Goal: Task Accomplishment & Management: Complete application form

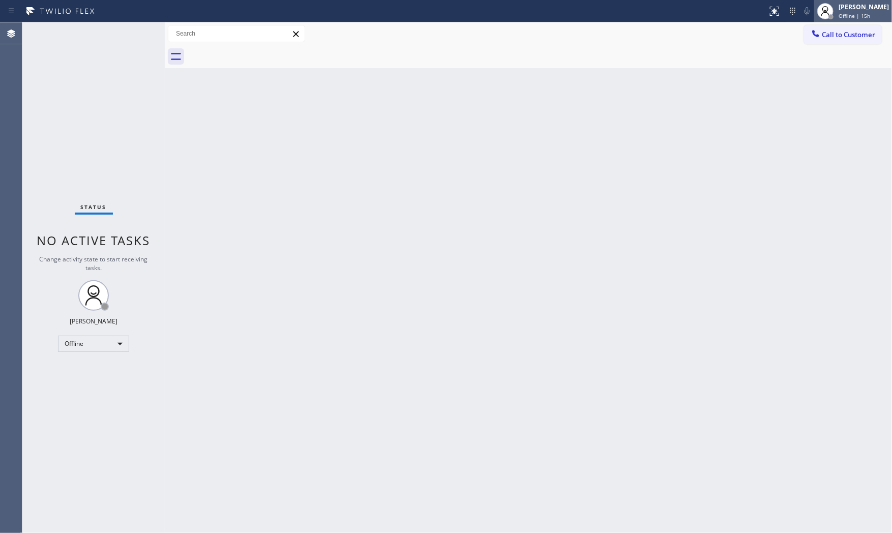
click at [842, 15] on span "Offline | 15h" at bounding box center [855, 15] width 32 height 7
click at [820, 55] on button "Available" at bounding box center [842, 53] width 102 height 13
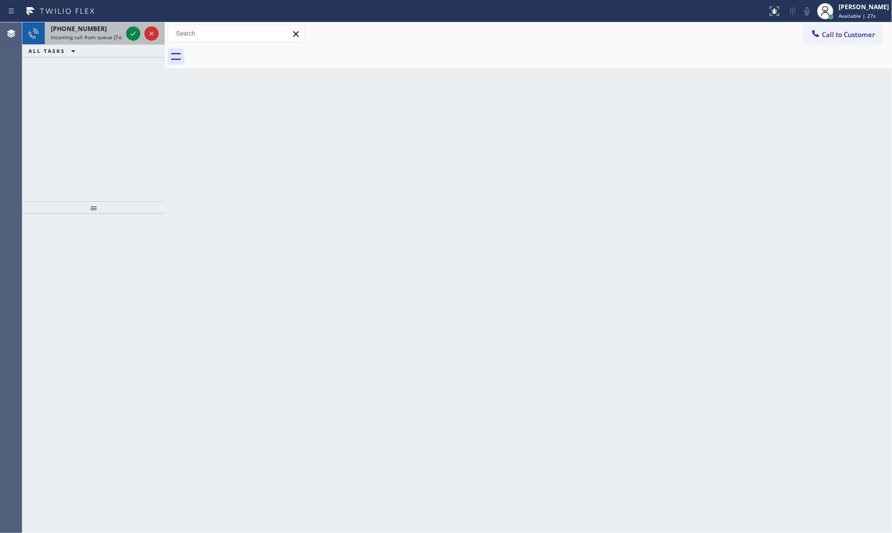
click at [77, 30] on span "[PHONE_NUMBER]" at bounding box center [79, 28] width 56 height 9
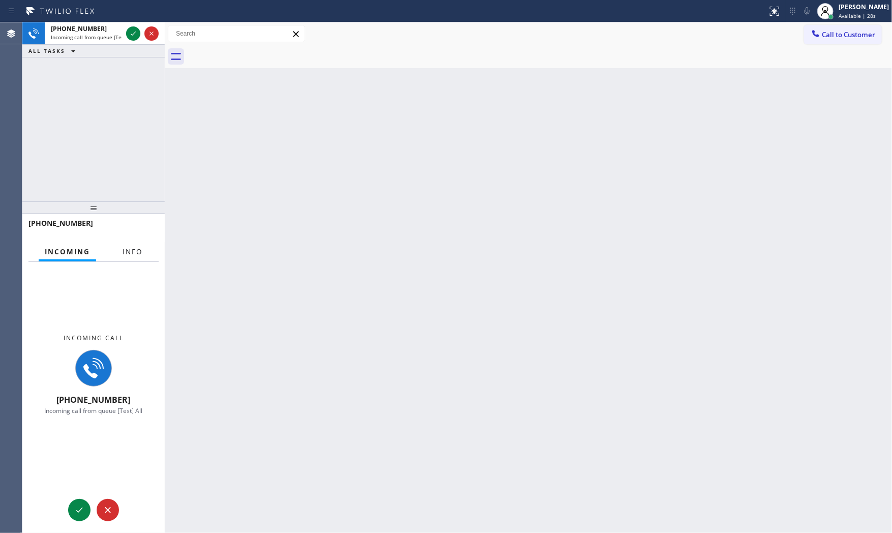
click at [125, 247] on span "Info" at bounding box center [133, 251] width 20 height 9
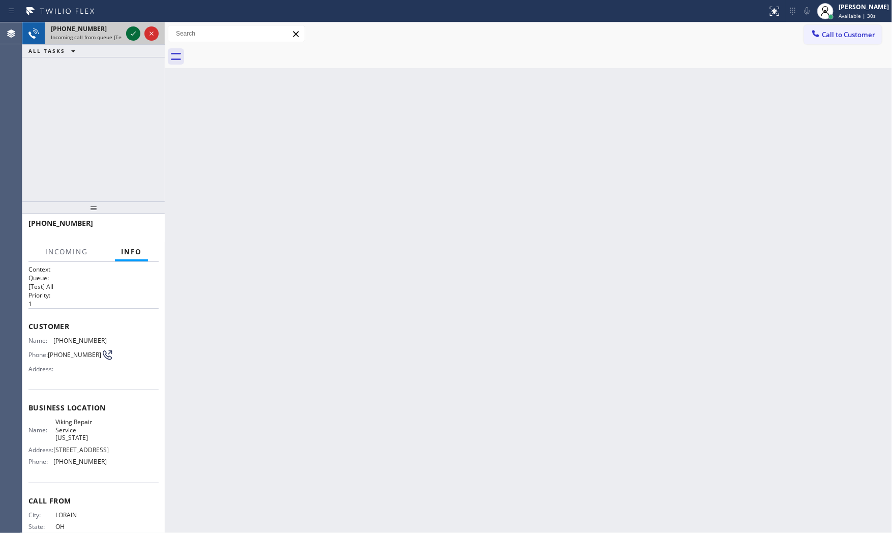
click at [131, 37] on icon at bounding box center [133, 33] width 12 height 12
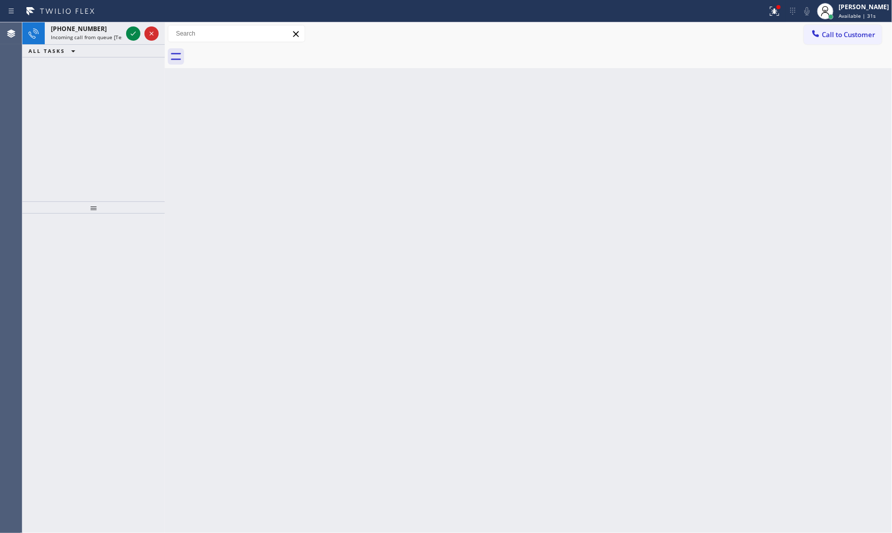
click at [130, 39] on icon at bounding box center [133, 33] width 12 height 12
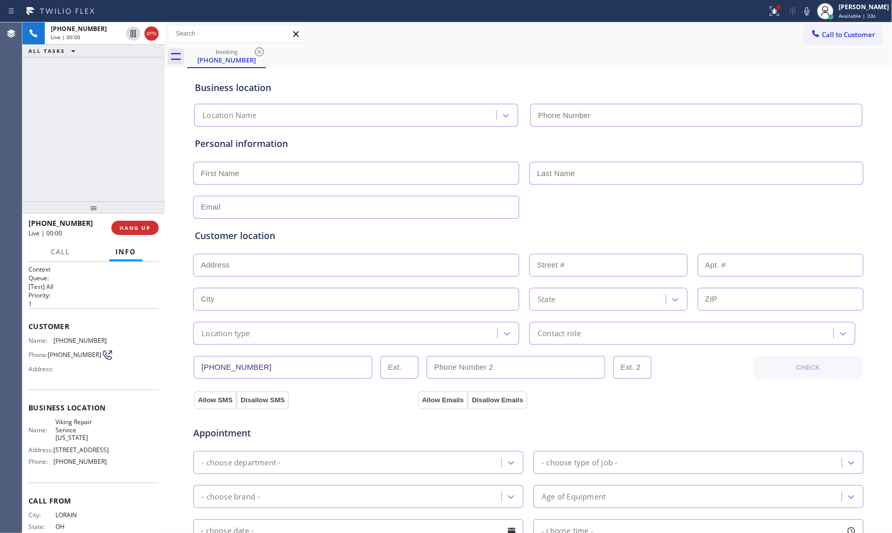
type input "[PHONE_NUMBER]"
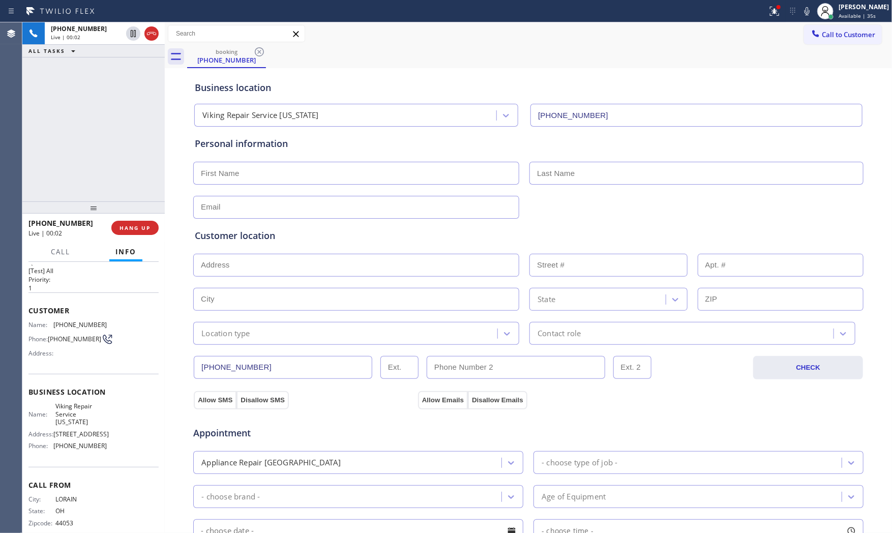
scroll to position [32, 0]
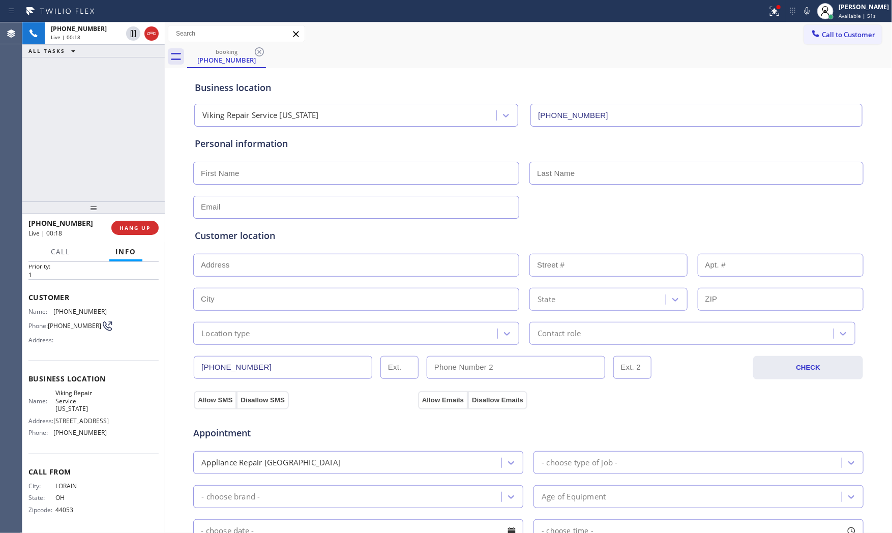
click at [641, 27] on div "Call to Customer Outbound call Location Search location Your caller id phone nu…" at bounding box center [528, 34] width 727 height 18
click at [764, 10] on div at bounding box center [775, 11] width 22 height 12
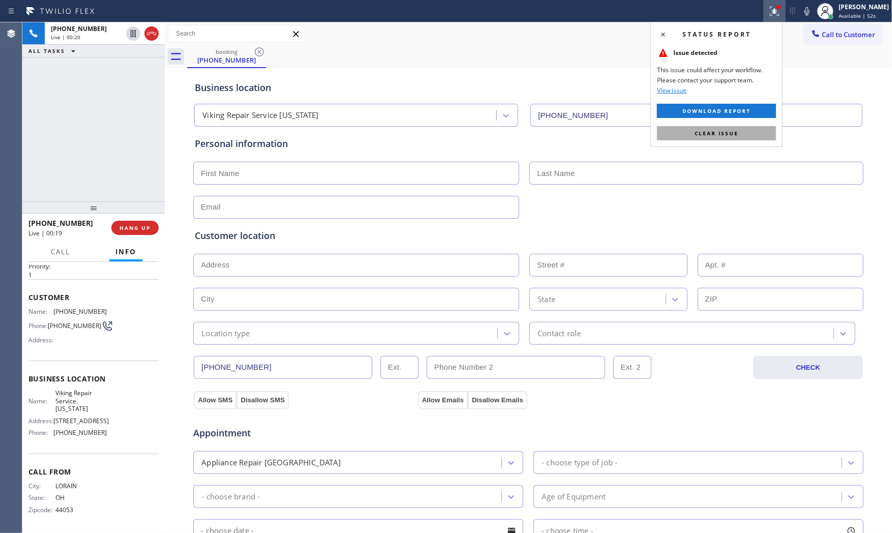
click at [722, 133] on span "Clear issue" at bounding box center [717, 133] width 44 height 7
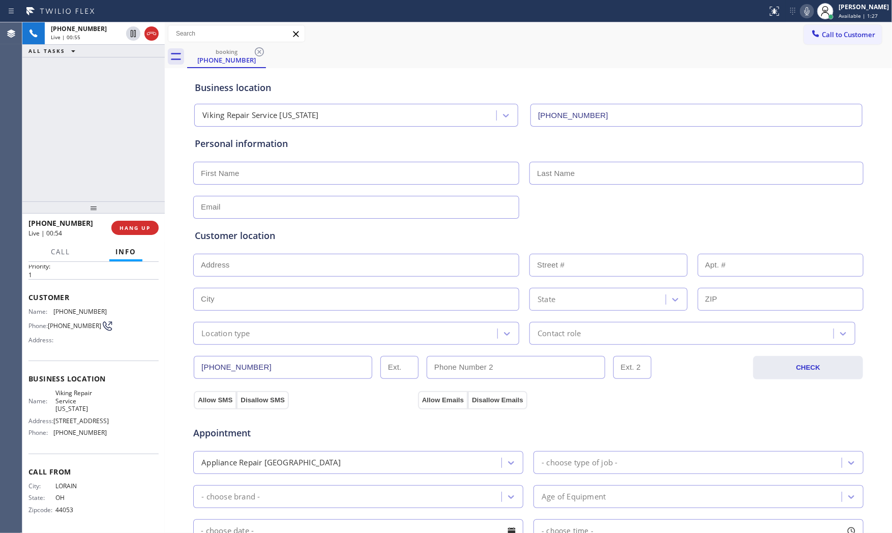
click at [808, 9] on icon at bounding box center [807, 11] width 12 height 12
click at [801, 7] on icon at bounding box center [807, 11] width 12 height 12
click at [801, 11] on icon at bounding box center [807, 11] width 12 height 12
click at [807, 13] on icon at bounding box center [807, 11] width 12 height 12
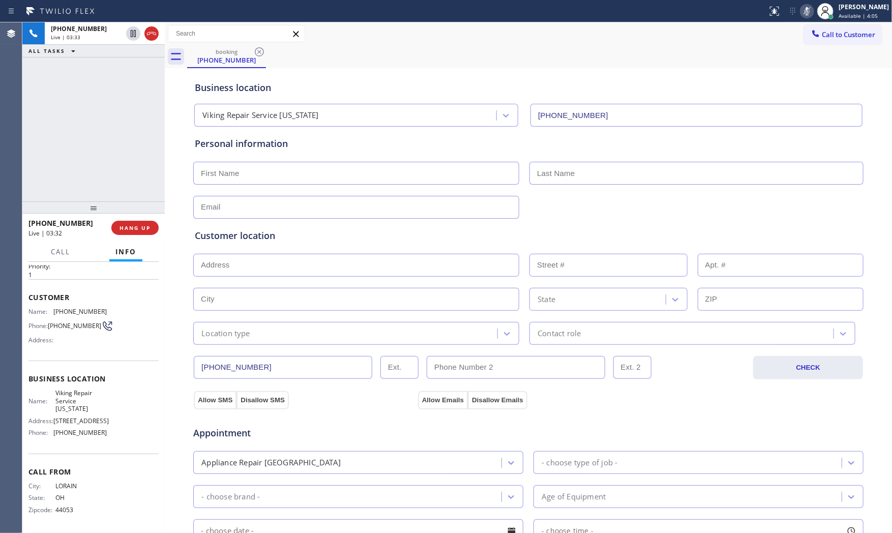
click at [805, 12] on icon at bounding box center [807, 11] width 12 height 12
click at [806, 9] on icon at bounding box center [807, 11] width 12 height 12
click at [801, 12] on icon at bounding box center [807, 11] width 12 height 12
click at [801, 13] on icon at bounding box center [807, 11] width 12 height 12
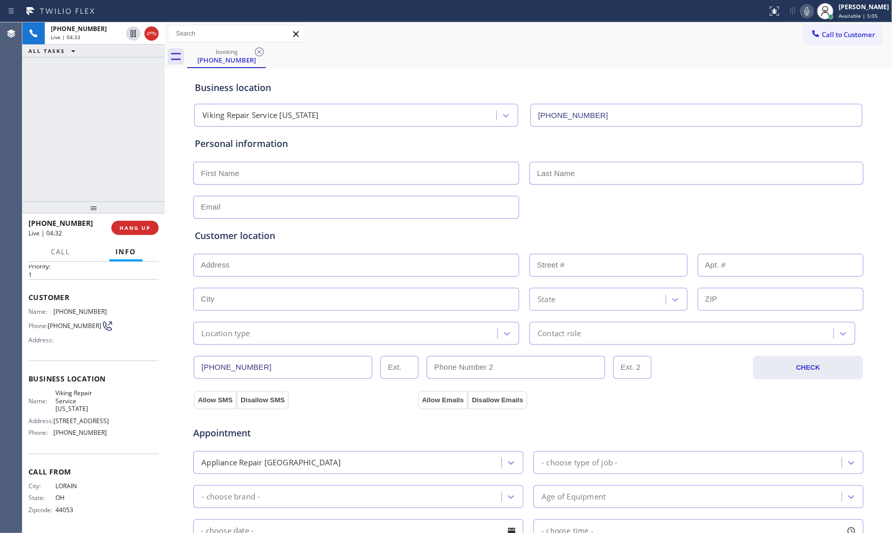
click at [802, 8] on icon at bounding box center [807, 11] width 12 height 12
click at [801, 11] on icon at bounding box center [807, 11] width 12 height 12
click at [814, 10] on div at bounding box center [825, 11] width 22 height 22
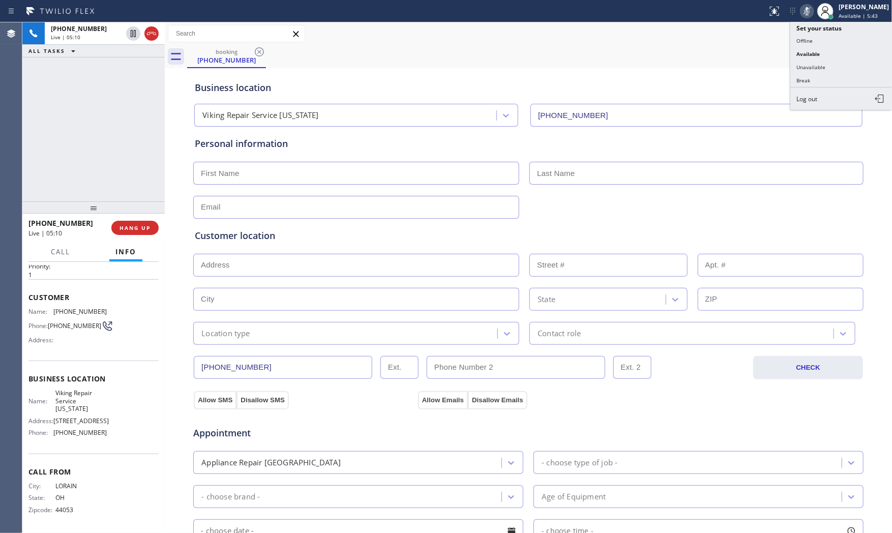
click at [810, 10] on icon at bounding box center [807, 11] width 12 height 12
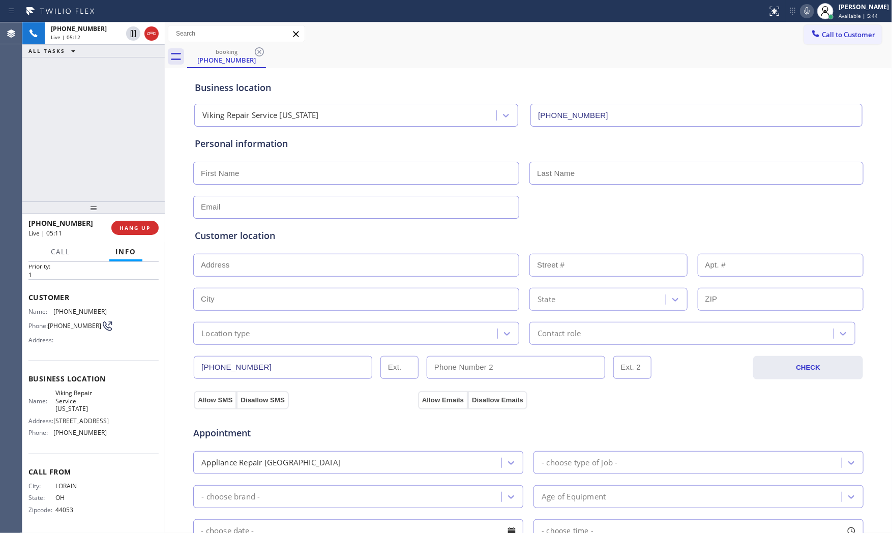
click at [806, 11] on icon at bounding box center [807, 11] width 12 height 12
click at [806, 10] on icon at bounding box center [807, 11] width 12 height 12
click at [142, 224] on span "HANG UP" at bounding box center [135, 227] width 31 height 7
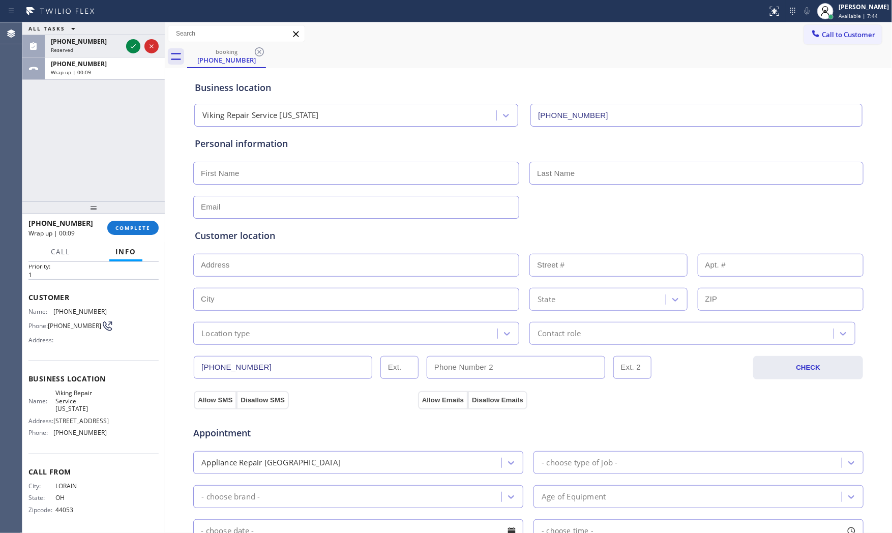
drag, startPoint x: 364, startPoint y: 28, endPoint x: 360, endPoint y: 38, distance: 11.2
click at [364, 27] on div "Call to Customer Outbound call Location Search location Your caller id phone nu…" at bounding box center [528, 34] width 727 height 18
click at [245, 168] on input "text" at bounding box center [356, 173] width 326 height 23
paste input "[PERSON_NAME]"
type input "[PERSON_NAME]"
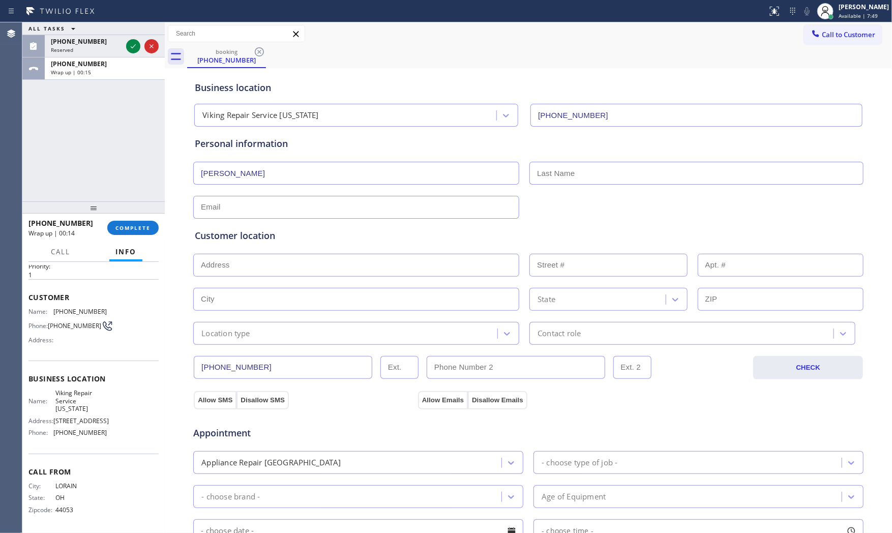
click at [544, 179] on input "text" at bounding box center [697, 173] width 334 height 23
paste input "[PERSON_NAME]"
type input "[PERSON_NAME]"
click at [267, 210] on input "text" at bounding box center [356, 207] width 326 height 23
paste input "[EMAIL_ADDRESS][DOMAIN_NAME]"
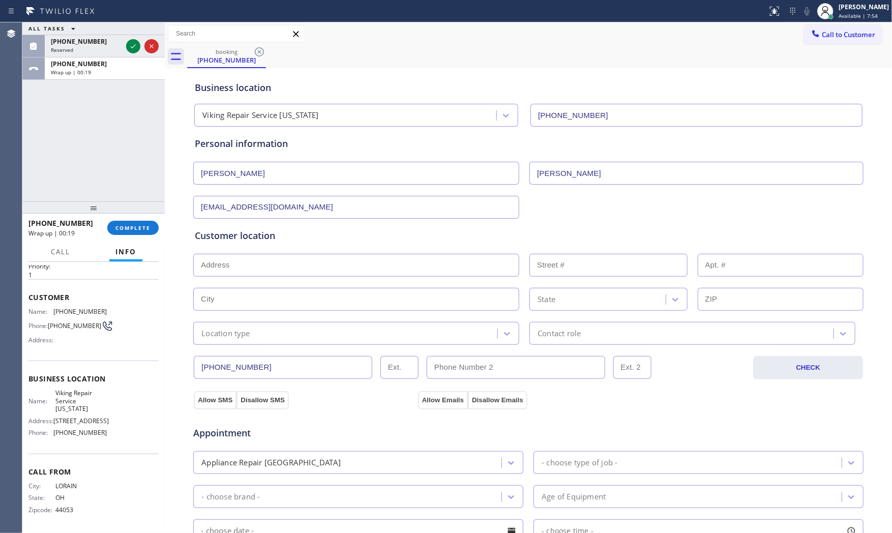
type input "[EMAIL_ADDRESS][DOMAIN_NAME]"
click at [262, 273] on input "text" at bounding box center [356, 265] width 326 height 23
paste input "[STREET_ADDRESS]"
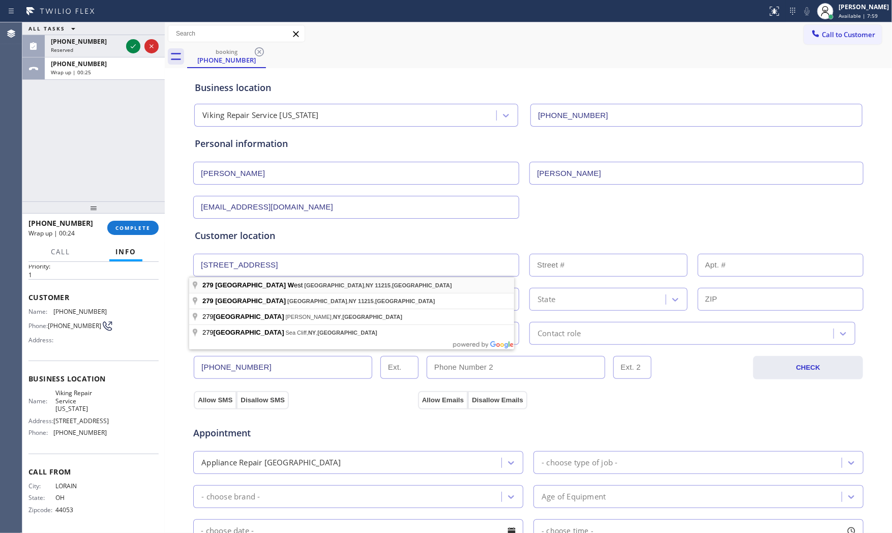
type input "[STREET_ADDRESS]"
type input "279"
type input "[GEOGRAPHIC_DATA]"
type input "11215"
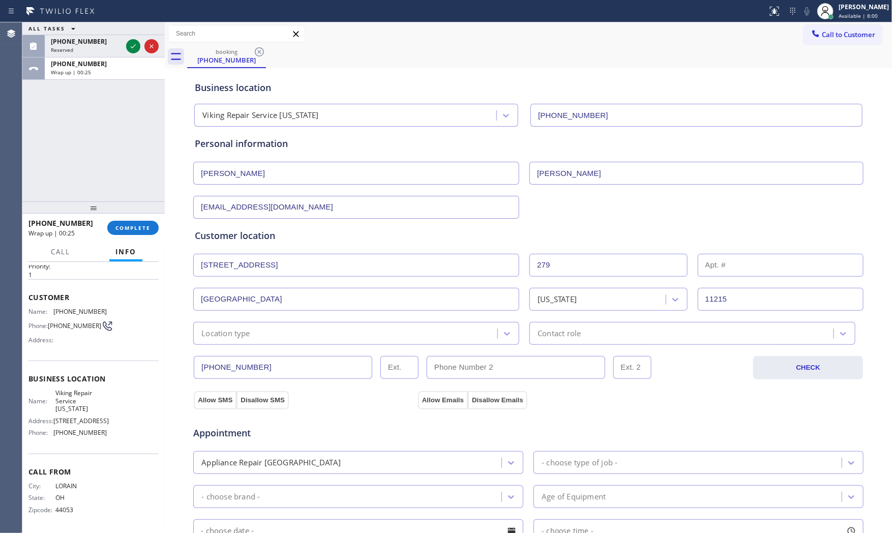
click at [748, 257] on input "text" at bounding box center [781, 265] width 166 height 23
type input "2A"
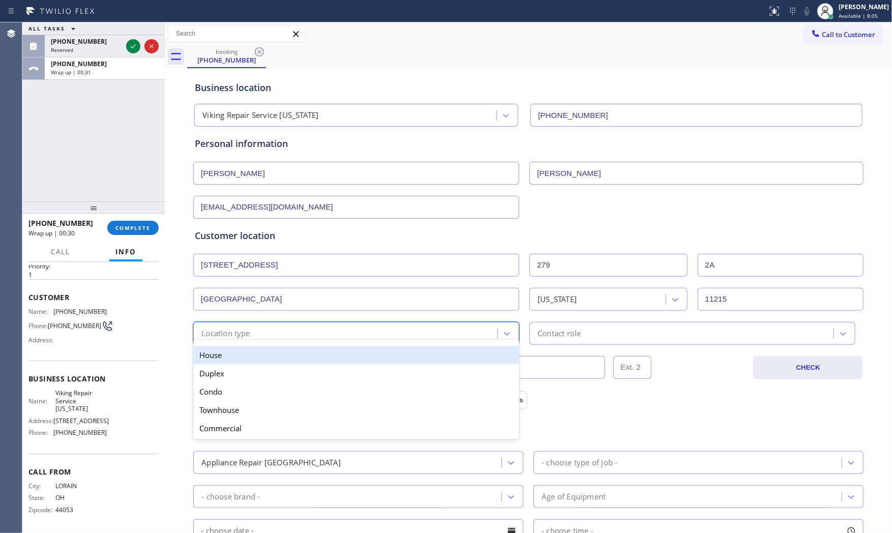
click at [385, 329] on div "Location type" at bounding box center [346, 334] width 301 height 18
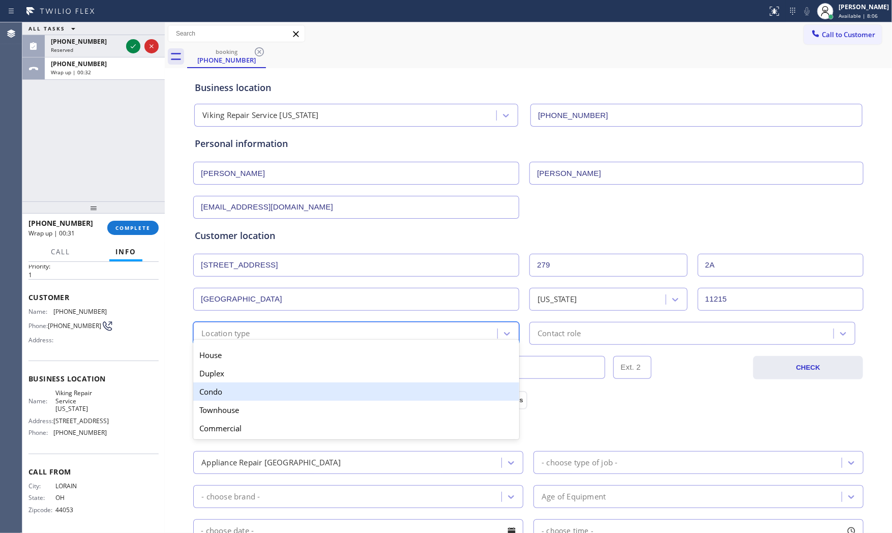
click at [267, 385] on div "Condo" at bounding box center [356, 392] width 326 height 18
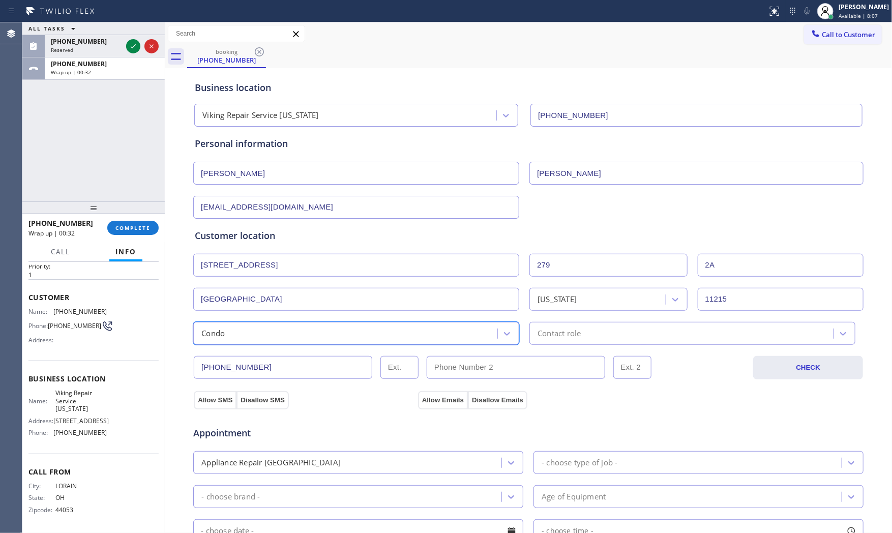
click at [582, 334] on div "Contact role" at bounding box center [683, 334] width 301 height 18
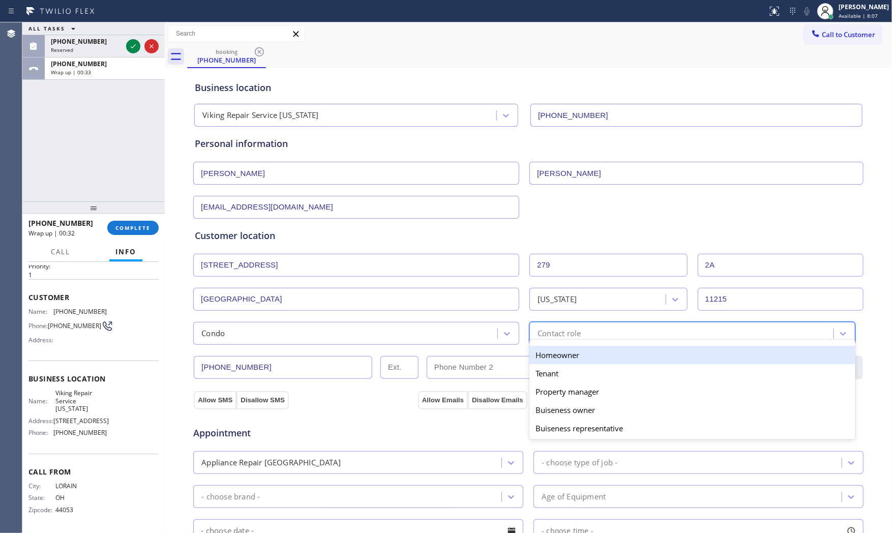
drag, startPoint x: 576, startPoint y: 358, endPoint x: 332, endPoint y: 395, distance: 246.4
click at [575, 358] on div "Homeowner" at bounding box center [693, 355] width 326 height 18
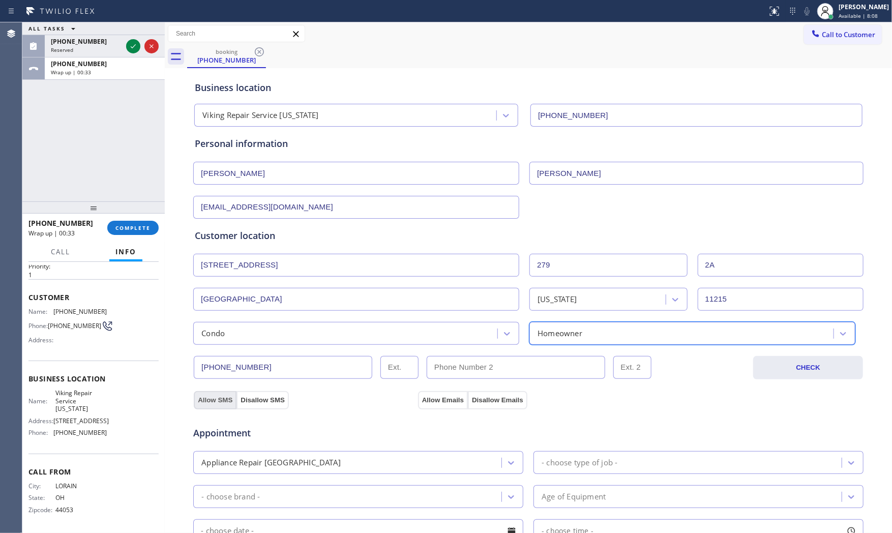
click at [202, 403] on button "Allow SMS" at bounding box center [215, 400] width 43 height 18
click at [441, 393] on button "Allow Emails" at bounding box center [443, 400] width 50 height 18
click at [572, 451] on div "- choose type of job -" at bounding box center [699, 462] width 330 height 23
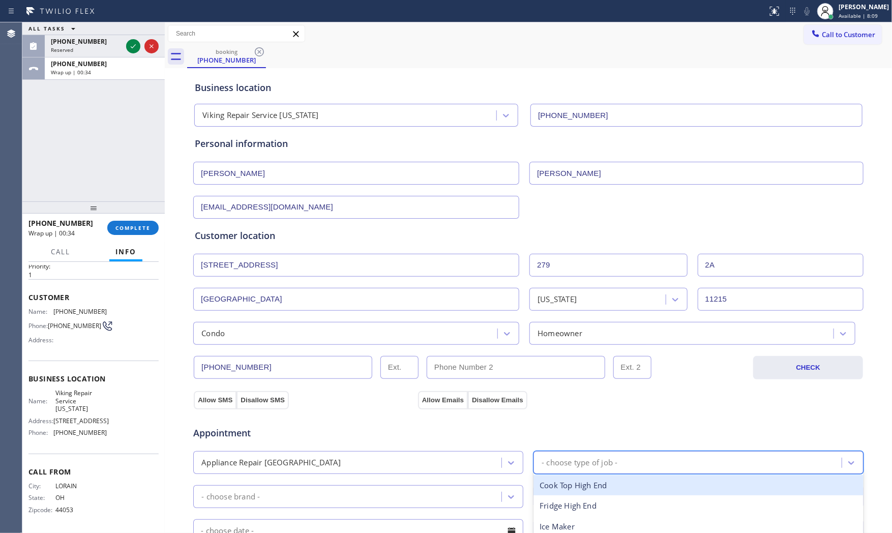
type input "v"
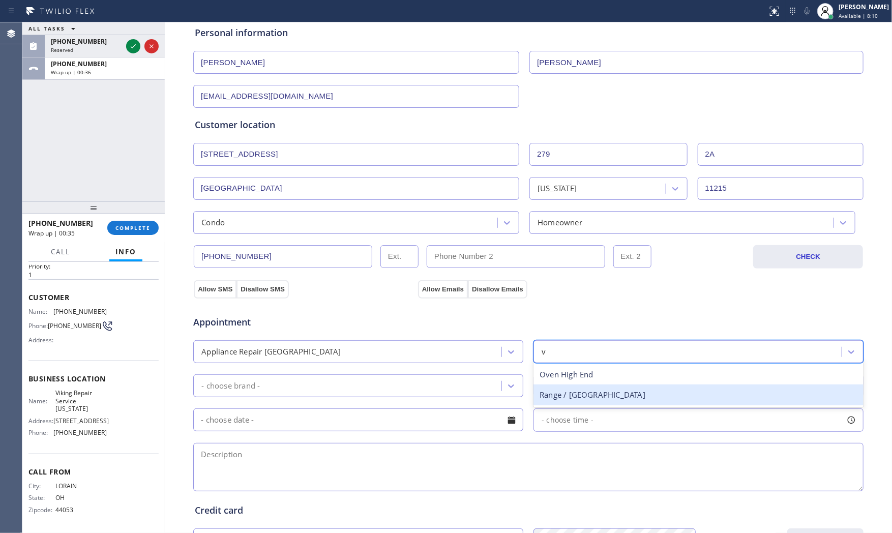
scroll to position [113, 0]
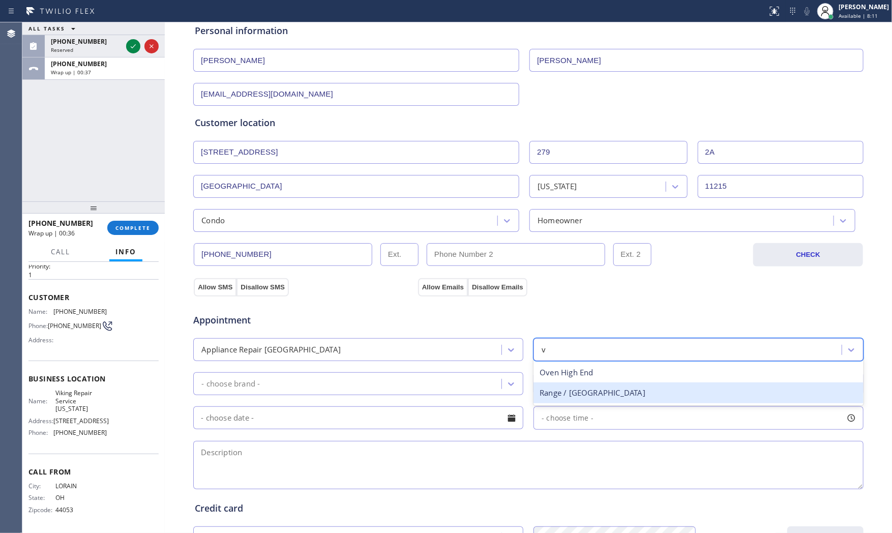
click at [585, 387] on div "Range / [GEOGRAPHIC_DATA]" at bounding box center [699, 393] width 330 height 21
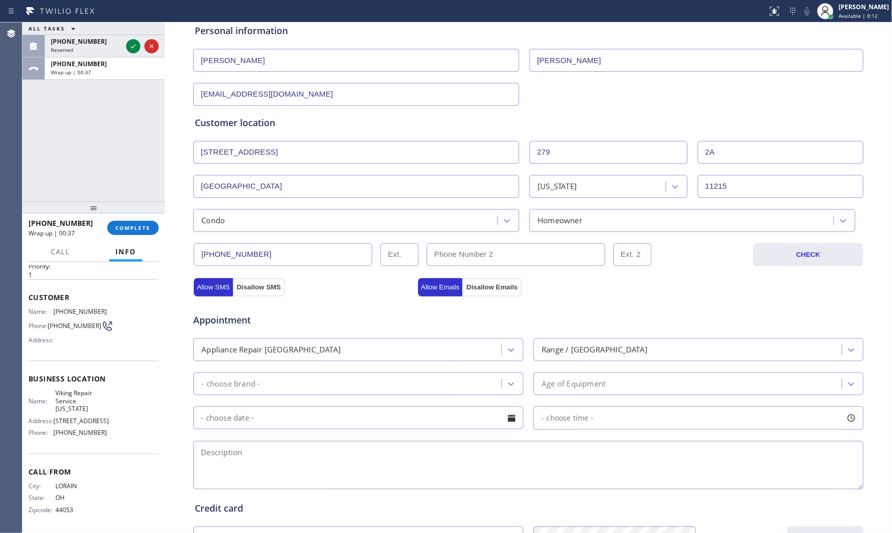
click at [360, 372] on div "- choose brand - Age of Equipment" at bounding box center [528, 382] width 672 height 25
click at [369, 378] on div "- choose brand -" at bounding box center [348, 384] width 305 height 18
click at [65, 398] on span "Viking Repair Service [US_STATE]" at bounding box center [80, 400] width 51 height 23
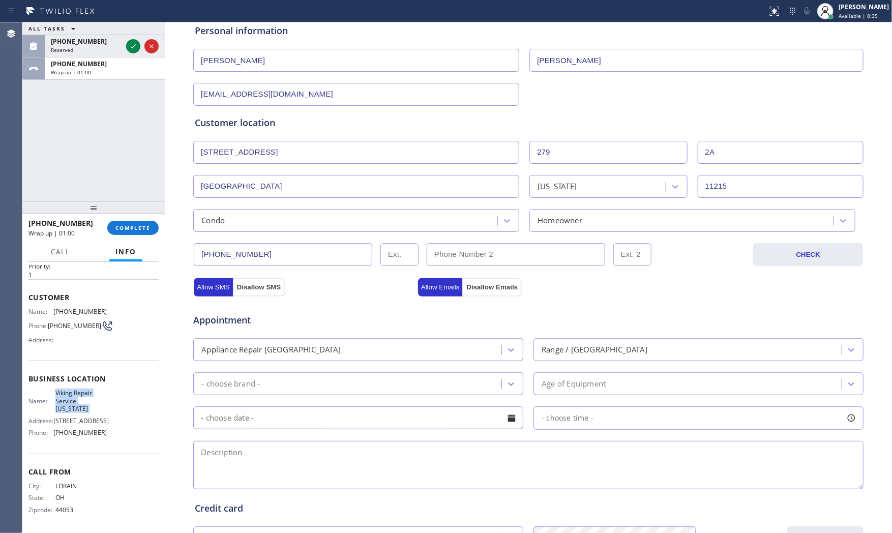
copy span "Viking Repair Service [US_STATE]"
click at [283, 468] on textarea at bounding box center [528, 465] width 670 height 48
paste textarea "2-3 $99 Viking | | Need to look the light of the oven and the lights on the top…"
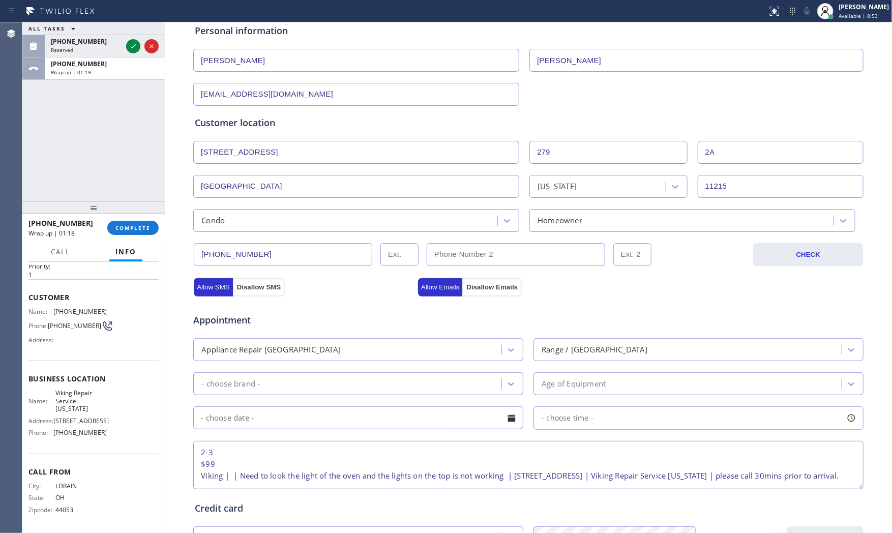
scroll to position [0, 0]
click at [194, 451] on textarea "2-3 $99 Viking | | Need to look the light of the oven and the lights on the top…" at bounding box center [528, 465] width 670 height 48
type textarea "12-3 $99 Viking | | Need to look the light of the oven and the lights on the to…"
click at [378, 383] on div "- choose brand -" at bounding box center [348, 384] width 305 height 18
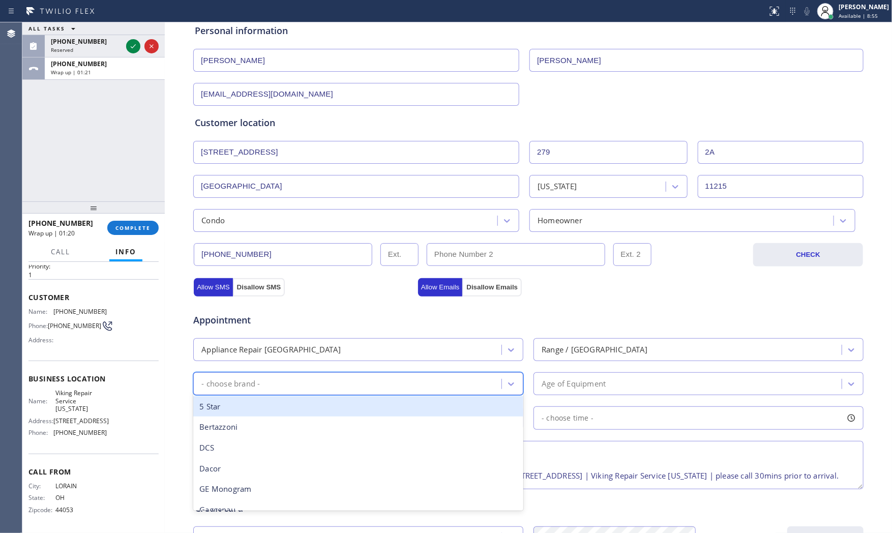
type input "v"
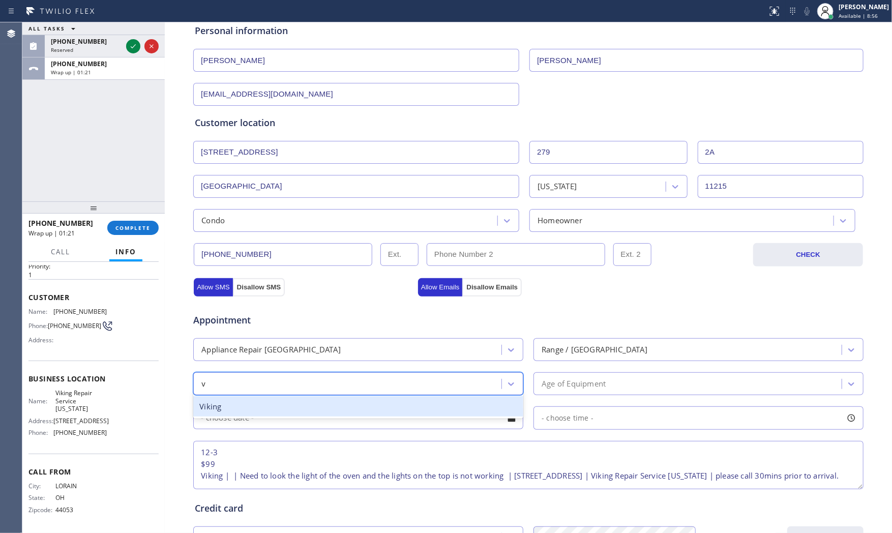
drag, startPoint x: 277, startPoint y: 407, endPoint x: 480, endPoint y: 387, distance: 204.0
click at [278, 407] on div "Viking" at bounding box center [358, 406] width 330 height 21
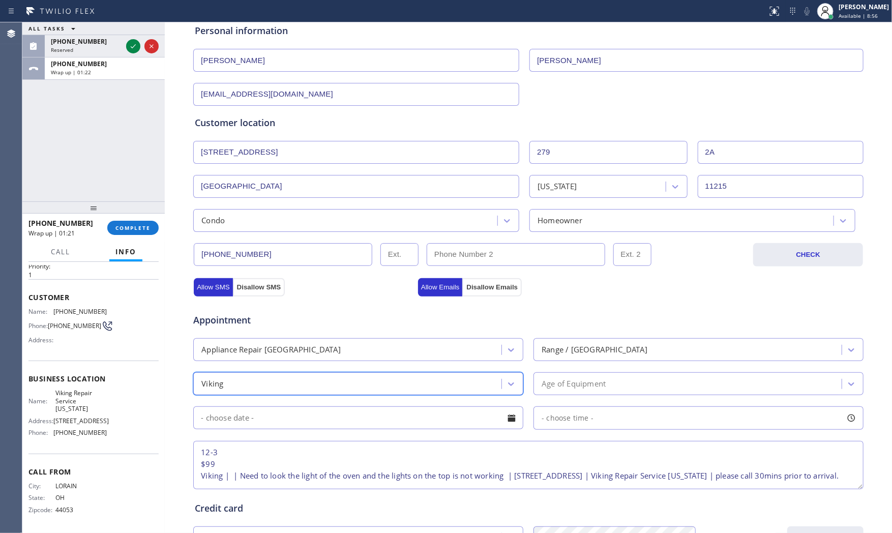
click at [587, 382] on div "Age of Equipment" at bounding box center [574, 384] width 64 height 12
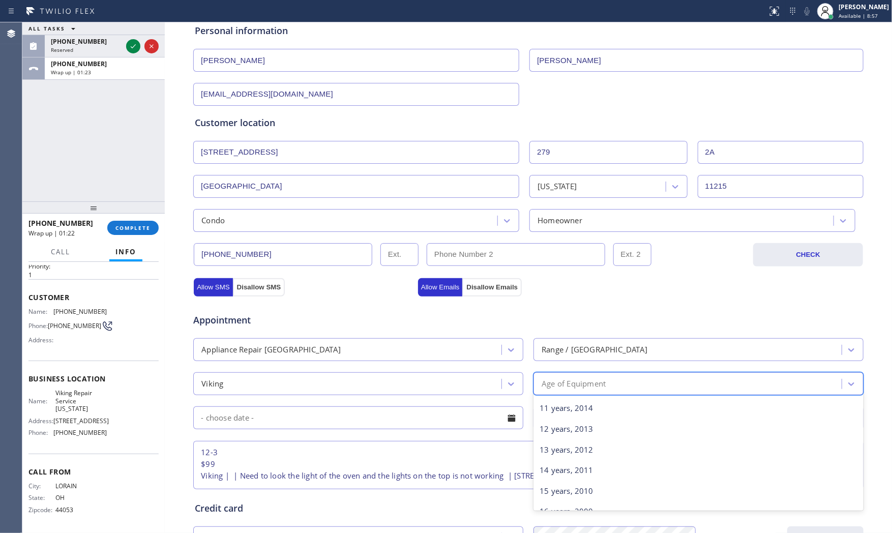
scroll to position [226, 0]
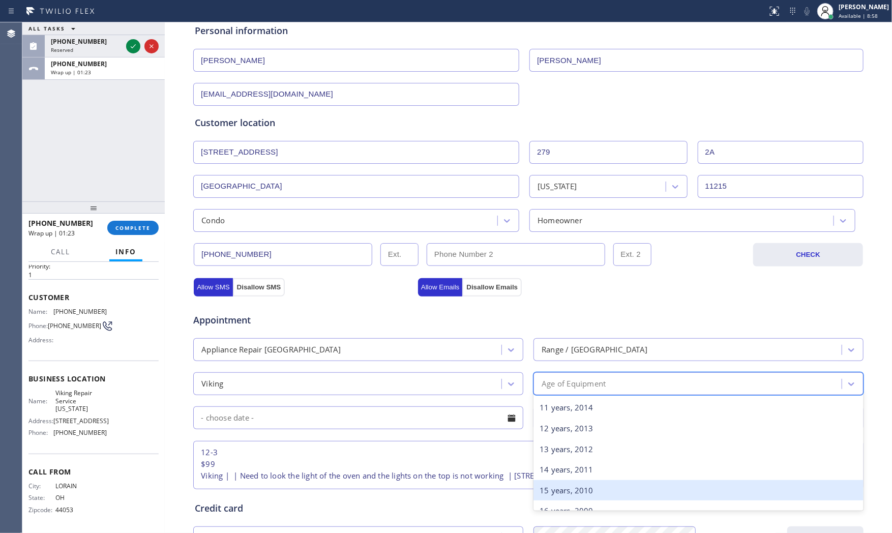
click at [561, 491] on div "15 years, 2010" at bounding box center [699, 490] width 330 height 21
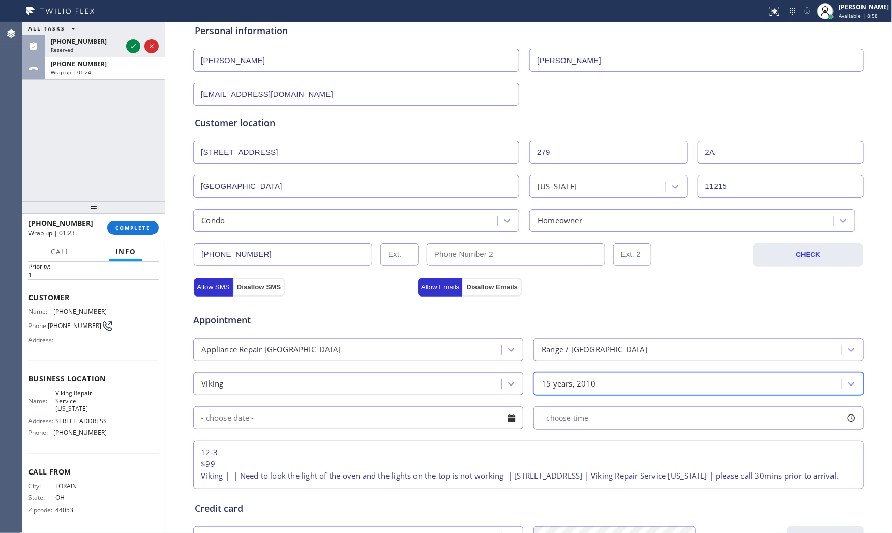
click at [342, 419] on input "text" at bounding box center [358, 417] width 330 height 23
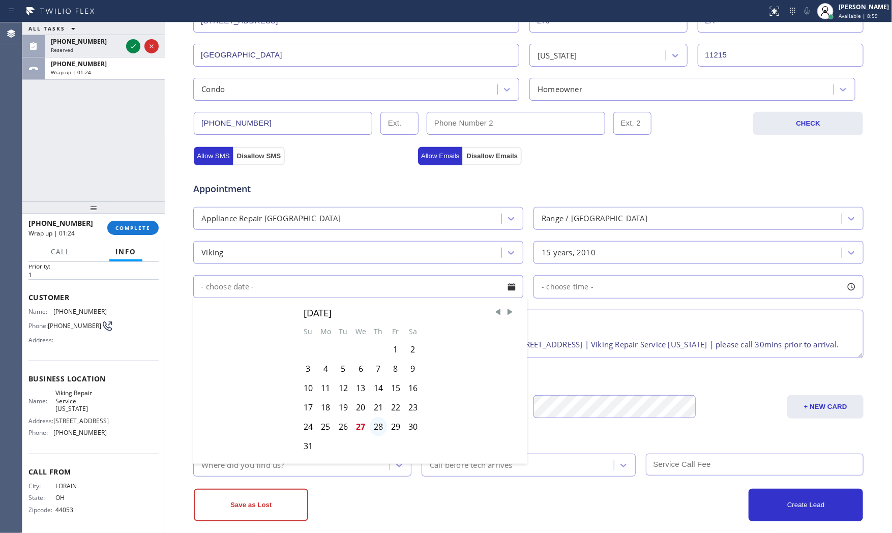
scroll to position [255, 0]
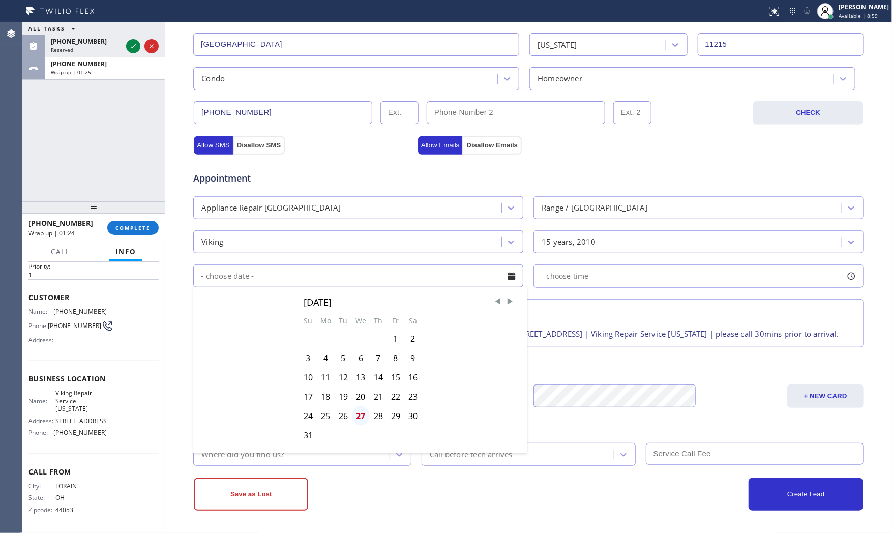
click at [358, 415] on div "27" at bounding box center [361, 415] width 18 height 19
type input "[DATE]"
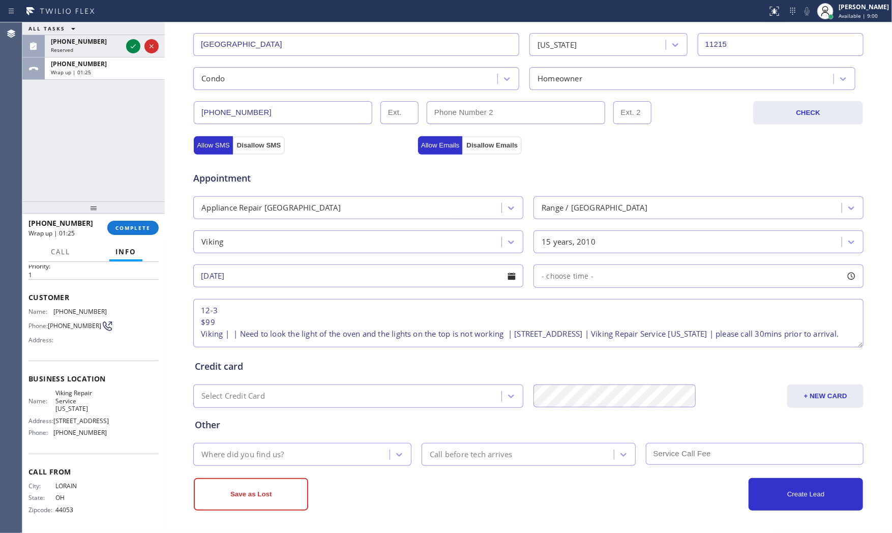
click at [604, 278] on div "- choose time -" at bounding box center [699, 276] width 330 height 23
drag, startPoint x: 586, startPoint y: 340, endPoint x: 640, endPoint y: 337, distance: 54.0
click at [640, 337] on div at bounding box center [641, 338] width 12 height 21
drag, startPoint x: 537, startPoint y: 338, endPoint x: 561, endPoint y: 339, distance: 23.4
click at [562, 339] on div at bounding box center [568, 338] width 12 height 21
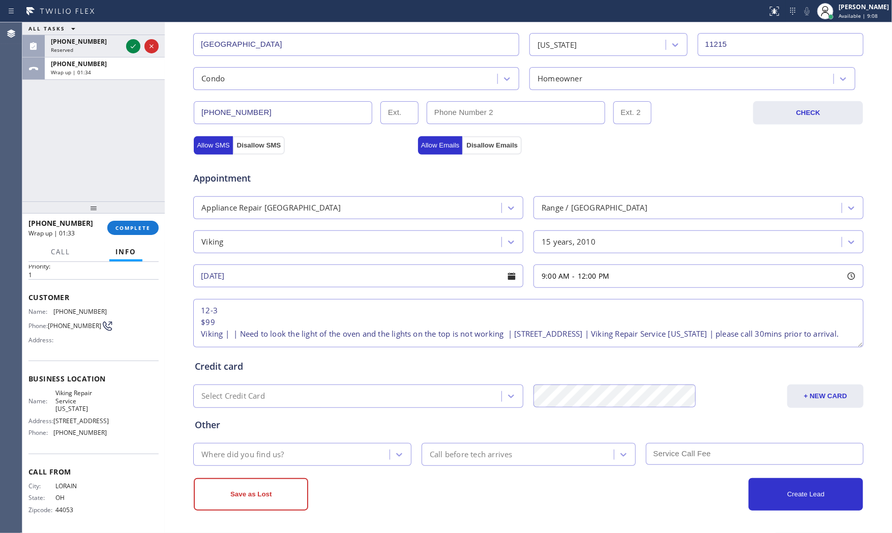
click at [458, 371] on div "Credit card" at bounding box center [528, 367] width 667 height 14
click at [611, 278] on div "9:00 AM - 12:00 PM" at bounding box center [699, 276] width 330 height 23
drag, startPoint x: 634, startPoint y: 337, endPoint x: 705, endPoint y: 336, distance: 70.2
click at [708, 336] on div at bounding box center [714, 338] width 12 height 21
drag, startPoint x: 573, startPoint y: 338, endPoint x: 462, endPoint y: 355, distance: 112.7
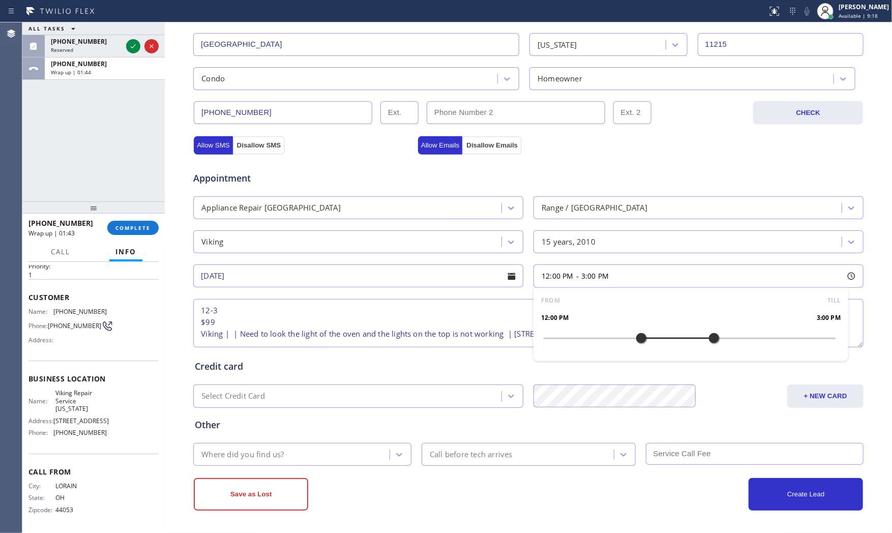
click at [633, 338] on div at bounding box center [690, 338] width 292 height 0
click at [389, 364] on div "Credit card" at bounding box center [528, 367] width 667 height 14
click at [295, 463] on div "Where did you find us?" at bounding box center [292, 455] width 193 height 18
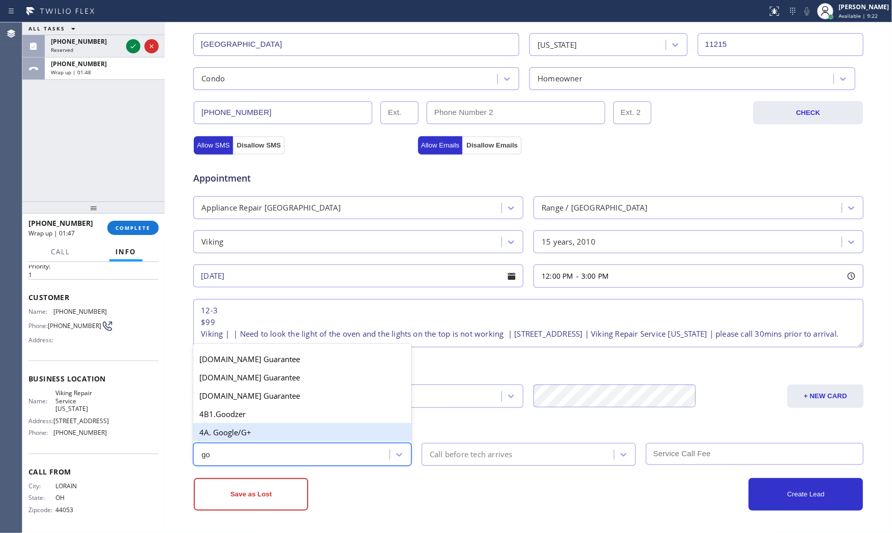
type input "g"
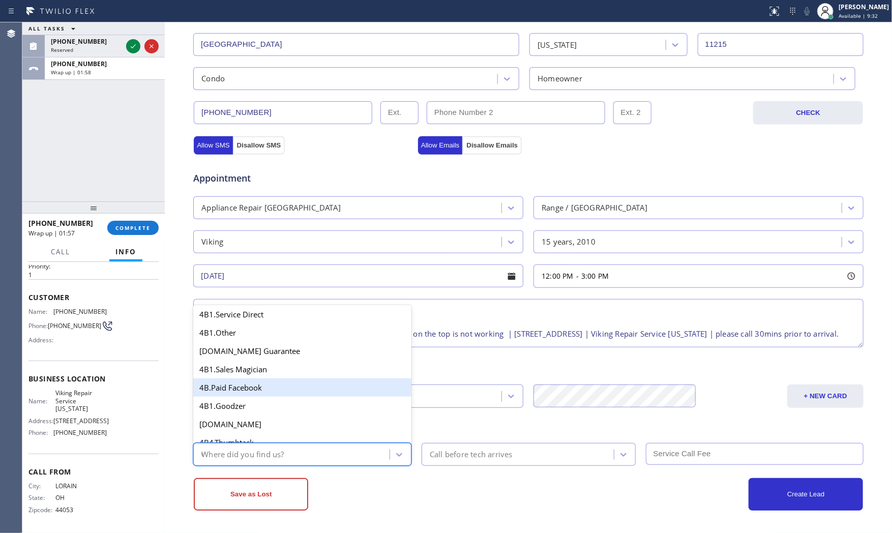
scroll to position [0, 0]
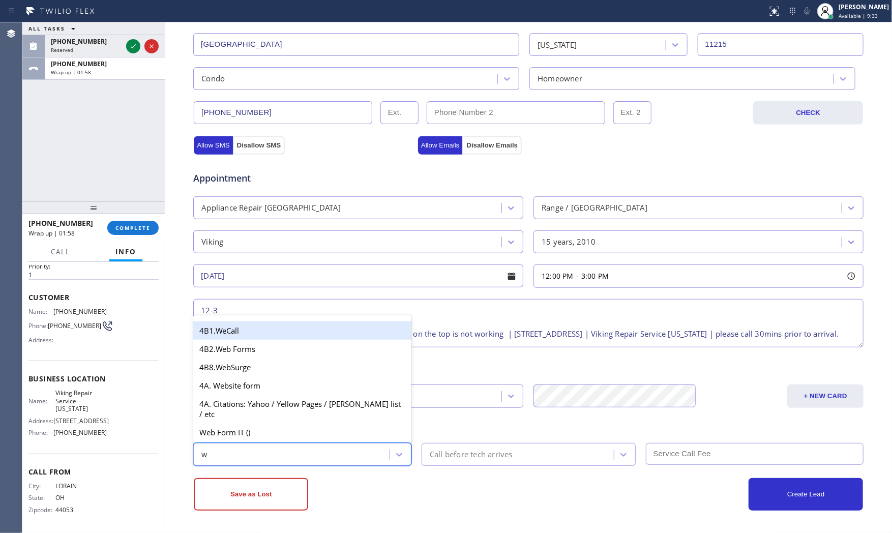
type input "we"
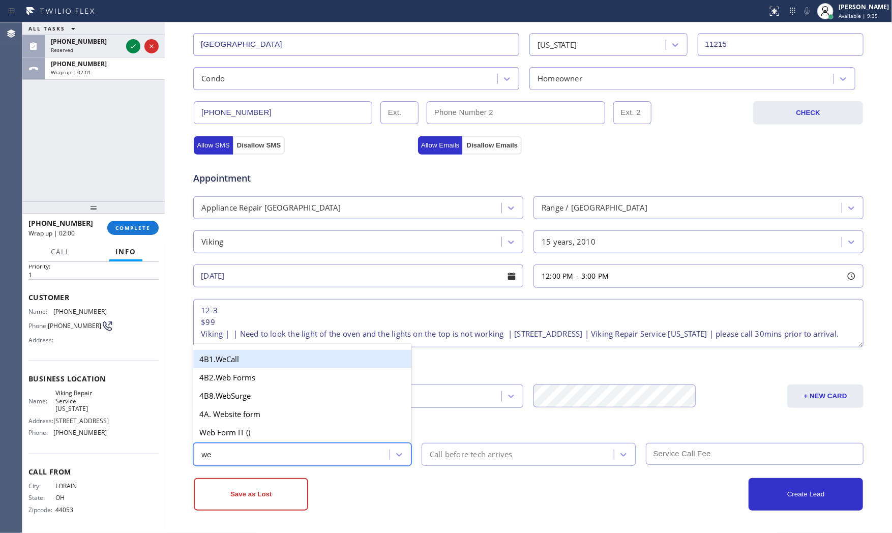
click at [250, 364] on div "4B1.WeCall" at bounding box center [302, 359] width 218 height 18
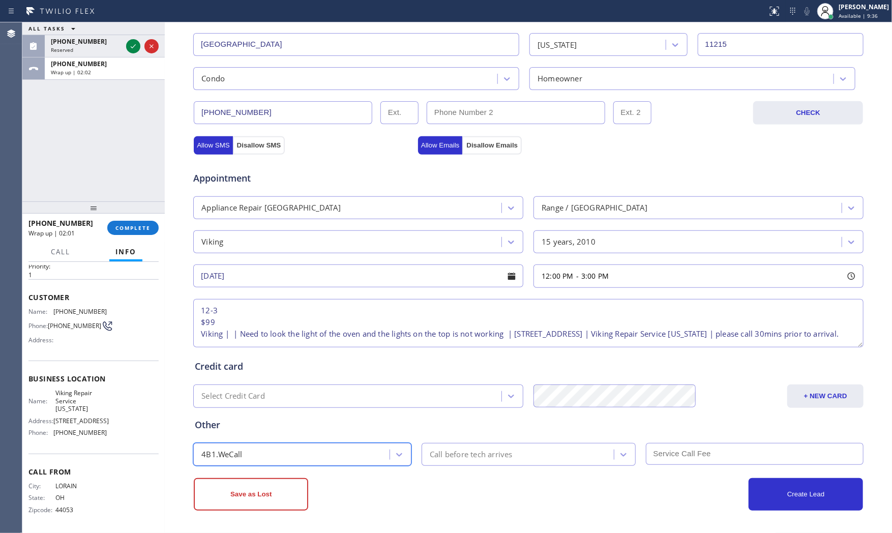
click at [246, 454] on div "4B1.WeCall" at bounding box center [292, 455] width 193 height 18
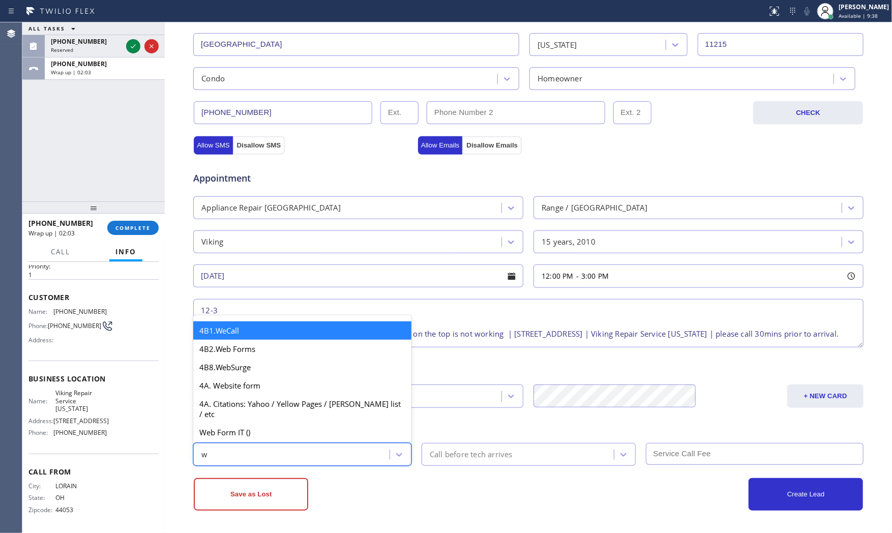
type input "we"
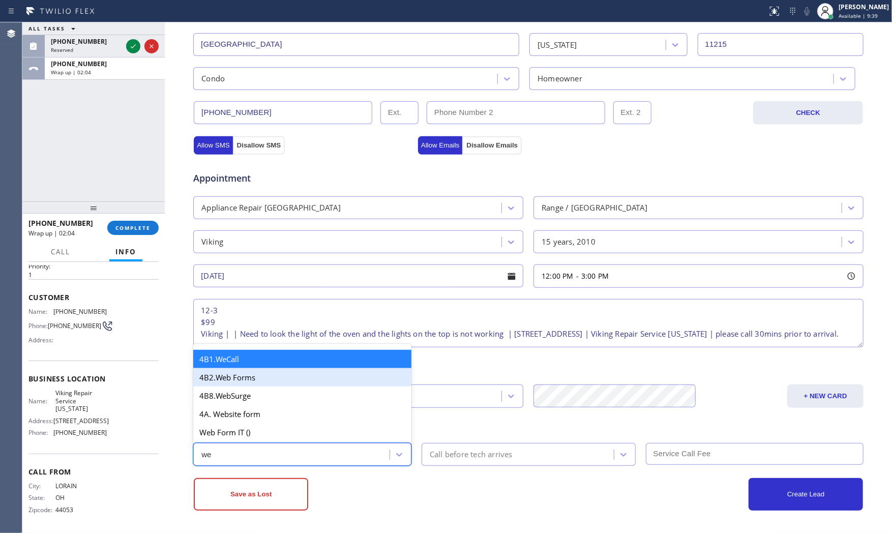
click at [235, 383] on div "4B2.Web Forms" at bounding box center [302, 377] width 218 height 18
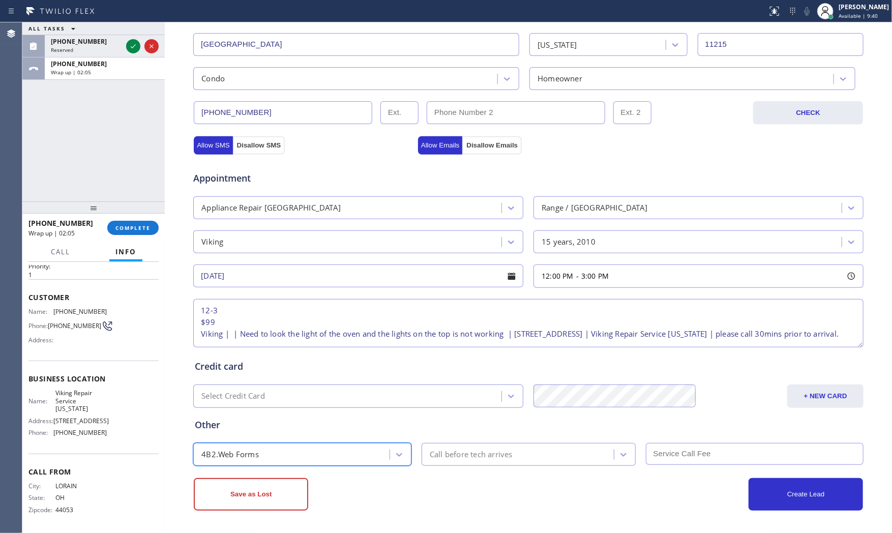
click at [458, 457] on div "Call before tech arrives" at bounding box center [471, 455] width 83 height 12
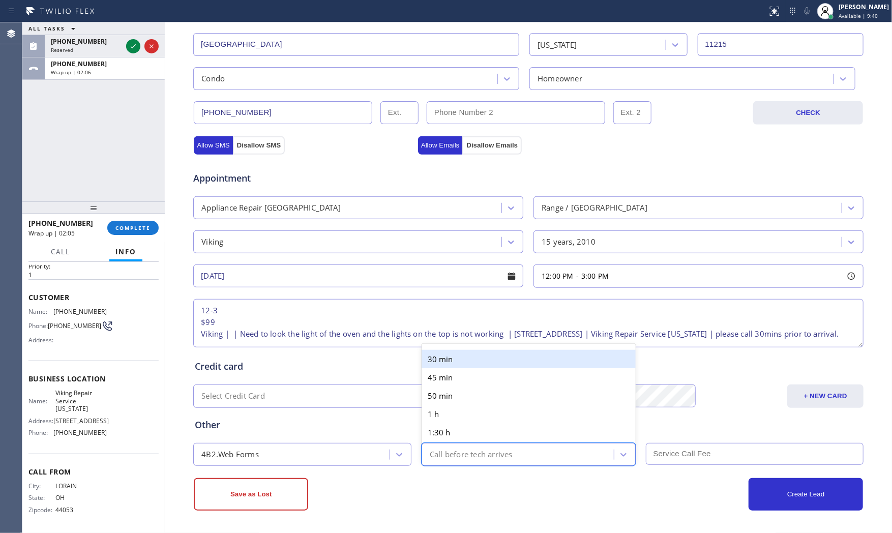
click at [459, 364] on div "30 min" at bounding box center [529, 359] width 214 height 18
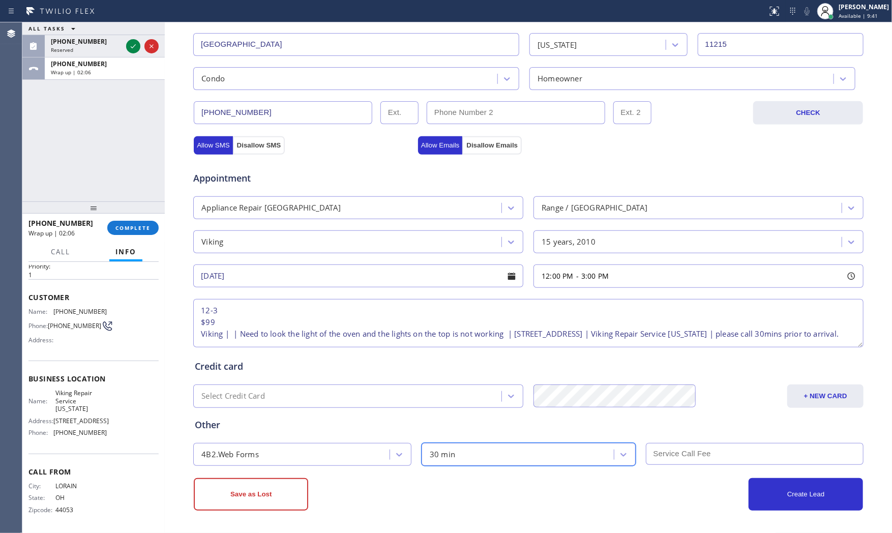
click at [679, 461] on input "text" at bounding box center [755, 454] width 218 height 22
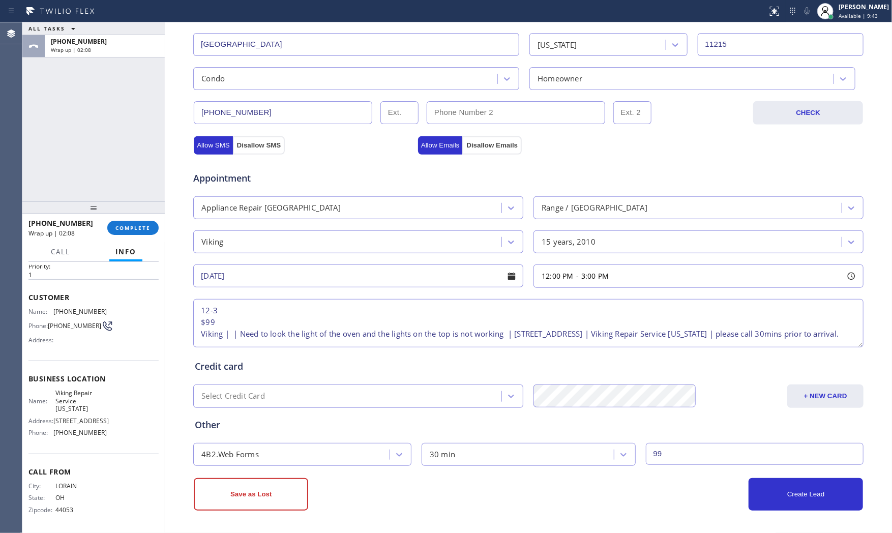
type input "99"
click at [559, 524] on div "Business location Viking Repair Service [US_STATE] [PHONE_NUMBER] Personal info…" at bounding box center [528, 173] width 727 height 720
click at [680, 333] on textarea "12-3 $99 Viking | | Need to look the light of the oven and the lights on the to…" at bounding box center [528, 323] width 670 height 48
type textarea "12-3 $99 Viking | | Need to look the light of the oven and the lights on the to…"
click at [672, 492] on div "Create Lead" at bounding box center [696, 494] width 335 height 33
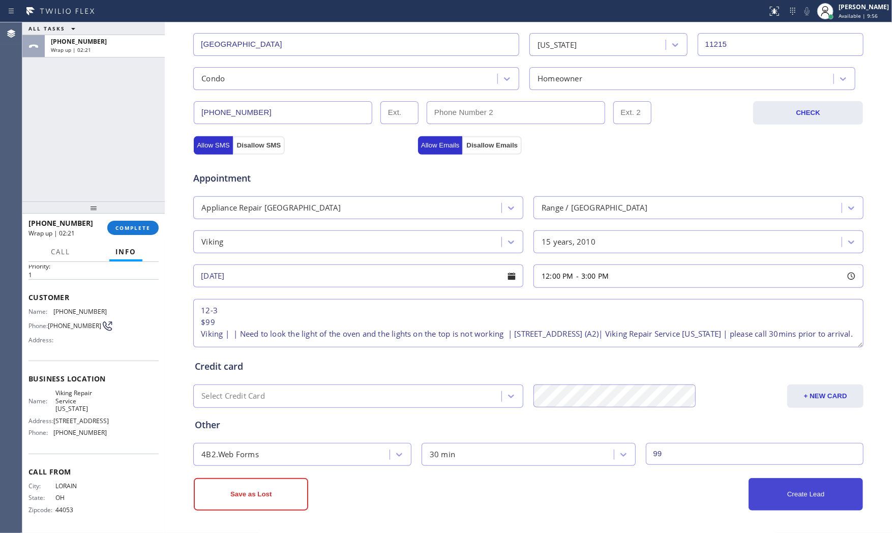
click at [780, 509] on button "Create Lead" at bounding box center [806, 494] width 114 height 33
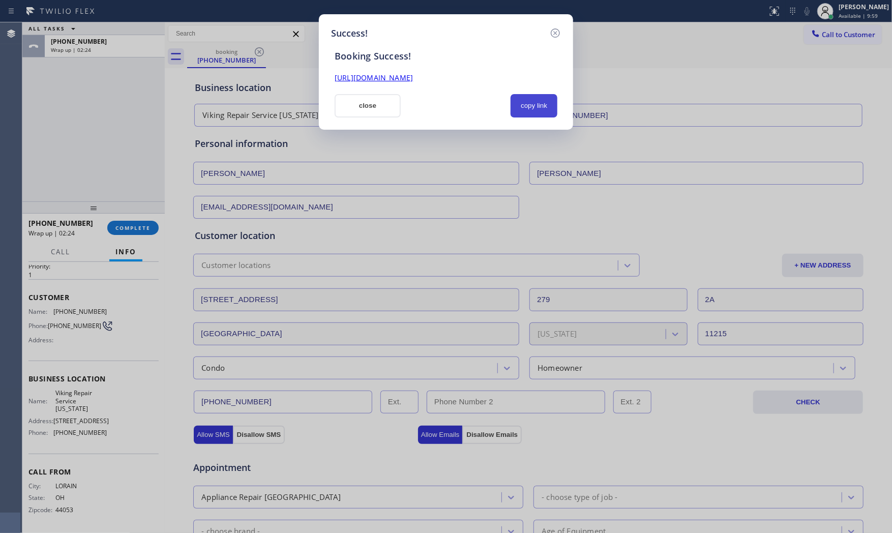
click at [524, 109] on button "copy link" at bounding box center [534, 105] width 47 height 23
click at [363, 105] on button "close" at bounding box center [368, 105] width 66 height 23
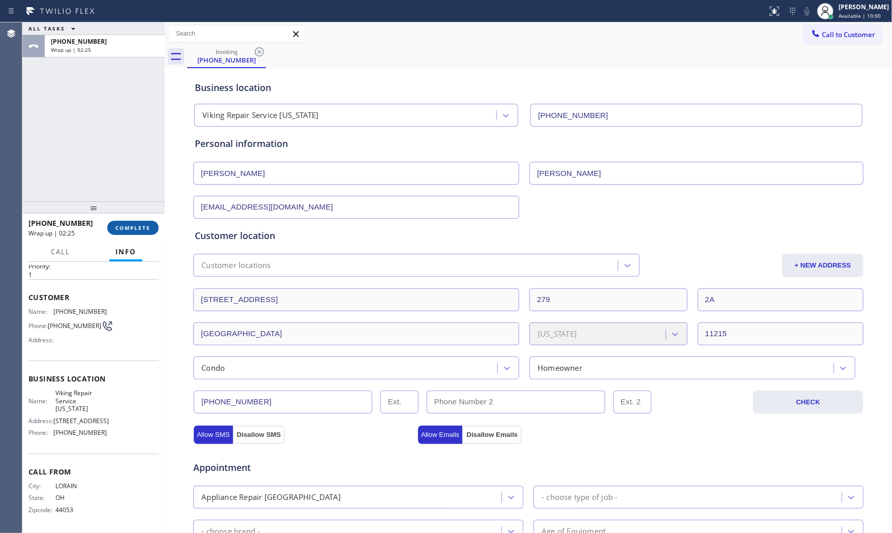
click at [137, 225] on span "COMPLETE" at bounding box center [132, 227] width 35 height 7
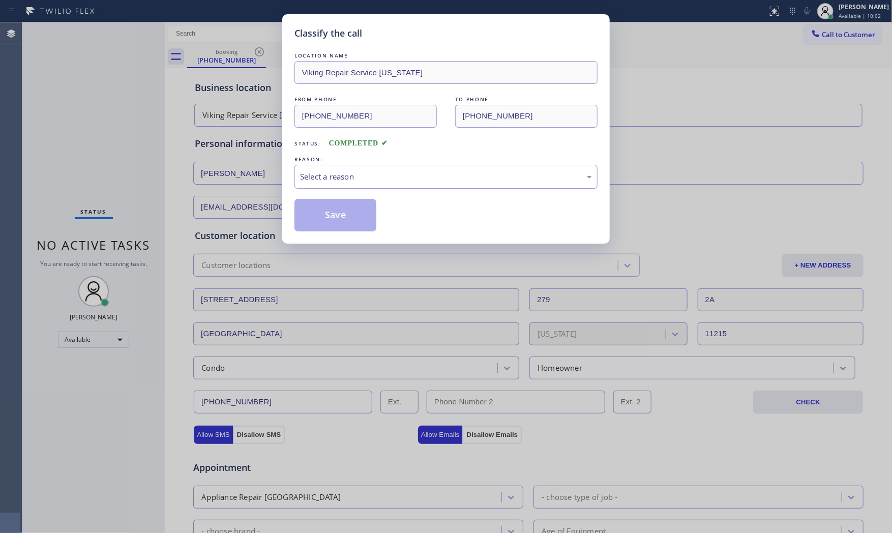
drag, startPoint x: 360, startPoint y: 190, endPoint x: 344, endPoint y: 204, distance: 21.2
click at [359, 190] on div "LOCATION NAME Viking Repair Service [US_STATE] FROM PHONE [PHONE_NUMBER] TO PHO…" at bounding box center [446, 140] width 303 height 181
click at [336, 189] on div "LOCATION NAME Viking Repair Service [US_STATE] FROM PHONE [PHONE_NUMBER] TO PHO…" at bounding box center [446, 140] width 303 height 181
click at [333, 190] on div "LOCATION NAME Viking Repair Service [US_STATE] FROM PHONE [PHONE_NUMBER] TO PHO…" at bounding box center [446, 140] width 303 height 181
click at [319, 185] on div "Select a reason" at bounding box center [446, 177] width 303 height 24
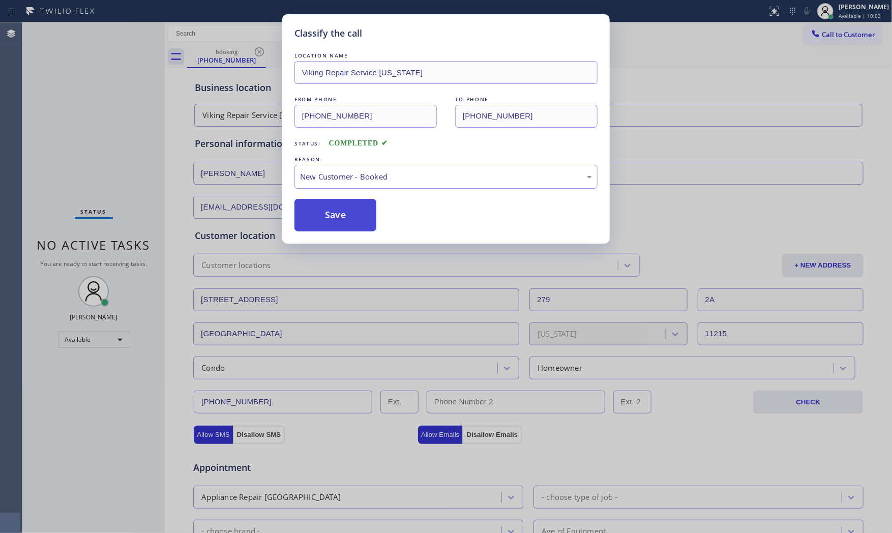
click at [321, 220] on button "Save" at bounding box center [336, 215] width 82 height 33
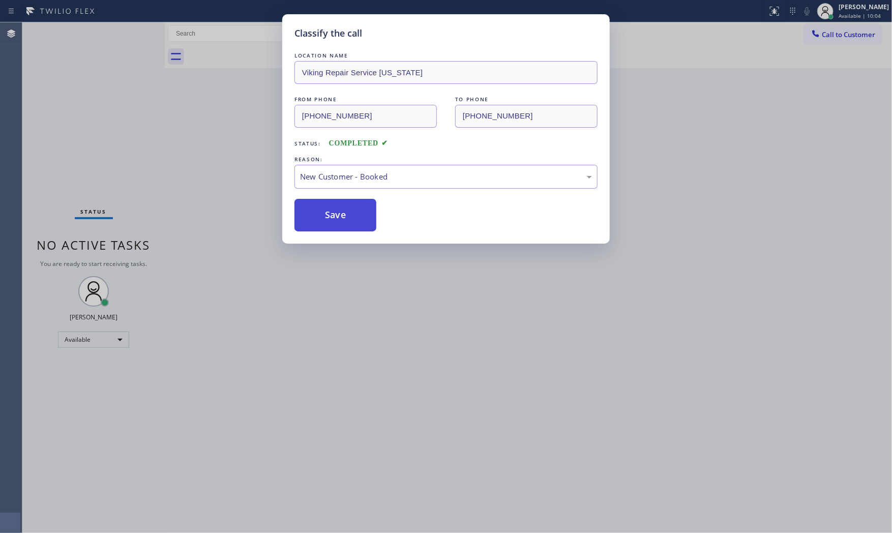
click at [323, 220] on button "Save" at bounding box center [336, 215] width 82 height 33
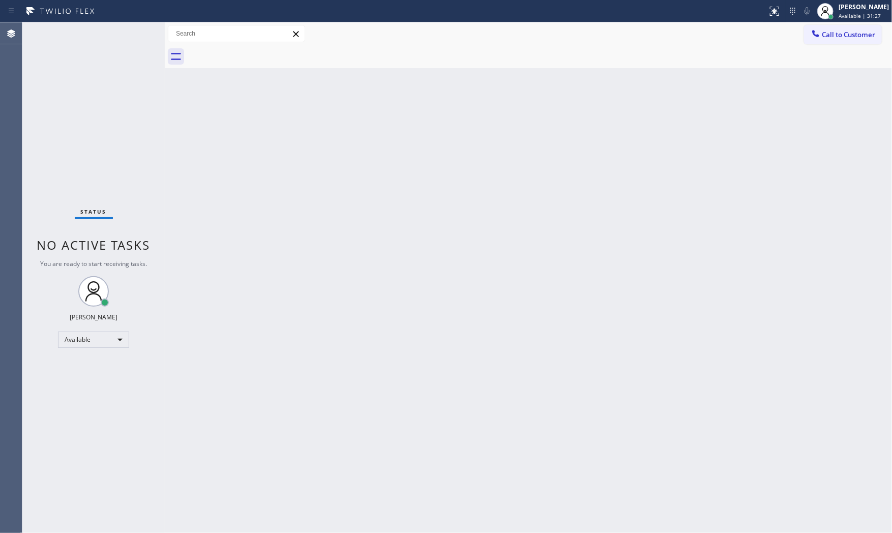
drag, startPoint x: 585, startPoint y: 28, endPoint x: 598, endPoint y: 28, distance: 13.2
click at [585, 28] on div "Call to Customer Outbound call Location Search location Your caller id phone nu…" at bounding box center [528, 34] width 727 height 18
click at [839, 18] on span "Available | 31:38" at bounding box center [860, 15] width 42 height 7
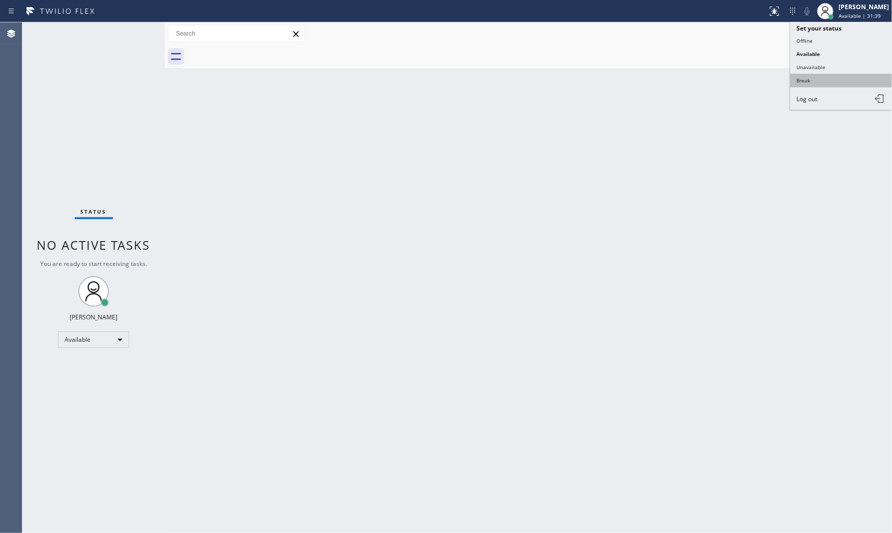
click at [820, 77] on ul "Set your status Offline Available Unavailable Break Log out" at bounding box center [842, 66] width 102 height 88
click at [820, 77] on button "Break" at bounding box center [842, 80] width 102 height 13
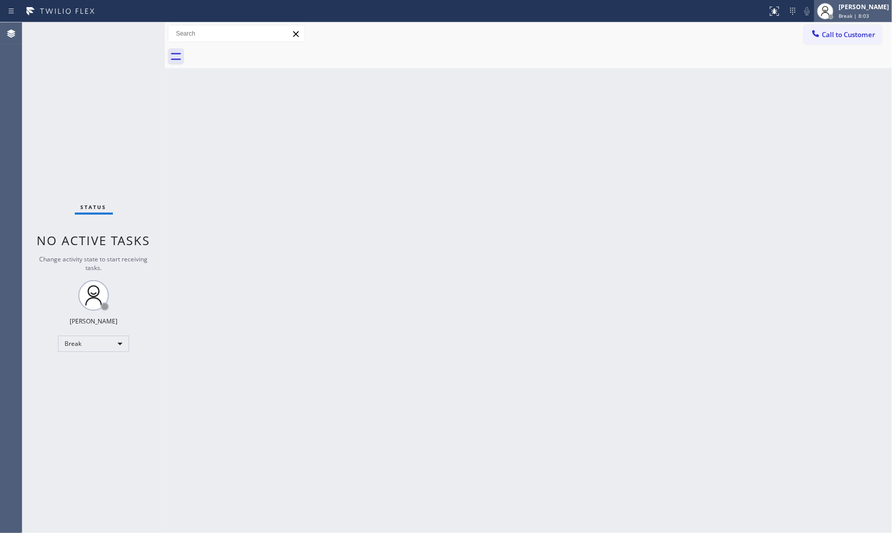
click at [837, 19] on div "[PERSON_NAME] Break | 8:03" at bounding box center [864, 11] width 55 height 18
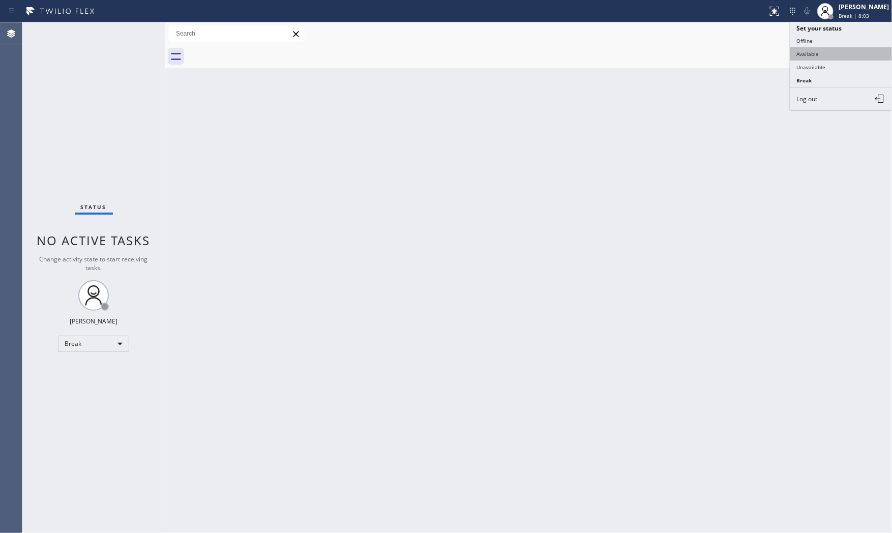
click at [828, 49] on button "Available" at bounding box center [842, 53] width 102 height 13
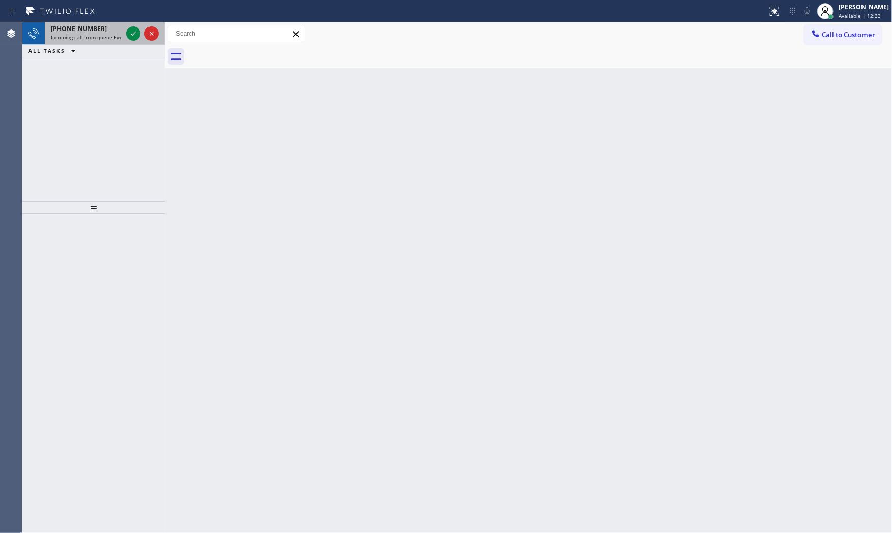
click at [69, 32] on span "[PHONE_NUMBER]" at bounding box center [79, 28] width 56 height 9
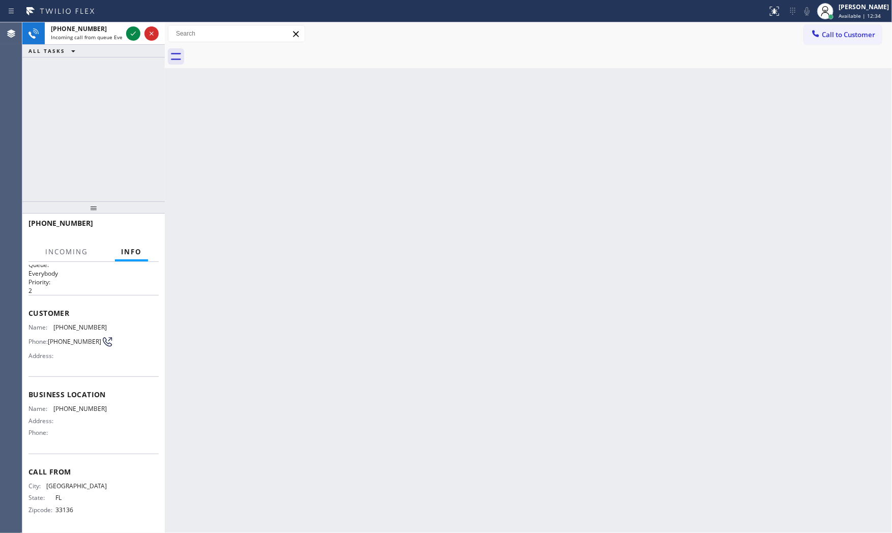
scroll to position [16, 0]
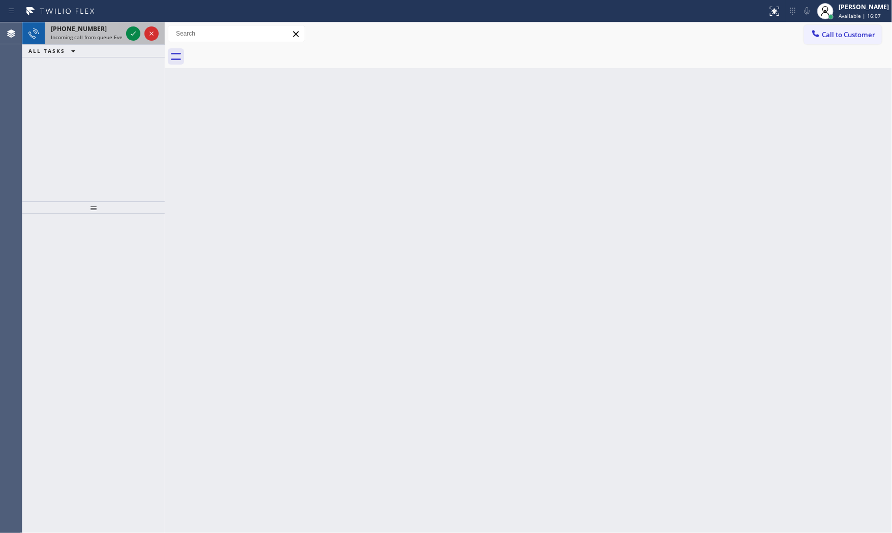
click at [103, 26] on div "[PHONE_NUMBER]" at bounding box center [86, 28] width 71 height 9
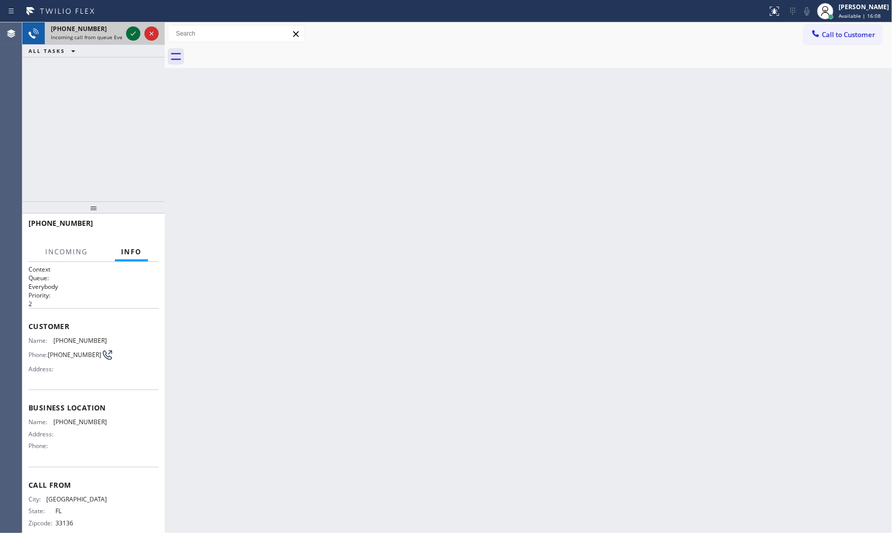
click at [128, 31] on icon at bounding box center [133, 33] width 12 height 12
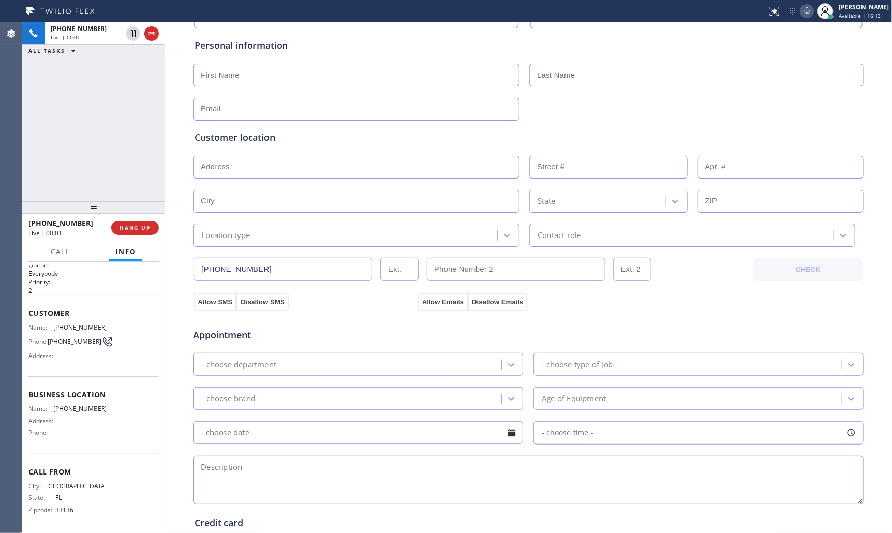
scroll to position [113, 0]
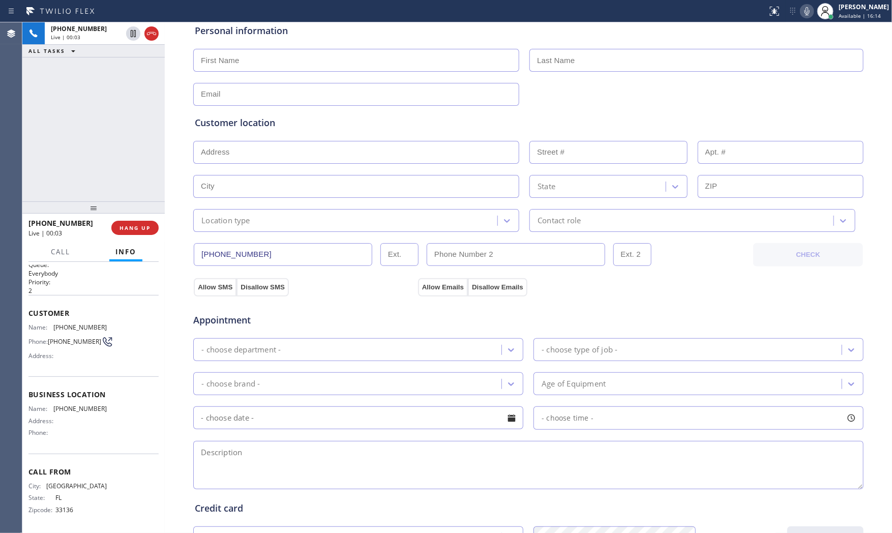
click at [804, 16] on icon at bounding box center [807, 11] width 12 height 12
click at [146, 230] on span "HANG UP" at bounding box center [135, 227] width 31 height 7
click at [143, 231] on span "COMPLETE" at bounding box center [132, 227] width 35 height 7
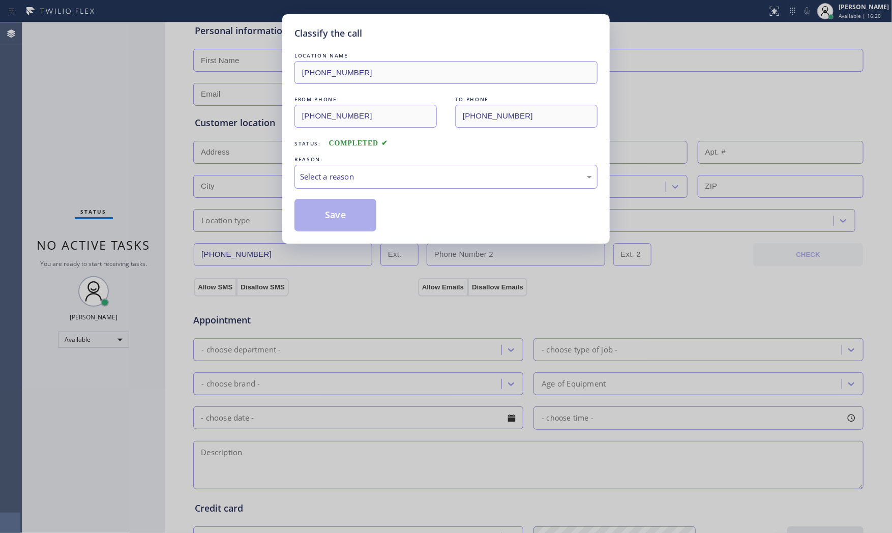
drag, startPoint x: 449, startPoint y: 173, endPoint x: 417, endPoint y: 187, distance: 34.4
click at [445, 174] on div "Select a reason" at bounding box center [446, 177] width 292 height 12
click at [360, 183] on div "New Customer - Booked" at bounding box center [446, 177] width 303 height 24
click at [338, 215] on button "Save" at bounding box center [336, 215] width 82 height 33
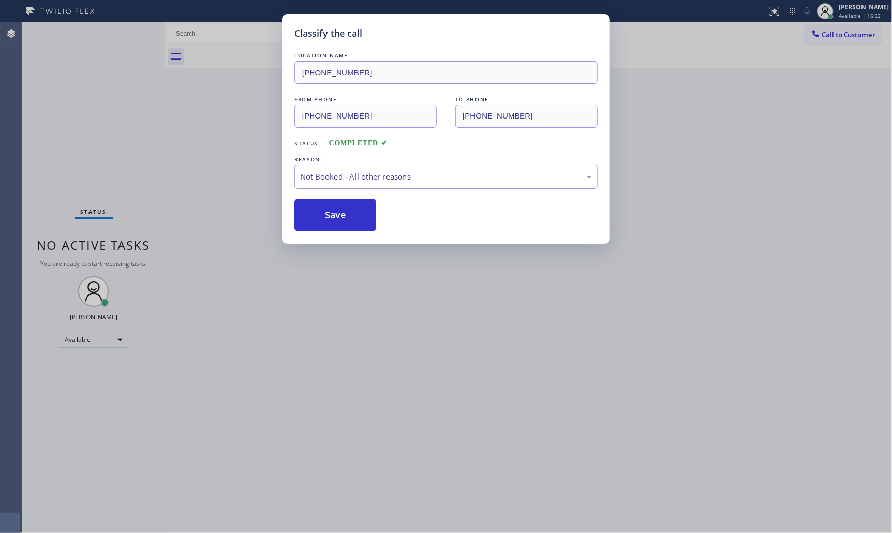
click at [338, 215] on button "Save" at bounding box center [336, 215] width 82 height 33
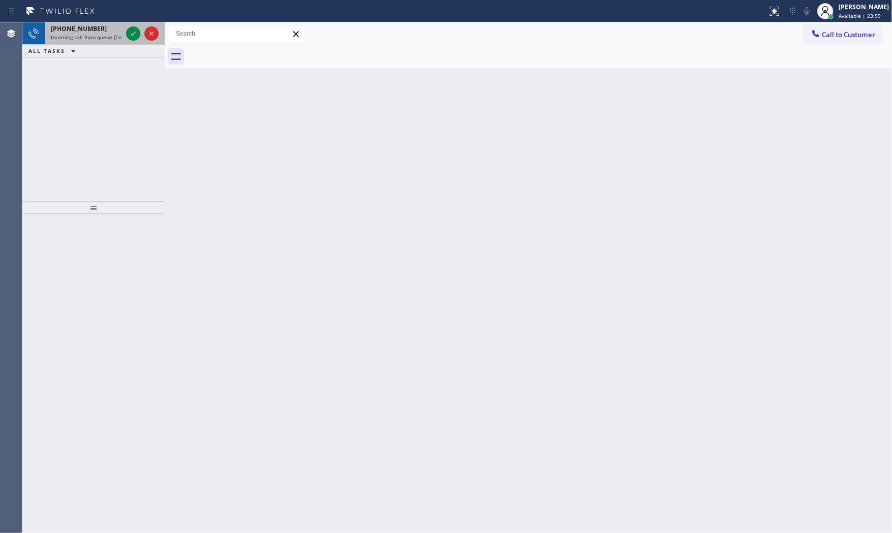
click at [87, 31] on span "[PHONE_NUMBER]" at bounding box center [79, 28] width 56 height 9
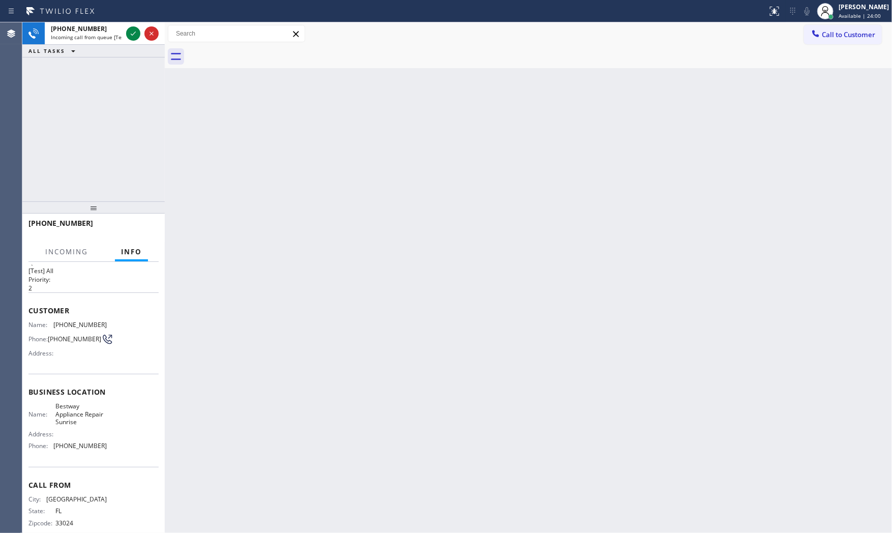
scroll to position [32, 0]
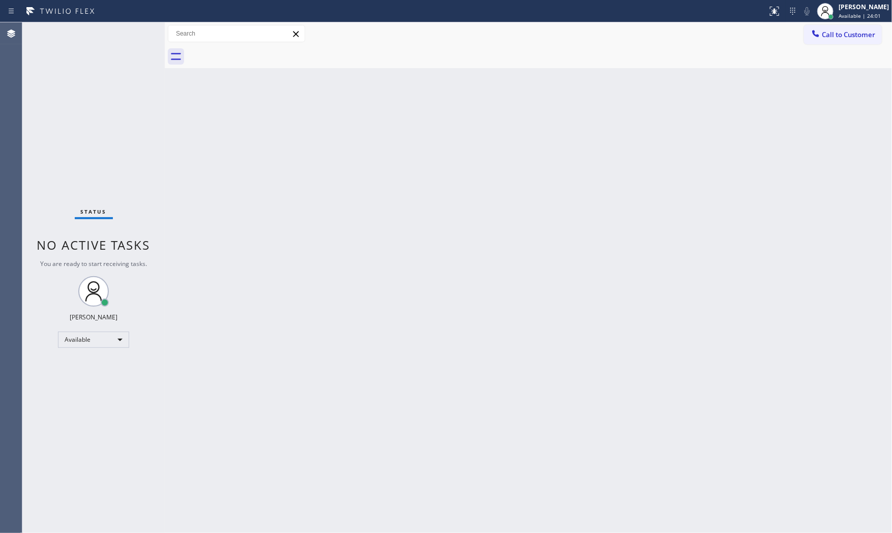
click at [119, 31] on div "Status No active tasks You are ready to start receiving tasks. [PERSON_NAME] Av…" at bounding box center [93, 277] width 142 height 511
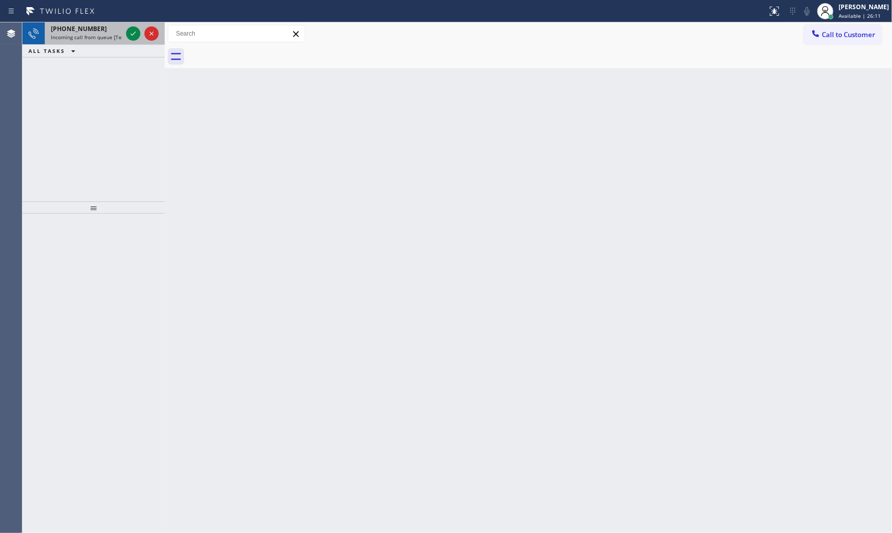
click at [114, 34] on span "Incoming call from queue [Test] All" at bounding box center [93, 37] width 84 height 7
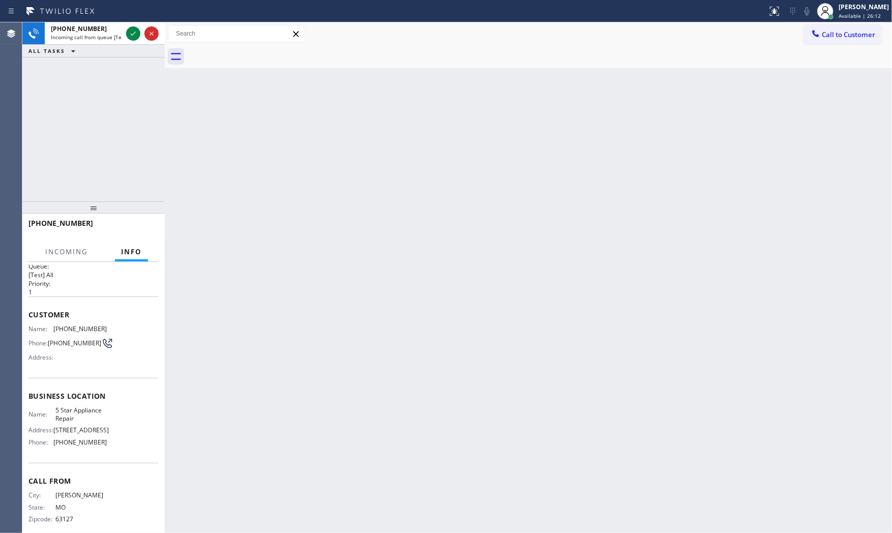
scroll to position [23, 0]
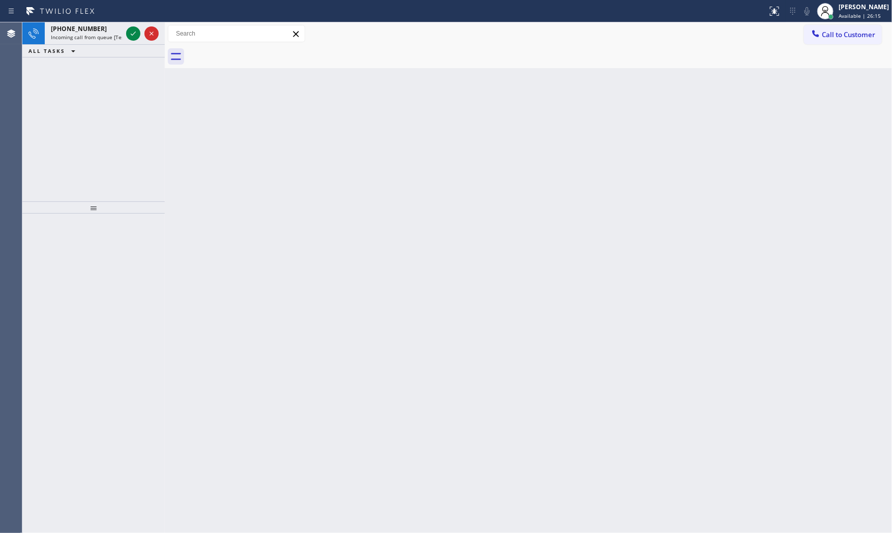
click at [128, 34] on icon at bounding box center [133, 33] width 12 height 12
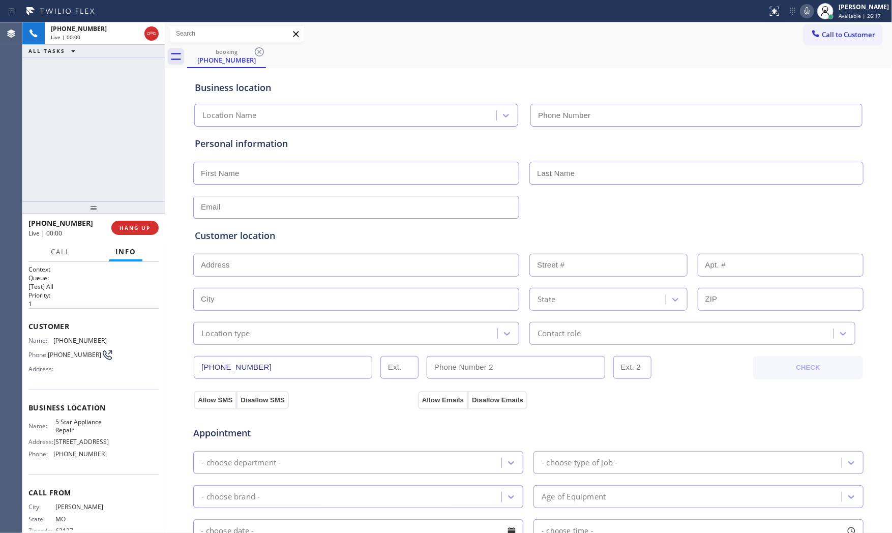
click at [139, 225] on span "HANG UP" at bounding box center [135, 227] width 31 height 7
type input "[PHONE_NUMBER]"
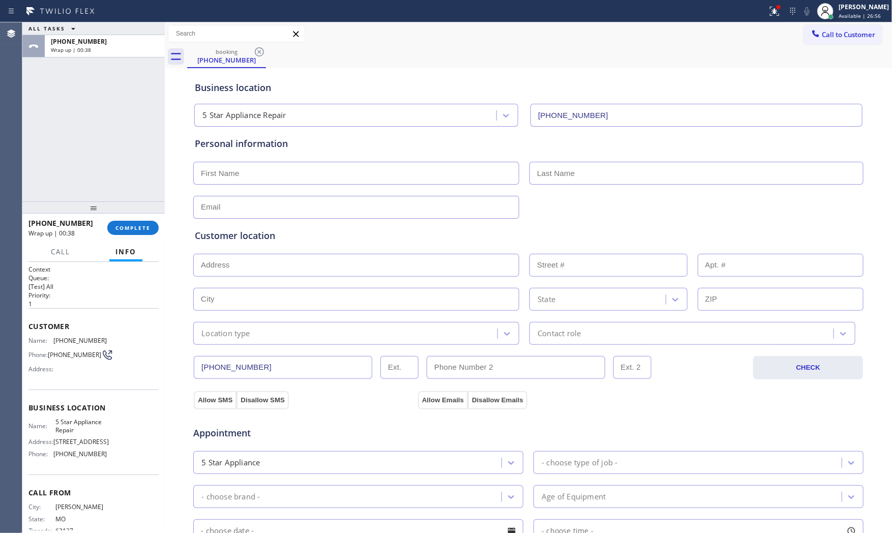
click at [91, 28] on div "ALL TASKS ALL TASKS ACTIVE TASKS TASKS IN WRAP UP" at bounding box center [93, 28] width 142 height 13
click at [95, 45] on div "[PHONE_NUMBER]" at bounding box center [105, 41] width 108 height 9
click at [137, 234] on button "COMPLETE" at bounding box center [132, 228] width 51 height 14
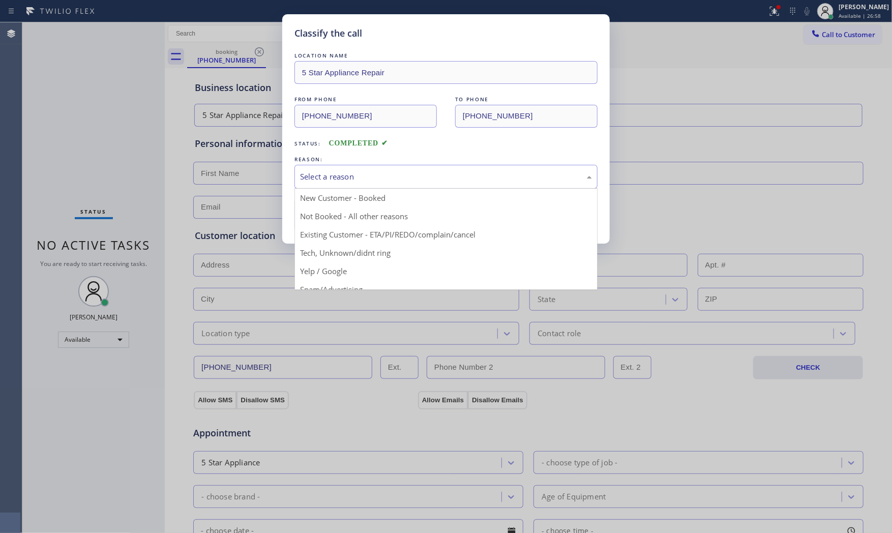
click at [431, 181] on div "Select a reason" at bounding box center [446, 177] width 292 height 12
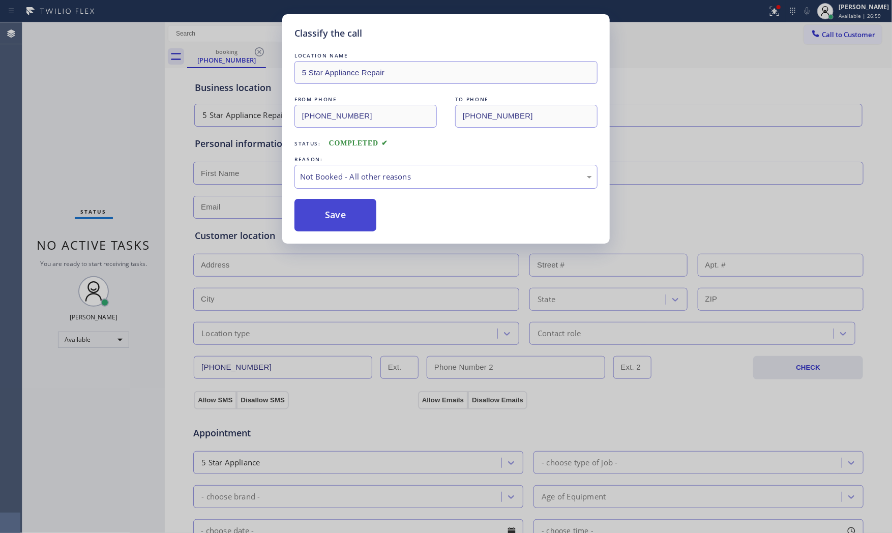
click at [363, 213] on button "Save" at bounding box center [336, 215] width 82 height 33
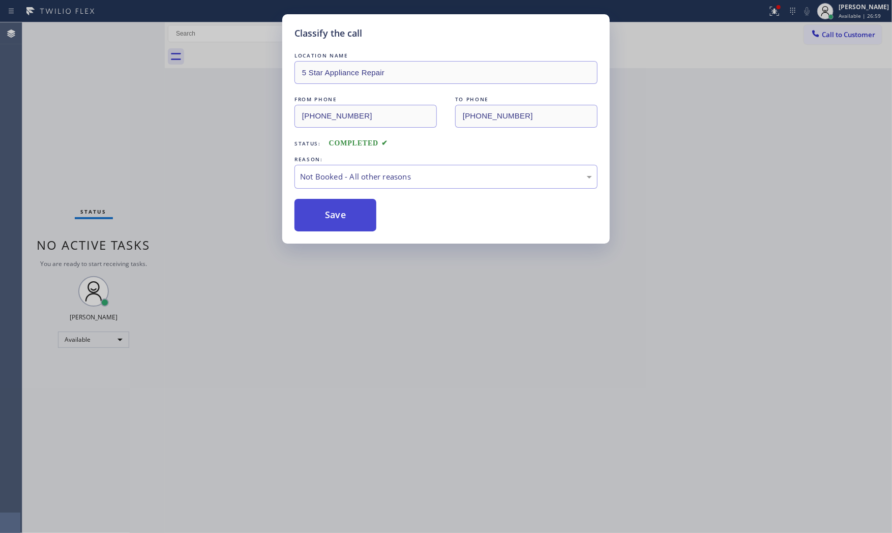
click at [361, 213] on button "Save" at bounding box center [336, 215] width 82 height 33
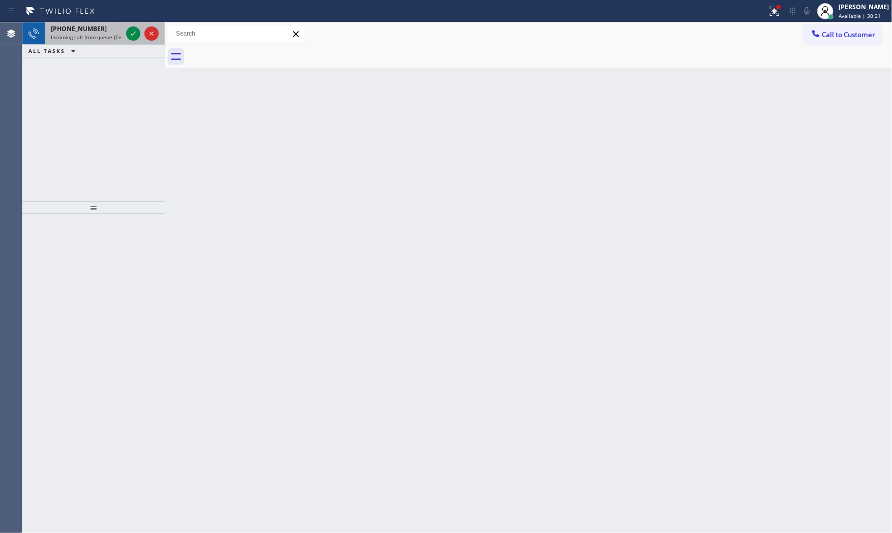
drag, startPoint x: 59, startPoint y: 18, endPoint x: 63, endPoint y: 22, distance: 5.8
click at [59, 18] on icon at bounding box center [60, 11] width 76 height 16
click at [67, 26] on span "[PHONE_NUMBER]" at bounding box center [79, 28] width 56 height 9
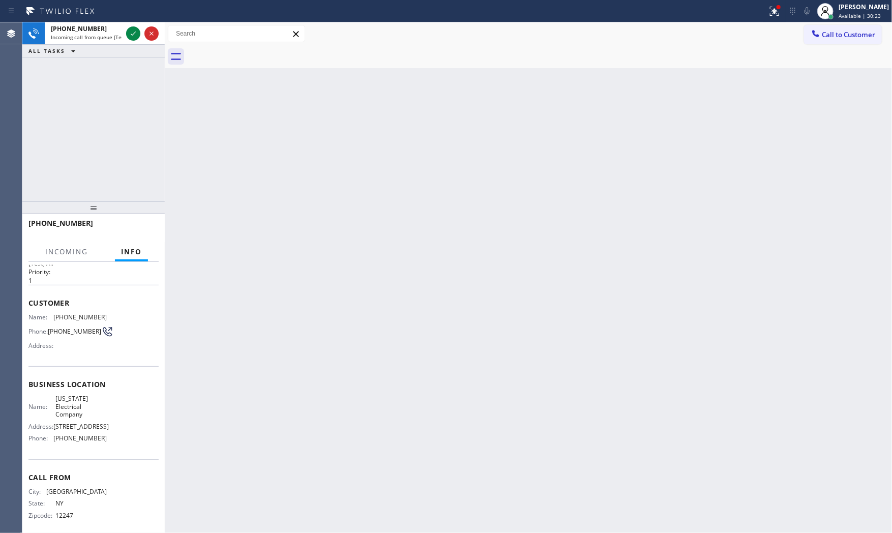
scroll to position [47, 0]
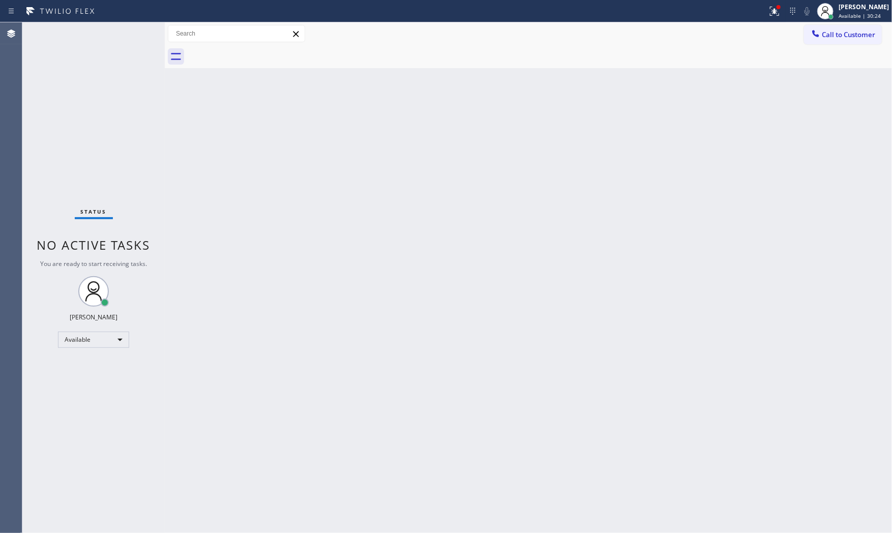
click at [134, 34] on div "Status No active tasks You are ready to start receiving tasks. [PERSON_NAME] Av…" at bounding box center [93, 277] width 142 height 511
click at [682, 7] on div at bounding box center [383, 11] width 759 height 16
click at [764, 18] on button at bounding box center [775, 11] width 22 height 22
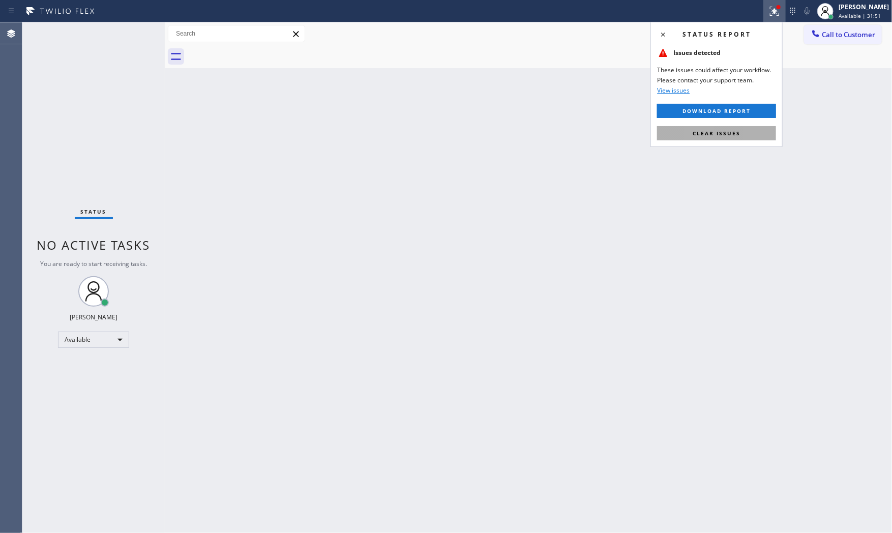
click at [726, 128] on button "Clear issues" at bounding box center [716, 133] width 119 height 14
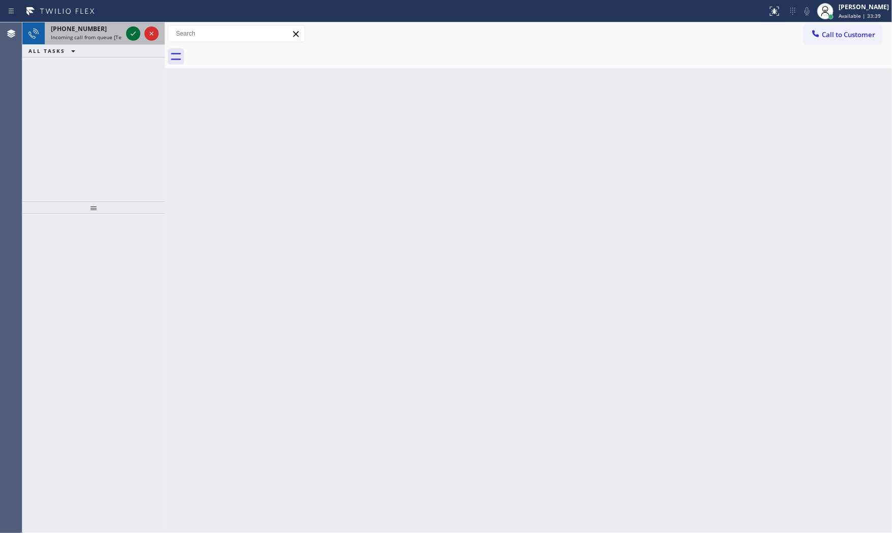
click at [134, 37] on icon at bounding box center [133, 33] width 12 height 12
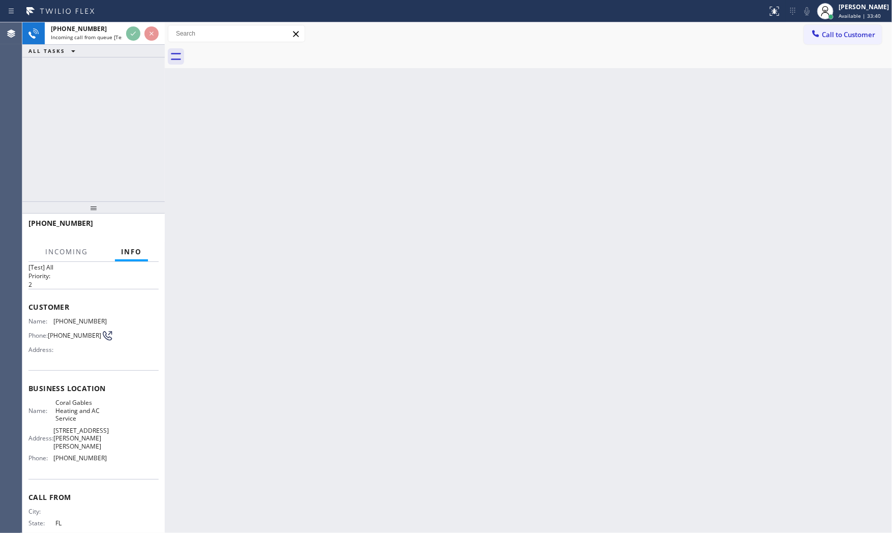
scroll to position [39, 0]
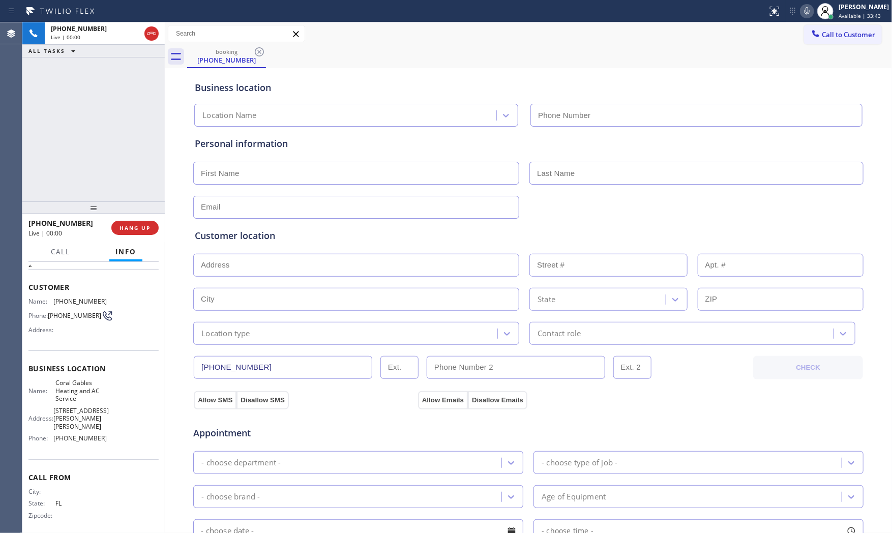
drag, startPoint x: 123, startPoint y: 283, endPoint x: 127, endPoint y: 272, distance: 11.4
click at [125, 280] on div "Customer Name: [PHONE_NUMBER] Phone: [PHONE_NUMBER] Address:" at bounding box center [93, 309] width 130 height 81
type input "[PHONE_NUMBER]"
click at [139, 231] on button "HANG UP" at bounding box center [134, 228] width 47 height 14
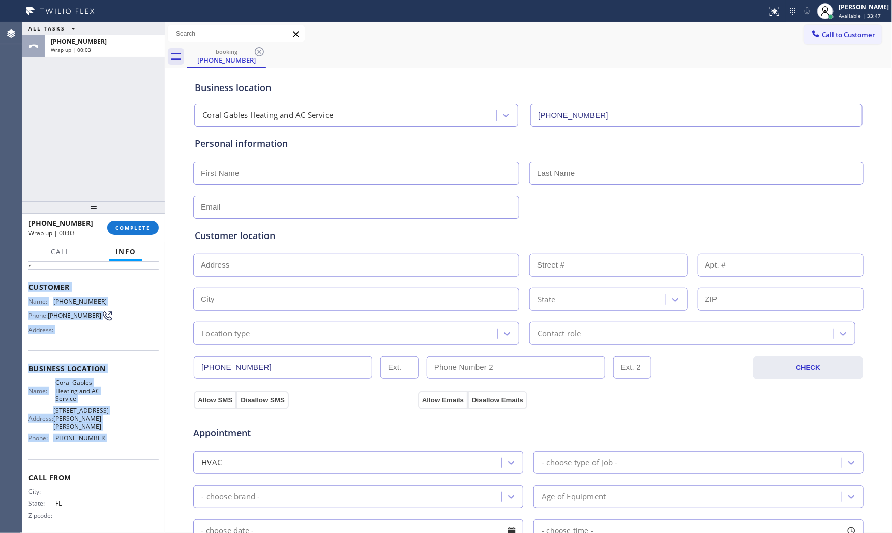
drag, startPoint x: 33, startPoint y: 288, endPoint x: 123, endPoint y: 433, distance: 170.9
click at [124, 438] on div "Context Queue: [Test] All Priority: 2 Customer Name: [PHONE_NUMBER] Phone: [PHO…" at bounding box center [93, 381] width 130 height 310
copy div "Customer Name: [PHONE_NUMBER] Phone: [PHONE_NUMBER] Address: Business location …"
click at [121, 231] on span "COMPLETE" at bounding box center [132, 227] width 35 height 7
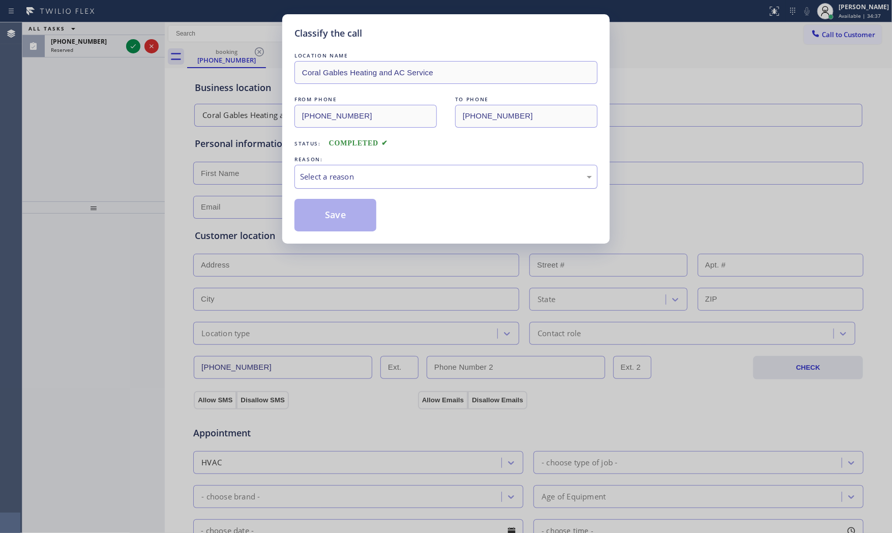
click at [302, 182] on div "Select a reason" at bounding box center [446, 177] width 292 height 12
click at [318, 214] on button "Save" at bounding box center [336, 215] width 82 height 33
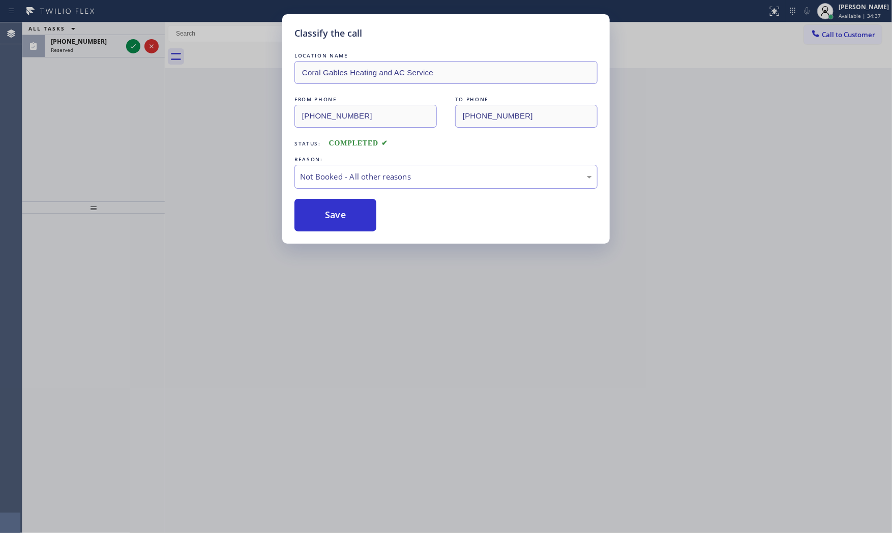
click at [318, 214] on button "Save" at bounding box center [336, 215] width 82 height 33
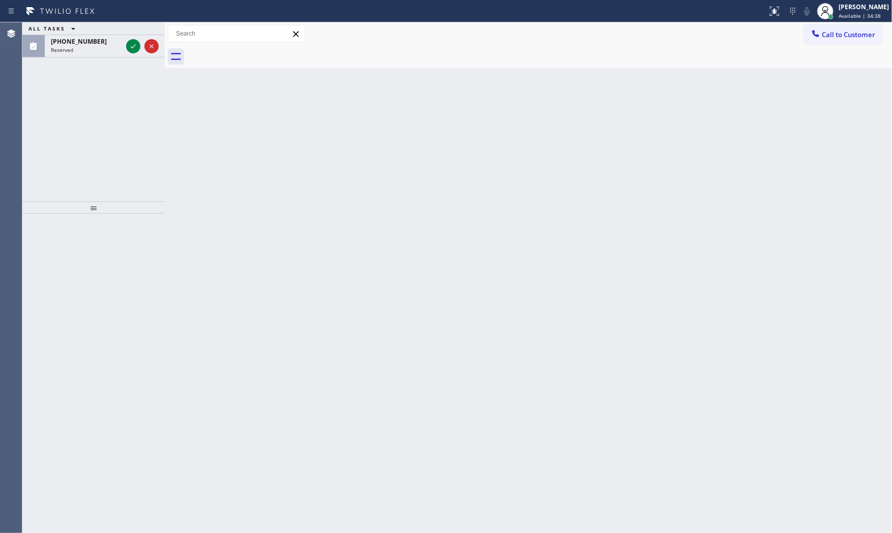
click at [91, 48] on div "Reserved" at bounding box center [86, 49] width 71 height 7
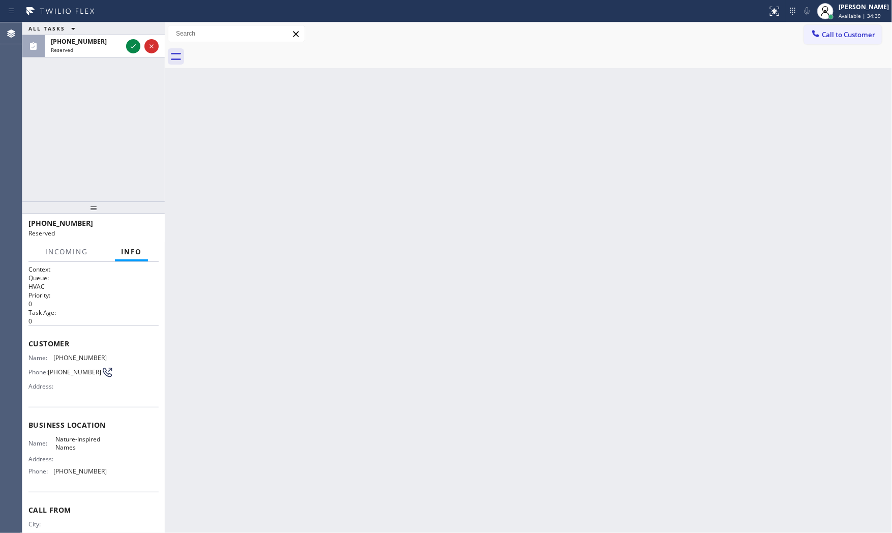
click at [91, 48] on div "Reserved" at bounding box center [86, 49] width 71 height 7
click at [119, 46] on div "Reserved" at bounding box center [86, 49] width 71 height 7
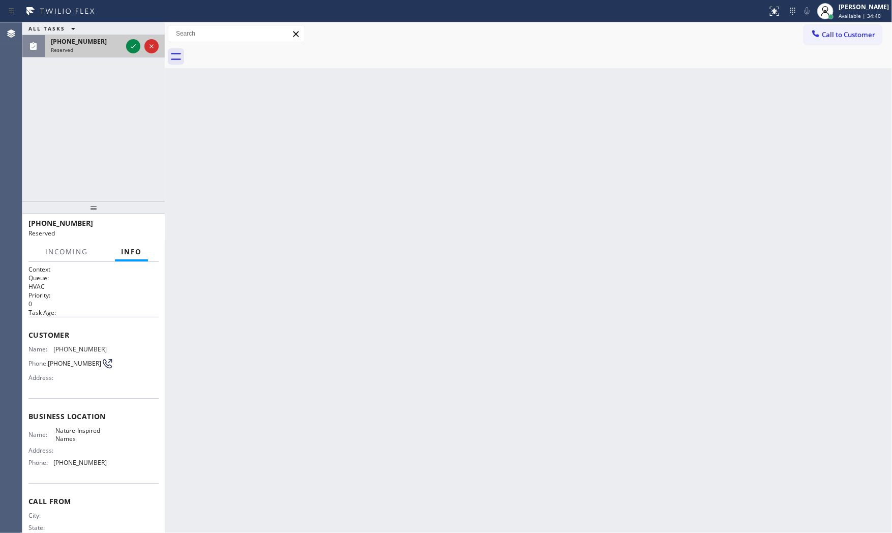
click at [123, 46] on div "[PHONE_NUMBER] Reserved" at bounding box center [84, 46] width 79 height 22
click at [129, 46] on icon at bounding box center [133, 46] width 12 height 12
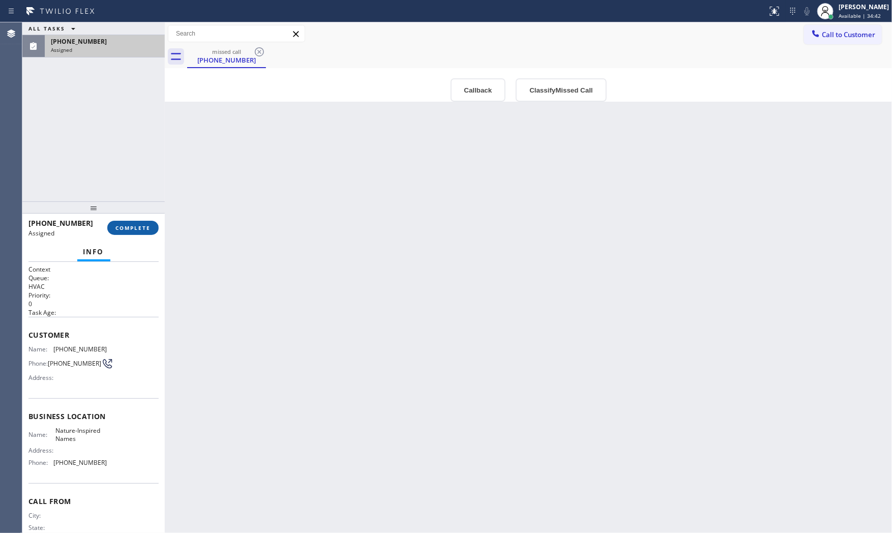
click at [149, 225] on span "COMPLETE" at bounding box center [132, 227] width 35 height 7
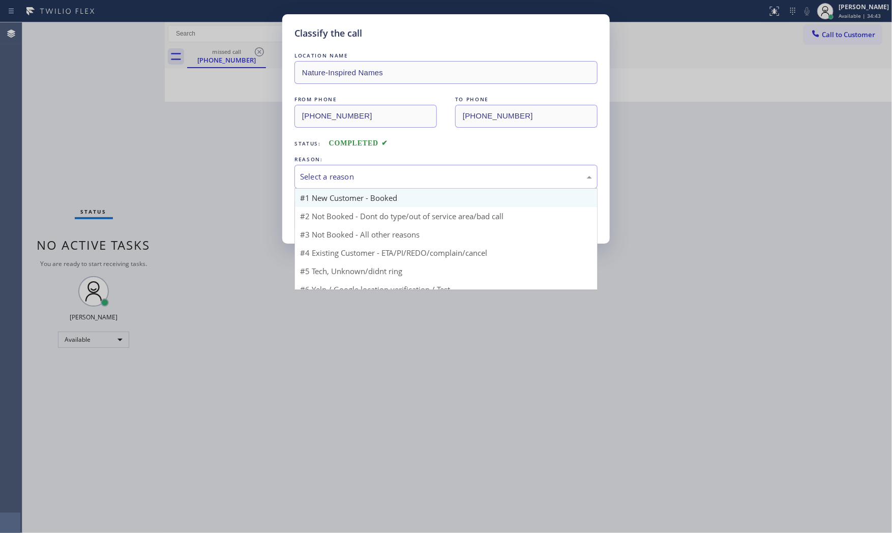
drag, startPoint x: 312, startPoint y: 174, endPoint x: 319, endPoint y: 198, distance: 25.4
click at [312, 174] on div "Select a reason" at bounding box center [446, 177] width 292 height 12
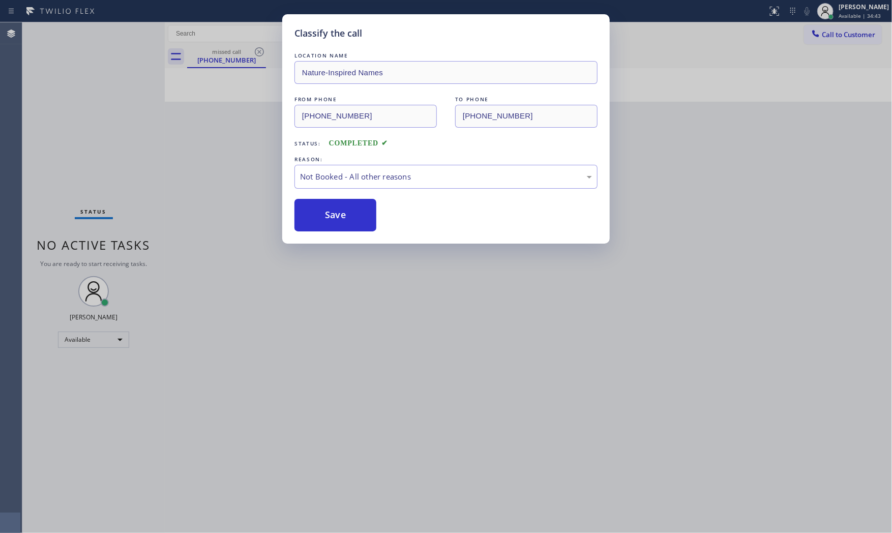
click at [324, 210] on button "Save" at bounding box center [336, 215] width 82 height 33
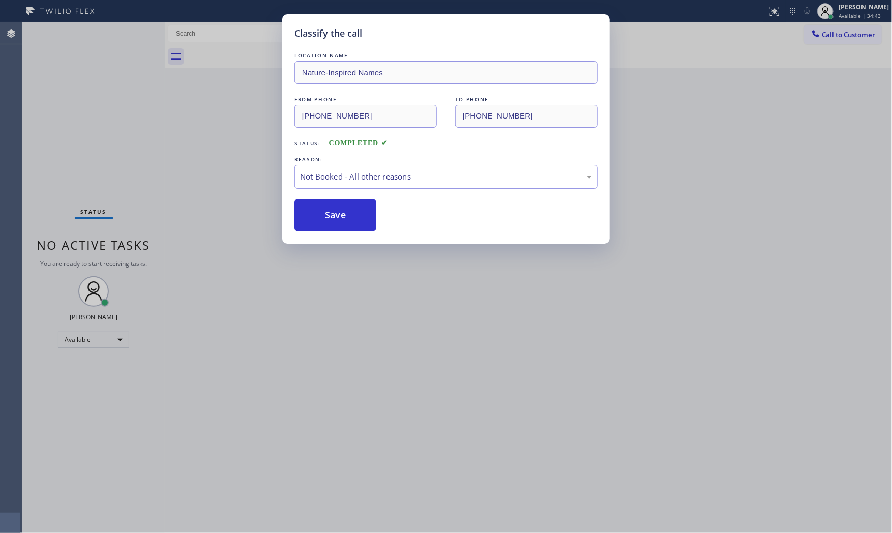
click at [324, 210] on button "Save" at bounding box center [336, 215] width 82 height 33
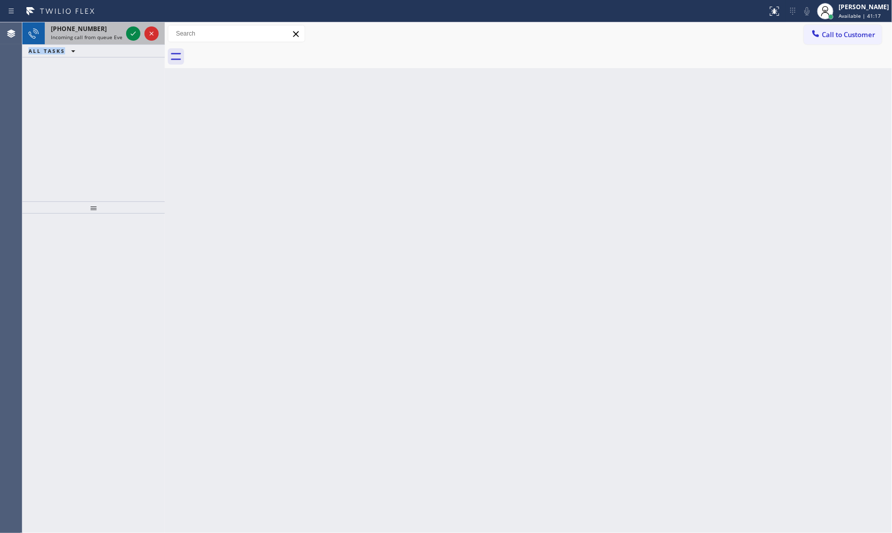
click at [103, 44] on div "[PHONE_NUMBER] Incoming call from queue Everybody ALL TASKS ALL TASKS ACTIVE TA…" at bounding box center [93, 39] width 142 height 35
click at [104, 32] on div "[PHONE_NUMBER]" at bounding box center [86, 28] width 71 height 9
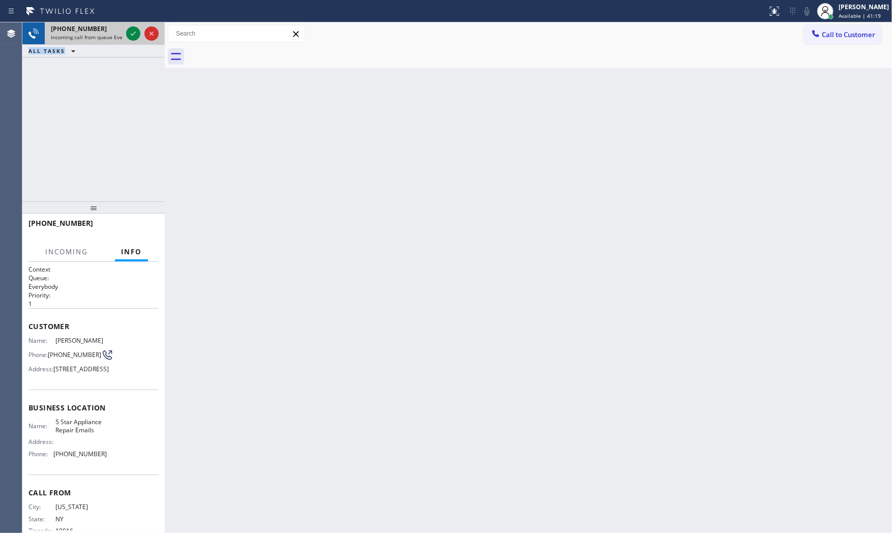
click at [125, 28] on div at bounding box center [142, 33] width 37 height 22
click at [138, 33] on icon at bounding box center [133, 33] width 12 height 12
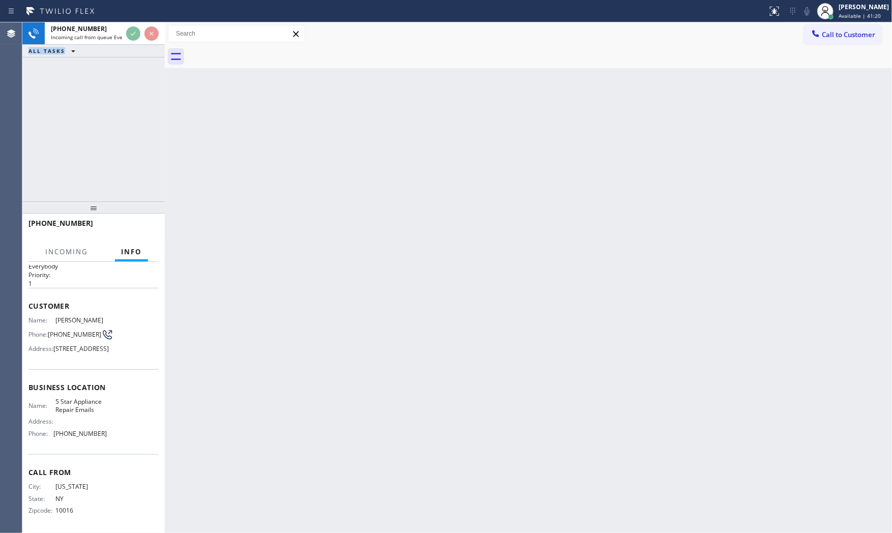
scroll to position [39, 0]
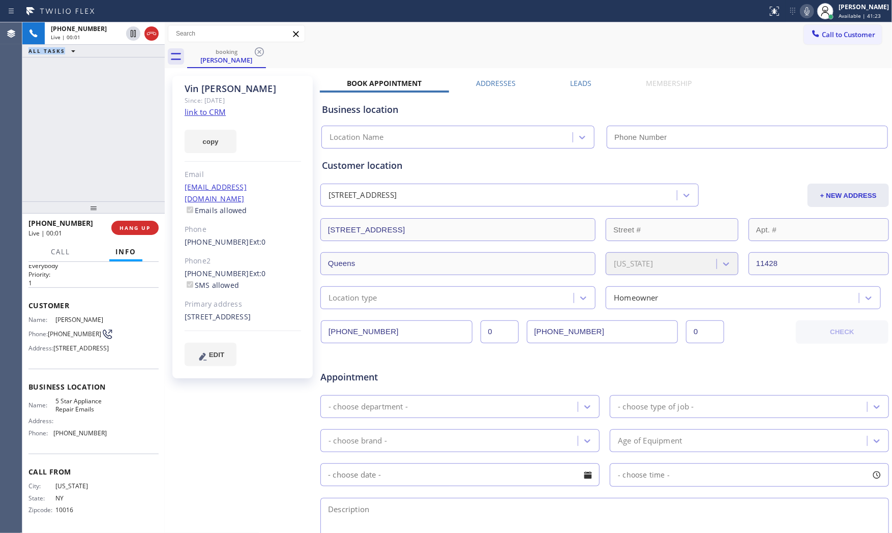
type input "[PHONE_NUMBER]"
click at [208, 107] on div "[PERSON_NAME] Since: [DATE] link to CRM copy Email [EMAIL_ADDRESS][DOMAIN_NAME]…" at bounding box center [242, 227] width 140 height 303
click at [209, 107] on link "link to CRM" at bounding box center [205, 112] width 41 height 10
click at [228, 431] on div "[PERSON_NAME] Since: [DATE] link to CRM copy Email [EMAIL_ADDRESS][DOMAIN_NAME]…" at bounding box center [243, 400] width 153 height 659
click at [801, 13] on icon at bounding box center [807, 11] width 12 height 12
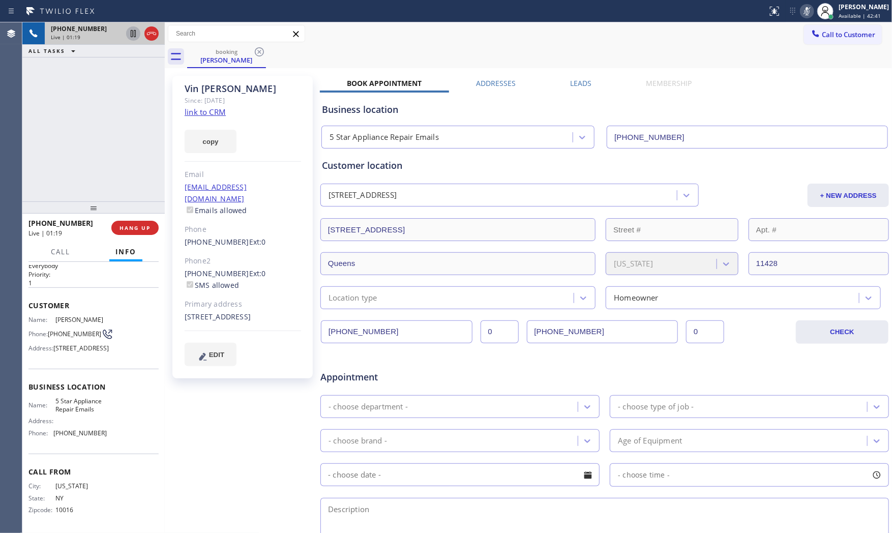
click at [135, 34] on icon at bounding box center [133, 33] width 5 height 7
click at [802, 12] on icon at bounding box center [807, 11] width 12 height 12
click at [129, 41] on div at bounding box center [142, 33] width 37 height 22
click at [129, 40] on div at bounding box center [142, 33] width 37 height 22
click at [131, 37] on icon at bounding box center [133, 33] width 12 height 12
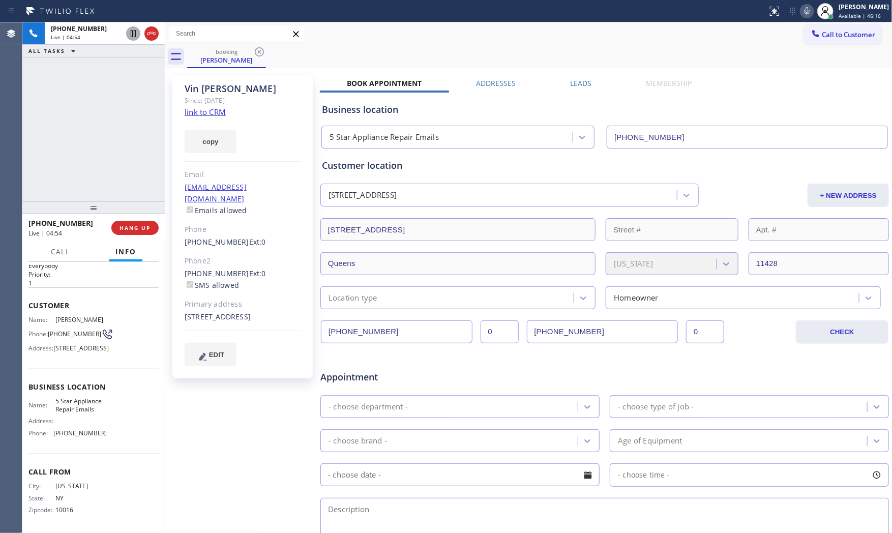
click at [805, 14] on icon at bounding box center [807, 11] width 5 height 8
click at [814, 8] on div at bounding box center [825, 11] width 22 height 22
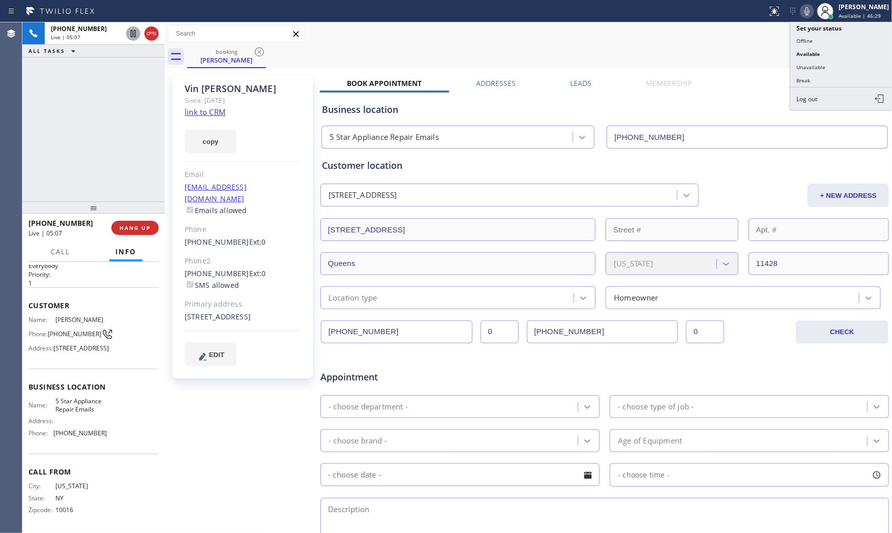
click at [810, 8] on icon at bounding box center [807, 11] width 12 height 12
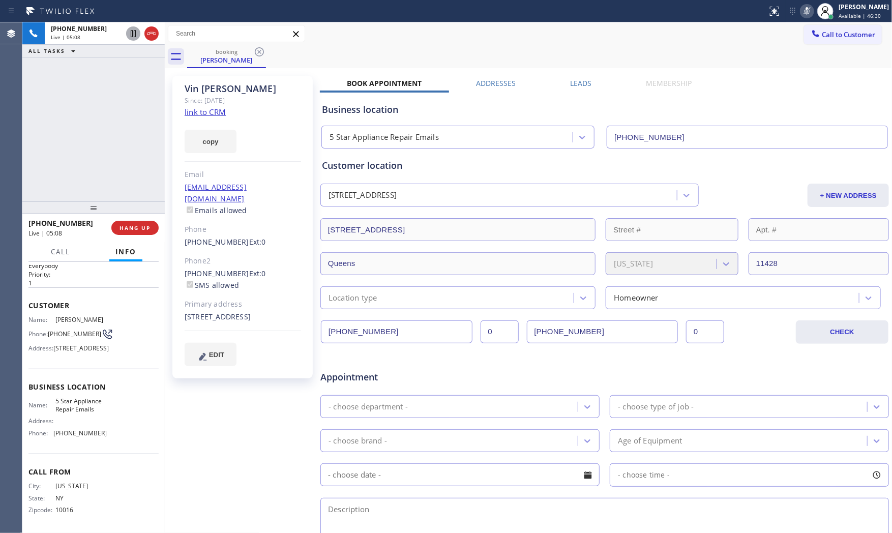
click at [810, 8] on icon at bounding box center [807, 11] width 12 height 12
click at [805, 9] on icon at bounding box center [807, 11] width 5 height 8
click at [135, 225] on span "HANG UP" at bounding box center [135, 227] width 31 height 7
click at [192, 22] on div "Call to Customer Outbound call Location Search location Your caller id phone nu…" at bounding box center [528, 33] width 727 height 23
click at [126, 224] on span "COMPLETE" at bounding box center [132, 227] width 35 height 7
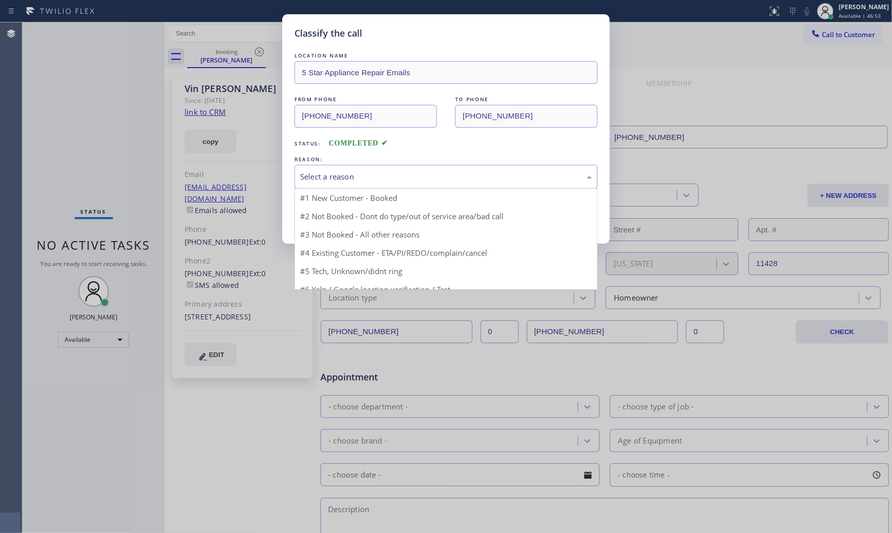
click at [346, 187] on div "Select a reason" at bounding box center [446, 177] width 303 height 24
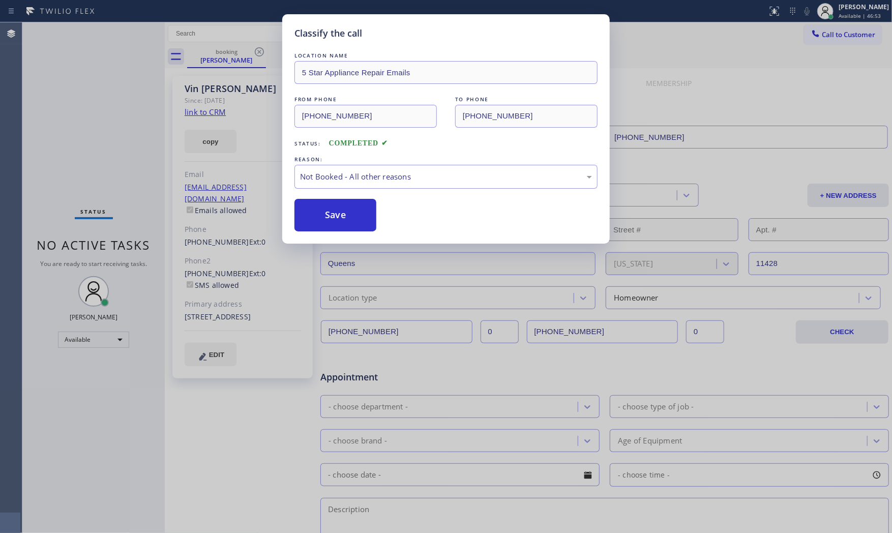
click at [341, 212] on button "Save" at bounding box center [336, 215] width 82 height 33
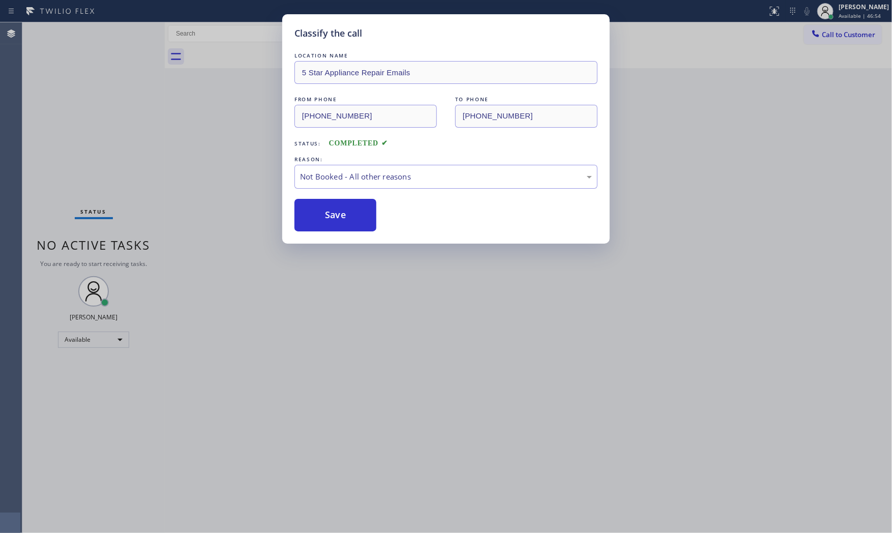
click at [341, 212] on button "Save" at bounding box center [336, 215] width 82 height 33
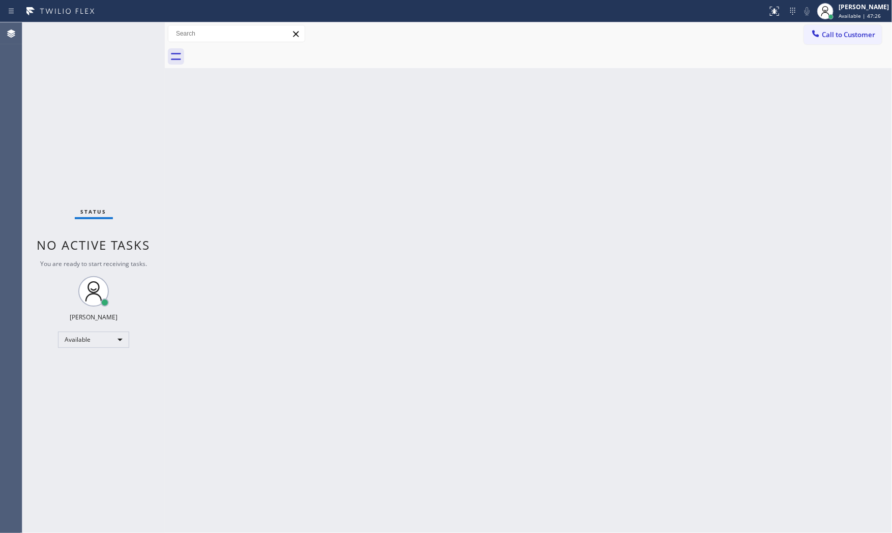
click at [101, 20] on div "Status report No issues detected If you experience an issue, please download th…" at bounding box center [446, 11] width 892 height 22
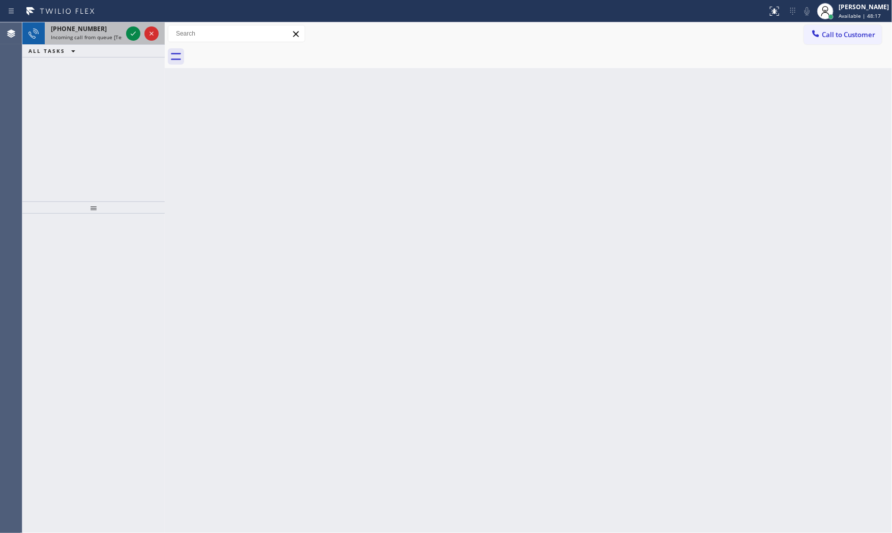
click at [115, 34] on span "Incoming call from queue [Test] All" at bounding box center [93, 37] width 84 height 7
click at [53, 30] on span "[PHONE_NUMBER]" at bounding box center [79, 28] width 56 height 9
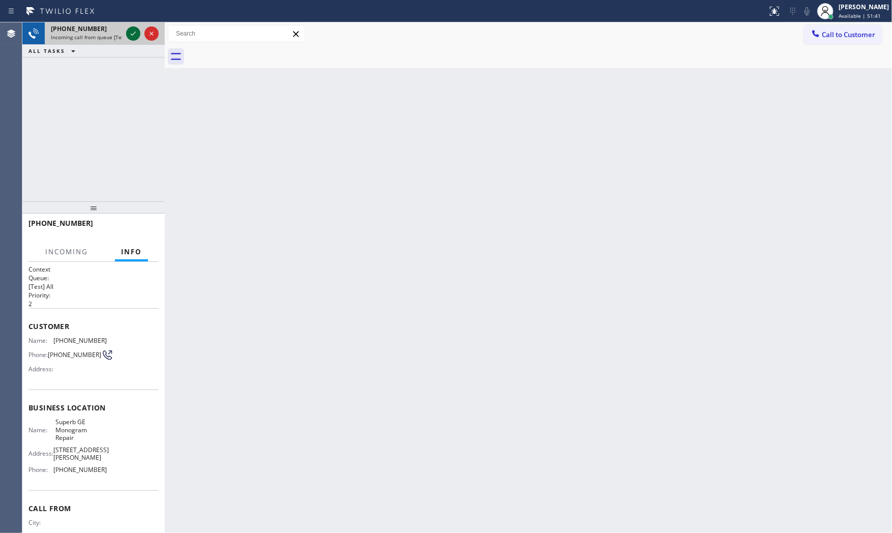
click at [129, 34] on icon at bounding box center [133, 33] width 12 height 12
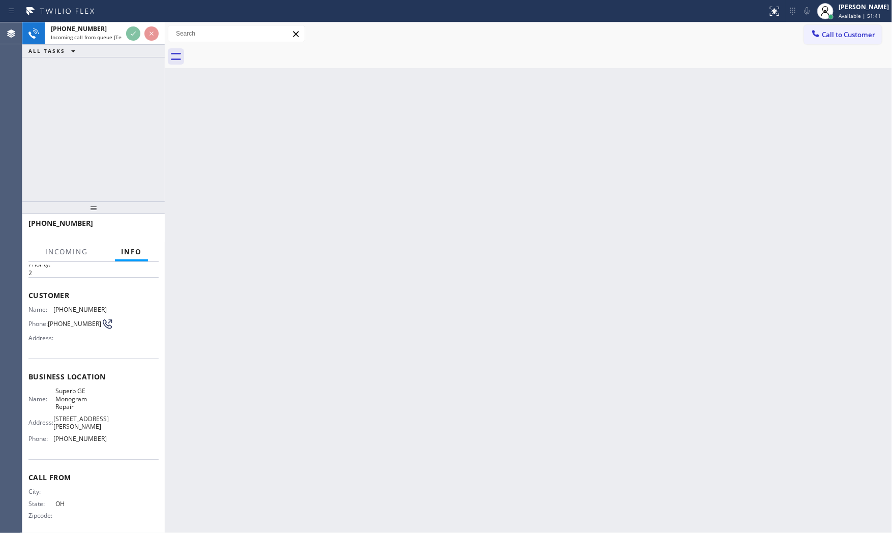
scroll to position [32, 0]
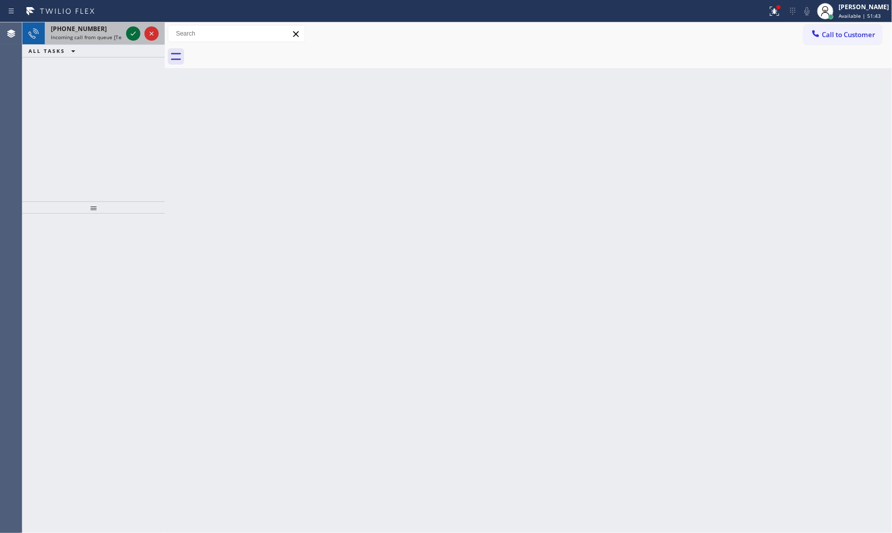
click at [134, 34] on icon at bounding box center [133, 34] width 5 height 4
click at [129, 36] on icon at bounding box center [133, 33] width 12 height 12
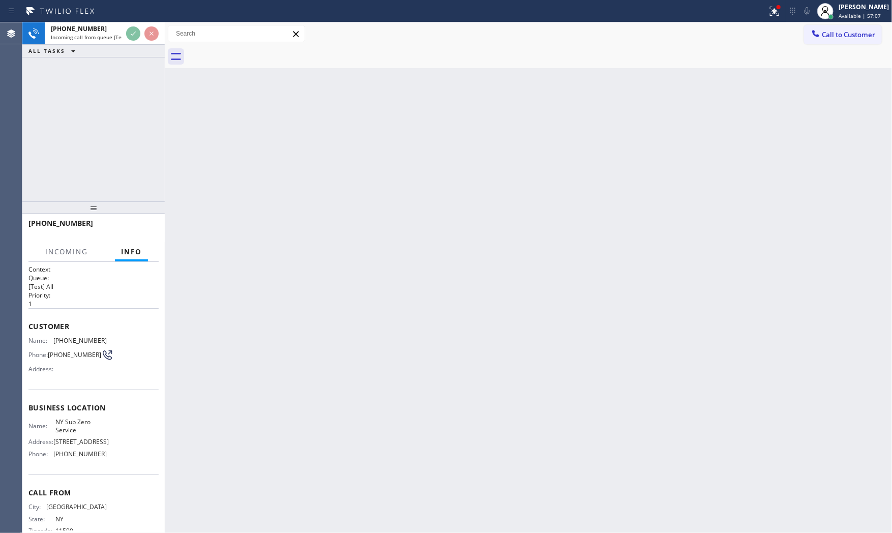
scroll to position [23, 0]
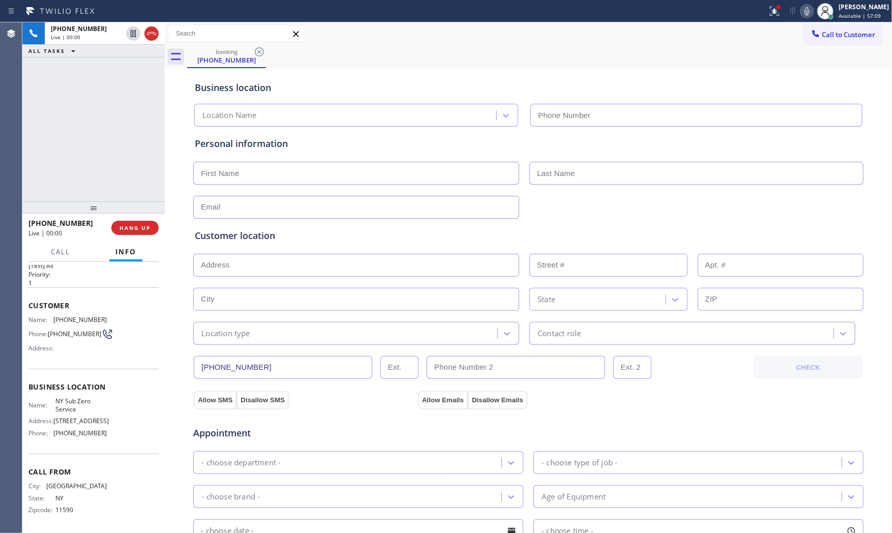
type input "[PHONE_NUMBER]"
click at [770, 11] on icon at bounding box center [775, 11] width 12 height 12
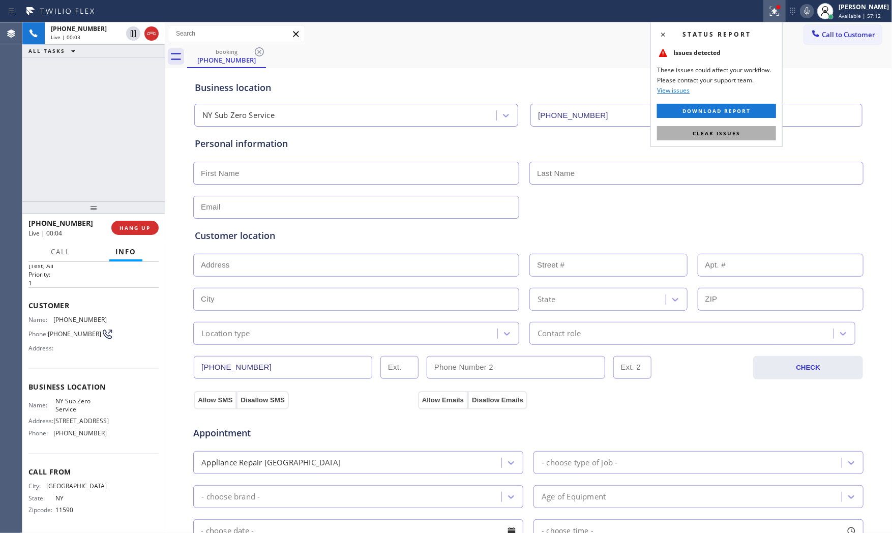
click at [721, 129] on button "Clear issues" at bounding box center [716, 133] width 119 height 14
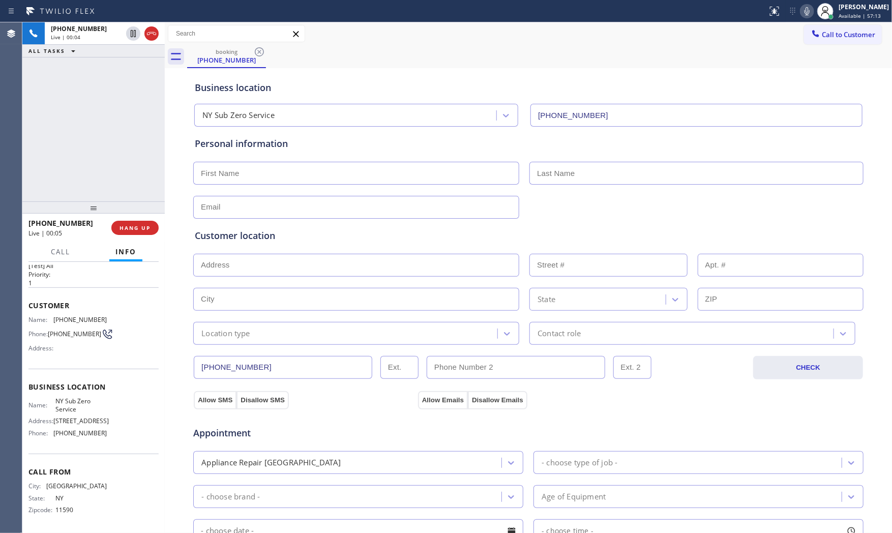
click at [805, 10] on icon at bounding box center [807, 11] width 5 height 8
click at [801, 11] on icon at bounding box center [807, 11] width 12 height 12
click at [807, 13] on icon at bounding box center [807, 11] width 12 height 12
click at [804, 14] on icon at bounding box center [807, 11] width 12 height 12
click at [808, 7] on icon at bounding box center [807, 11] width 12 height 12
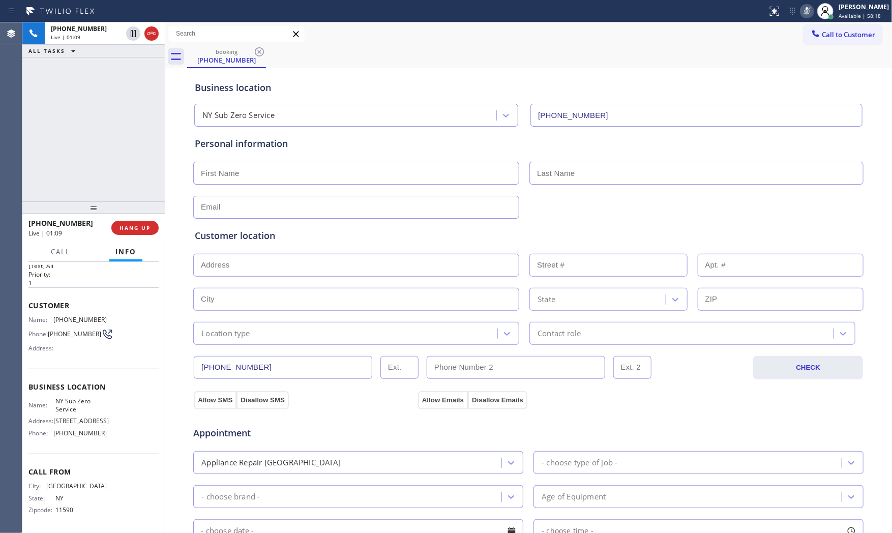
click at [805, 11] on icon at bounding box center [807, 11] width 5 height 8
click at [801, 11] on icon at bounding box center [807, 11] width 12 height 12
drag, startPoint x: 800, startPoint y: 11, endPoint x: 784, endPoint y: 26, distance: 22.3
click at [784, 26] on div "Call to Customer Outbound call Location Search location Your caller id phone nu…" at bounding box center [528, 34] width 727 height 18
click at [805, 14] on icon at bounding box center [807, 11] width 12 height 12
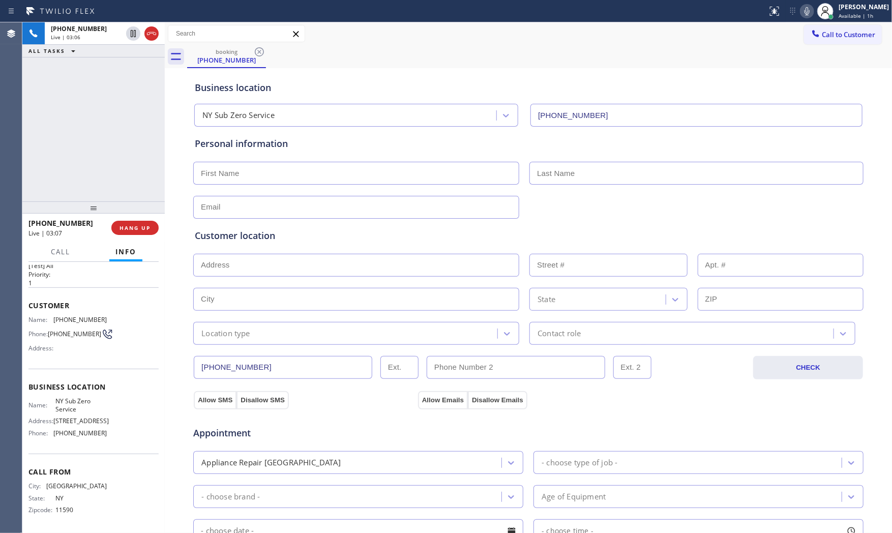
click at [801, 13] on icon at bounding box center [807, 11] width 12 height 12
click at [804, 12] on icon at bounding box center [807, 11] width 12 height 12
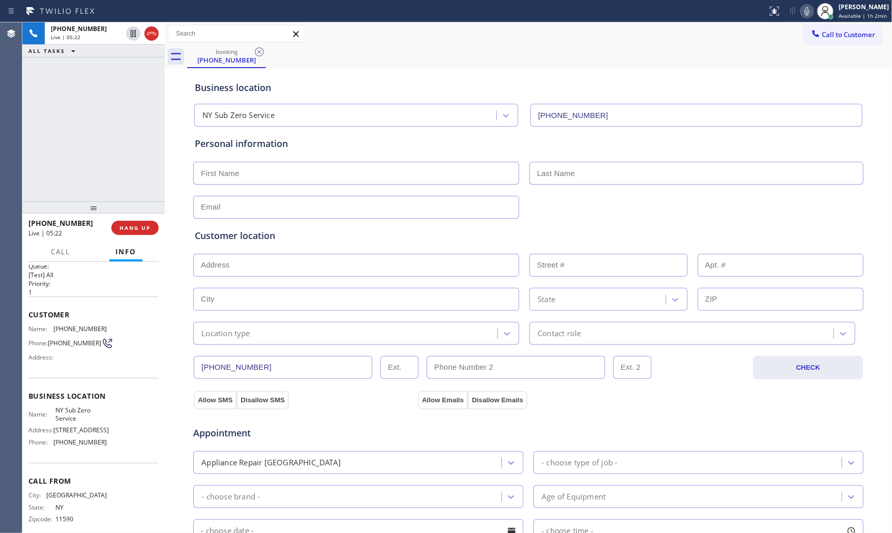
scroll to position [0, 0]
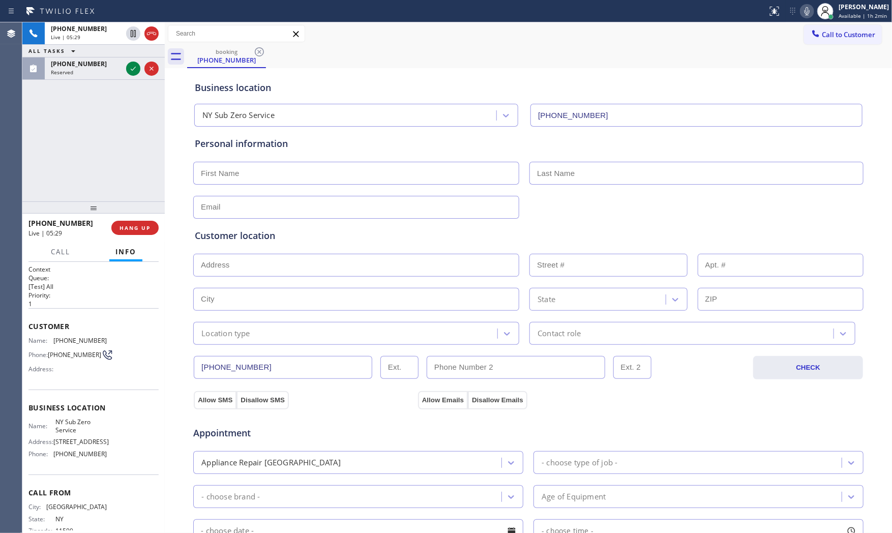
click at [70, 340] on span "[PHONE_NUMBER]" at bounding box center [79, 341] width 53 height 8
click at [71, 340] on span "[PHONE_NUMBER]" at bounding box center [79, 341] width 53 height 8
copy span "[PHONE_NUMBER]"
click at [805, 12] on icon at bounding box center [807, 11] width 12 height 12
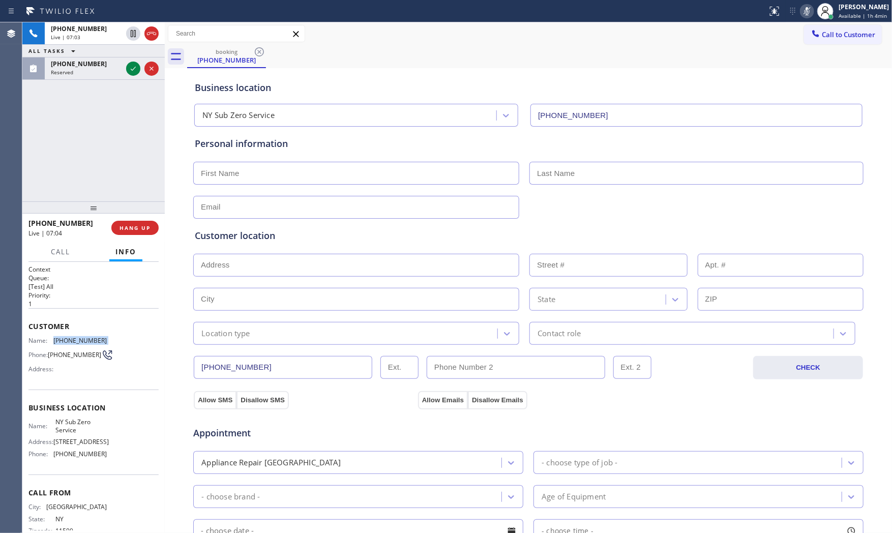
click at [805, 12] on icon at bounding box center [807, 11] width 12 height 12
click at [71, 436] on div "Name: NY Sub Zero Service Address: [STREET_ADDRESS] Phone: [PHONE_NUMBER]" at bounding box center [67, 440] width 78 height 44
click at [70, 427] on span "NY Sub Zero Service" at bounding box center [80, 426] width 51 height 16
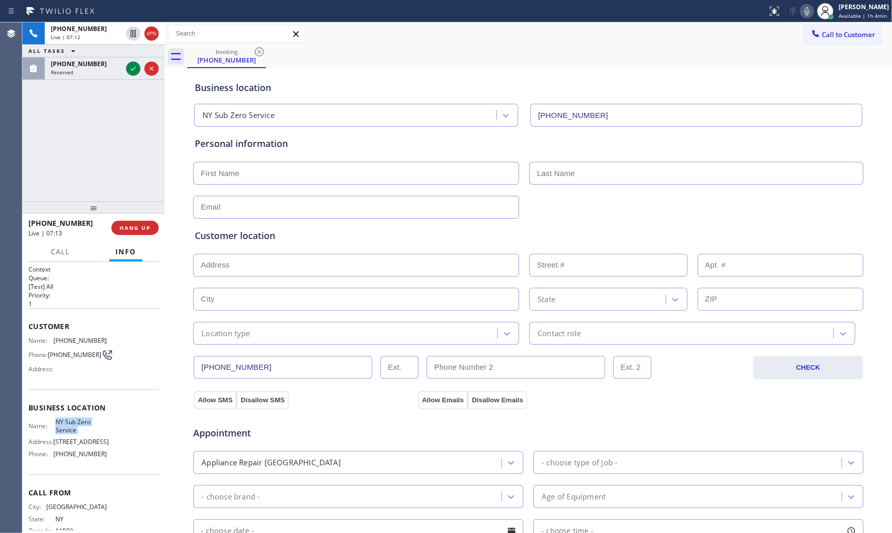
copy span "NY Sub Zero Service"
click at [100, 429] on span "NY Sub Zero Service" at bounding box center [80, 426] width 51 height 16
click at [69, 426] on span "NY Sub Zero Service" at bounding box center [80, 426] width 51 height 16
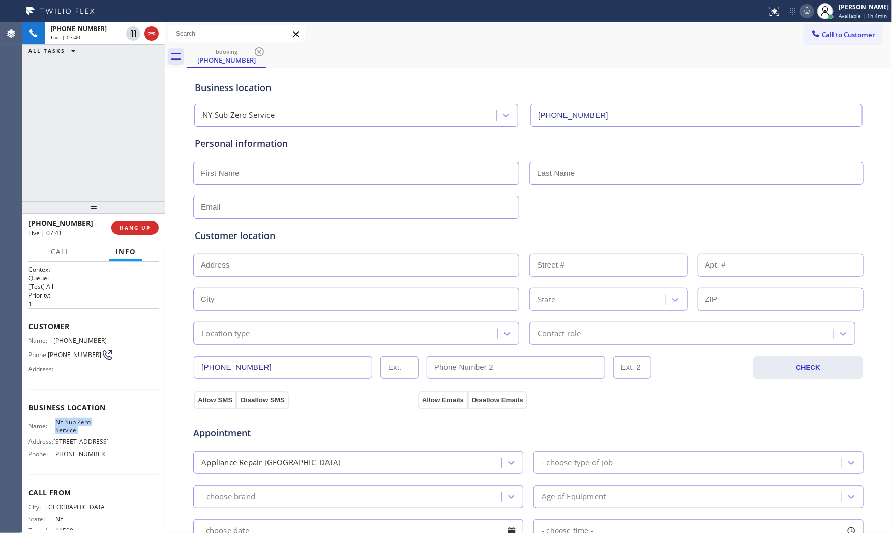
copy span "NY Sub Zero Service"
click at [138, 232] on button "HANG UP" at bounding box center [134, 228] width 47 height 14
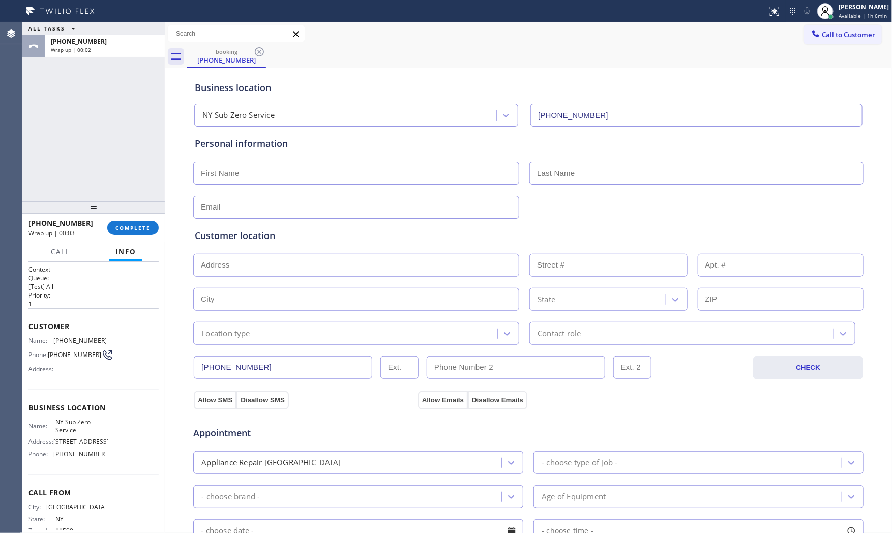
click at [322, 164] on input "text" at bounding box center [356, 173] width 326 height 23
paste input "[PERSON_NAME]"
type input "[PERSON_NAME]"
click at [583, 171] on input "text" at bounding box center [697, 173] width 334 height 23
paste input "Arounian"
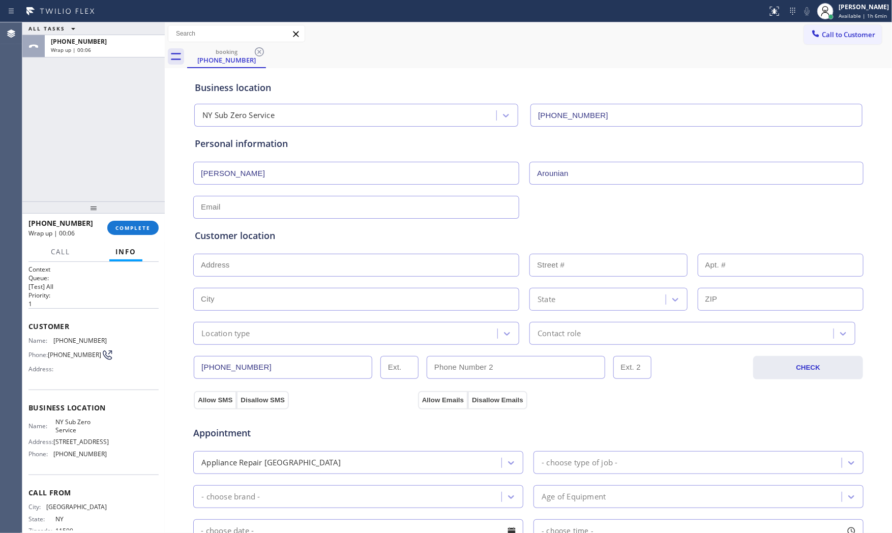
type input "Arounian"
click at [278, 204] on input "text" at bounding box center [356, 207] width 326 height 23
paste input "[EMAIL_ADDRESS][DOMAIN_NAME]"
type input "[EMAIL_ADDRESS][DOMAIN_NAME]"
click at [242, 261] on input "text" at bounding box center [356, 265] width 326 height 23
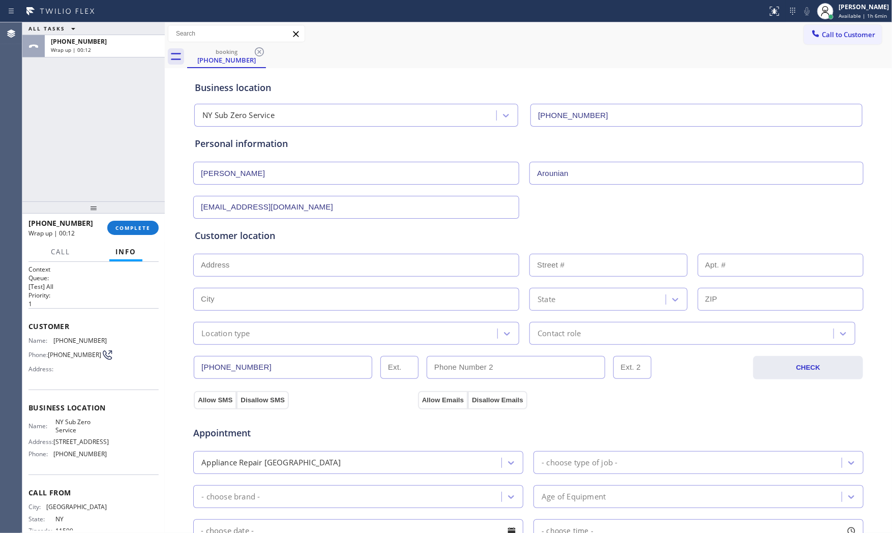
paste input "[STREET_ADDRESS]"
type input "[STREET_ADDRESS]"
type input "22"
type input "Kings Point"
type input "11024"
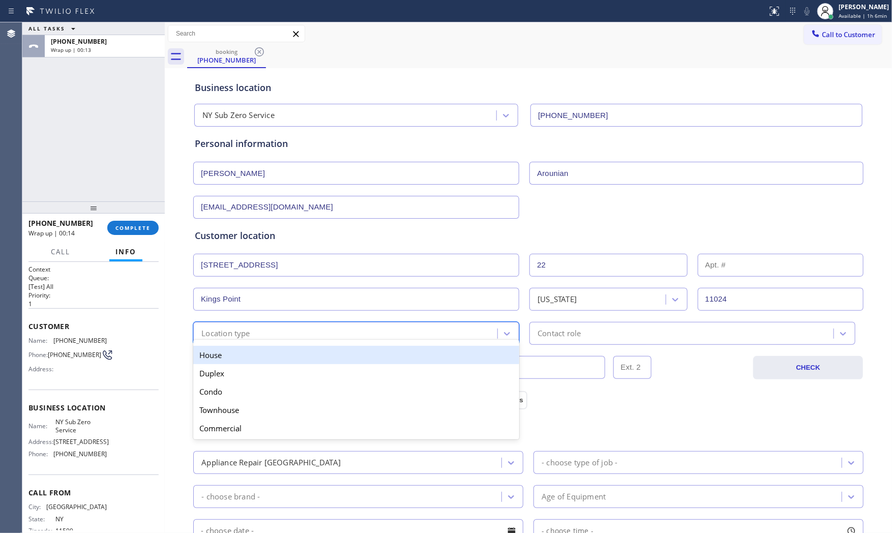
drag, startPoint x: 238, startPoint y: 330, endPoint x: 237, endPoint y: 348, distance: 18.8
click at [238, 332] on div "Location type" at bounding box center [225, 334] width 49 height 12
click at [236, 354] on div "House" at bounding box center [356, 355] width 326 height 18
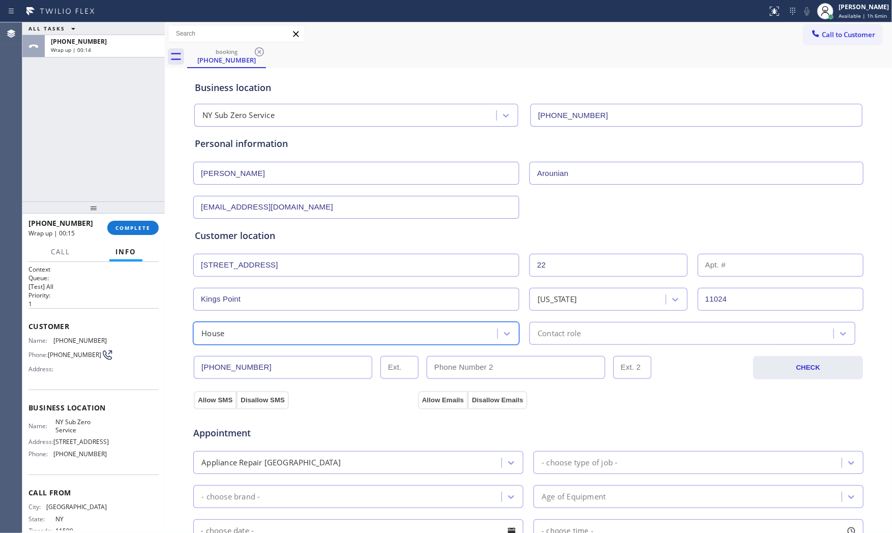
click at [568, 337] on div "Contact role" at bounding box center [559, 334] width 43 height 12
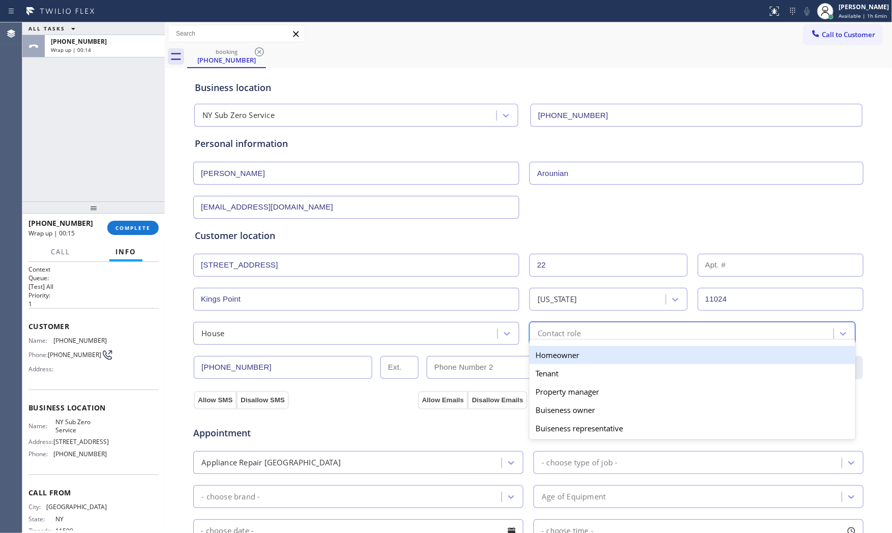
click at [562, 353] on div "Homeowner" at bounding box center [693, 355] width 326 height 18
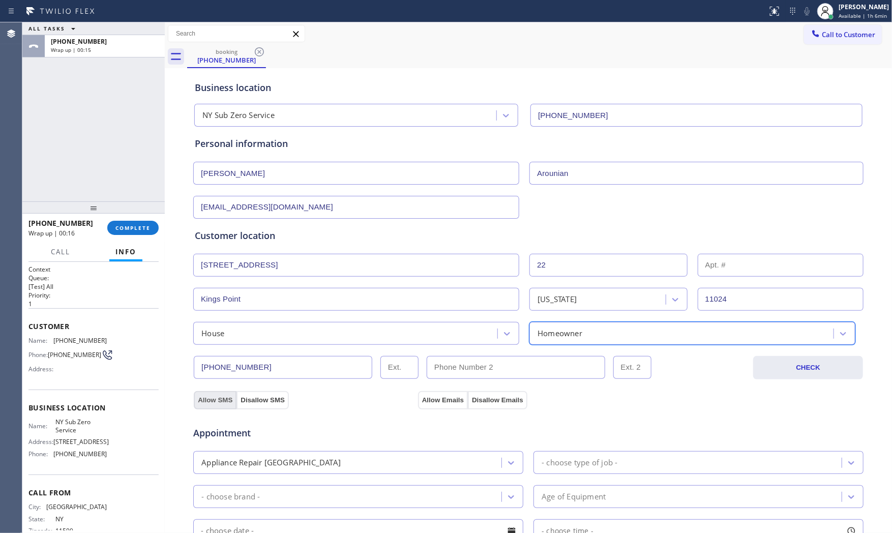
click at [203, 398] on button "Allow SMS" at bounding box center [215, 400] width 43 height 18
click at [439, 400] on button "Allow Emails" at bounding box center [443, 400] width 50 height 18
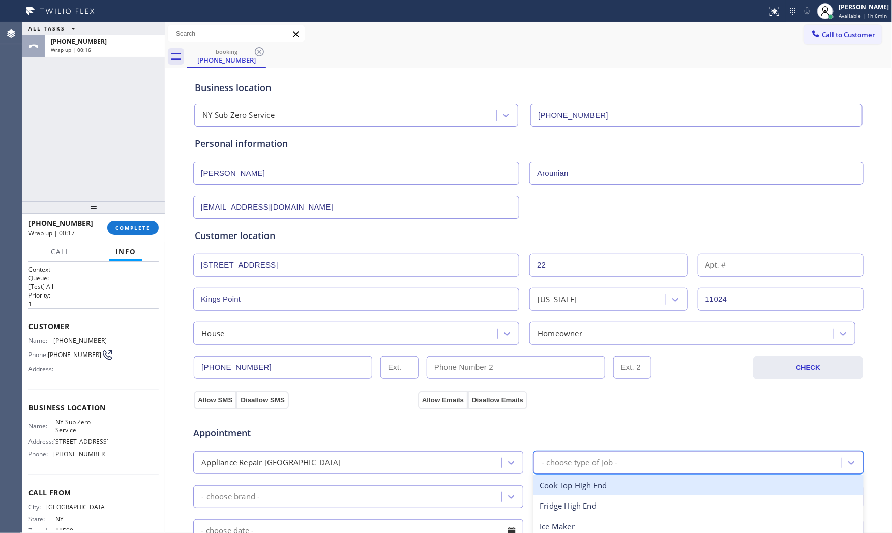
click at [548, 451] on div "- choose type of job -" at bounding box center [699, 462] width 330 height 23
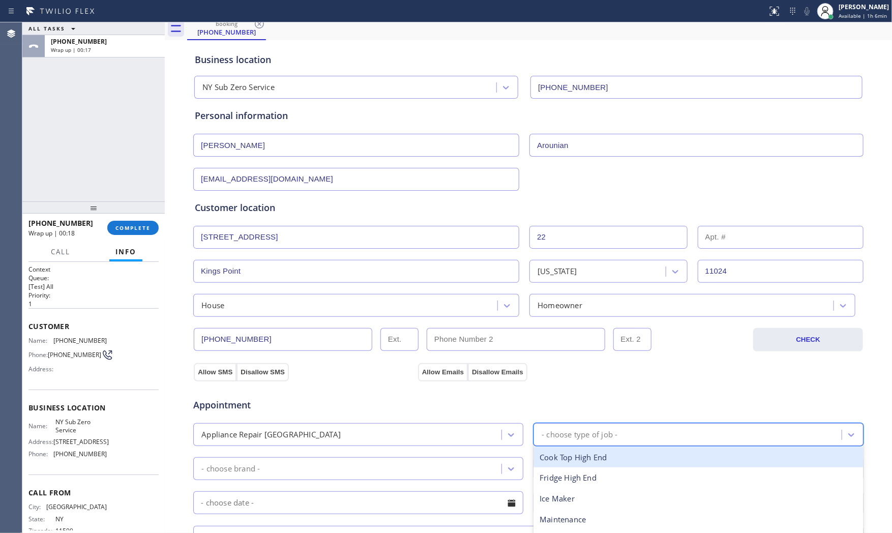
scroll to position [56, 0]
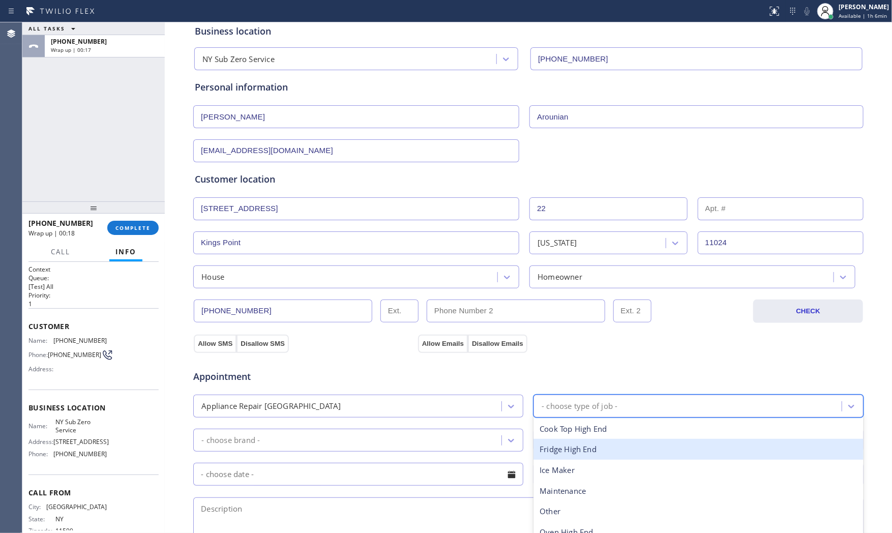
click at [586, 450] on div "Fridge High End" at bounding box center [699, 449] width 330 height 21
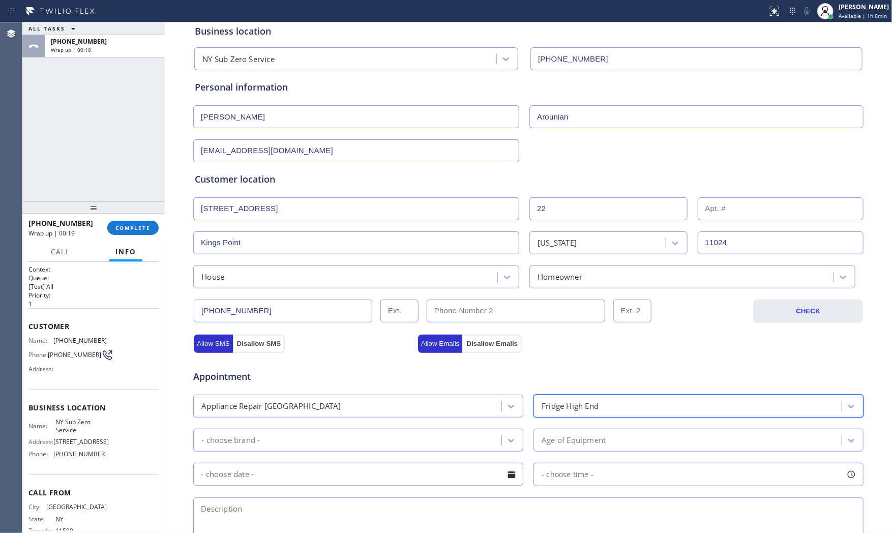
click at [386, 446] on div "- choose brand -" at bounding box center [358, 440] width 330 height 23
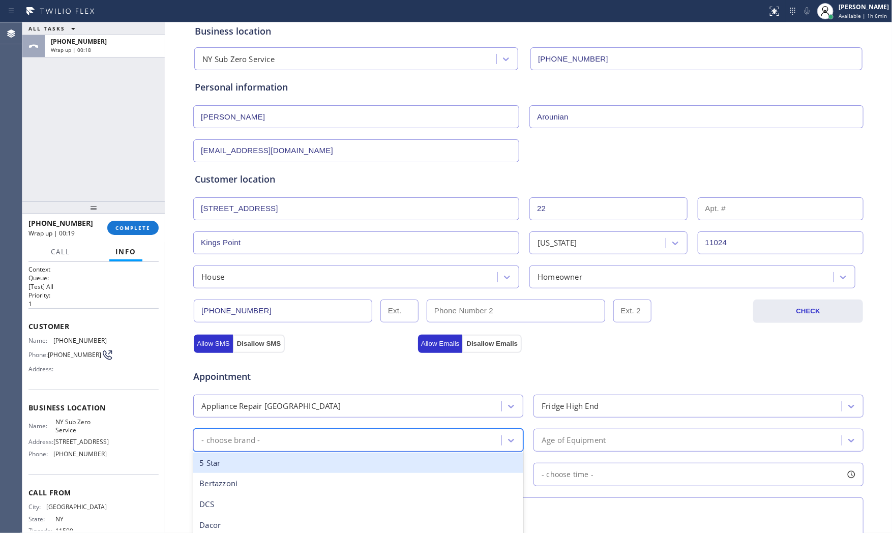
type input "s"
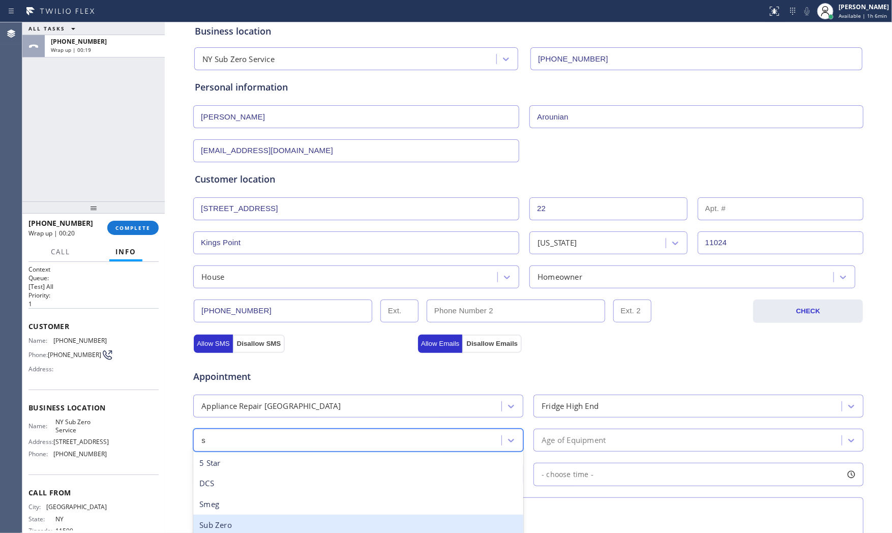
click at [250, 522] on div "Sub Zero" at bounding box center [358, 525] width 330 height 21
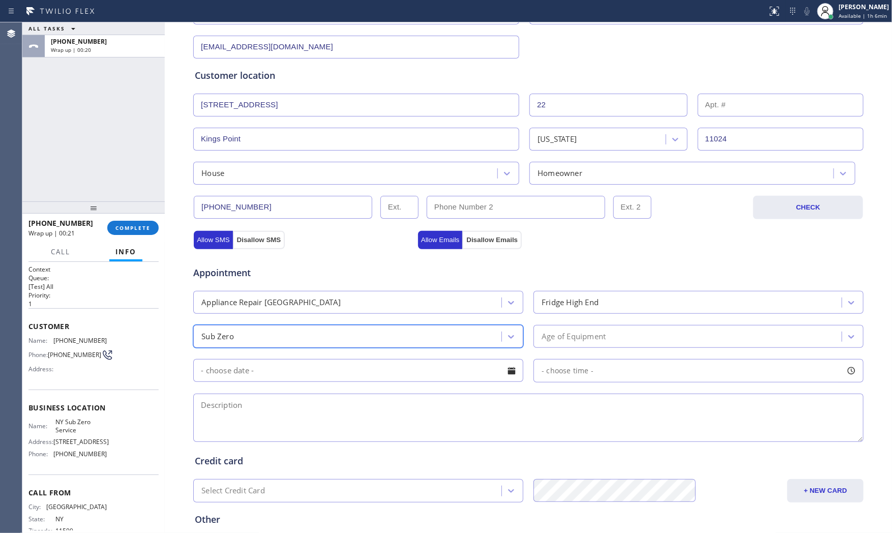
scroll to position [169, 0]
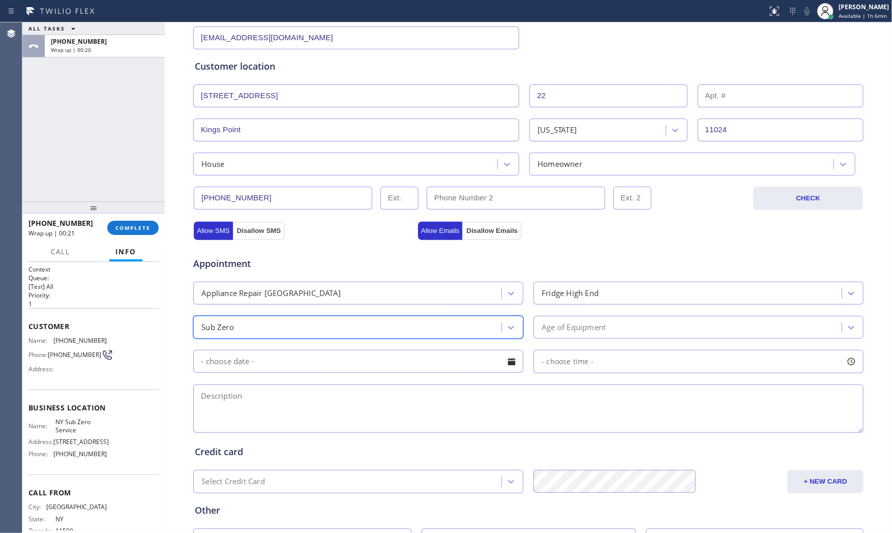
click at [606, 326] on div "Age of Equipment" at bounding box center [689, 327] width 305 height 18
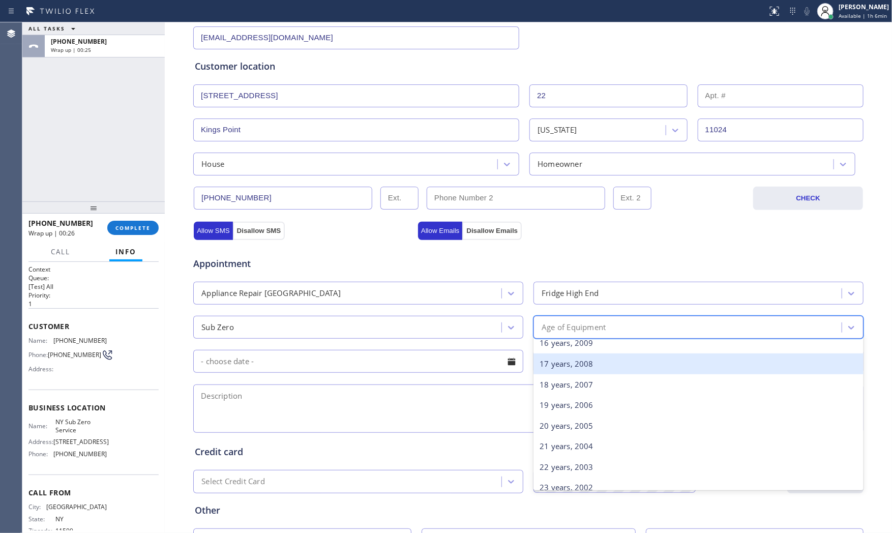
scroll to position [339, 0]
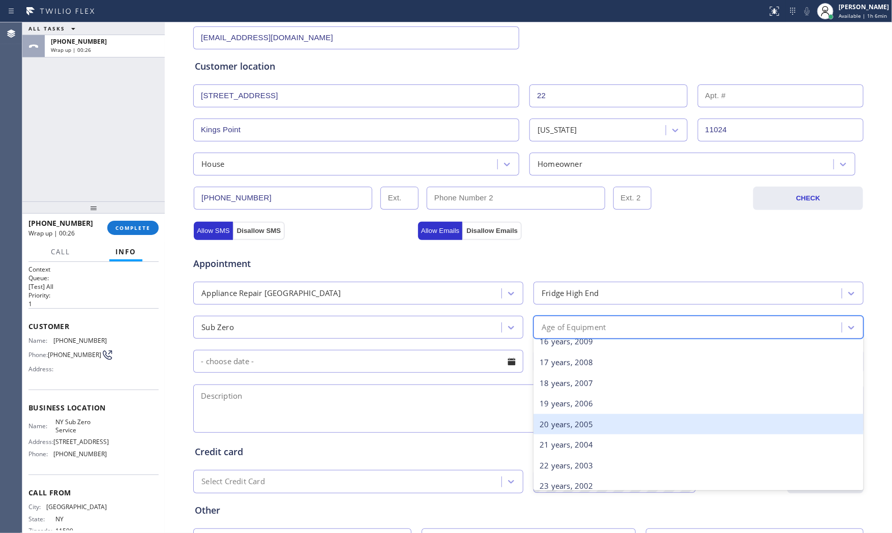
drag, startPoint x: 569, startPoint y: 428, endPoint x: 529, endPoint y: 425, distance: 39.8
click at [568, 428] on div "20 years, 2005" at bounding box center [699, 424] width 330 height 21
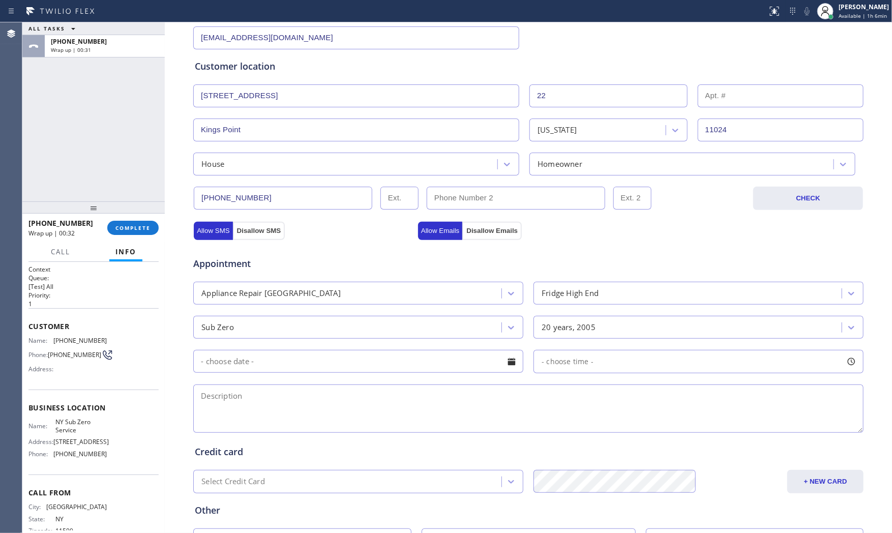
click at [329, 419] on textarea at bounding box center [528, 409] width 670 height 48
paste textarea "1-4 $50 Subzero | freezer | not cooling | over [DEMOGRAPHIC_DATA] | house - ho …"
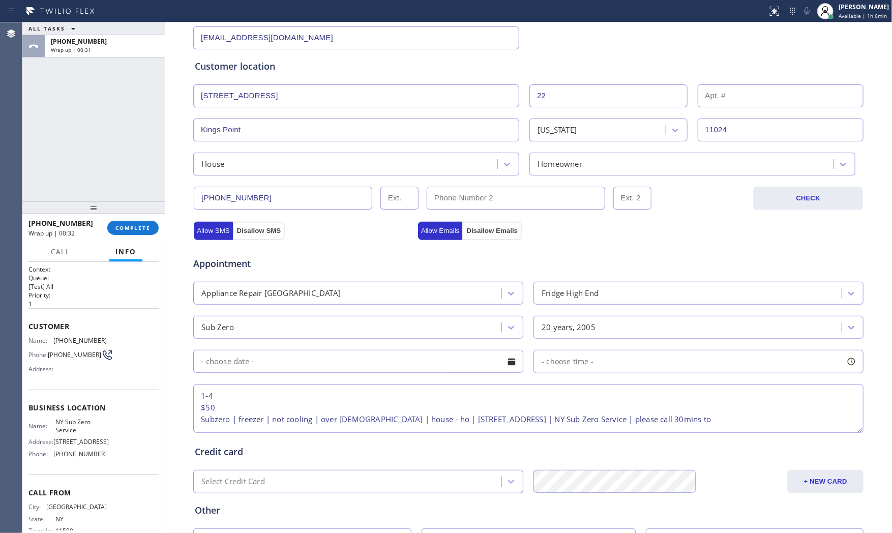
scroll to position [4, 0]
type textarea "1-4 $50 Subzero | freezer | not cooling | over [DEMOGRAPHIC_DATA] | house - ho …"
click at [304, 364] on input "text" at bounding box center [358, 361] width 330 height 23
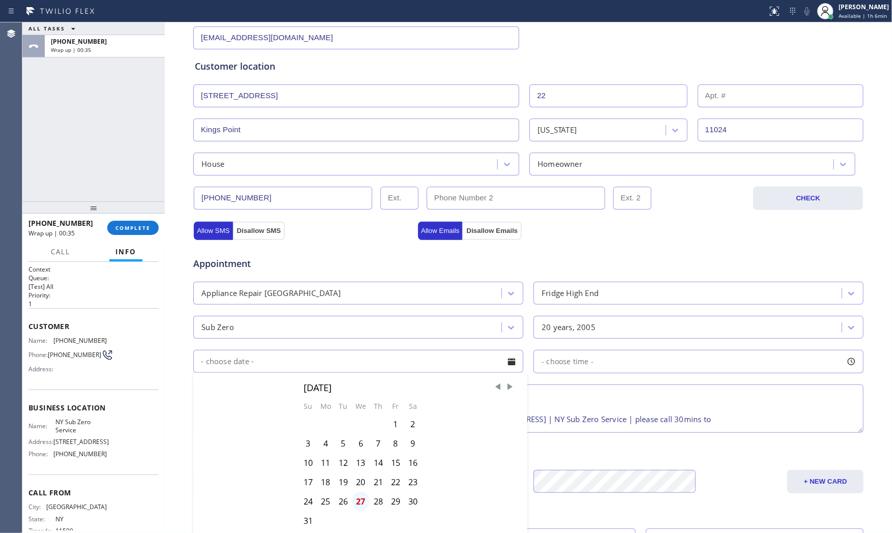
click at [362, 501] on div "27" at bounding box center [361, 501] width 18 height 19
type input "[DATE]"
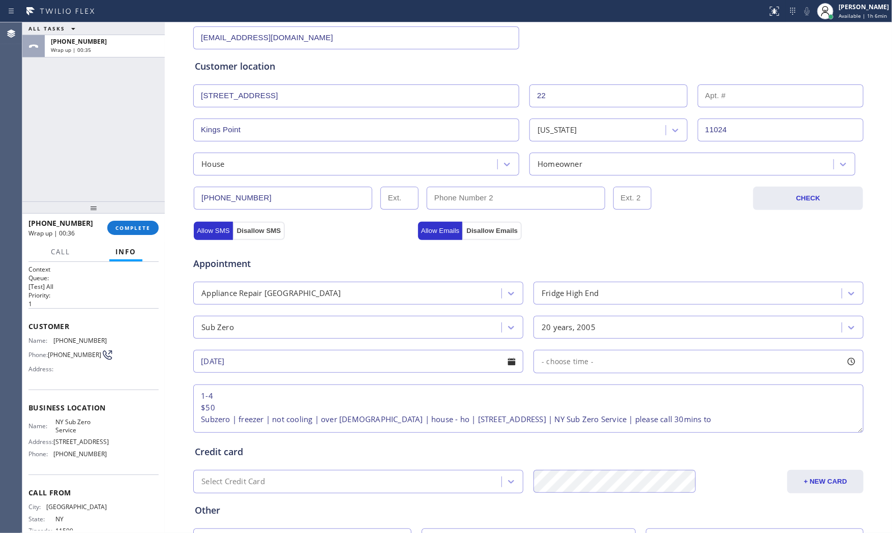
click at [591, 363] on div "- choose time -" at bounding box center [699, 361] width 330 height 23
drag, startPoint x: 543, startPoint y: 421, endPoint x: 731, endPoint y: 411, distance: 188.5
click at [731, 411] on div "FROM TILL 8:00 AM 4:00 PM" at bounding box center [691, 409] width 315 height 73
drag, startPoint x: 544, startPoint y: 426, endPoint x: 636, endPoint y: 425, distance: 91.6
click at [659, 425] on div at bounding box center [665, 423] width 12 height 21
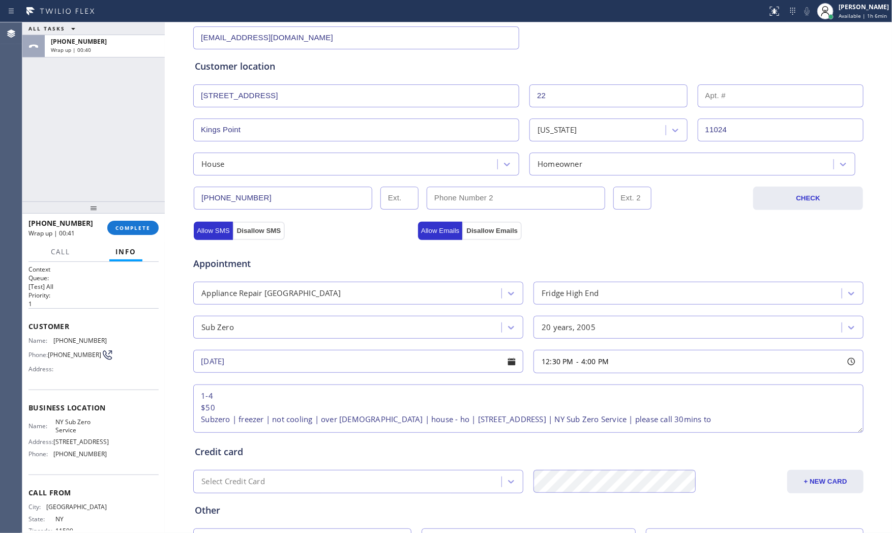
click at [424, 444] on div "Credit card Select Credit Card + NEW CARD CANCEL SAVE" at bounding box center [528, 464] width 671 height 58
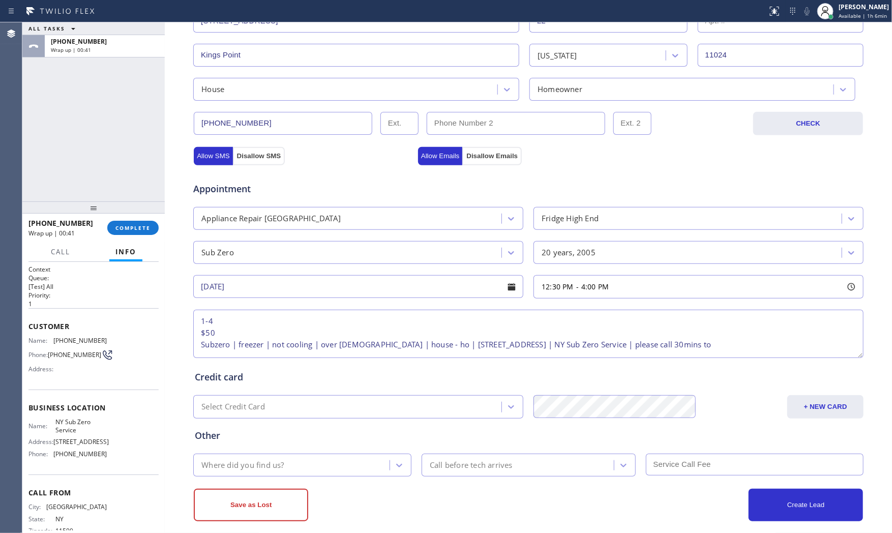
scroll to position [255, 0]
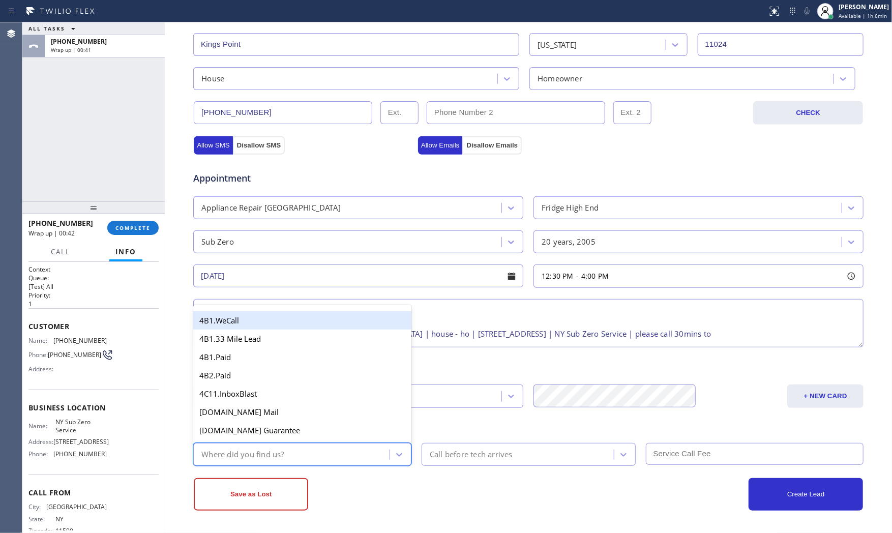
click at [338, 455] on div "Where did you find us?" at bounding box center [292, 455] width 193 height 18
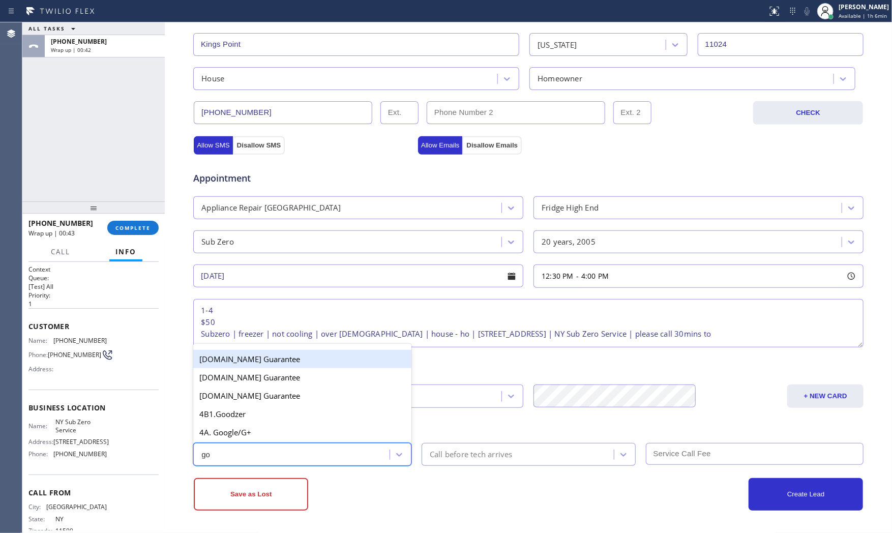
type input "goo"
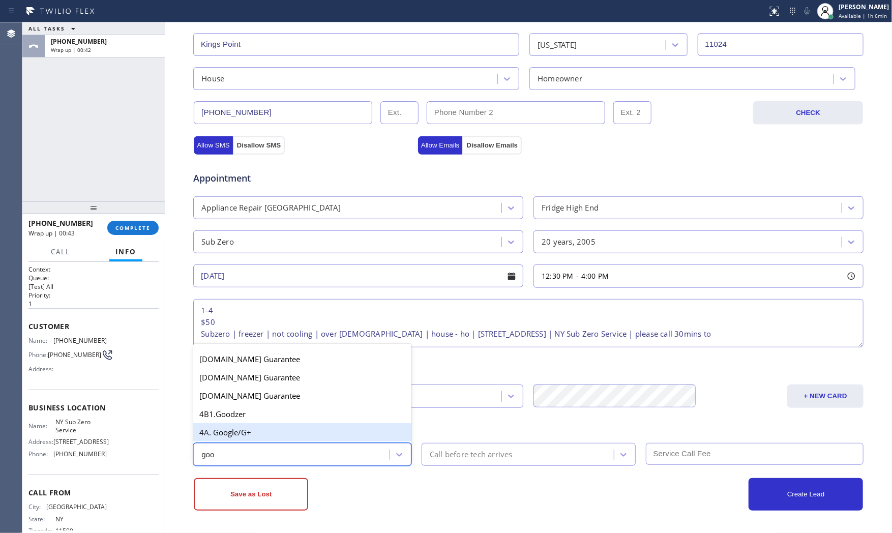
click at [304, 436] on div "4A. Google/G+" at bounding box center [302, 432] width 218 height 18
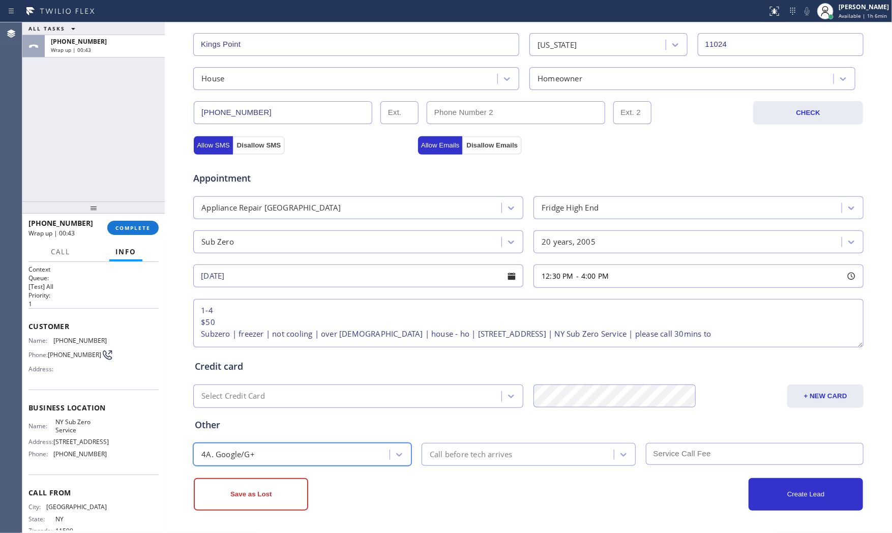
click at [510, 460] on div "Call before tech arrives" at bounding box center [519, 455] width 189 height 18
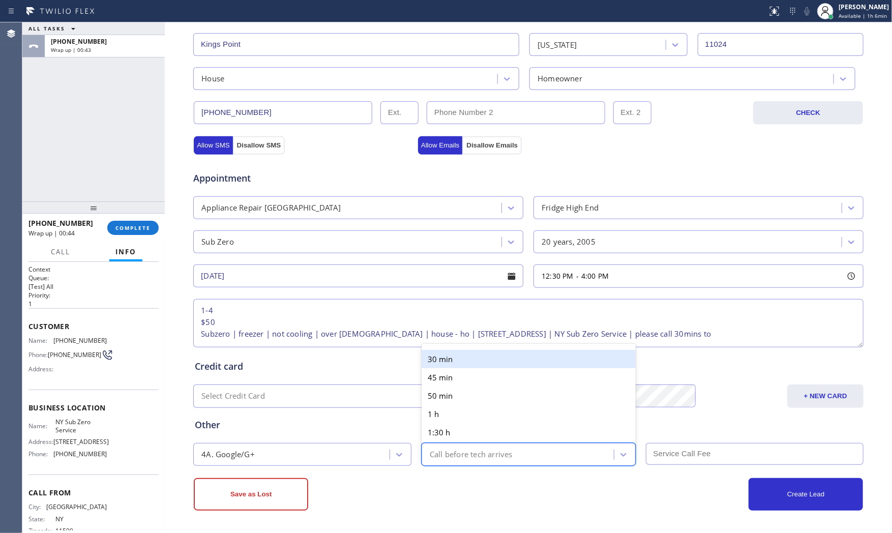
click at [474, 362] on div "30 min" at bounding box center [529, 359] width 214 height 18
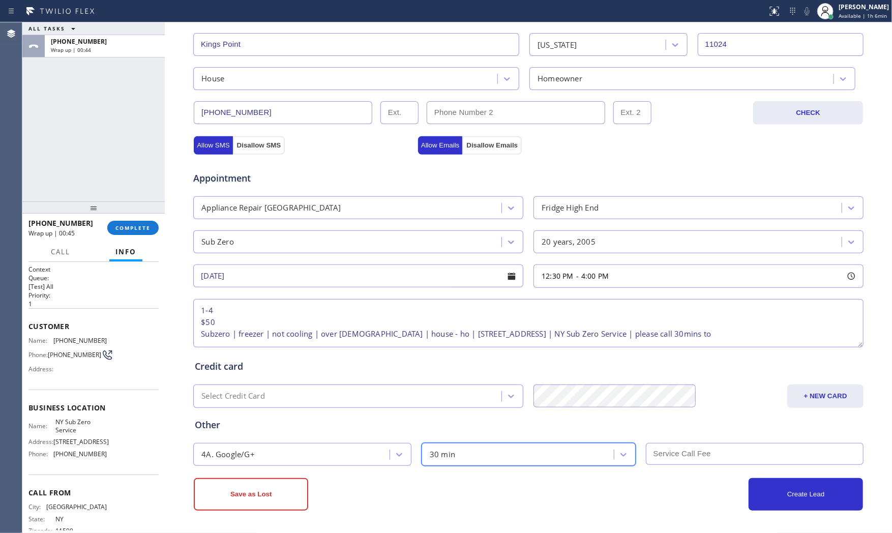
click at [695, 449] on input "text" at bounding box center [755, 454] width 218 height 22
type input "50"
click at [631, 492] on div "Create Lead" at bounding box center [696, 494] width 335 height 33
click at [220, 316] on textarea "1-4 $50 Subzero | freezer | not cooling | over [DEMOGRAPHIC_DATA] | house - ho …" at bounding box center [528, 323] width 670 height 48
click at [592, 496] on div "Create Lead" at bounding box center [696, 494] width 335 height 33
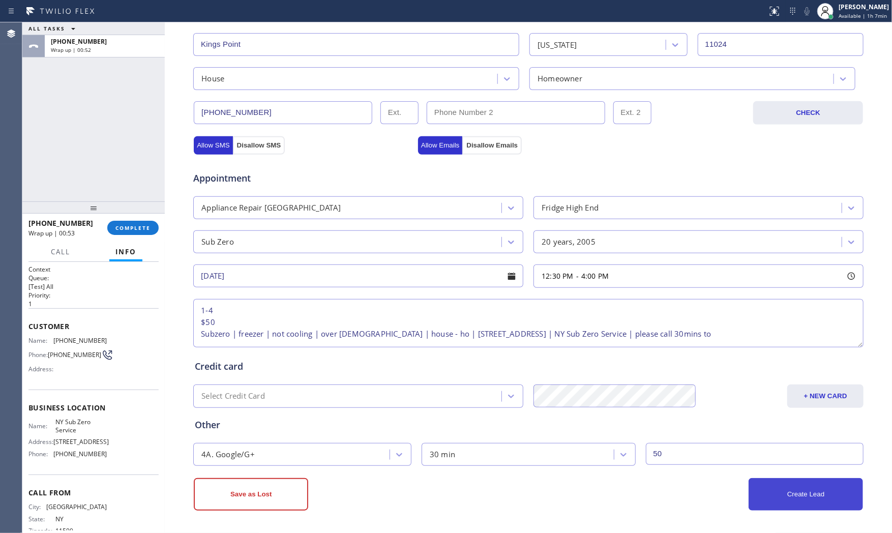
click at [777, 507] on button "Create Lead" at bounding box center [806, 494] width 114 height 33
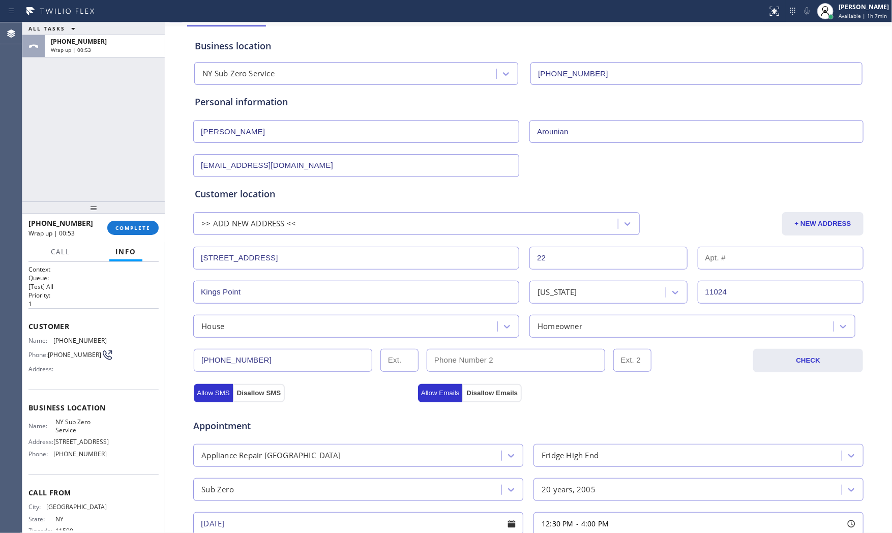
scroll to position [7, 0]
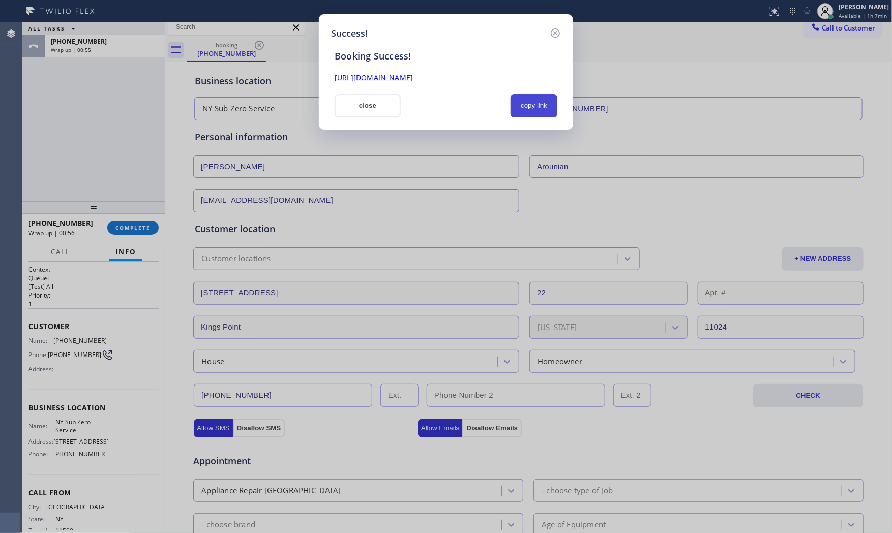
click at [542, 115] on button "copy link" at bounding box center [534, 105] width 47 height 23
click at [393, 108] on button "close" at bounding box center [368, 105] width 66 height 23
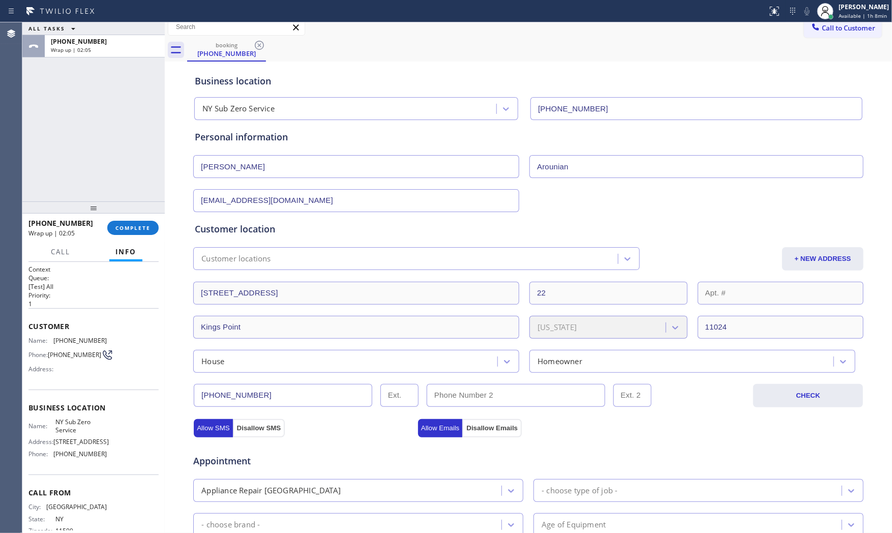
click at [139, 244] on button "Info" at bounding box center [125, 252] width 33 height 20
click at [138, 235] on button "COMPLETE" at bounding box center [132, 228] width 51 height 14
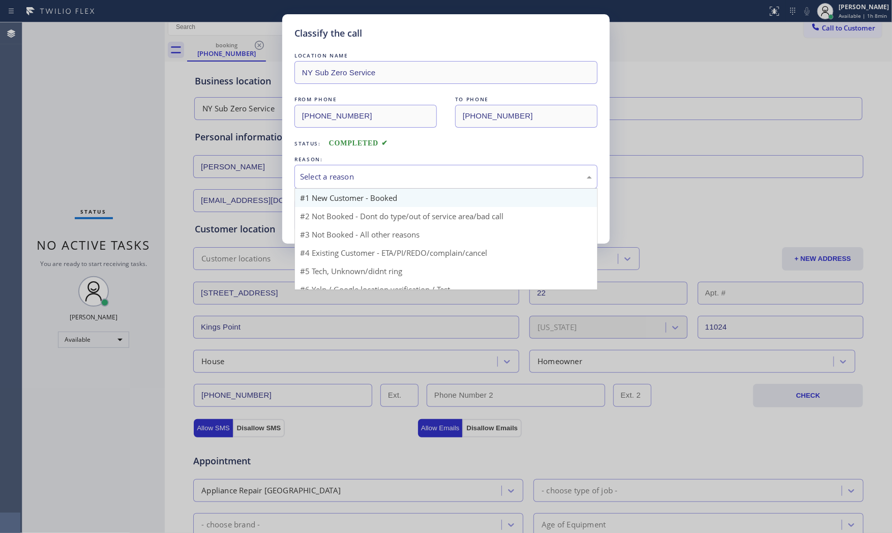
drag, startPoint x: 353, startPoint y: 176, endPoint x: 347, endPoint y: 199, distance: 24.1
click at [353, 179] on div "Select a reason" at bounding box center [446, 177] width 292 height 12
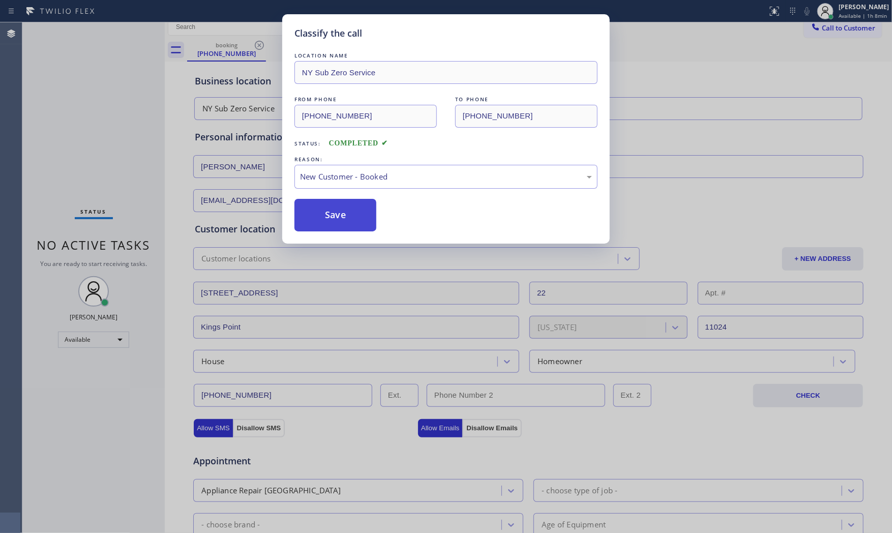
click at [341, 214] on button "Save" at bounding box center [336, 215] width 82 height 33
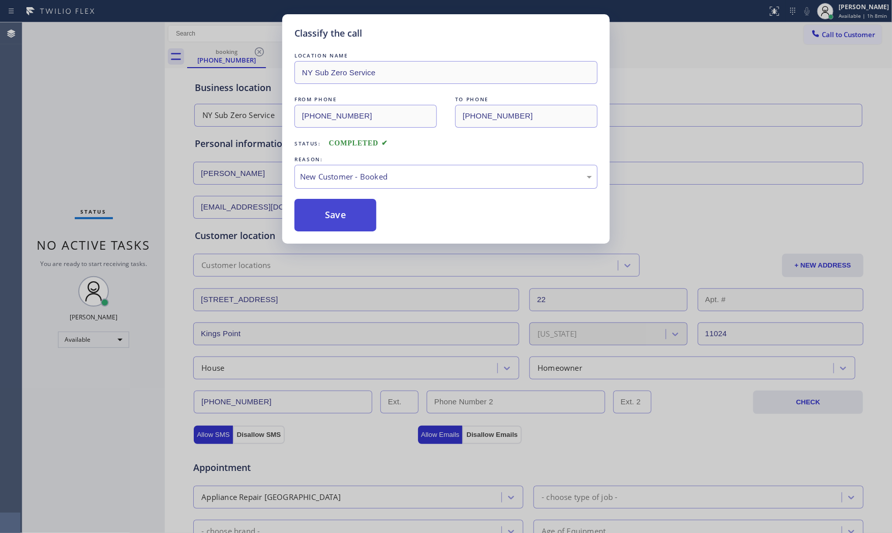
click at [341, 214] on button "Save" at bounding box center [336, 215] width 82 height 33
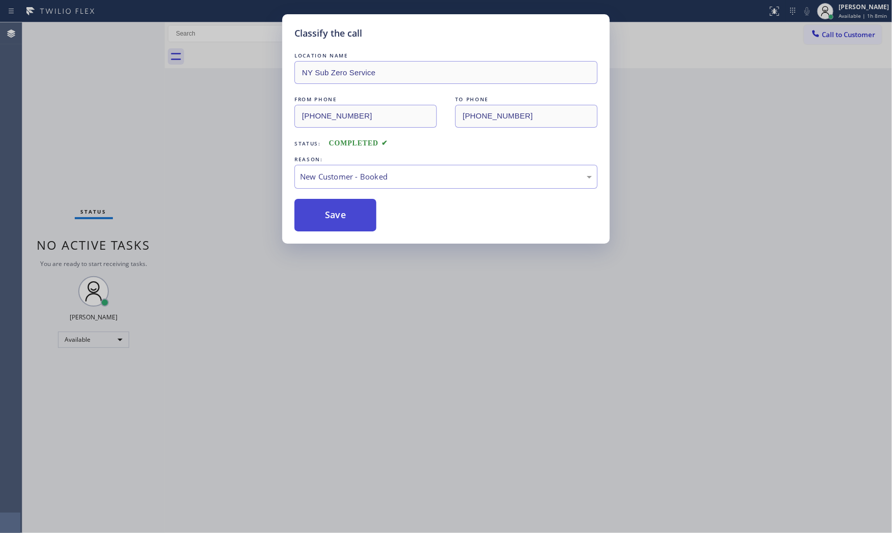
click at [341, 214] on button "Save" at bounding box center [336, 215] width 82 height 33
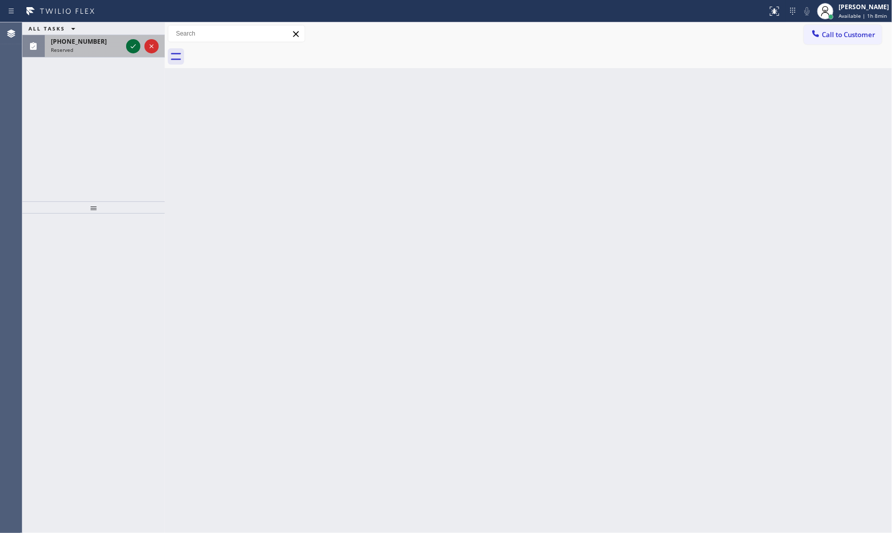
click at [138, 48] on icon at bounding box center [133, 46] width 12 height 12
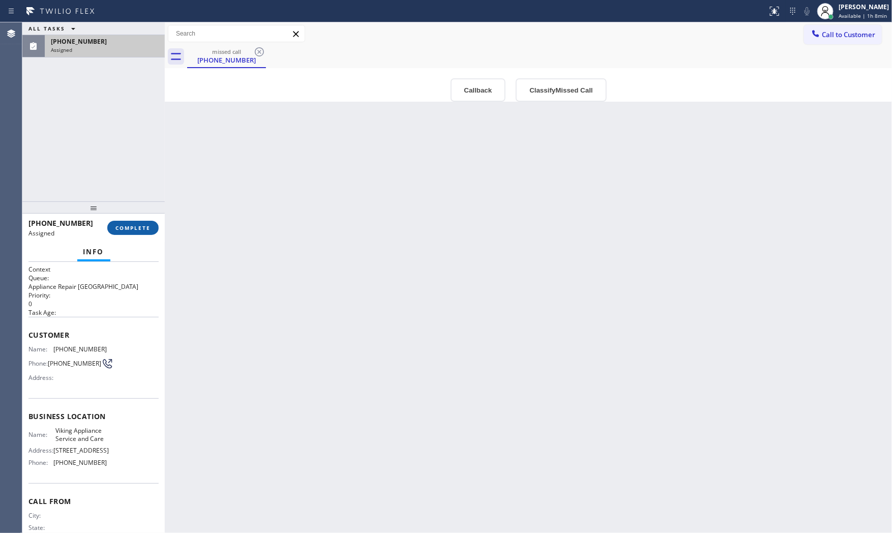
click at [144, 226] on span "COMPLETE" at bounding box center [132, 227] width 35 height 7
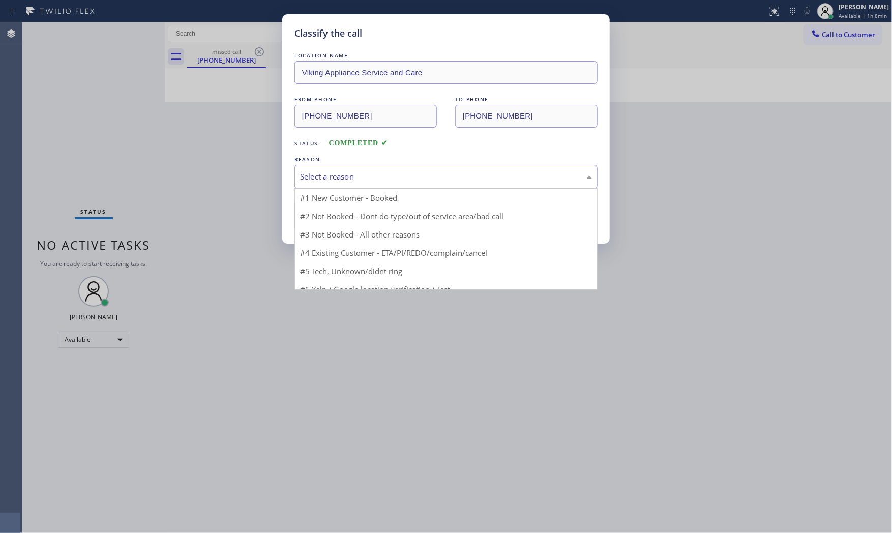
click at [403, 174] on div "Select a reason" at bounding box center [446, 177] width 292 height 12
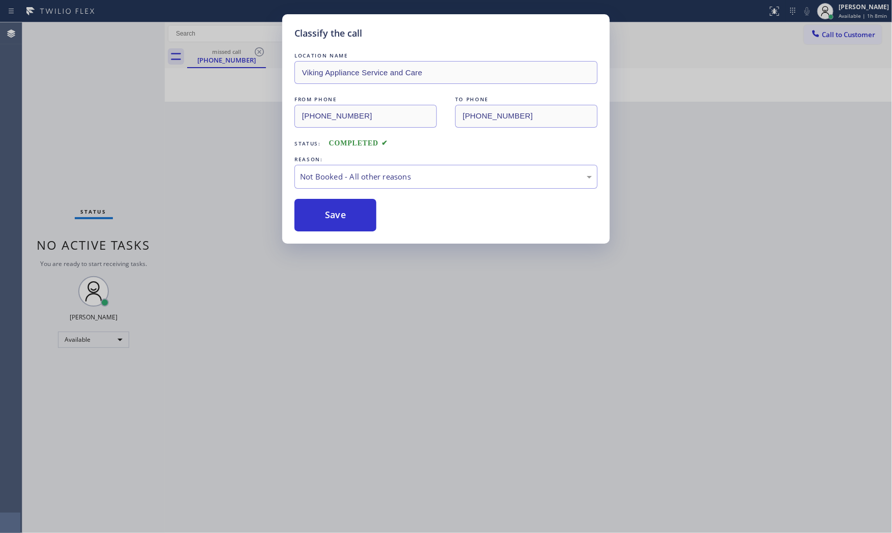
click at [331, 212] on button "Save" at bounding box center [336, 215] width 82 height 33
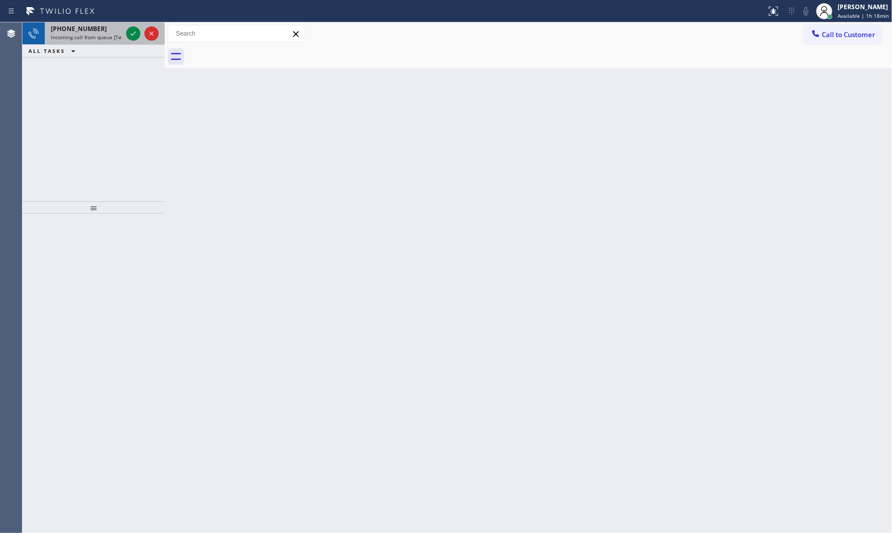
click at [90, 32] on span "[PHONE_NUMBER]" at bounding box center [79, 28] width 56 height 9
click at [83, 26] on span "[PHONE_NUMBER]" at bounding box center [79, 28] width 56 height 9
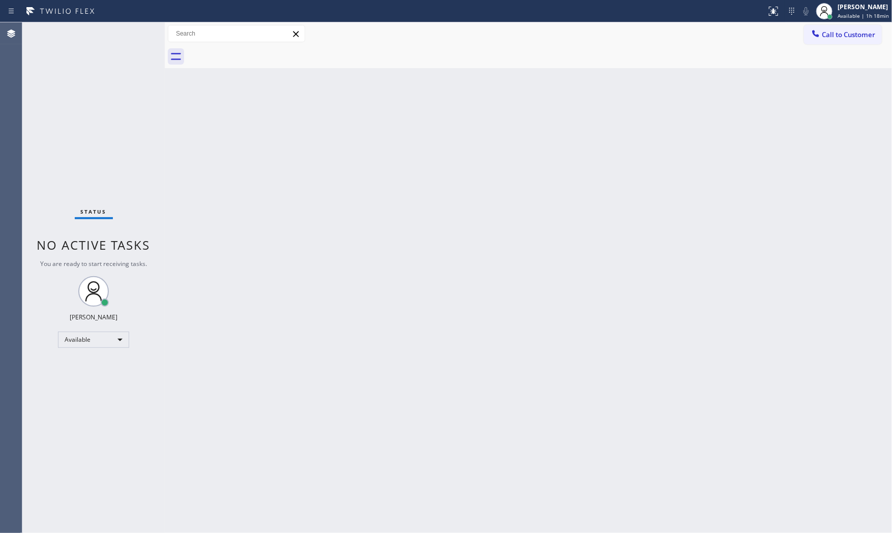
click at [83, 26] on div "Status No active tasks You are ready to start receiving tasks. [PERSON_NAME] Av…" at bounding box center [93, 277] width 142 height 511
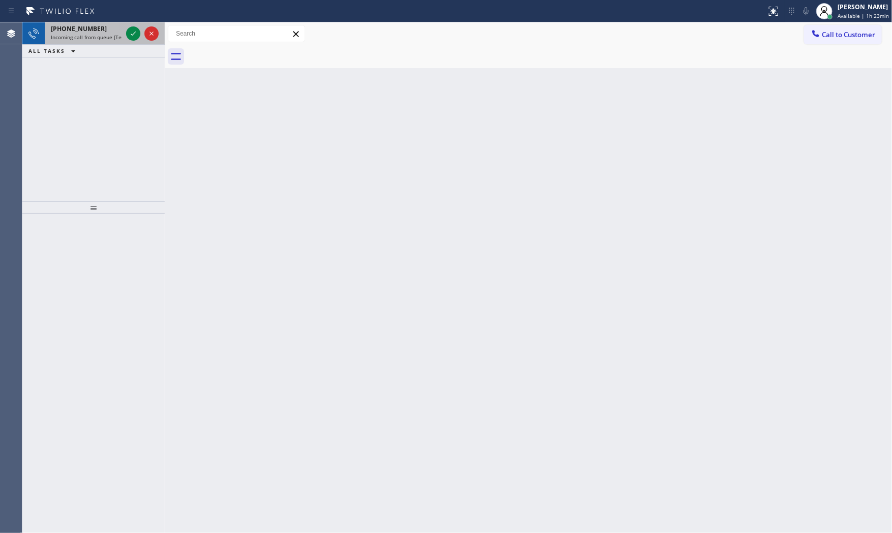
click at [107, 34] on span "Incoming call from queue [Test] All" at bounding box center [93, 37] width 84 height 7
click at [62, 24] on span "[PHONE_NUMBER]" at bounding box center [79, 28] width 56 height 9
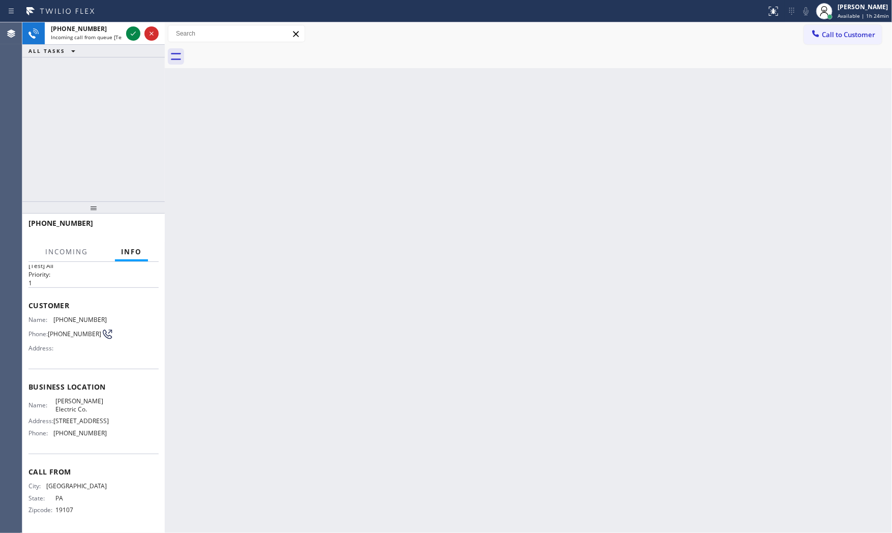
scroll to position [47, 0]
click at [130, 31] on icon at bounding box center [133, 33] width 12 height 12
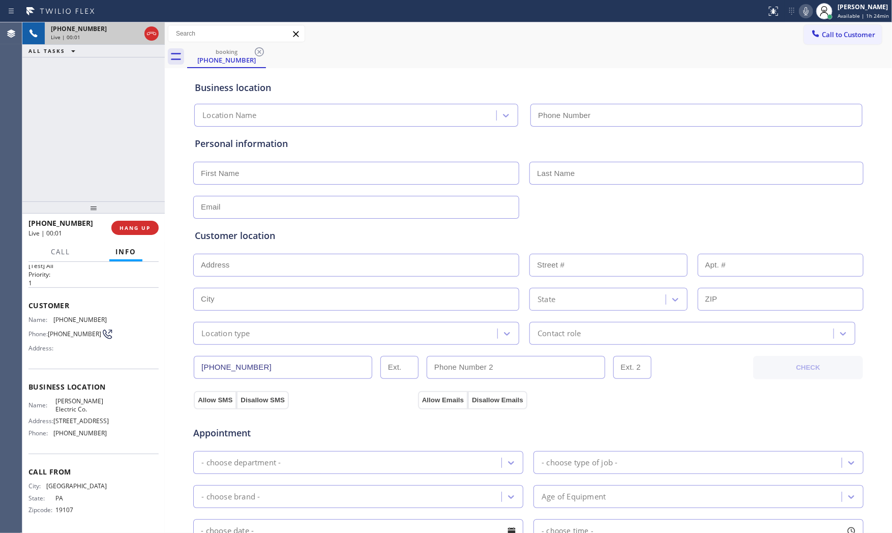
click at [138, 230] on span "HANG UP" at bounding box center [135, 227] width 31 height 7
type input "[PHONE_NUMBER]"
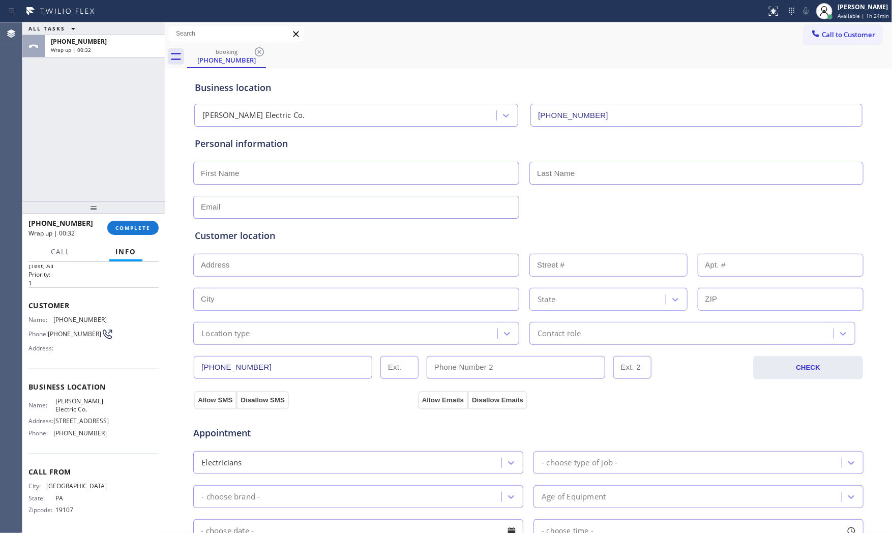
click at [104, 30] on div "ALL TASKS ALL TASKS ACTIVE TASKS TASKS IN WRAP UP" at bounding box center [93, 28] width 142 height 13
click at [104, 39] on div "[PHONE_NUMBER]" at bounding box center [105, 41] width 108 height 9
click at [140, 221] on button "COMPLETE" at bounding box center [132, 228] width 51 height 14
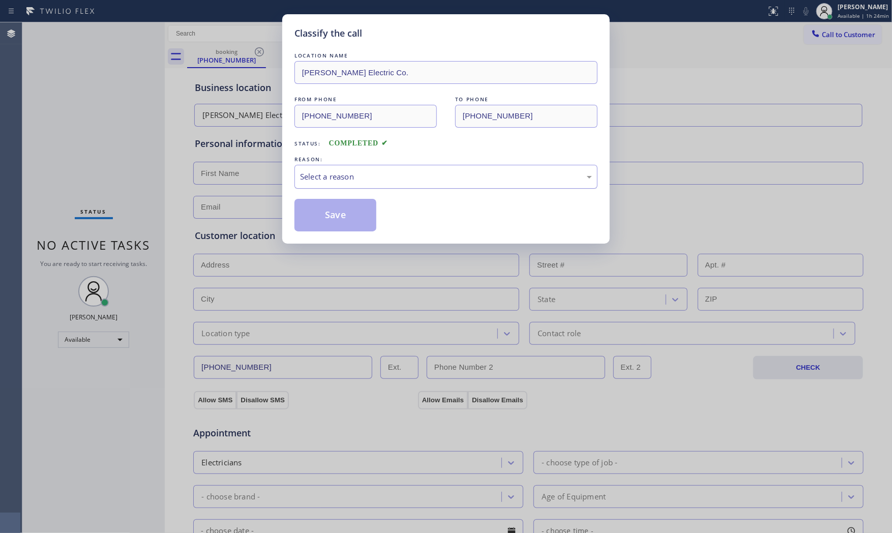
click at [333, 177] on div "Select a reason" at bounding box center [446, 177] width 292 height 12
click at [334, 217] on button "Save" at bounding box center [336, 215] width 82 height 33
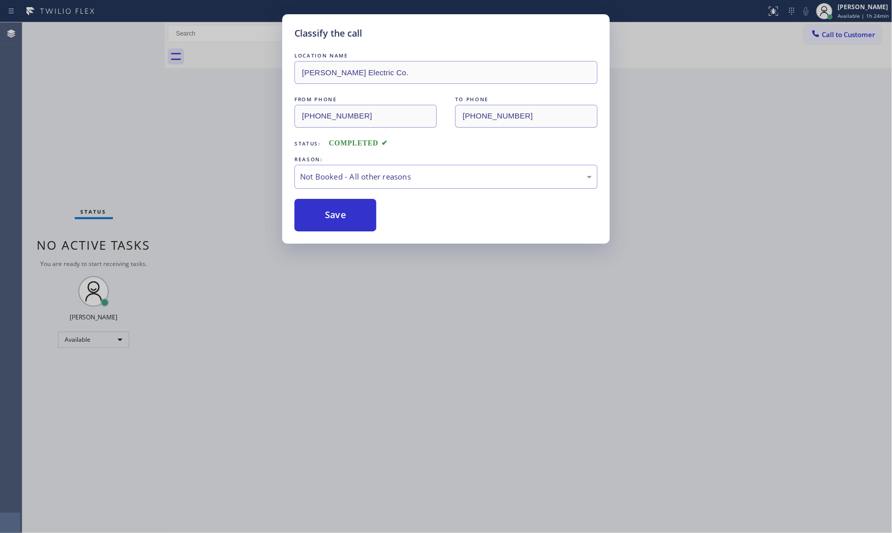
click at [334, 217] on button "Save" at bounding box center [336, 215] width 82 height 33
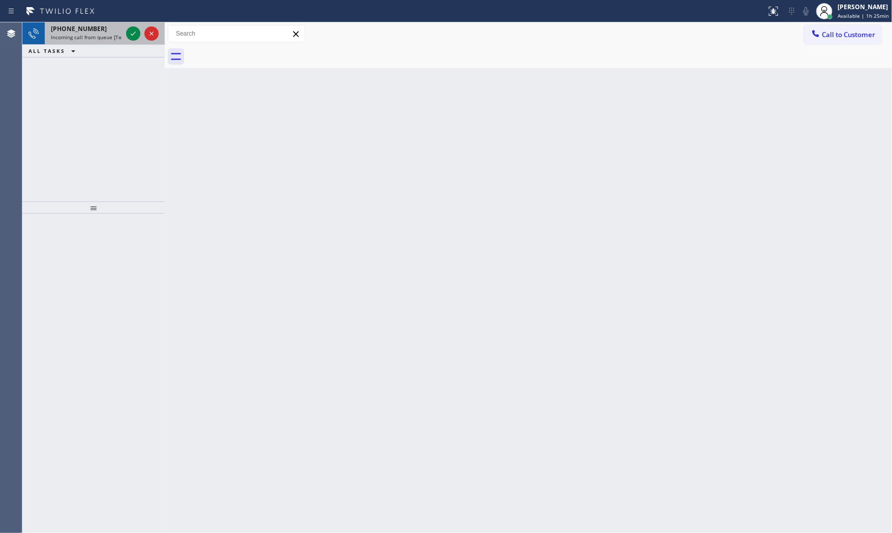
click at [82, 22] on div "[PHONE_NUMBER] Incoming call from queue [Test] All" at bounding box center [84, 33] width 79 height 22
click at [129, 35] on icon at bounding box center [133, 33] width 12 height 12
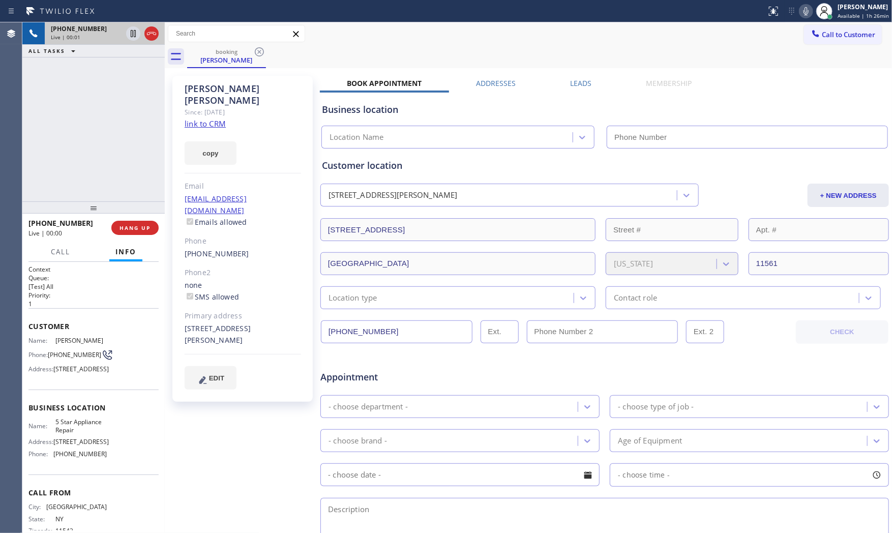
type input "[PHONE_NUMBER]"
click at [199, 130] on div "copy" at bounding box center [243, 147] width 116 height 35
click at [199, 119] on link "link to CRM" at bounding box center [205, 124] width 41 height 10
click at [800, 9] on icon at bounding box center [806, 11] width 12 height 12
click at [136, 34] on icon at bounding box center [133, 33] width 12 height 12
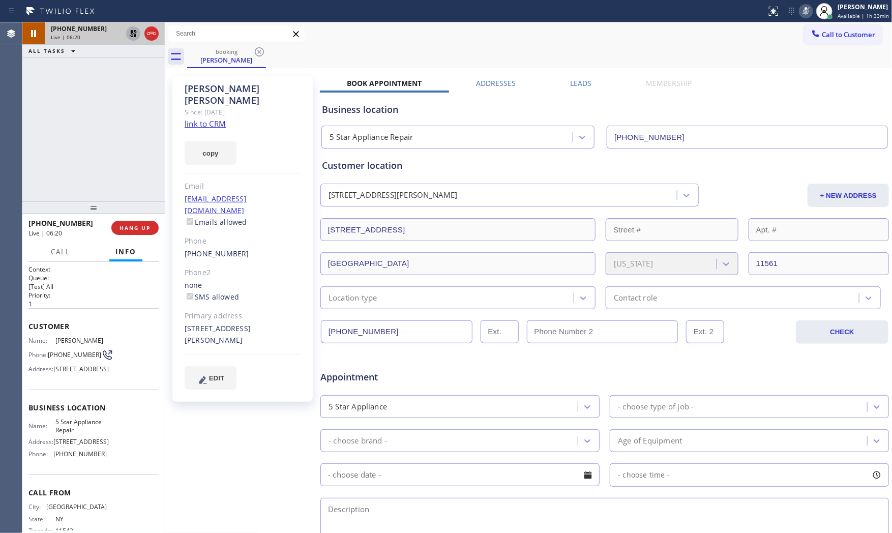
click at [804, 10] on icon at bounding box center [806, 11] width 12 height 12
click at [130, 32] on icon at bounding box center [133, 33] width 12 height 12
click at [804, 12] on icon at bounding box center [806, 11] width 12 height 12
click at [134, 36] on icon at bounding box center [133, 33] width 12 height 12
click at [804, 13] on icon at bounding box center [806, 11] width 12 height 12
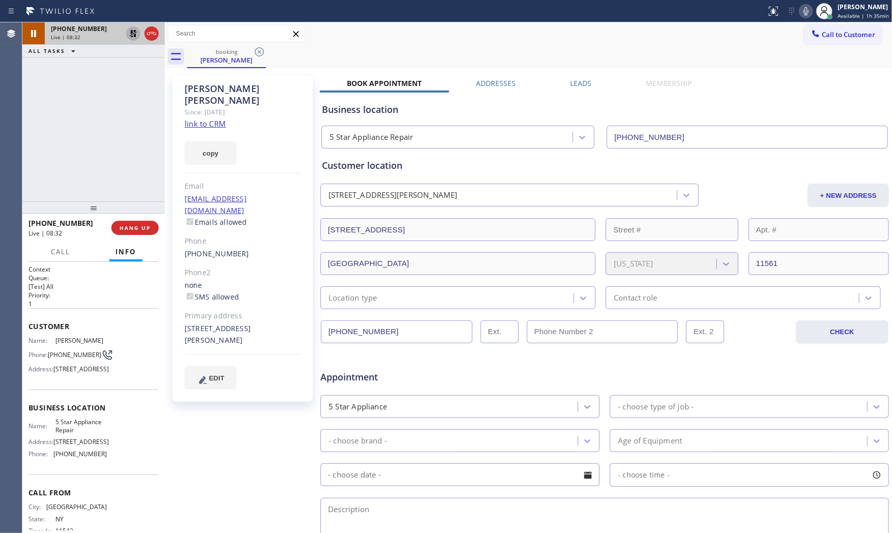
click at [137, 34] on icon at bounding box center [133, 33] width 12 height 12
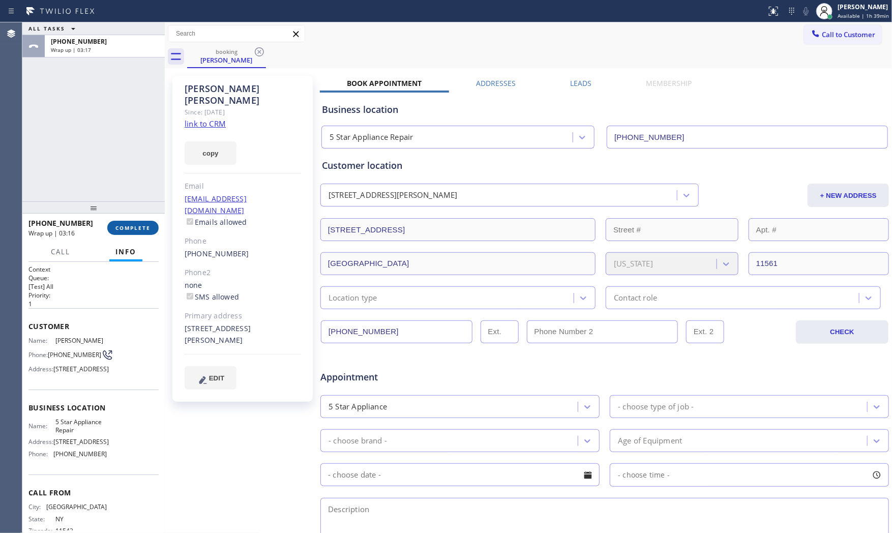
click at [128, 230] on span "COMPLETE" at bounding box center [132, 227] width 35 height 7
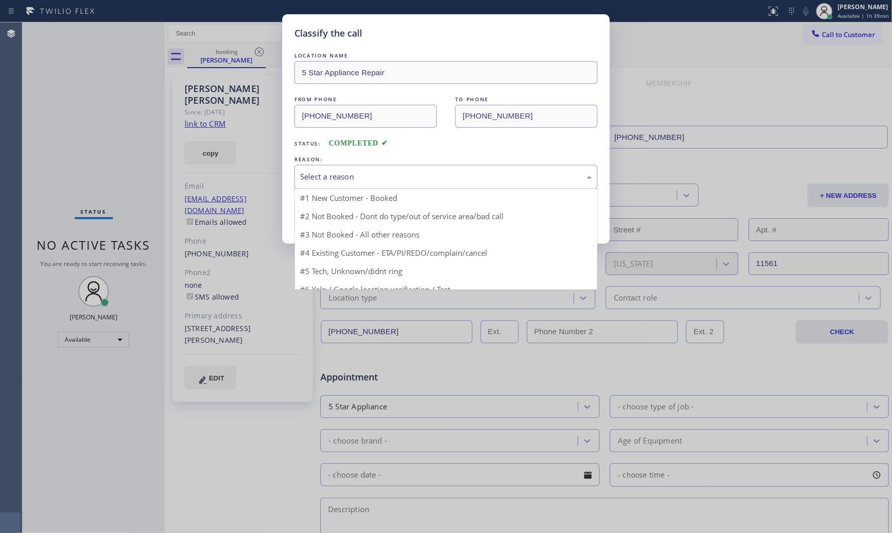
click at [328, 172] on div "Select a reason" at bounding box center [446, 177] width 292 height 12
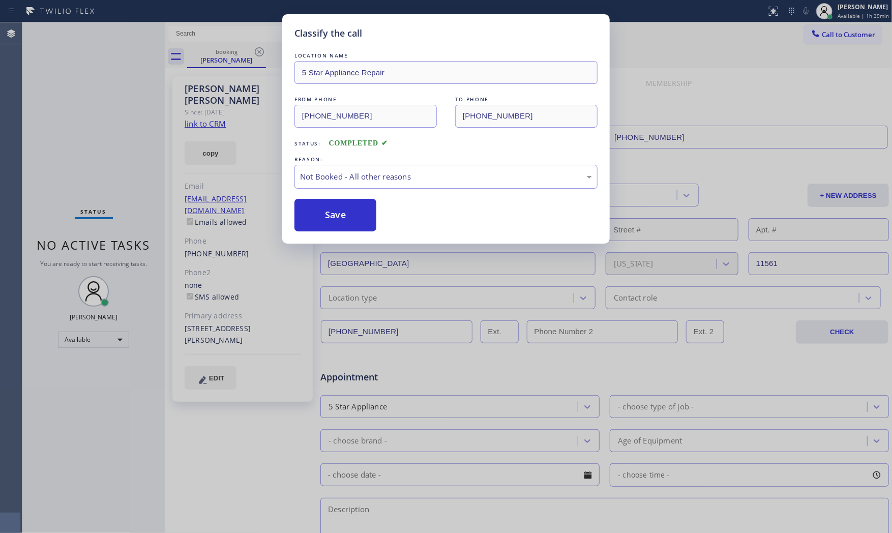
click at [337, 218] on button "Save" at bounding box center [336, 215] width 82 height 33
click at [337, 217] on button "Save" at bounding box center [336, 215] width 82 height 33
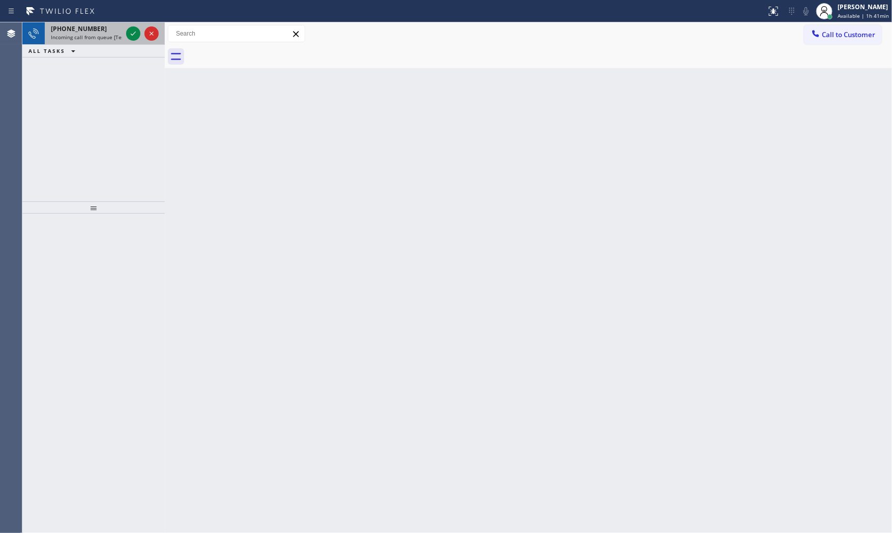
click at [94, 30] on div "[PHONE_NUMBER]" at bounding box center [86, 28] width 71 height 9
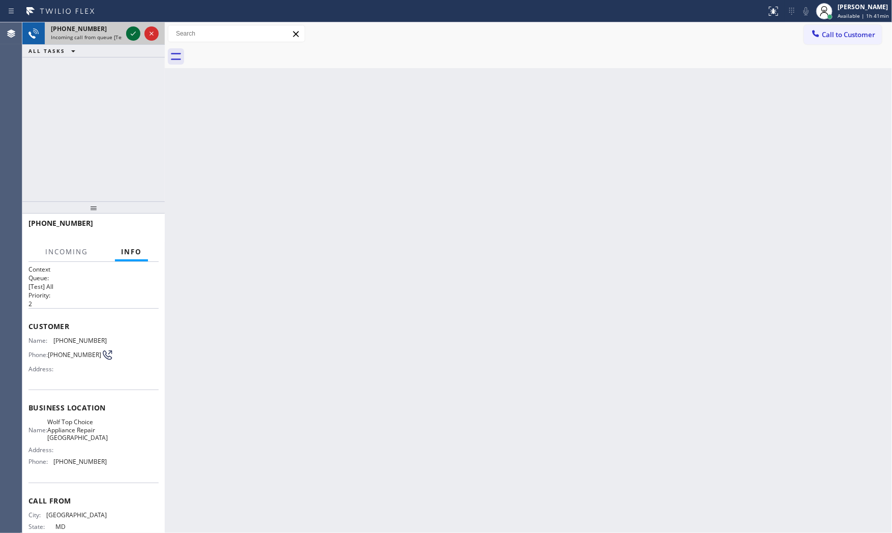
click at [128, 31] on icon at bounding box center [133, 33] width 12 height 12
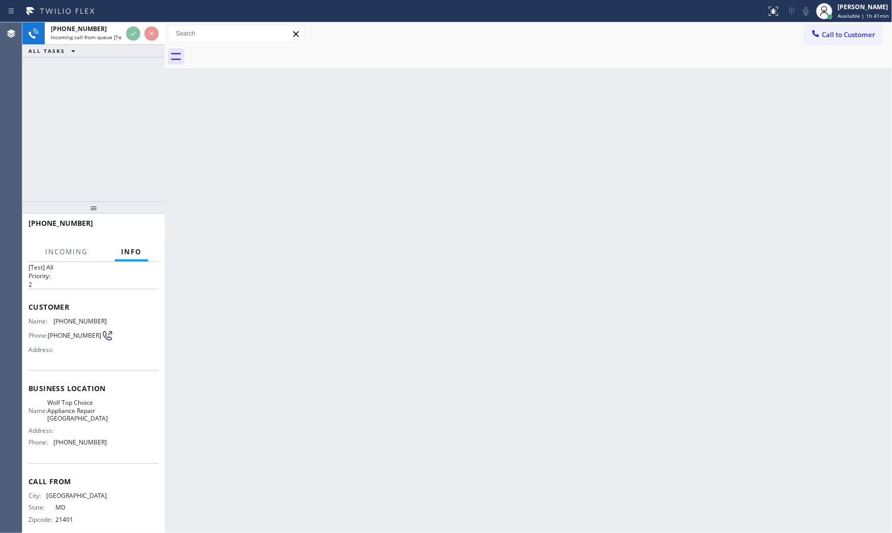
scroll to position [39, 0]
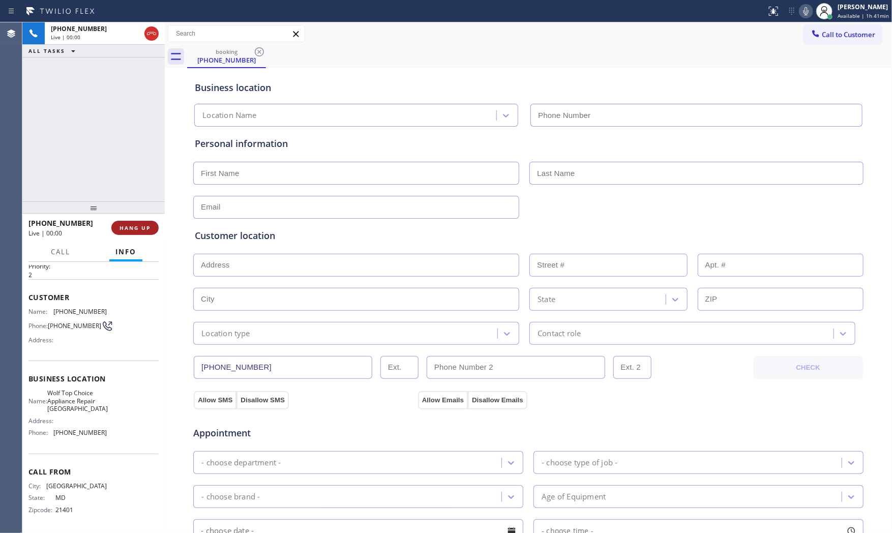
type input "[PHONE_NUMBER]"
click at [139, 226] on span "HANG UP" at bounding box center [135, 227] width 31 height 7
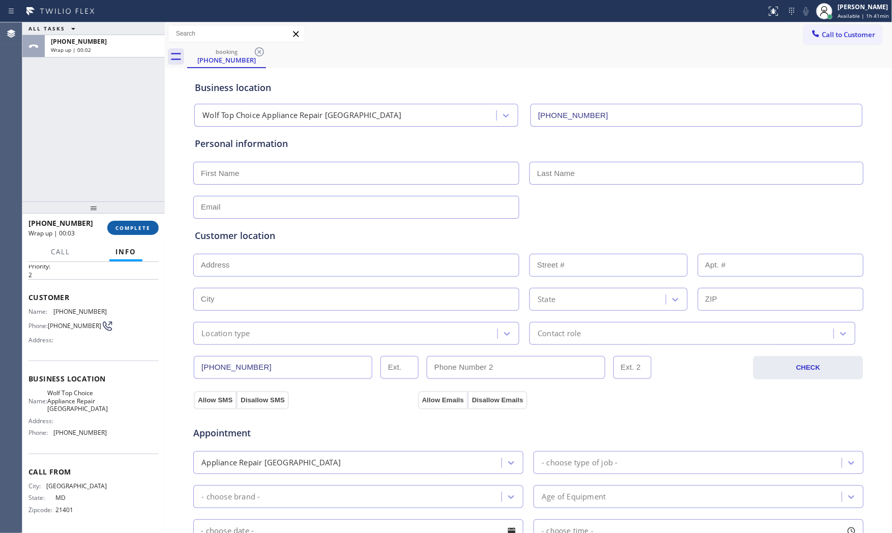
click at [142, 222] on button "COMPLETE" at bounding box center [132, 228] width 51 height 14
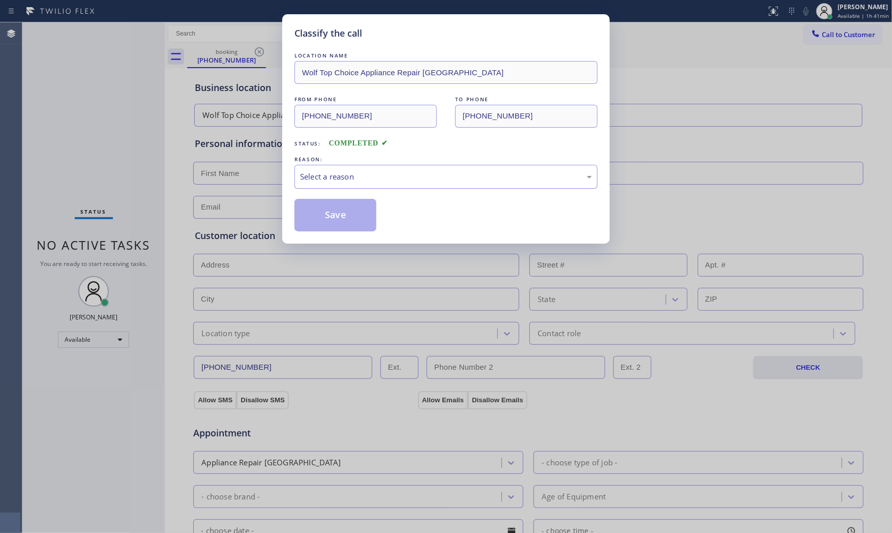
click at [350, 173] on div "Select a reason" at bounding box center [446, 177] width 292 height 12
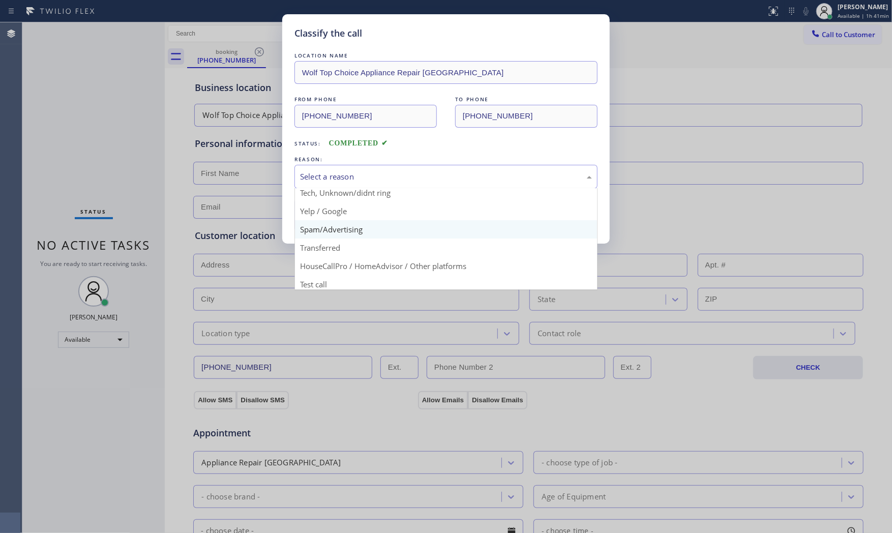
scroll to position [64, 0]
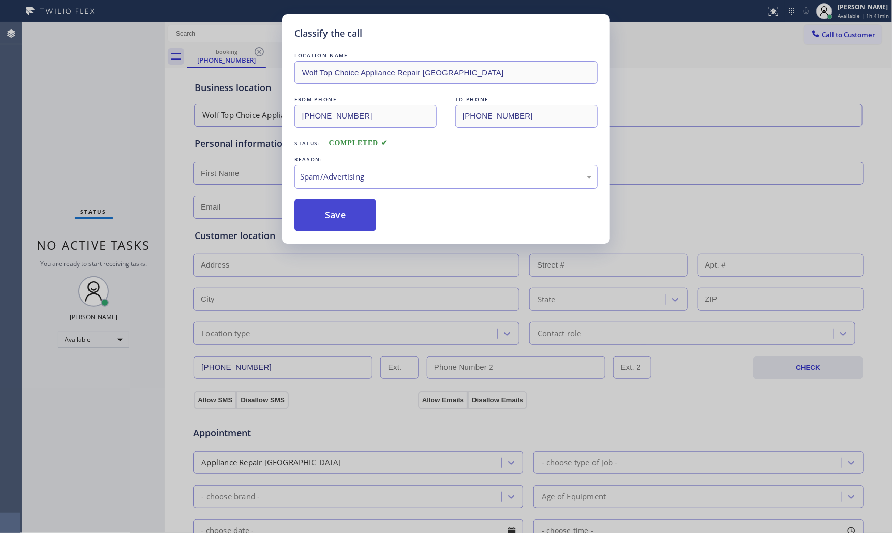
click at [351, 220] on button "Save" at bounding box center [336, 215] width 82 height 33
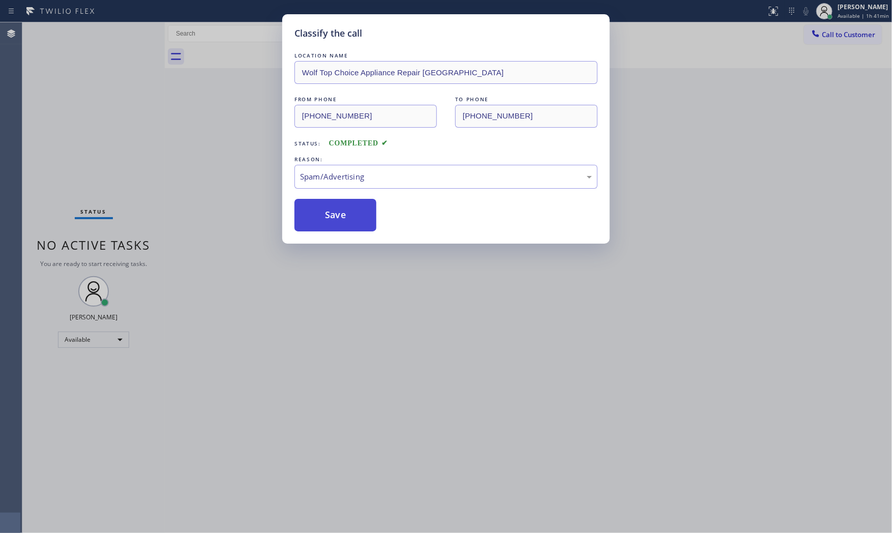
click at [351, 220] on button "Save" at bounding box center [336, 215] width 82 height 33
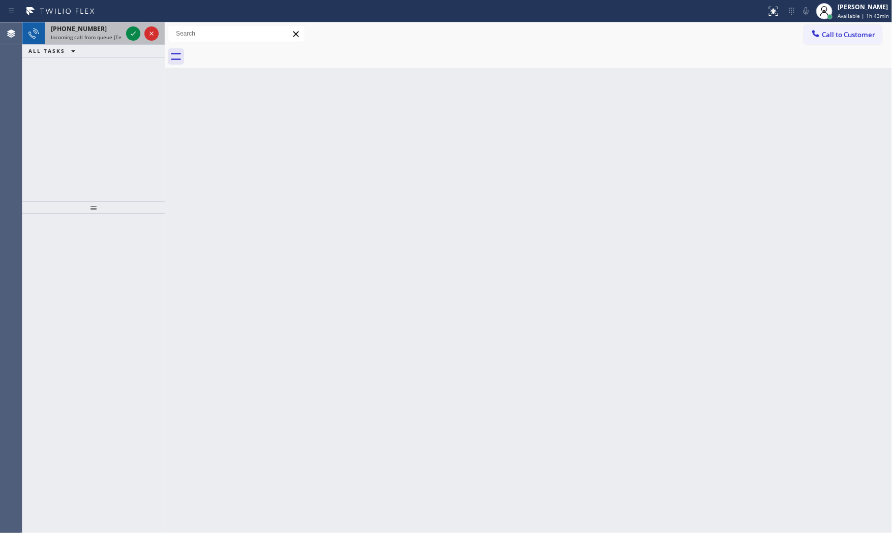
click at [92, 33] on span "[PHONE_NUMBER]" at bounding box center [79, 28] width 56 height 9
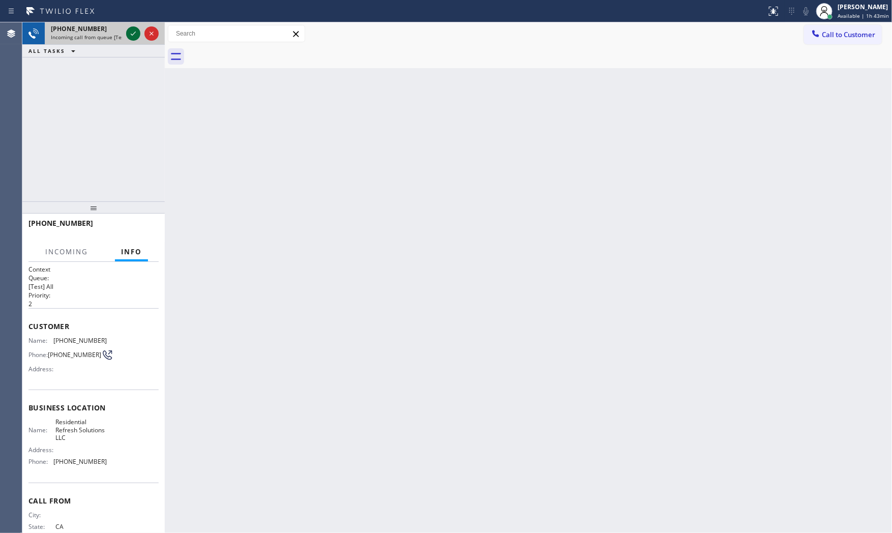
click at [134, 33] on icon at bounding box center [133, 33] width 12 height 12
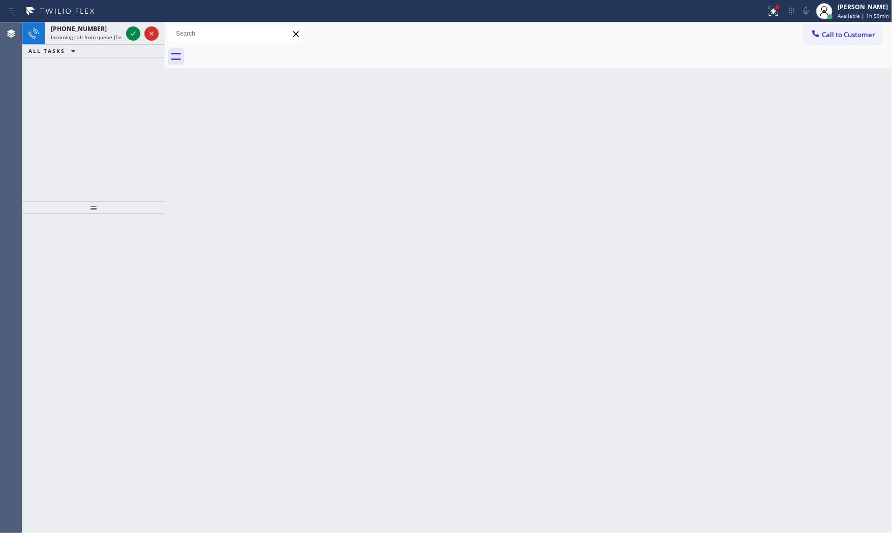
drag, startPoint x: 86, startPoint y: 12, endPoint x: 91, endPoint y: 19, distance: 8.6
click at [87, 14] on icon at bounding box center [60, 11] width 76 height 16
click at [96, 26] on div "[PHONE_NUMBER]" at bounding box center [86, 28] width 71 height 9
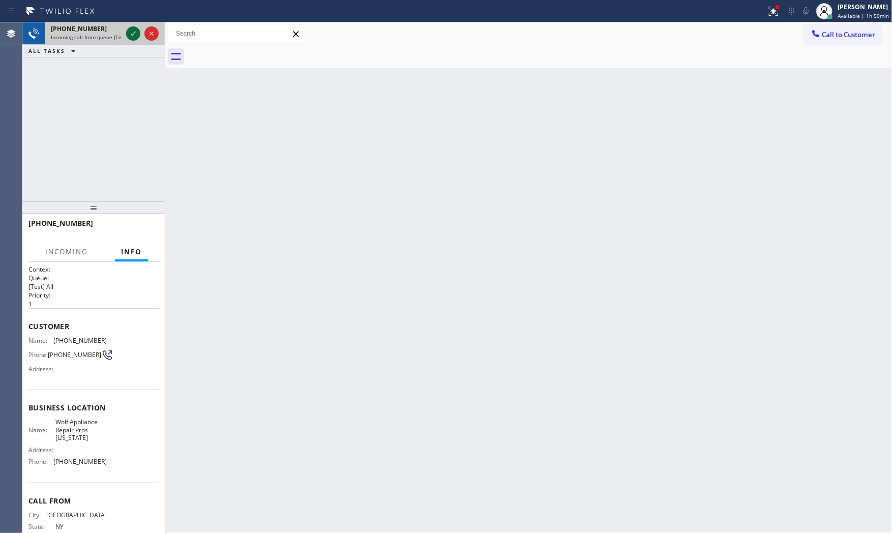
click at [131, 40] on div at bounding box center [142, 33] width 37 height 22
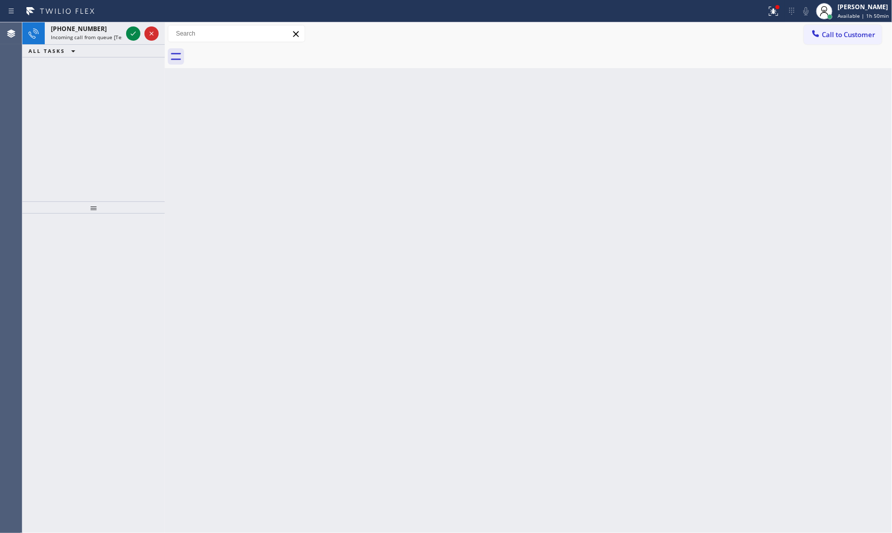
click at [132, 39] on icon at bounding box center [133, 33] width 12 height 12
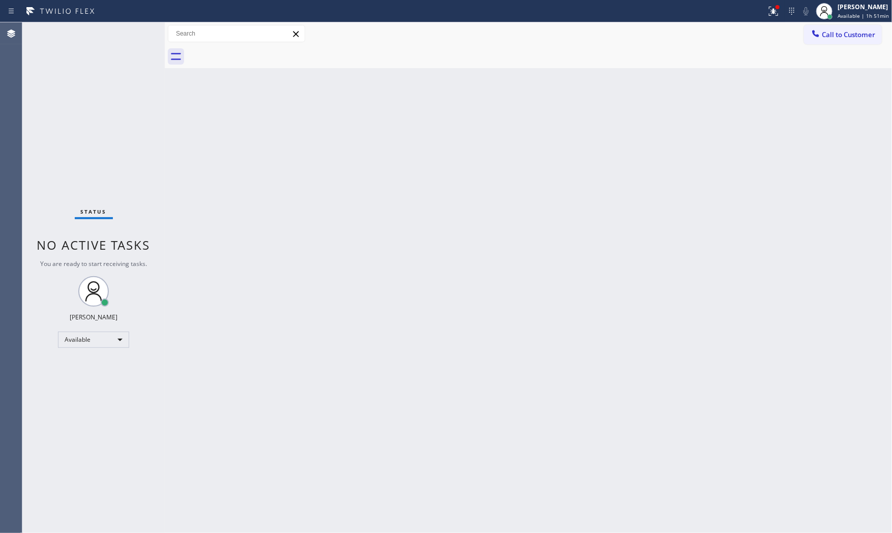
click at [91, 41] on div "Status No active tasks You are ready to start receiving tasks. [PERSON_NAME] Av…" at bounding box center [93, 277] width 142 height 511
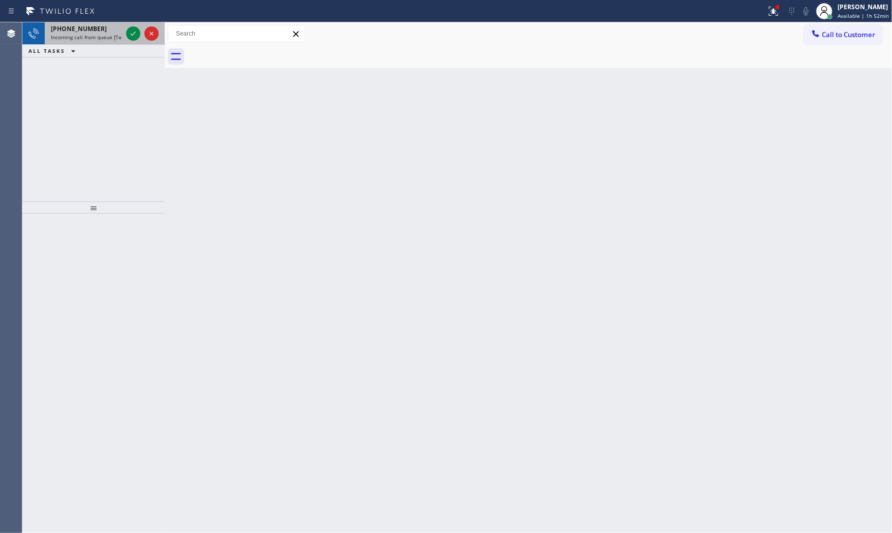
click at [100, 28] on div "[PHONE_NUMBER]" at bounding box center [86, 28] width 71 height 9
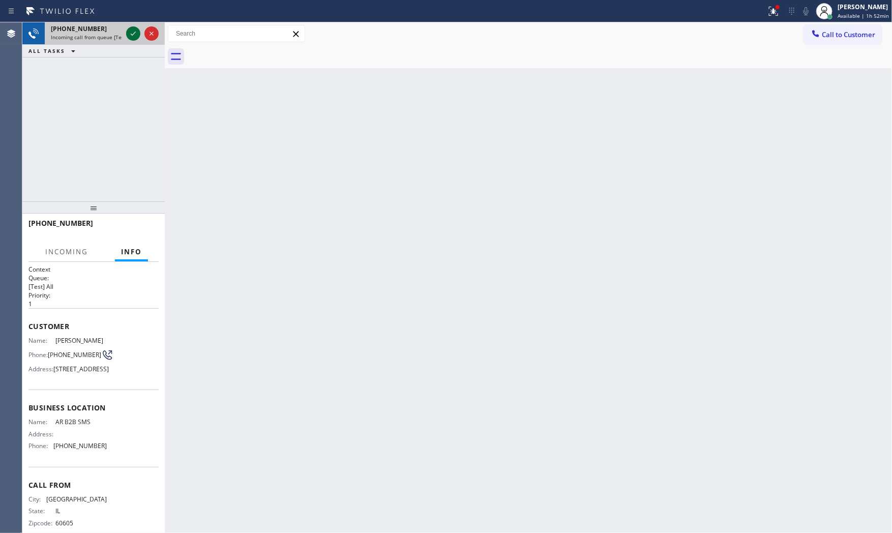
click at [129, 34] on icon at bounding box center [133, 33] width 12 height 12
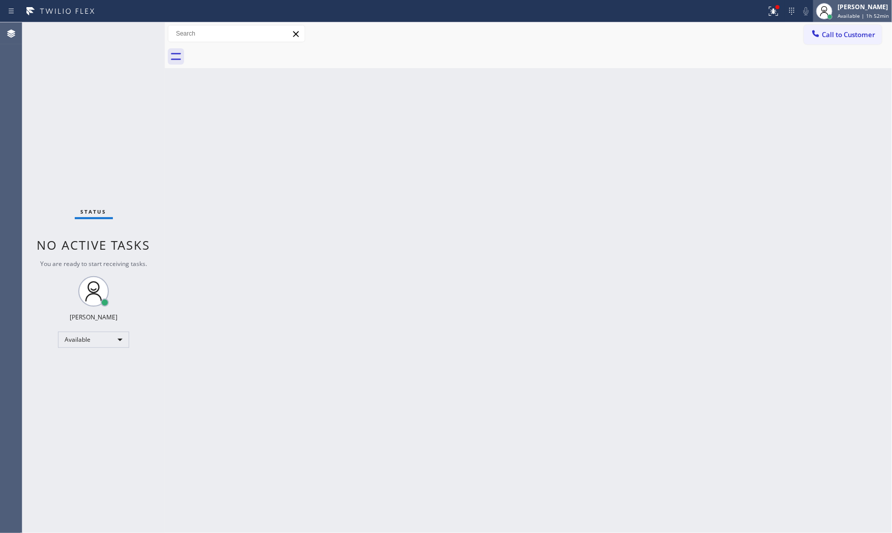
click at [822, 17] on div at bounding box center [824, 11] width 16 height 16
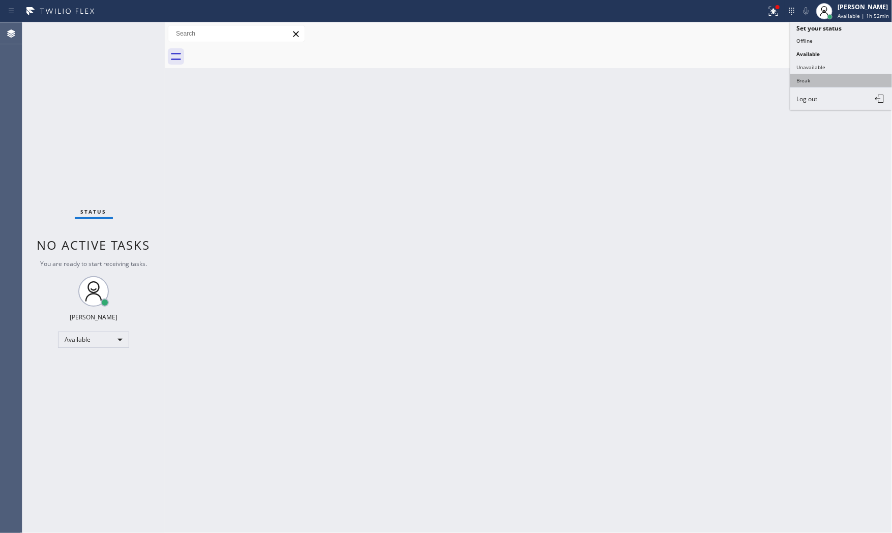
click at [813, 75] on button "Break" at bounding box center [842, 80] width 102 height 13
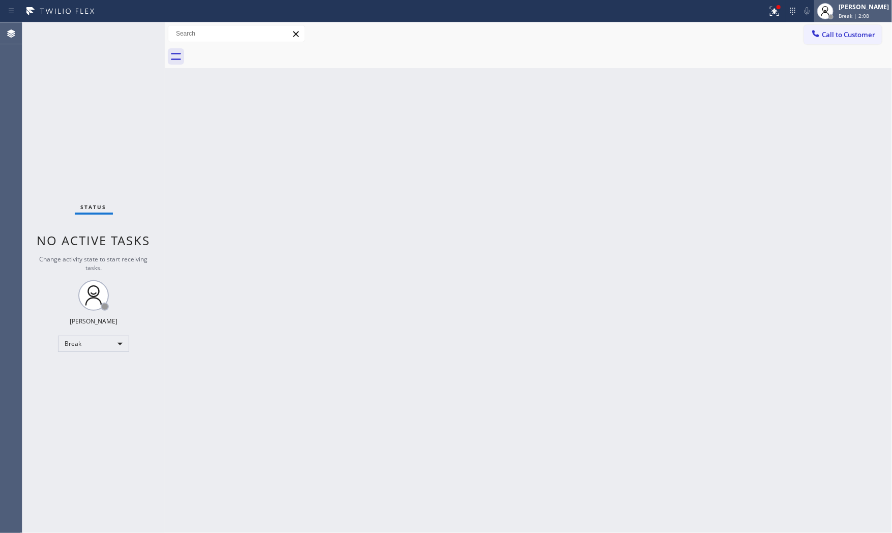
click at [828, 12] on icon at bounding box center [825, 11] width 12 height 12
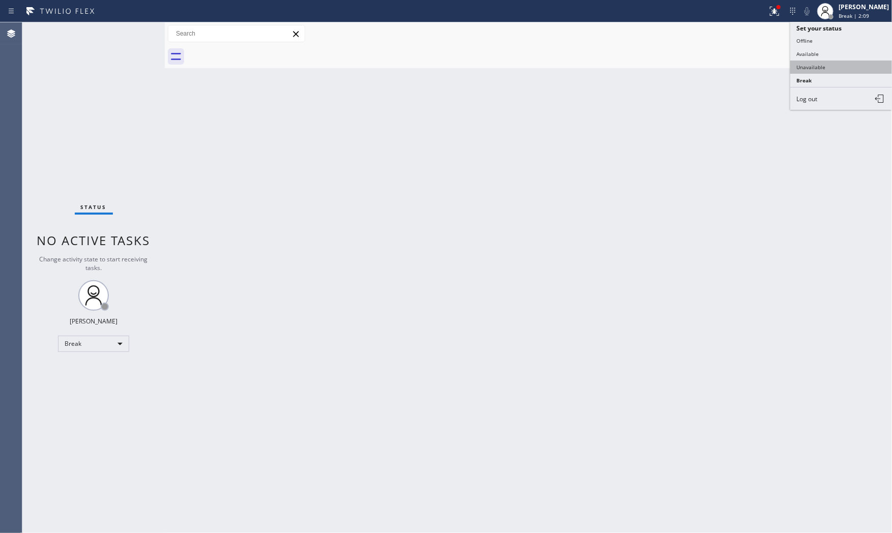
click at [827, 62] on button "Unavailable" at bounding box center [842, 67] width 102 height 13
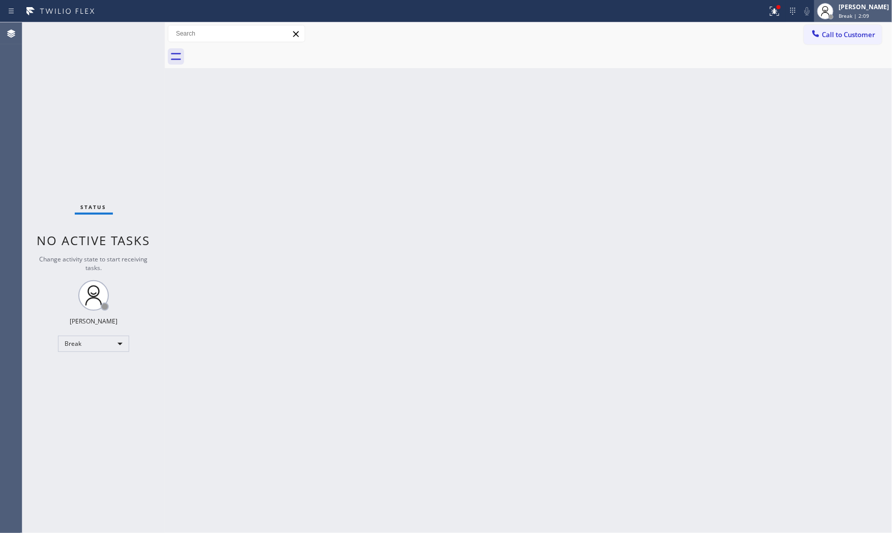
click at [840, 6] on div "[PERSON_NAME]" at bounding box center [864, 7] width 50 height 9
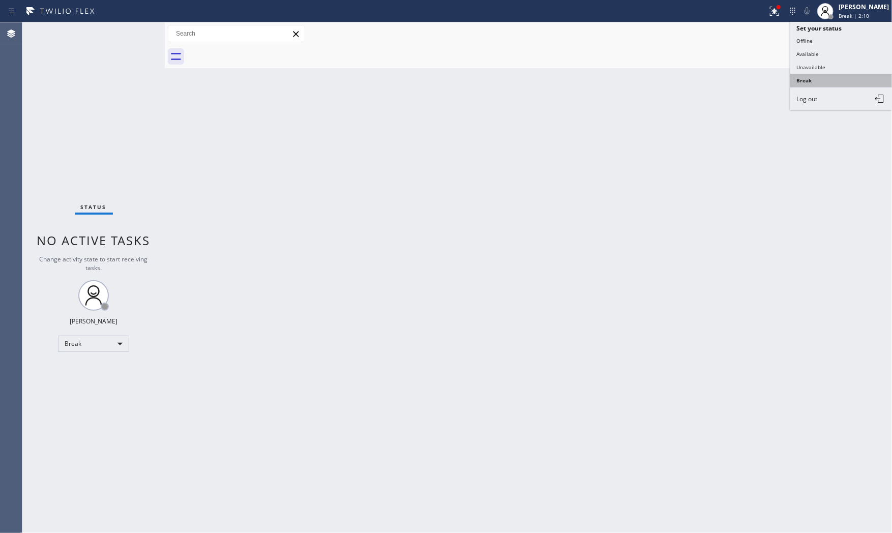
click at [827, 78] on button "Break" at bounding box center [842, 80] width 102 height 13
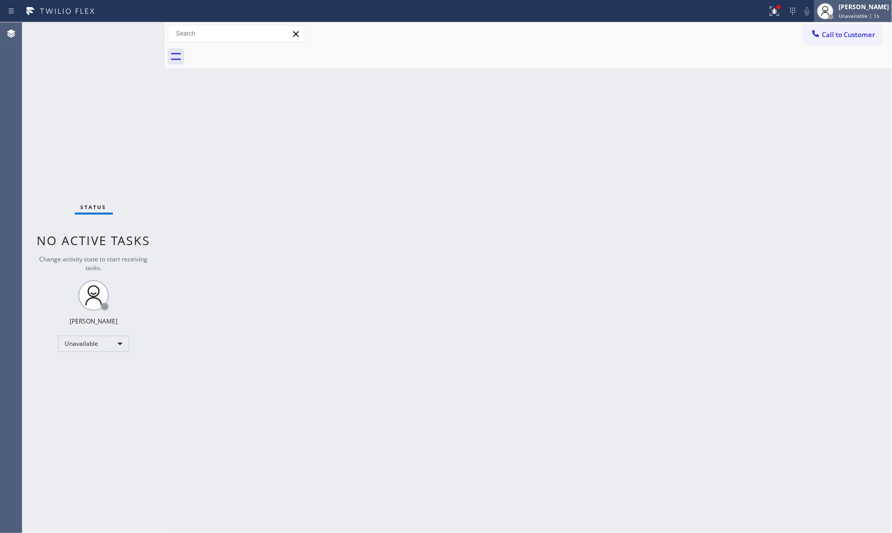
click at [832, 17] on div at bounding box center [825, 11] width 22 height 22
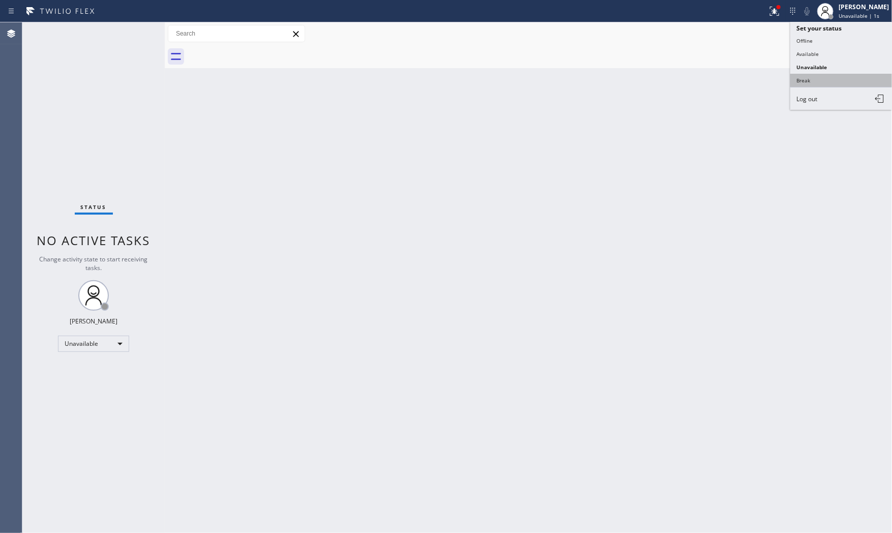
click at [815, 82] on button "Break" at bounding box center [842, 80] width 102 height 13
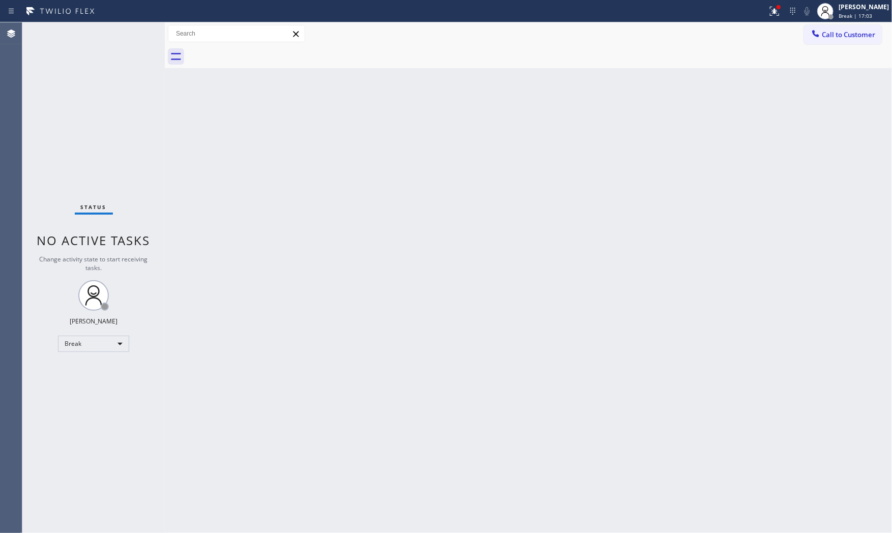
drag, startPoint x: 835, startPoint y: 13, endPoint x: 833, endPoint y: 23, distance: 10.9
click at [837, 12] on div "[PERSON_NAME] Break | 17:03" at bounding box center [864, 11] width 55 height 18
drag, startPoint x: 825, startPoint y: 46, endPoint x: 823, endPoint y: 51, distance: 5.5
click at [823, 51] on ul "Set your status Offline Available Unavailable Break Log out" at bounding box center [842, 66] width 102 height 88
click at [823, 51] on button "Available" at bounding box center [842, 53] width 102 height 13
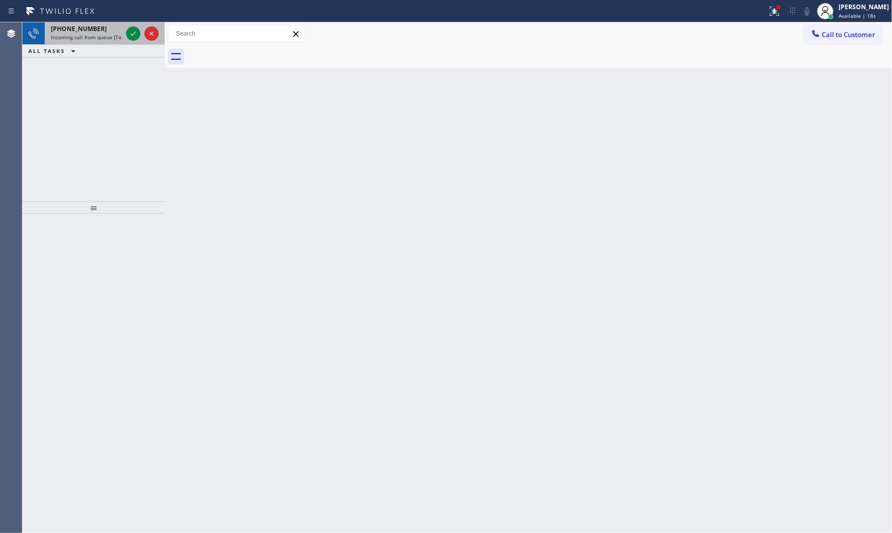
click at [116, 34] on span "Incoming call from queue [Test] All" at bounding box center [93, 37] width 84 height 7
click at [109, 24] on div "[PHONE_NUMBER]" at bounding box center [86, 28] width 71 height 9
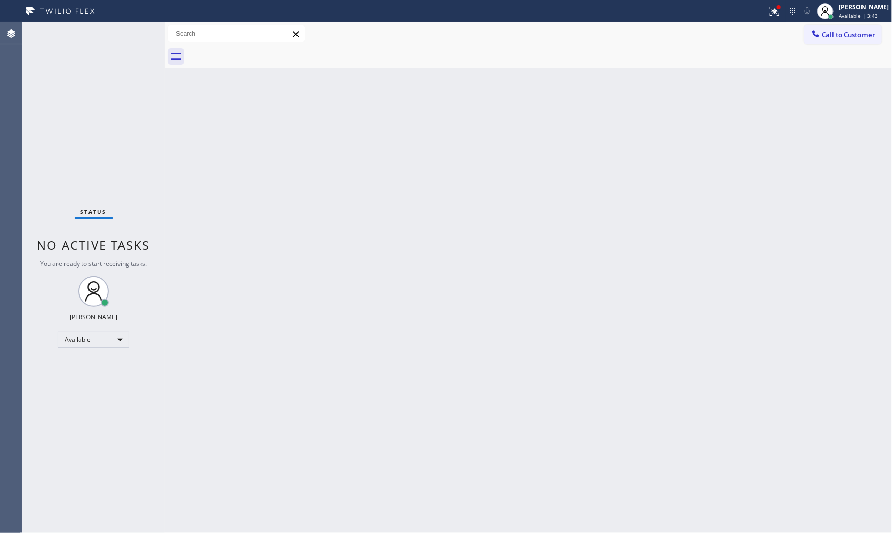
click at [130, 32] on div "Status No active tasks You are ready to start receiving tasks. [PERSON_NAME] Av…" at bounding box center [93, 277] width 142 height 511
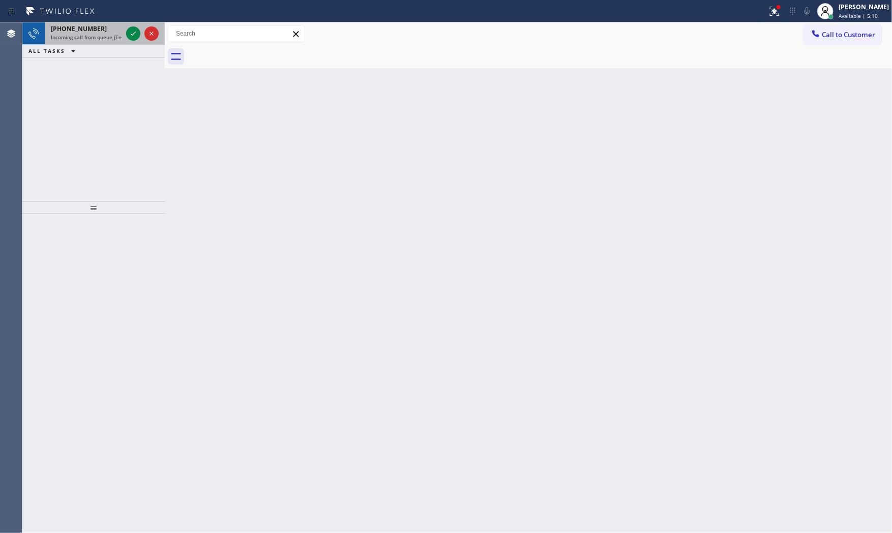
click at [110, 34] on span "Incoming call from queue [Test] All" at bounding box center [93, 37] width 84 height 7
click at [75, 27] on span "[PHONE_NUMBER]" at bounding box center [79, 28] width 56 height 9
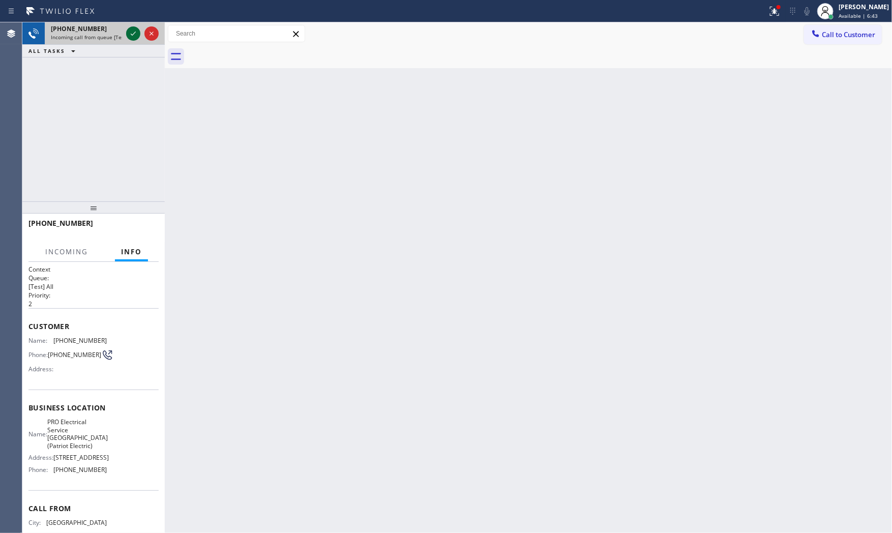
click at [135, 30] on icon at bounding box center [133, 33] width 12 height 12
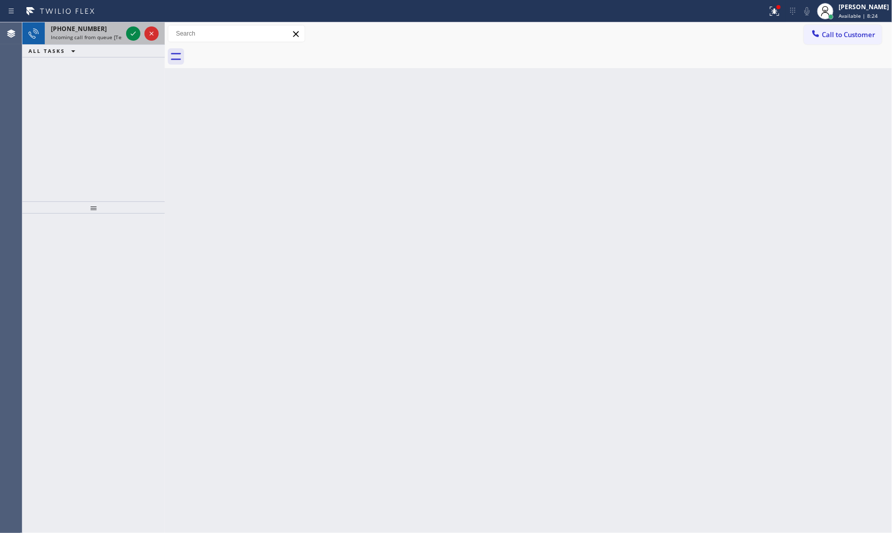
click at [117, 28] on div "[PHONE_NUMBER]" at bounding box center [86, 28] width 71 height 9
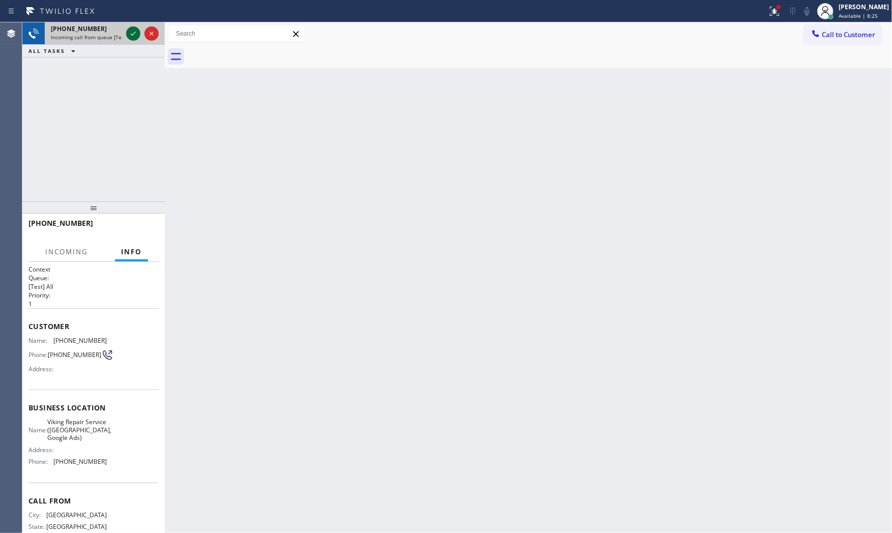
click at [131, 34] on icon at bounding box center [133, 34] width 5 height 4
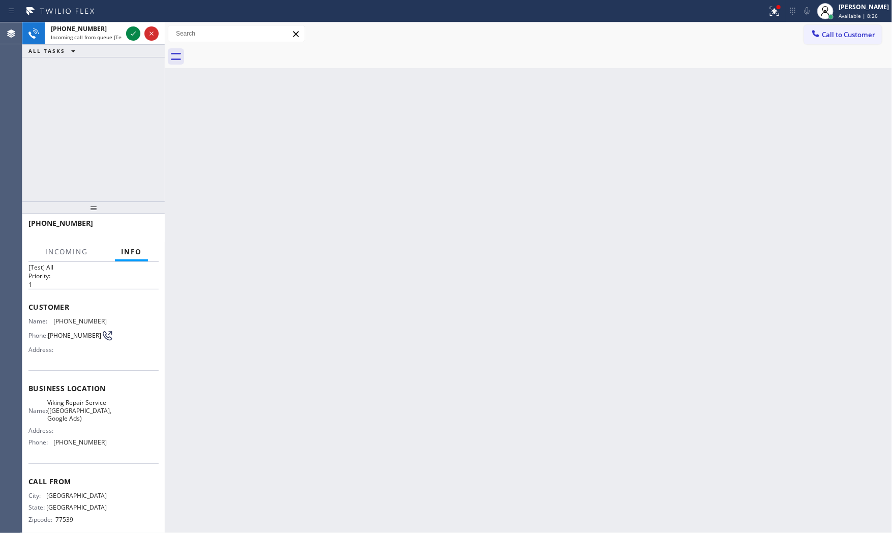
scroll to position [39, 0]
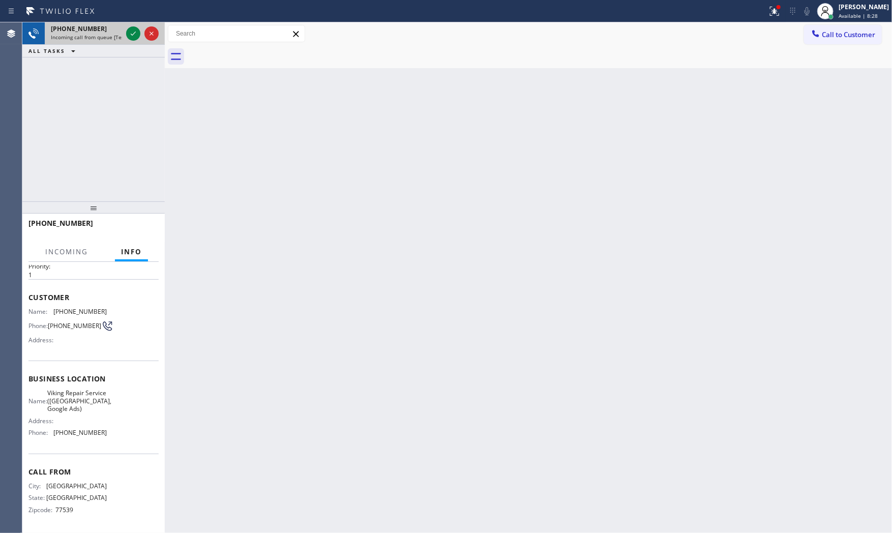
click at [94, 41] on span "Incoming call from queue [Test] All" at bounding box center [93, 37] width 84 height 7
click at [129, 32] on icon at bounding box center [133, 33] width 12 height 12
click at [127, 40] on div at bounding box center [142, 33] width 37 height 22
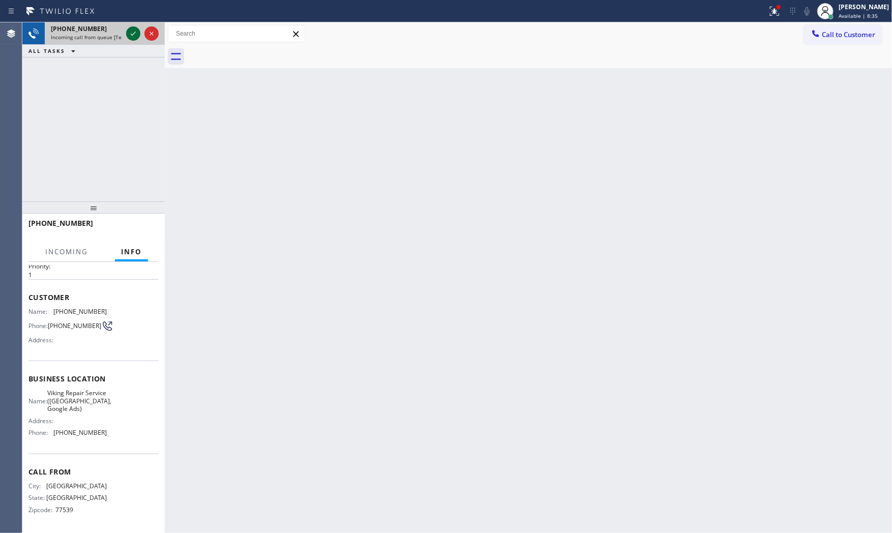
click at [128, 39] on icon at bounding box center [133, 33] width 12 height 12
click at [129, 37] on icon at bounding box center [133, 33] width 12 height 12
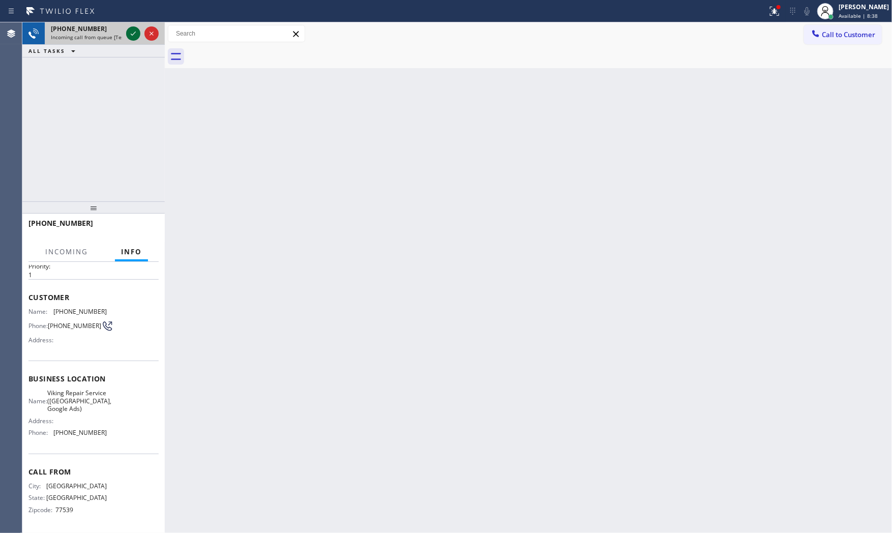
click at [129, 37] on icon at bounding box center [133, 33] width 12 height 12
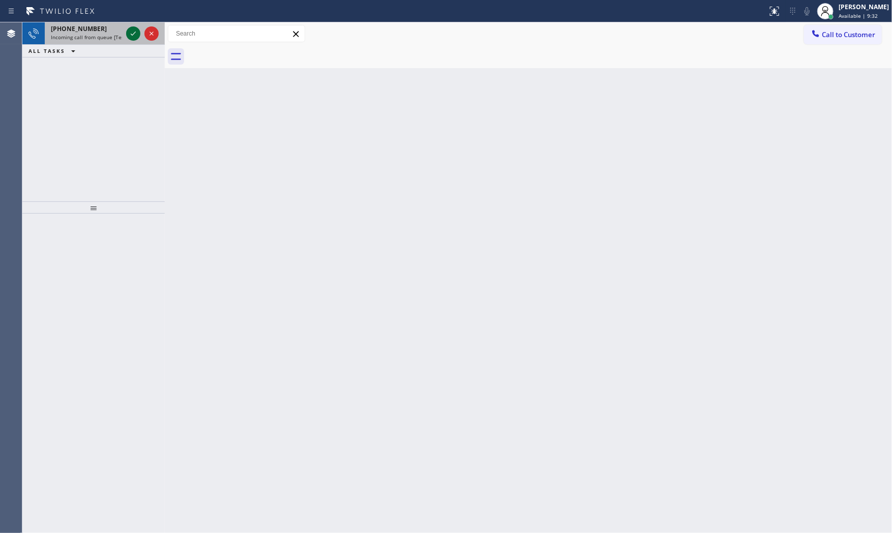
click at [133, 31] on icon at bounding box center [133, 33] width 12 height 12
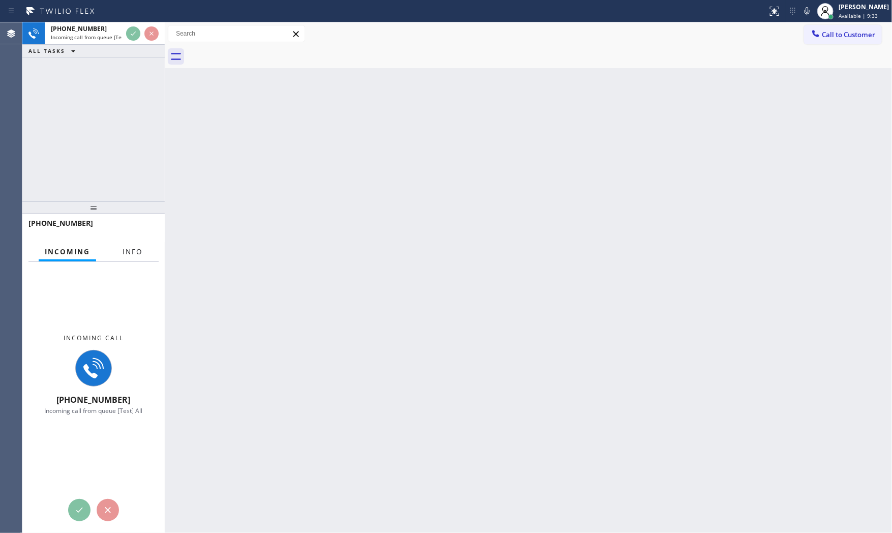
click at [126, 251] on span "Info" at bounding box center [133, 251] width 20 height 9
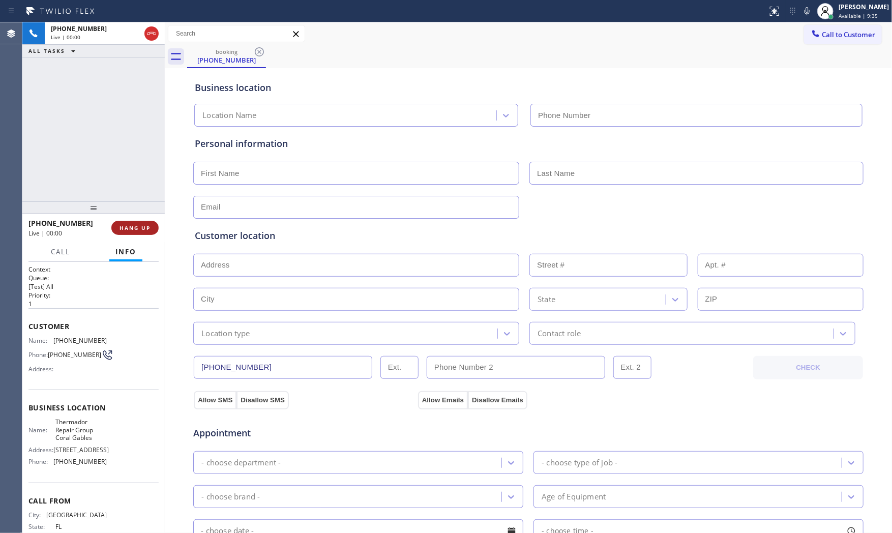
type input "[PHONE_NUMBER]"
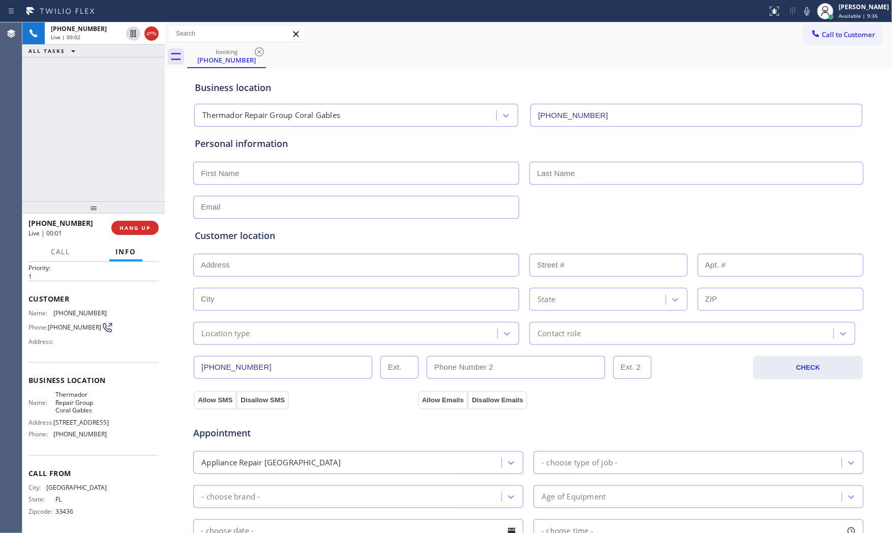
scroll to position [54, 0]
click at [805, 14] on icon at bounding box center [807, 11] width 12 height 12
click at [808, 13] on icon at bounding box center [807, 11] width 12 height 12
click at [130, 33] on icon at bounding box center [133, 33] width 12 height 12
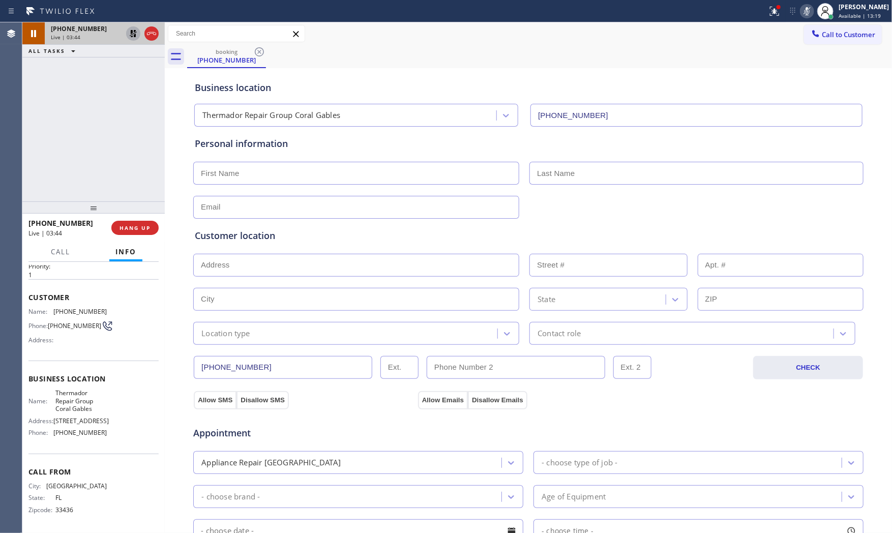
click at [810, 9] on icon at bounding box center [807, 11] width 12 height 12
click at [135, 38] on icon at bounding box center [133, 33] width 12 height 12
click at [769, 12] on icon at bounding box center [775, 11] width 12 height 12
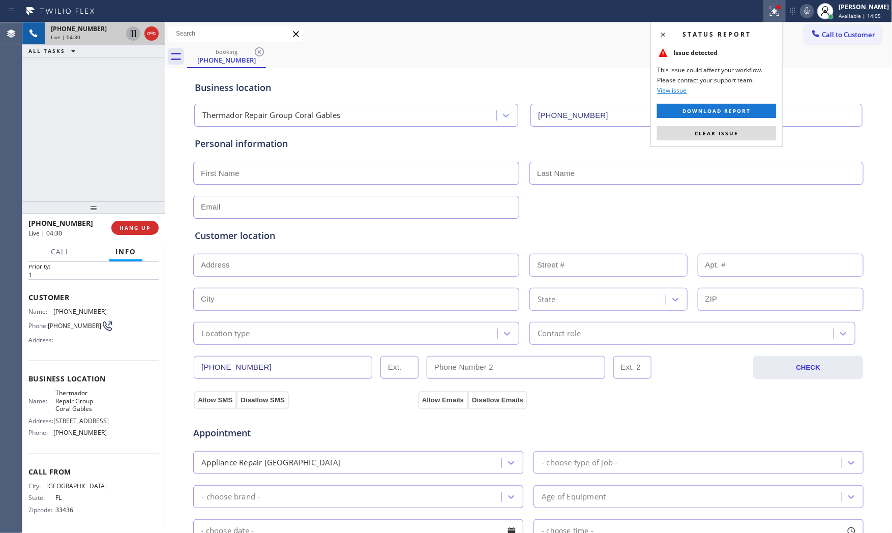
click at [745, 125] on div "Status report Issue detected This issue could affect your workflow. Please cont…" at bounding box center [717, 84] width 132 height 125
click at [748, 130] on button "Clear issue" at bounding box center [716, 133] width 119 height 14
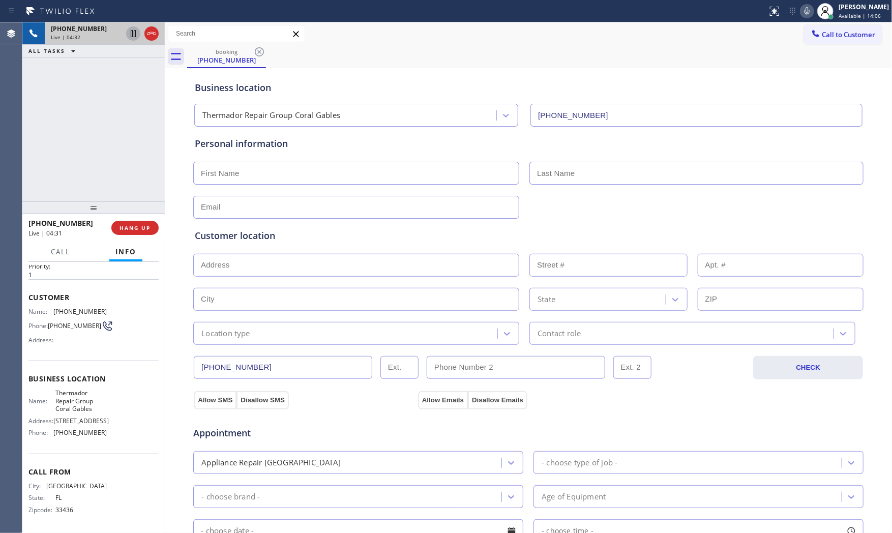
click at [806, 11] on icon at bounding box center [807, 11] width 12 height 12
click at [272, 169] on input "text" at bounding box center [356, 173] width 326 height 23
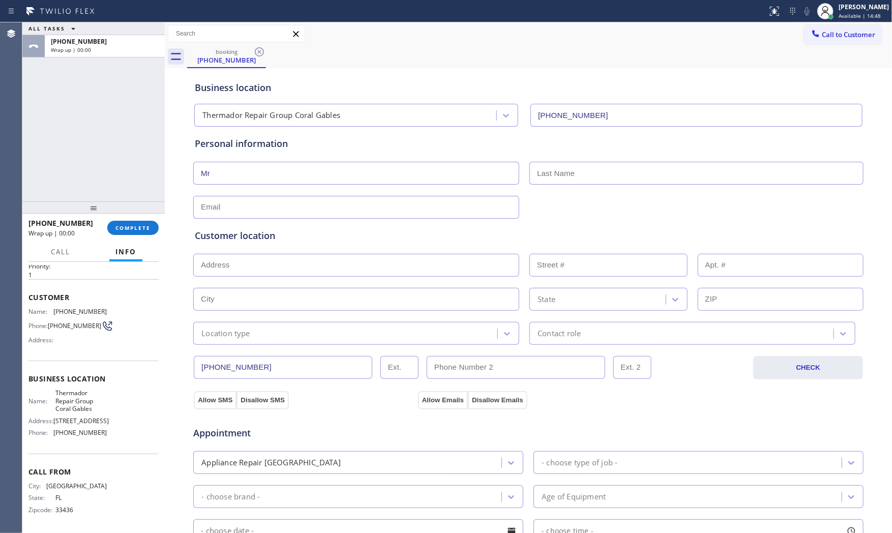
type input "Mr"
type input "Jairo"
type input "no@gmail.com"
type input "n"
paste input "North Miami Beach, FL 33179"
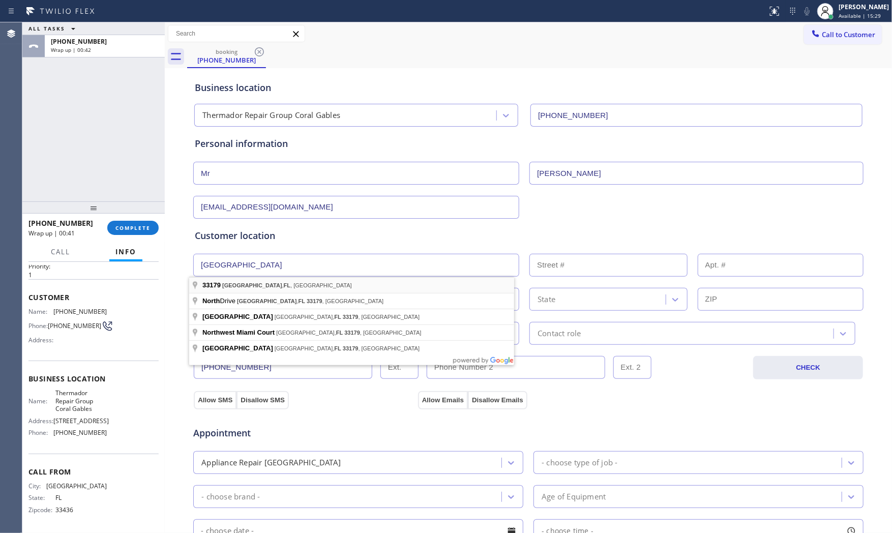
type input "North Miami Beach, FL 33179, USA"
type input "Miami Gardens"
type input "33179"
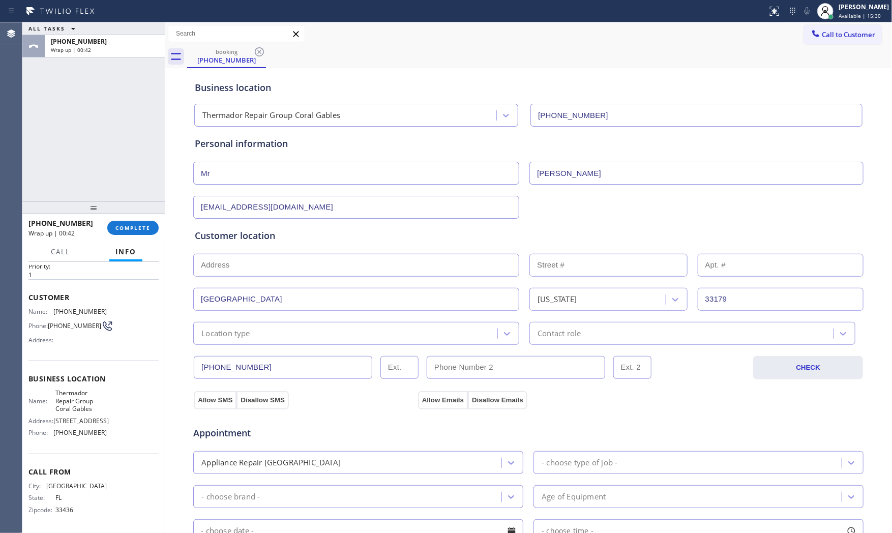
click at [252, 336] on div "Location type" at bounding box center [346, 334] width 301 height 18
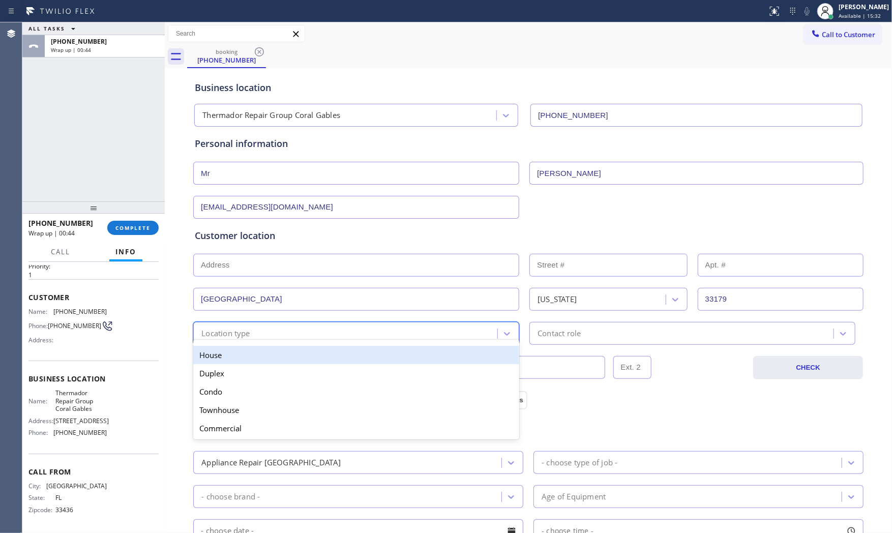
click at [248, 353] on div "House" at bounding box center [356, 355] width 326 height 18
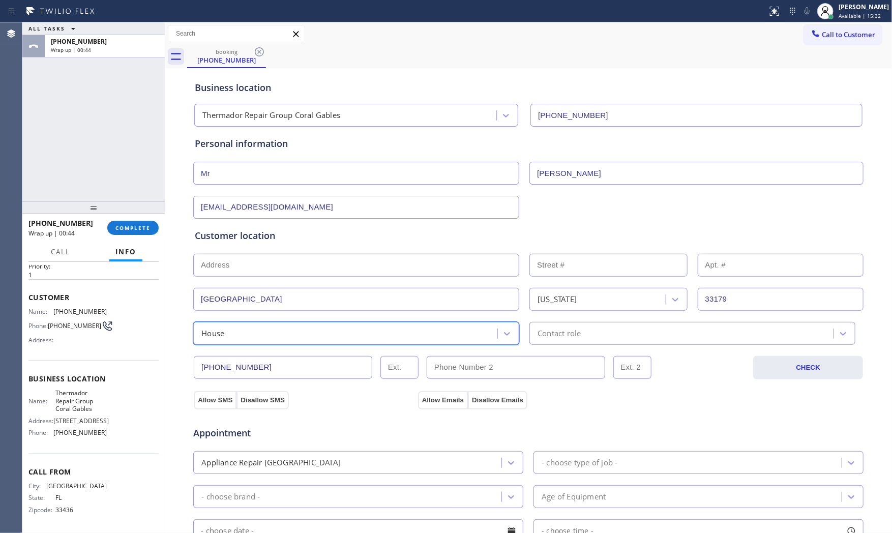
click at [572, 341] on div "Contact role" at bounding box center [693, 333] width 326 height 23
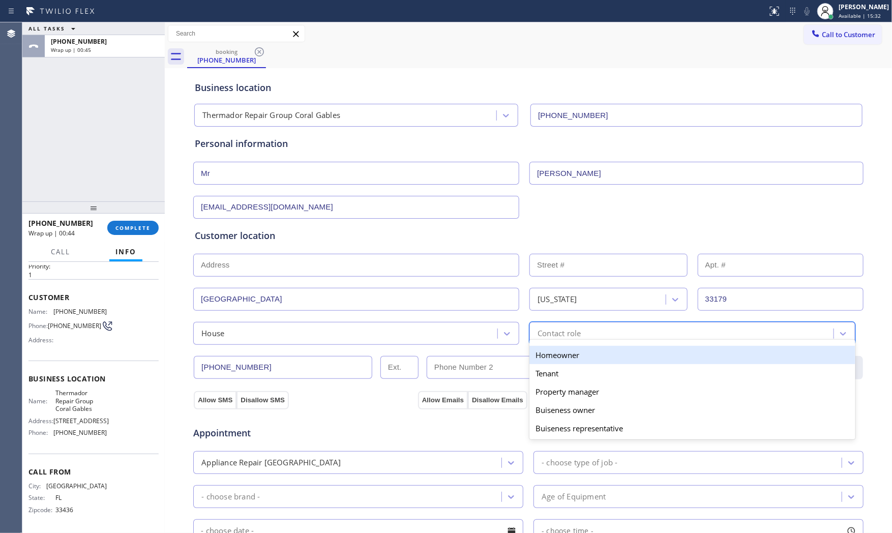
drag, startPoint x: 566, startPoint y: 355, endPoint x: 443, endPoint y: 362, distance: 123.3
click at [565, 355] on div "Homeowner" at bounding box center [693, 355] width 326 height 18
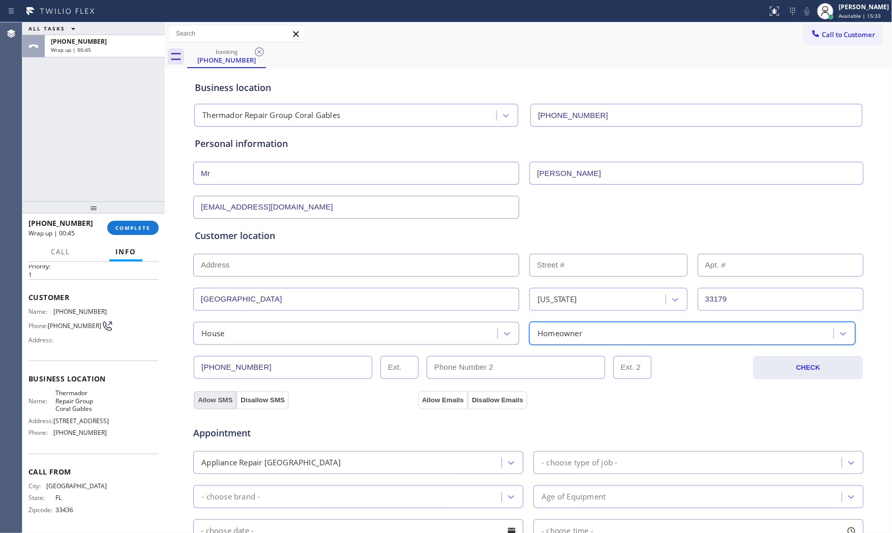
click at [221, 396] on button "Allow SMS" at bounding box center [215, 400] width 43 height 18
click at [421, 398] on button "Allow Emails" at bounding box center [443, 400] width 50 height 18
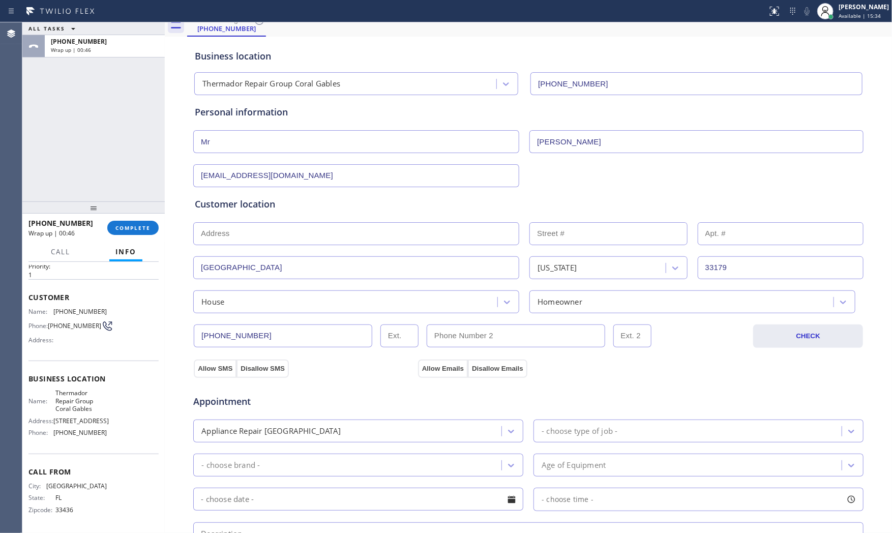
scroll to position [113, 0]
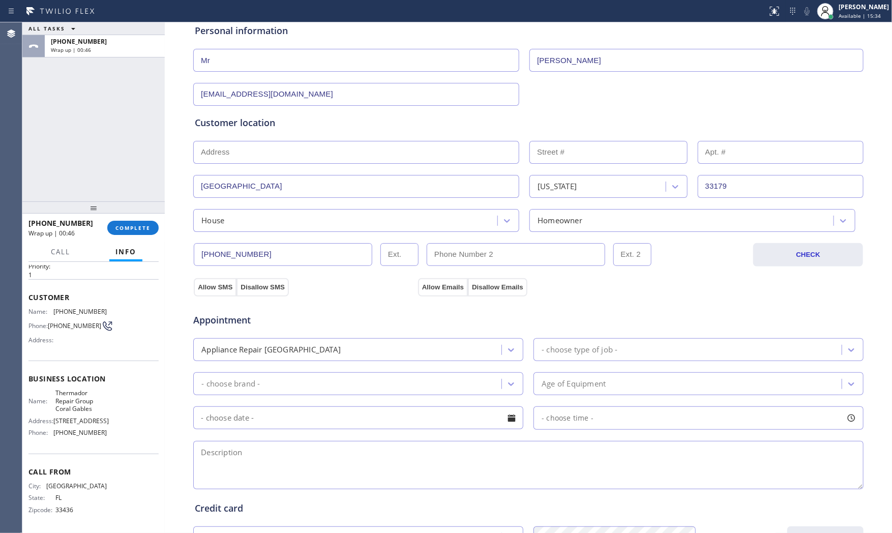
click at [564, 341] on div "Appliance Repair High End - choose type of job -" at bounding box center [528, 348] width 672 height 25
click at [565, 344] on div "- choose type of job -" at bounding box center [689, 350] width 305 height 18
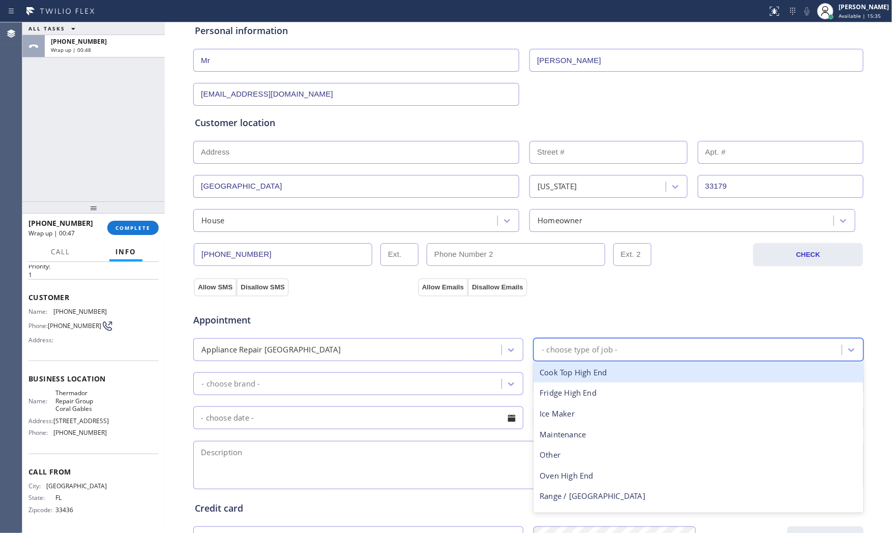
type input "f"
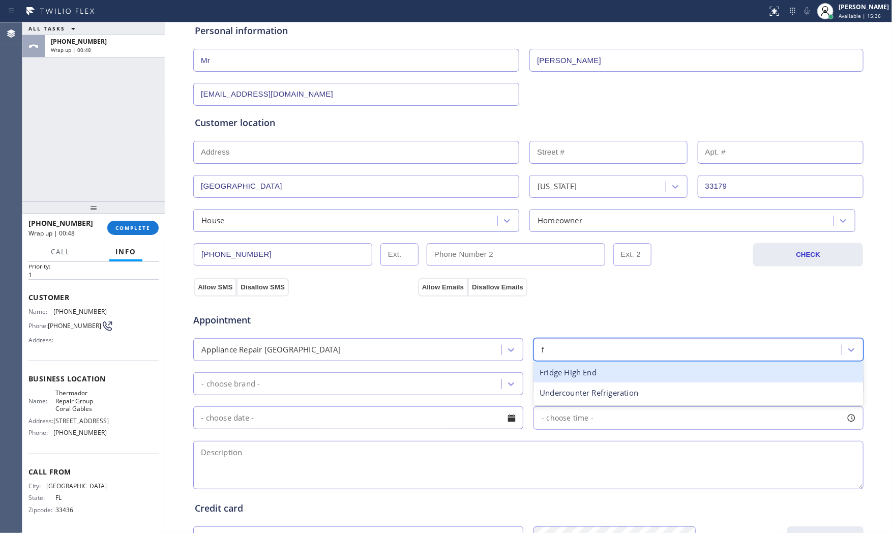
drag, startPoint x: 571, startPoint y: 375, endPoint x: 405, endPoint y: 378, distance: 165.9
click at [566, 375] on div "Fridge High End" at bounding box center [699, 372] width 330 height 21
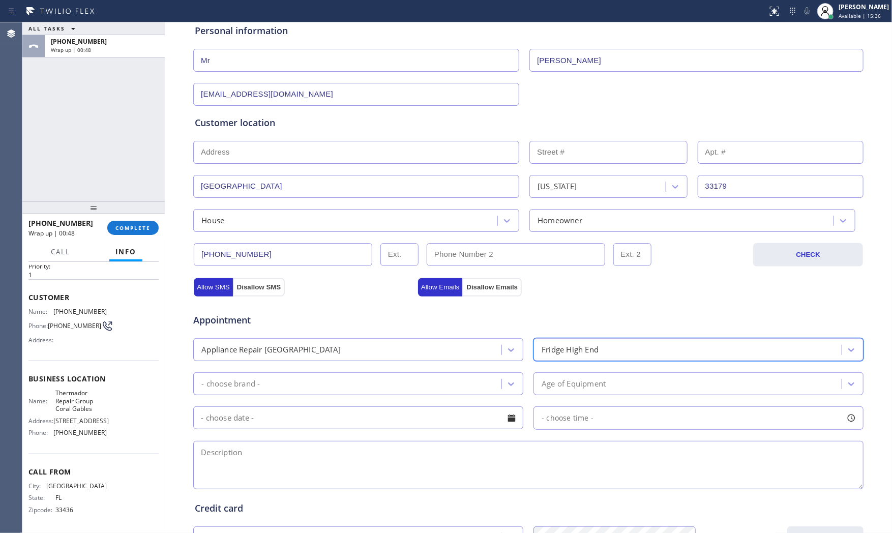
click at [362, 377] on div "- choose brand -" at bounding box center [348, 384] width 305 height 18
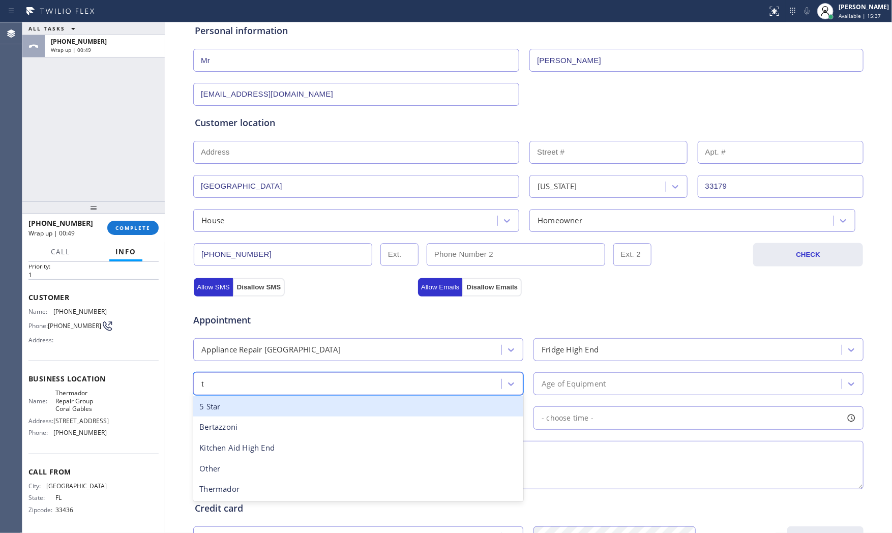
type input "th"
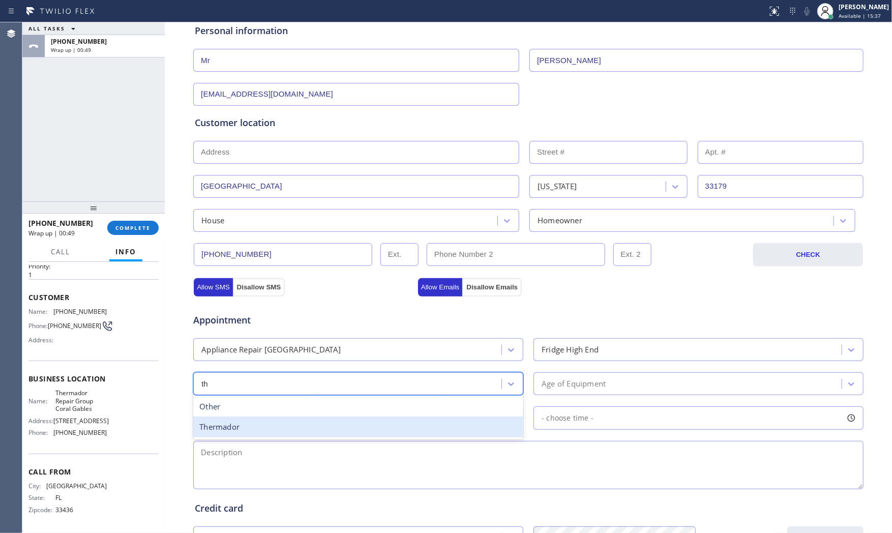
click at [270, 431] on div "Thermador" at bounding box center [358, 427] width 330 height 21
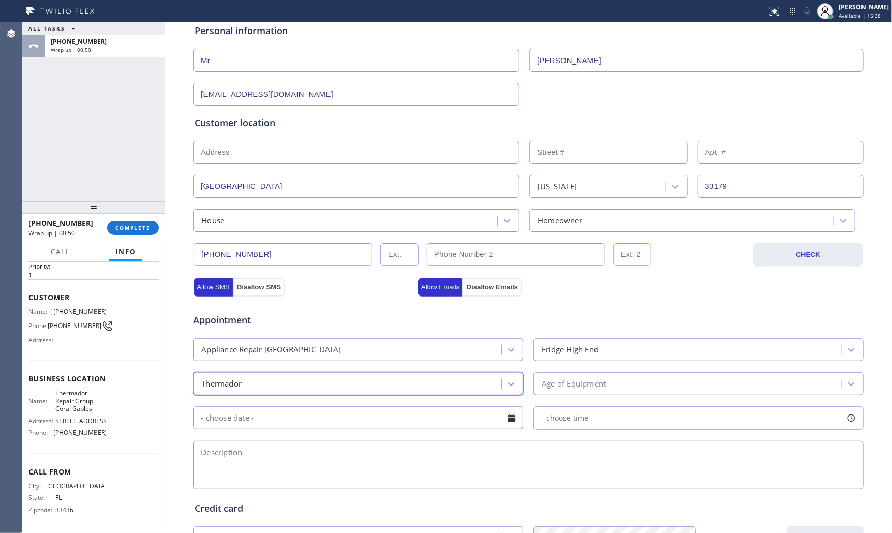
click at [568, 391] on div "Age of Equipment" at bounding box center [689, 384] width 305 height 18
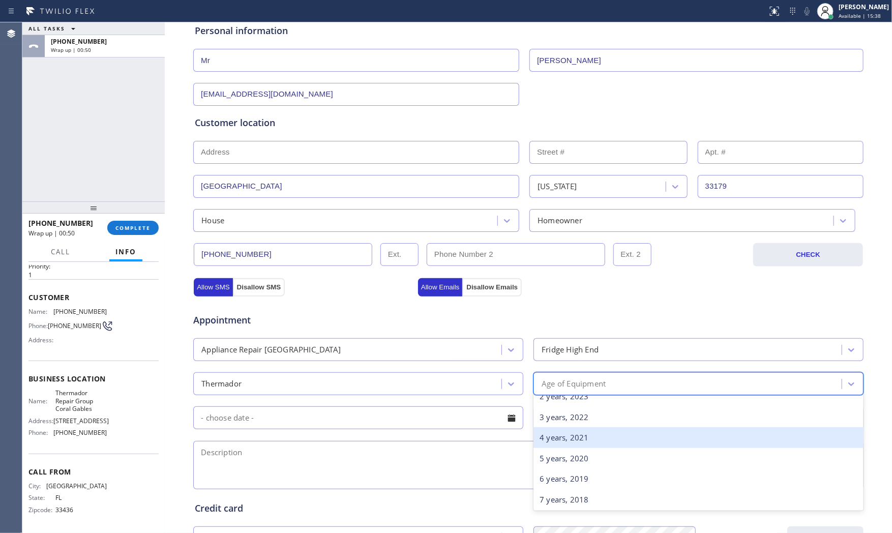
scroll to position [169, 0]
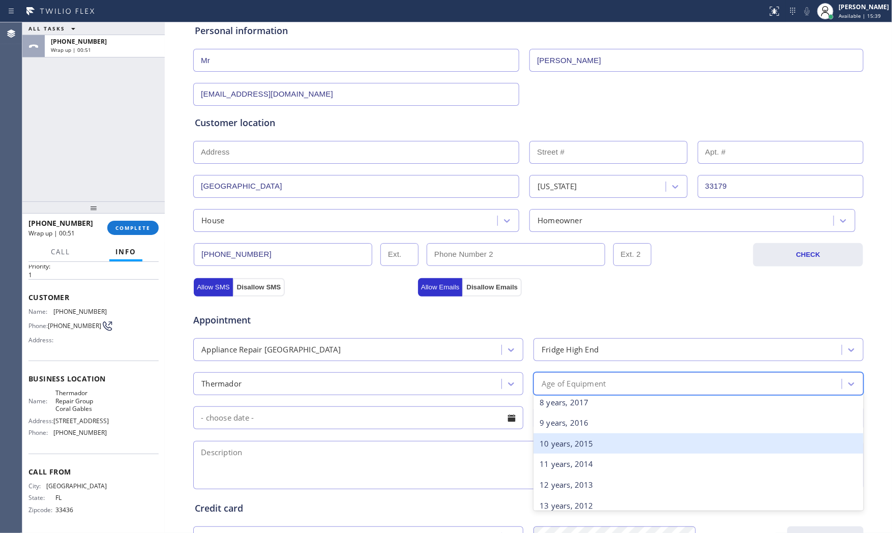
click at [557, 444] on div "10 years, 2015" at bounding box center [699, 443] width 330 height 21
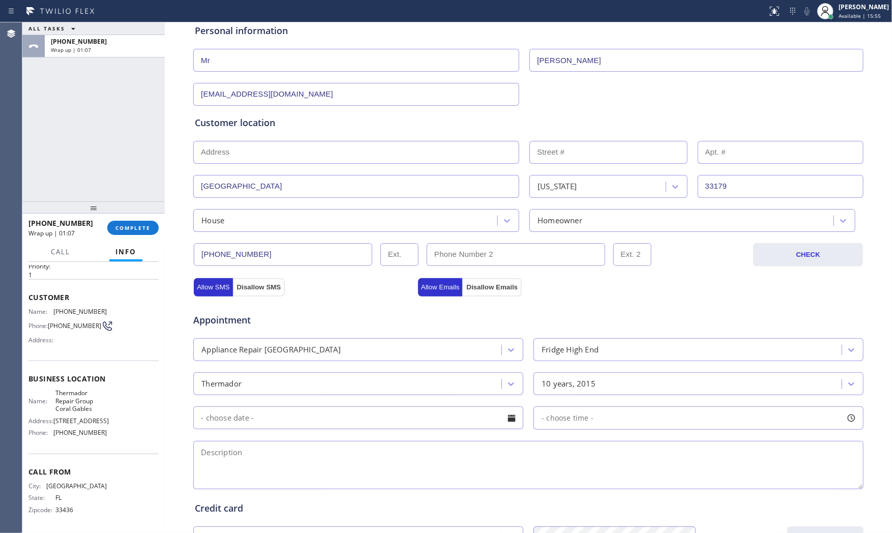
click at [240, 446] on textarea at bounding box center [528, 465] width 670 height 48
paste textarea "thermador | fridge |need strip parts of the panel | at leas 10yo | North Miami …"
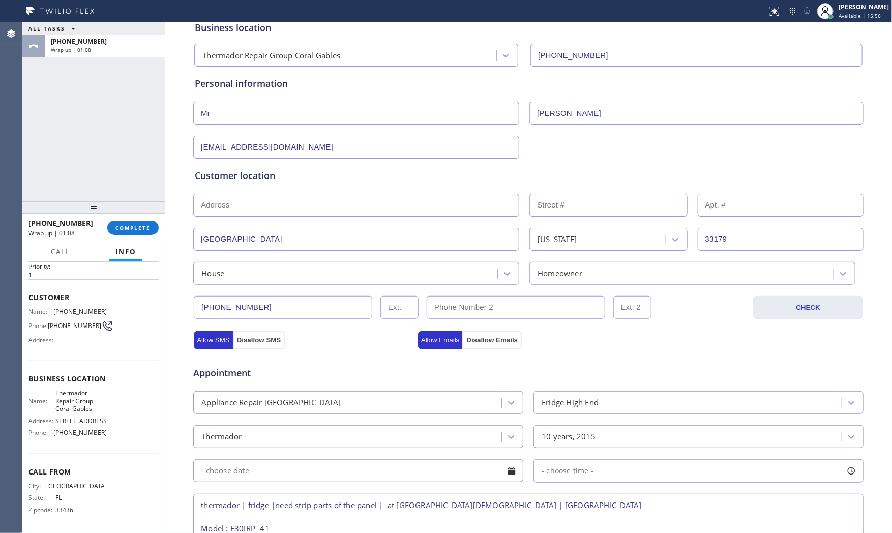
scroll to position [56, 0]
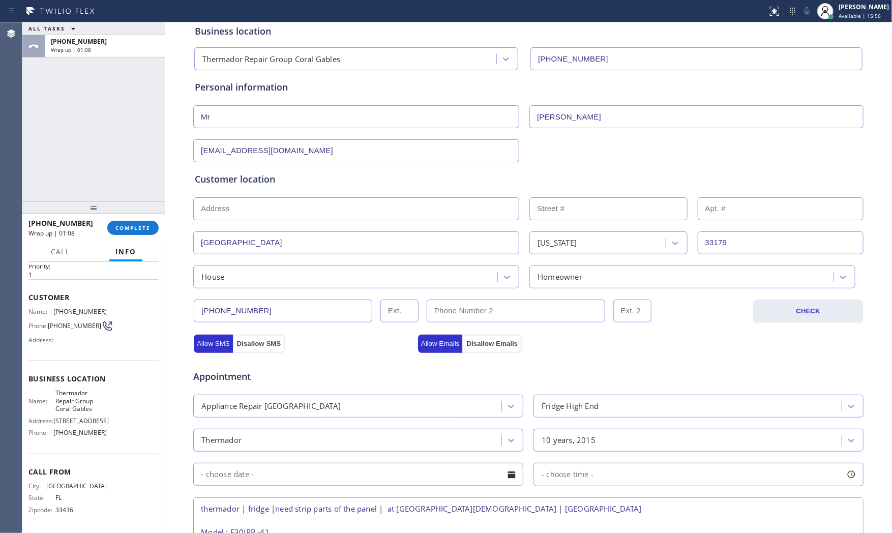
click at [598, 456] on div "Appointment Appliance Repair High End Fridge High End Thermador 10 years, 2015 …" at bounding box center [528, 453] width 667 height 190
click at [567, 515] on textarea "thermador | fridge |need strip parts of the panel | at leas 10yo | North Miami …" at bounding box center [528, 521] width 670 height 48
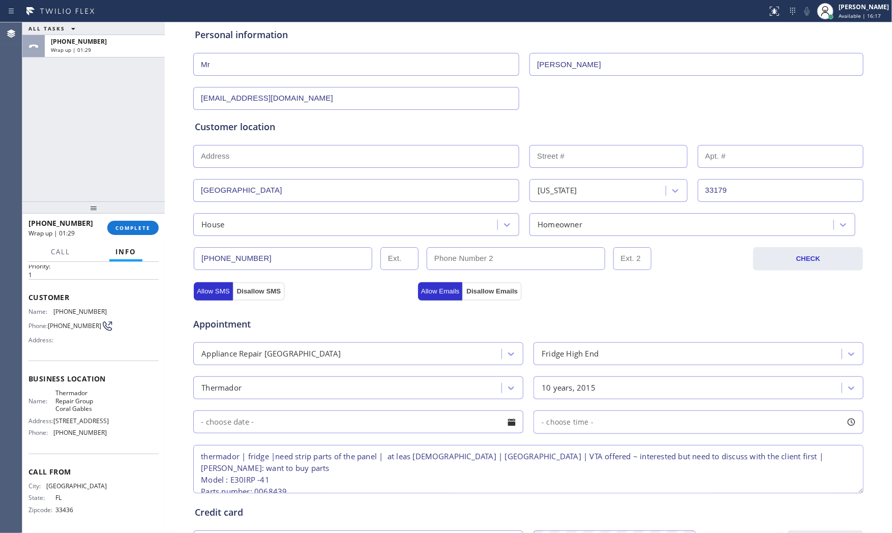
scroll to position [255, 0]
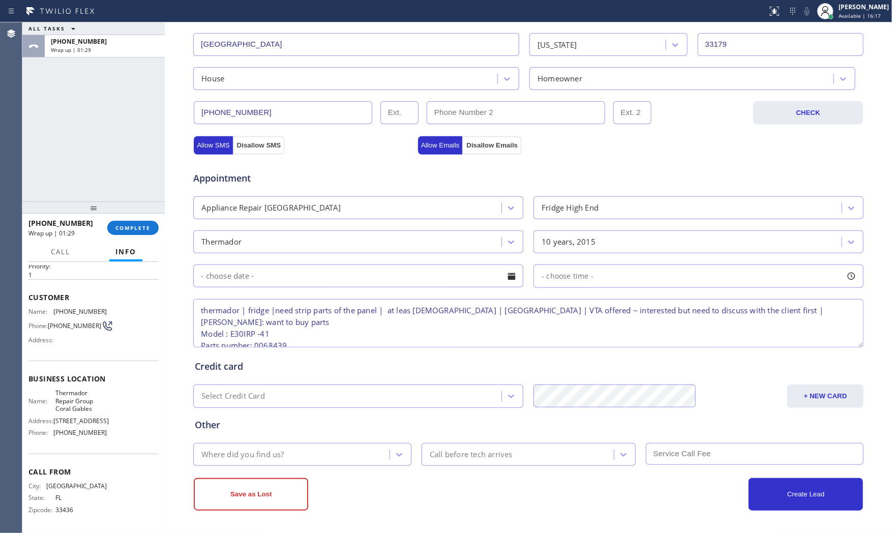
type textarea "thermador | fridge |need strip parts of the panel | at leas 10yo | North Miami …"
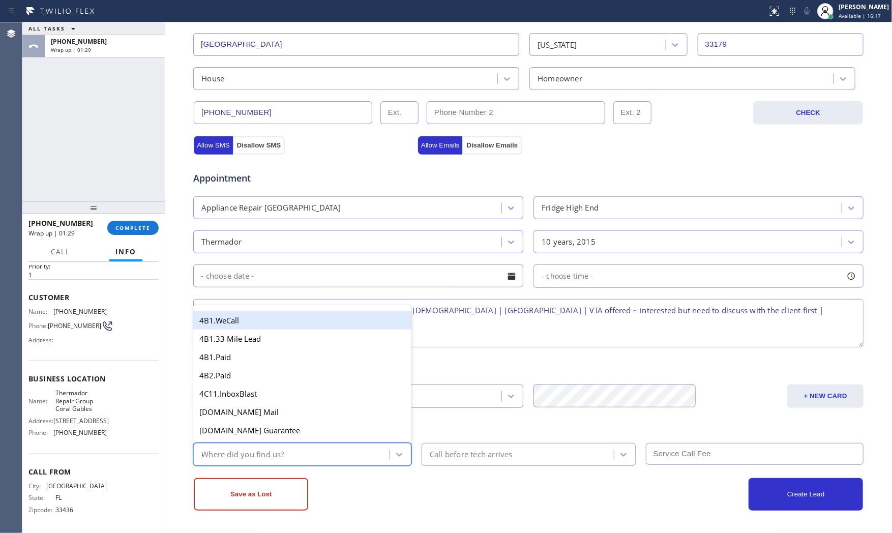
click at [334, 455] on div "Where did you find us? g" at bounding box center [292, 455] width 193 height 18
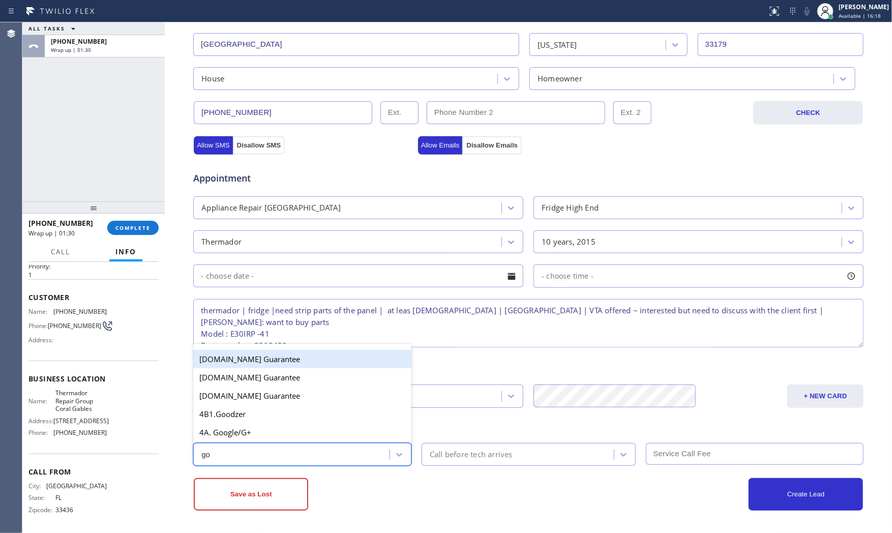
type input "goo"
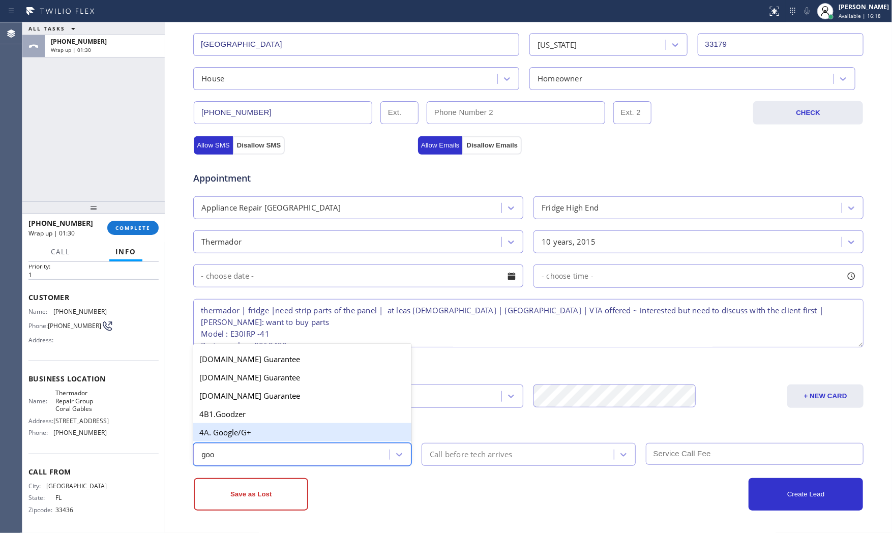
click at [302, 431] on div "4A. Google/G+" at bounding box center [302, 432] width 218 height 18
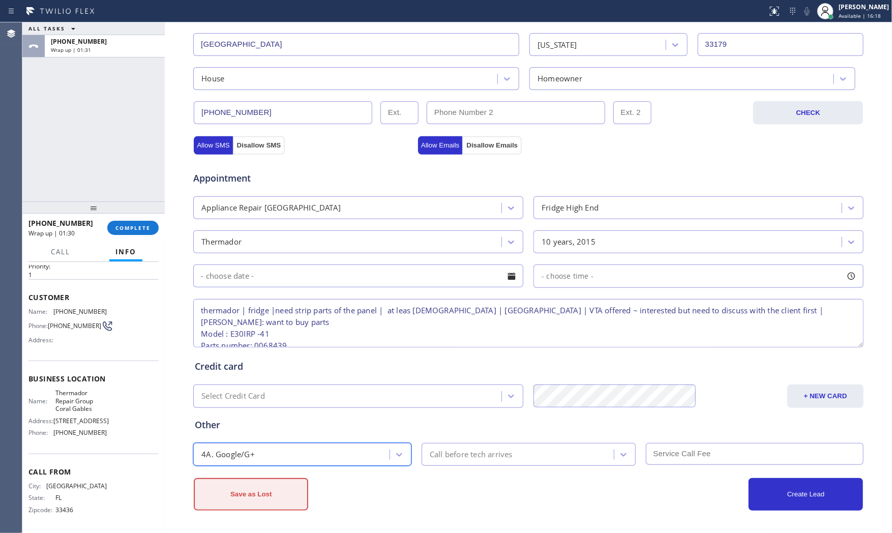
click at [290, 485] on button "Save as Lost" at bounding box center [251, 494] width 114 height 33
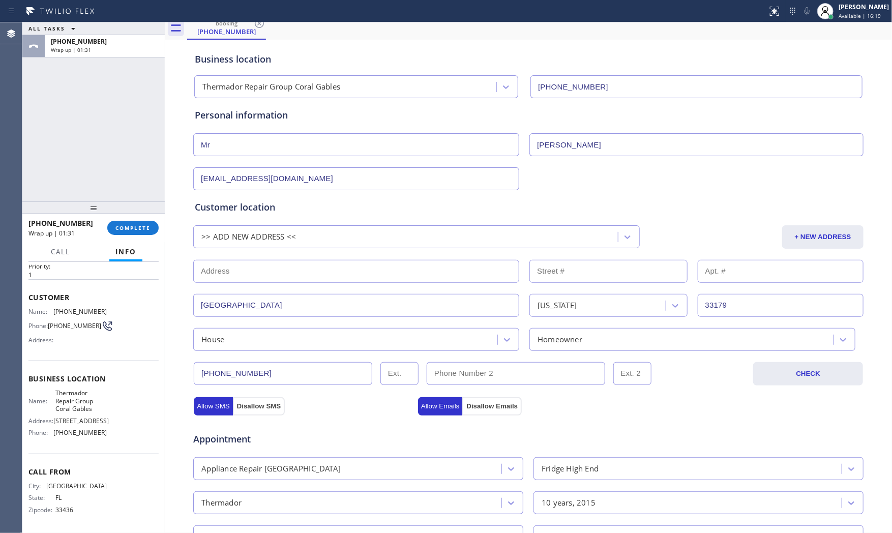
scroll to position [7, 0]
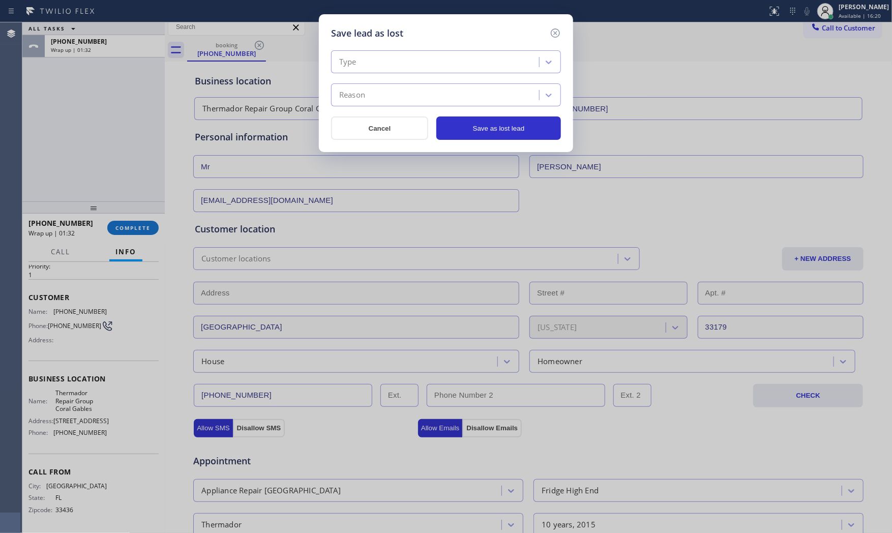
drag, startPoint x: 414, startPoint y: 64, endPoint x: 414, endPoint y: 70, distance: 6.6
click at [414, 66] on div "Type" at bounding box center [436, 62] width 205 height 18
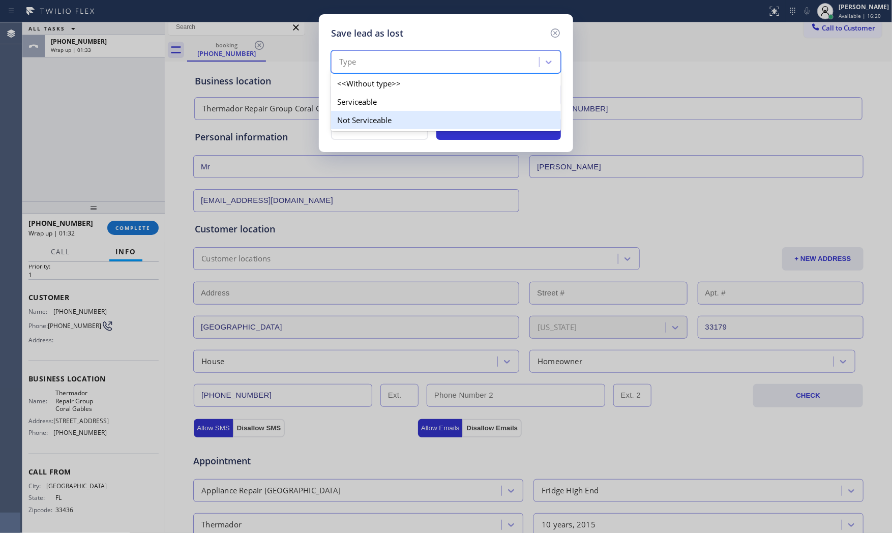
click at [394, 114] on div "Not Serviceable" at bounding box center [446, 120] width 230 height 18
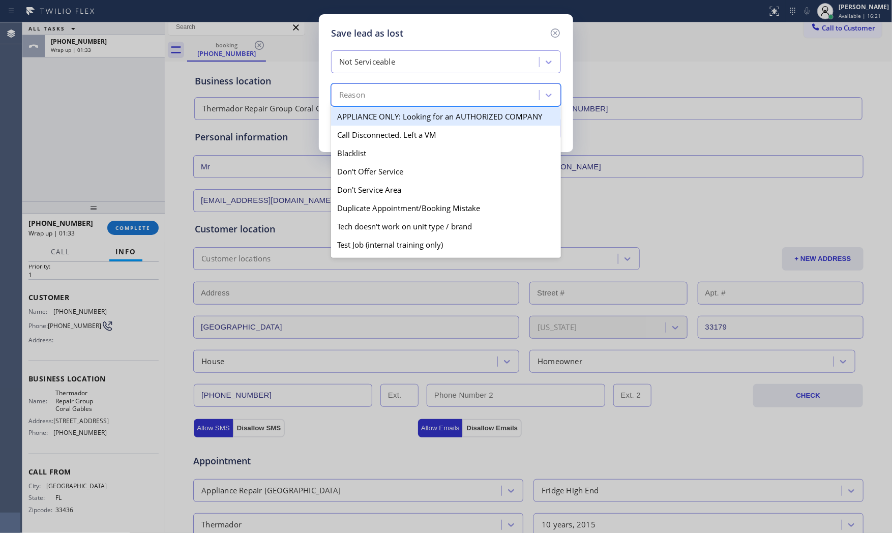
click at [395, 97] on div "Reason" at bounding box center [436, 95] width 205 height 18
click at [392, 66] on div "Not Serviceable" at bounding box center [367, 62] width 56 height 12
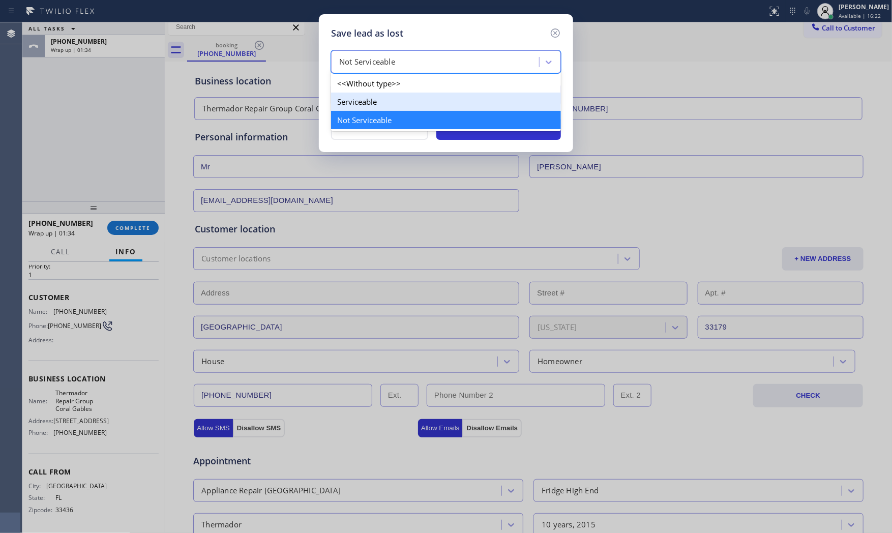
click at [379, 107] on div "Serviceable" at bounding box center [446, 102] width 230 height 18
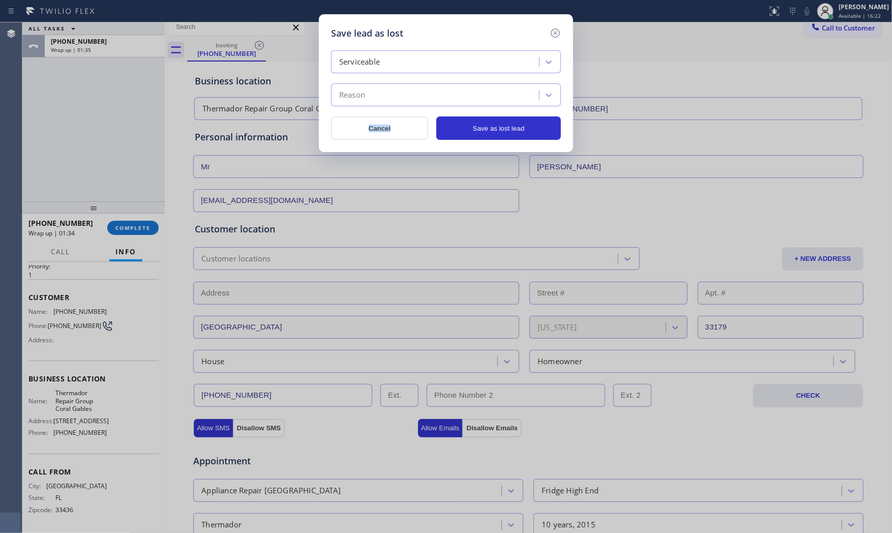
click at [379, 107] on div "Serviceable Reason Cancel Save as lost lead" at bounding box center [446, 95] width 230 height 90
click at [382, 97] on div "Reason" at bounding box center [436, 95] width 205 height 18
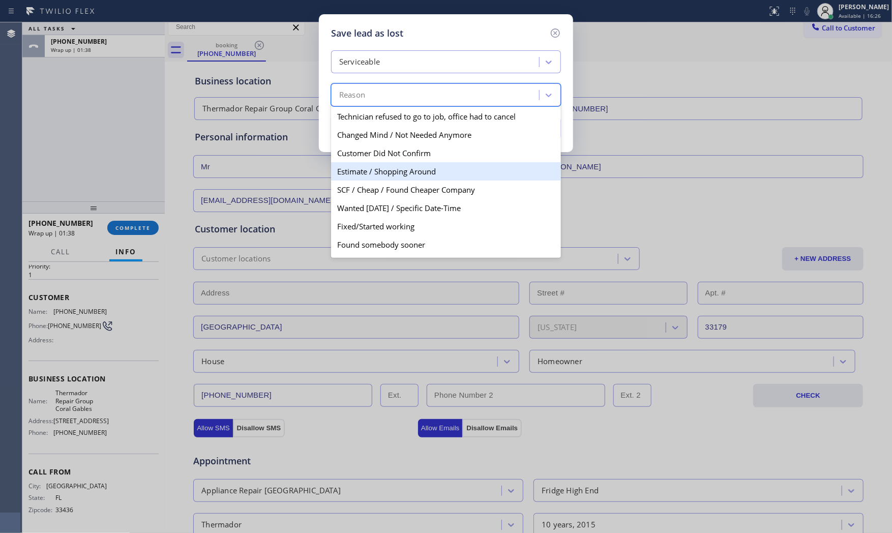
scroll to position [52, 0]
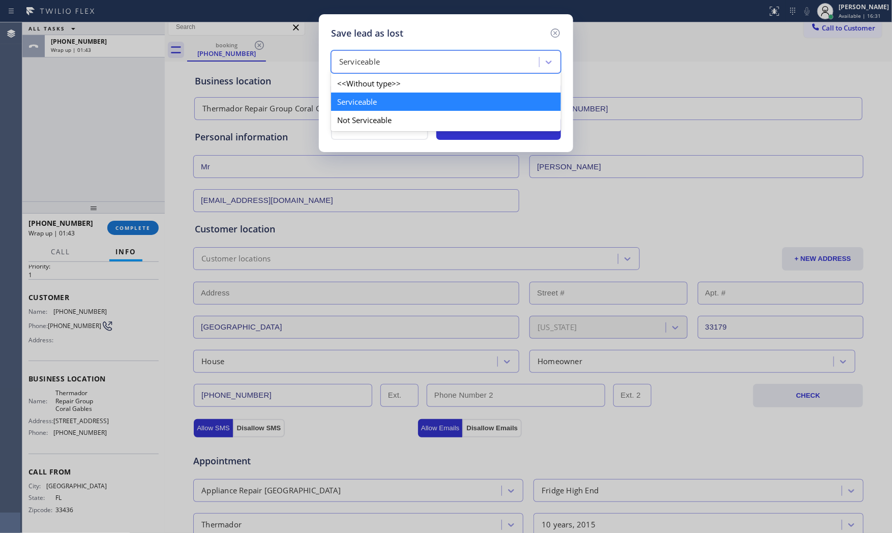
click at [400, 70] on div "Serviceable" at bounding box center [436, 62] width 205 height 18
click at [385, 117] on div "Not Serviceable" at bounding box center [446, 120] width 230 height 18
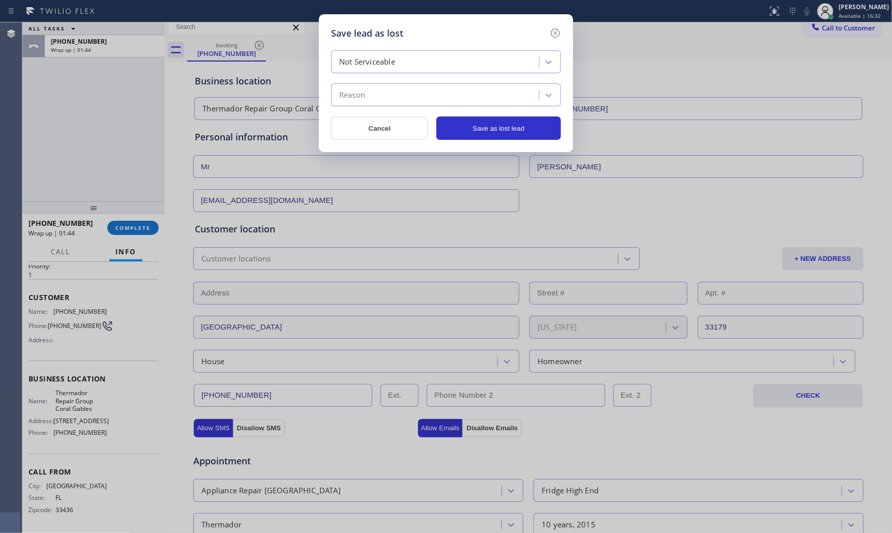
click at [385, 91] on div "Reason" at bounding box center [436, 95] width 205 height 18
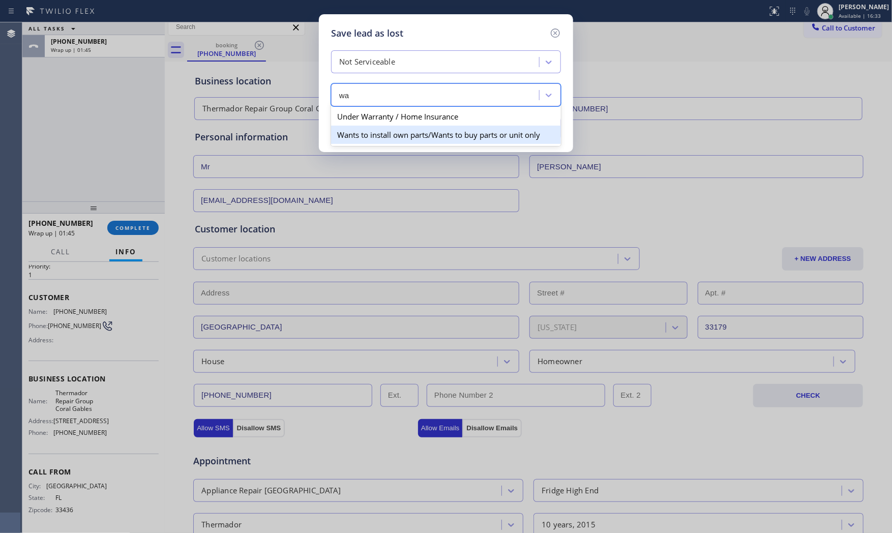
click at [383, 133] on div "Wants to install own parts/Wants to buy parts or unit only" at bounding box center [446, 135] width 230 height 18
type input "wa"
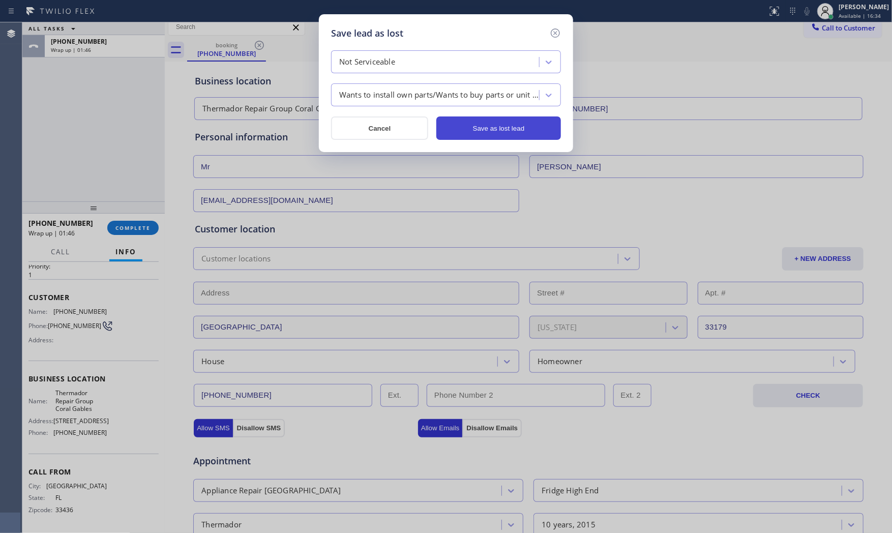
click at [487, 129] on button "Save as lost lead" at bounding box center [498, 127] width 125 height 23
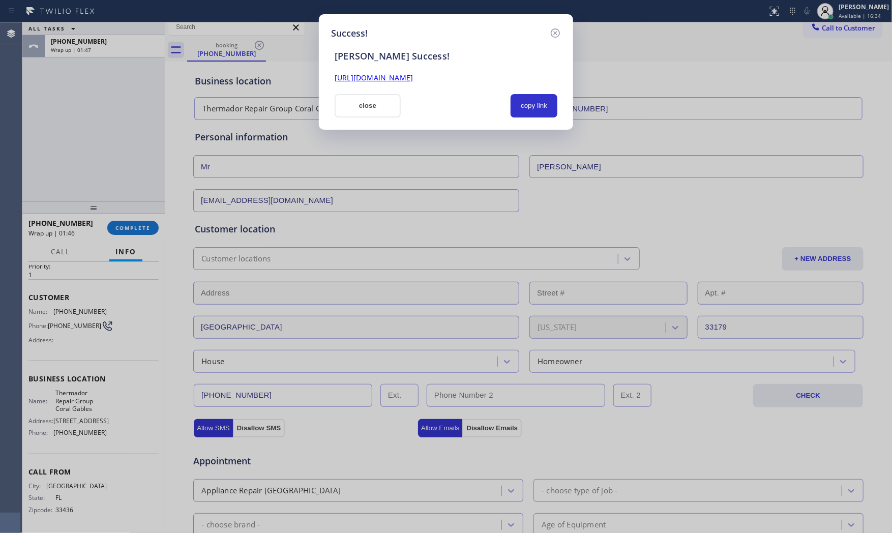
click at [347, 107] on button "close" at bounding box center [368, 105] width 66 height 23
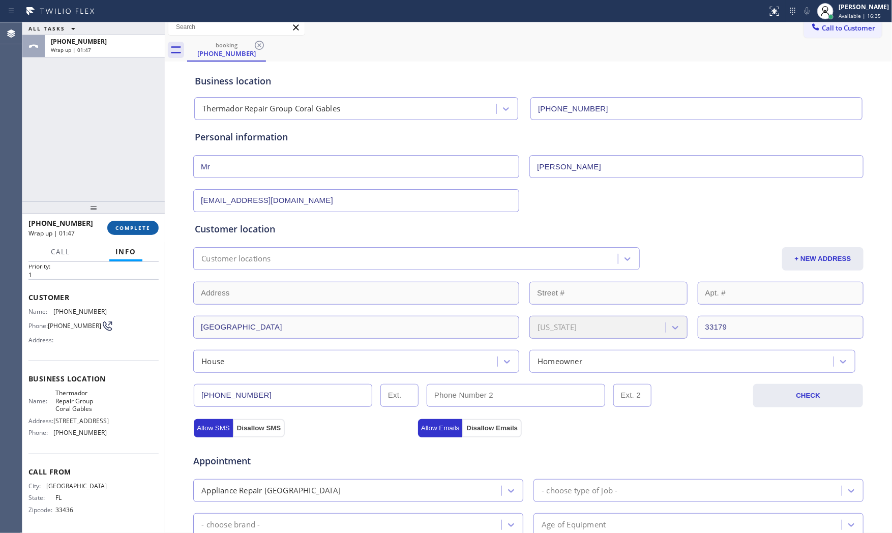
click at [137, 230] on span "COMPLETE" at bounding box center [132, 227] width 35 height 7
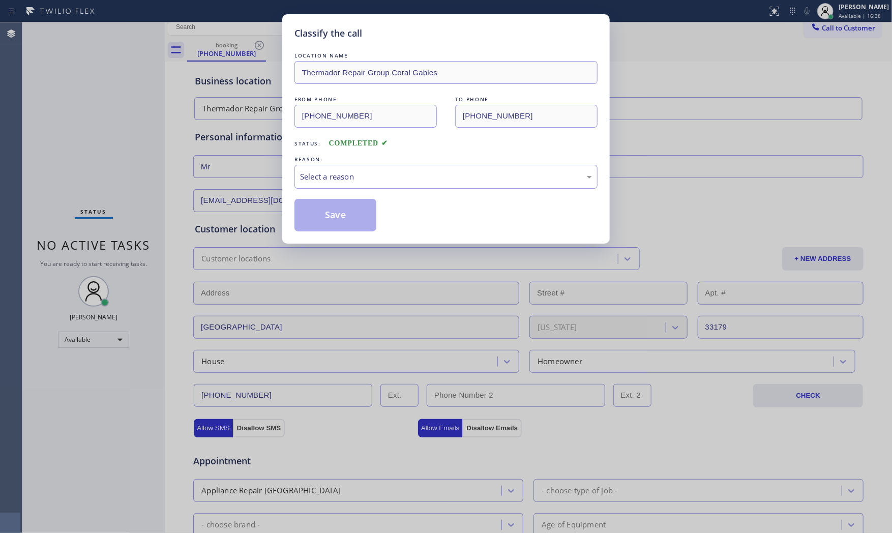
drag, startPoint x: 343, startPoint y: 154, endPoint x: 343, endPoint y: 161, distance: 7.1
click at [343, 156] on div "LOCATION NAME Thermador Repair Group Coral Gables FROM PHONE (754) 779-3616 TO …" at bounding box center [446, 140] width 303 height 181
drag, startPoint x: 342, startPoint y: 179, endPoint x: 339, endPoint y: 187, distance: 8.5
click at [341, 183] on div "Select a reason" at bounding box center [446, 177] width 303 height 24
click at [334, 209] on button "Save" at bounding box center [336, 215] width 82 height 33
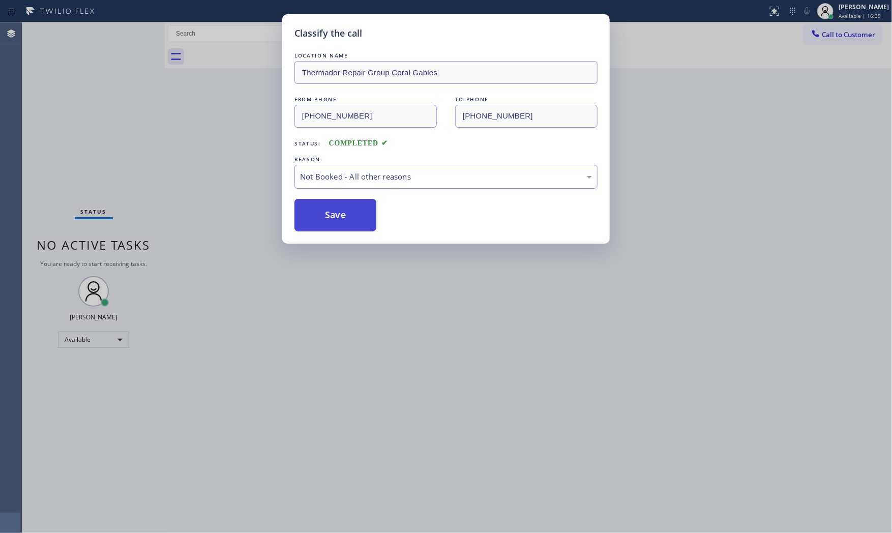
click at [334, 209] on button "Save" at bounding box center [336, 215] width 82 height 33
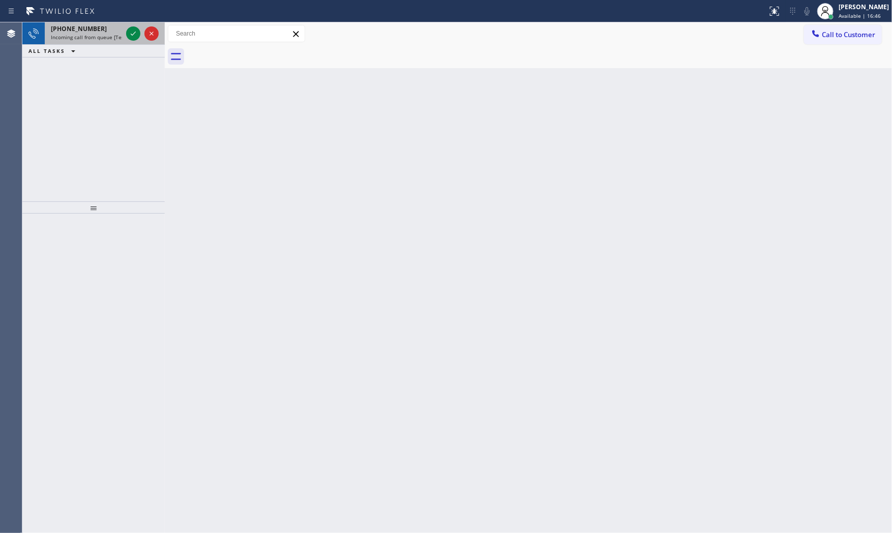
click at [69, 39] on span "Incoming call from queue [Test] All" at bounding box center [93, 37] width 84 height 7
click at [131, 33] on icon at bounding box center [133, 33] width 12 height 12
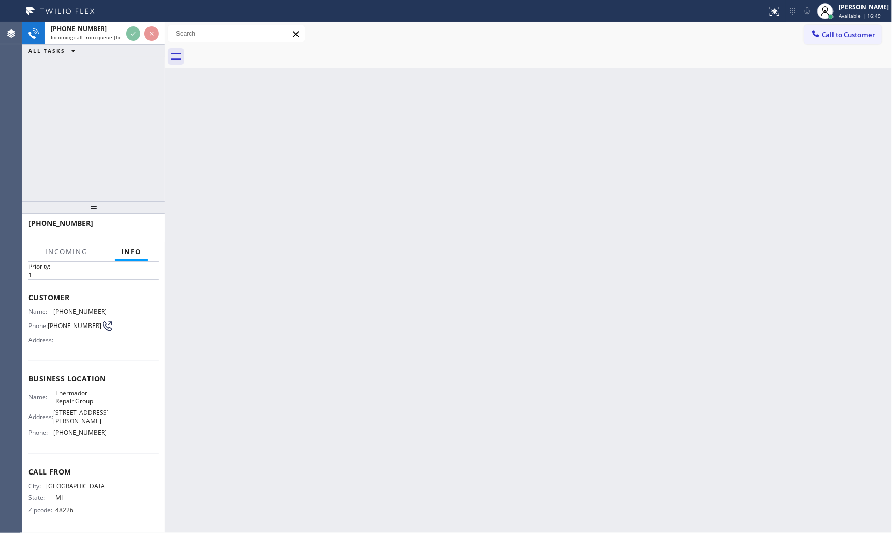
scroll to position [32, 0]
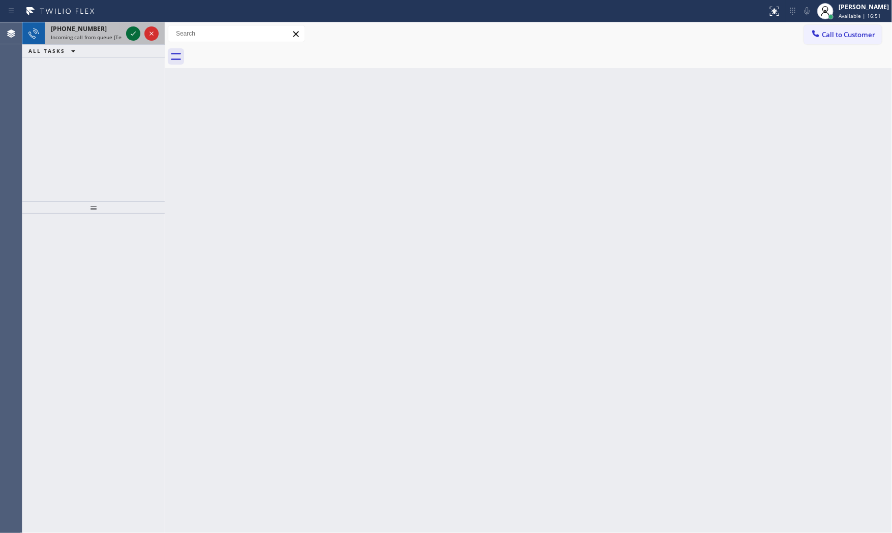
click at [129, 39] on div at bounding box center [142, 33] width 37 height 22
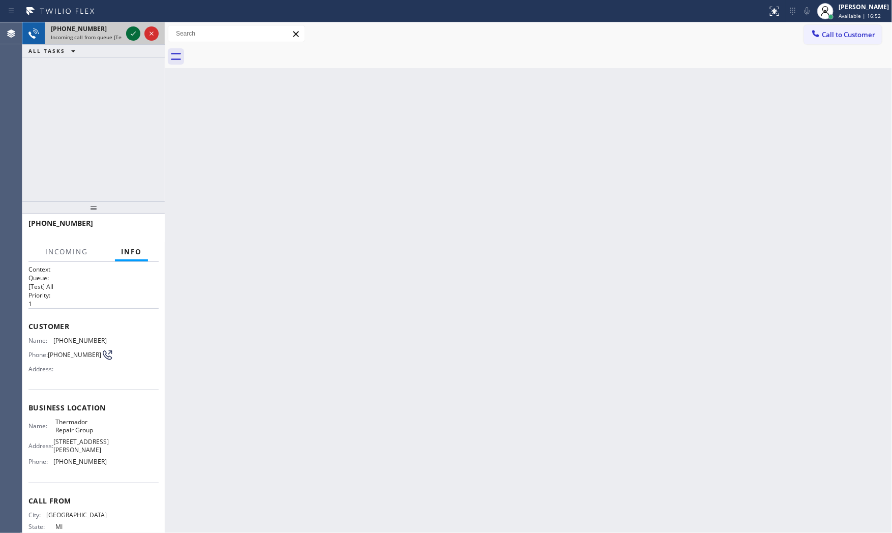
click at [129, 33] on icon at bounding box center [133, 33] width 12 height 12
click at [206, 198] on div "Back to Dashboard Change Sender ID Customers Technicians Select a contact Outbo…" at bounding box center [528, 277] width 727 height 511
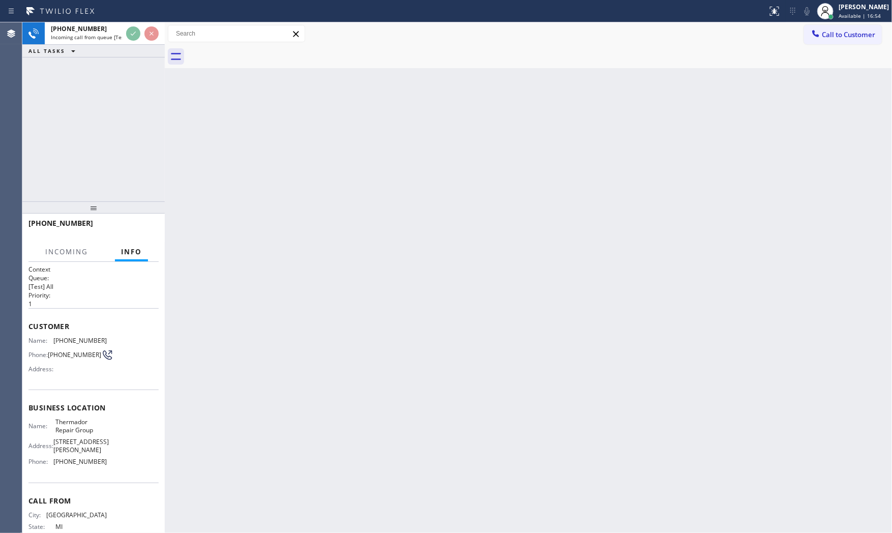
click at [206, 199] on div "Back to Dashboard Change Sender ID Customers Technicians Select a contact Outbo…" at bounding box center [528, 277] width 727 height 511
click at [227, 171] on div "Back to Dashboard Change Sender ID Customers Technicians Select a contact Outbo…" at bounding box center [528, 277] width 727 height 511
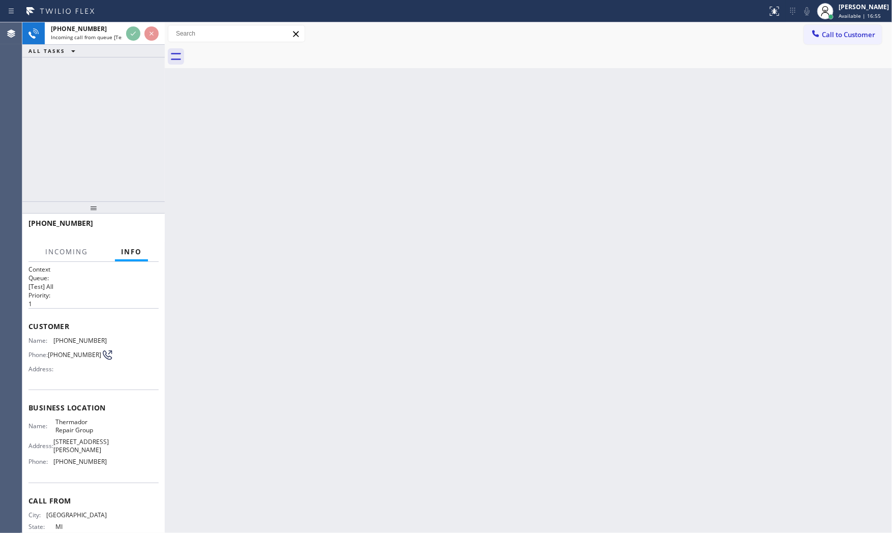
click at [227, 171] on div "Back to Dashboard Change Sender ID Customers Technicians Select a contact Outbo…" at bounding box center [528, 277] width 727 height 511
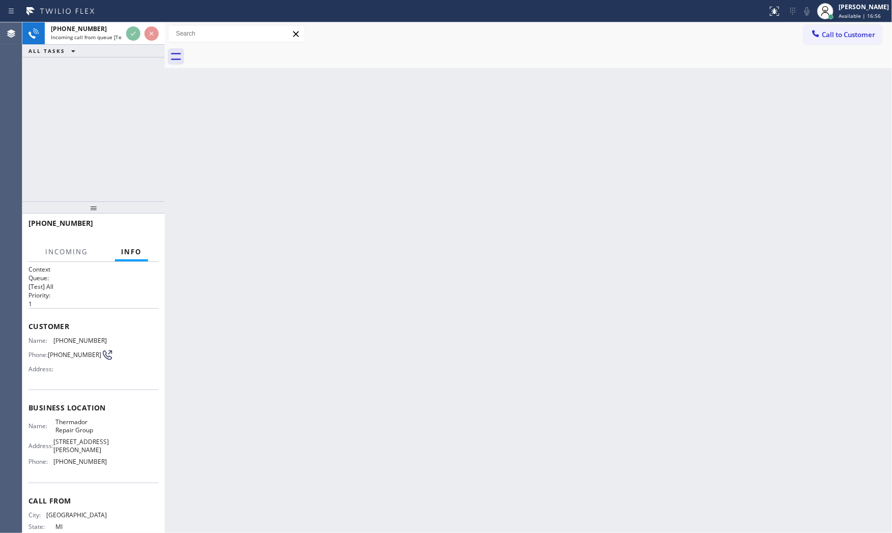
click at [227, 171] on div "Back to Dashboard Change Sender ID Customers Technicians Select a contact Outbo…" at bounding box center [528, 277] width 727 height 511
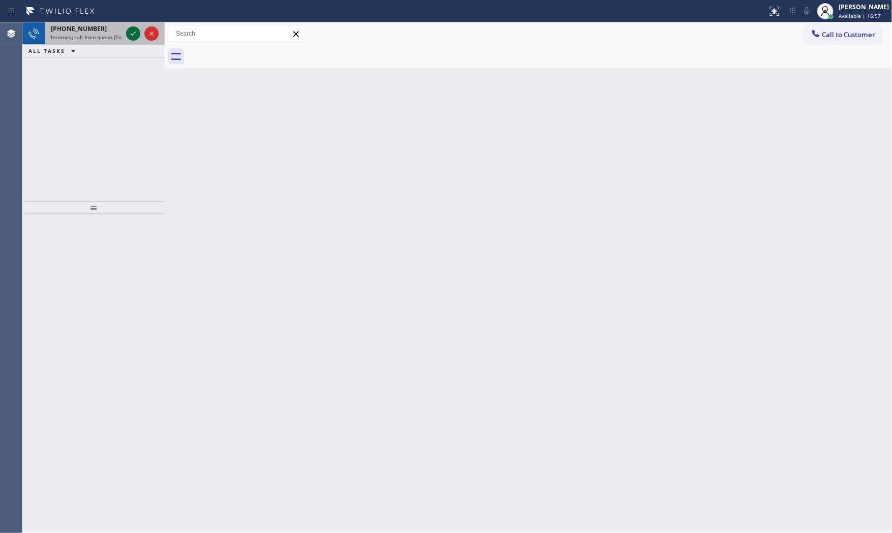
click at [135, 36] on icon at bounding box center [133, 33] width 12 height 12
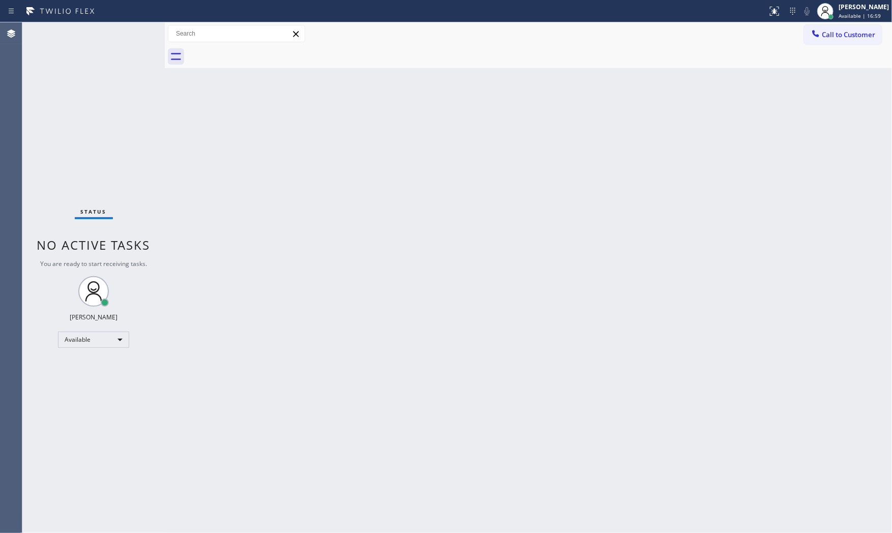
click at [250, 144] on div "Back to Dashboard Change Sender ID Customers Technicians Select a contact Outbo…" at bounding box center [528, 277] width 727 height 511
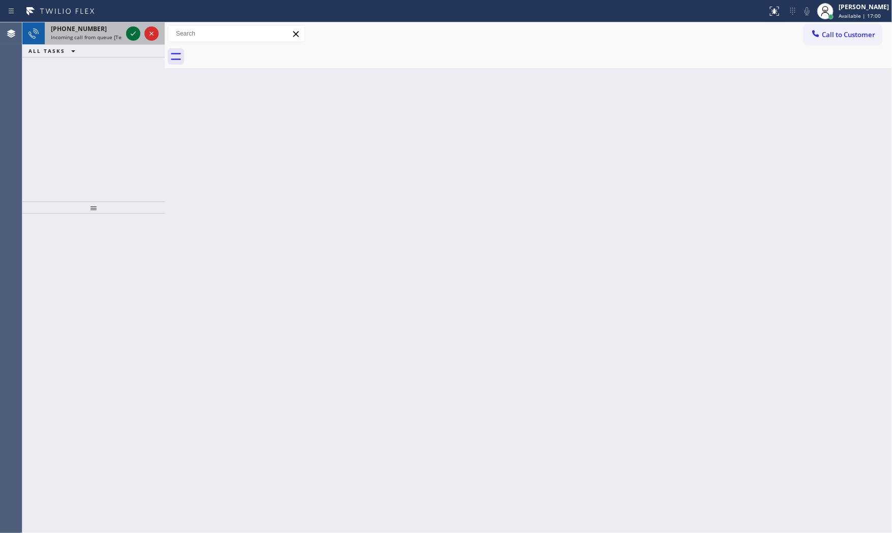
click at [133, 32] on icon at bounding box center [133, 33] width 12 height 12
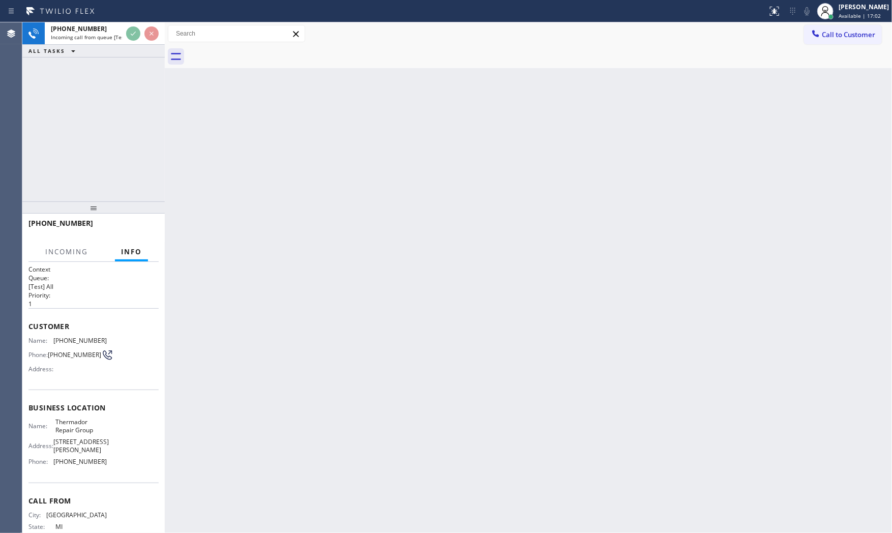
click at [252, 113] on div "Back to Dashboard Change Sender ID Customers Technicians Select a contact Outbo…" at bounding box center [528, 277] width 727 height 511
click at [257, 140] on div "Back to Dashboard Change Sender ID Customers Technicians Select a contact Outbo…" at bounding box center [528, 277] width 727 height 511
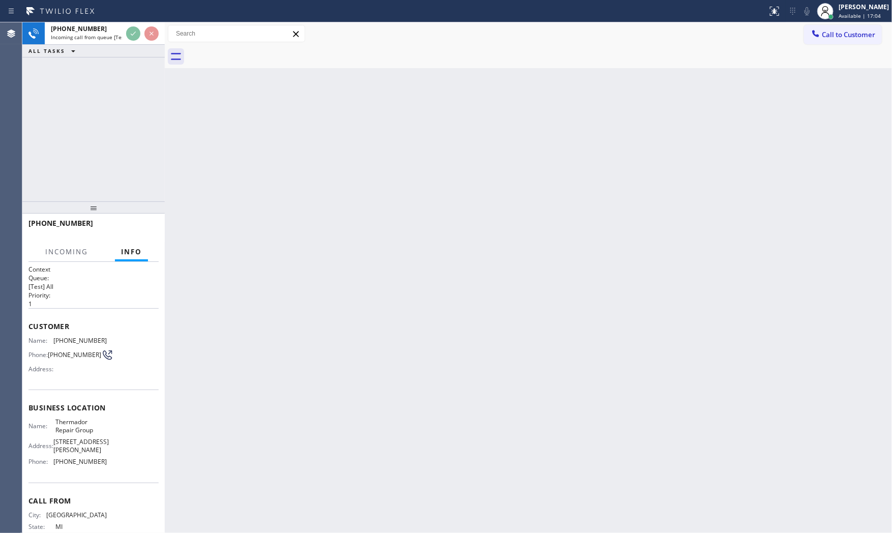
click at [257, 140] on div "Back to Dashboard Change Sender ID Customers Technicians Select a contact Outbo…" at bounding box center [528, 277] width 727 height 511
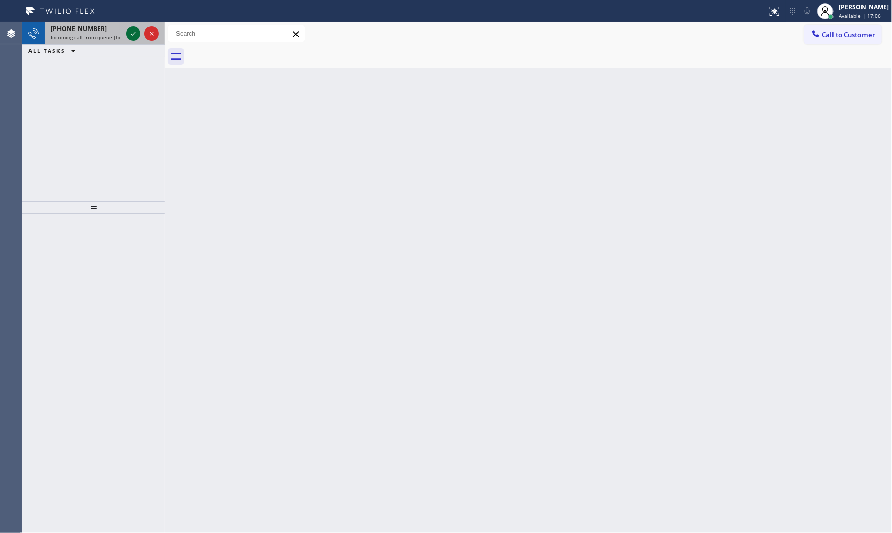
click at [131, 32] on icon at bounding box center [133, 33] width 12 height 12
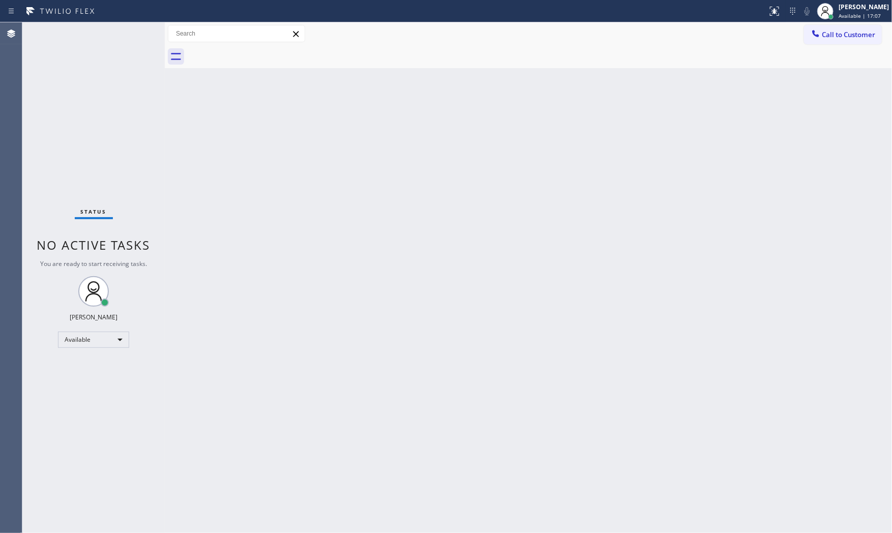
click at [133, 33] on div "Status No active tasks You are ready to start receiving tasks. [PERSON_NAME] Av…" at bounding box center [93, 277] width 142 height 511
click at [135, 33] on div "Status No active tasks You are ready to start receiving tasks. [PERSON_NAME] Av…" at bounding box center [93, 277] width 142 height 511
click at [134, 32] on div "Status No active tasks You are ready to start receiving tasks. [PERSON_NAME] Av…" at bounding box center [93, 277] width 142 height 511
click at [133, 32] on div "Status No active tasks You are ready to start receiving tasks. [PERSON_NAME] Av…" at bounding box center [93, 277] width 142 height 511
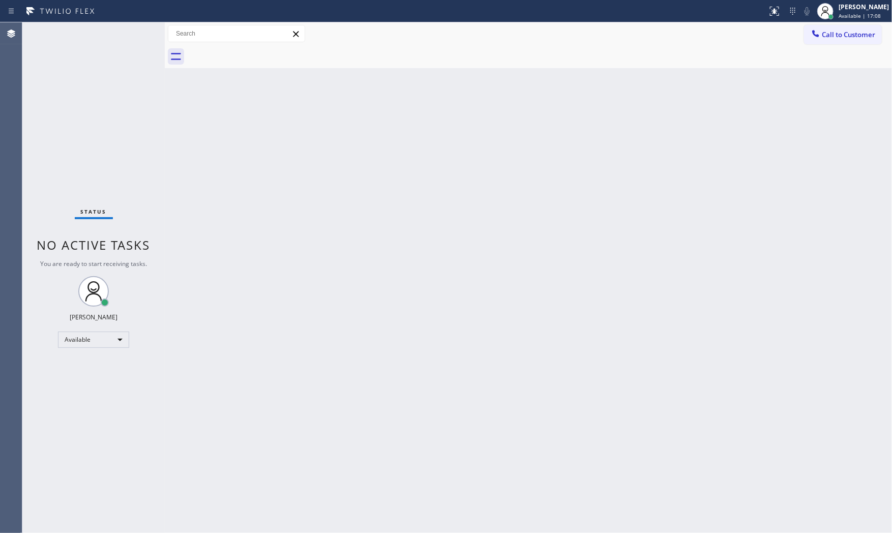
click at [133, 32] on div "Status No active tasks You are ready to start receiving tasks. [PERSON_NAME] Av…" at bounding box center [93, 277] width 142 height 511
click at [839, 17] on span "Available | 17:51" at bounding box center [860, 15] width 42 height 7
click at [826, 63] on button "Unavailable" at bounding box center [842, 67] width 102 height 13
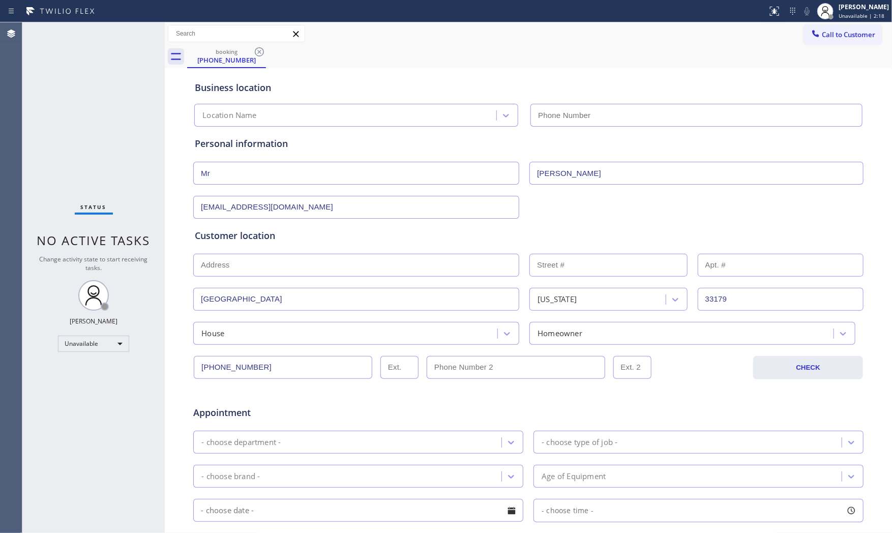
type input "(786) 661-1617"
click at [855, 19] on span "Unavailable | 2:22" at bounding box center [862, 15] width 46 height 7
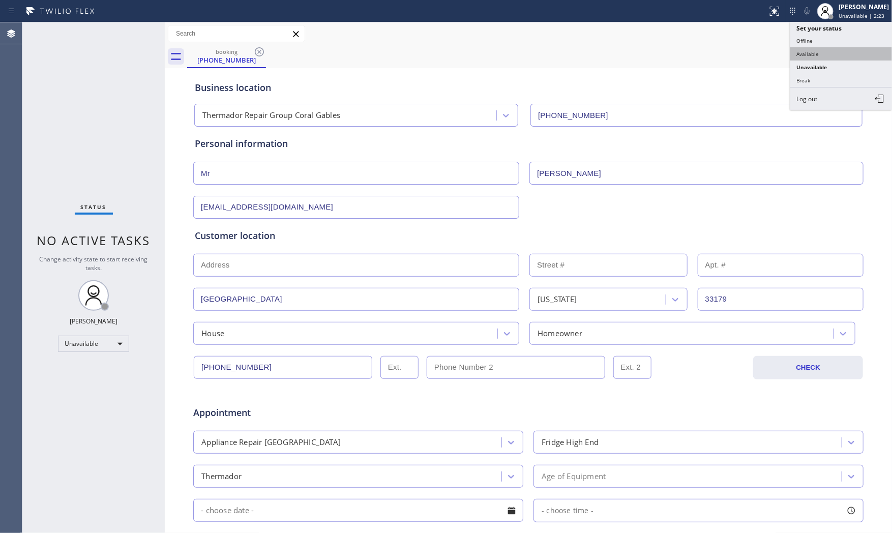
click at [832, 51] on button "Available" at bounding box center [842, 53] width 102 height 13
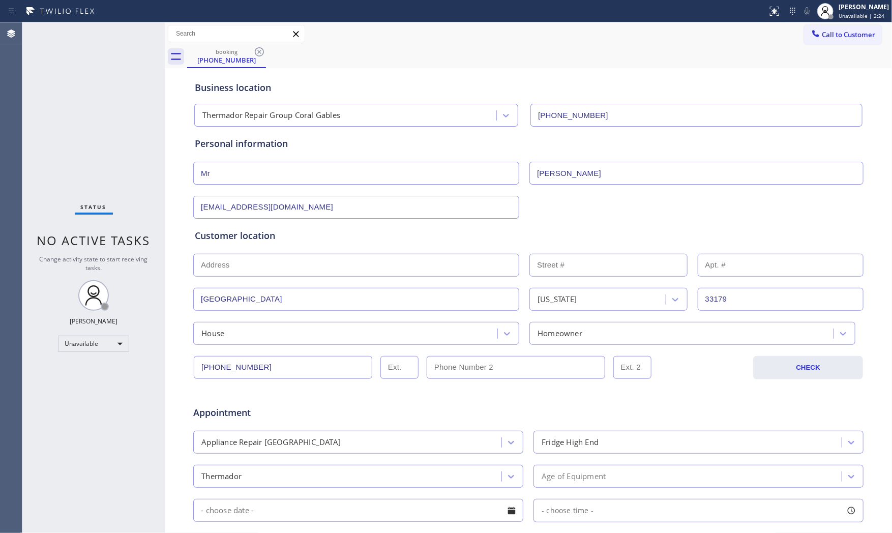
click at [150, 122] on div "Status No active tasks Change activity state to start receiving tasks. Mark Pau…" at bounding box center [93, 277] width 142 height 511
click at [225, 49] on div "booking" at bounding box center [226, 52] width 77 height 8
click at [261, 54] on icon at bounding box center [259, 52] width 12 height 12
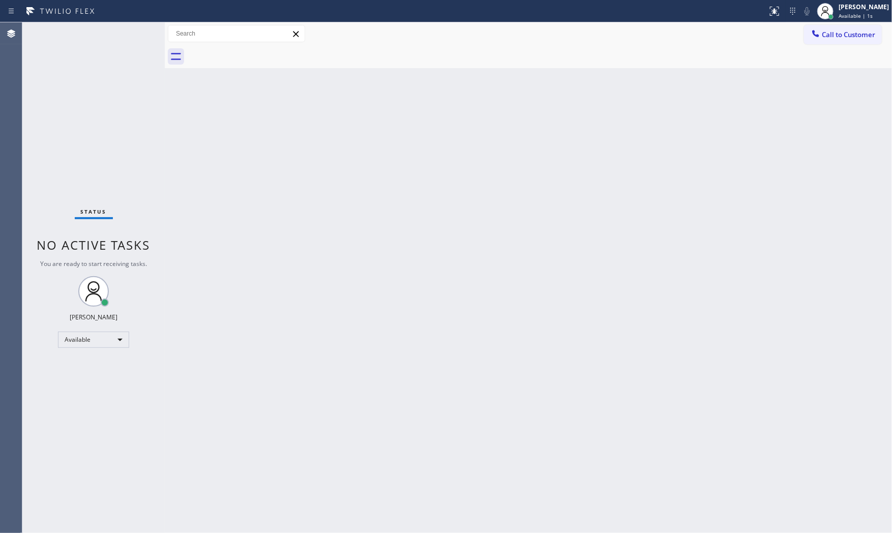
click at [253, 52] on div at bounding box center [539, 56] width 705 height 23
click at [109, 79] on div "Status No active tasks You are ready to start receiving tasks. [PERSON_NAME] Av…" at bounding box center [93, 277] width 142 height 511
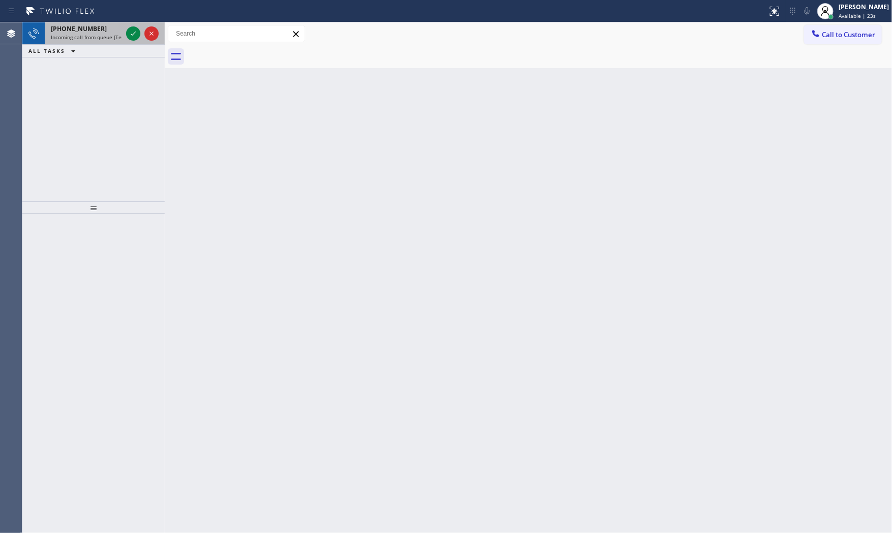
click at [125, 33] on div at bounding box center [142, 33] width 37 height 22
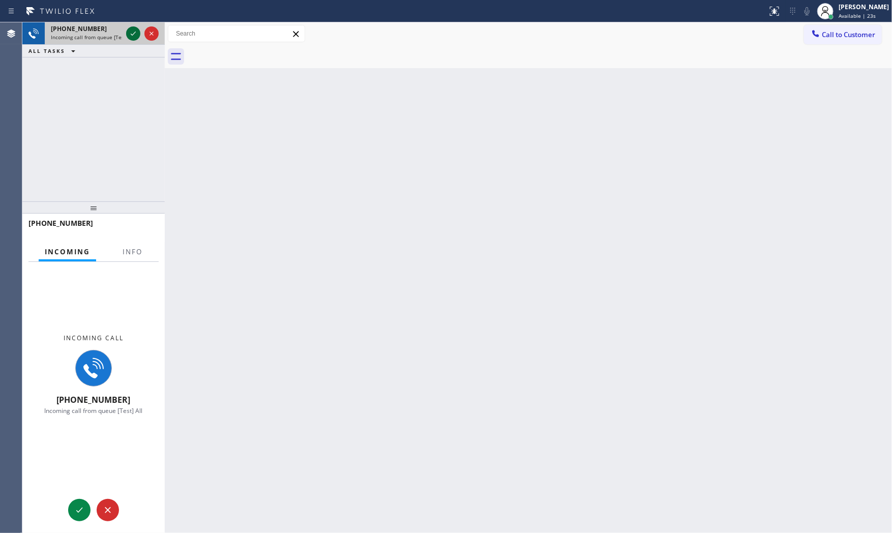
click at [126, 34] on div at bounding box center [133, 33] width 14 height 12
click at [125, 251] on span "Info" at bounding box center [133, 251] width 20 height 9
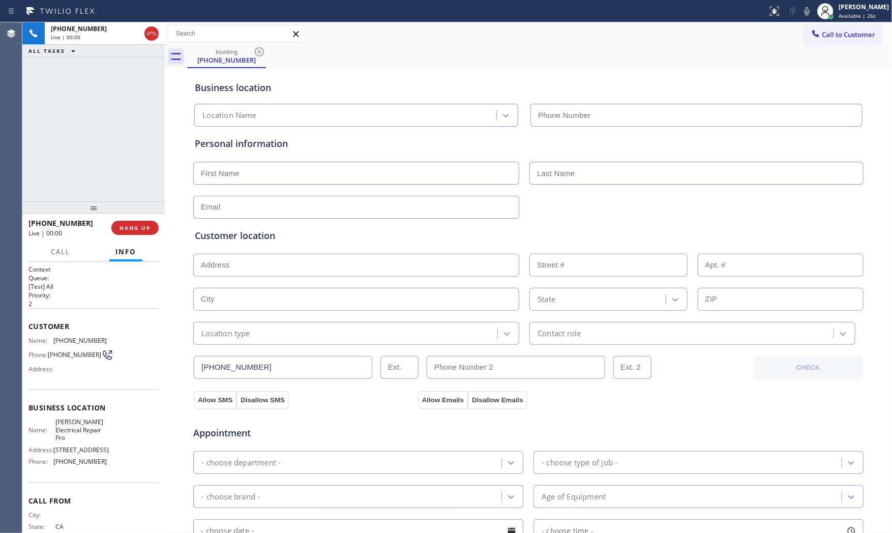
type input "(657) 500-3514"
click at [144, 224] on span "HANG UP" at bounding box center [135, 227] width 31 height 7
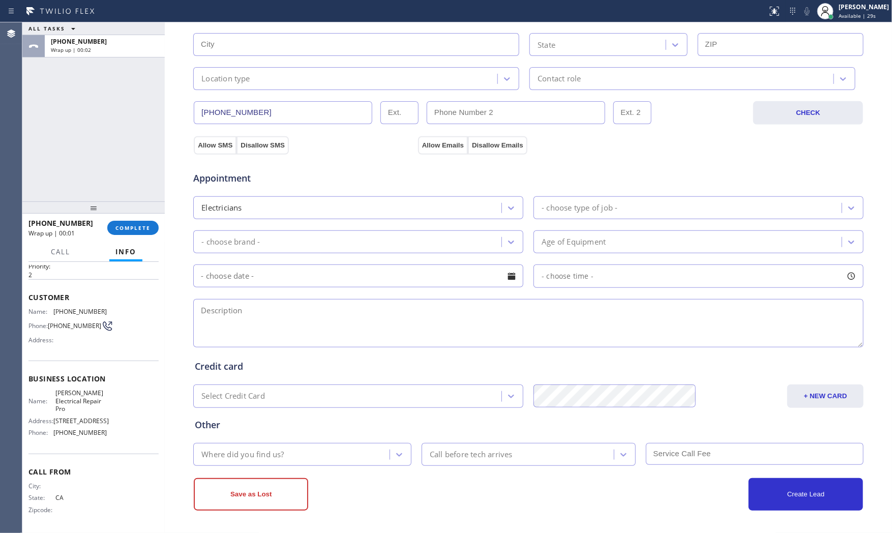
scroll to position [47, 0]
click at [131, 229] on span "COMPLETE" at bounding box center [132, 227] width 35 height 7
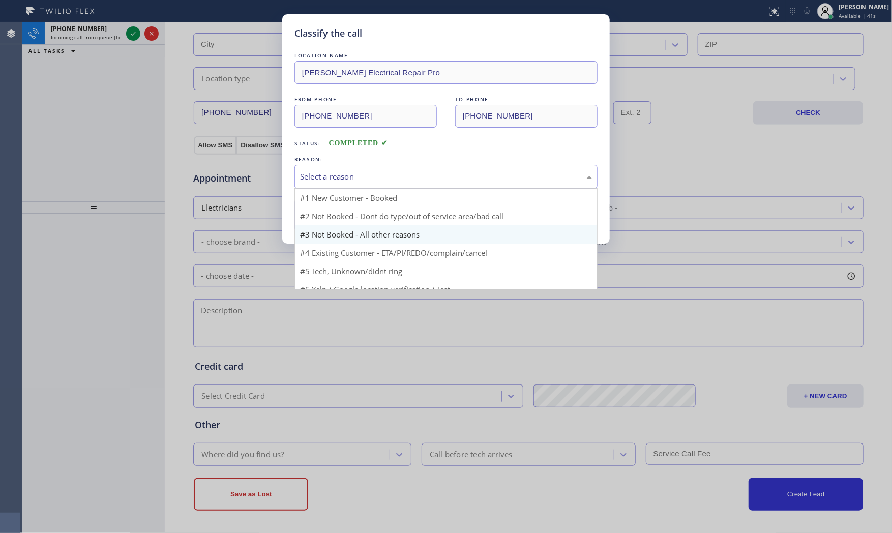
drag, startPoint x: 326, startPoint y: 169, endPoint x: 333, endPoint y: 211, distance: 41.8
click at [326, 170] on div "Select a reason" at bounding box center [446, 177] width 303 height 24
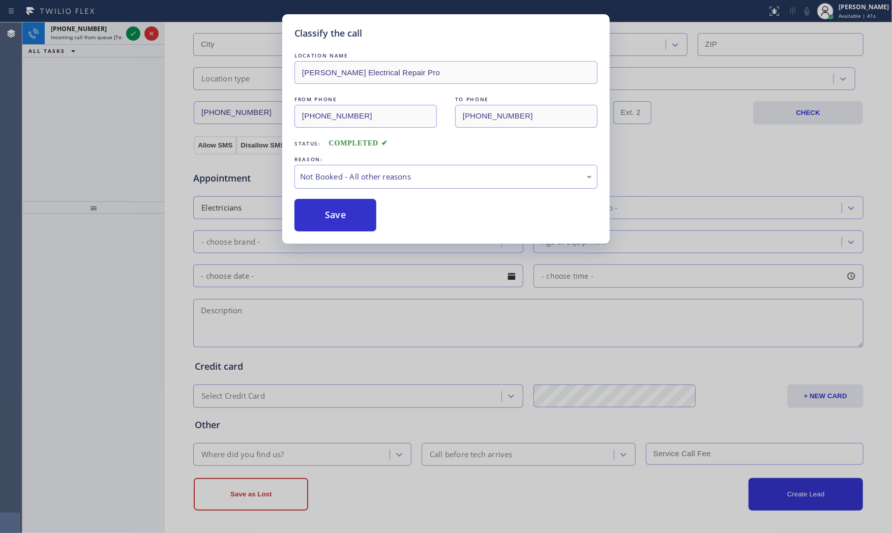
click at [334, 215] on button "Save" at bounding box center [336, 215] width 82 height 33
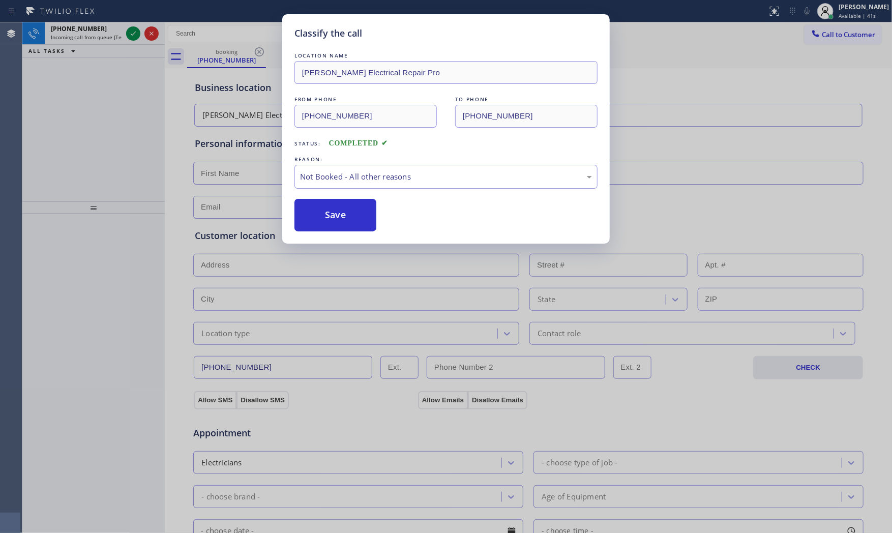
click at [334, 215] on button "Save" at bounding box center [336, 215] width 82 height 33
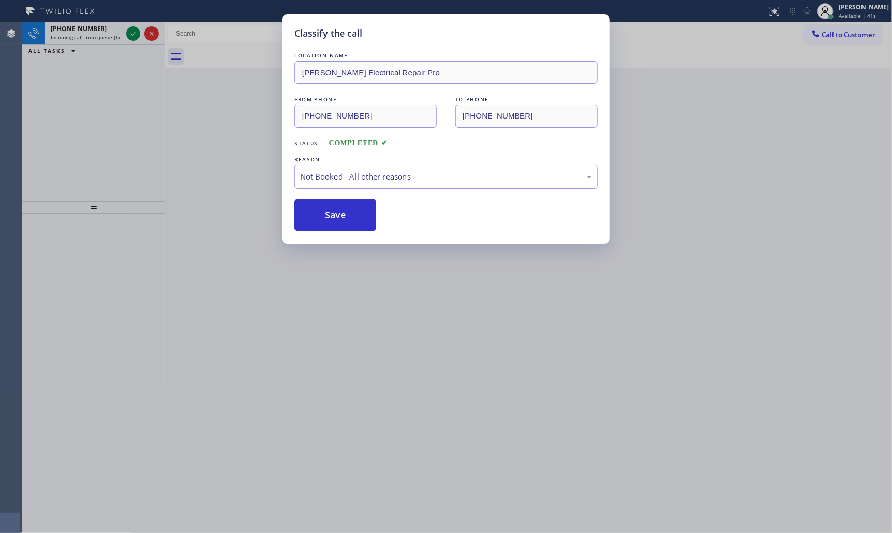
click at [107, 37] on div "Classify the call LOCATION NAME Daryl Electrical Repair Pro FROM PHONE (213) 49…" at bounding box center [446, 266] width 892 height 533
click at [107, 37] on div "Classify the call LOCATION NAME Daryl Electrical Repair Pro FROM PHONE (213) 49…" at bounding box center [457, 277] width 870 height 511
click at [107, 37] on span "Incoming call from queue [Test] All" at bounding box center [93, 37] width 84 height 7
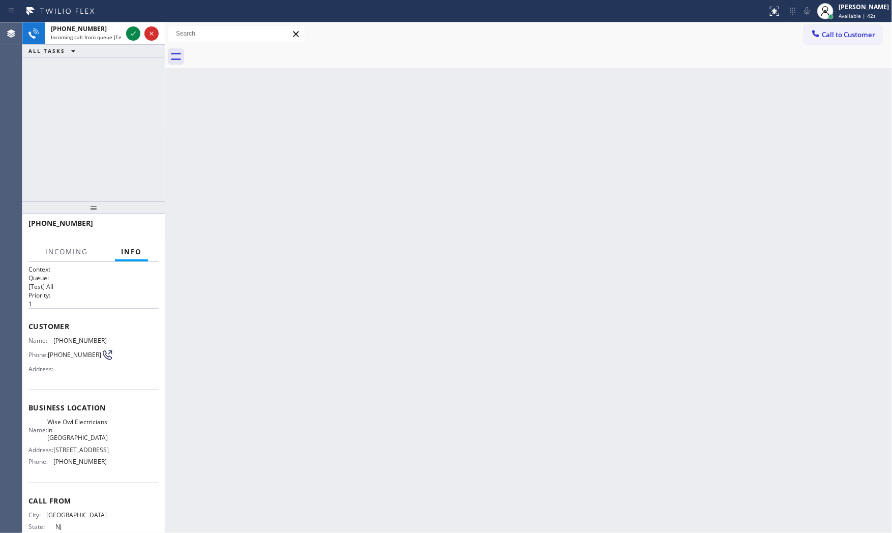
click at [107, 37] on span "Incoming call from queue [Test] All" at bounding box center [93, 37] width 84 height 7
click at [131, 33] on icon at bounding box center [133, 33] width 12 height 12
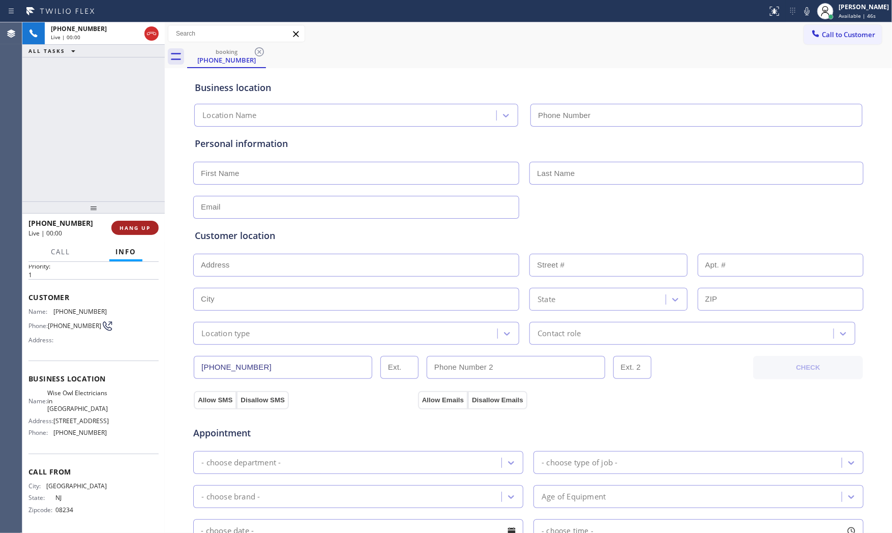
type input "(908) 824-6559"
click at [136, 221] on button "HANG UP" at bounding box center [134, 228] width 47 height 14
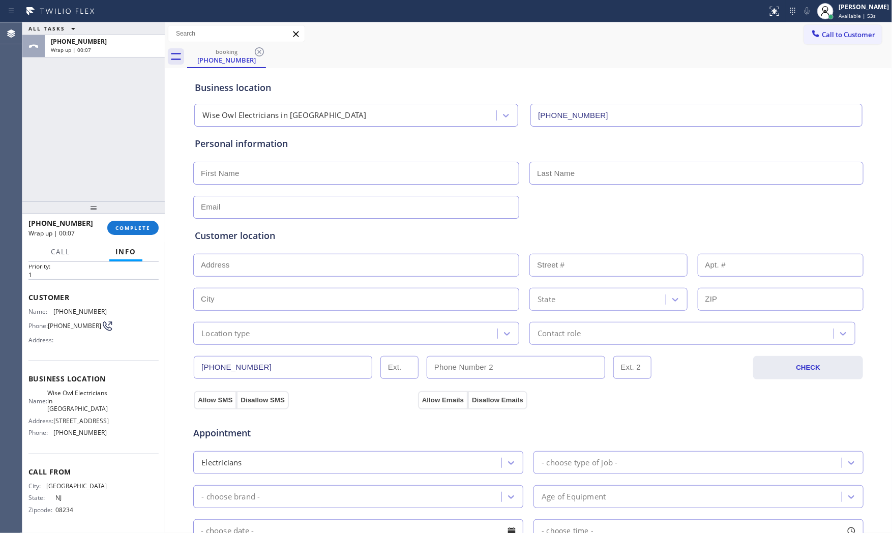
click at [620, 425] on div "Appointment" at bounding box center [528, 427] width 672 height 26
click at [139, 230] on span "COMPLETE" at bounding box center [132, 227] width 35 height 7
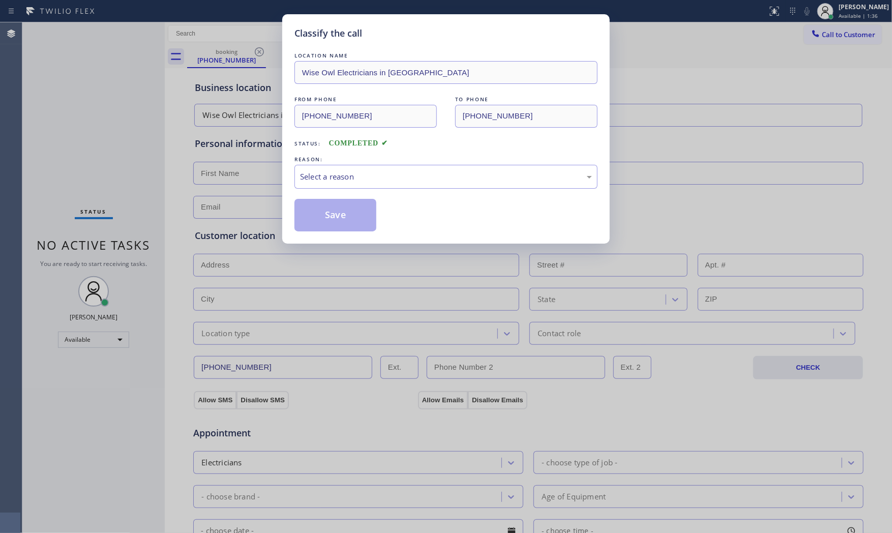
click at [346, 193] on div "LOCATION NAME Wise Owl Electricians in Millburn FROM PHONE (609) 457-7060 TO PH…" at bounding box center [446, 140] width 303 height 181
click at [345, 182] on div "Select a reason" at bounding box center [446, 177] width 292 height 12
click at [337, 214] on button "Save" at bounding box center [336, 215] width 82 height 33
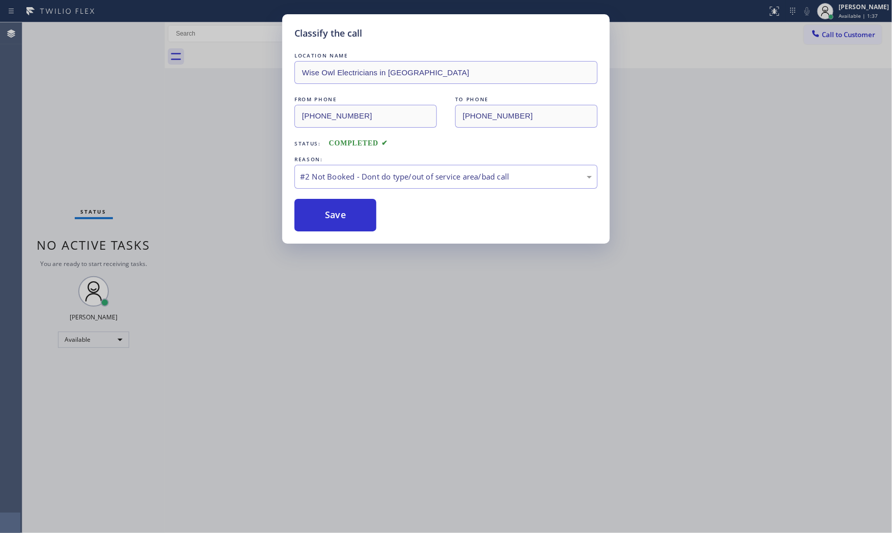
click at [337, 214] on button "Save" at bounding box center [336, 215] width 82 height 33
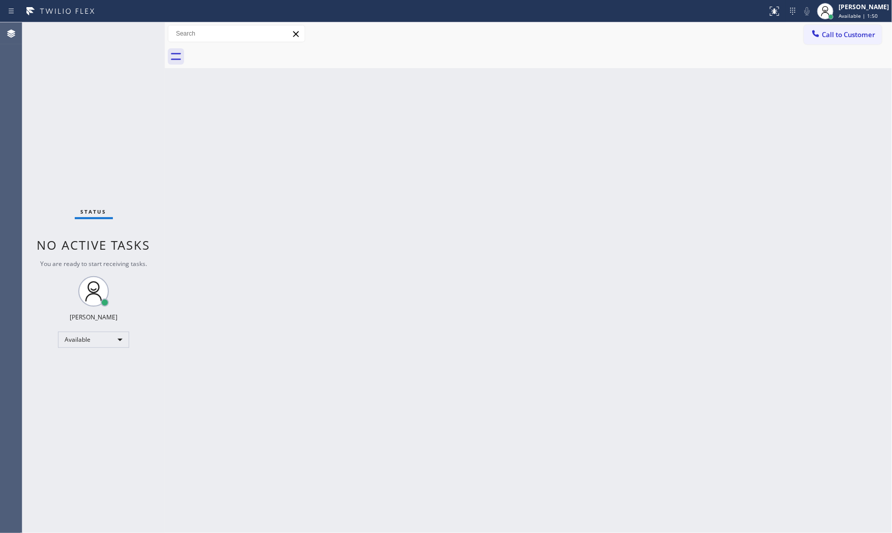
click at [108, 40] on div "Status No active tasks You are ready to start receiving tasks. [PERSON_NAME] Av…" at bounding box center [93, 277] width 142 height 511
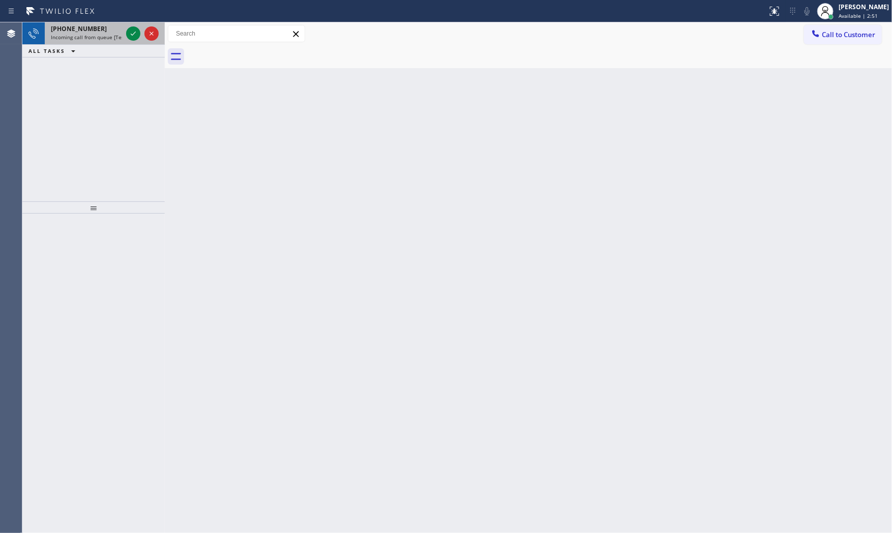
click at [81, 31] on span "+13109896650" at bounding box center [79, 28] width 56 height 9
click at [105, 37] on span "Incoming call from queue [Test] All" at bounding box center [93, 37] width 84 height 7
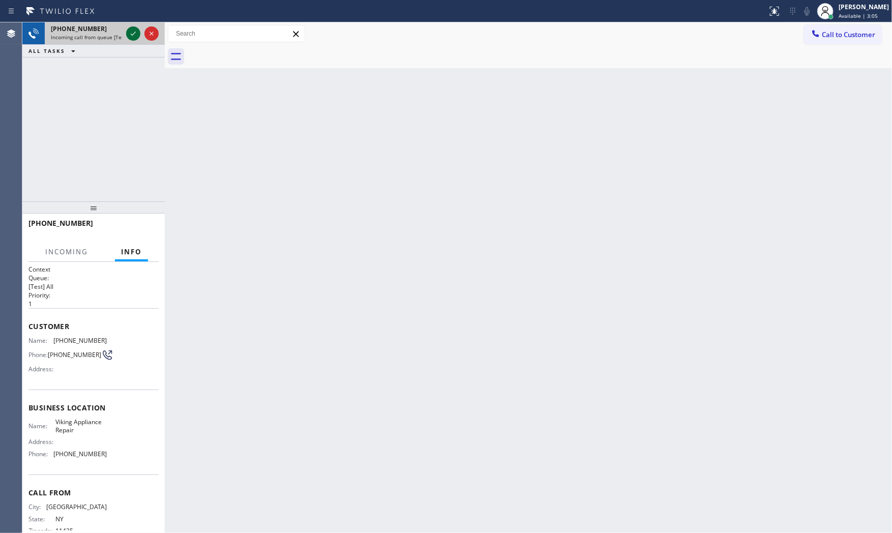
drag, startPoint x: 124, startPoint y: 34, endPoint x: 129, endPoint y: 33, distance: 5.2
click at [125, 33] on div "+19173730860 Incoming call from queue [Test] All" at bounding box center [93, 33] width 142 height 22
click at [129, 32] on icon at bounding box center [133, 33] width 12 height 12
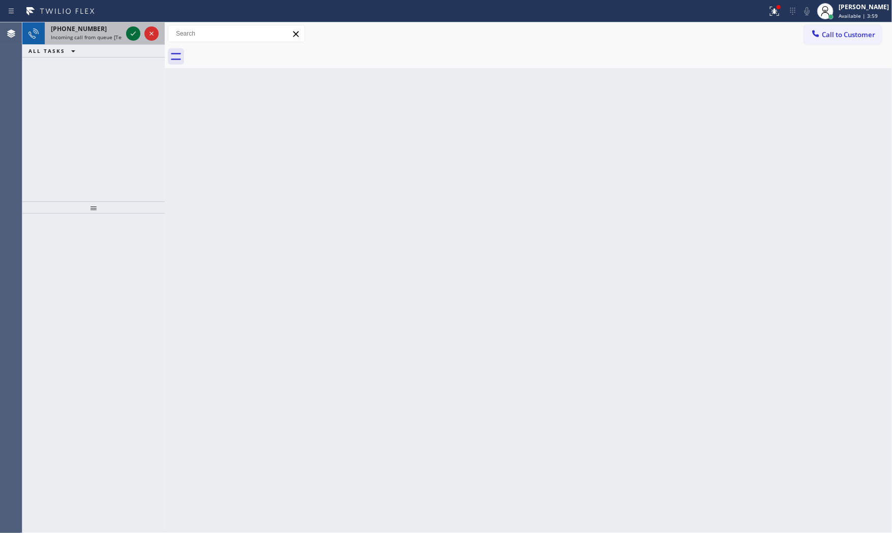
click at [134, 32] on icon at bounding box center [133, 33] width 12 height 12
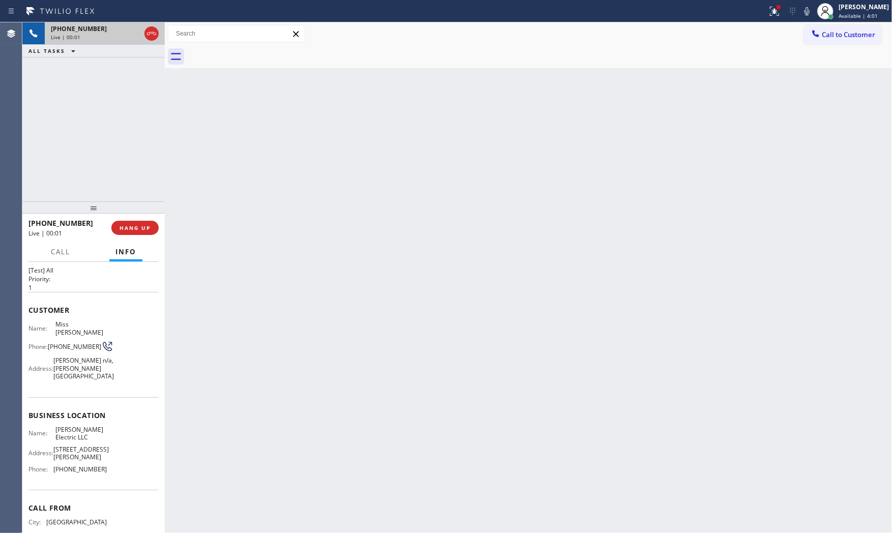
scroll to position [63, 0]
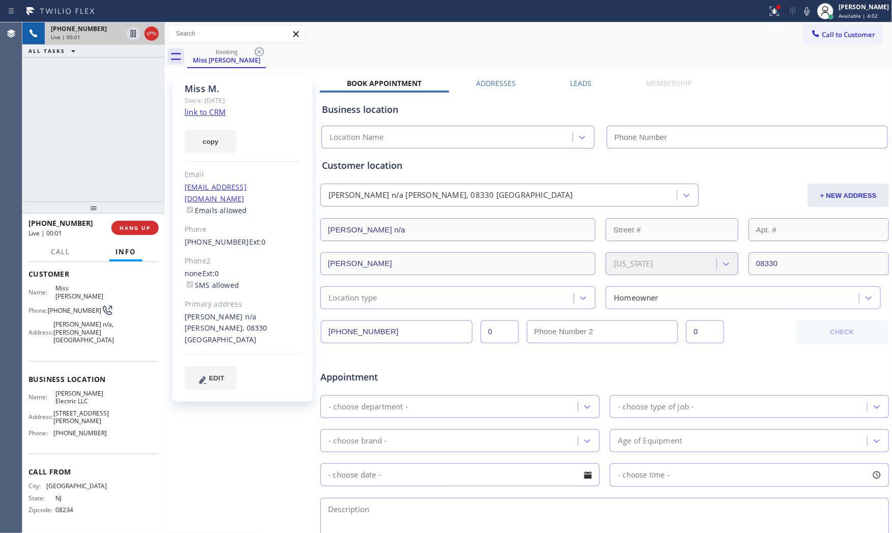
type input "(856) 865-5369"
click at [202, 113] on link "link to CRM" at bounding box center [205, 112] width 41 height 10
click at [807, 11] on icon at bounding box center [807, 11] width 12 height 12
click at [135, 37] on icon at bounding box center [133, 33] width 5 height 7
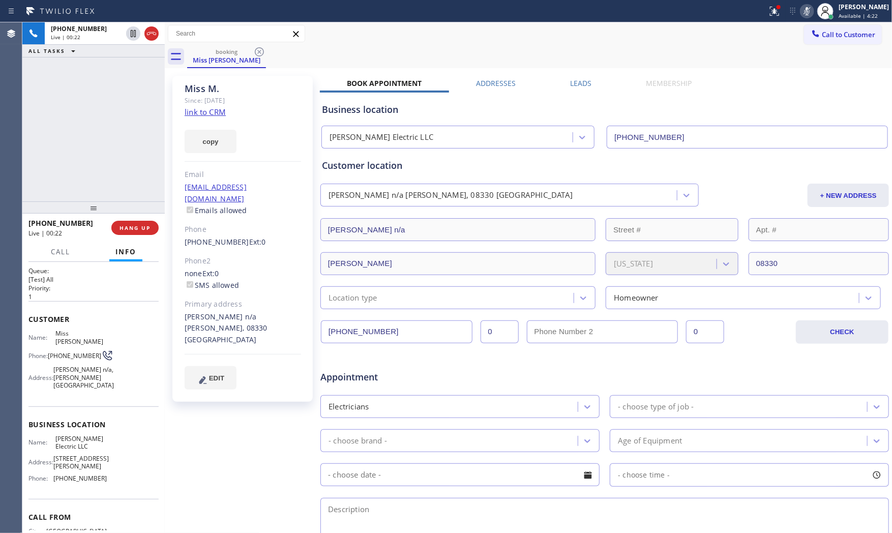
scroll to position [6, 0]
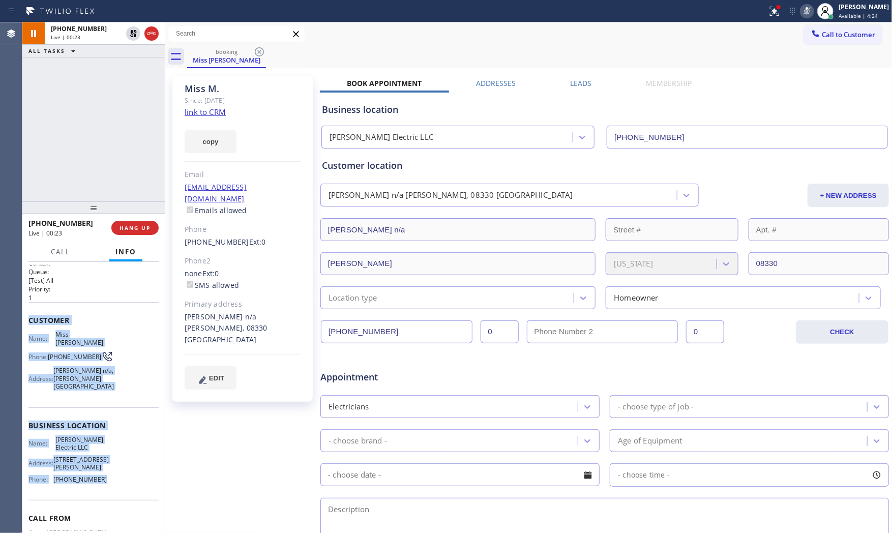
drag, startPoint x: 27, startPoint y: 319, endPoint x: 109, endPoint y: 490, distance: 189.3
click at [109, 490] on div "Context Queue: [Test] All Priority: 1 Customer Name: Miss M. Phone: (609) 457-7…" at bounding box center [93, 398] width 142 height 272
copy div "Customer Name: Miss M. Phone: (609) 457-7060 Address: Hamilton n/a, Hamilton NJ…"
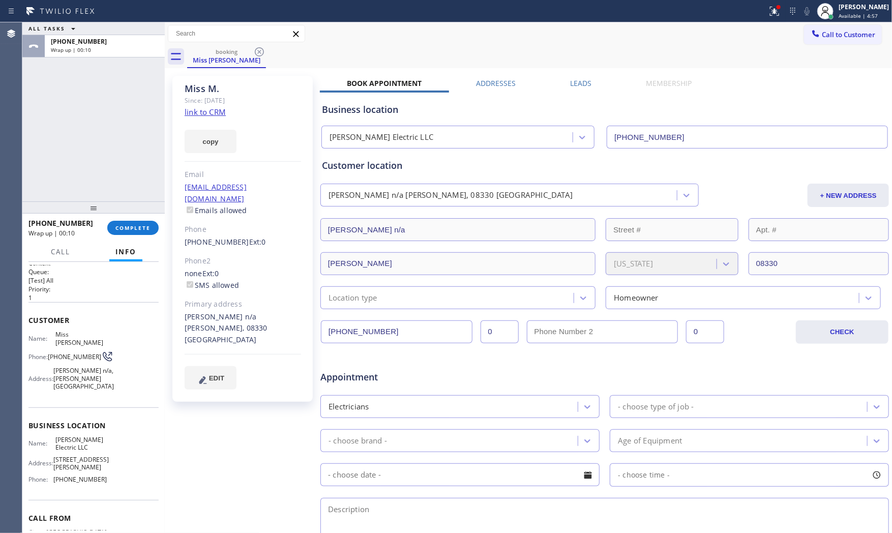
click at [135, 166] on div "ALL TASKS ALL TASKS ACTIVE TASKS TASKS IN WRAP UP +16094577060 Wrap up | 00:10" at bounding box center [93, 111] width 142 height 179
click at [60, 256] on span "Call" at bounding box center [60, 251] width 19 height 9
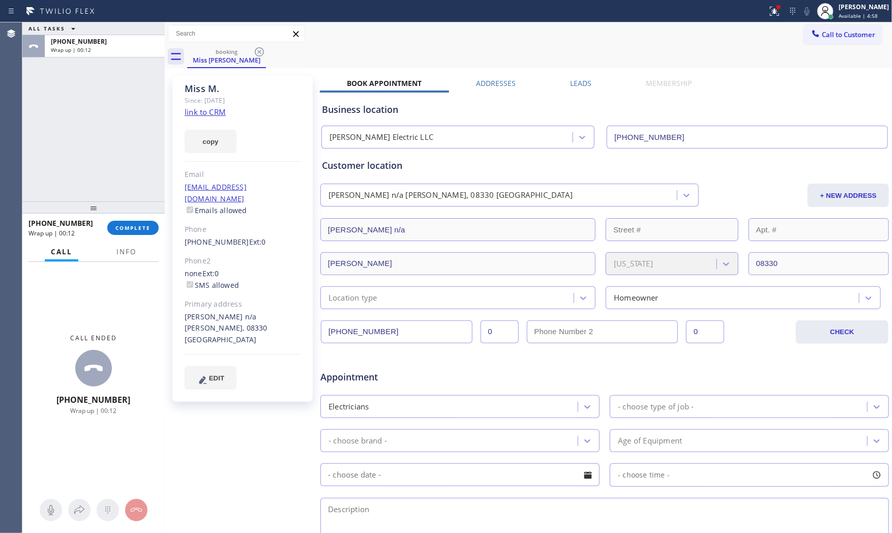
click at [109, 258] on div "Call Info" at bounding box center [93, 252] width 130 height 20
click at [109, 254] on div "Call Info" at bounding box center [93, 252] width 130 height 20
click at [118, 255] on button "Info" at bounding box center [126, 252] width 32 height 20
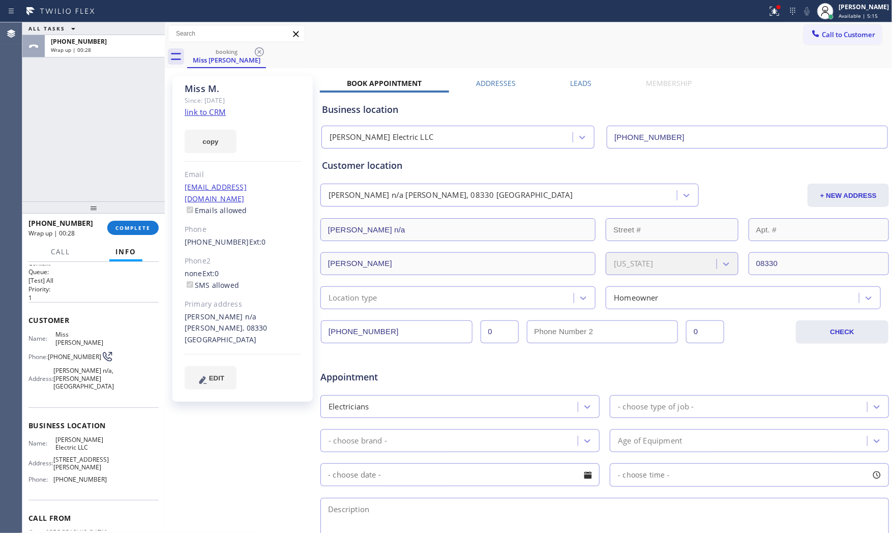
click at [113, 23] on div "ALL TASKS ALL TASKS ACTIVE TASKS TASKS IN WRAP UP" at bounding box center [93, 28] width 142 height 13
click at [109, 47] on div "Wrap up | 00:29" at bounding box center [105, 49] width 108 height 7
click at [139, 229] on span "COMPLETE" at bounding box center [132, 227] width 35 height 7
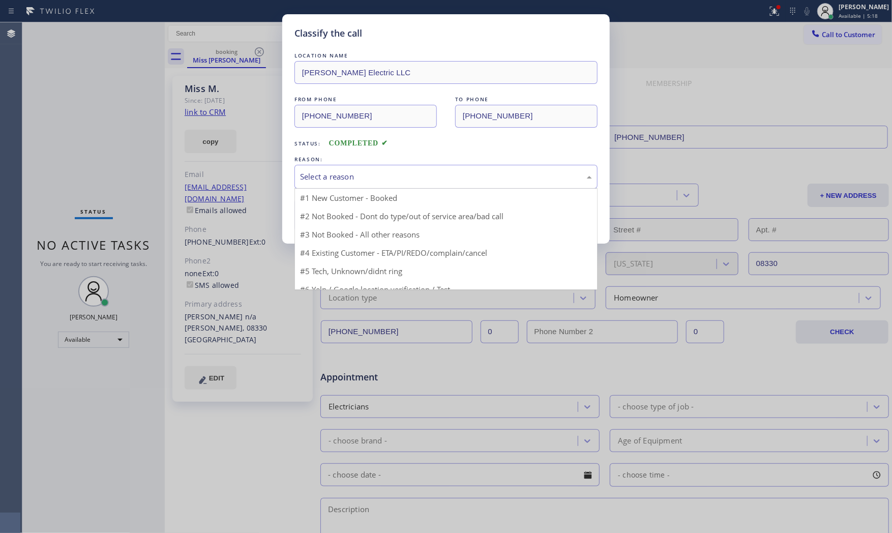
click at [355, 174] on div "Select a reason" at bounding box center [446, 177] width 292 height 12
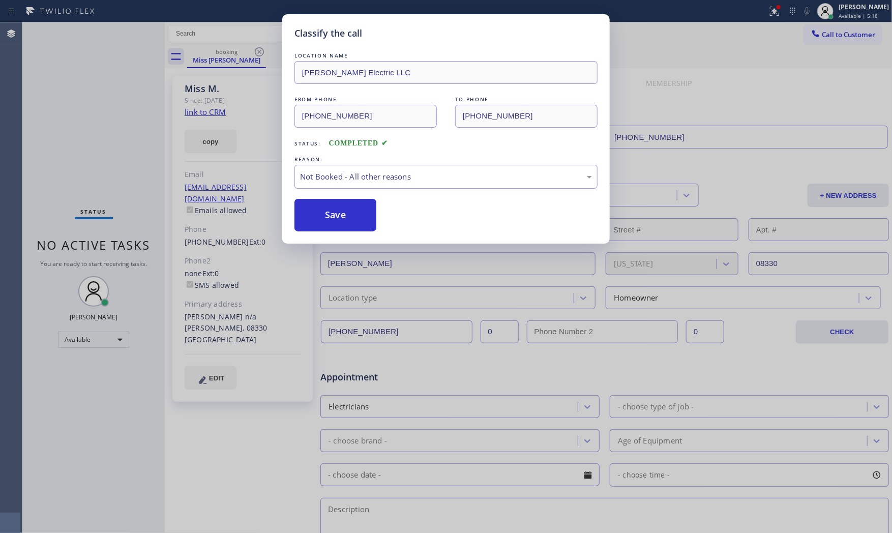
click at [338, 212] on button "Save" at bounding box center [336, 215] width 82 height 33
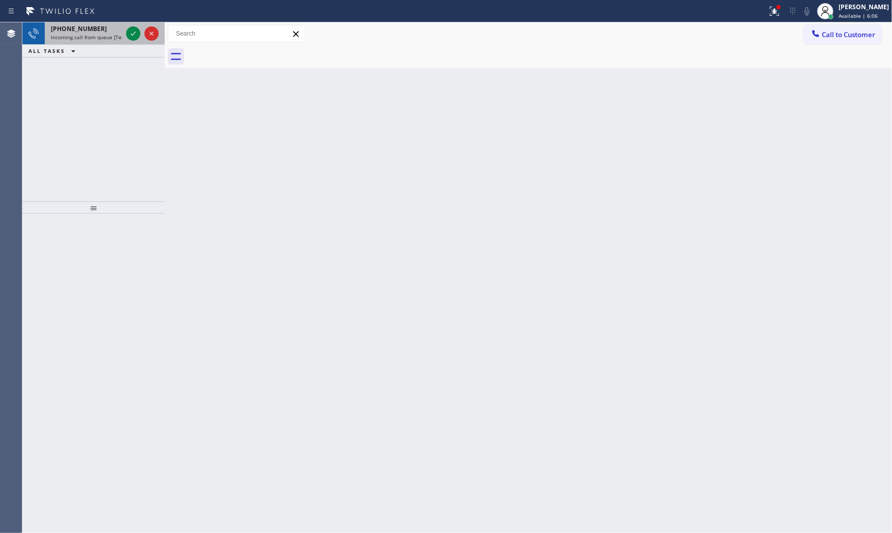
click at [51, 23] on div "+19738097353 Incoming call from queue [Test] All" at bounding box center [84, 33] width 79 height 22
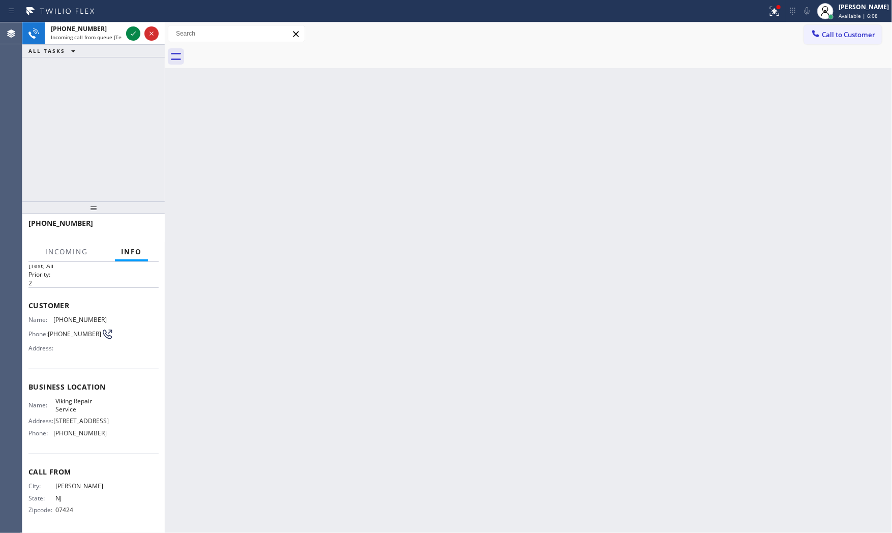
scroll to position [23, 0]
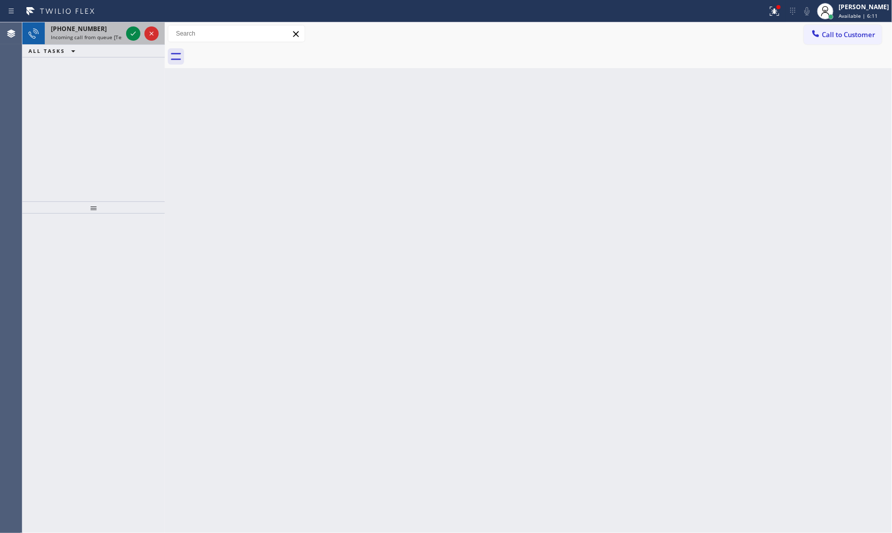
click at [119, 37] on span "Incoming call from queue [Test] All" at bounding box center [93, 37] width 84 height 7
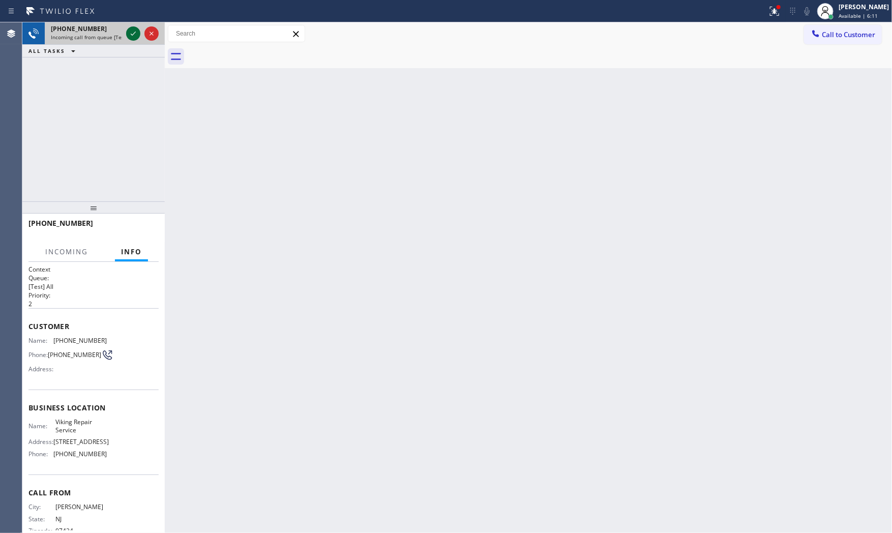
click at [131, 33] on icon at bounding box center [133, 33] width 12 height 12
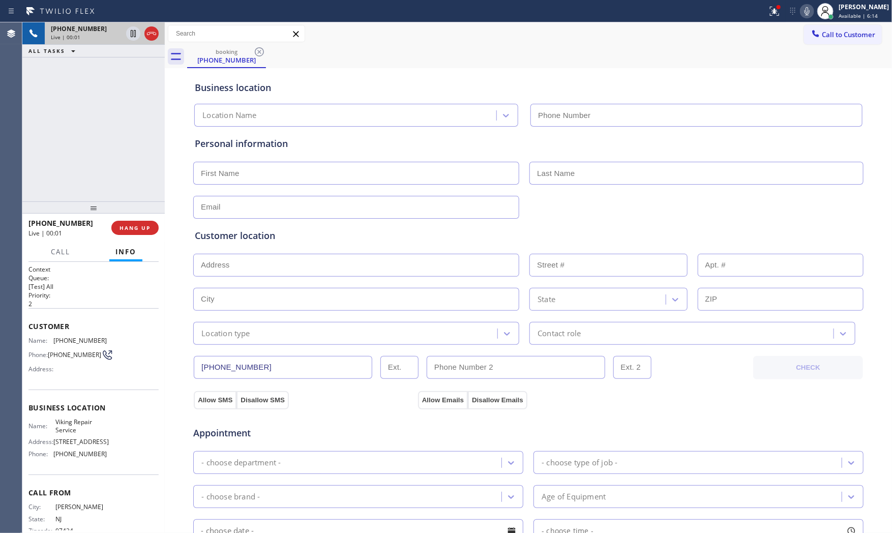
type input "(973) 810-4410"
click at [803, 10] on icon at bounding box center [807, 11] width 12 height 12
click at [130, 34] on icon at bounding box center [133, 33] width 12 height 12
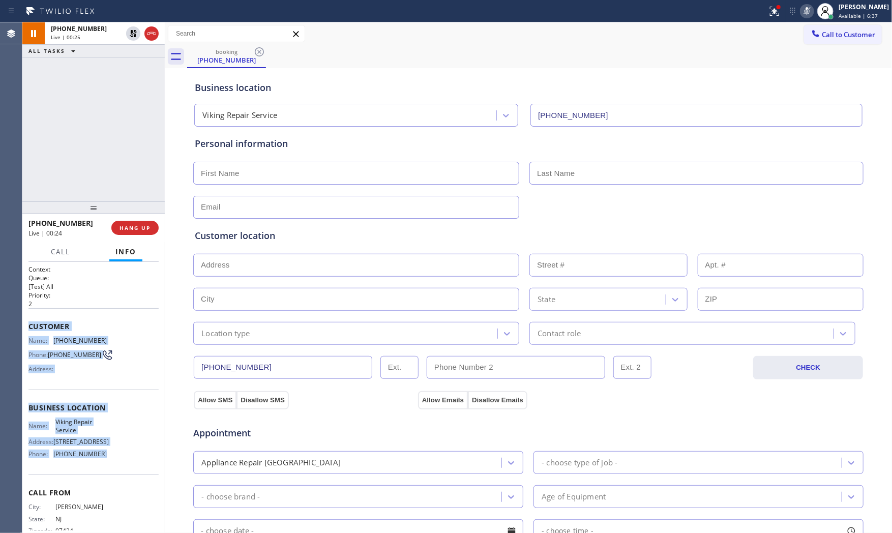
drag, startPoint x: 51, startPoint y: 341, endPoint x: 124, endPoint y: 456, distance: 136.2
click at [123, 457] on div "Context Queue: [Test] All Priority: 2 Customer Name: (973) 809-7353 Phone: (973…" at bounding box center [93, 398] width 142 height 272
copy div "Customer Name: (973) 809-7353 Phone: (973) 809-7353 Address: Business location …"
click at [90, 34] on div "Live | 01:11" at bounding box center [86, 37] width 71 height 7
click at [74, 329] on span "Customer" at bounding box center [93, 326] width 130 height 10
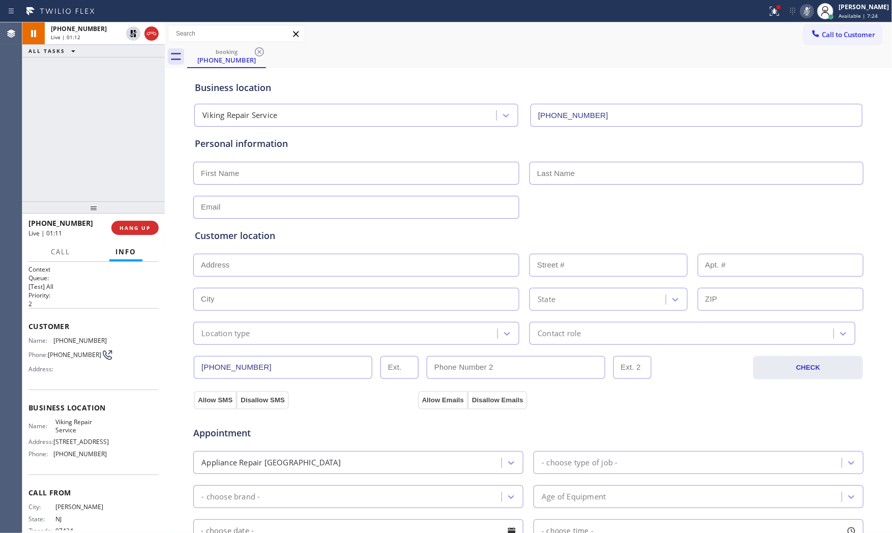
click at [75, 335] on div "Customer Name: (973) 809-7353 Phone: (973) 809-7353 Address:" at bounding box center [93, 348] width 130 height 81
copy span "(973) 809-7353"
click at [802, 9] on icon at bounding box center [807, 11] width 12 height 12
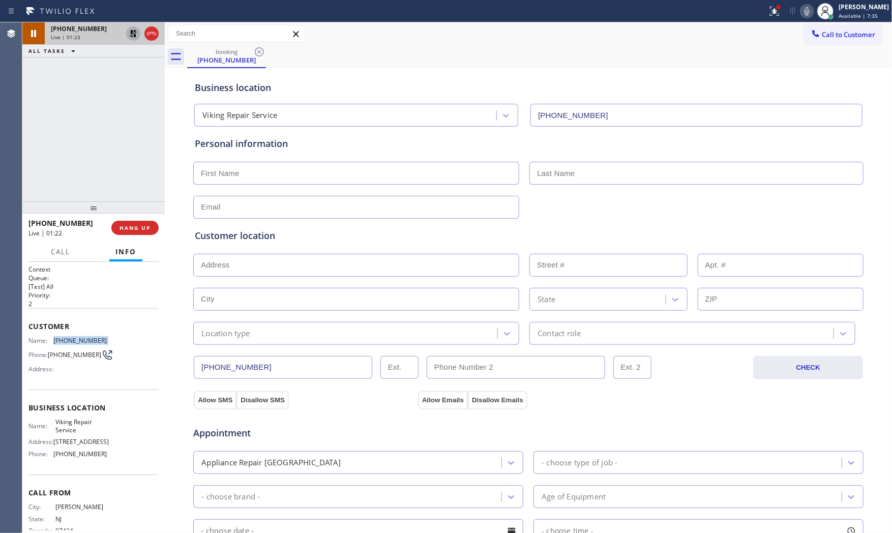
click at [136, 30] on icon at bounding box center [133, 33] width 12 height 12
click at [780, 12] on div at bounding box center [775, 11] width 22 height 12
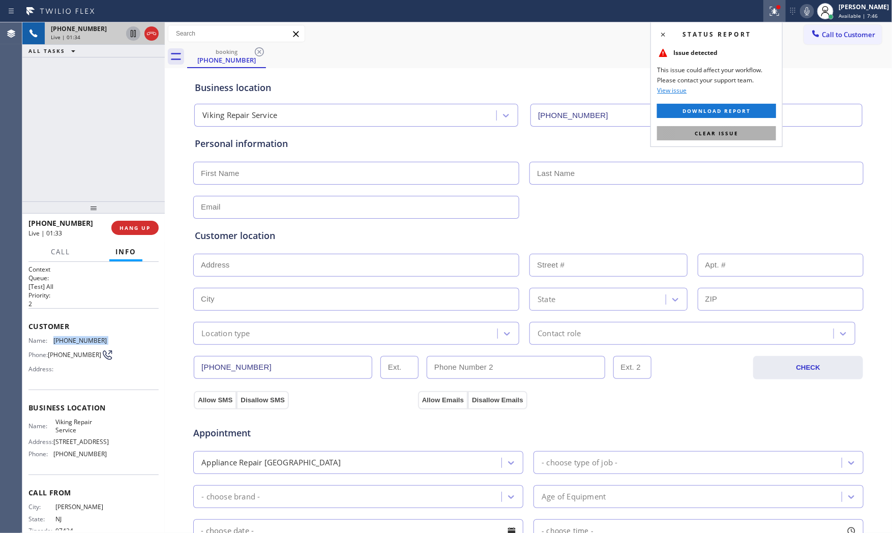
click at [741, 131] on button "Clear issue" at bounding box center [716, 133] width 119 height 14
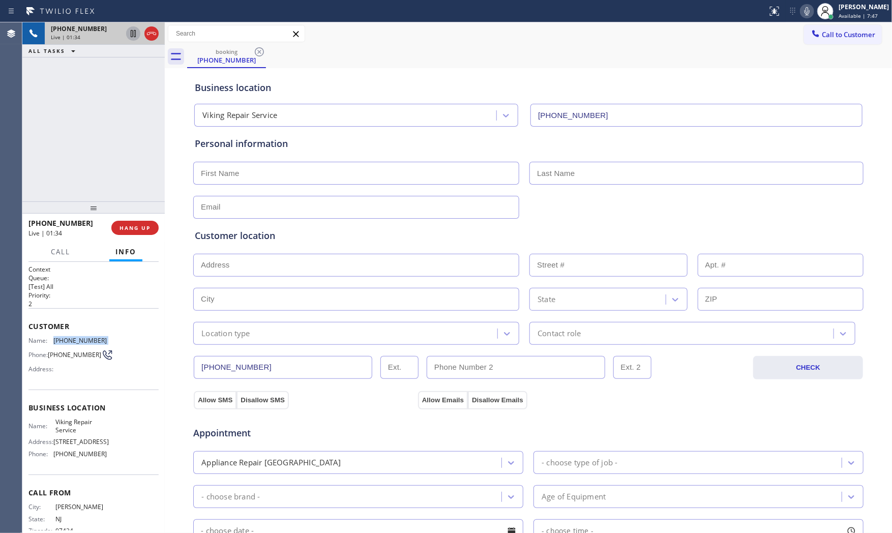
click at [803, 9] on icon at bounding box center [807, 11] width 12 height 12
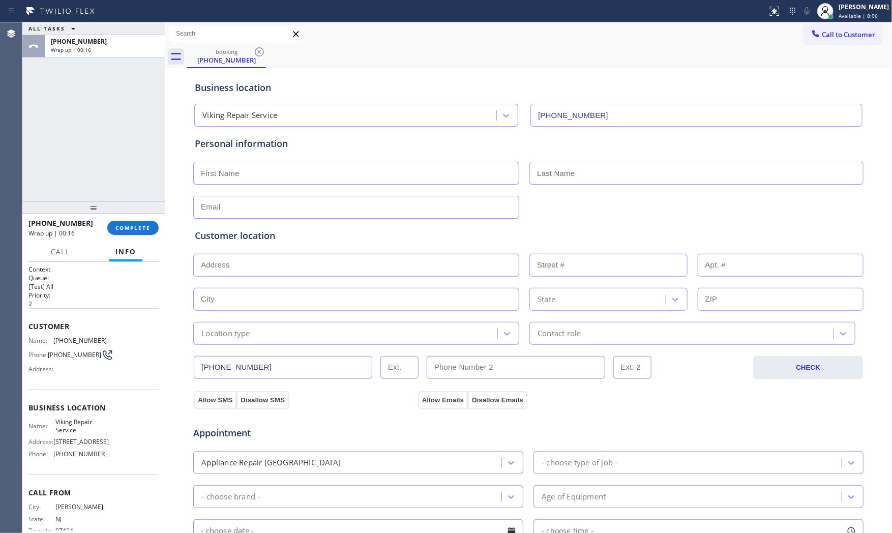
click at [116, 26] on div "ALL TASKS ALL TASKS ACTIVE TASKS TASKS IN WRAP UP" at bounding box center [93, 28] width 142 height 13
click at [119, 46] on div "Wrap up | 00:17" at bounding box center [105, 49] width 108 height 7
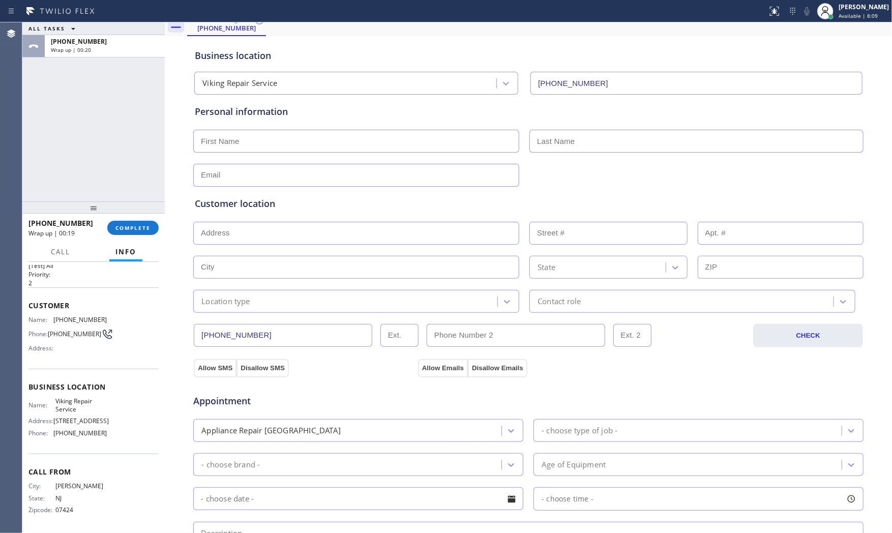
scroll to position [28, 0]
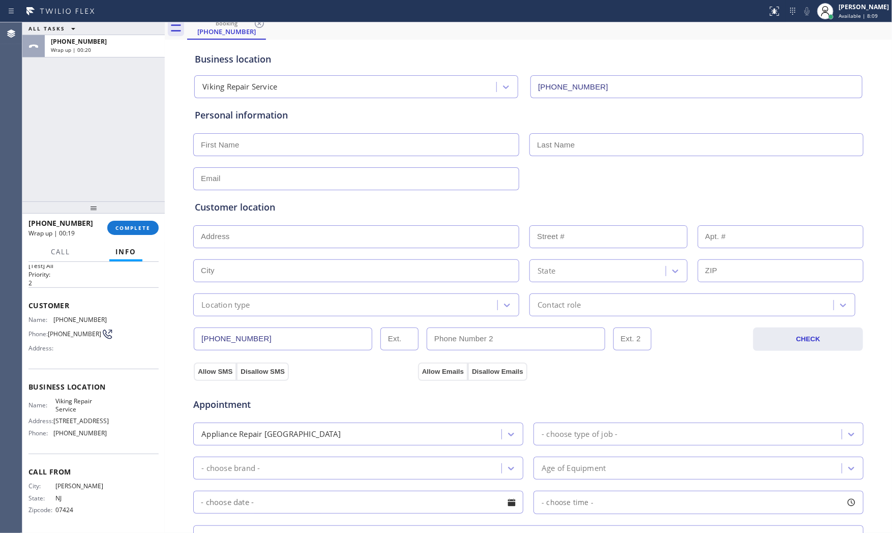
click at [138, 238] on div "+19738097353 Wrap up | 00:19 COMPLETE" at bounding box center [93, 228] width 130 height 26
click at [141, 230] on span "COMPLETE" at bounding box center [132, 227] width 35 height 7
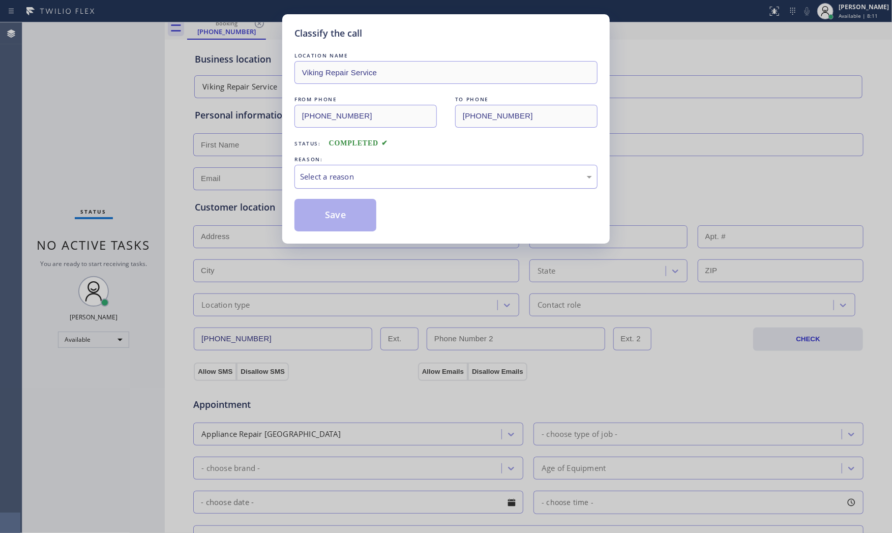
click at [353, 170] on div "Select a reason" at bounding box center [446, 177] width 303 height 24
click at [338, 219] on button "Save" at bounding box center [336, 215] width 82 height 33
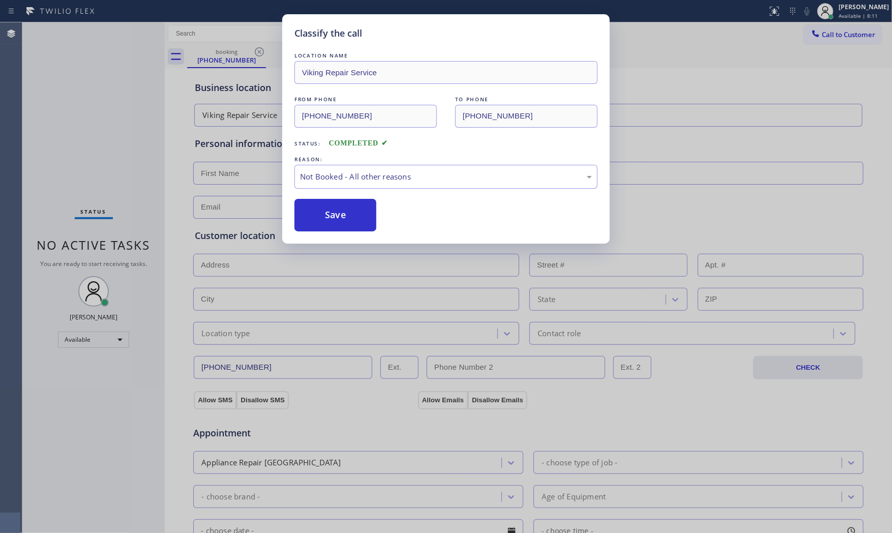
click at [338, 219] on button "Save" at bounding box center [336, 215] width 82 height 33
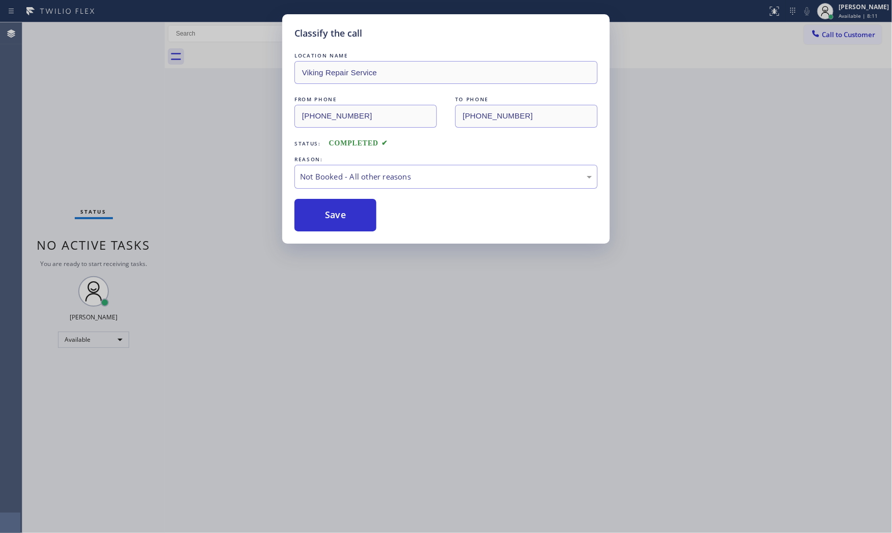
click at [338, 219] on button "Save" at bounding box center [336, 215] width 82 height 33
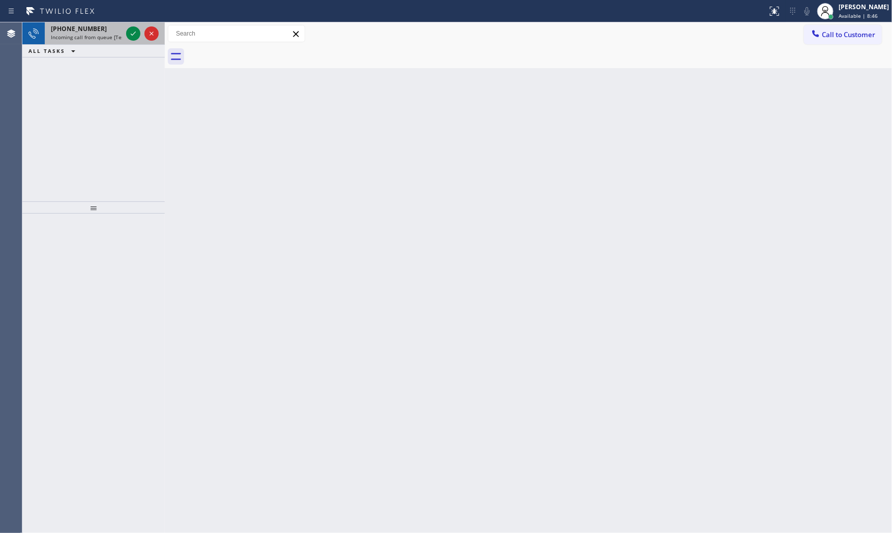
click at [95, 32] on div "+12292186565" at bounding box center [86, 28] width 71 height 9
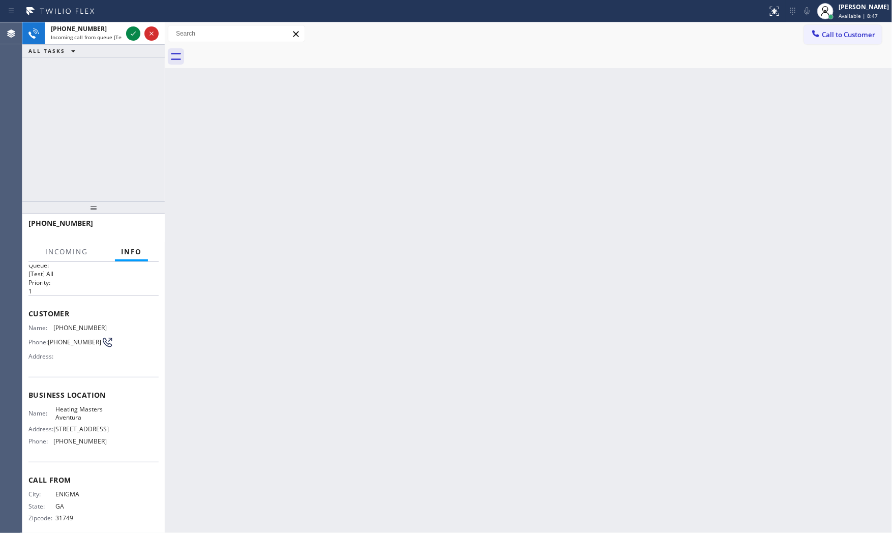
scroll to position [32, 0]
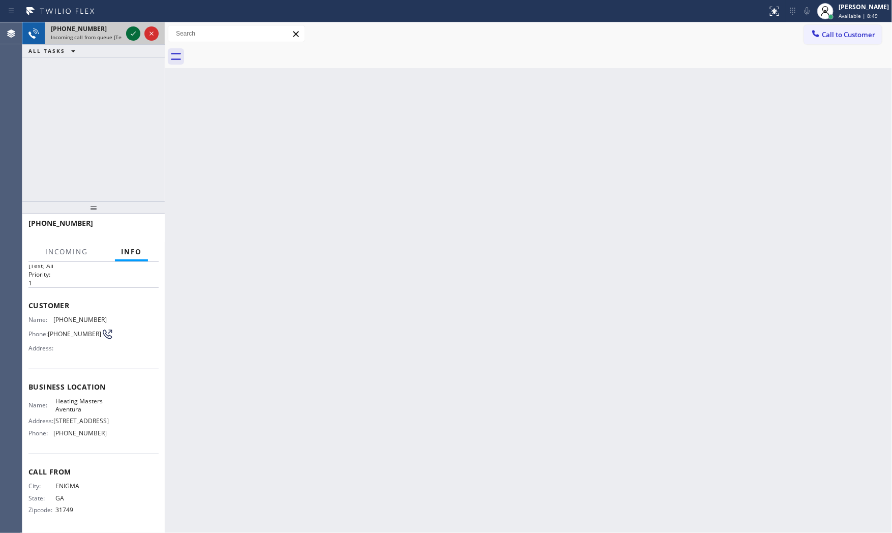
click at [134, 36] on icon at bounding box center [133, 33] width 12 height 12
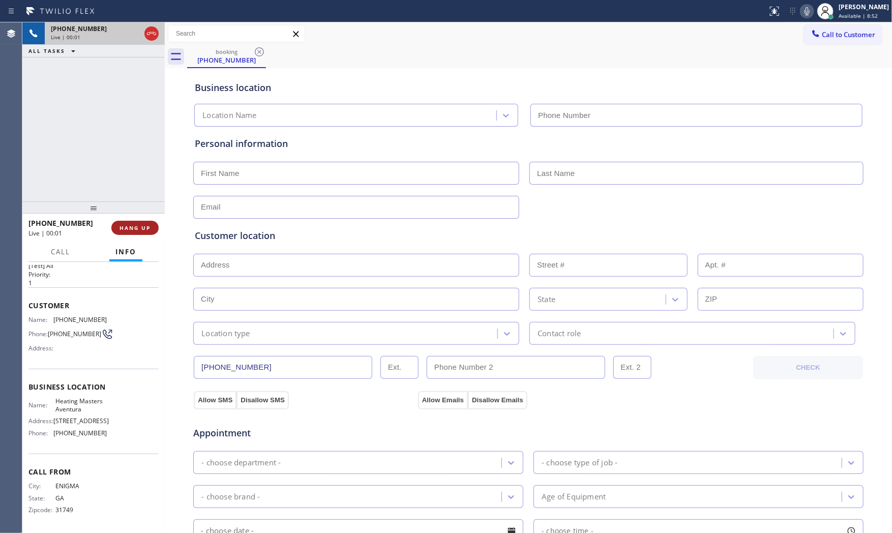
click at [146, 230] on span "HANG UP" at bounding box center [135, 227] width 31 height 7
type input "(954) 324-2877"
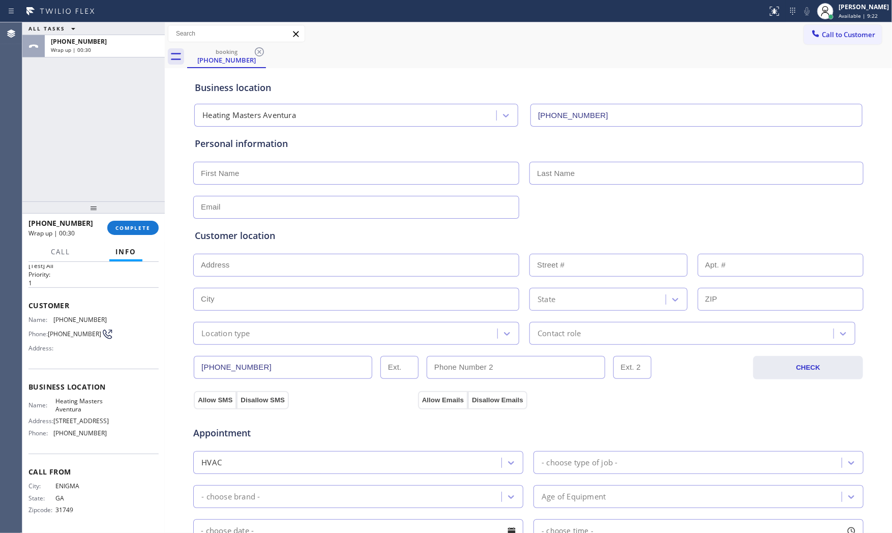
click at [106, 27] on div "ALL TASKS ALL TASKS ACTIVE TASKS TASKS IN WRAP UP" at bounding box center [93, 28] width 142 height 13
click at [115, 46] on div "Wrap up | 00:31" at bounding box center [105, 49] width 108 height 7
drag, startPoint x: 150, startPoint y: 219, endPoint x: 147, endPoint y: 230, distance: 11.6
click at [150, 220] on div "+12292186565 Wrap up | 00:31 COMPLETE" at bounding box center [93, 228] width 130 height 26
click at [147, 230] on span "COMPLETE" at bounding box center [132, 227] width 35 height 7
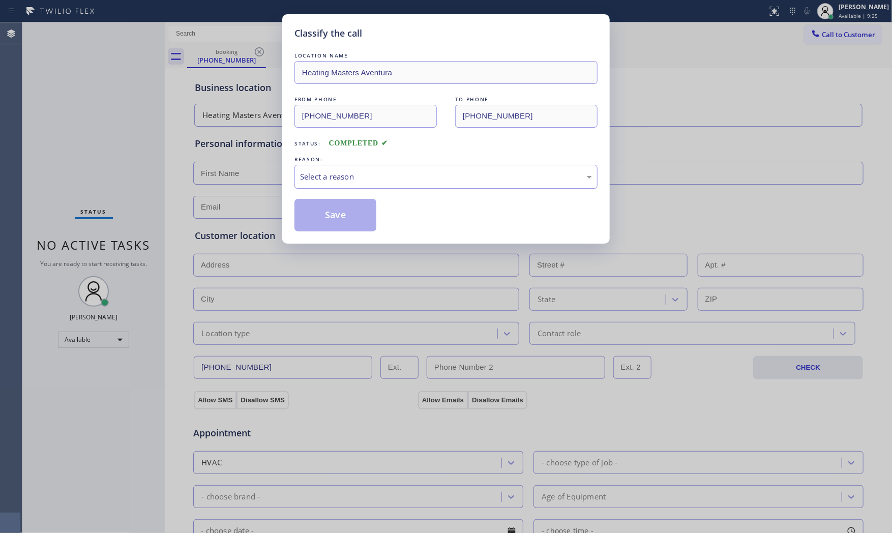
click at [357, 172] on div "Select a reason" at bounding box center [446, 177] width 292 height 12
click at [333, 215] on button "Save" at bounding box center [336, 215] width 82 height 33
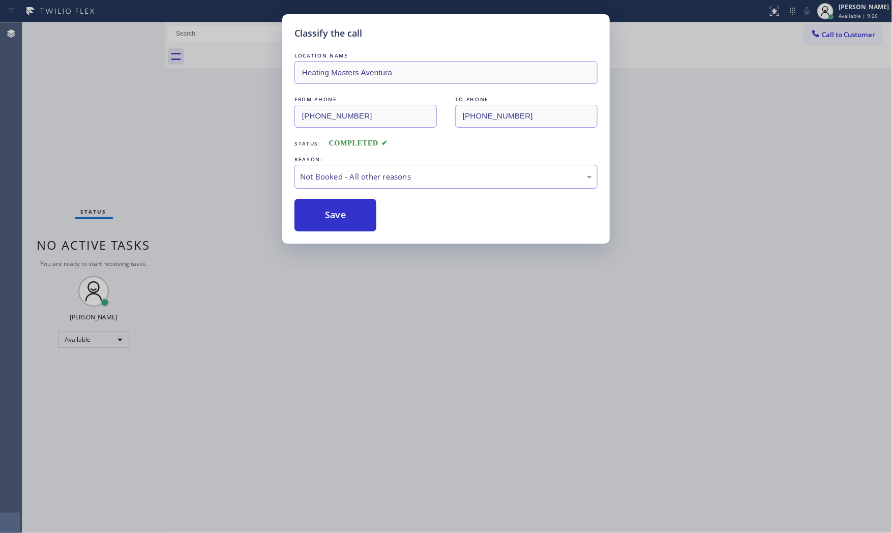
click at [333, 215] on button "Save" at bounding box center [336, 215] width 82 height 33
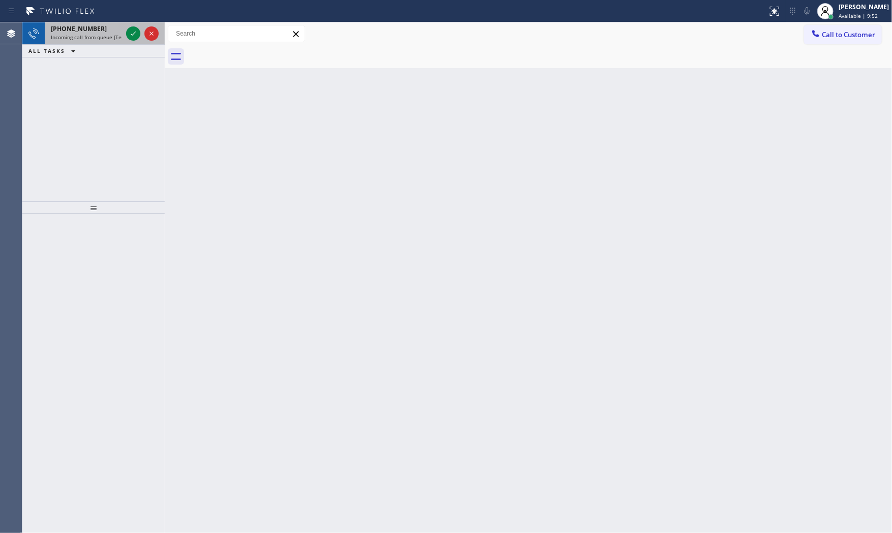
click at [120, 34] on span "Incoming call from queue [Test] All" at bounding box center [93, 37] width 84 height 7
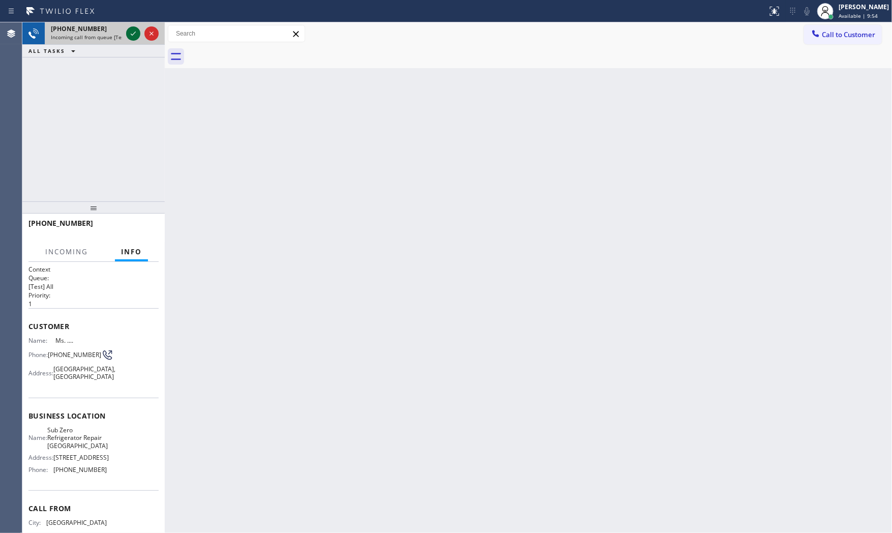
click at [133, 31] on icon at bounding box center [133, 33] width 12 height 12
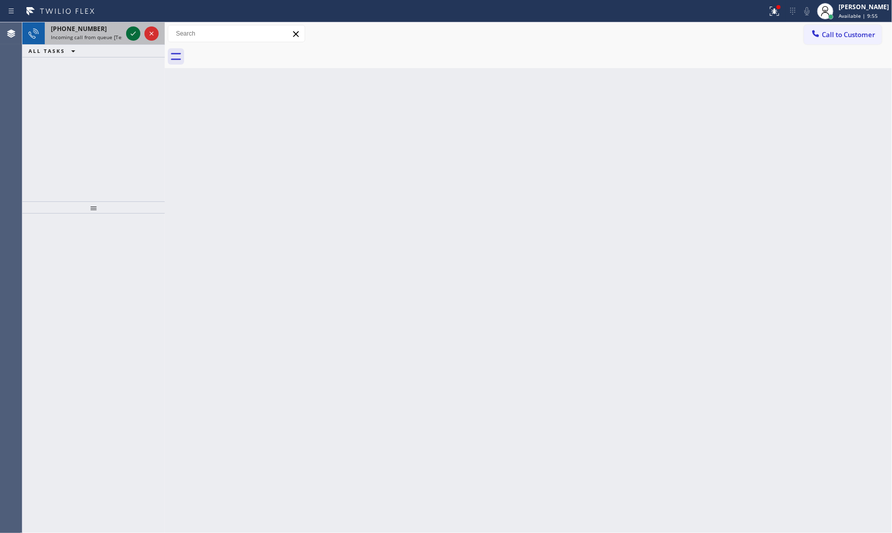
click at [136, 38] on icon at bounding box center [133, 33] width 12 height 12
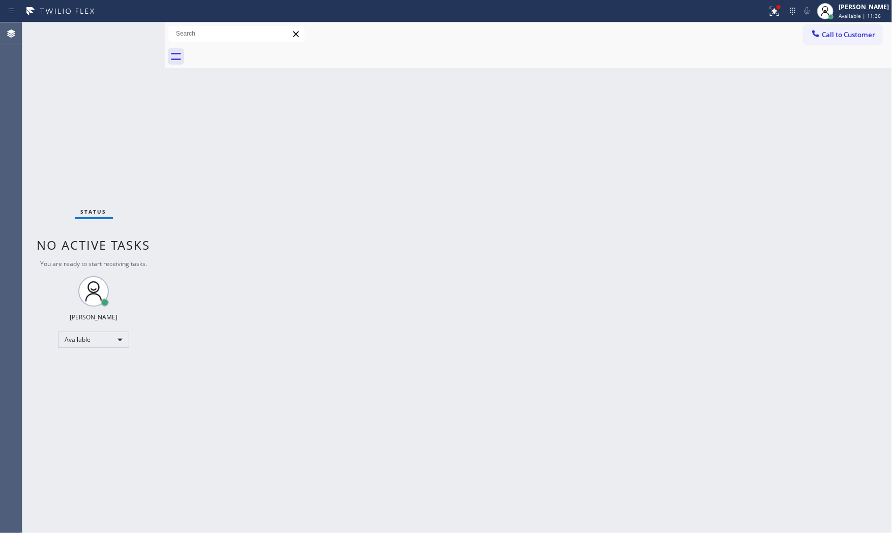
click at [107, 30] on div "Status No active tasks You are ready to start receiving tasks. [PERSON_NAME] Av…" at bounding box center [93, 277] width 142 height 511
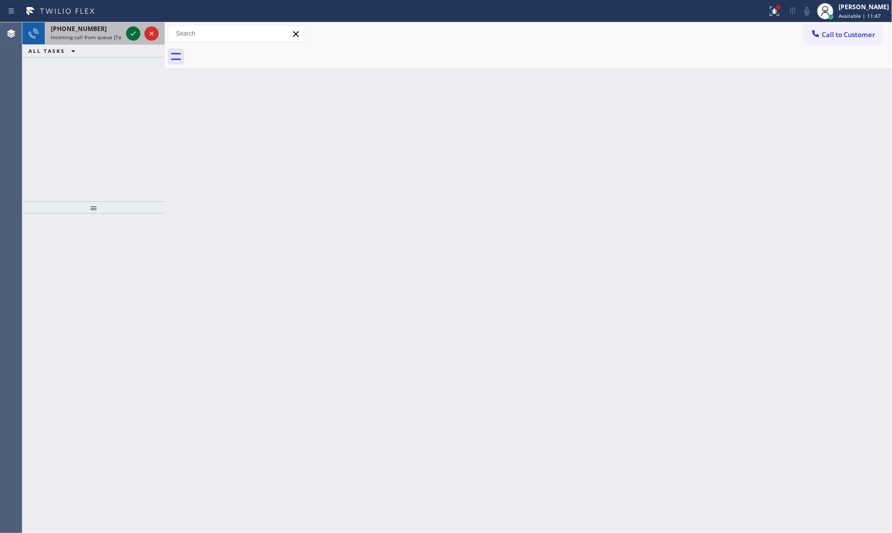
click at [134, 31] on icon at bounding box center [133, 33] width 12 height 12
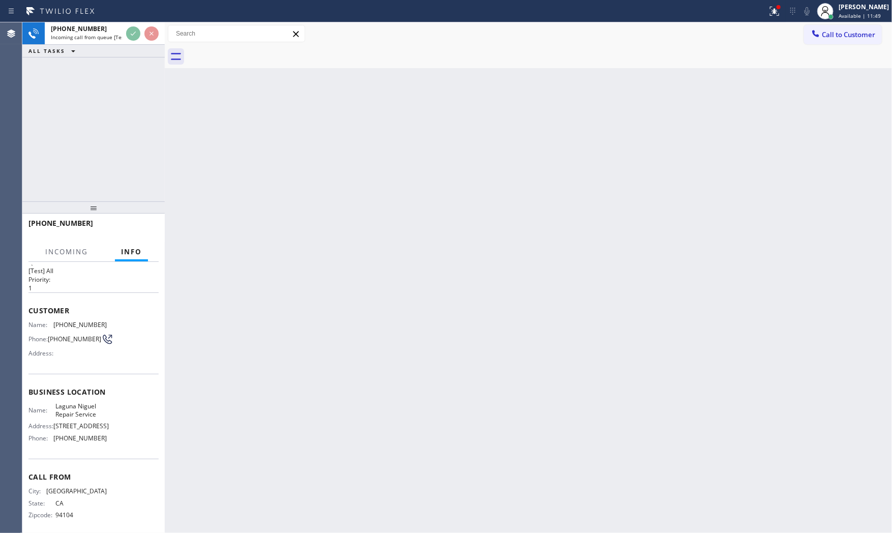
scroll to position [32, 0]
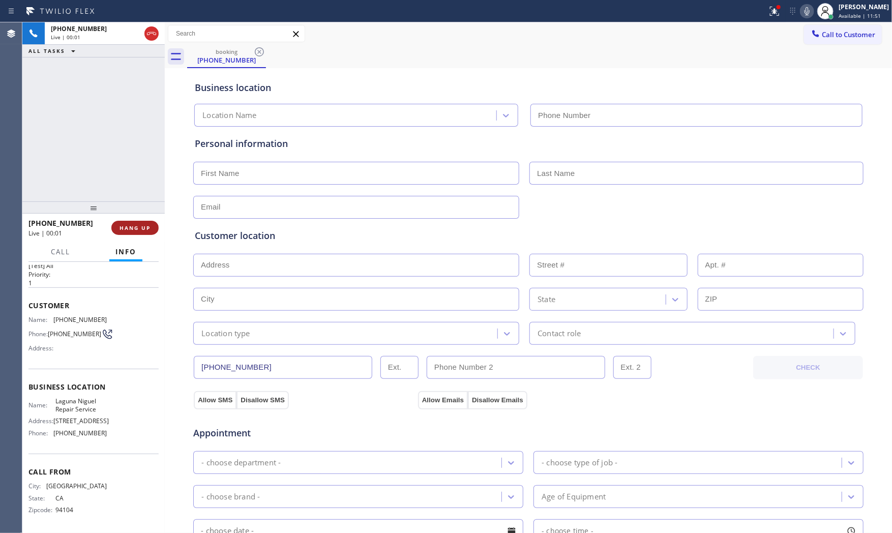
type input "(949) 202-5983"
click at [129, 231] on button "HANG UP" at bounding box center [134, 228] width 47 height 14
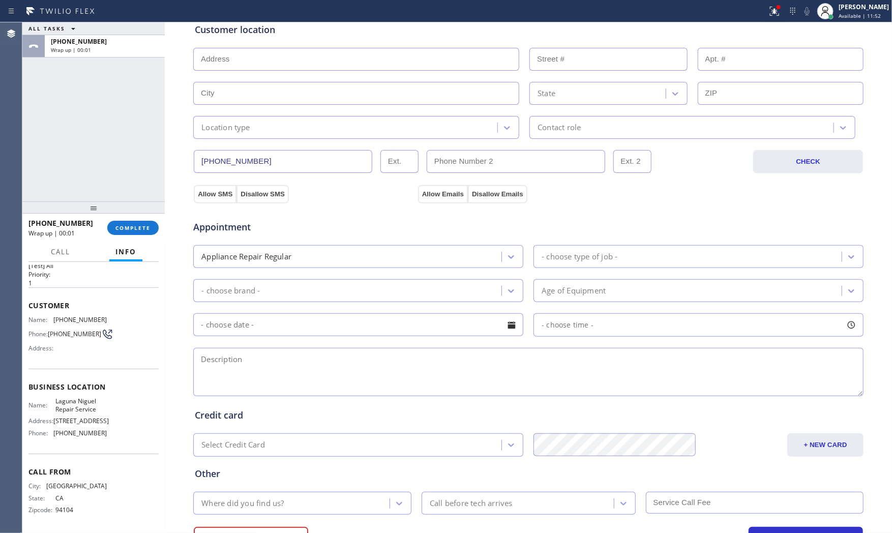
scroll to position [255, 0]
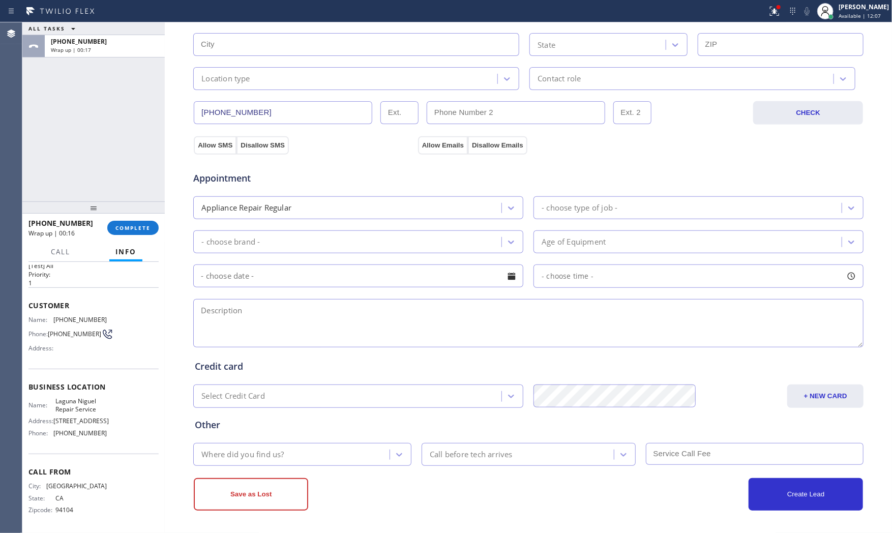
click at [114, 211] on div at bounding box center [93, 207] width 142 height 12
click at [120, 223] on button "COMPLETE" at bounding box center [132, 228] width 51 height 14
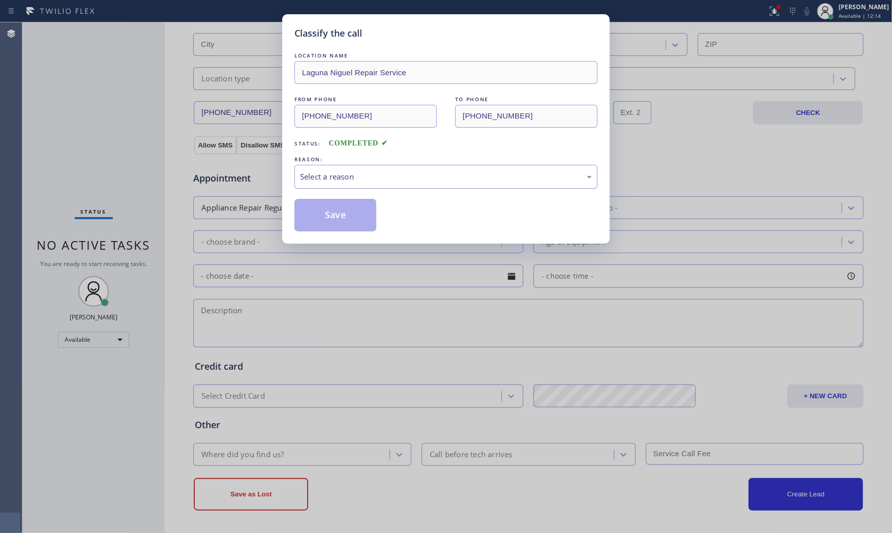
click at [345, 184] on div "Select a reason" at bounding box center [446, 177] width 303 height 24
click at [325, 216] on button "Save" at bounding box center [336, 215] width 82 height 33
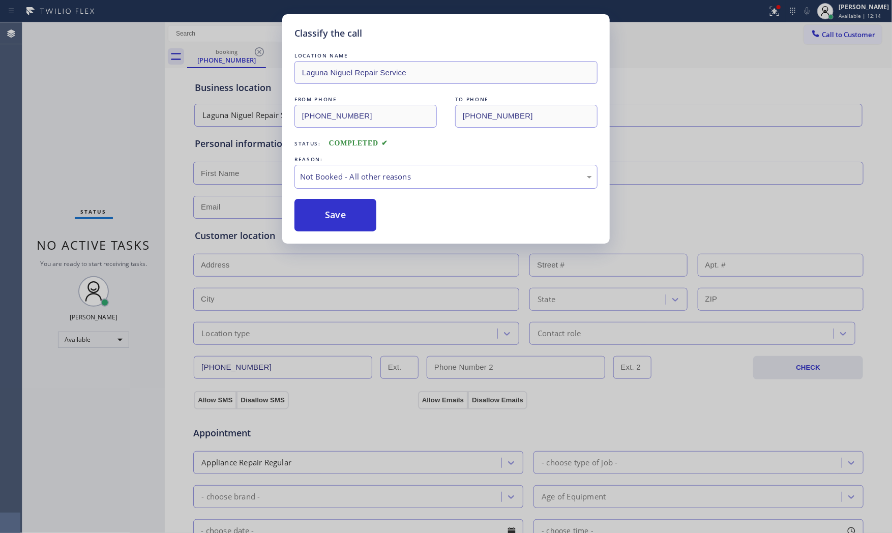
click at [325, 216] on button "Save" at bounding box center [336, 215] width 82 height 33
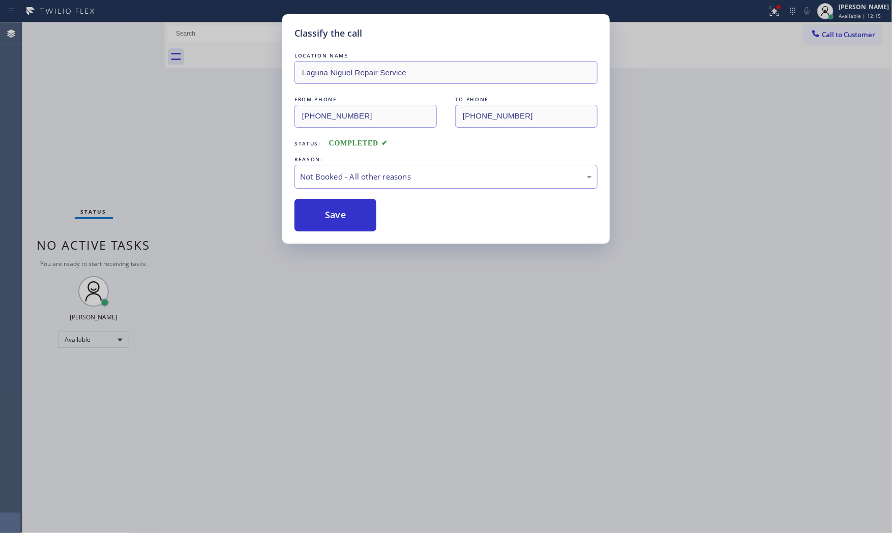
click at [325, 216] on button "Save" at bounding box center [336, 215] width 82 height 33
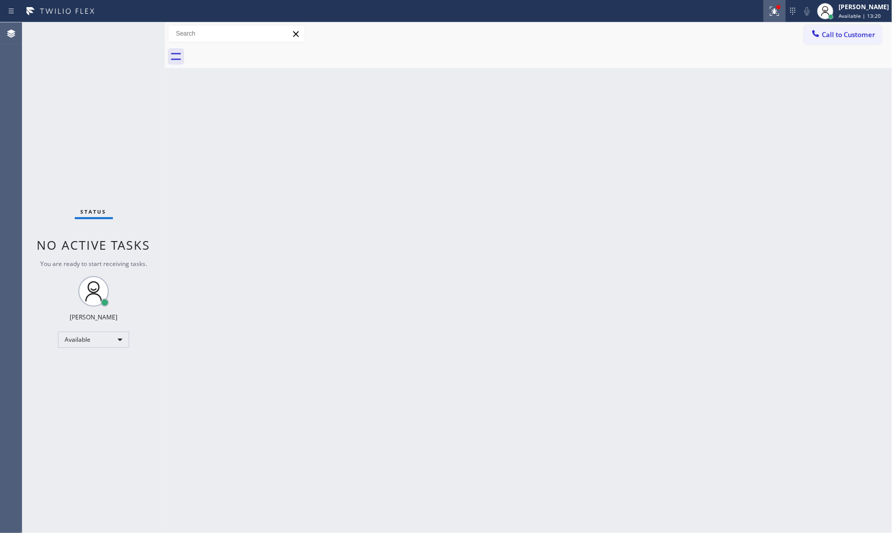
click at [779, 12] on div at bounding box center [775, 11] width 22 height 12
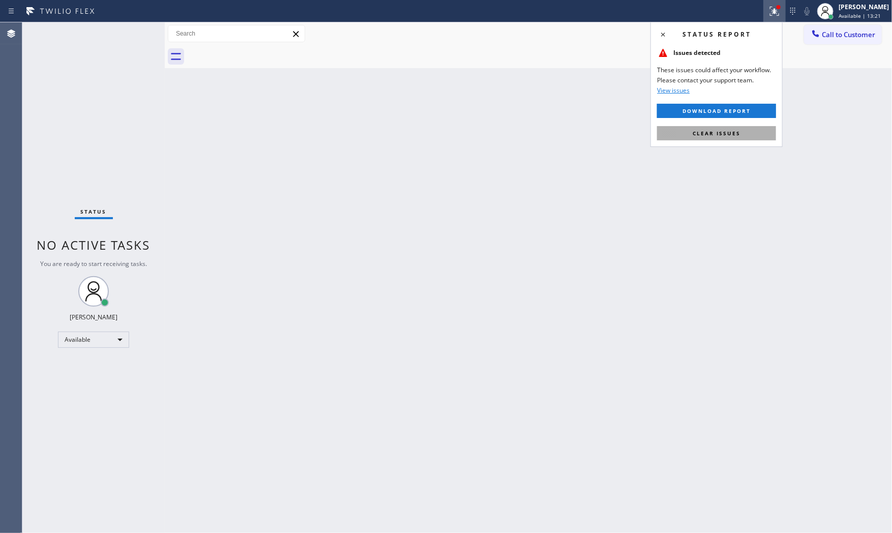
click at [739, 133] on span "Clear issues" at bounding box center [717, 133] width 48 height 7
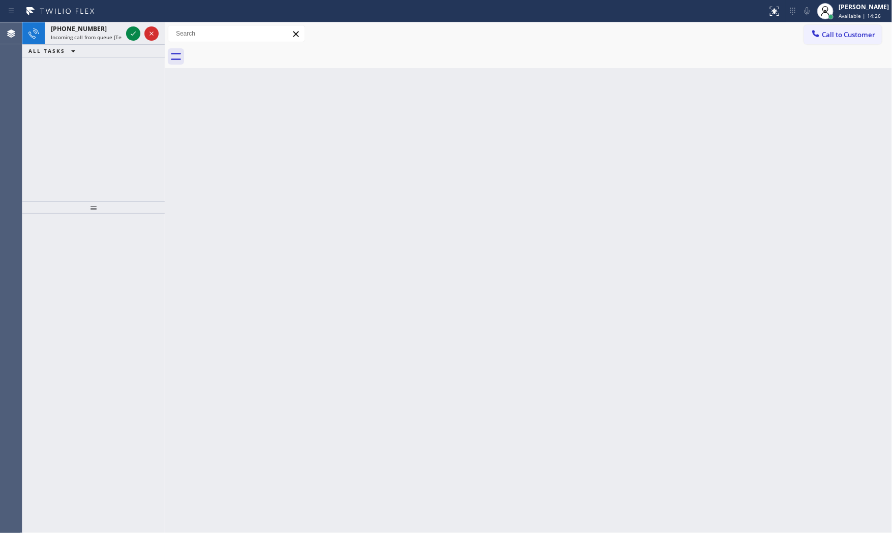
click at [111, 19] on div "Status report No issues detected If you experience an issue, please download th…" at bounding box center [446, 11] width 892 height 22
click at [112, 23] on div "+15088845902 Incoming call from queue [Test] All" at bounding box center [84, 33] width 79 height 22
click at [128, 30] on icon at bounding box center [133, 33] width 12 height 12
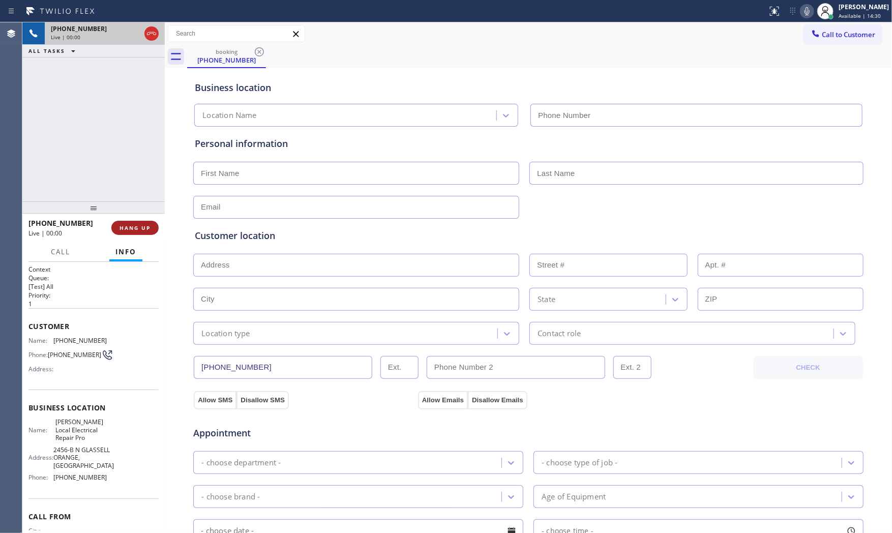
type input "(714) 874-9227"
click at [137, 230] on span "HANG UP" at bounding box center [135, 227] width 31 height 7
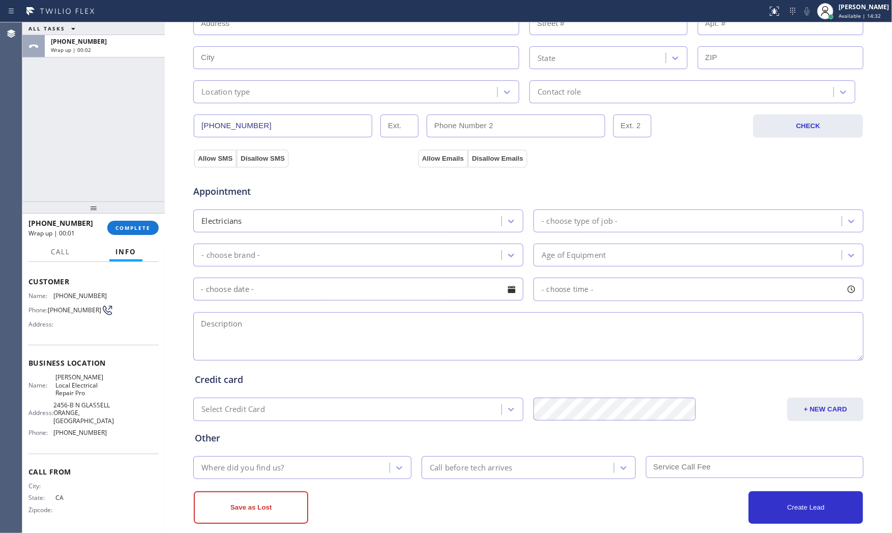
scroll to position [255, 0]
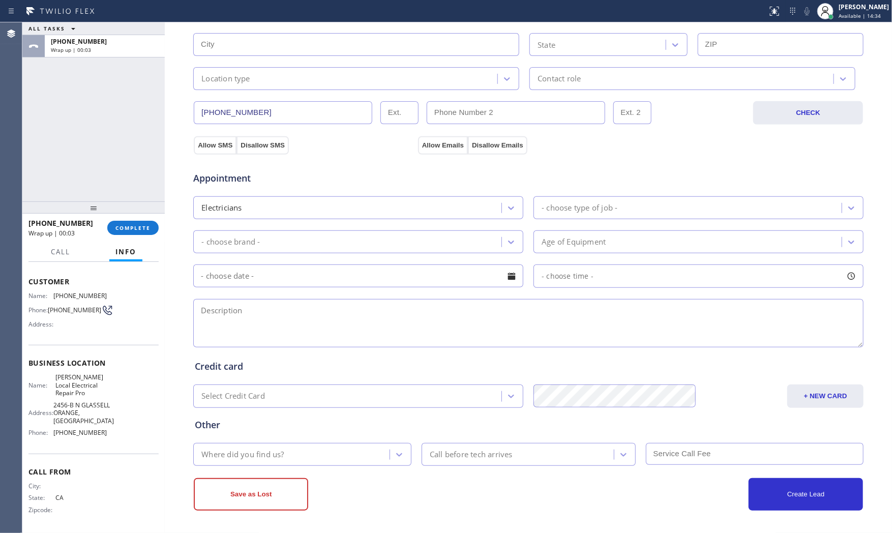
click at [80, 409] on span "2456-B N GLASSELL ORANGE, CA" at bounding box center [83, 412] width 61 height 23
click at [70, 409] on span "2456-B N GLASSELL ORANGE, CA" at bounding box center [83, 412] width 61 height 23
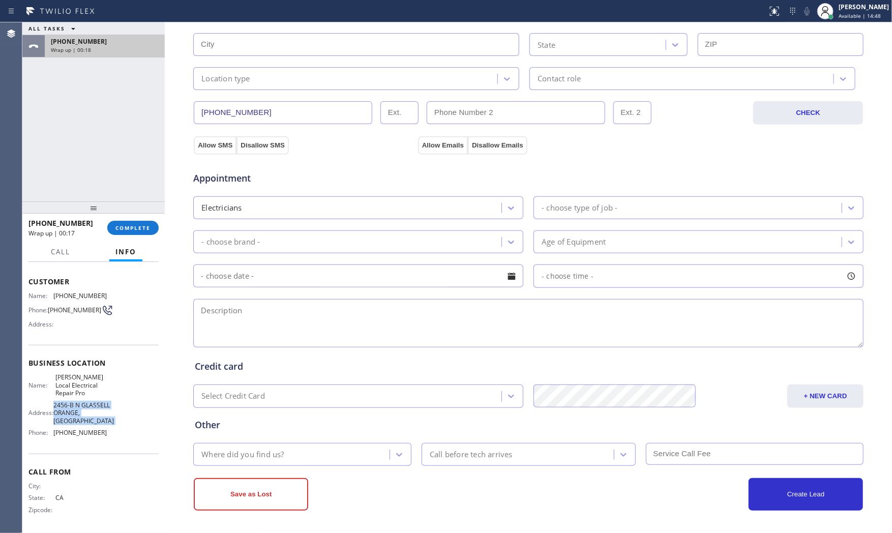
click at [97, 46] on div "Wrap up | 00:18" at bounding box center [105, 49] width 108 height 7
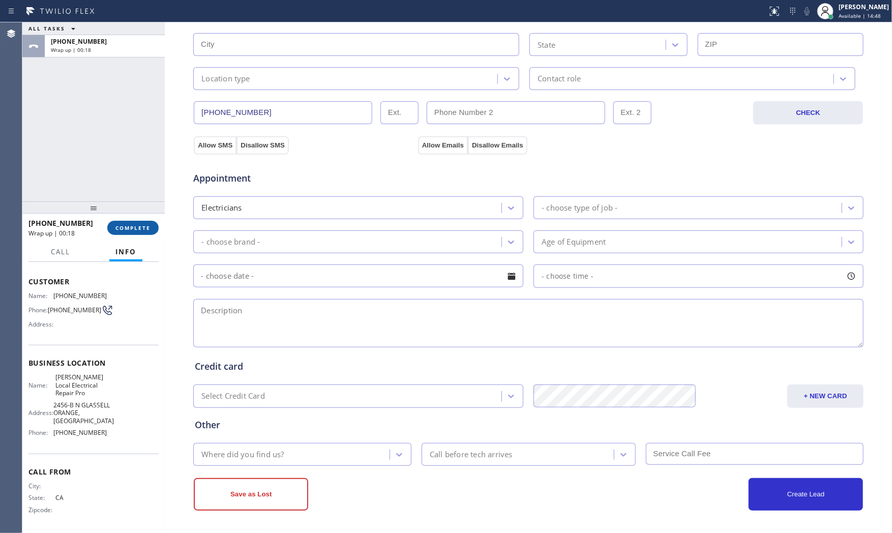
drag, startPoint x: 143, startPoint y: 215, endPoint x: 143, endPoint y: 223, distance: 8.1
click at [143, 214] on div at bounding box center [93, 207] width 142 height 12
click at [143, 225] on span "COMPLETE" at bounding box center [132, 228] width 35 height 7
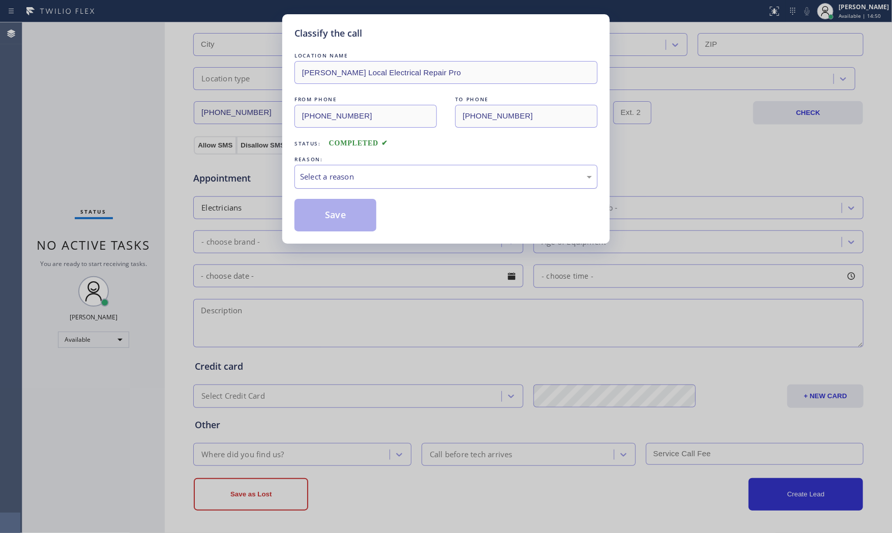
click at [324, 175] on div "Select a reason" at bounding box center [446, 177] width 292 height 12
click at [323, 215] on button "Save" at bounding box center [336, 215] width 82 height 33
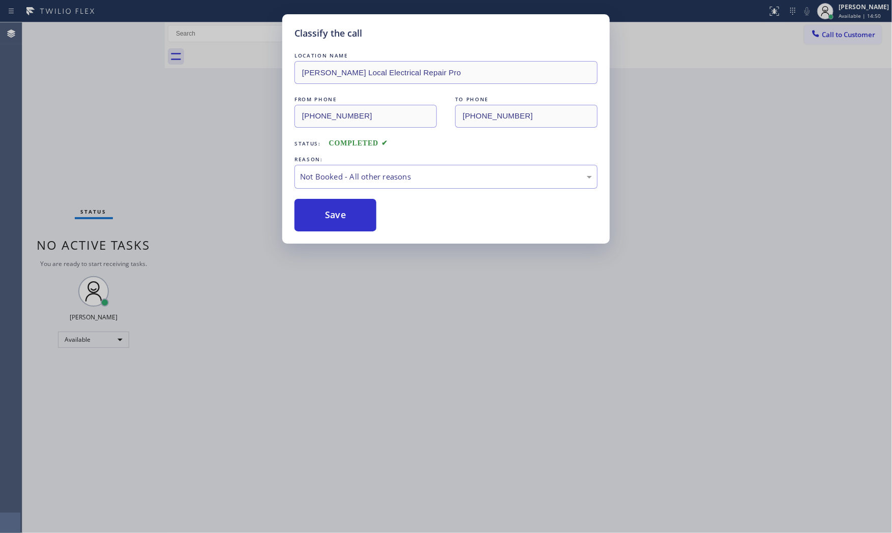
click at [323, 215] on button "Save" at bounding box center [336, 215] width 82 height 33
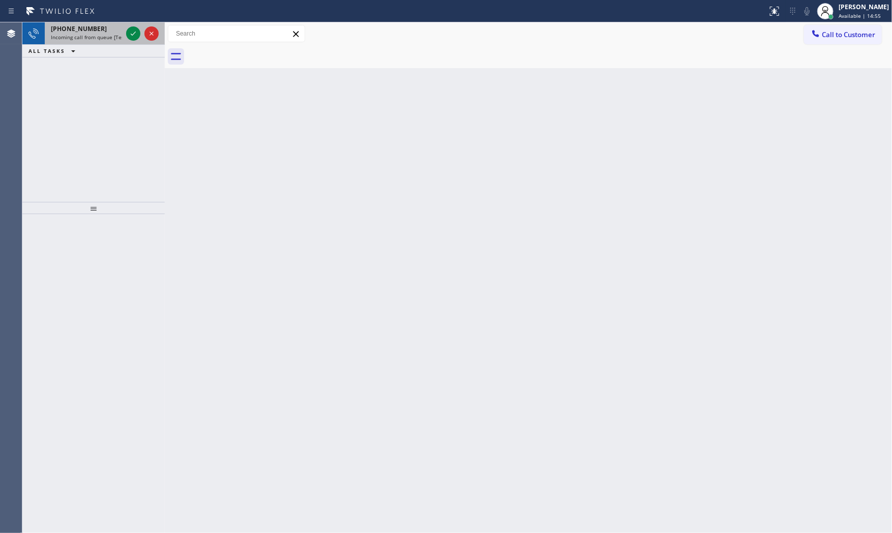
click at [90, 34] on span "Incoming call from queue [Test] All" at bounding box center [93, 37] width 84 height 7
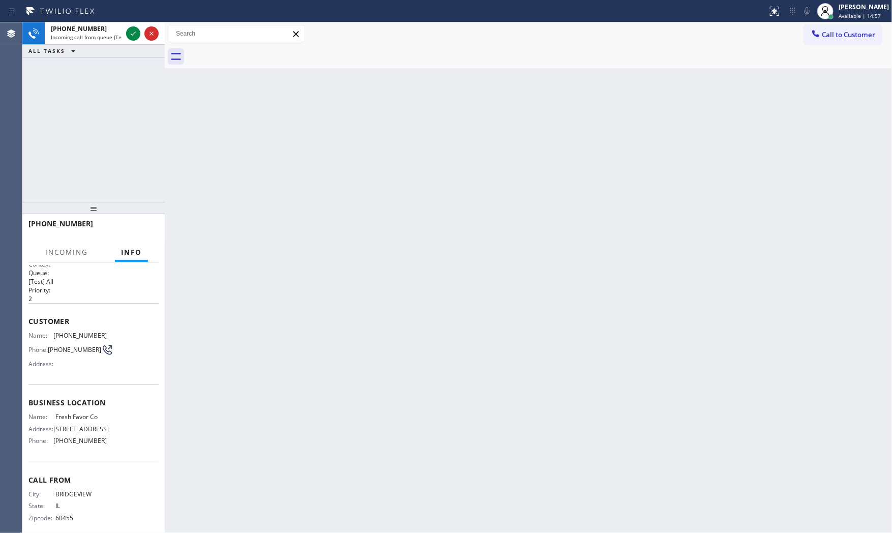
scroll to position [16, 0]
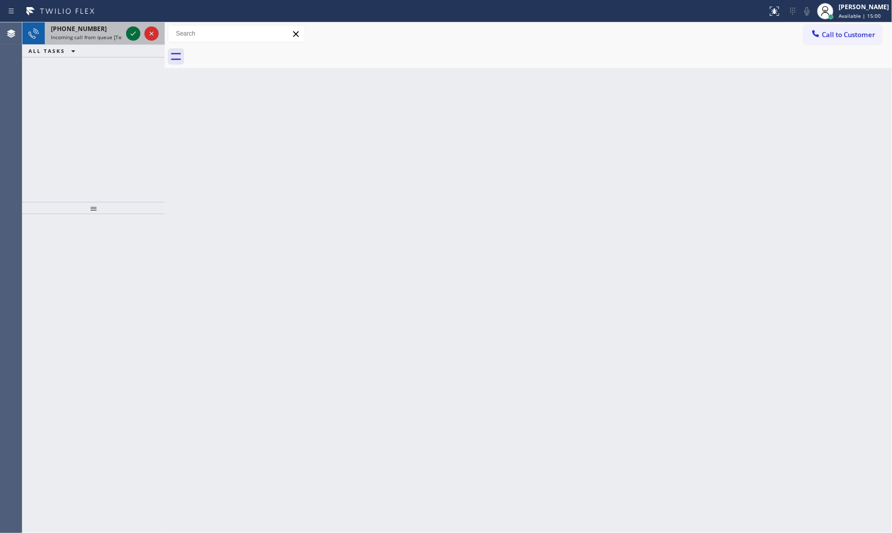
click at [130, 36] on icon at bounding box center [133, 33] width 12 height 12
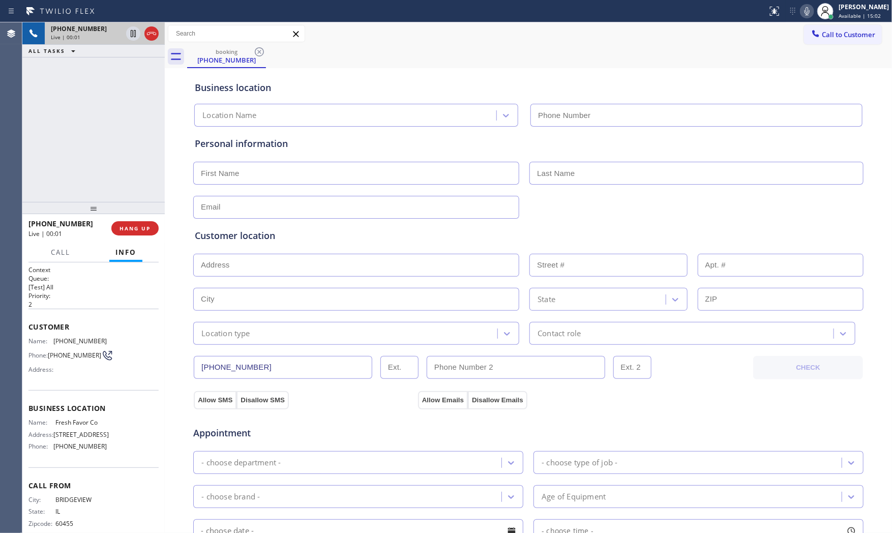
type input "(708) 298-4506"
click at [136, 227] on span "HANG UP" at bounding box center [135, 228] width 31 height 7
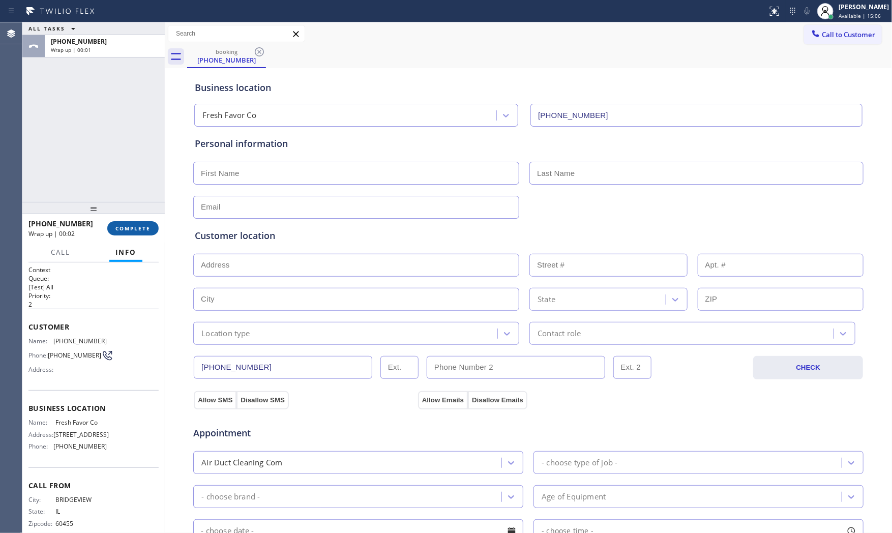
click at [136, 227] on span "COMPLETE" at bounding box center [132, 228] width 35 height 7
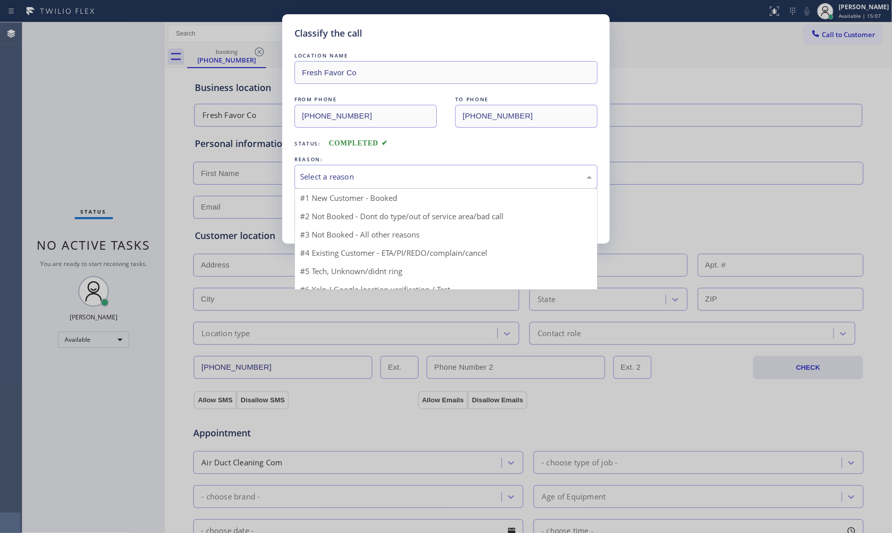
click at [317, 180] on div "Select a reason" at bounding box center [446, 177] width 292 height 12
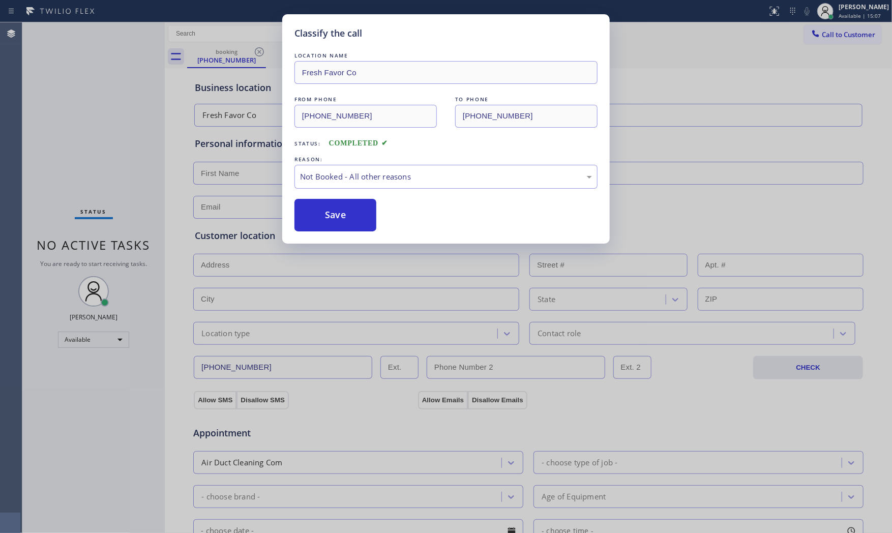
click at [314, 216] on button "Save" at bounding box center [336, 215] width 82 height 33
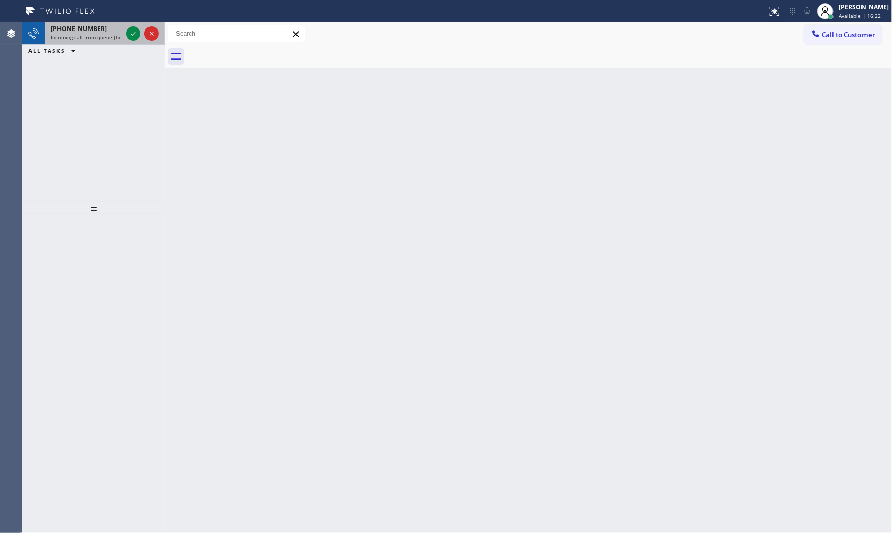
click at [92, 27] on span "+17142876491" at bounding box center [79, 28] width 56 height 9
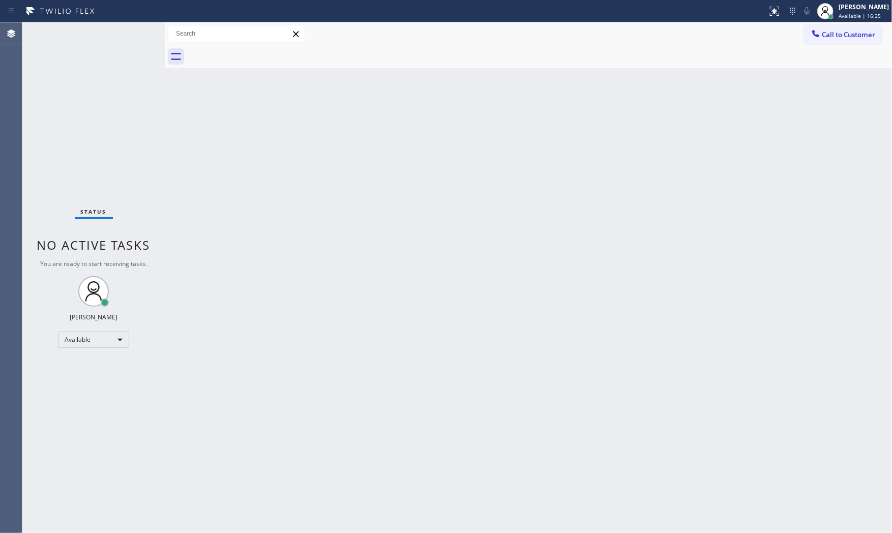
click at [131, 30] on div "Status No active tasks You are ready to start receiving tasks. [PERSON_NAME] Av…" at bounding box center [93, 277] width 142 height 511
click at [133, 30] on div "Status No active tasks You are ready to start receiving tasks. [PERSON_NAME] Av…" at bounding box center [93, 277] width 142 height 511
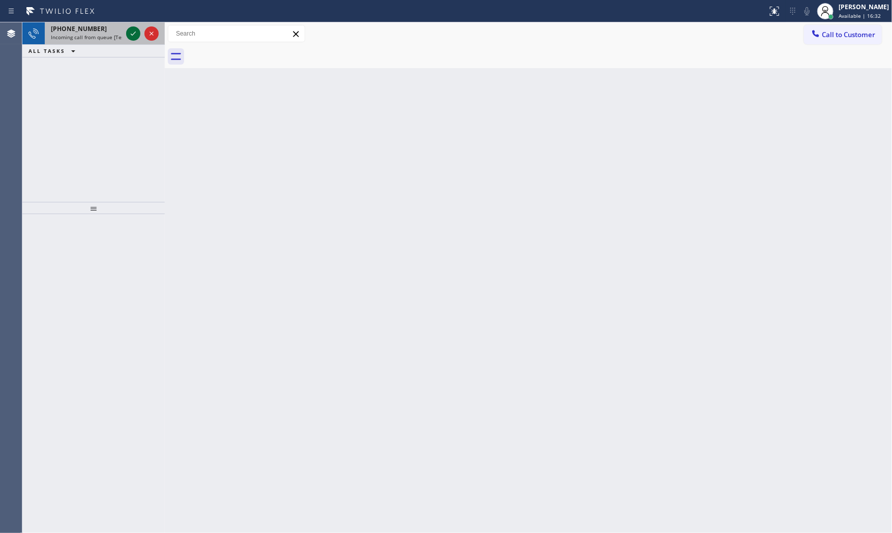
click at [133, 30] on icon at bounding box center [133, 33] width 12 height 12
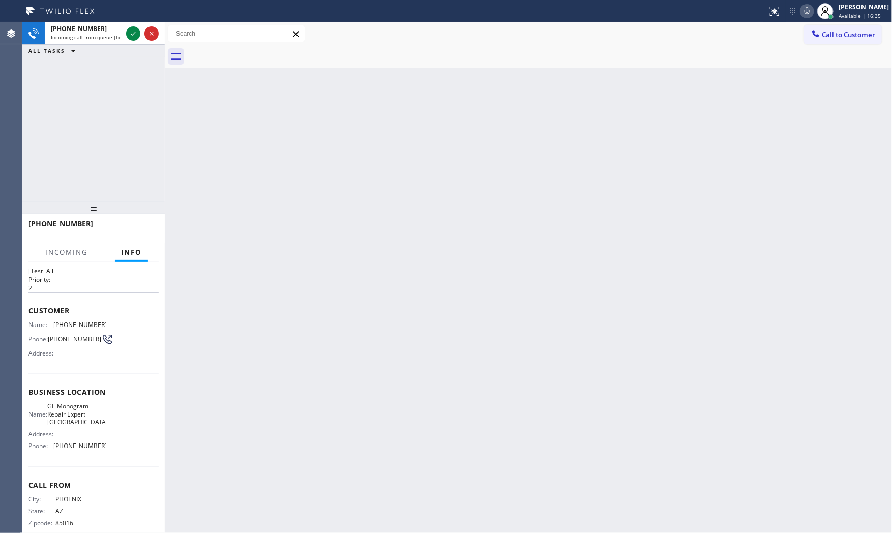
scroll to position [32, 0]
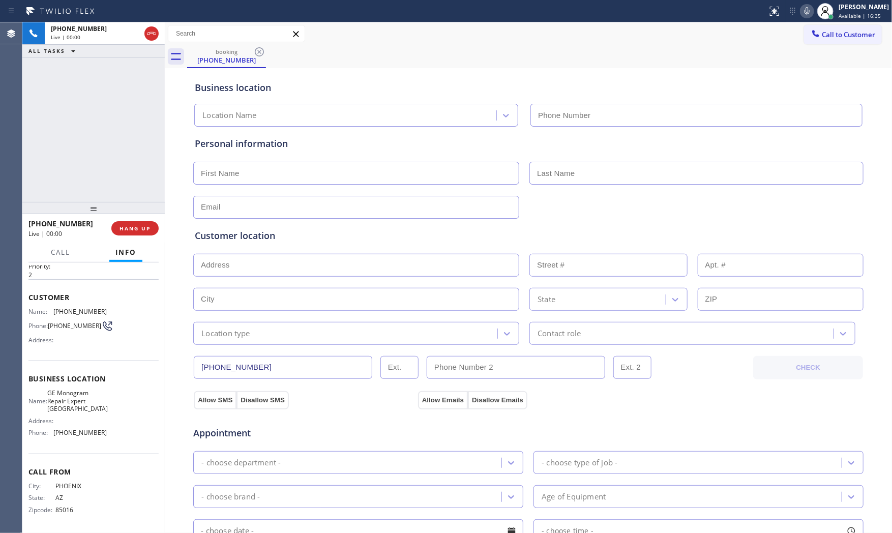
type input "(602) 780-0727"
click at [805, 11] on icon at bounding box center [807, 11] width 12 height 12
click at [805, 11] on icon at bounding box center [807, 11] width 5 height 8
click at [138, 228] on span "HANG UP" at bounding box center [135, 228] width 31 height 7
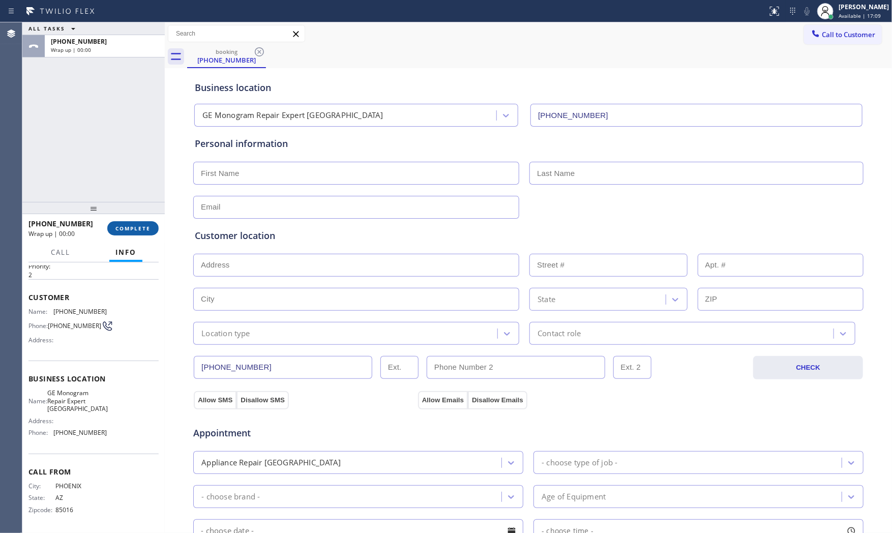
click at [138, 228] on span "COMPLETE" at bounding box center [132, 228] width 35 height 7
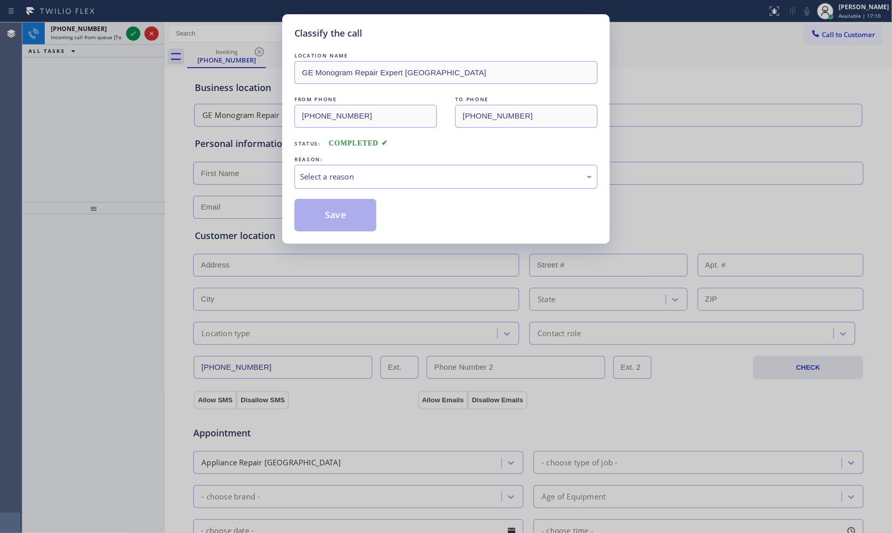
click at [404, 190] on div "LOCATION NAME GE Monogram Repair Expert Paradise Valley FROM PHONE (602) 209-25…" at bounding box center [446, 140] width 303 height 181
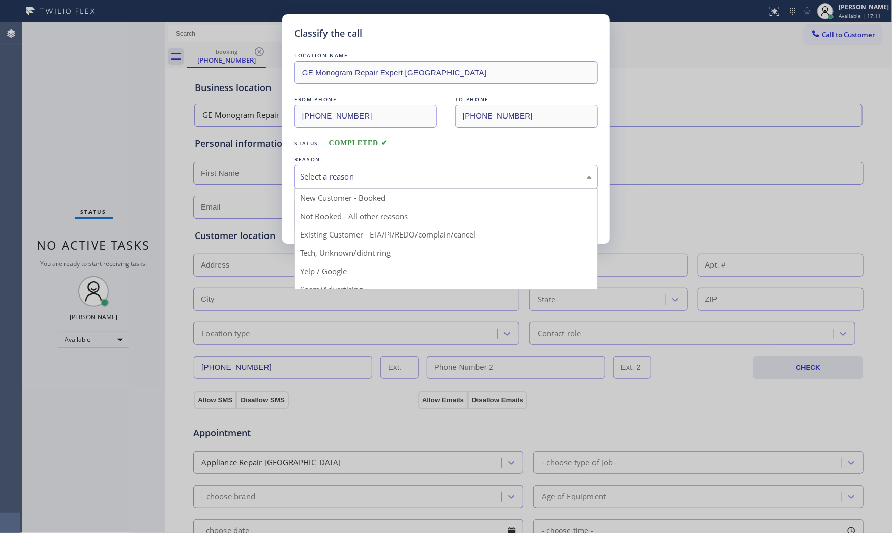
drag, startPoint x: 405, startPoint y: 181, endPoint x: 363, endPoint y: 206, distance: 48.3
click at [405, 182] on div "Select a reason" at bounding box center [446, 177] width 292 height 12
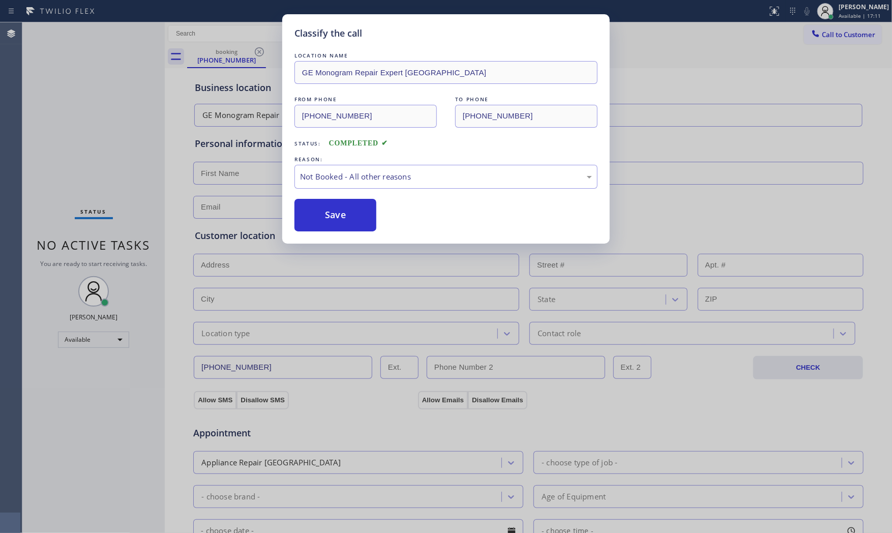
click at [344, 214] on button "Save" at bounding box center [336, 215] width 82 height 33
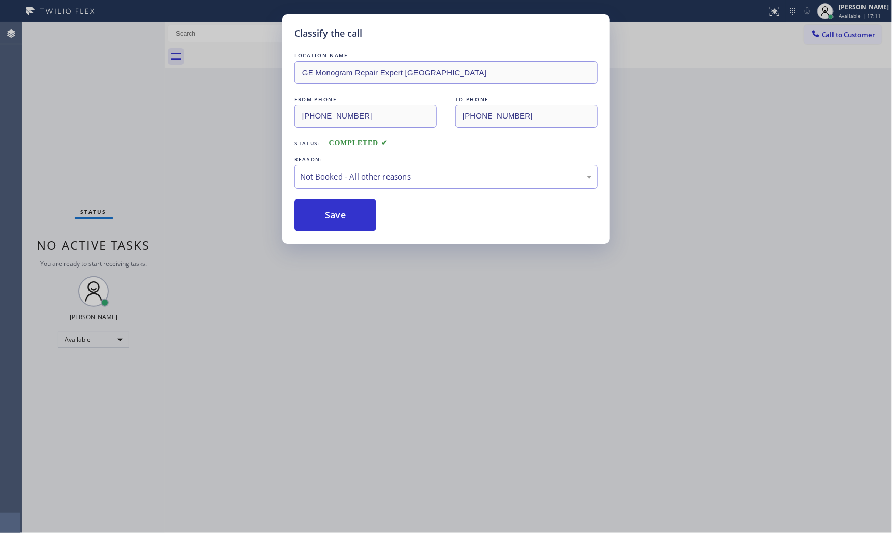
click at [344, 214] on button "Save" at bounding box center [336, 215] width 82 height 33
click at [344, 217] on button "Save" at bounding box center [336, 215] width 82 height 33
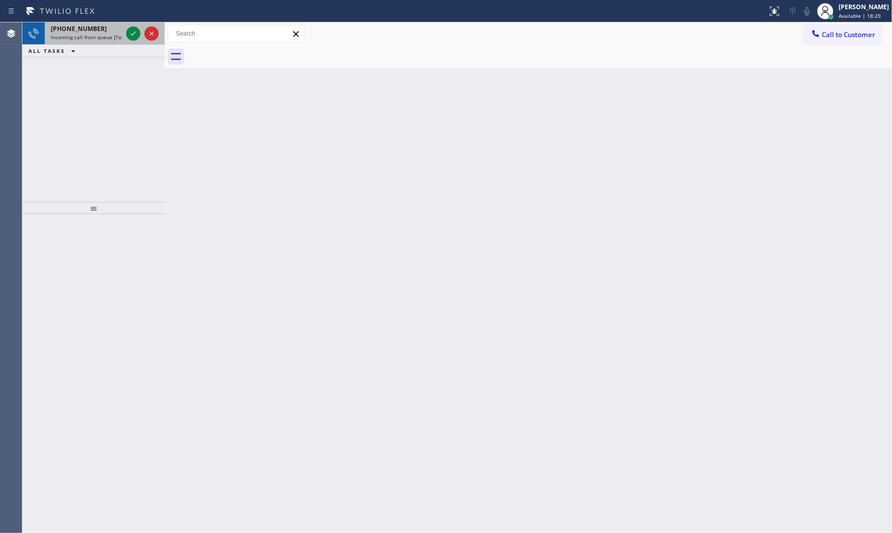
click at [102, 32] on div "+13479245500" at bounding box center [86, 28] width 71 height 9
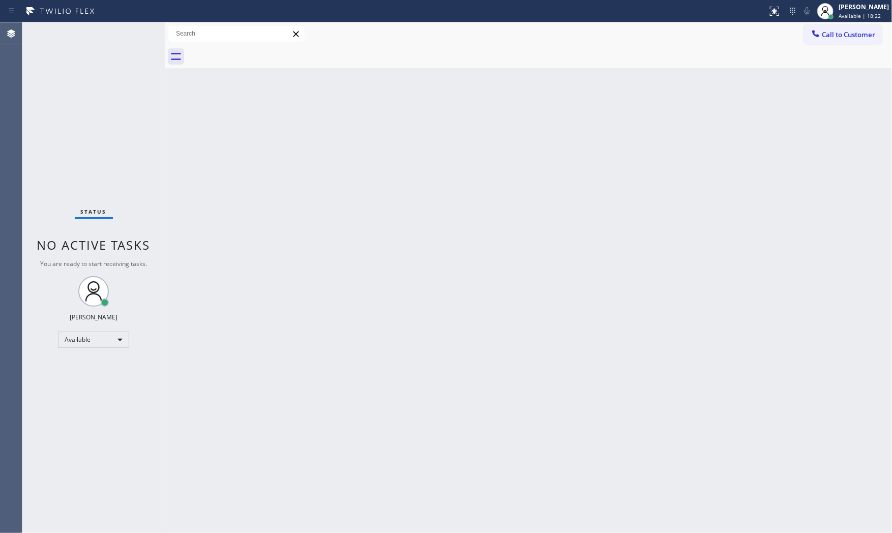
click at [119, 30] on div "Status No active tasks You are ready to start receiving tasks. [PERSON_NAME] Av…" at bounding box center [93, 277] width 142 height 511
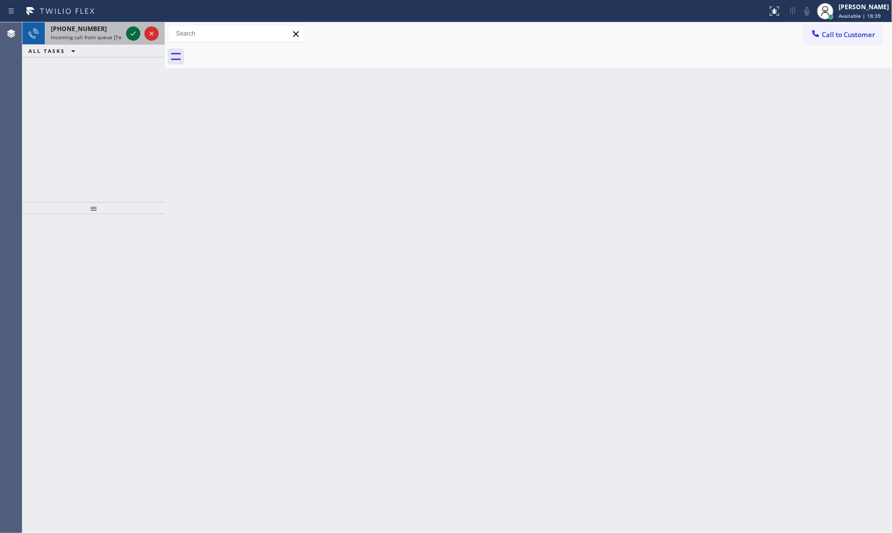
click at [134, 35] on icon at bounding box center [133, 33] width 12 height 12
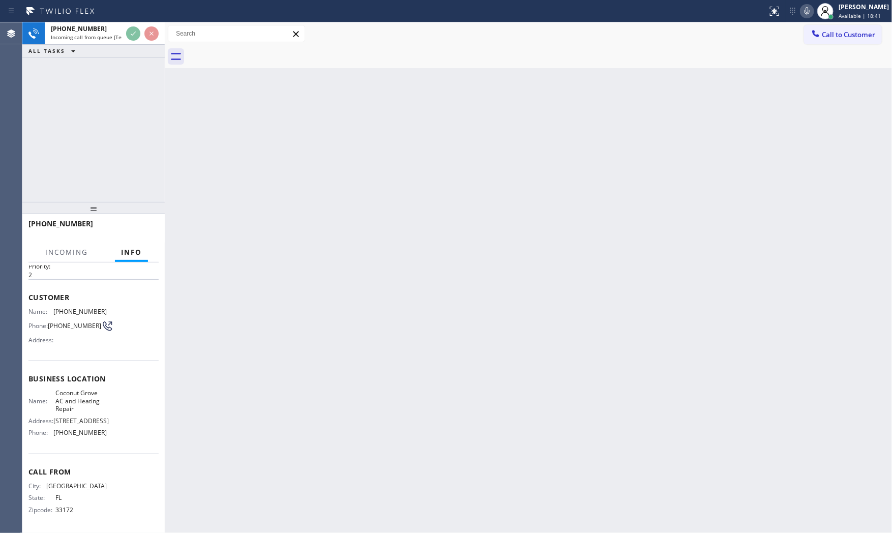
scroll to position [40, 0]
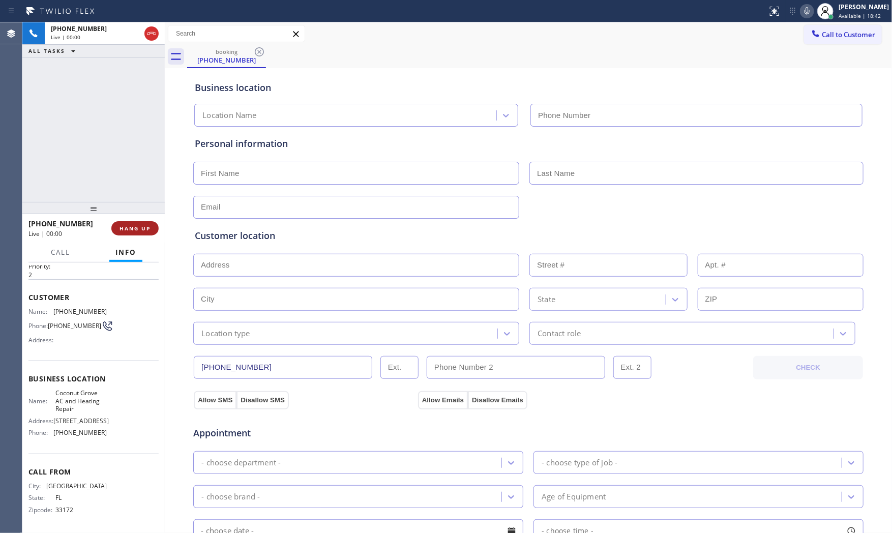
type input "(305) 600-5470"
click at [138, 227] on span "HANG UP" at bounding box center [135, 228] width 31 height 7
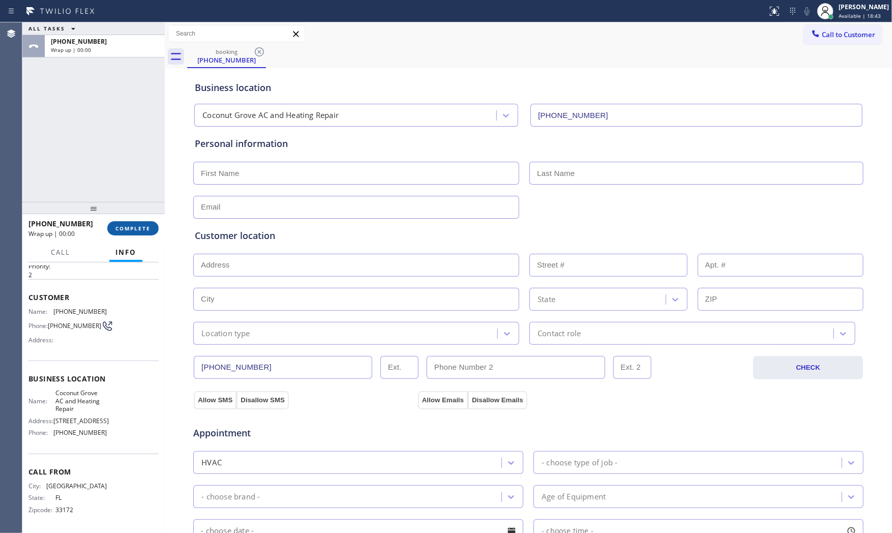
click at [138, 227] on span "COMPLETE" at bounding box center [132, 228] width 35 height 7
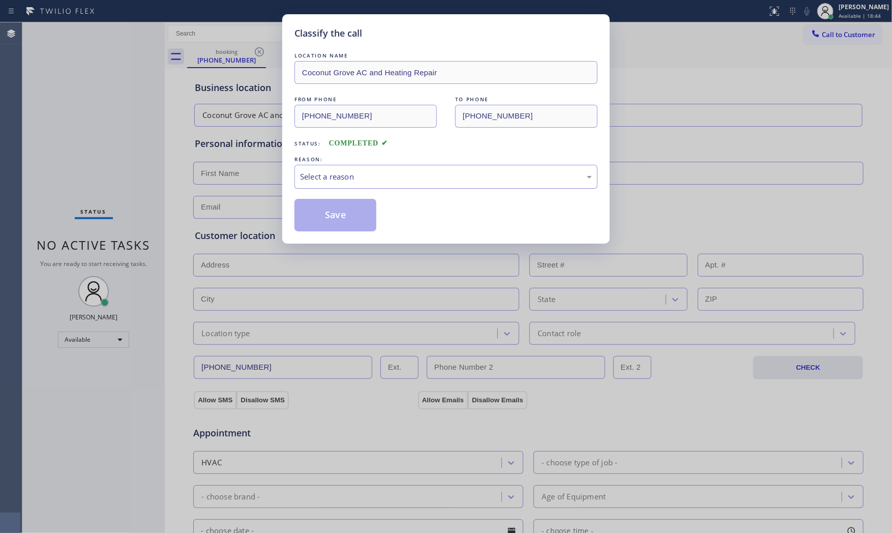
drag, startPoint x: 370, startPoint y: 178, endPoint x: 366, endPoint y: 186, distance: 8.9
click at [370, 180] on div "Select a reason" at bounding box center [446, 177] width 292 height 12
click at [343, 211] on button "Save" at bounding box center [336, 215] width 82 height 33
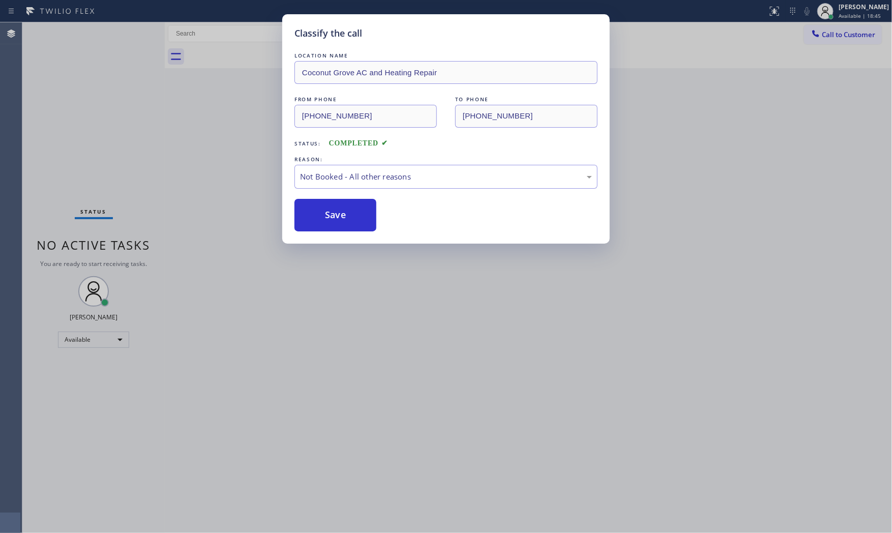
click at [343, 211] on button "Save" at bounding box center [336, 215] width 82 height 33
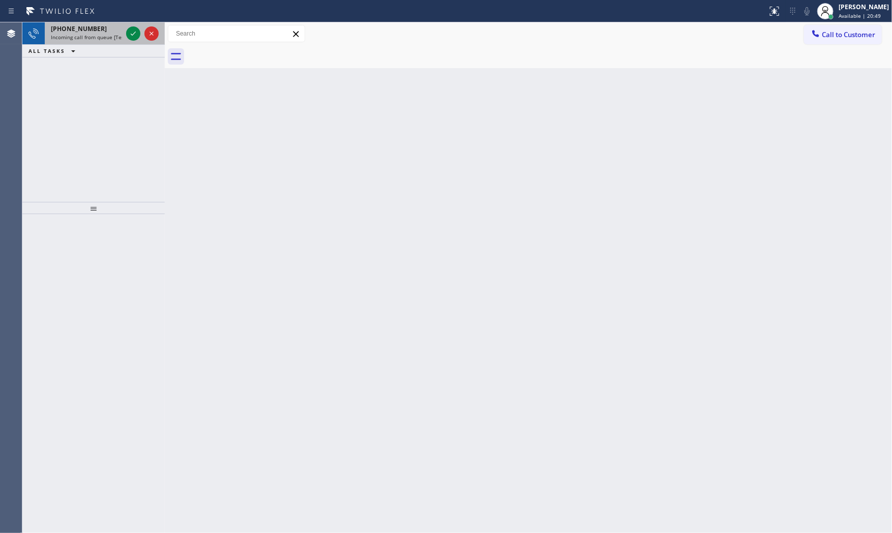
click at [104, 32] on div "+19728970249" at bounding box center [86, 28] width 71 height 9
drag, startPoint x: 129, startPoint y: 34, endPoint x: 128, endPoint y: 44, distance: 10.3
click at [128, 45] on div "ALL TASKS ALL TASKS ACTIVE TASKS TASKS IN WRAP UP" at bounding box center [93, 51] width 142 height 13
click at [123, 38] on div "+19728970249 Incoming call from queue [Test] All" at bounding box center [84, 33] width 79 height 22
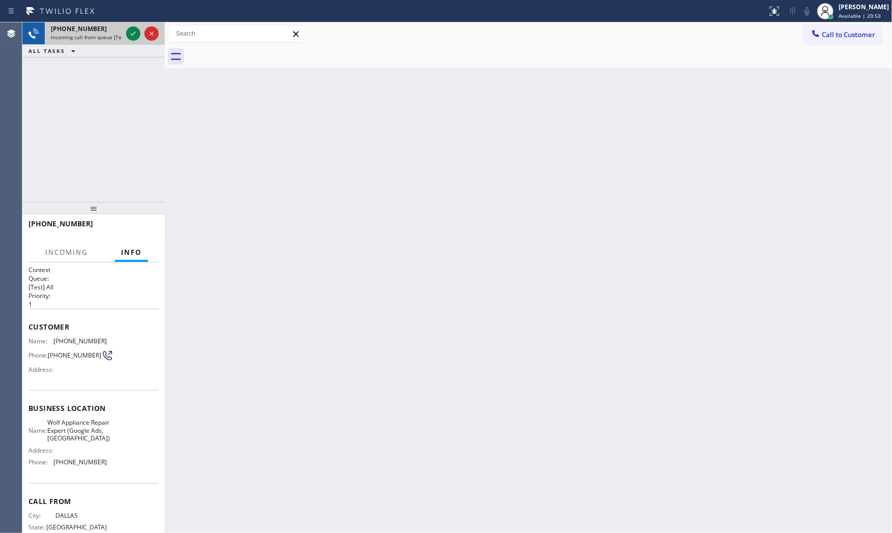
click at [123, 38] on div "+19728970249 Incoming call from queue [Test] All" at bounding box center [84, 33] width 79 height 22
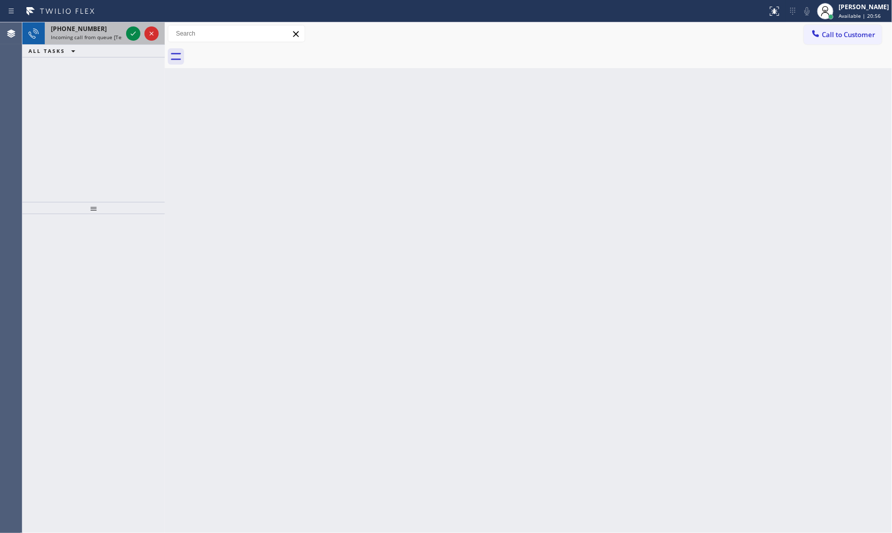
click at [87, 33] on span "+15162070107" at bounding box center [79, 28] width 56 height 9
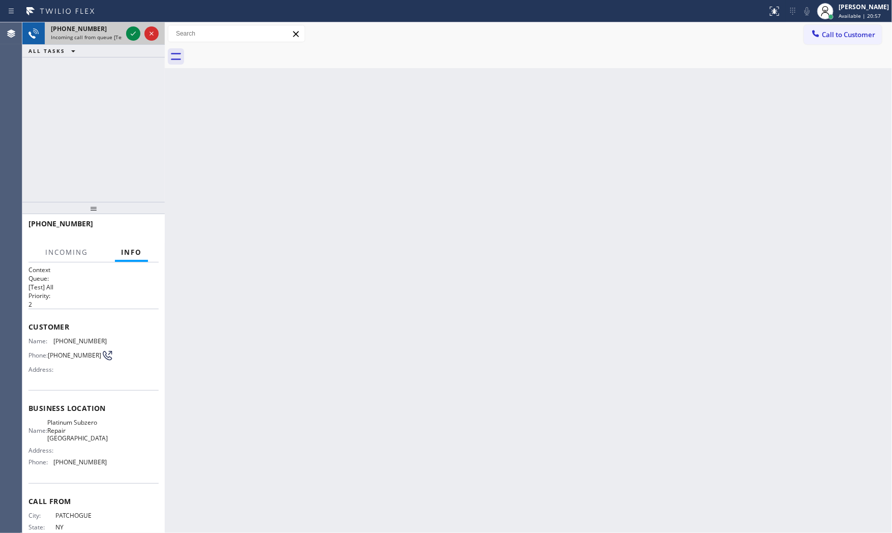
click at [119, 35] on span "Incoming call from queue [Test] All" at bounding box center [93, 37] width 84 height 7
click at [127, 34] on div at bounding box center [142, 33] width 37 height 22
click at [130, 34] on icon at bounding box center [133, 33] width 12 height 12
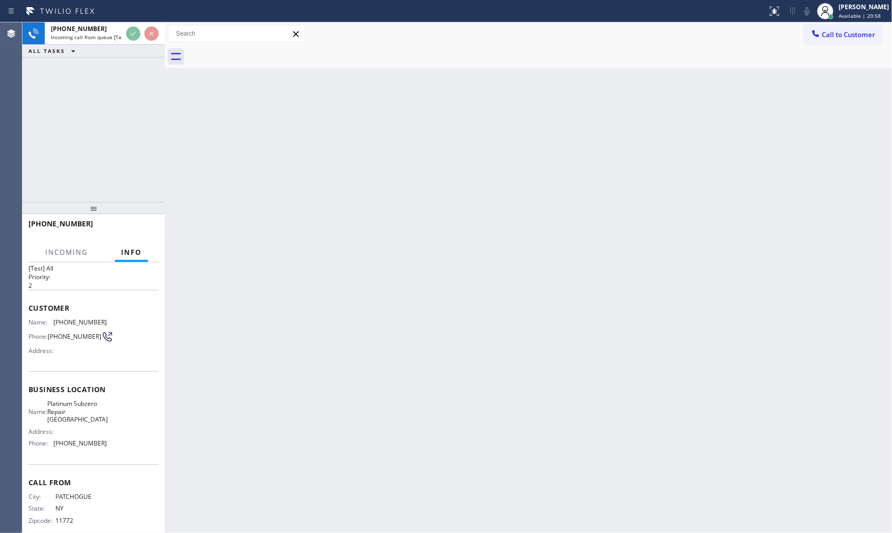
scroll to position [32, 0]
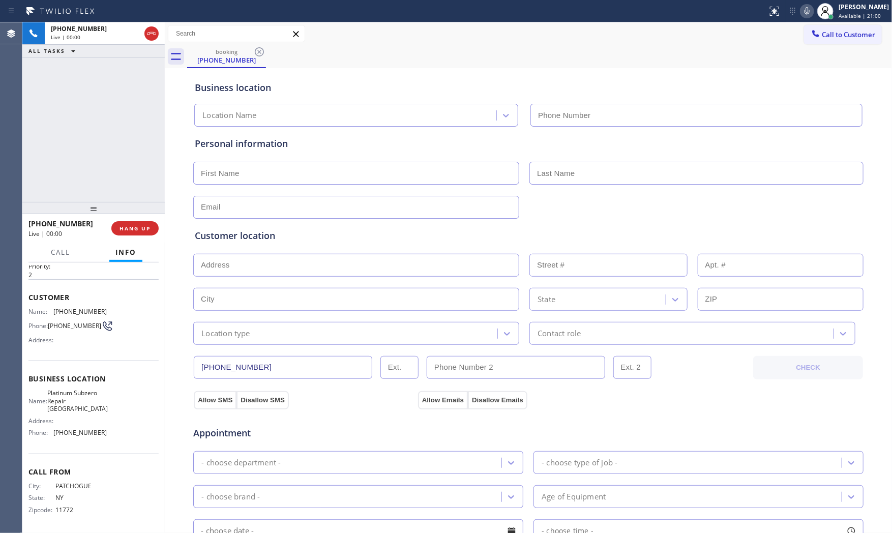
type input "(516) 531-9922"
click at [138, 220] on div "+15162070107 Live | 00:01 HANG UP" at bounding box center [93, 228] width 130 height 26
click at [138, 222] on button "HANG UP" at bounding box center [134, 228] width 47 height 14
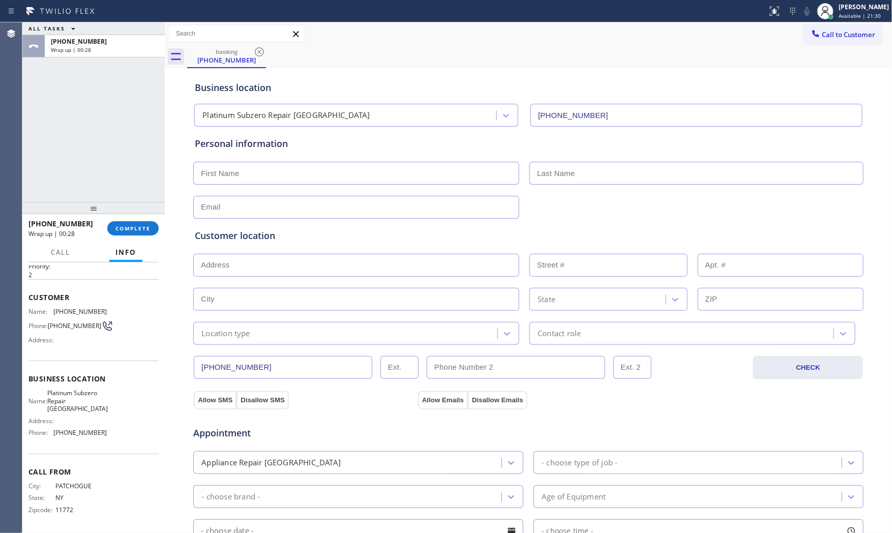
click at [159, 229] on div "+15162070107 Wrap up | 00:28 COMPLETE" at bounding box center [93, 228] width 142 height 28
click at [159, 229] on div "+15162070107 Wrap up | 00:29 COMPLETE" at bounding box center [93, 228] width 142 height 28
click at [121, 229] on span "COMPLETE" at bounding box center [132, 228] width 35 height 7
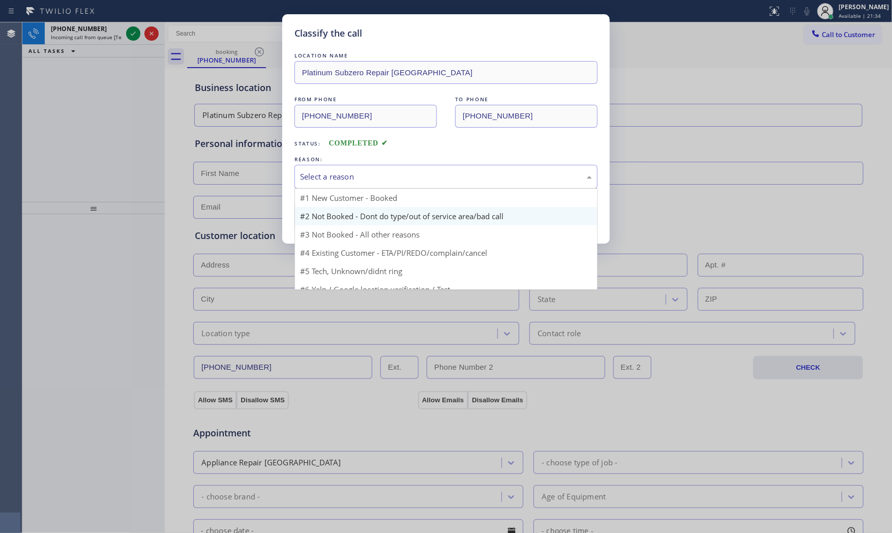
drag, startPoint x: 377, startPoint y: 177, endPoint x: 341, endPoint y: 210, distance: 48.2
click at [375, 180] on div "Select a reason" at bounding box center [446, 177] width 292 height 12
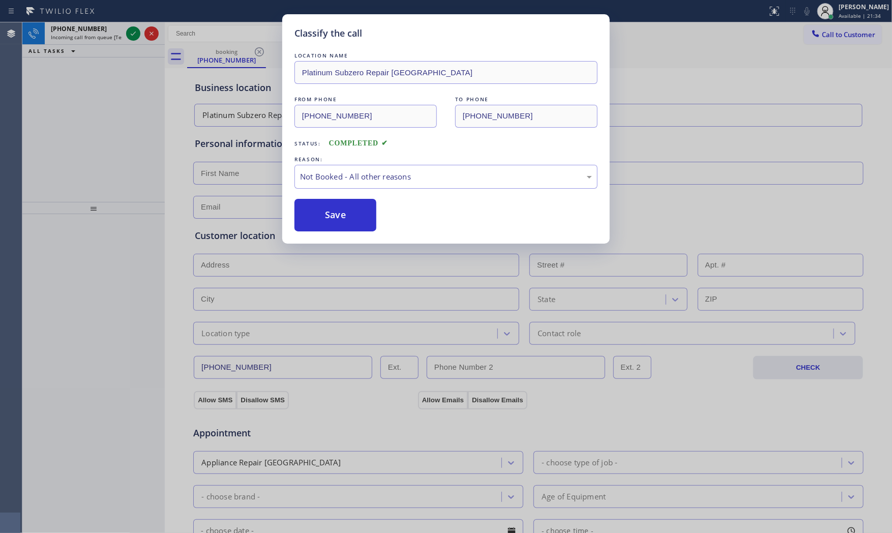
click at [340, 210] on button "Save" at bounding box center [336, 215] width 82 height 33
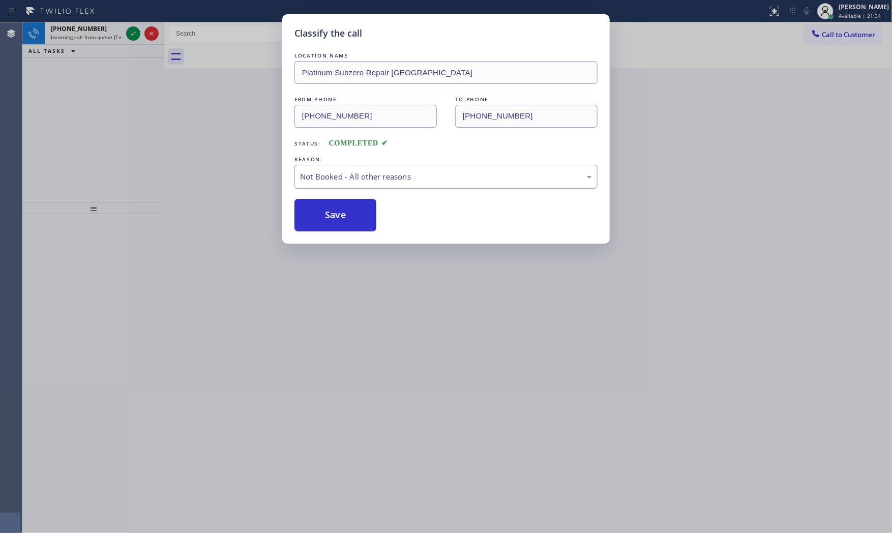
click at [340, 210] on button "Save" at bounding box center [336, 215] width 82 height 33
click at [107, 41] on div "Classify the call LOCATION NAME Platinum Subzero Repair Garden City FROM PHONE …" at bounding box center [446, 266] width 892 height 533
click at [107, 41] on span "Incoming call from queue [Test] All" at bounding box center [93, 37] width 84 height 7
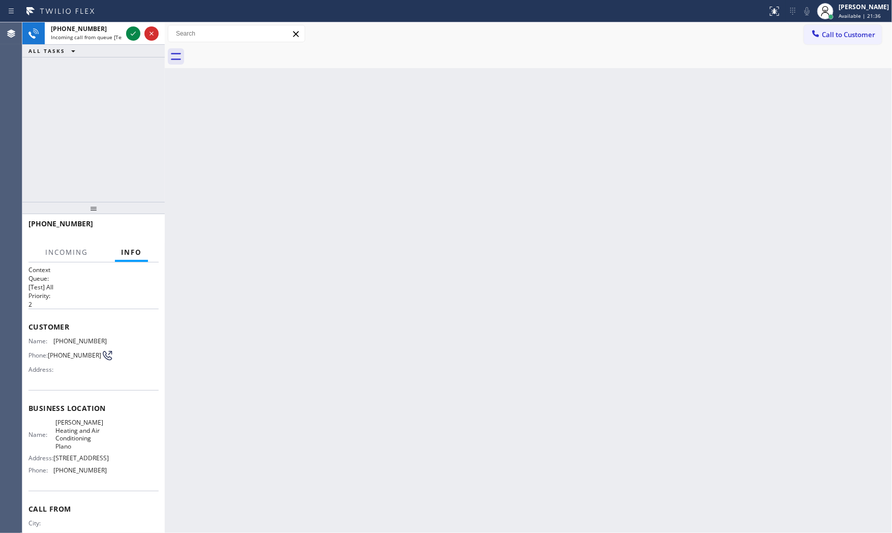
click at [107, 41] on span "Incoming call from queue [Test] All" at bounding box center [93, 37] width 84 height 7
click at [124, 32] on div at bounding box center [142, 33] width 37 height 22
click at [128, 31] on icon at bounding box center [133, 33] width 12 height 12
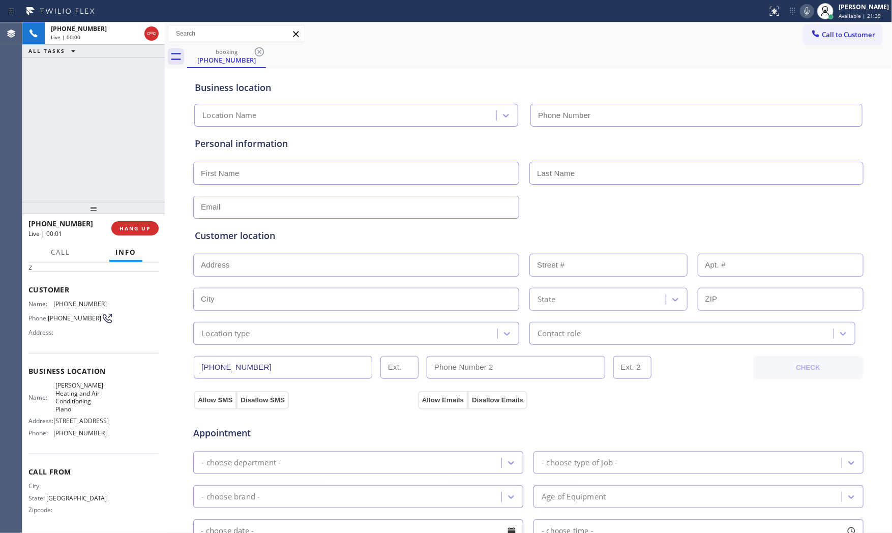
type input "(469) 905-4997"
click at [140, 226] on span "HANG UP" at bounding box center [135, 228] width 31 height 7
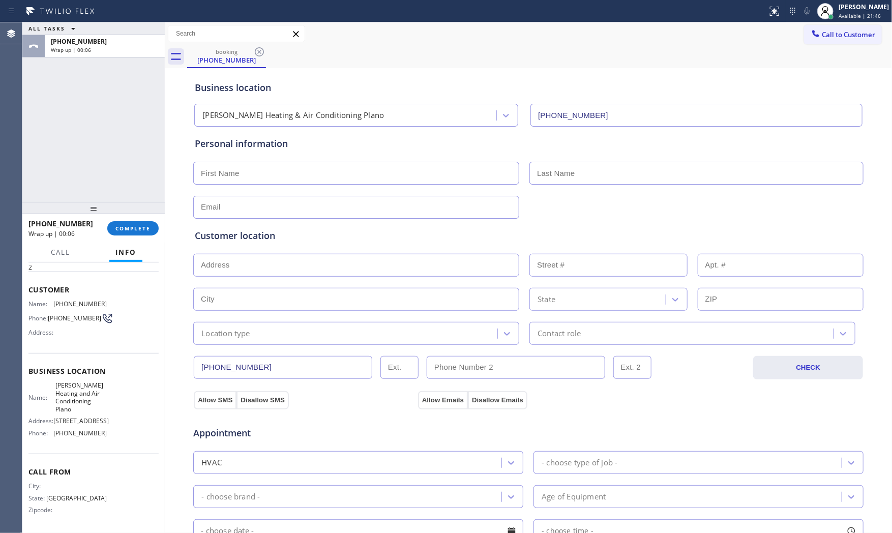
click at [144, 237] on div "+14697943065 Wrap up | 00:06 COMPLETE" at bounding box center [93, 228] width 130 height 26
click at [144, 231] on span "COMPLETE" at bounding box center [132, 228] width 35 height 7
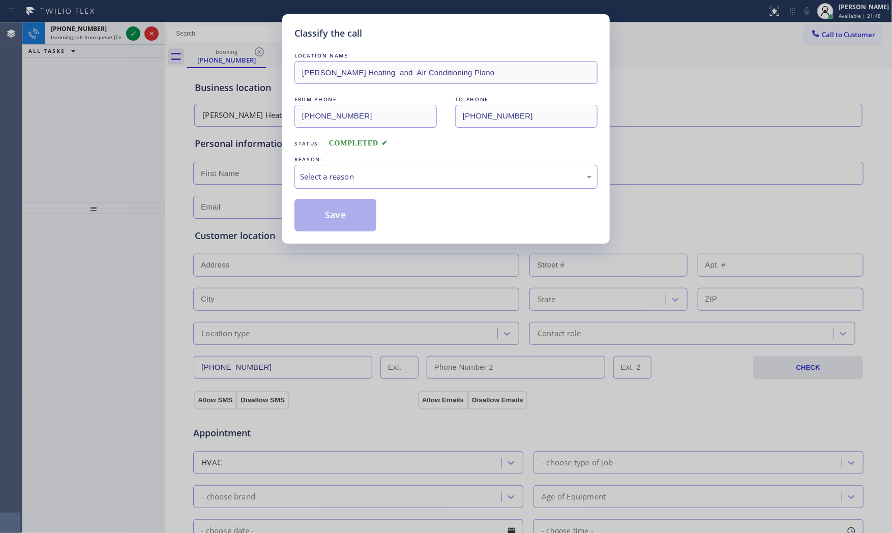
click at [339, 182] on div "Select a reason" at bounding box center [446, 177] width 292 height 12
click at [329, 214] on button "Save" at bounding box center [336, 215] width 82 height 33
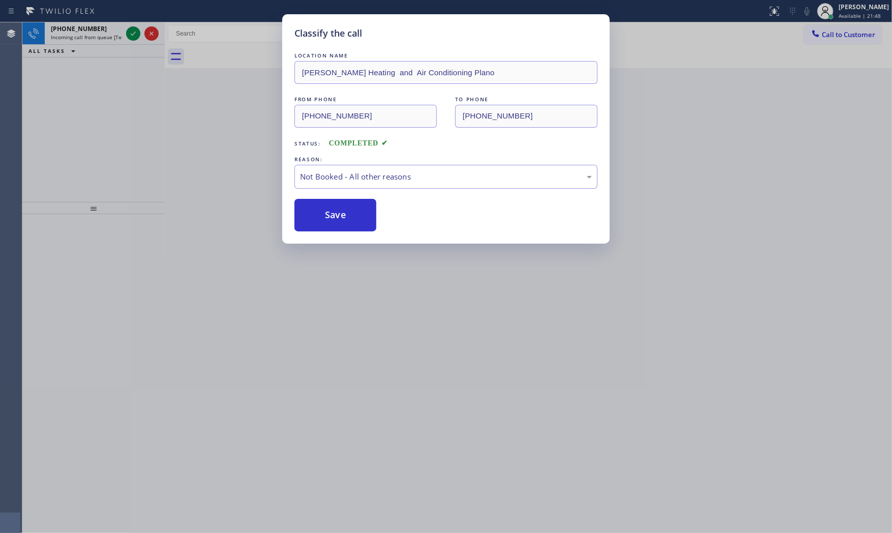
click at [329, 214] on button "Save" at bounding box center [336, 215] width 82 height 33
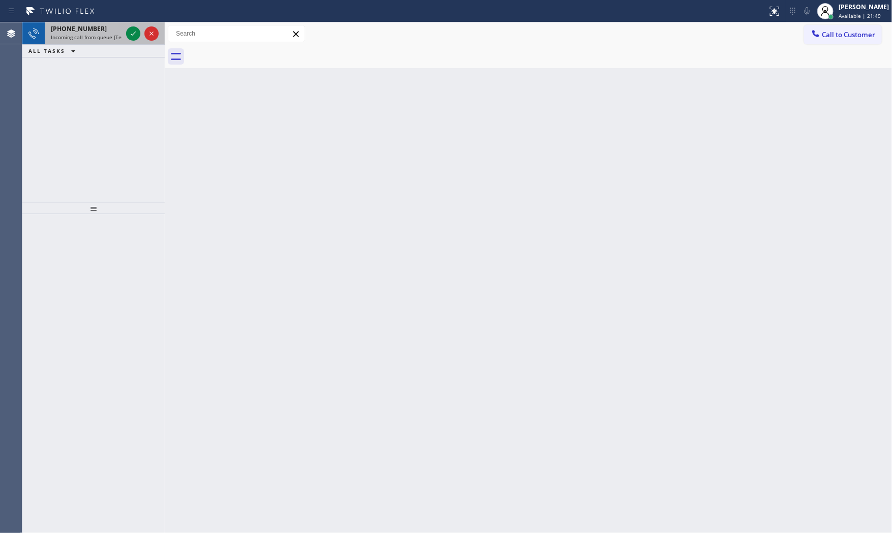
click at [112, 32] on div "+15168992911 Incoming call from queue [Test] All" at bounding box center [84, 33] width 79 height 22
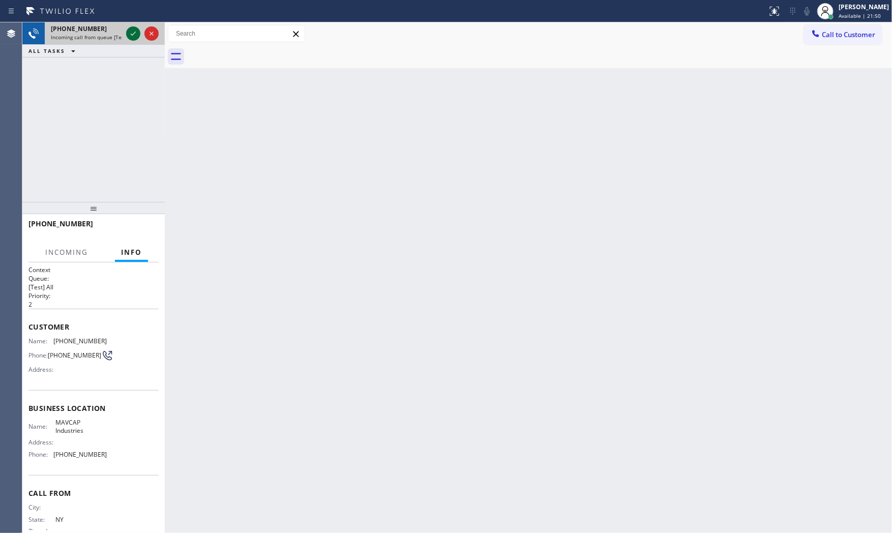
click at [133, 31] on icon at bounding box center [133, 33] width 12 height 12
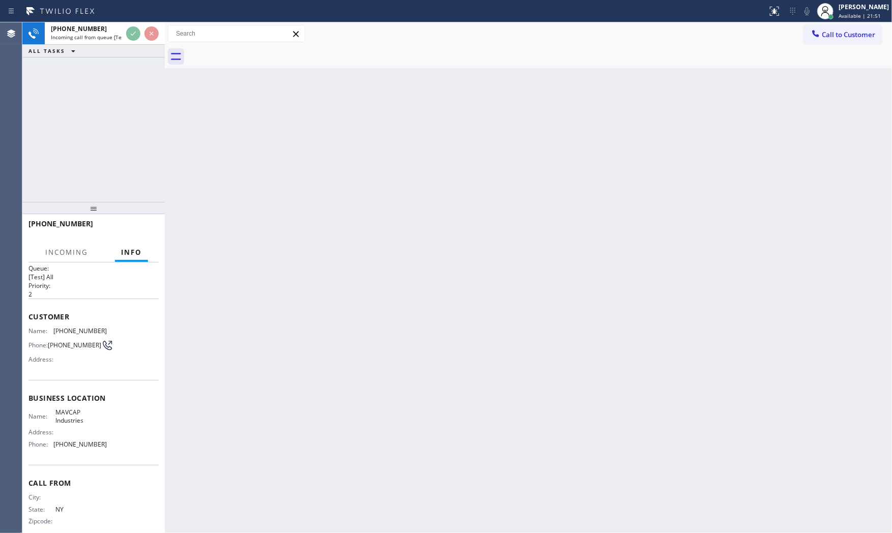
scroll to position [24, 0]
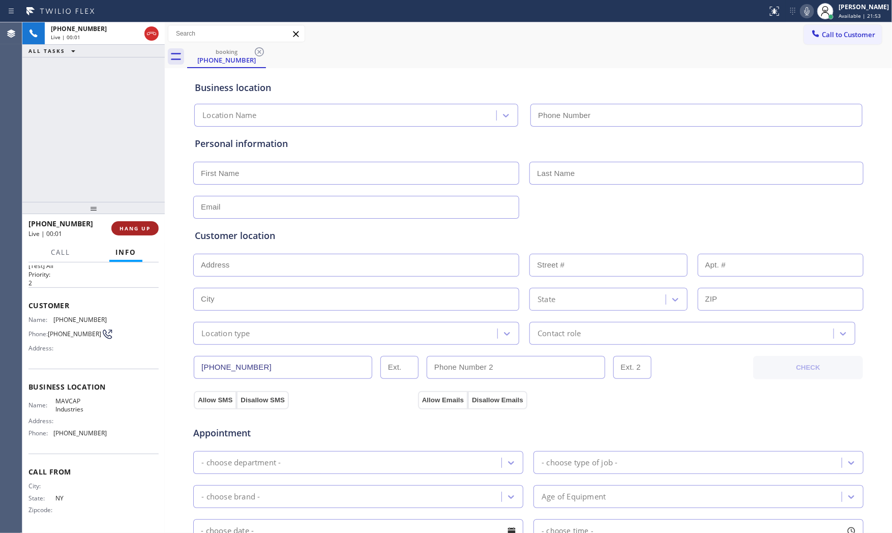
type input "(516) 990-1627"
click at [127, 226] on span "HANG UP" at bounding box center [135, 228] width 31 height 7
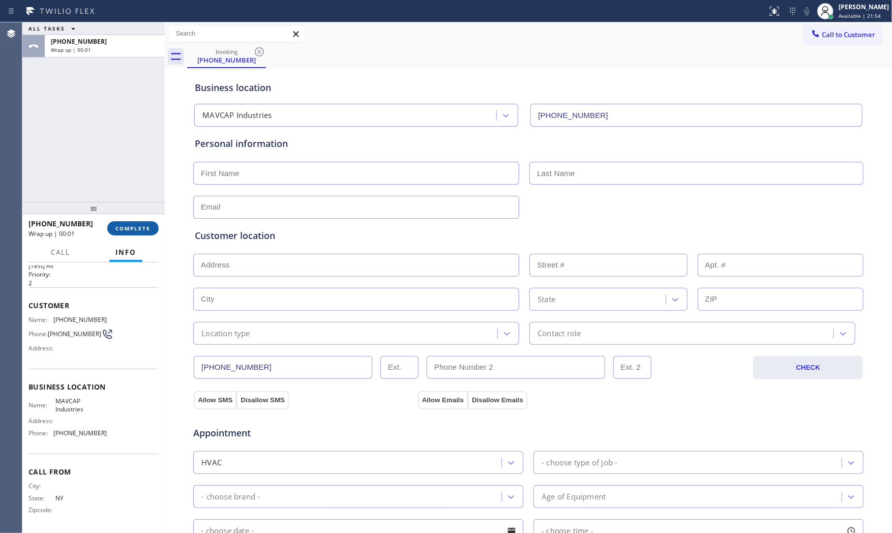
click at [127, 226] on span "COMPLETE" at bounding box center [132, 228] width 35 height 7
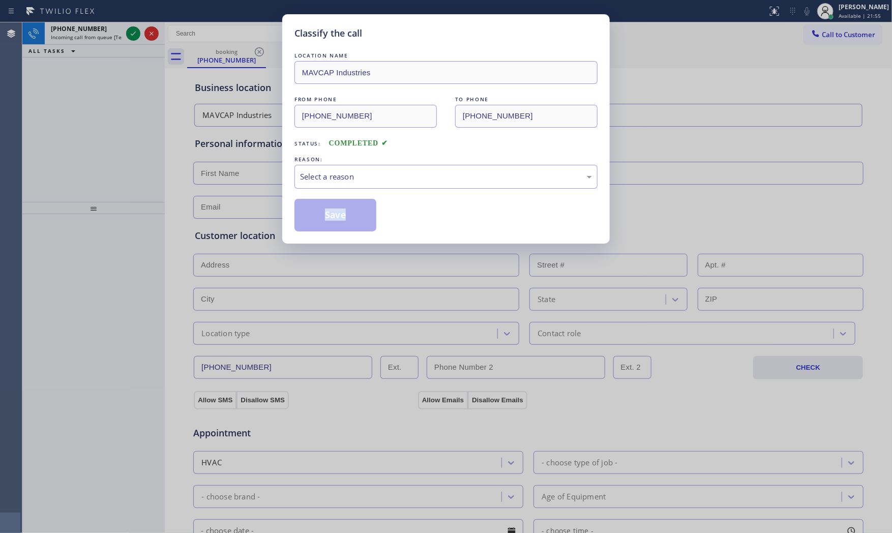
drag, startPoint x: 377, startPoint y: 189, endPoint x: 364, endPoint y: 197, distance: 15.5
click at [376, 189] on div "LOCATION NAME MAVCAP Industries FROM PHONE (516) 899-2911 TO PHONE (516) 990-16…" at bounding box center [446, 140] width 303 height 181
click at [335, 185] on div "Select a reason" at bounding box center [446, 177] width 303 height 24
click at [326, 209] on button "Save" at bounding box center [336, 215] width 82 height 33
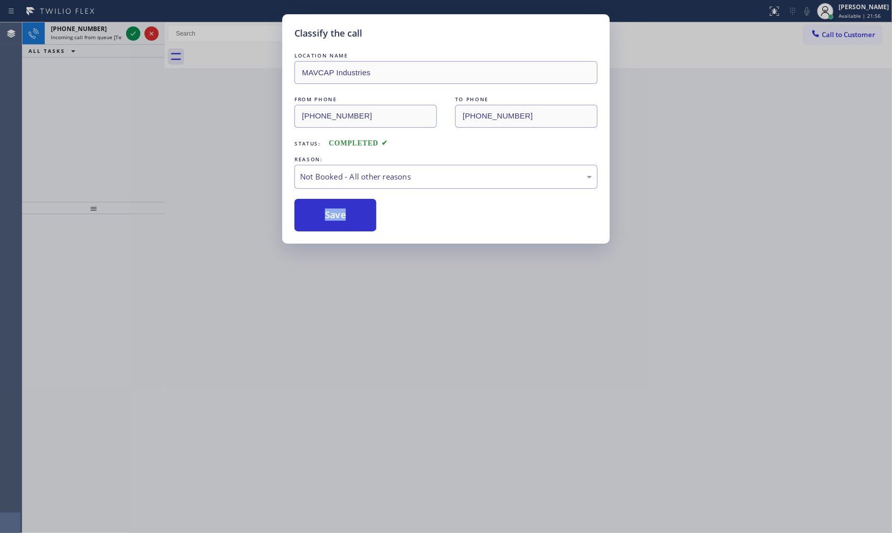
click at [326, 209] on button "Save" at bounding box center [336, 215] width 82 height 33
click at [100, 36] on div "Classify the call LOCATION NAME MAVCAP Industries FROM PHONE (516) 899-2911 TO …" at bounding box center [446, 266] width 892 height 533
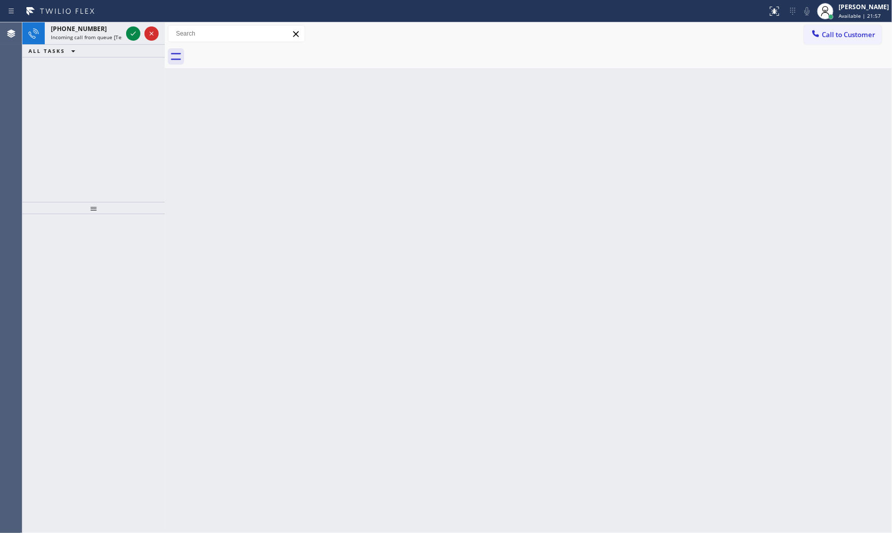
click at [100, 36] on div "Classify the call LOCATION NAME Daryl Electrical Repair Pro FROM PHONE (213) 49…" at bounding box center [457, 277] width 870 height 511
click at [100, 36] on span "Incoming call from queue [Test] All" at bounding box center [93, 37] width 84 height 7
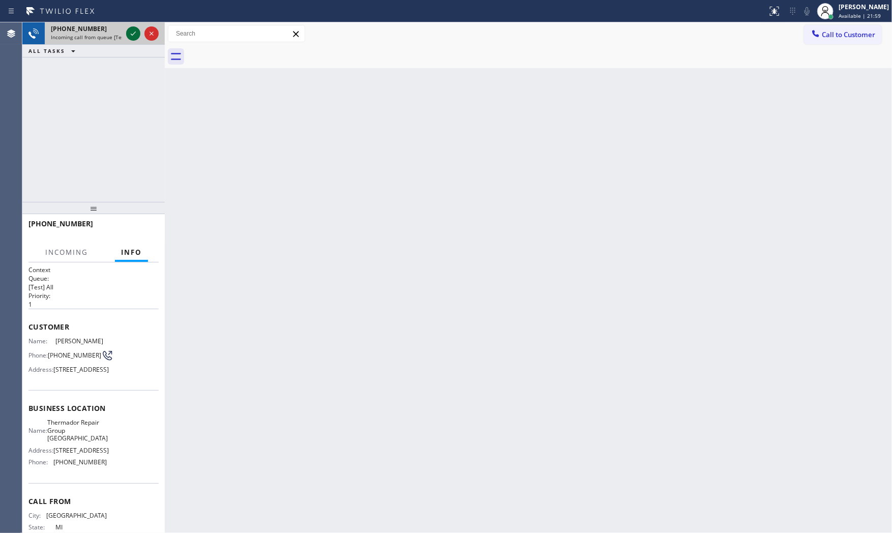
click at [131, 34] on icon at bounding box center [133, 34] width 5 height 4
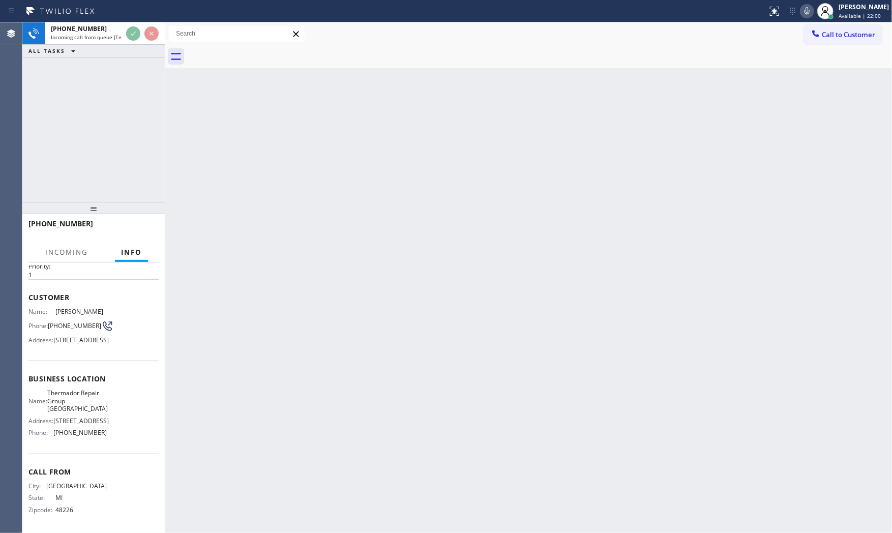
scroll to position [63, 0]
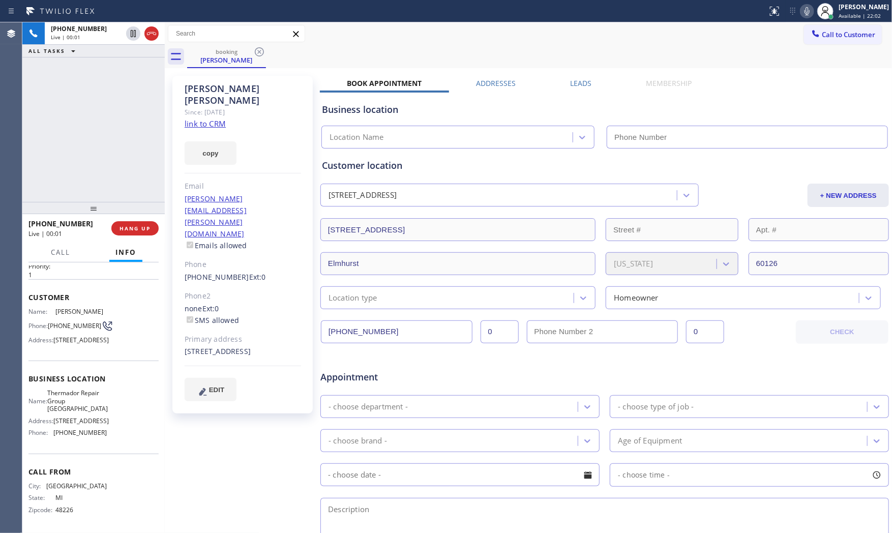
type input "(708) 998-5526"
click at [205, 119] on link "link to CRM" at bounding box center [205, 124] width 41 height 10
click at [801, 16] on icon at bounding box center [807, 11] width 12 height 12
click at [805, 14] on icon at bounding box center [807, 11] width 5 height 8
click at [801, 15] on icon at bounding box center [807, 11] width 12 height 12
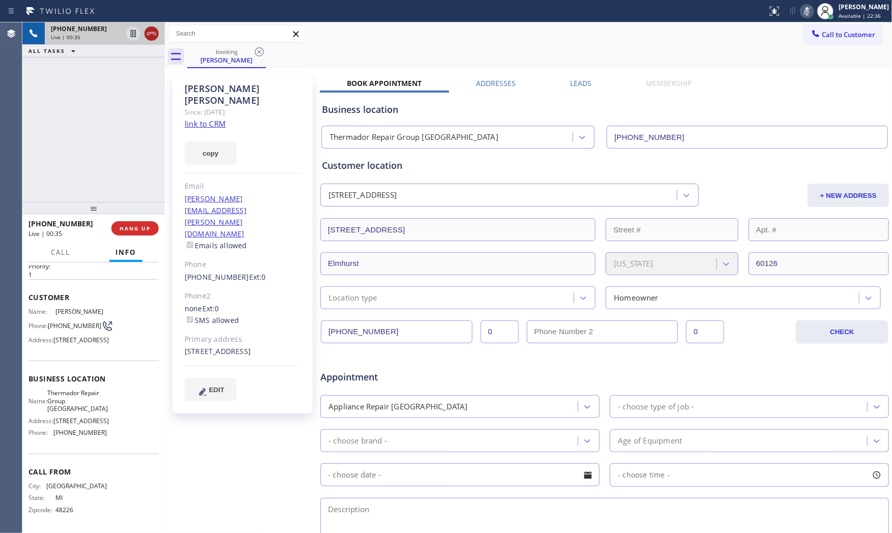
click at [150, 38] on icon at bounding box center [151, 33] width 12 height 12
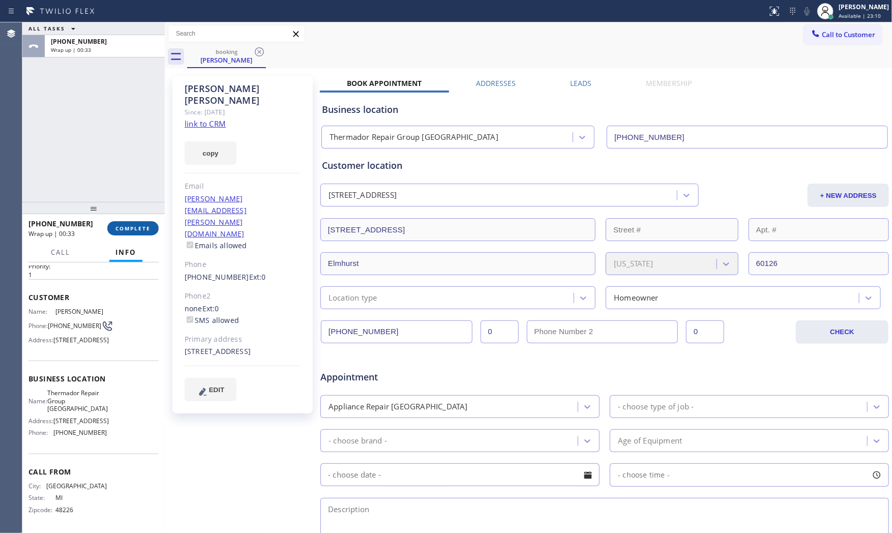
click at [129, 225] on button "COMPLETE" at bounding box center [132, 228] width 51 height 14
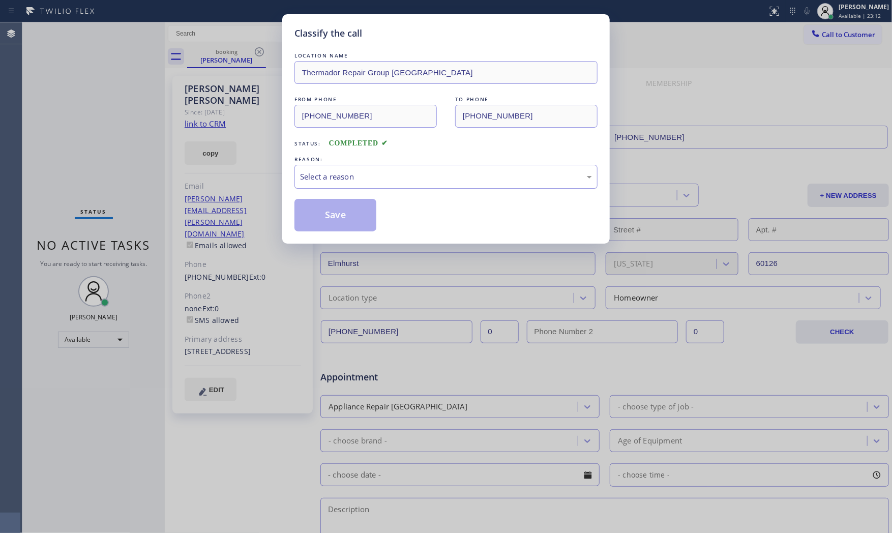
drag, startPoint x: 388, startPoint y: 184, endPoint x: 375, endPoint y: 187, distance: 13.2
click at [383, 182] on div "Select a reason" at bounding box center [446, 177] width 303 height 24
click at [327, 209] on button "Save" at bounding box center [336, 215] width 82 height 33
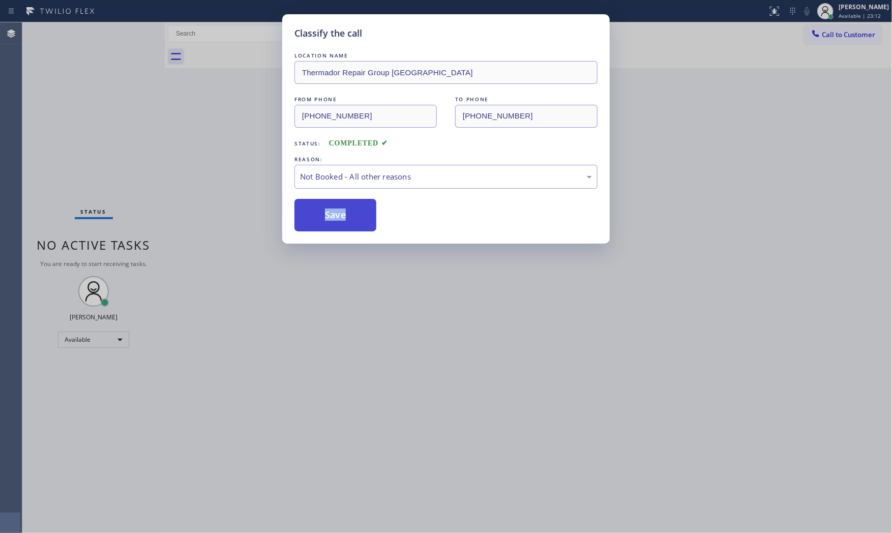
click at [327, 209] on button "Save" at bounding box center [336, 215] width 82 height 33
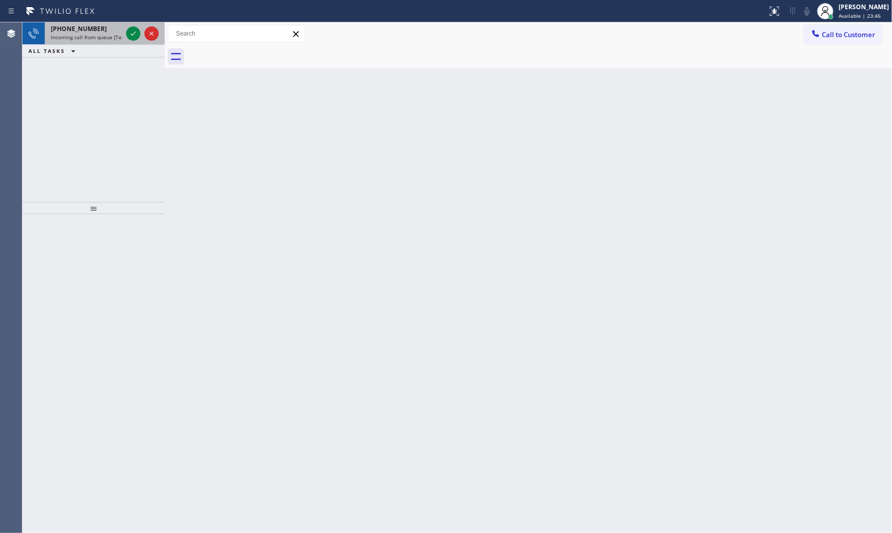
click at [108, 44] on div "+12675601880 Incoming call from queue [Test] All" at bounding box center [84, 33] width 79 height 22
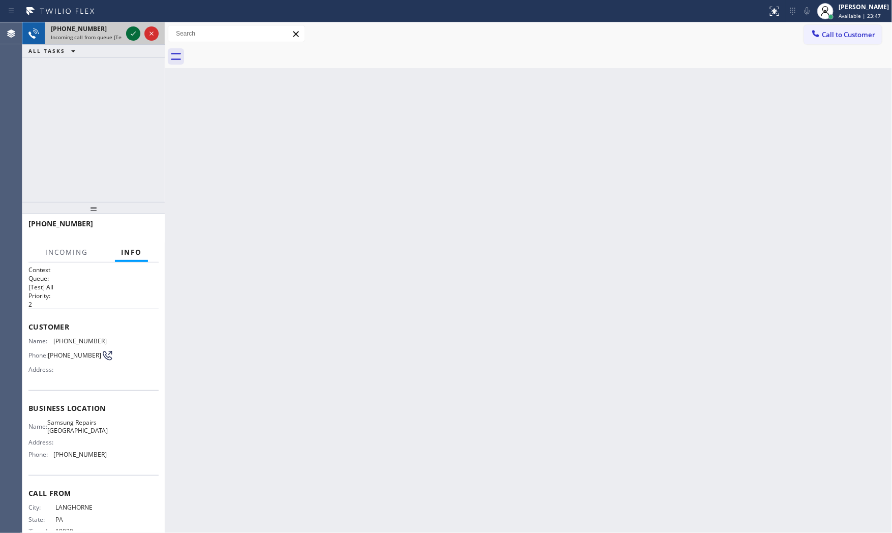
click at [133, 33] on icon at bounding box center [133, 33] width 12 height 12
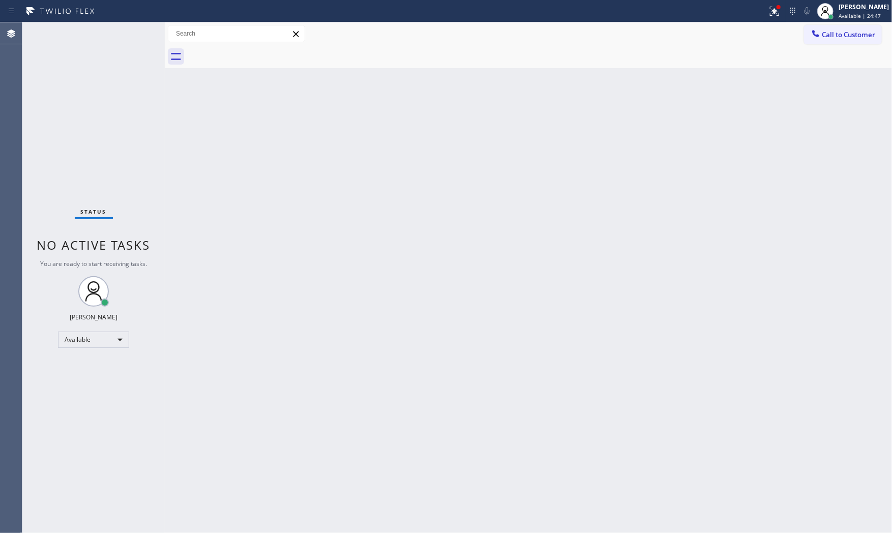
click at [109, 26] on div "Status No active tasks You are ready to start receiving tasks. [PERSON_NAME] Av…" at bounding box center [93, 277] width 142 height 511
click at [119, 21] on div "Status report Issue detected This issue could affect your workflow. Please cont…" at bounding box center [446, 11] width 892 height 22
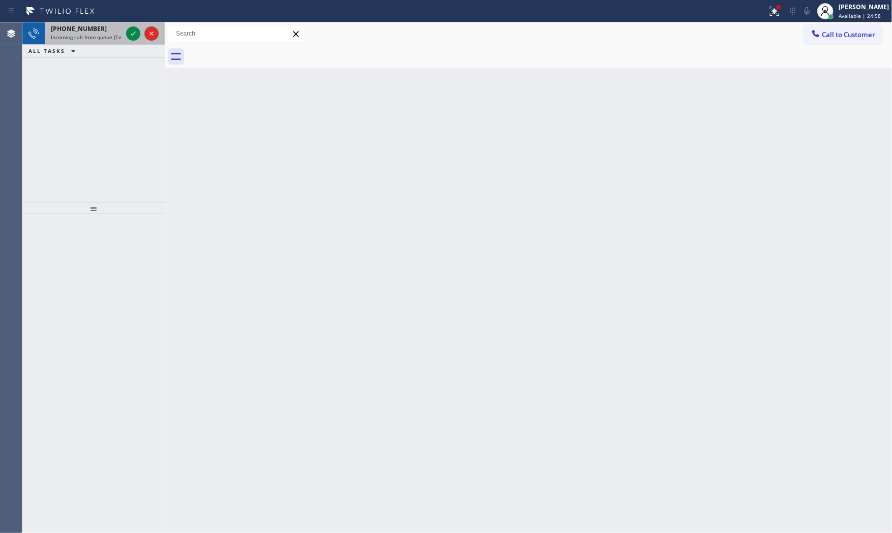
click at [108, 34] on span "Incoming call from queue [Test] All" at bounding box center [93, 37] width 84 height 7
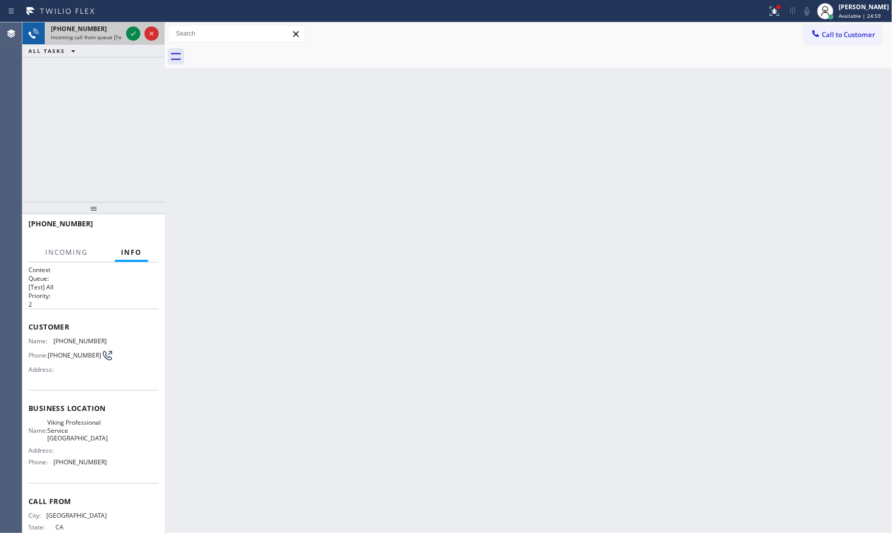
click at [125, 33] on div at bounding box center [142, 33] width 37 height 22
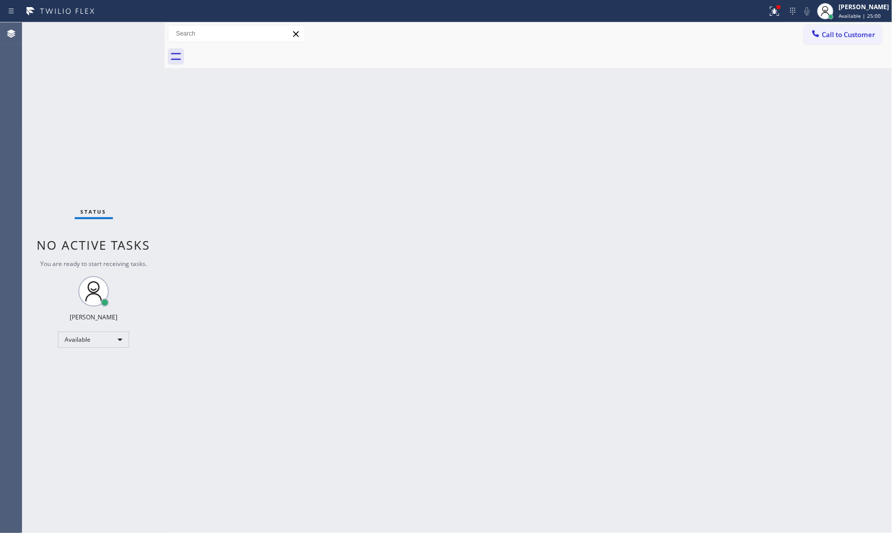
click at [125, 33] on div "Status No active tasks You are ready to start receiving tasks. [PERSON_NAME] Av…" at bounding box center [93, 277] width 142 height 511
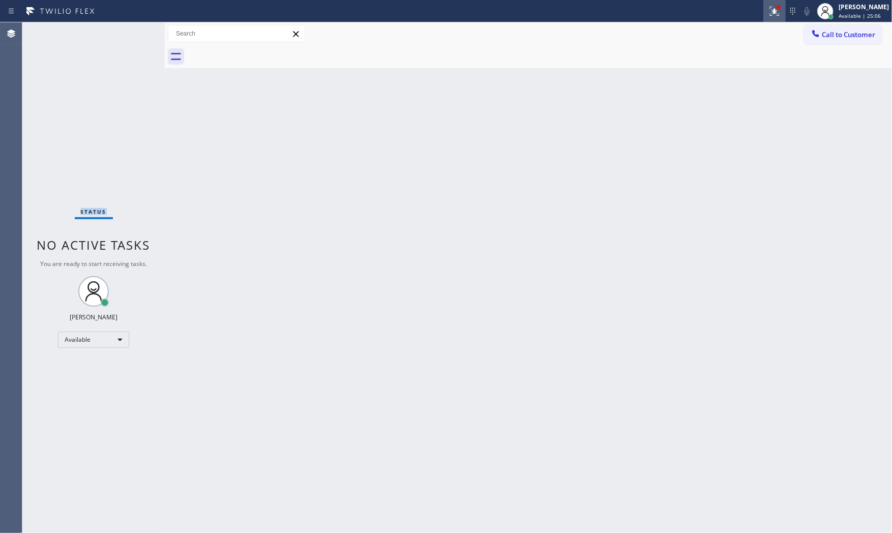
click at [771, 17] on icon at bounding box center [775, 11] width 12 height 12
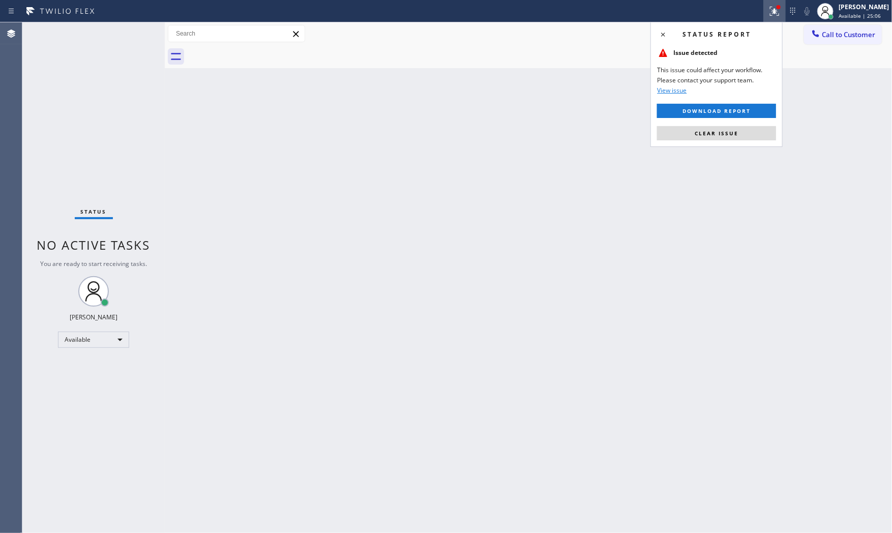
click at [730, 144] on div "Status report Issue detected This issue could affect your workflow. Please cont…" at bounding box center [717, 84] width 132 height 125
click at [731, 136] on span "Clear issue" at bounding box center [717, 133] width 44 height 7
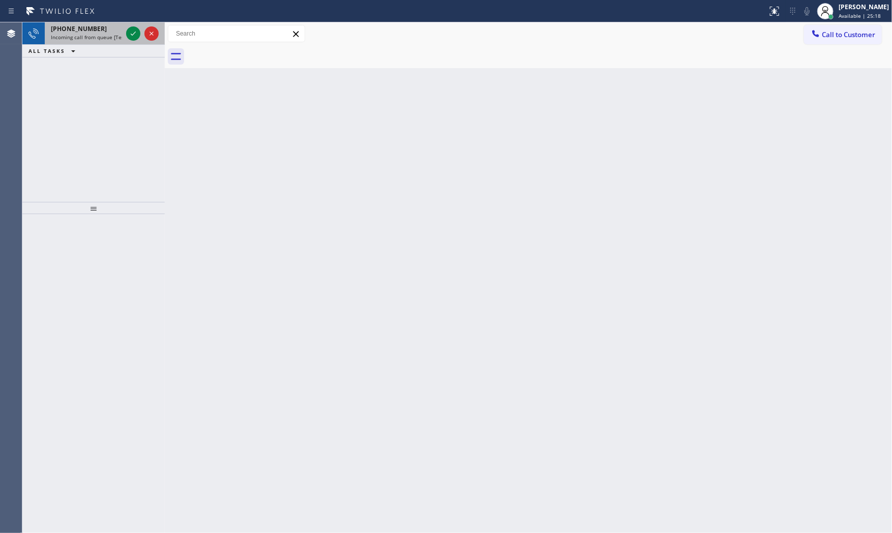
click at [102, 31] on div "+14257038599 Incoming call from queue [Test] All" at bounding box center [84, 33] width 79 height 22
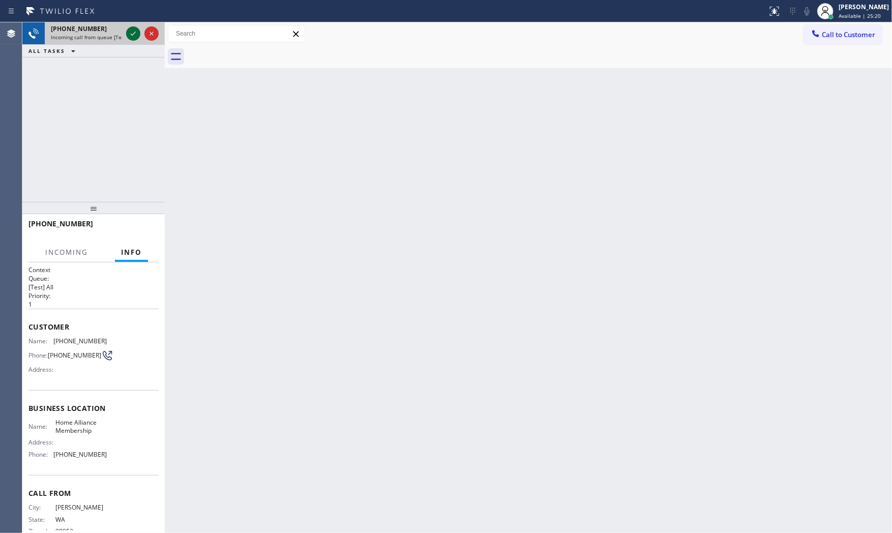
click at [132, 37] on icon at bounding box center [133, 33] width 12 height 12
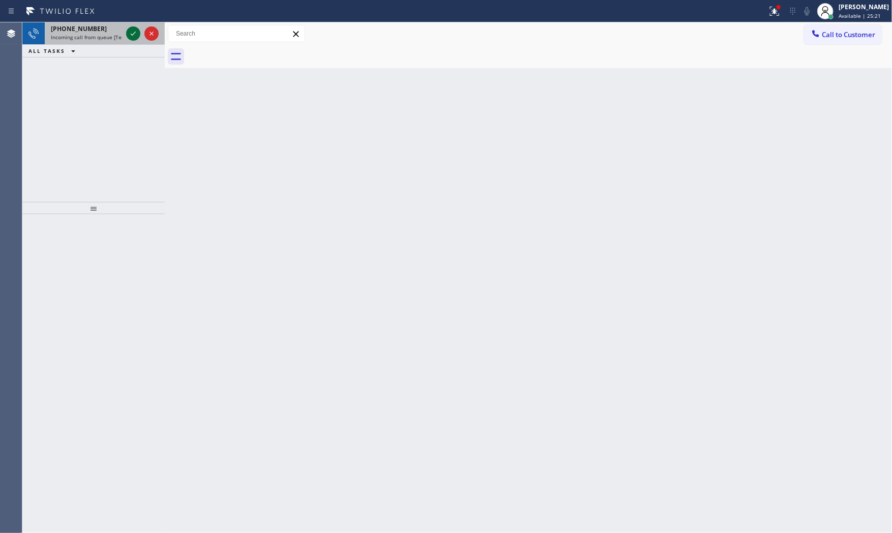
click at [134, 29] on icon at bounding box center [133, 33] width 12 height 12
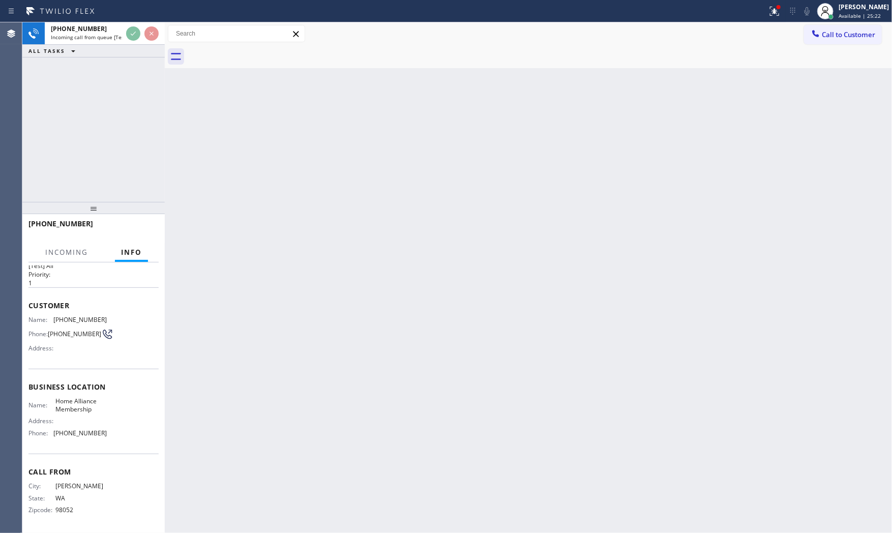
scroll to position [24, 0]
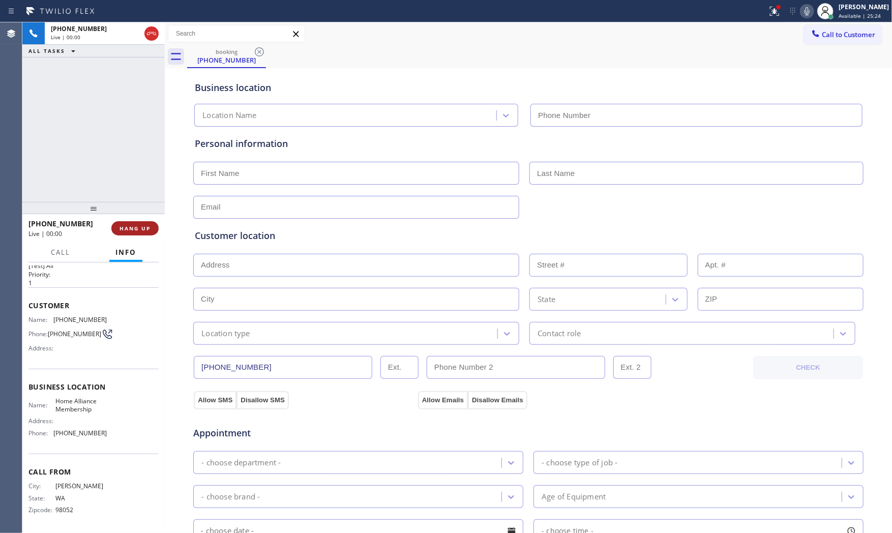
type input "(855) 946-3605"
click at [151, 235] on button "HANG UP" at bounding box center [134, 228] width 47 height 14
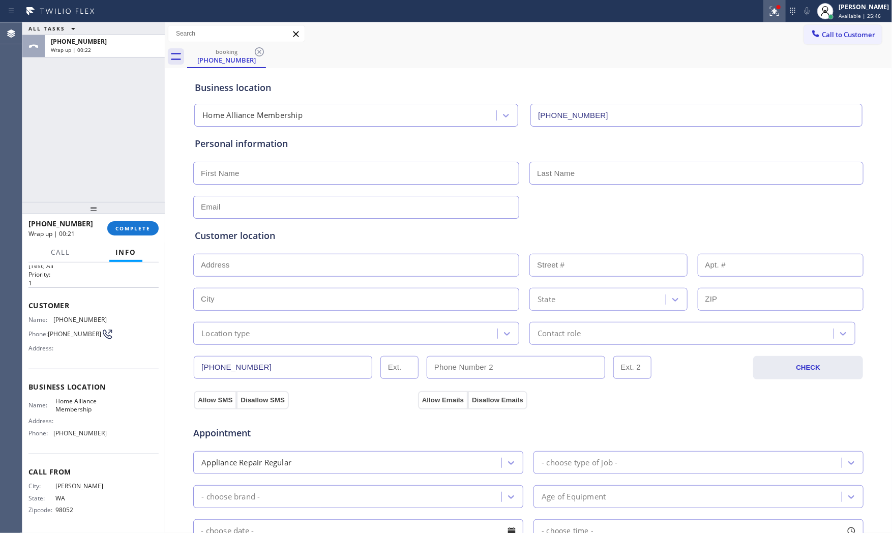
click at [772, 12] on icon at bounding box center [773, 10] width 6 height 7
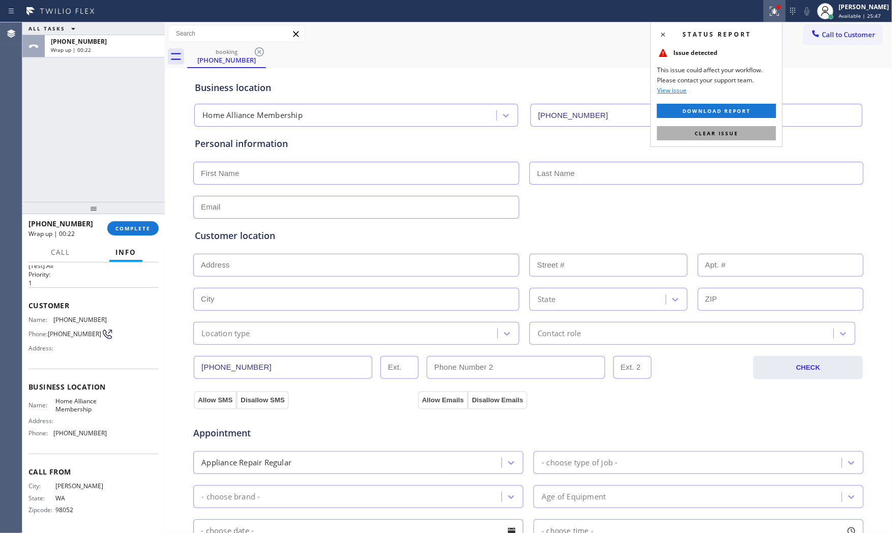
click at [754, 130] on button "Clear issue" at bounding box center [716, 133] width 119 height 14
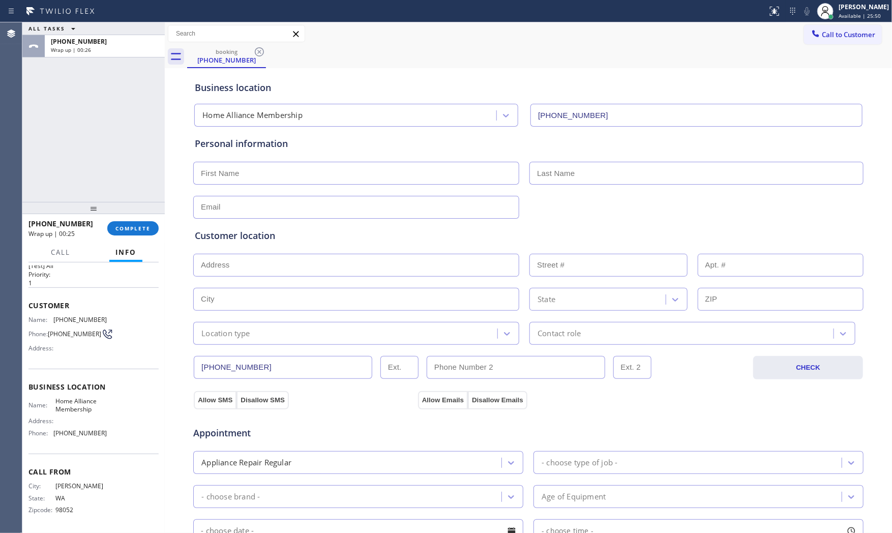
click at [101, 172] on div "ALL TASKS ALL TASKS ACTIVE TASKS TASKS IN WRAP UP +14257038599 Wrap up | 00:26" at bounding box center [93, 112] width 142 height 180
drag, startPoint x: 99, startPoint y: 205, endPoint x: 99, endPoint y: 199, distance: 5.6
click at [99, 199] on div at bounding box center [93, 202] width 142 height 12
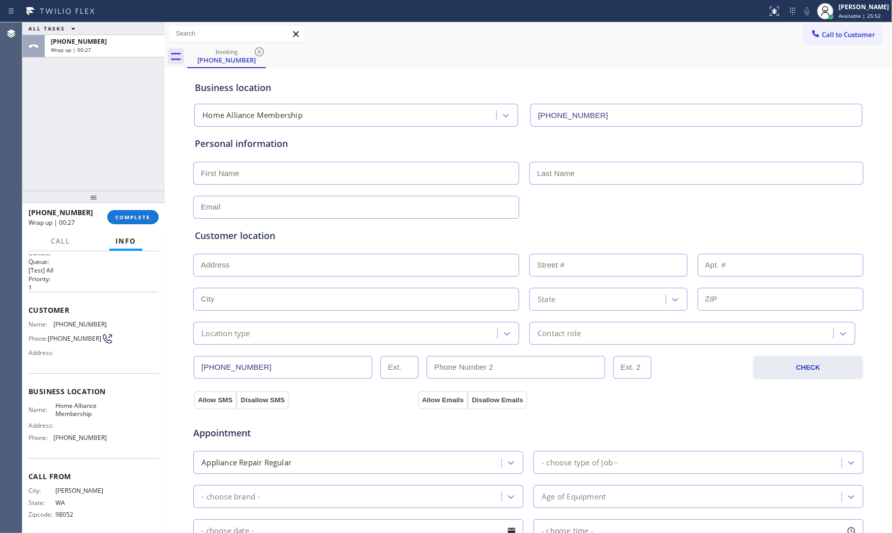
scroll to position [0, 0]
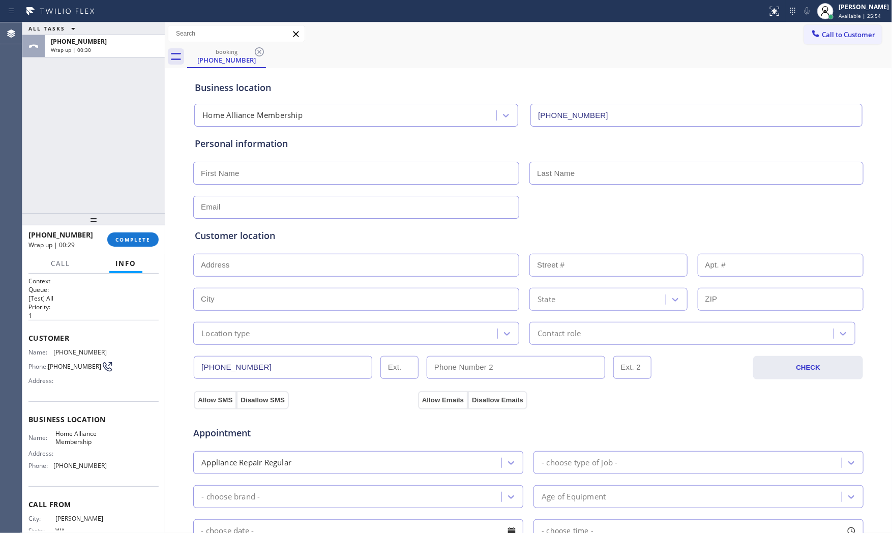
drag, startPoint x: 100, startPoint y: 199, endPoint x: 99, endPoint y: 216, distance: 16.8
click at [99, 216] on div at bounding box center [93, 219] width 142 height 12
click at [120, 239] on span "COMPLETE" at bounding box center [132, 239] width 35 height 7
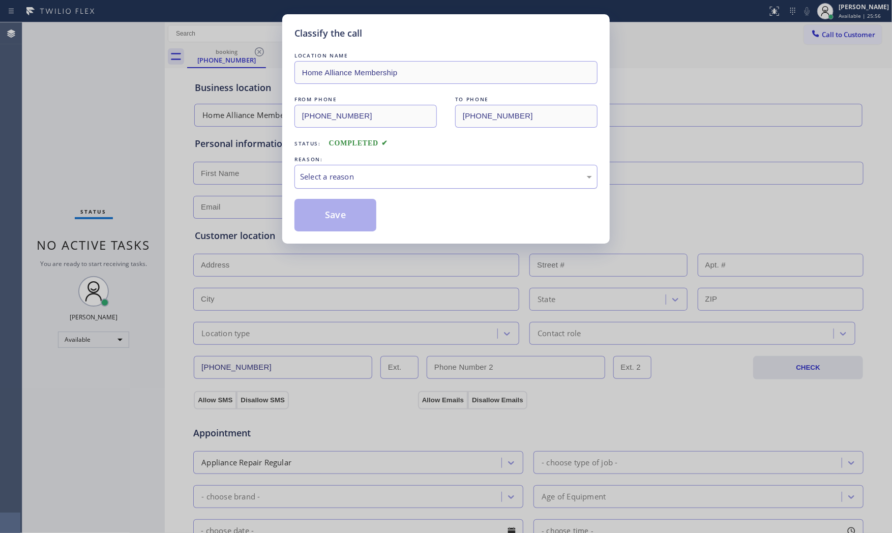
click at [331, 174] on div "Select a reason" at bounding box center [446, 177] width 292 height 12
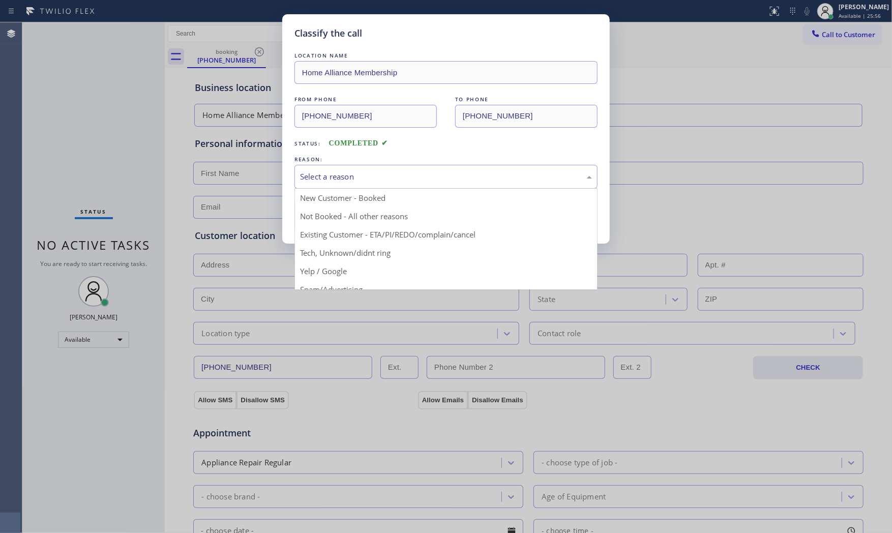
click at [340, 211] on button "Save" at bounding box center [336, 215] width 82 height 33
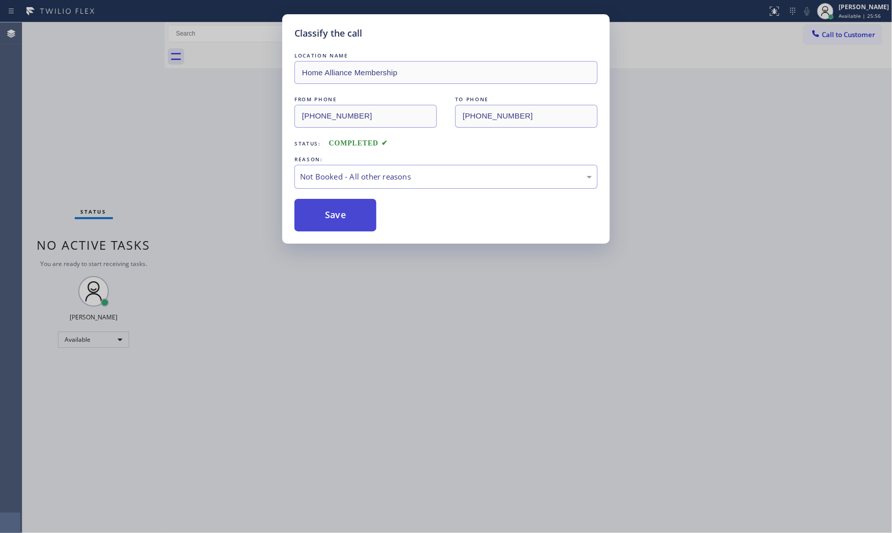
click at [340, 211] on button "Save" at bounding box center [336, 215] width 82 height 33
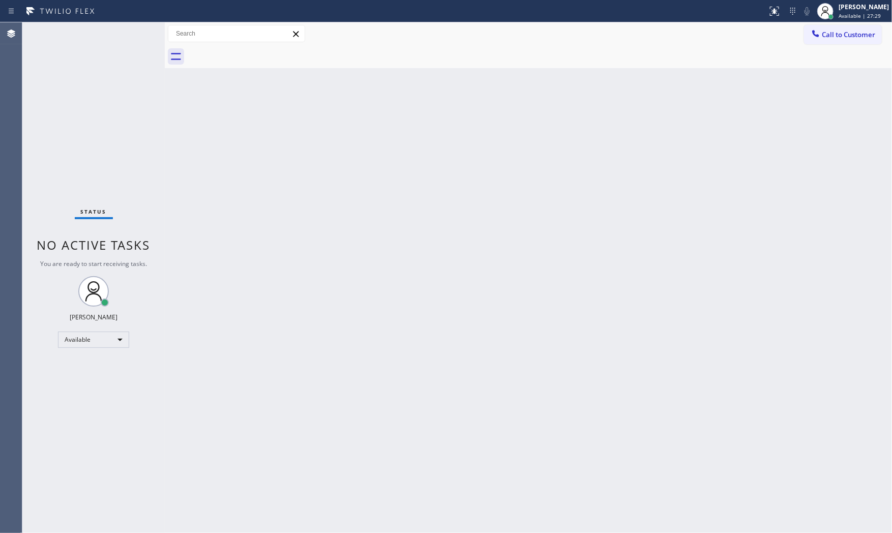
click at [119, 37] on div "Status No active tasks You are ready to start receiving tasks. [PERSON_NAME] Av…" at bounding box center [93, 277] width 142 height 511
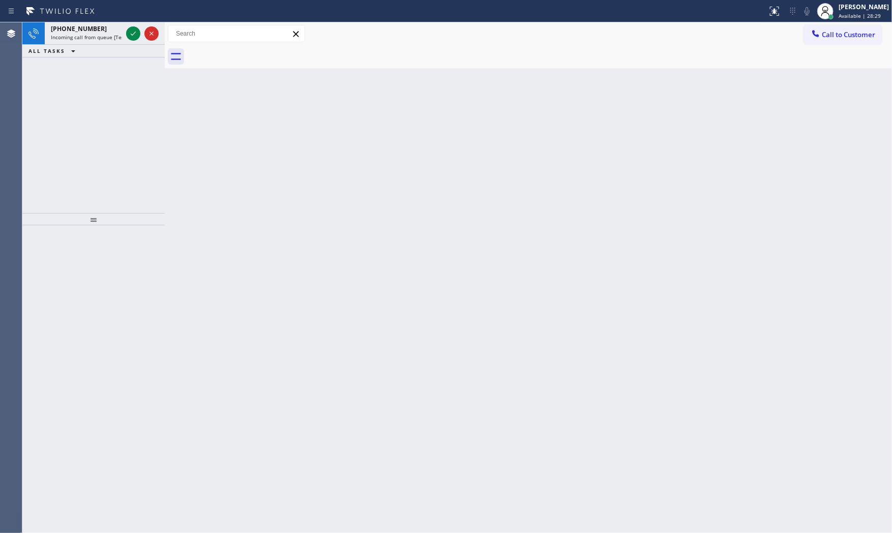
click at [121, 37] on span "Incoming call from queue [Test] All" at bounding box center [93, 37] width 84 height 7
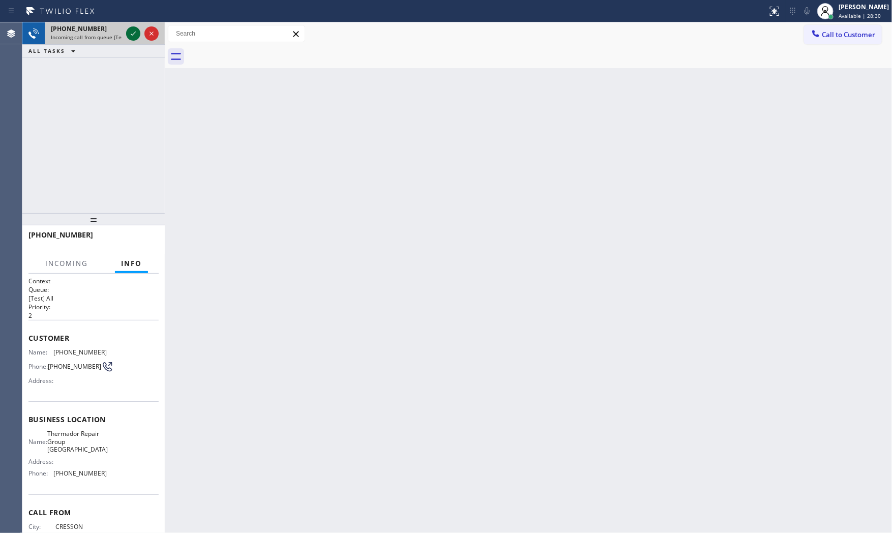
click at [129, 27] on icon at bounding box center [133, 33] width 12 height 12
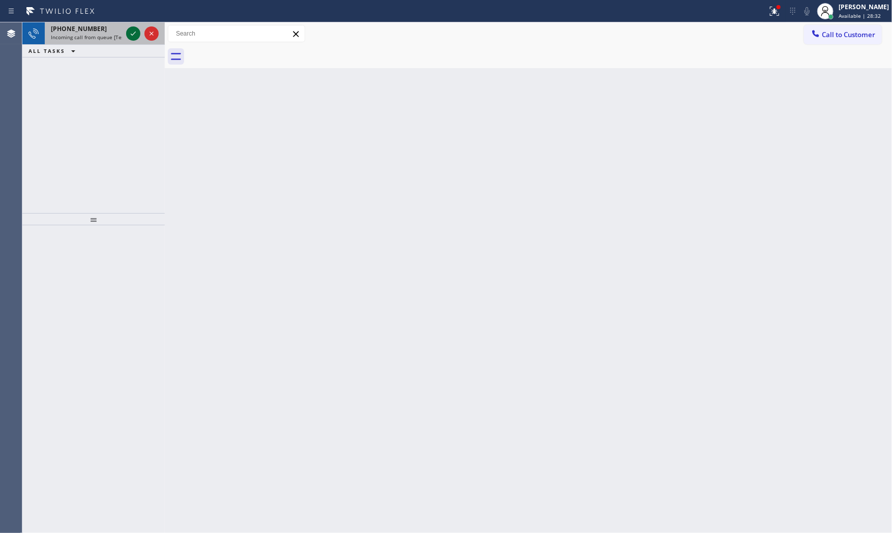
click at [126, 28] on div at bounding box center [142, 33] width 37 height 22
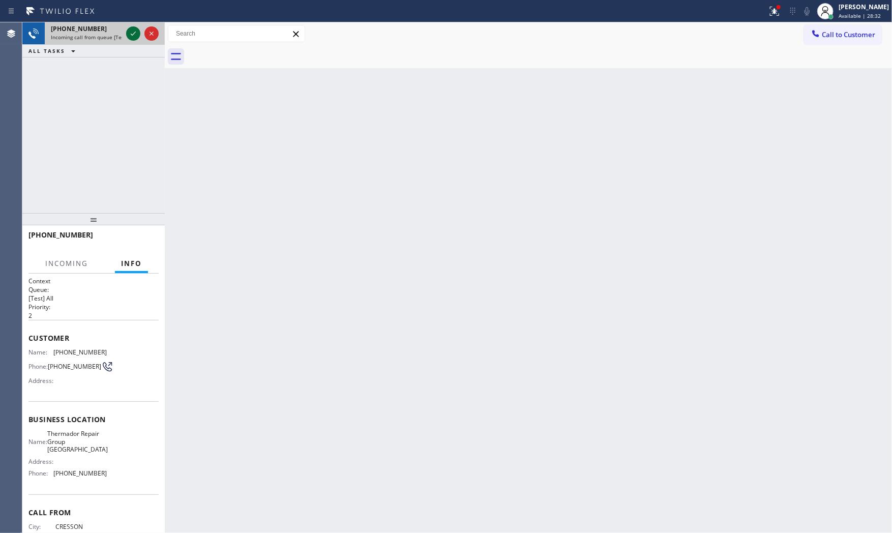
click at [129, 31] on icon at bounding box center [133, 33] width 12 height 12
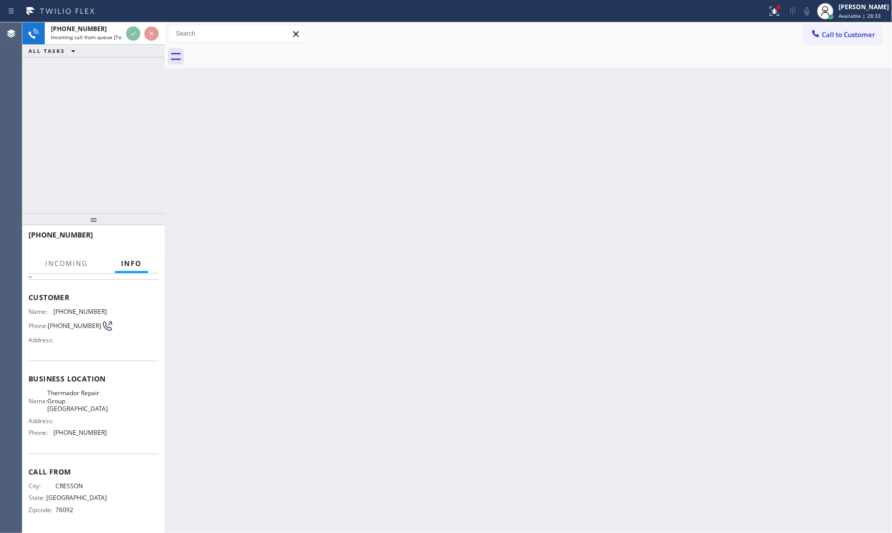
scroll to position [43, 0]
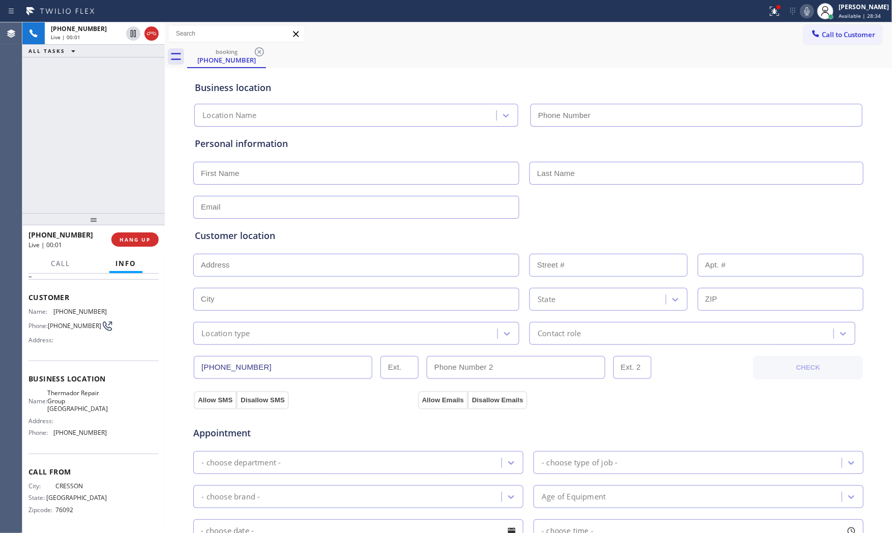
type input "(817) 383-9233"
click at [137, 234] on button "HANG UP" at bounding box center [134, 239] width 47 height 14
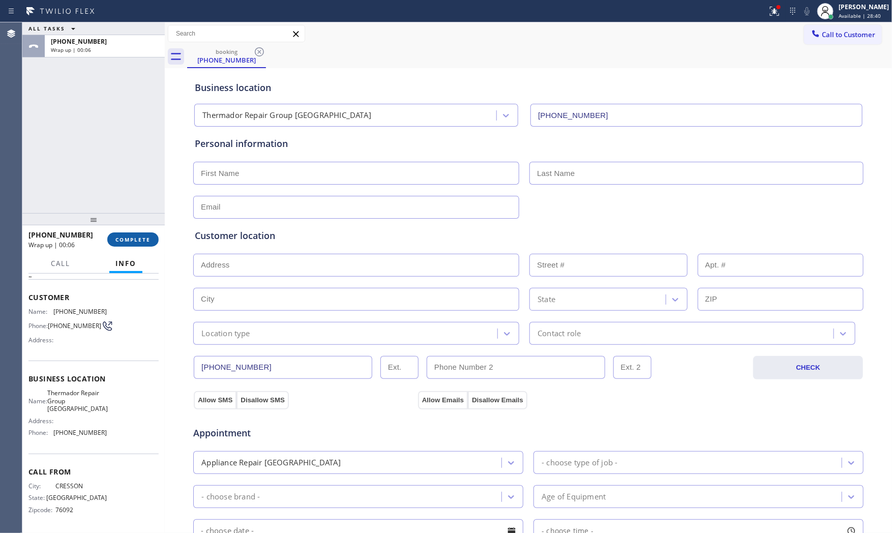
click at [137, 234] on button "COMPLETE" at bounding box center [132, 239] width 51 height 14
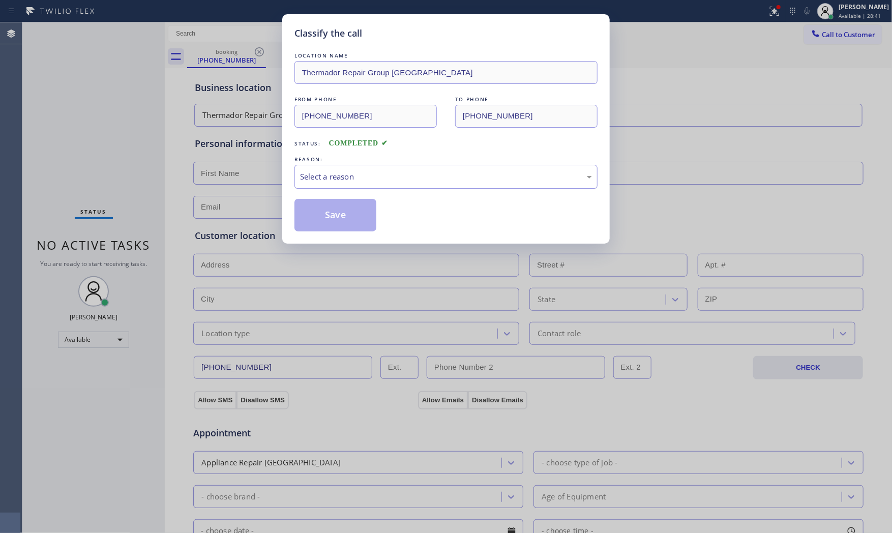
drag, startPoint x: 353, startPoint y: 177, endPoint x: 352, endPoint y: 185, distance: 8.2
click at [353, 180] on div "Select a reason" at bounding box center [446, 177] width 292 height 12
click at [332, 217] on button "Save" at bounding box center [336, 215] width 82 height 33
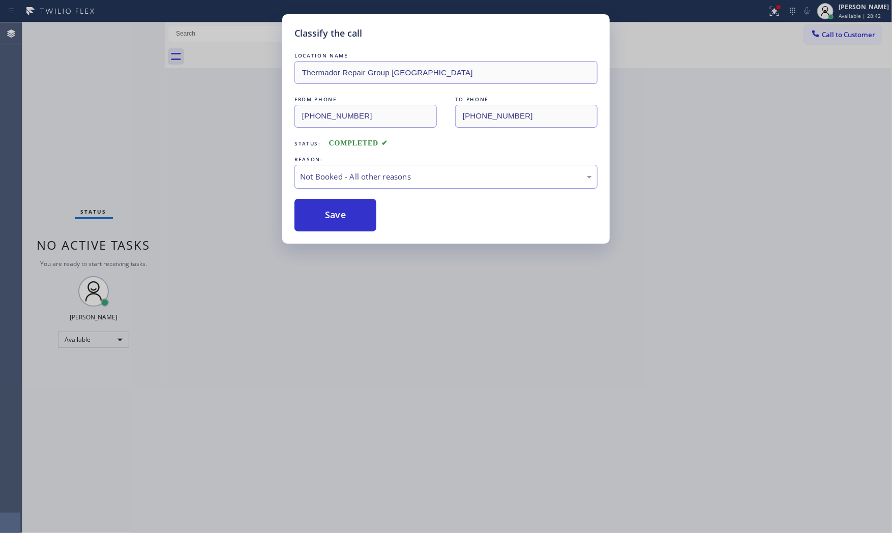
click at [332, 217] on button "Save" at bounding box center [336, 215] width 82 height 33
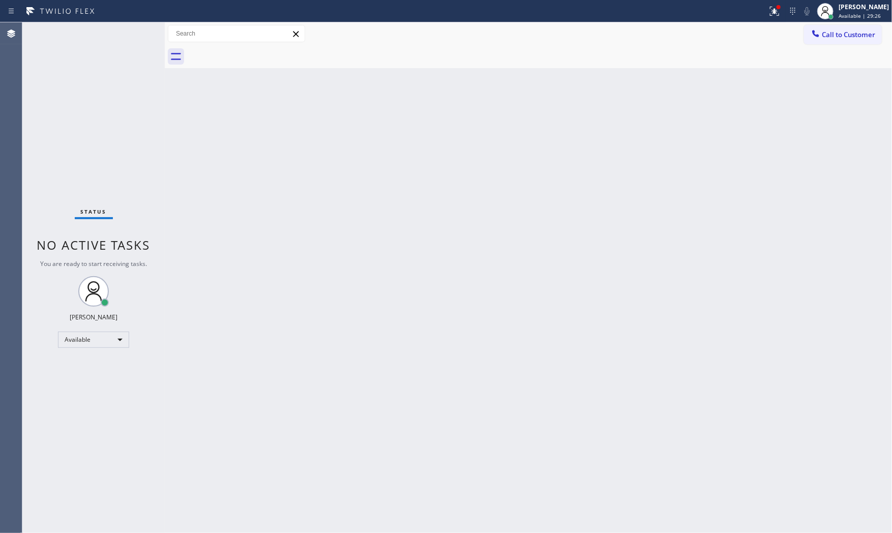
click at [137, 33] on div "Status No active tasks You are ready to start receiving tasks. [PERSON_NAME] Av…" at bounding box center [93, 277] width 142 height 511
click at [134, 32] on div "Status No active tasks You are ready to start receiving tasks. [PERSON_NAME] Av…" at bounding box center [93, 277] width 142 height 511
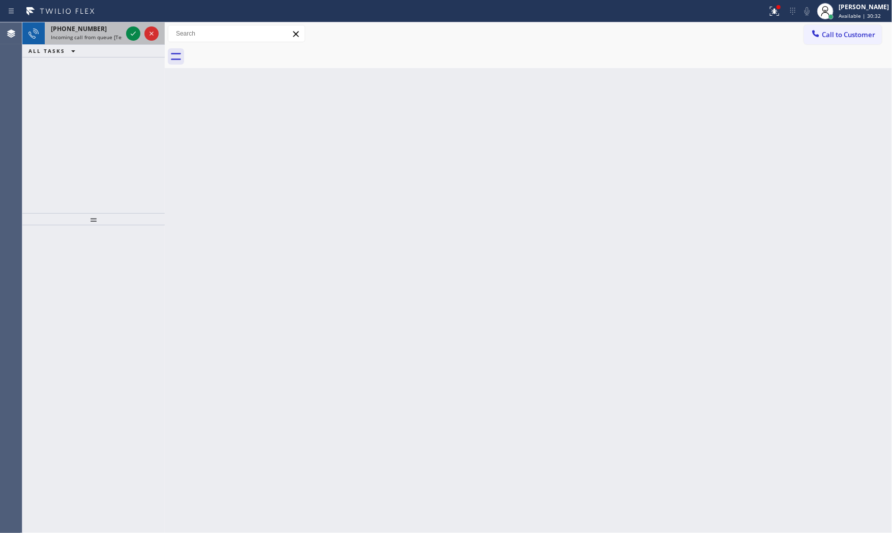
click at [91, 40] on span "Incoming call from queue [Test] All" at bounding box center [93, 37] width 84 height 7
click at [126, 25] on div at bounding box center [142, 33] width 37 height 22
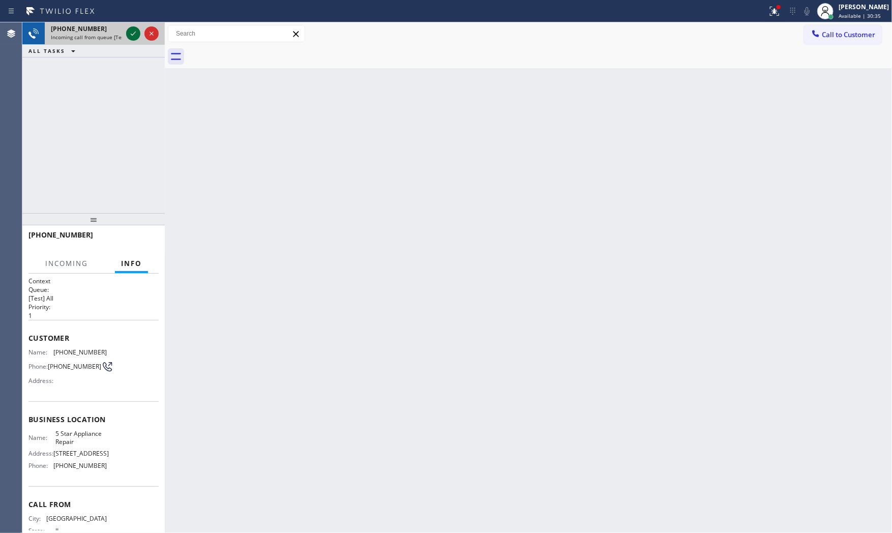
click at [133, 32] on icon at bounding box center [133, 33] width 12 height 12
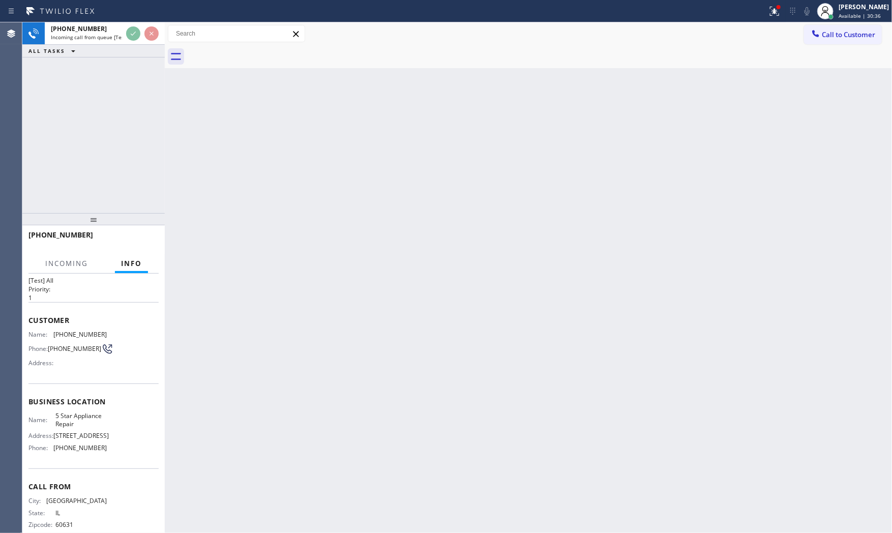
scroll to position [35, 0]
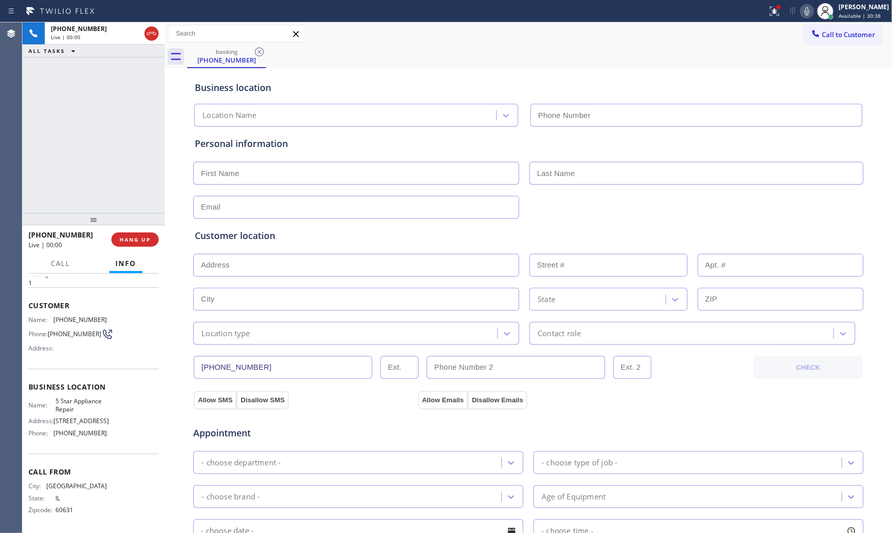
type input "[PHONE_NUMBER]"
click at [771, 12] on icon at bounding box center [773, 10] width 6 height 7
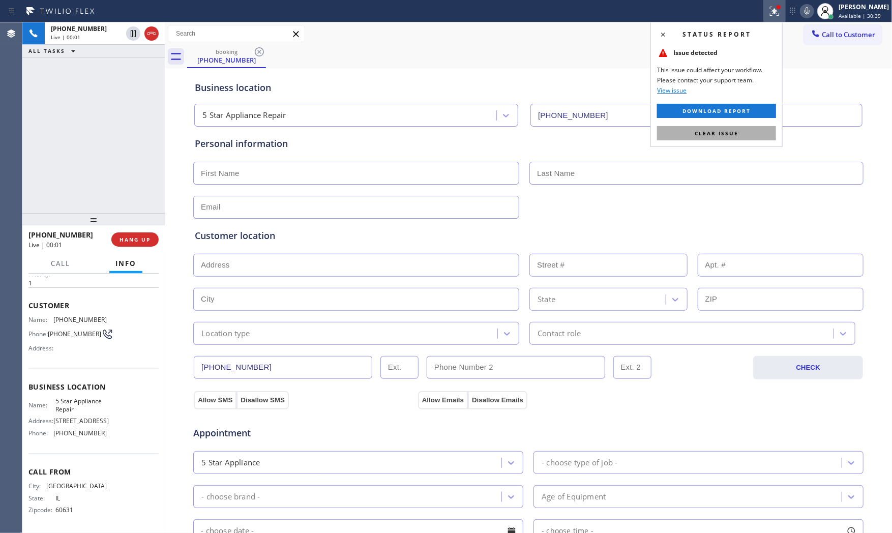
click at [742, 130] on button "Clear issue" at bounding box center [716, 133] width 119 height 14
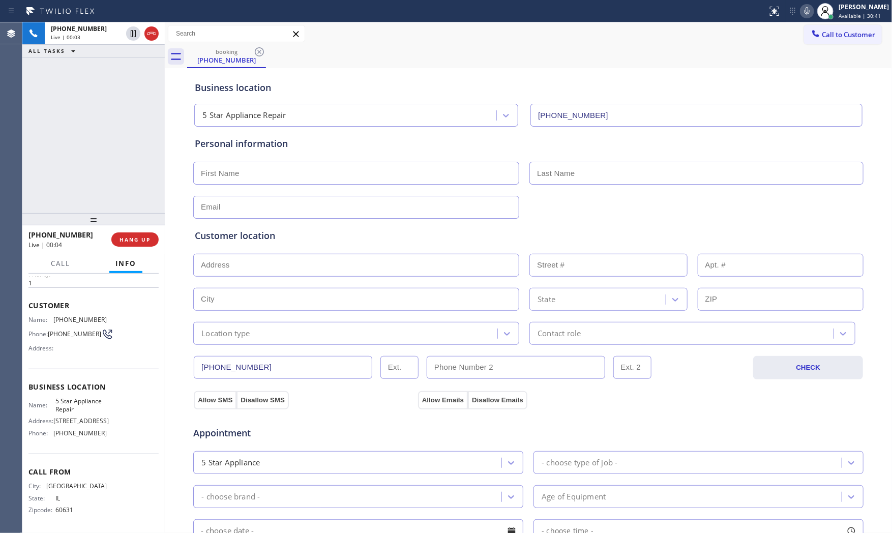
click at [806, 14] on icon at bounding box center [807, 11] width 12 height 12
click at [801, 12] on icon at bounding box center [807, 11] width 12 height 12
click at [804, 13] on icon at bounding box center [807, 11] width 12 height 12
click at [130, 34] on icon at bounding box center [133, 33] width 12 height 12
click at [801, 9] on icon at bounding box center [807, 11] width 12 height 12
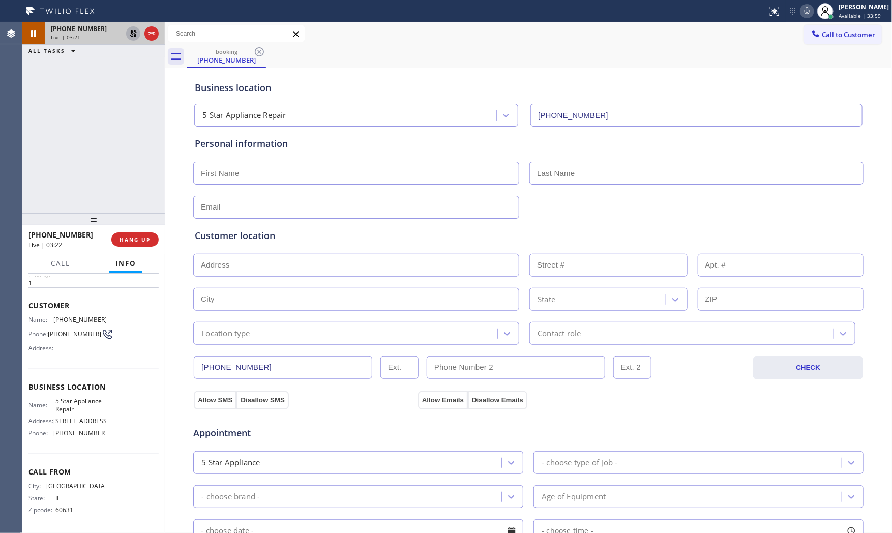
click at [136, 36] on icon at bounding box center [133, 33] width 12 height 12
click at [87, 316] on span "(773) 629-0942" at bounding box center [79, 320] width 53 height 8
copy span "(773) 629-0942"
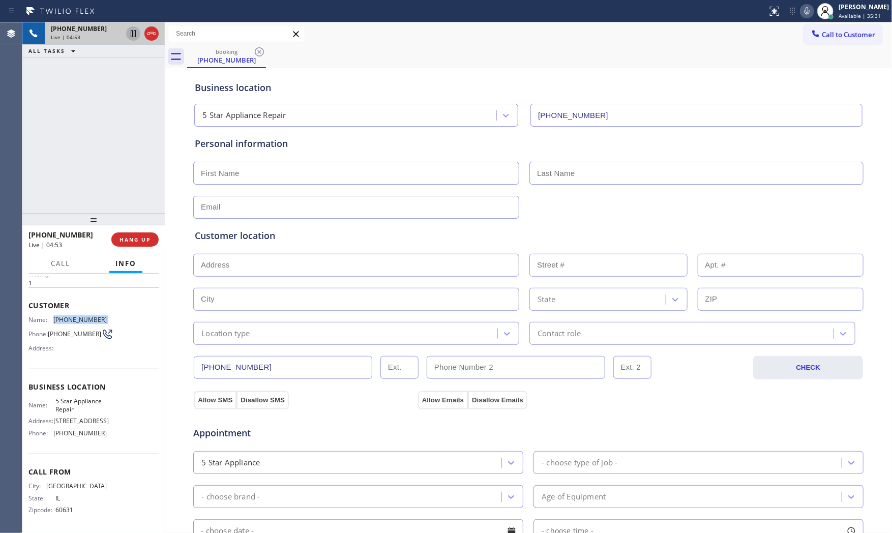
click at [803, 6] on icon at bounding box center [807, 11] width 12 height 12
click at [802, 11] on icon at bounding box center [807, 11] width 12 height 12
click at [141, 235] on button "HANG UP" at bounding box center [134, 239] width 47 height 14
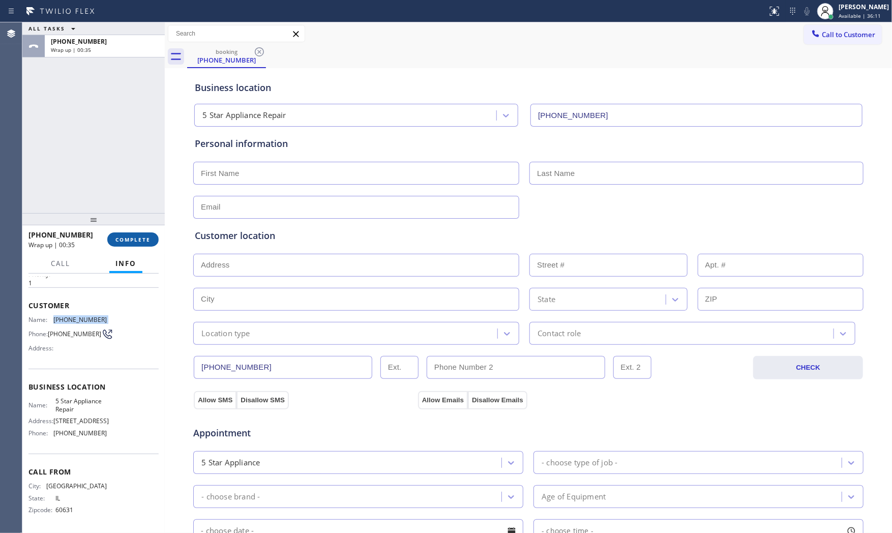
click at [133, 242] on span "COMPLETE" at bounding box center [132, 239] width 35 height 7
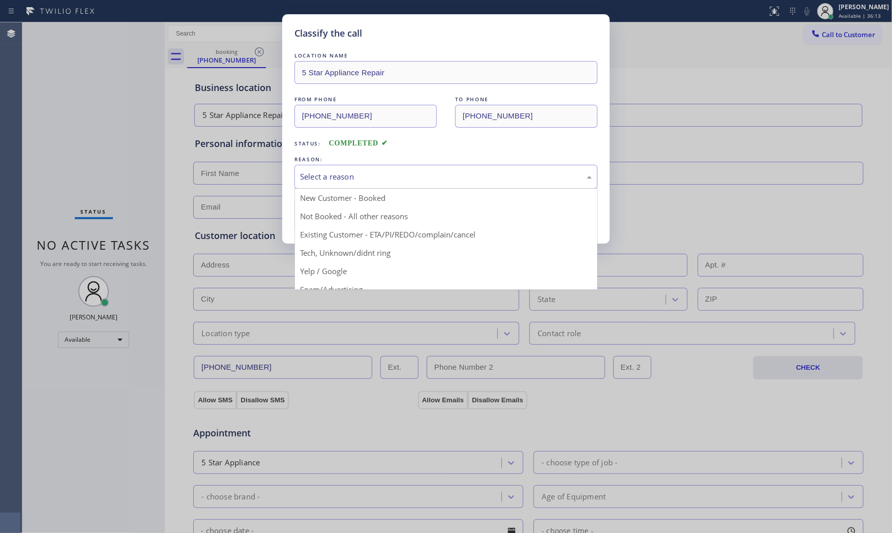
click at [353, 173] on div "Select a reason" at bounding box center [446, 177] width 292 height 12
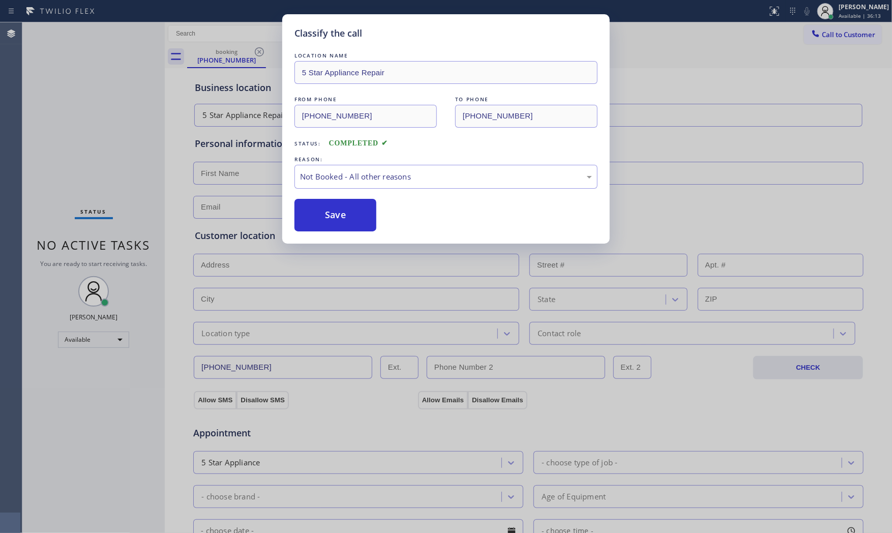
click at [341, 214] on button "Save" at bounding box center [336, 215] width 82 height 33
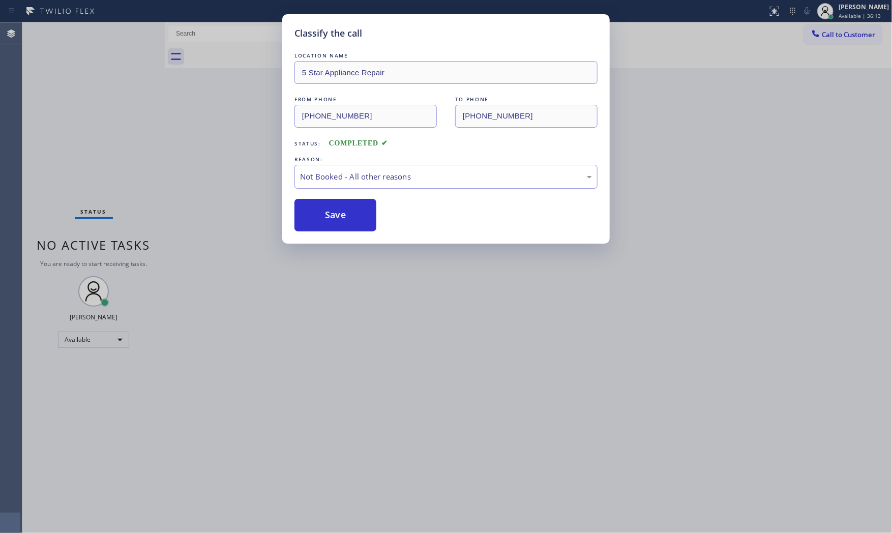
click at [341, 214] on button "Save" at bounding box center [336, 215] width 82 height 33
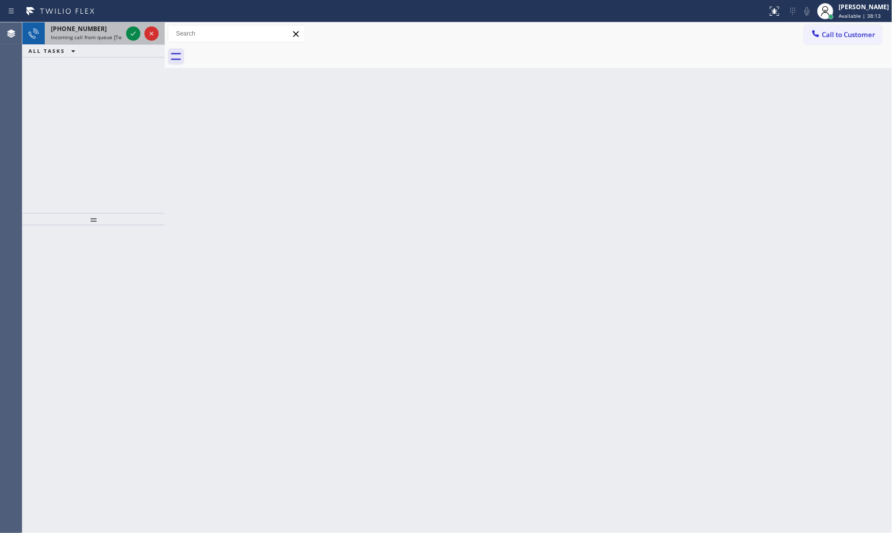
click at [75, 36] on span "Incoming call from queue [Test] All" at bounding box center [93, 37] width 84 height 7
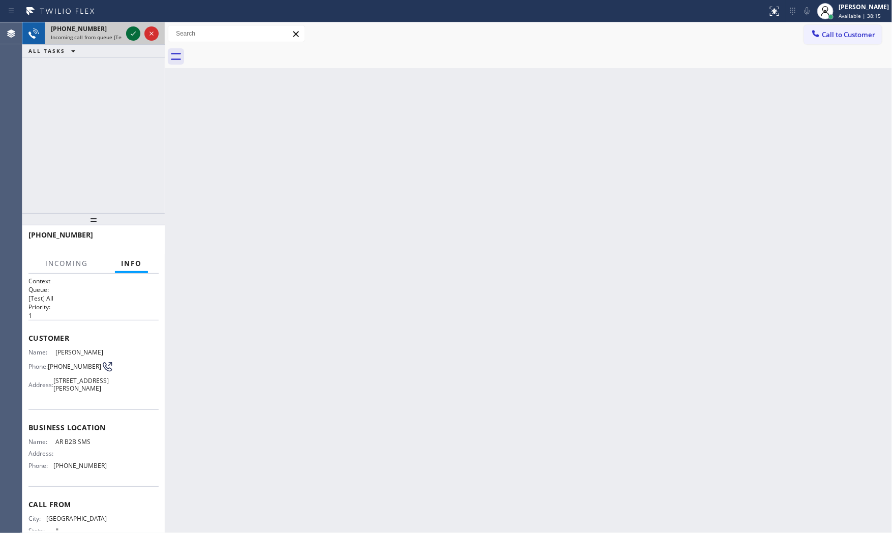
click at [136, 29] on icon at bounding box center [133, 33] width 12 height 12
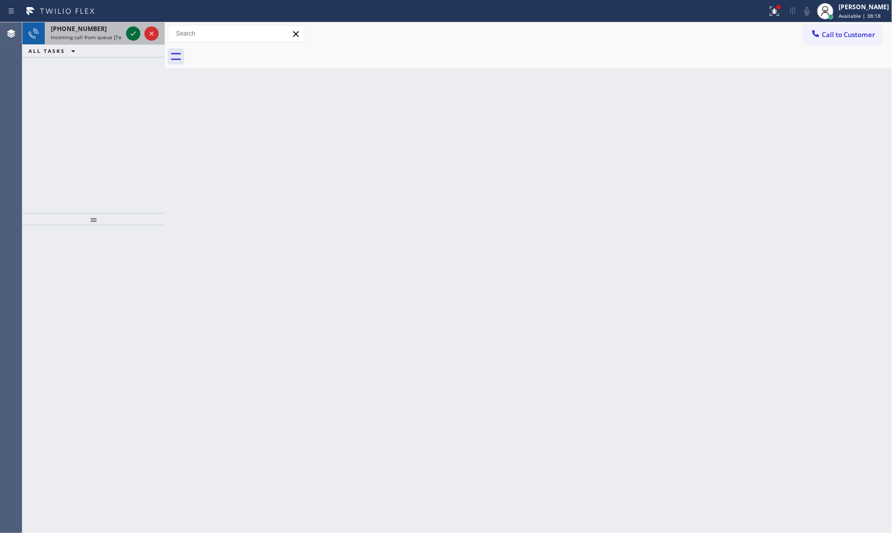
click at [132, 36] on icon at bounding box center [133, 33] width 12 height 12
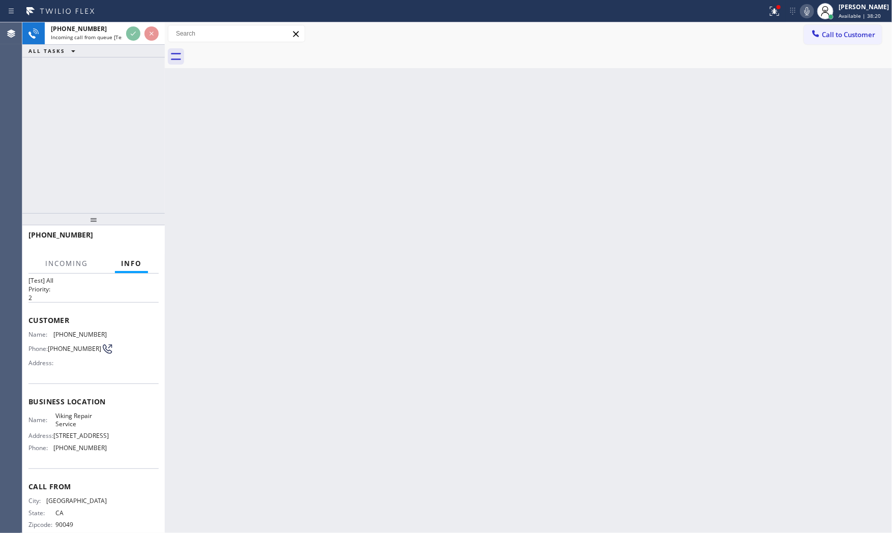
scroll to position [35, 0]
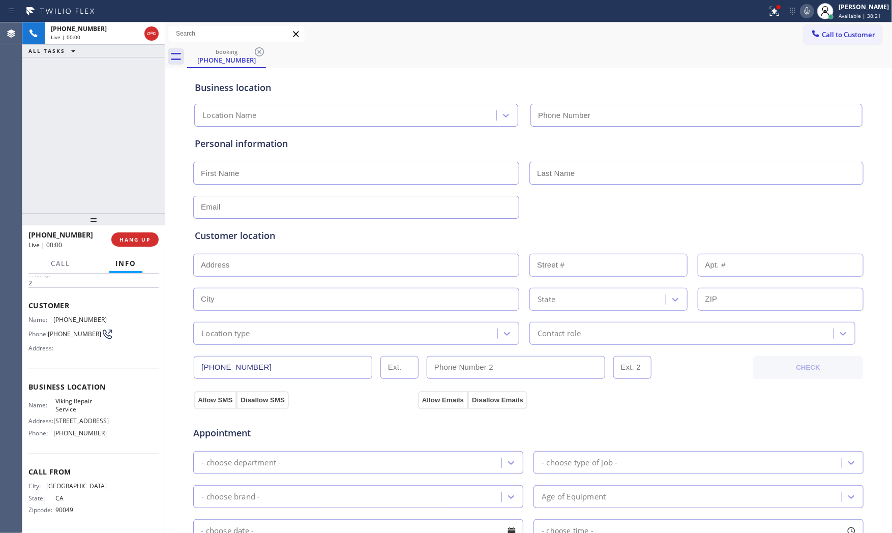
type input "(323) 416-2342"
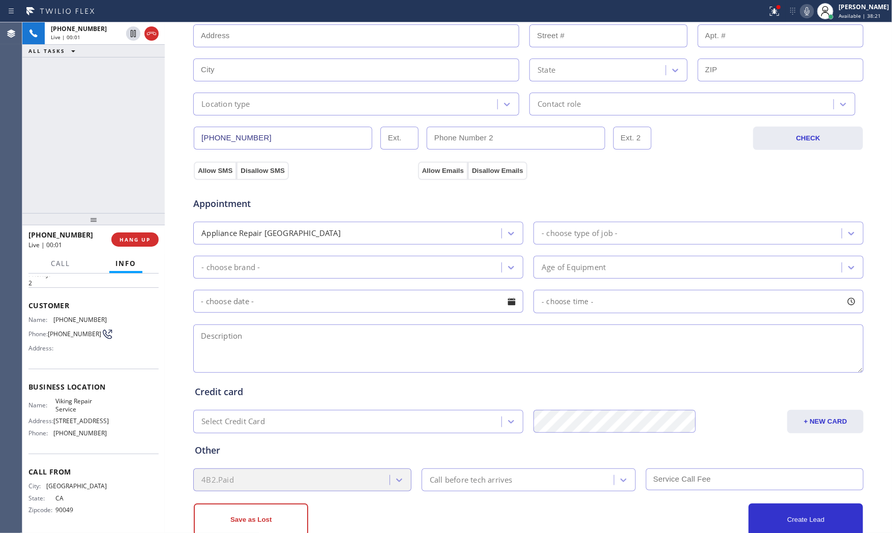
scroll to position [255, 0]
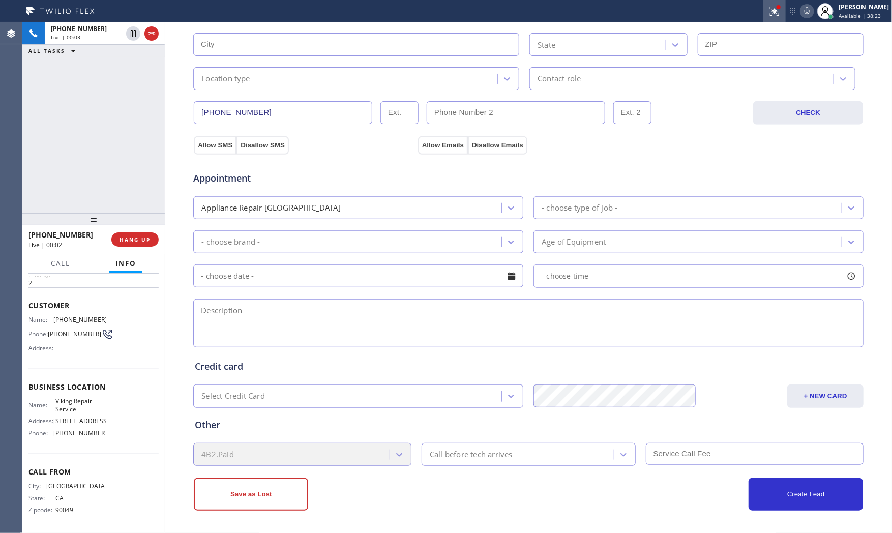
click at [777, 16] on icon at bounding box center [775, 11] width 12 height 12
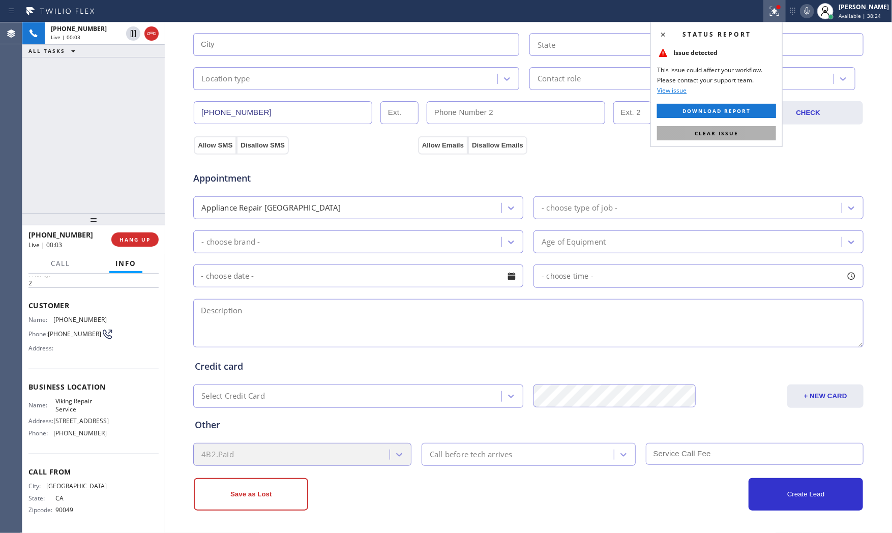
click at [734, 132] on span "Clear issue" at bounding box center [717, 133] width 44 height 7
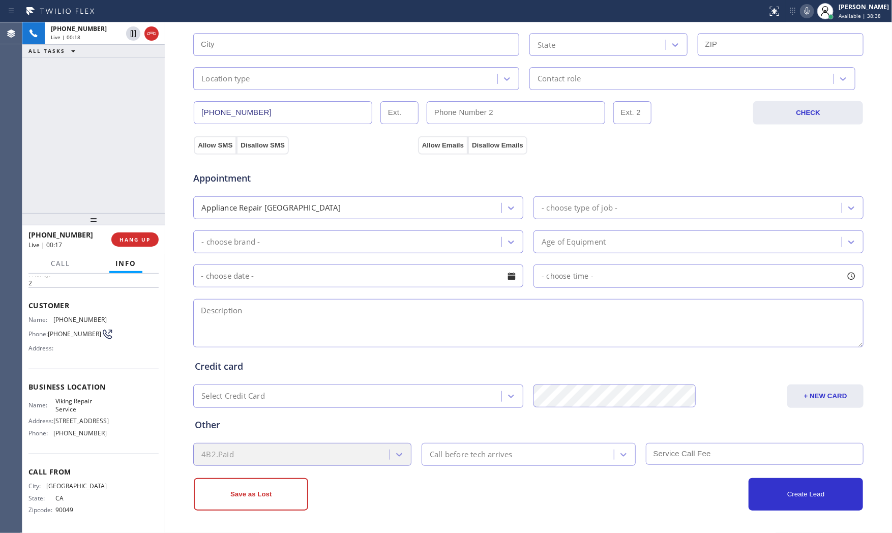
click at [803, 11] on icon at bounding box center [807, 11] width 12 height 12
click at [806, 14] on icon at bounding box center [807, 11] width 12 height 12
click at [140, 239] on span "HANG UP" at bounding box center [135, 239] width 31 height 7
click at [154, 238] on button "COMPLETE" at bounding box center [132, 239] width 51 height 14
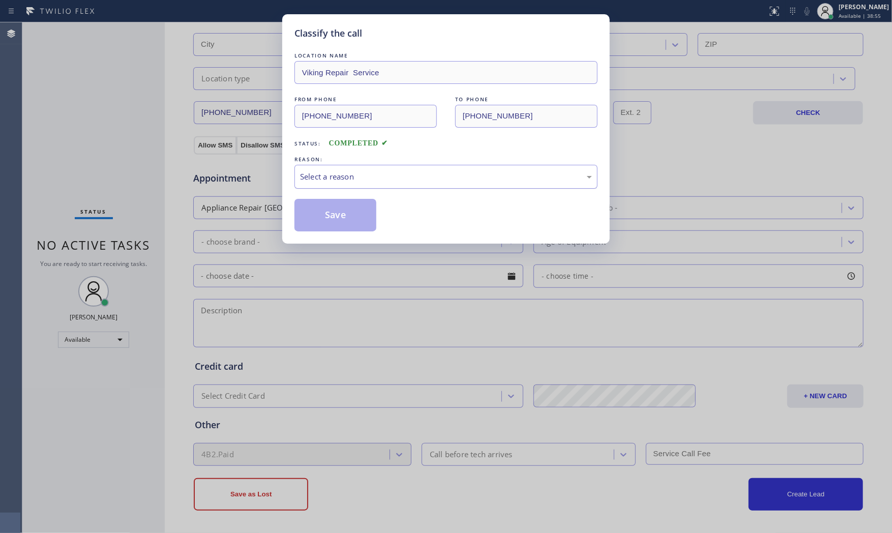
click at [389, 173] on div "Select a reason" at bounding box center [446, 177] width 292 height 12
click at [328, 223] on button "Save" at bounding box center [336, 215] width 82 height 33
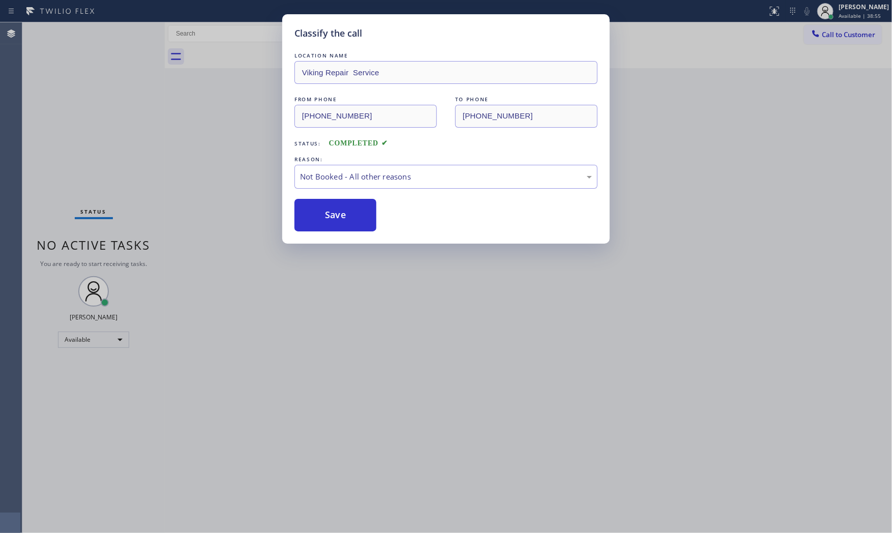
click at [328, 223] on button "Save" at bounding box center [336, 215] width 82 height 33
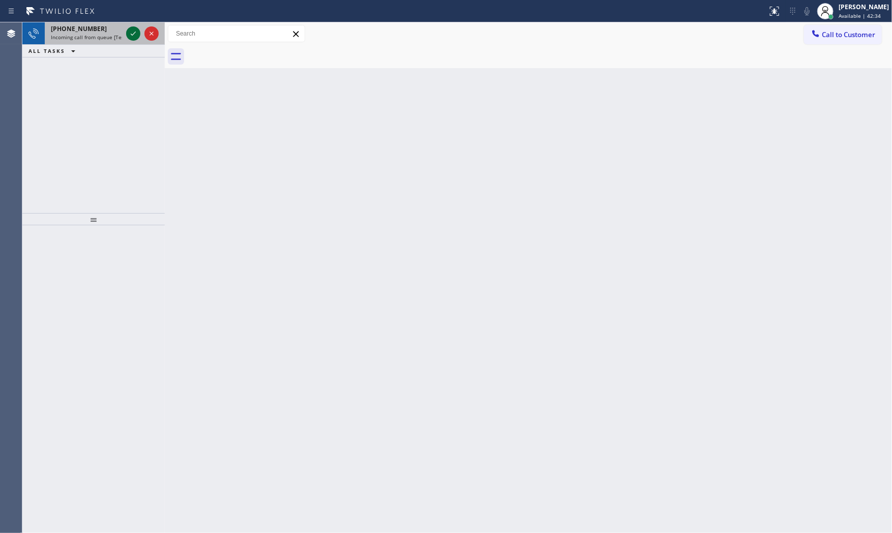
click at [131, 36] on icon at bounding box center [133, 33] width 12 height 12
click at [130, 34] on icon at bounding box center [133, 33] width 12 height 12
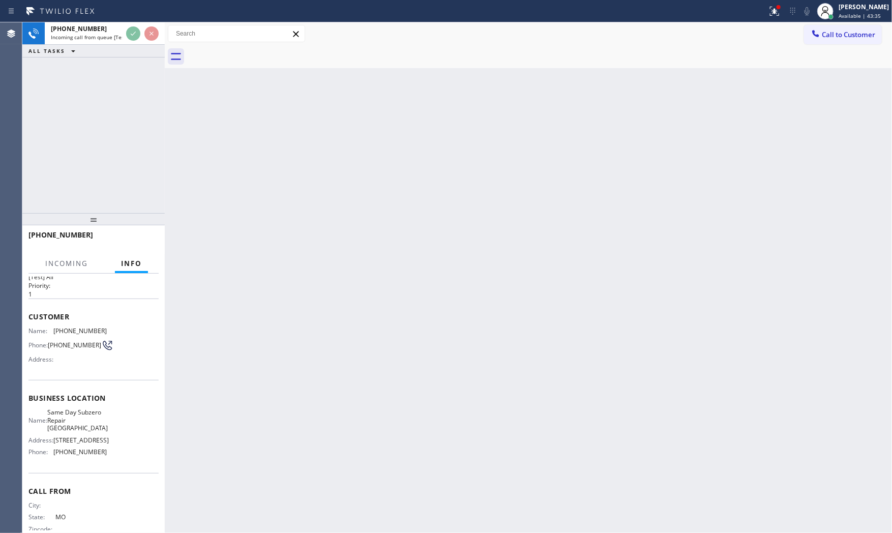
scroll to position [43, 0]
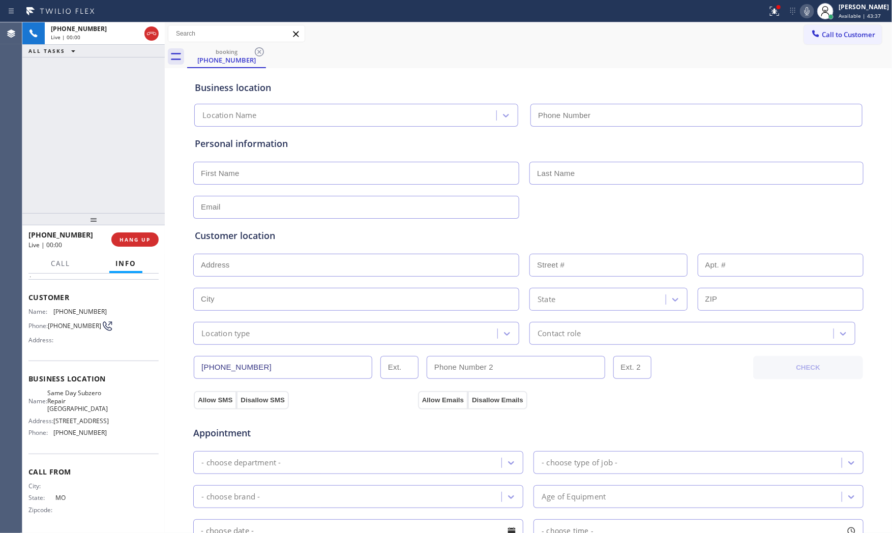
type input "(929) 416-4355"
click at [136, 242] on span "HANG UP" at bounding box center [135, 239] width 31 height 7
click at [136, 241] on span "HANG UP" at bounding box center [135, 239] width 31 height 7
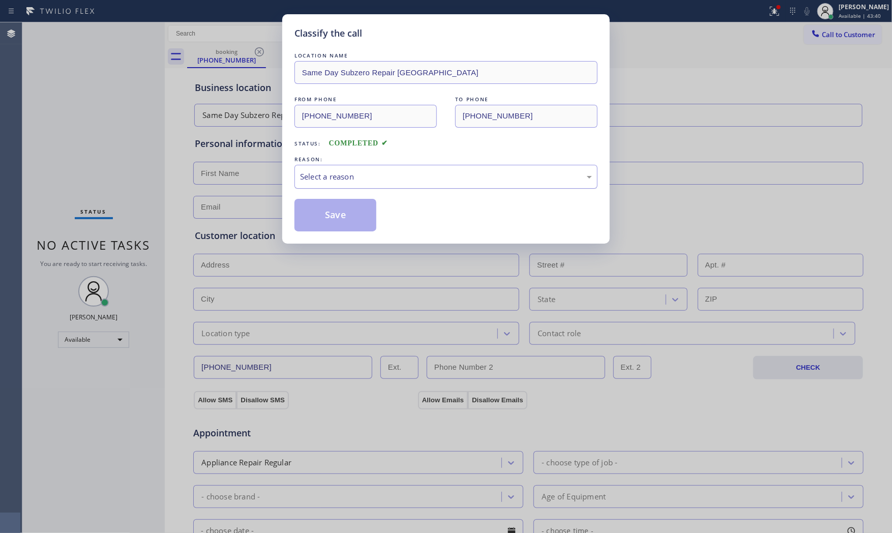
click at [373, 183] on div "Select a reason" at bounding box center [446, 177] width 303 height 24
click at [323, 212] on button "Save" at bounding box center [336, 215] width 82 height 33
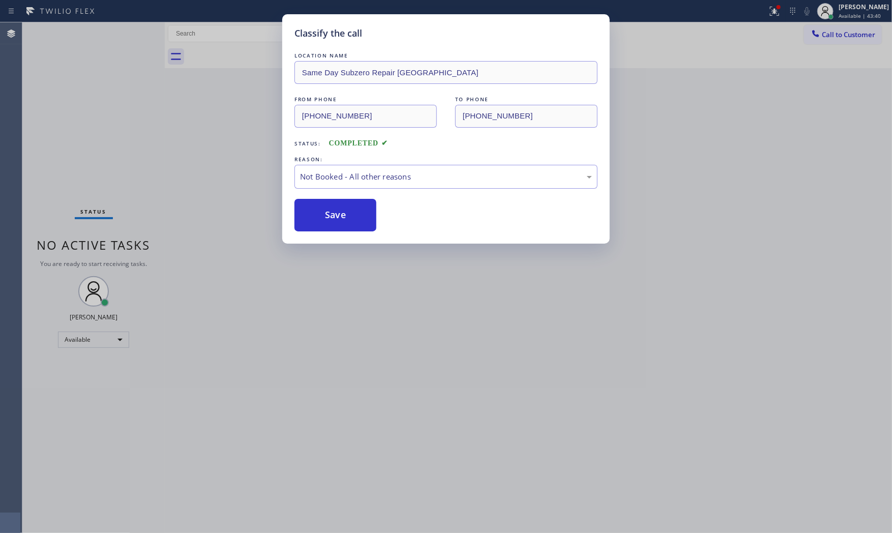
click at [323, 212] on button "Save" at bounding box center [336, 215] width 82 height 33
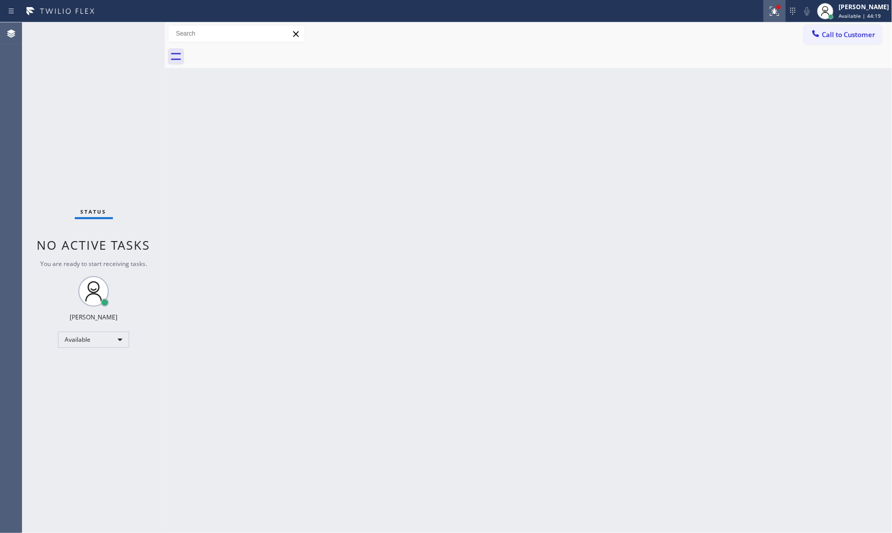
click at [771, 18] on button at bounding box center [775, 11] width 22 height 22
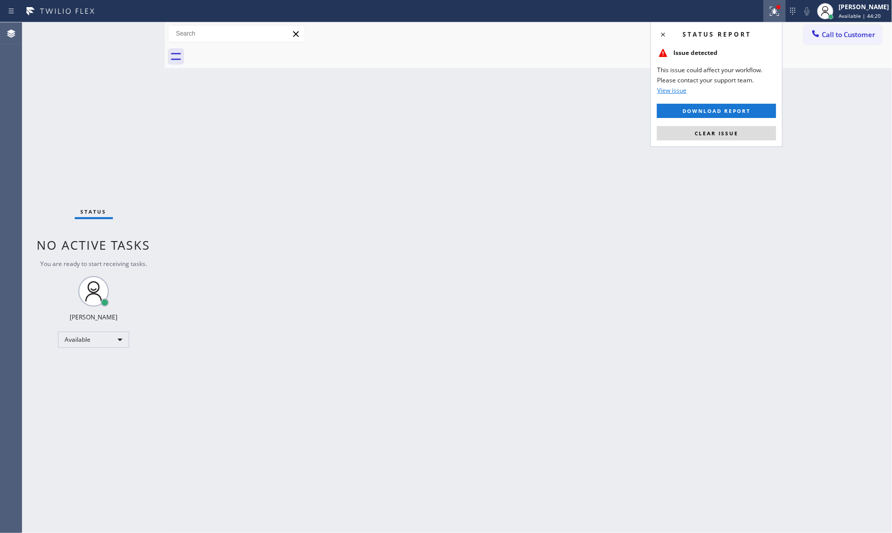
click at [735, 124] on div "Status report Issue detected This issue could affect your workflow. Please cont…" at bounding box center [717, 84] width 132 height 125
click at [738, 123] on div "Status report Issue detected This issue could affect your workflow. Please cont…" at bounding box center [717, 84] width 132 height 125
drag, startPoint x: 734, startPoint y: 135, endPoint x: 734, endPoint y: 127, distance: 8.1
click at [734, 129] on button "Clear issue" at bounding box center [716, 133] width 119 height 14
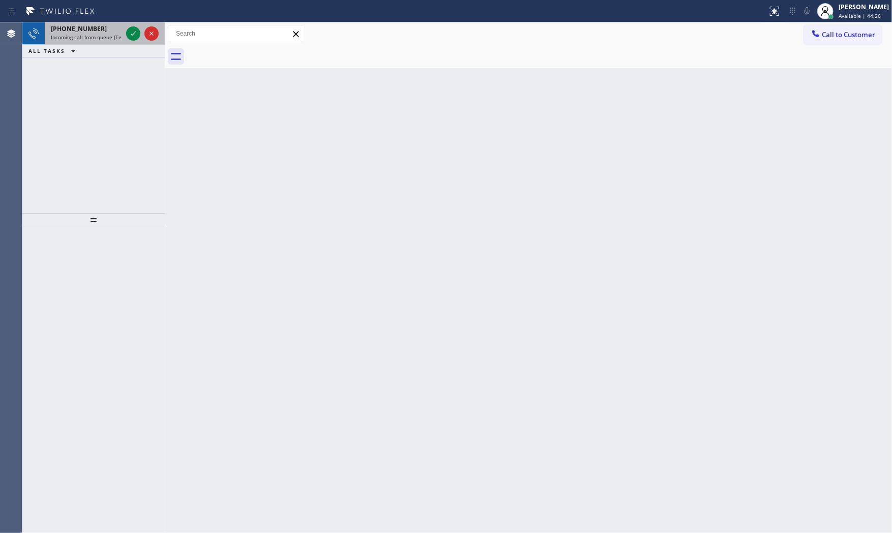
click at [109, 24] on div "+19048855900" at bounding box center [86, 28] width 71 height 9
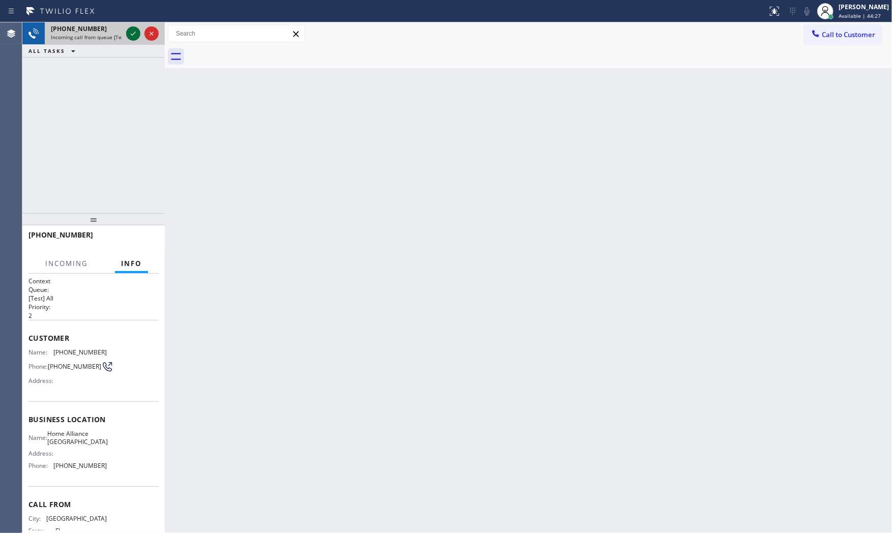
click at [133, 32] on icon at bounding box center [133, 33] width 12 height 12
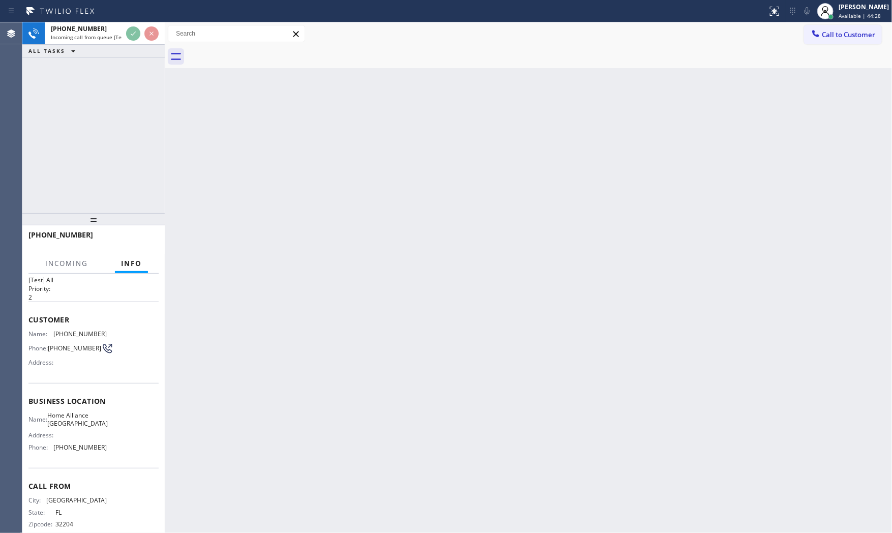
scroll to position [35, 0]
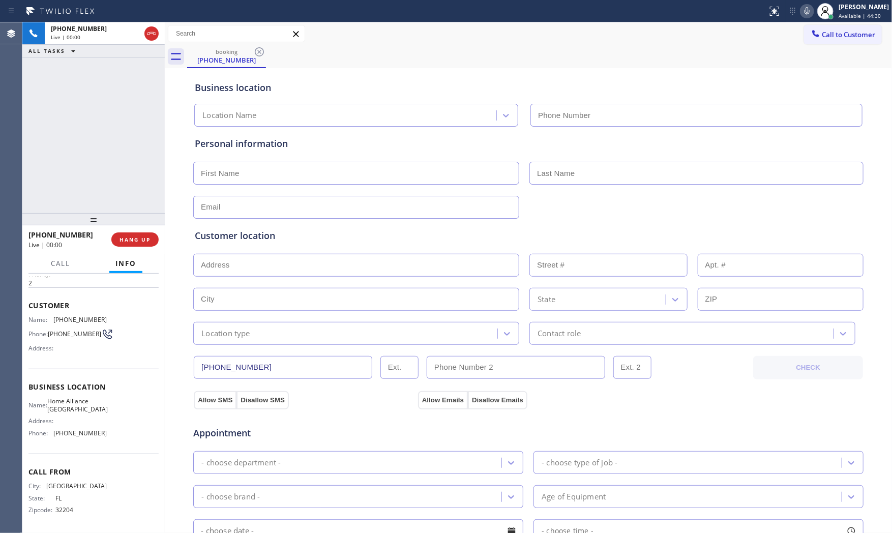
type input "(904) 351-0757"
click at [151, 245] on button "HANG UP" at bounding box center [134, 239] width 47 height 14
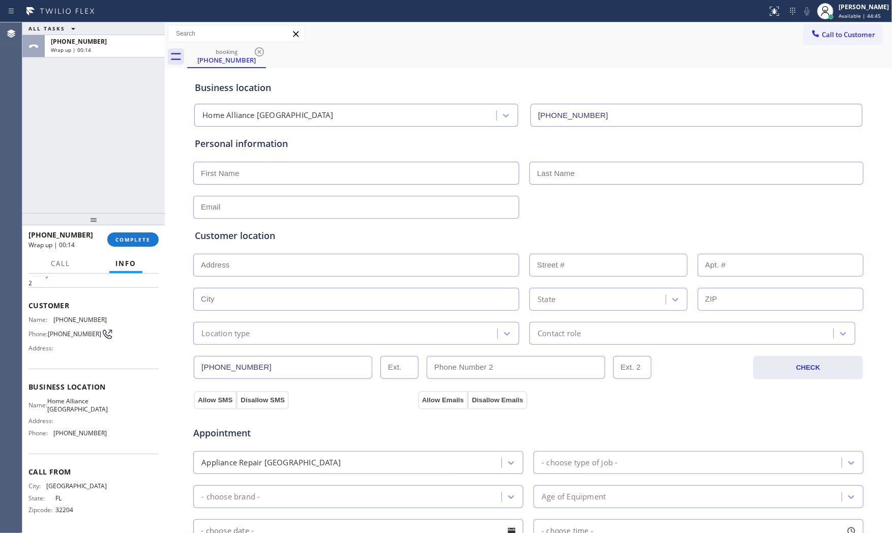
drag, startPoint x: 110, startPoint y: 27, endPoint x: 106, endPoint y: 33, distance: 6.5
click at [109, 25] on div "ALL TASKS ALL TASKS ACTIVE TASKS TASKS IN WRAP UP" at bounding box center [93, 28] width 142 height 13
click at [104, 48] on div "Wrap up | 00:15" at bounding box center [105, 49] width 108 height 7
click at [123, 232] on button "COMPLETE" at bounding box center [132, 239] width 51 height 14
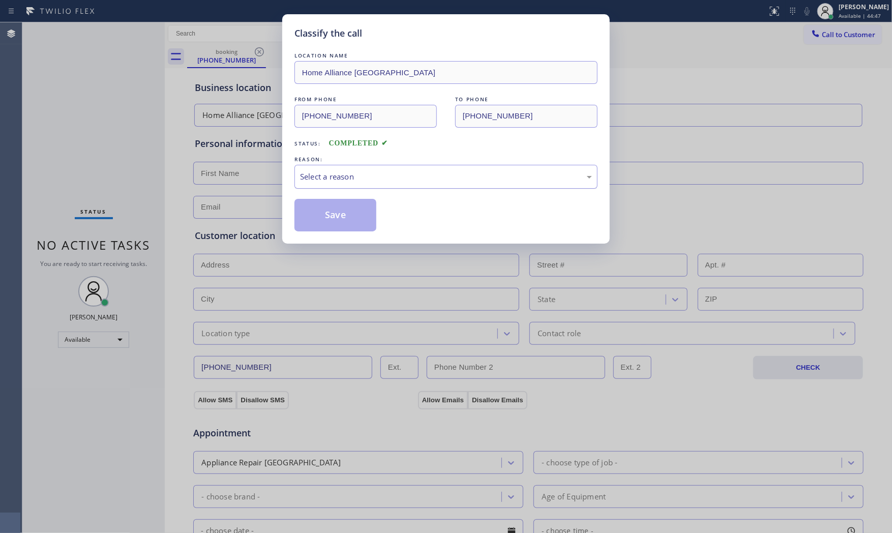
click at [341, 178] on div "Select a reason" at bounding box center [446, 177] width 292 height 12
click at [333, 176] on div "New Customer - Booked" at bounding box center [446, 177] width 292 height 12
click at [331, 211] on button "Save" at bounding box center [336, 215] width 82 height 33
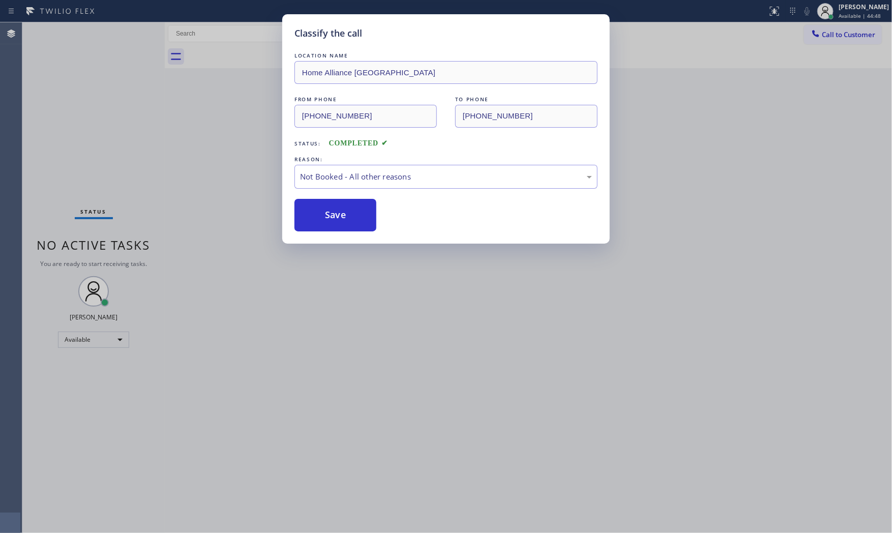
click at [331, 211] on button "Save" at bounding box center [336, 215] width 82 height 33
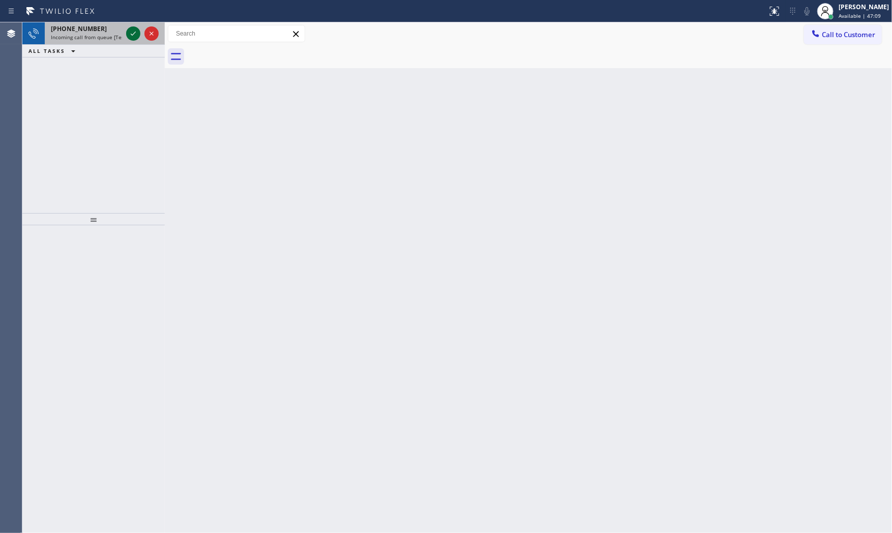
click at [136, 29] on icon at bounding box center [133, 33] width 12 height 12
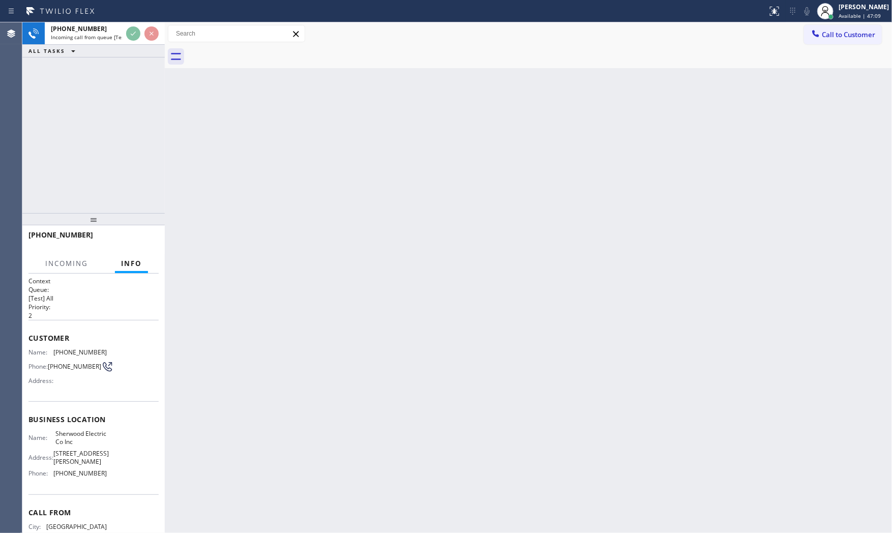
scroll to position [23, 0]
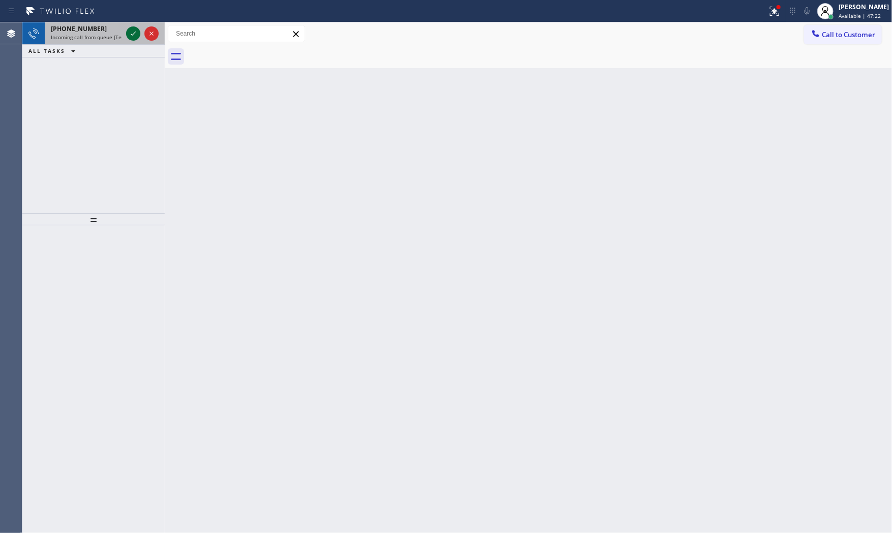
click at [126, 34] on div at bounding box center [133, 33] width 14 height 12
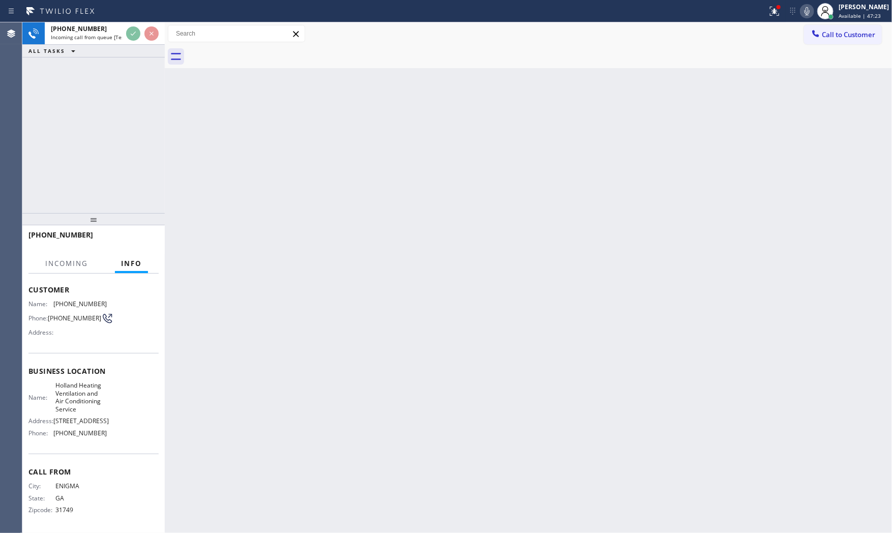
scroll to position [58, 0]
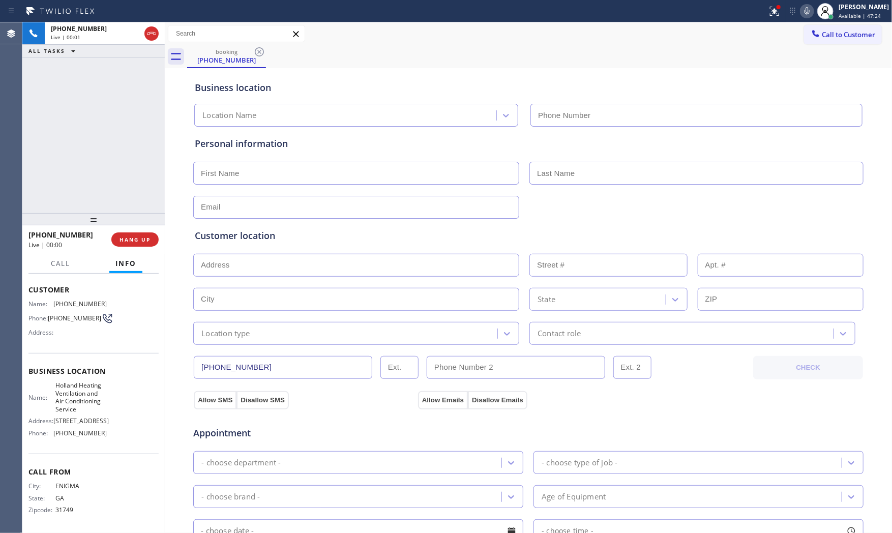
type input "(714) 677-8795"
click at [114, 252] on div "+12292186167 Live | 00:01 HANG UP" at bounding box center [93, 239] width 130 height 26
click at [117, 242] on button "HANG UP" at bounding box center [134, 239] width 47 height 14
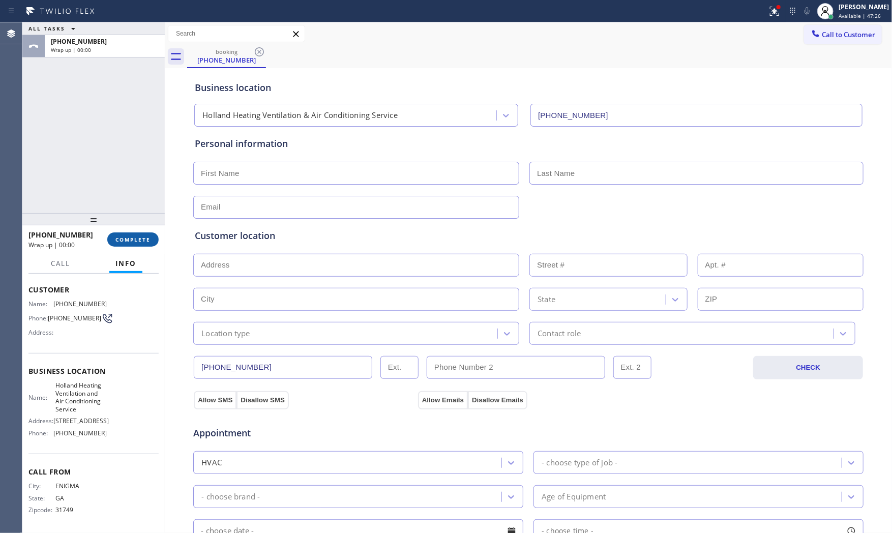
click at [117, 242] on span "COMPLETE" at bounding box center [132, 239] width 35 height 7
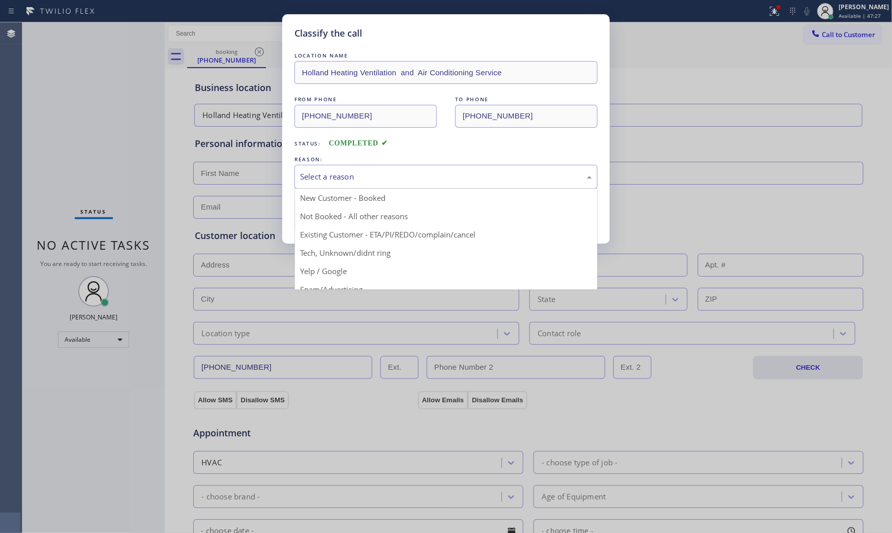
click at [413, 168] on div "Select a reason" at bounding box center [446, 177] width 303 height 24
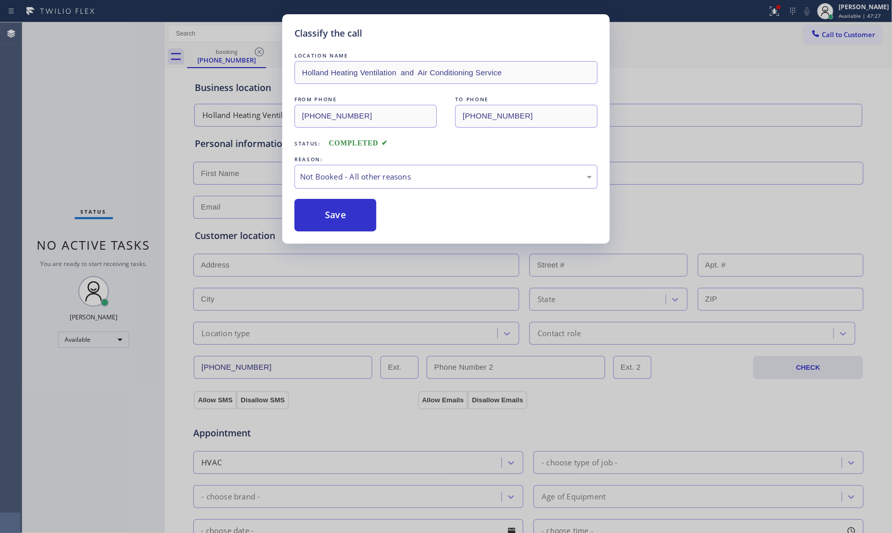
click at [339, 207] on button "Save" at bounding box center [336, 215] width 82 height 33
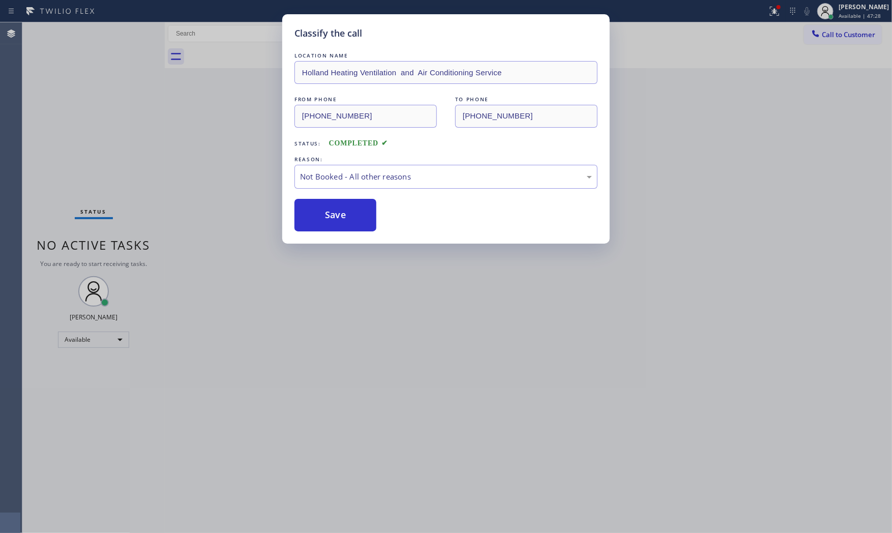
click at [339, 207] on button "Save" at bounding box center [336, 215] width 82 height 33
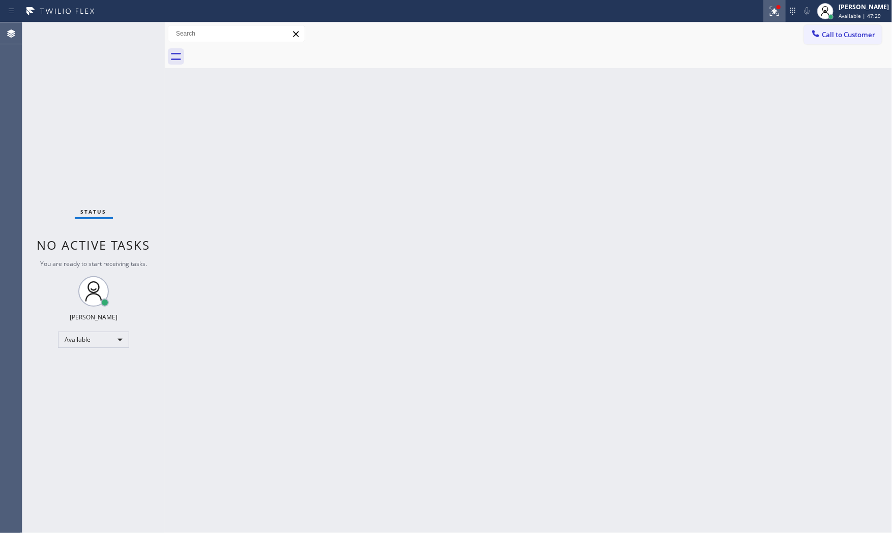
click at [764, 9] on div at bounding box center [775, 11] width 22 height 12
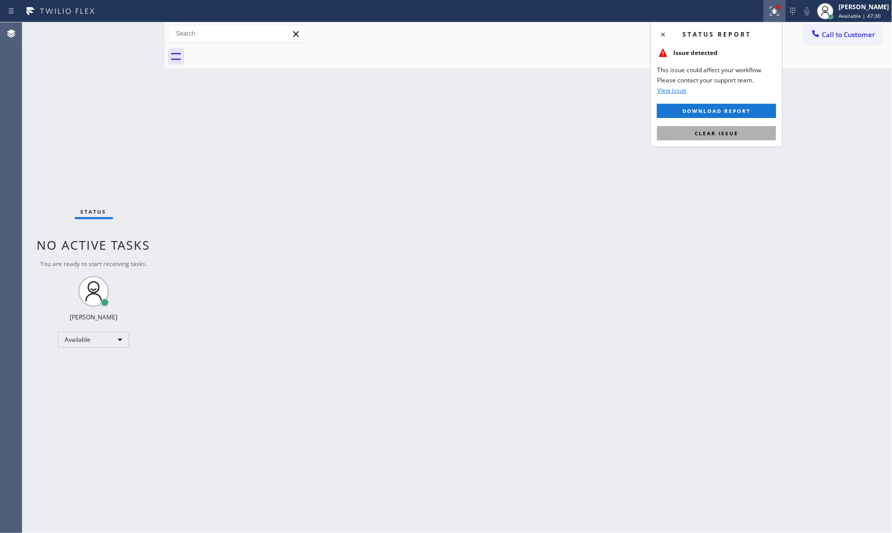
click at [715, 130] on span "Clear issue" at bounding box center [717, 133] width 44 height 7
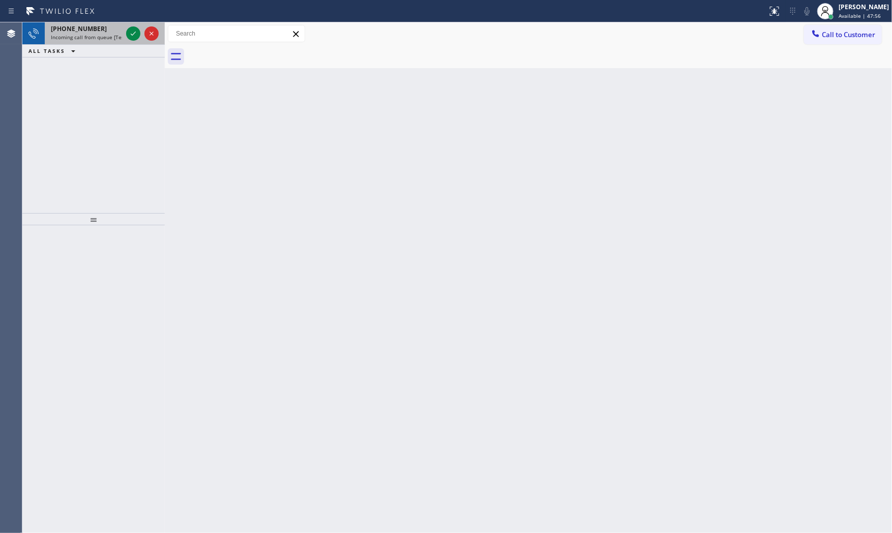
click at [104, 34] on span "Incoming call from queue [Test] All" at bounding box center [93, 37] width 84 height 7
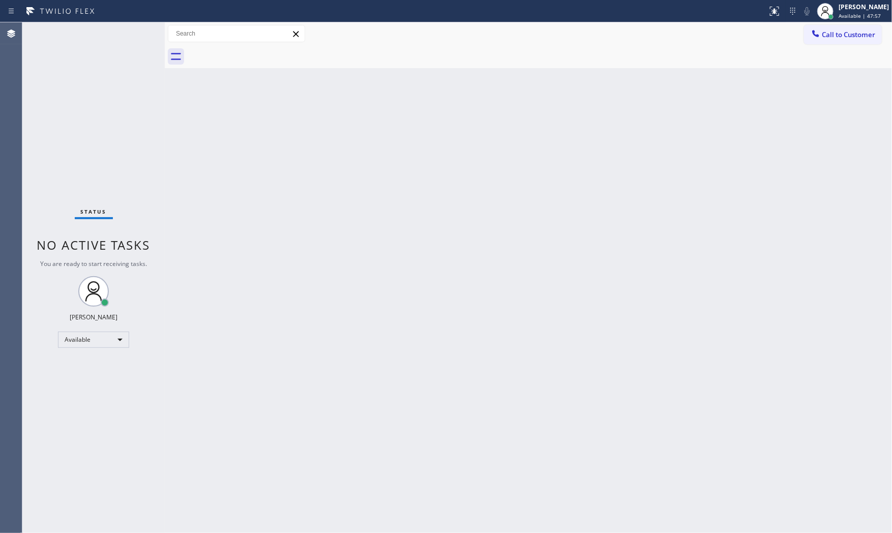
click at [112, 34] on div "Status No active tasks You are ready to start receiving tasks. [PERSON_NAME] Av…" at bounding box center [93, 277] width 142 height 511
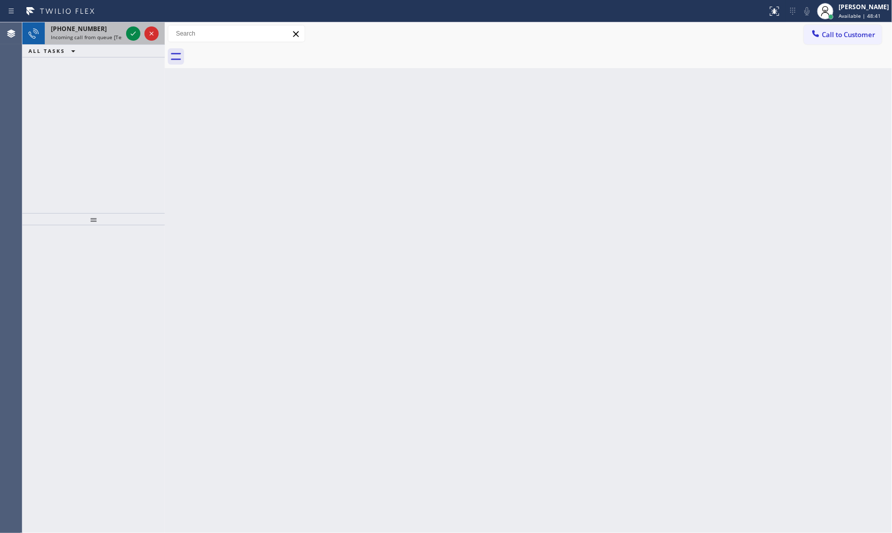
click at [93, 22] on div "Status report No issues detected If you experience an issue, please download th…" at bounding box center [446, 266] width 892 height 533
drag, startPoint x: 96, startPoint y: 28, endPoint x: 103, endPoint y: 33, distance: 8.9
click at [96, 28] on div "+14792346421" at bounding box center [86, 28] width 71 height 9
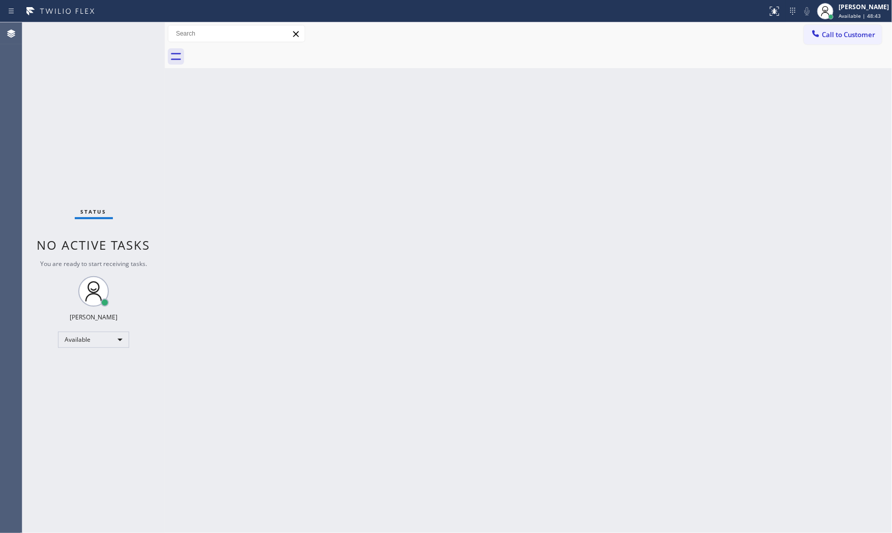
click at [132, 37] on div "Status No active tasks You are ready to start receiving tasks. [PERSON_NAME] Av…" at bounding box center [93, 277] width 142 height 511
click at [84, 14] on icon at bounding box center [60, 11] width 76 height 16
click at [105, 25] on div "Status No active tasks You are ready to start receiving tasks. [PERSON_NAME] Av…" at bounding box center [93, 277] width 142 height 511
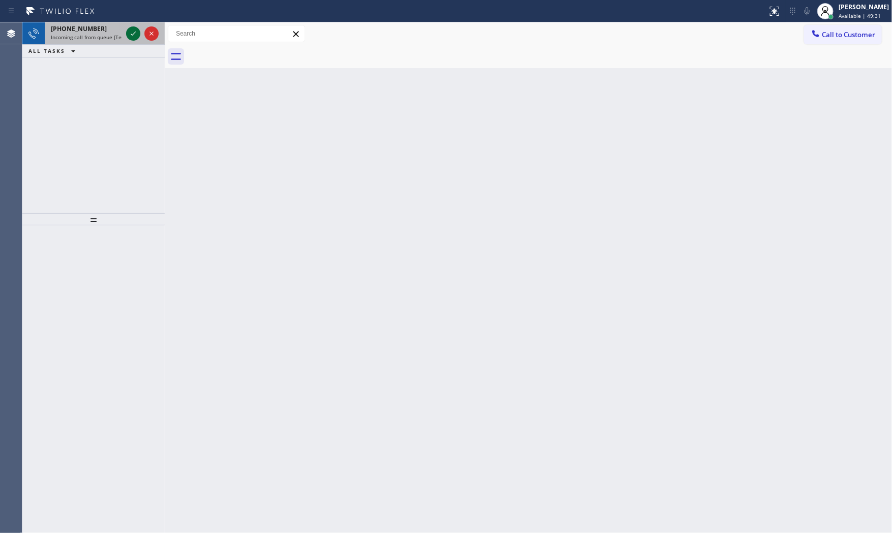
click at [129, 35] on icon at bounding box center [133, 33] width 12 height 12
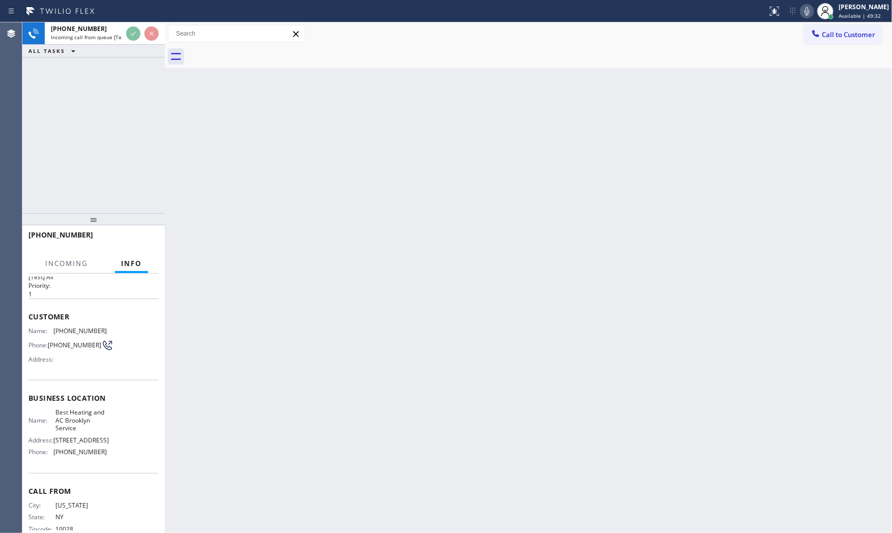
scroll to position [43, 0]
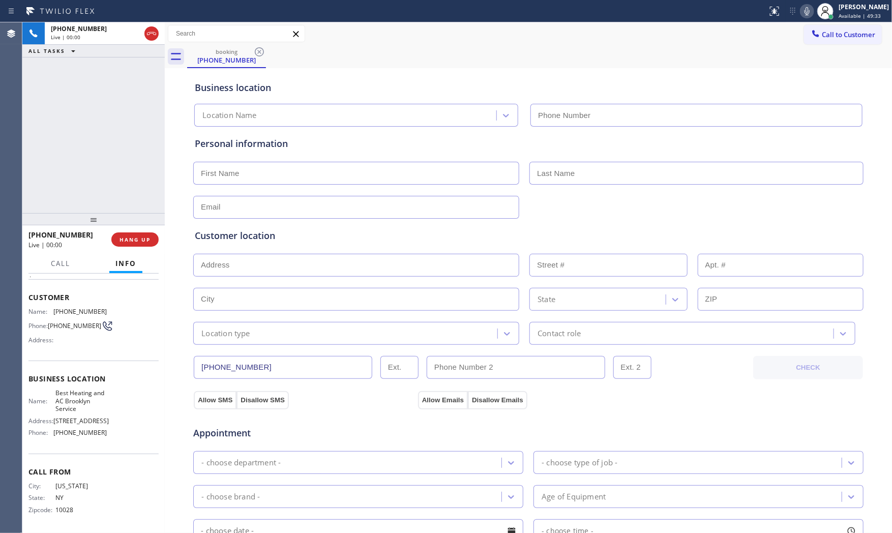
type input "(347) 851-1283"
click at [135, 237] on span "HANG UP" at bounding box center [135, 239] width 31 height 7
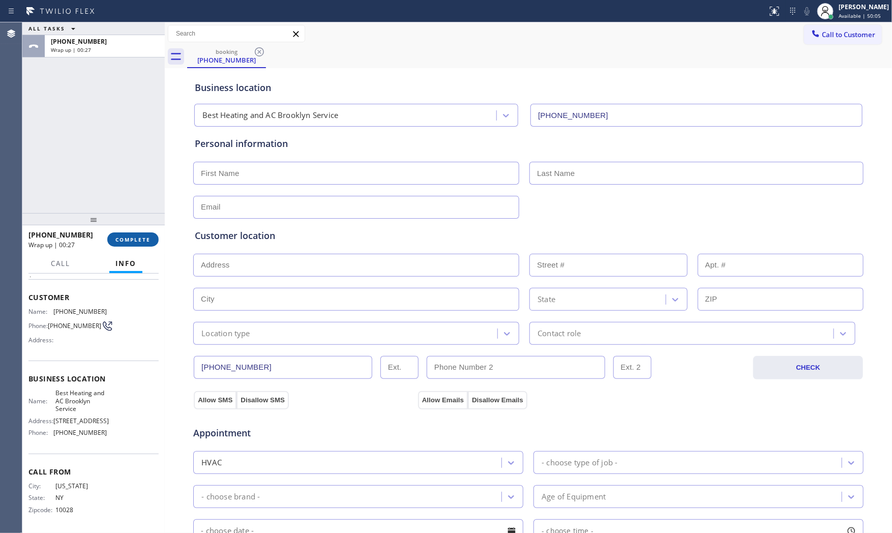
click at [137, 242] on span "COMPLETE" at bounding box center [132, 239] width 35 height 7
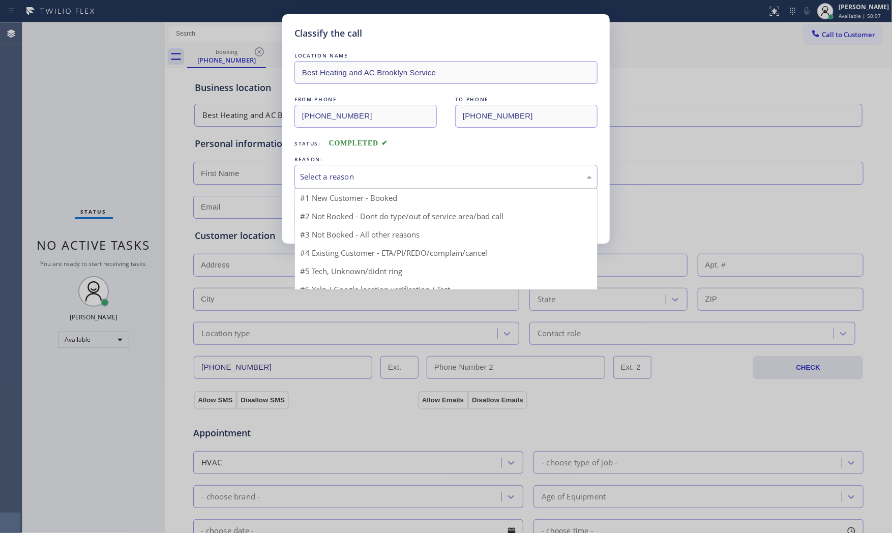
click at [377, 184] on div "Select a reason" at bounding box center [446, 177] width 303 height 24
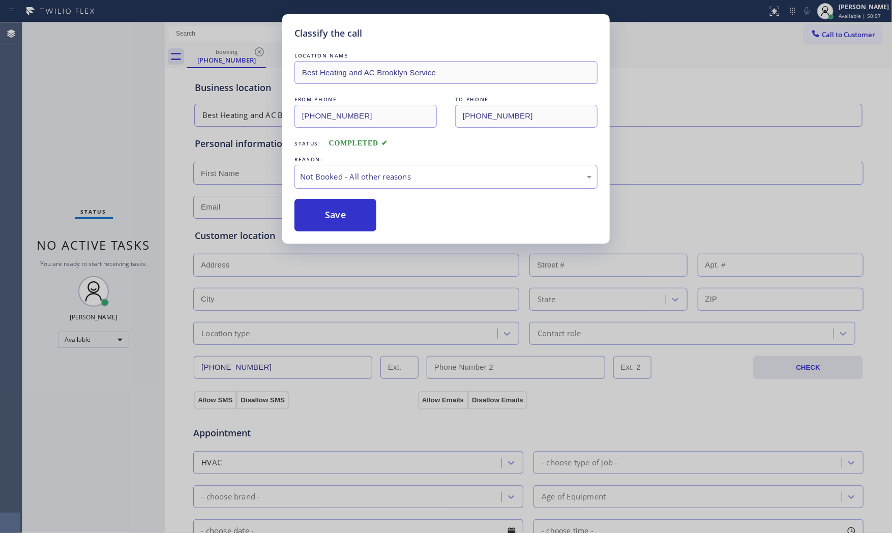
click at [346, 217] on button "Save" at bounding box center [336, 215] width 82 height 33
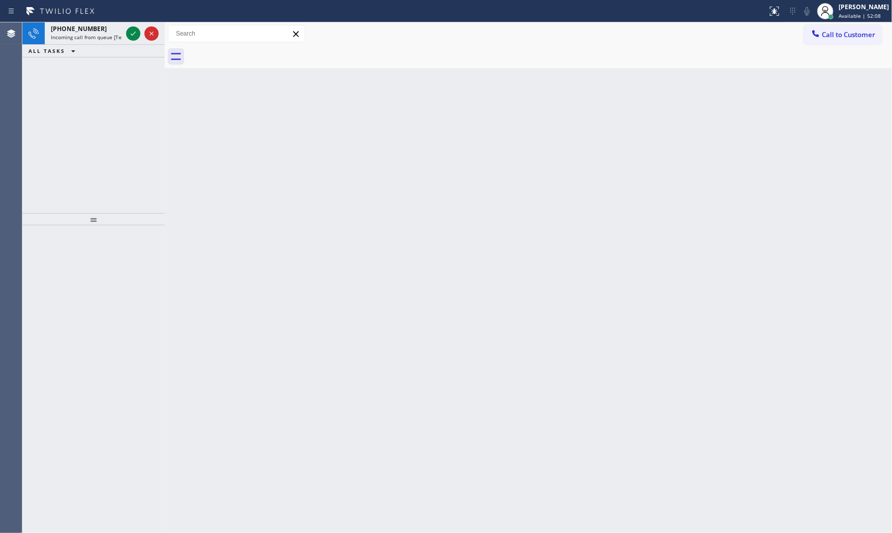
click at [105, 28] on div "+17543366874" at bounding box center [86, 28] width 71 height 9
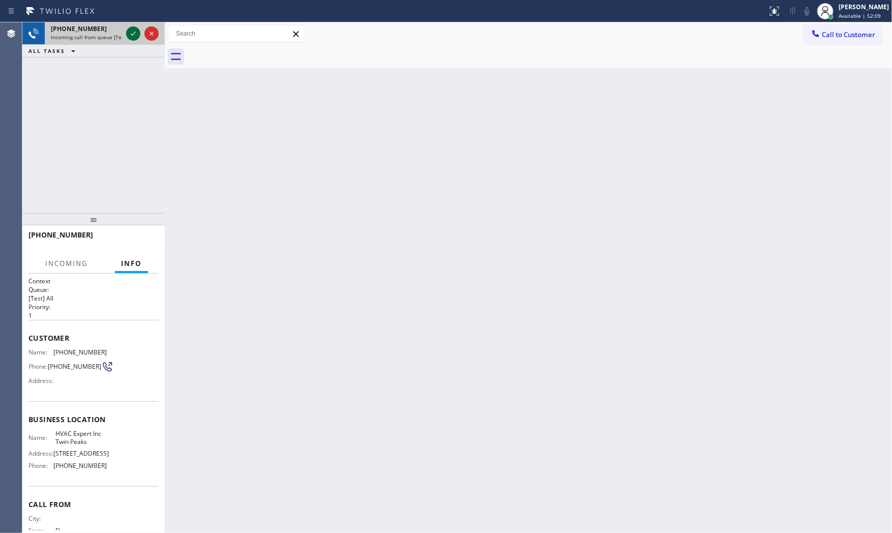
click at [135, 31] on icon at bounding box center [133, 33] width 12 height 12
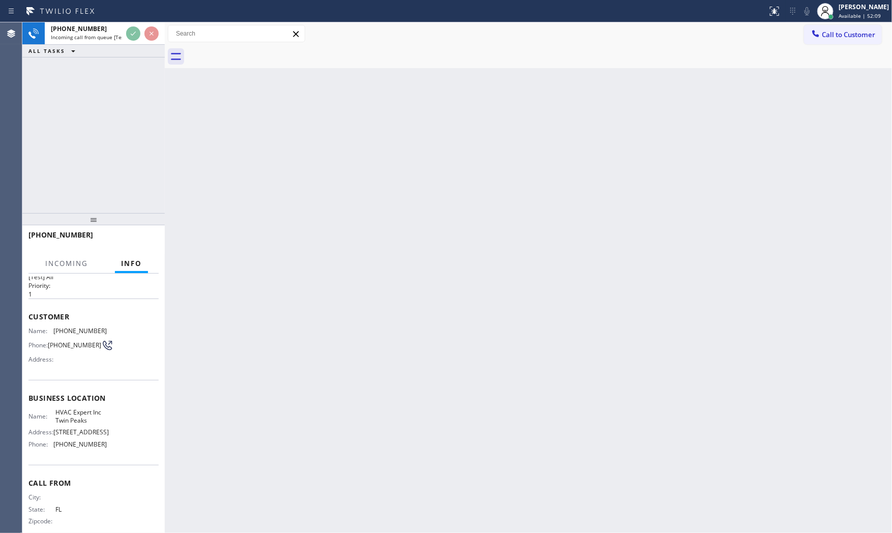
scroll to position [43, 0]
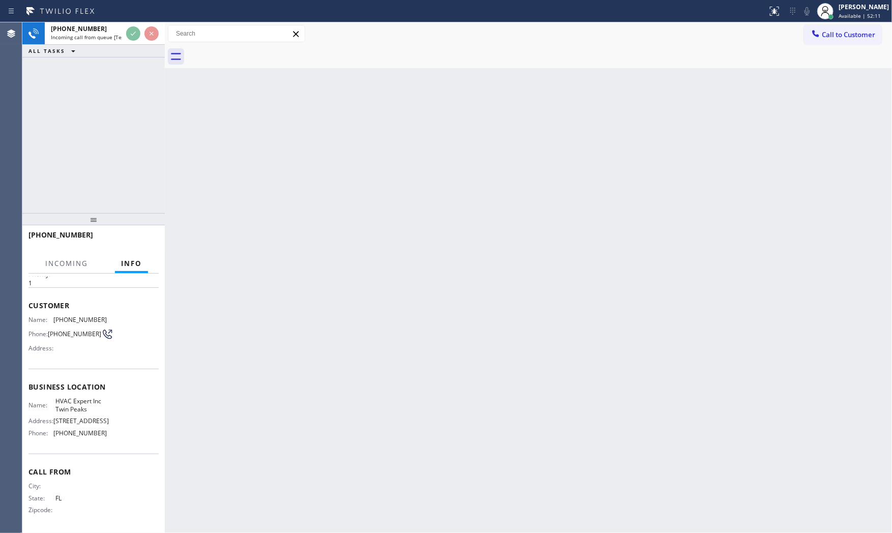
click at [259, 255] on div "Back to Dashboard Change Sender ID Customers Technicians Select a contact Outbo…" at bounding box center [528, 277] width 727 height 511
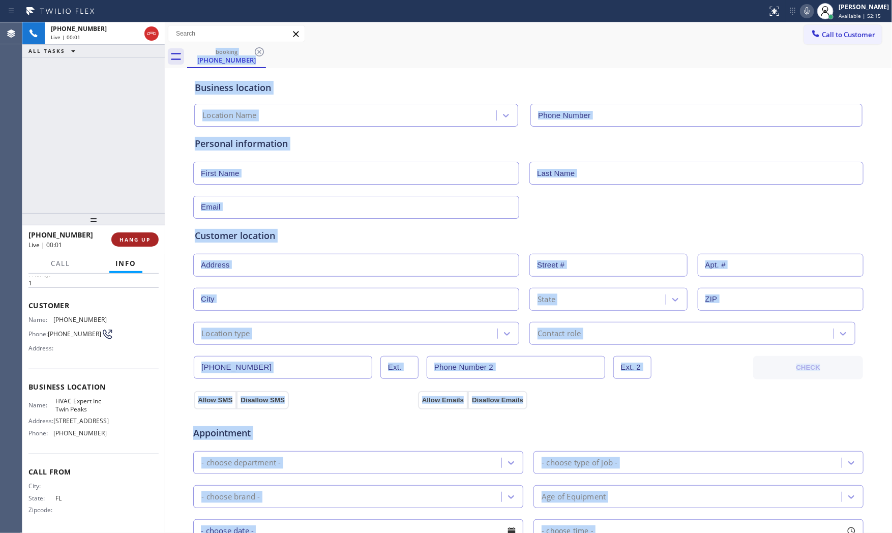
click at [144, 238] on span "HANG UP" at bounding box center [135, 239] width 31 height 7
type input "(415) 570-6422"
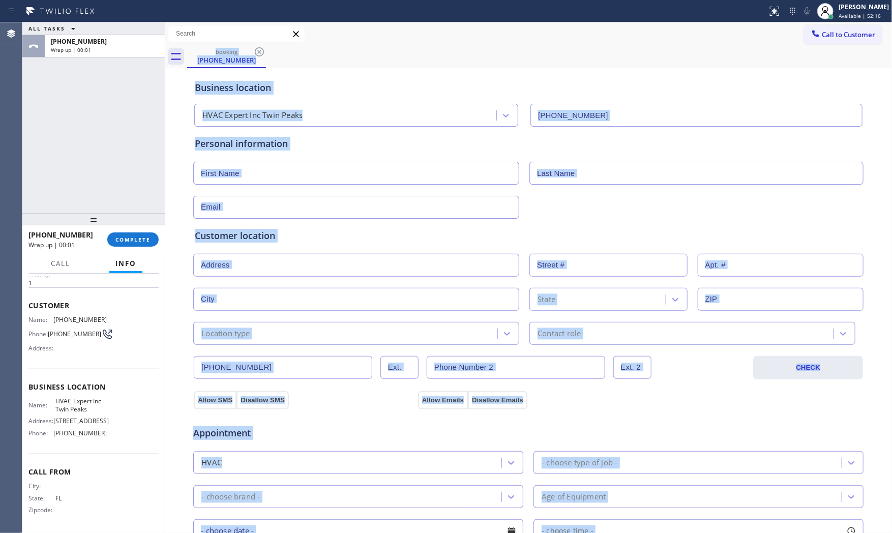
click at [314, 416] on div "Appointment" at bounding box center [528, 427] width 672 height 26
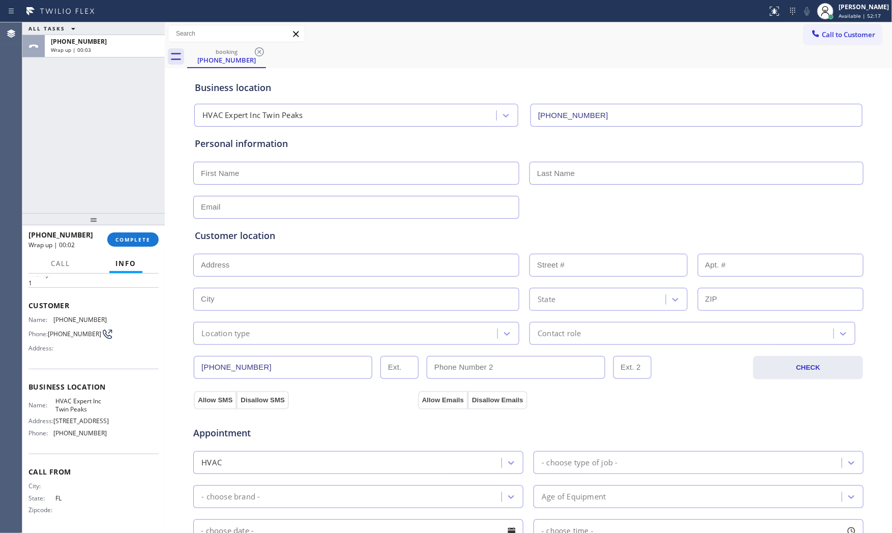
click at [68, 135] on div "ALL TASKS ALL TASKS ACTIVE TASKS TASKS IN WRAP UP +17543366874 Wrap up | 00:03" at bounding box center [93, 117] width 142 height 191
click at [128, 230] on div "+17543366874 Wrap up | 00:43 COMPLETE" at bounding box center [93, 239] width 130 height 26
click at [131, 235] on button "COMPLETE" at bounding box center [132, 239] width 51 height 14
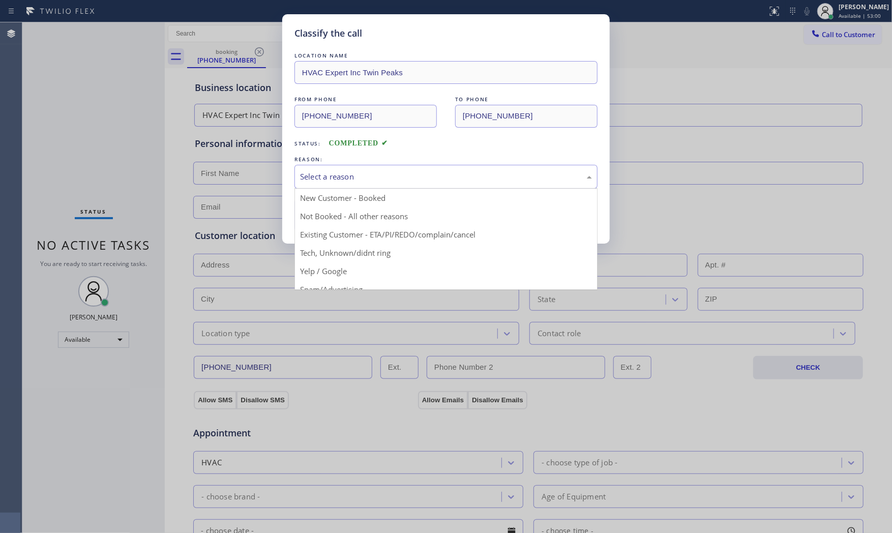
click at [321, 181] on div "Select a reason" at bounding box center [446, 177] width 292 height 12
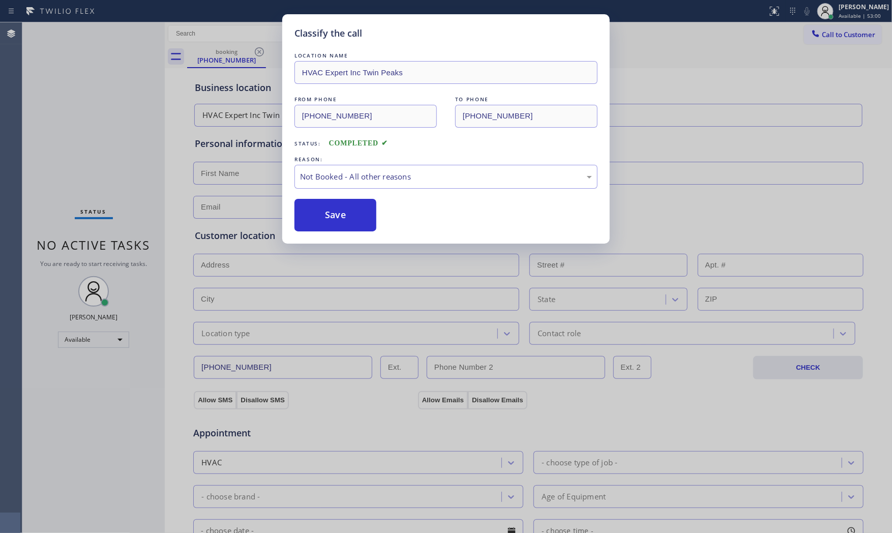
click at [322, 216] on button "Save" at bounding box center [336, 215] width 82 height 33
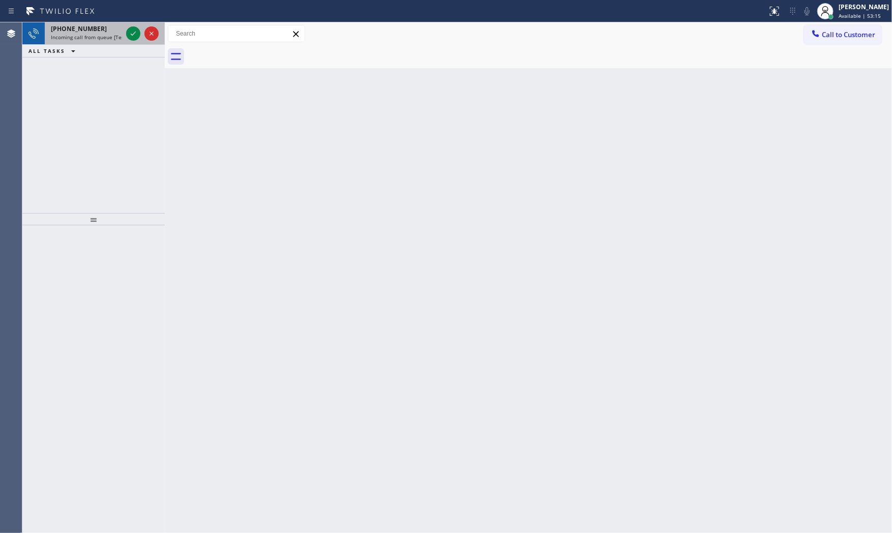
click at [118, 30] on div "+17543366794" at bounding box center [86, 28] width 71 height 9
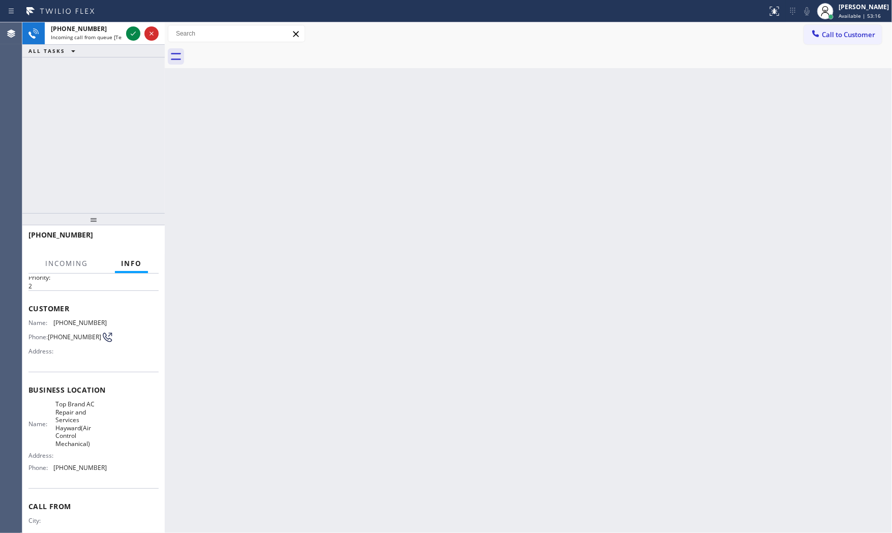
scroll to position [67, 0]
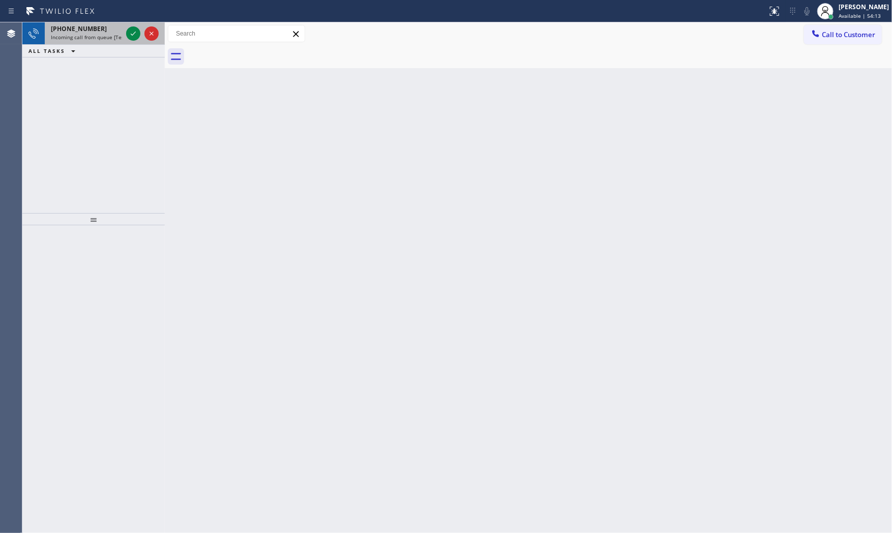
click at [93, 28] on span "+17543366793" at bounding box center [79, 28] width 56 height 9
click at [93, 35] on span "Incoming call from queue [Test] All" at bounding box center [93, 37] width 84 height 7
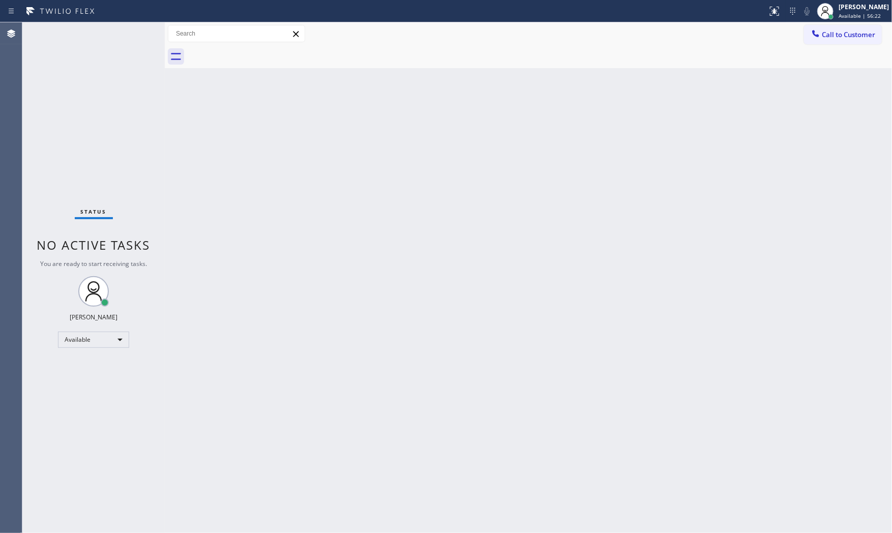
click at [118, 37] on div "Status No active tasks You are ready to start receiving tasks. [PERSON_NAME] Av…" at bounding box center [93, 277] width 142 height 511
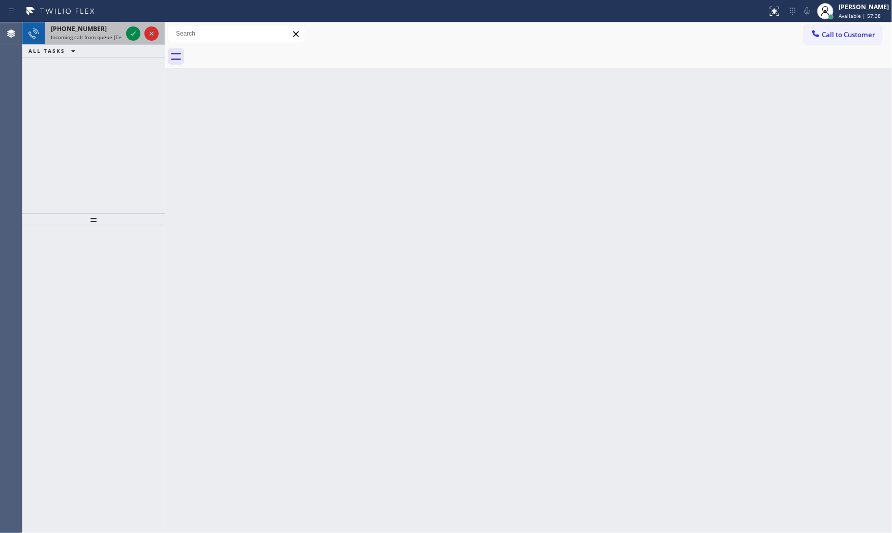
click at [122, 38] on span "Incoming call from queue [Test] All" at bounding box center [93, 37] width 84 height 7
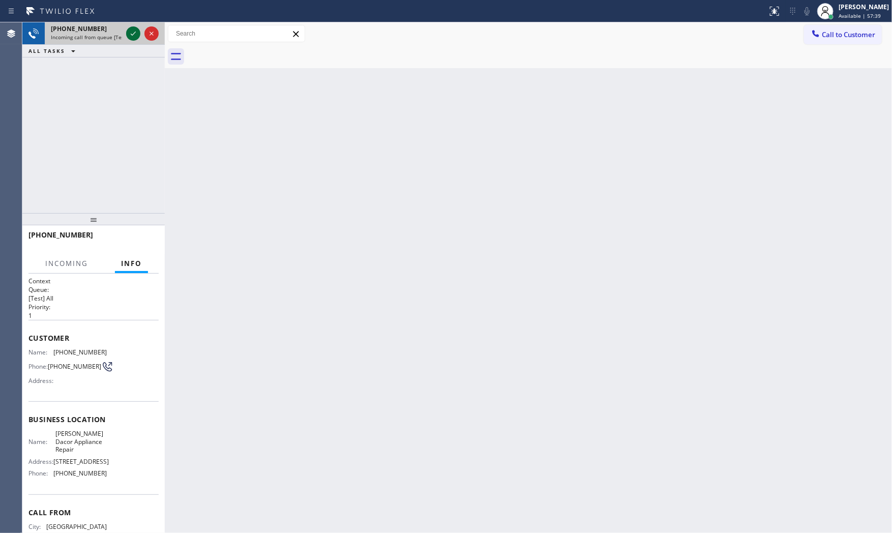
click at [133, 34] on icon at bounding box center [133, 34] width 5 height 4
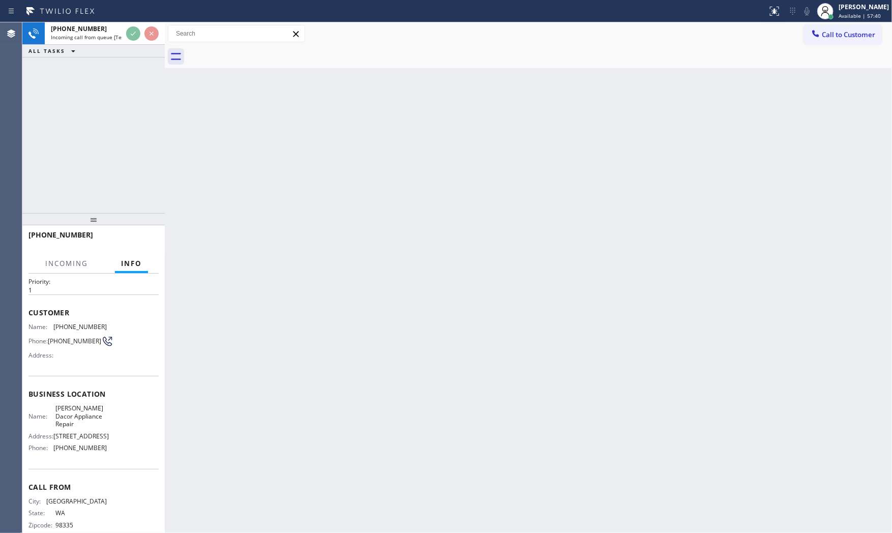
scroll to position [51, 0]
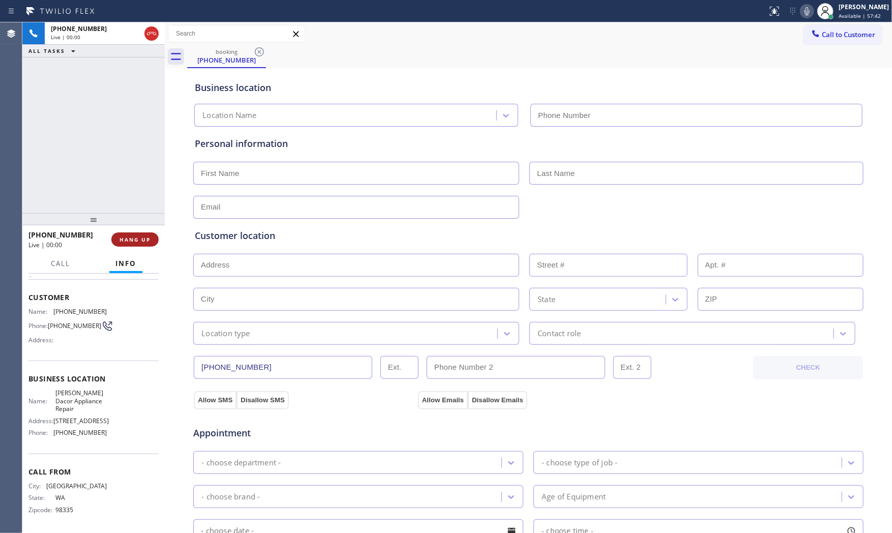
type input "(425) 441-3062"
click at [127, 241] on span "HANG UP" at bounding box center [135, 239] width 31 height 7
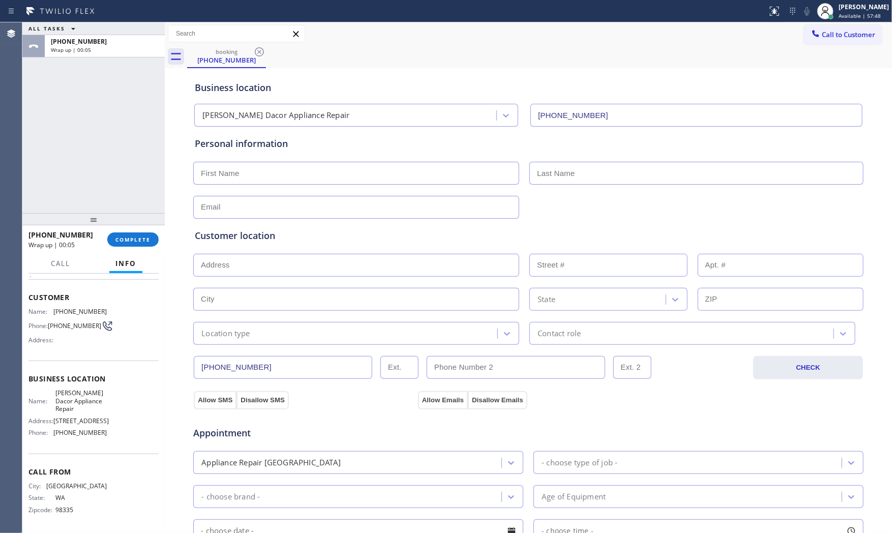
click at [63, 511] on span "98335" at bounding box center [80, 510] width 51 height 8
copy span "98335"
click at [144, 249] on div "+13602656496 Wrap up | 00:26 COMPLETE" at bounding box center [93, 239] width 130 height 26
click at [144, 240] on span "COMPLETE" at bounding box center [132, 239] width 35 height 7
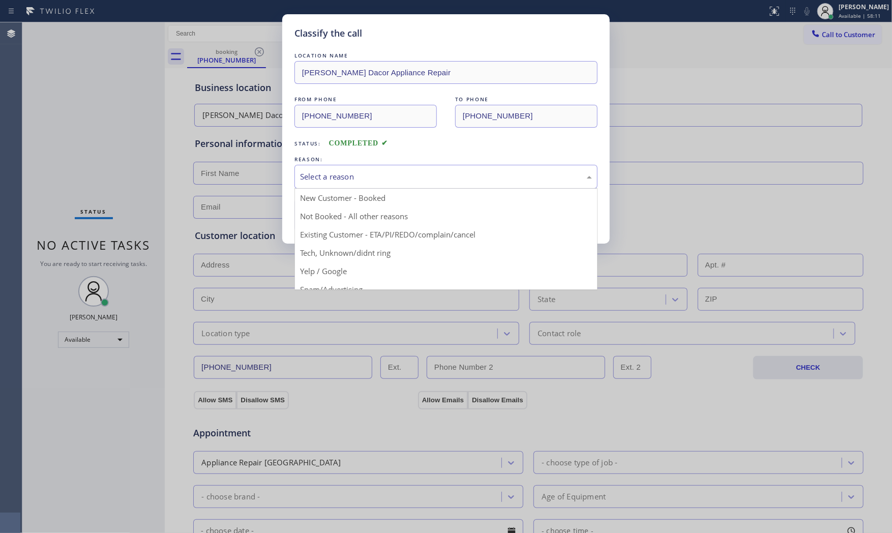
click at [385, 169] on div "Select a reason" at bounding box center [446, 177] width 303 height 24
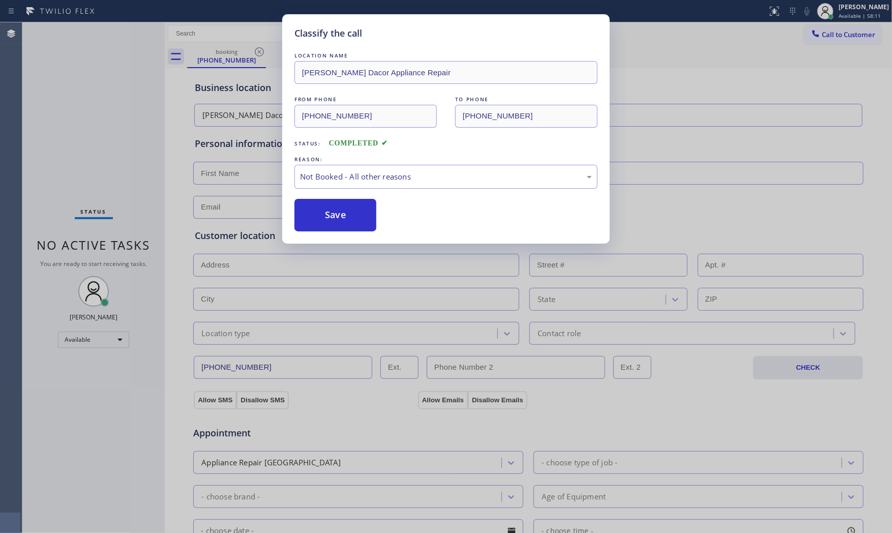
click at [331, 219] on button "Save" at bounding box center [336, 215] width 82 height 33
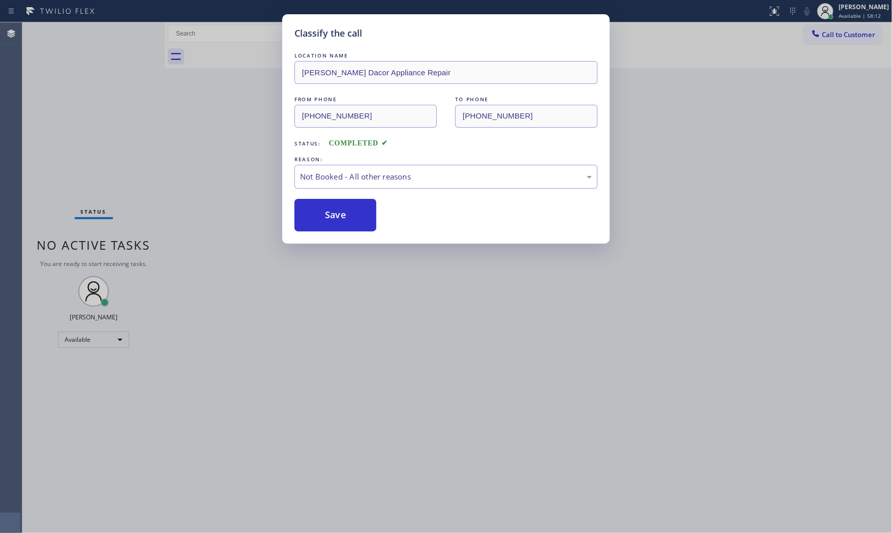
click at [331, 219] on button "Save" at bounding box center [336, 215] width 82 height 33
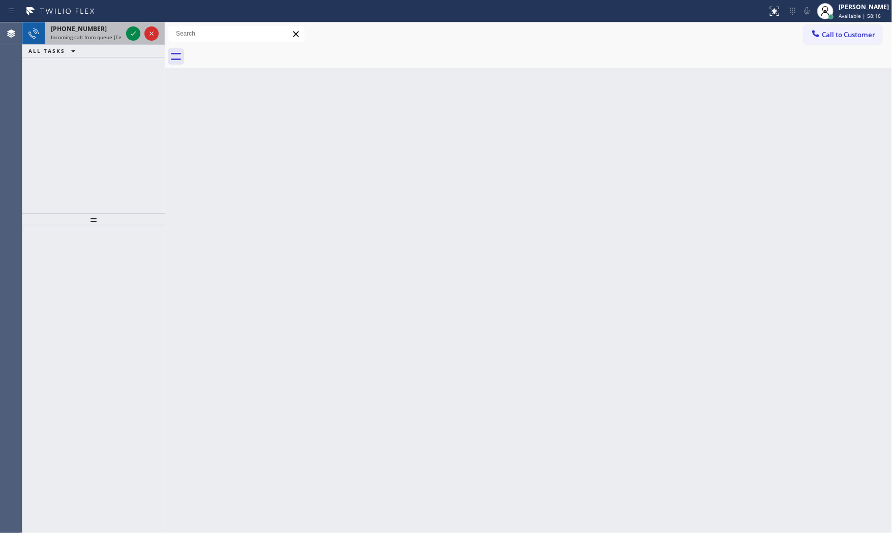
click at [98, 32] on div "+13602656496" at bounding box center [86, 28] width 71 height 9
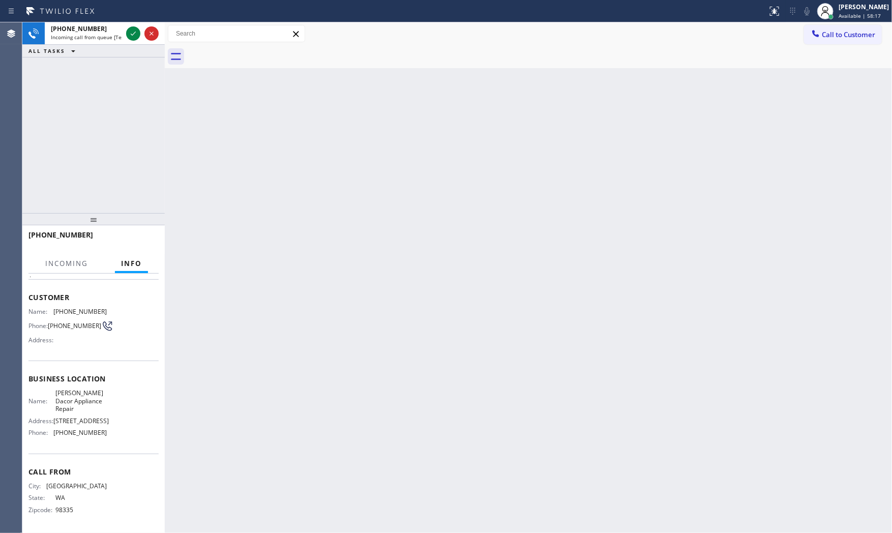
scroll to position [51, 0]
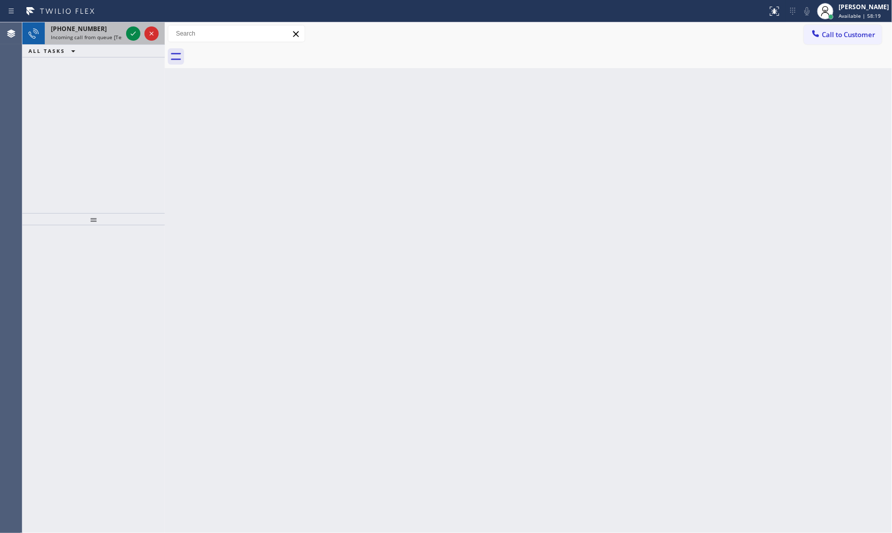
click at [96, 30] on div "+13602656496" at bounding box center [86, 28] width 71 height 9
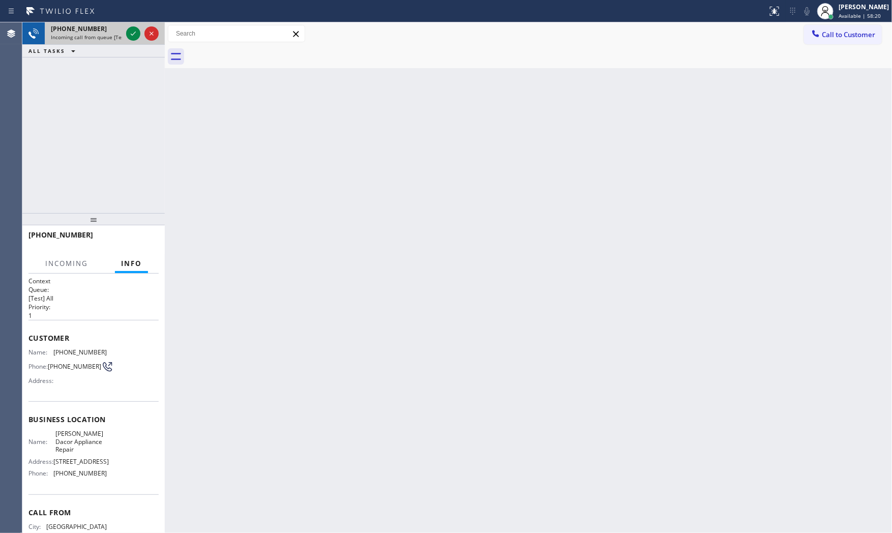
click at [96, 30] on div "+13602656496" at bounding box center [86, 28] width 71 height 9
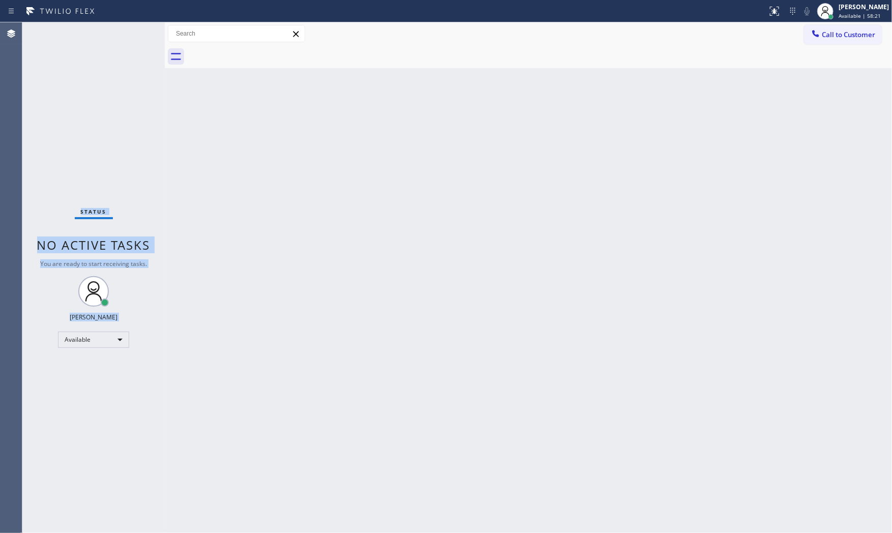
click at [96, 30] on div "Status No active tasks You are ready to start receiving tasks. [PERSON_NAME] Av…" at bounding box center [93, 277] width 142 height 511
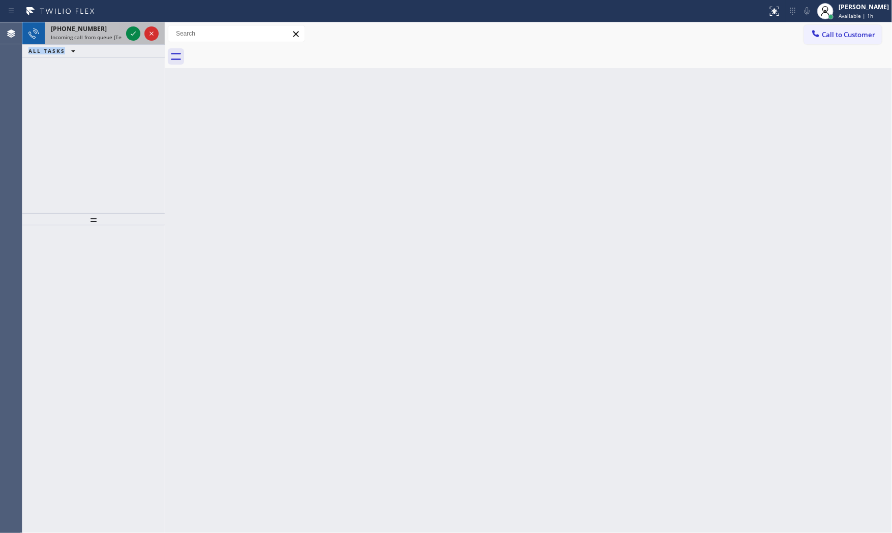
click at [114, 24] on div "+17074808385" at bounding box center [86, 28] width 71 height 9
click at [90, 30] on span "+17146189580" at bounding box center [79, 28] width 56 height 9
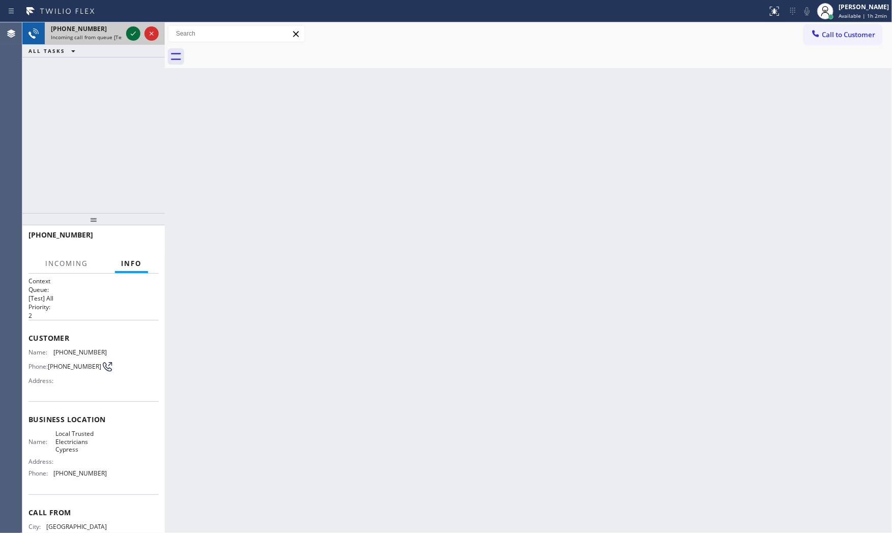
click at [133, 33] on icon at bounding box center [133, 33] width 12 height 12
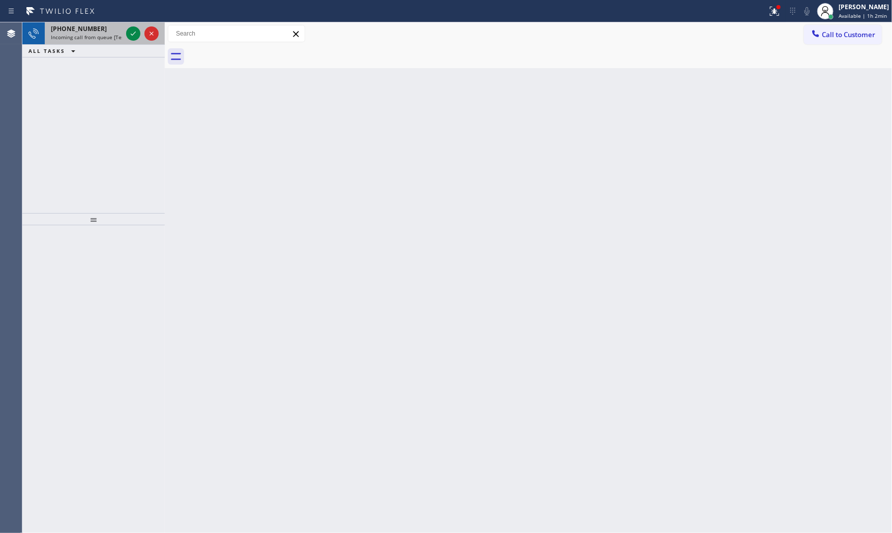
click at [94, 36] on span "Incoming call from queue [Test] All" at bounding box center [93, 37] width 84 height 7
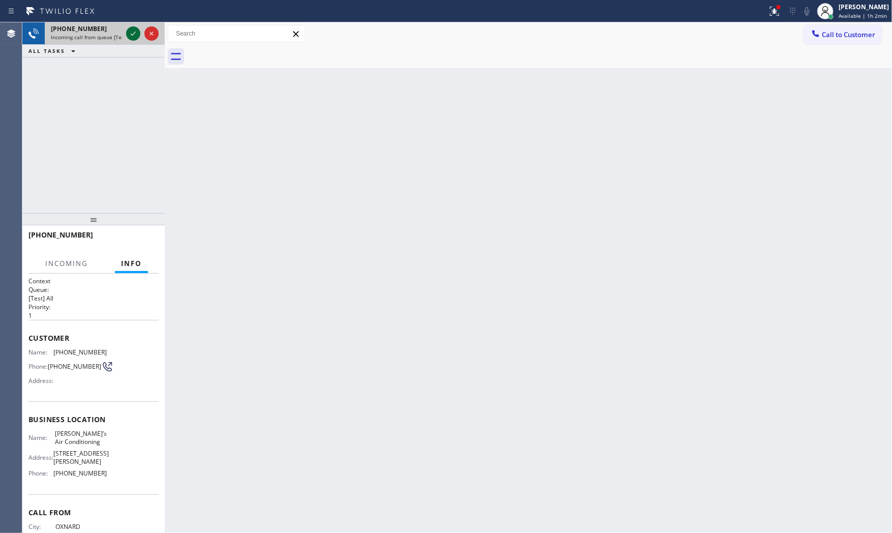
click at [136, 27] on icon at bounding box center [133, 33] width 12 height 12
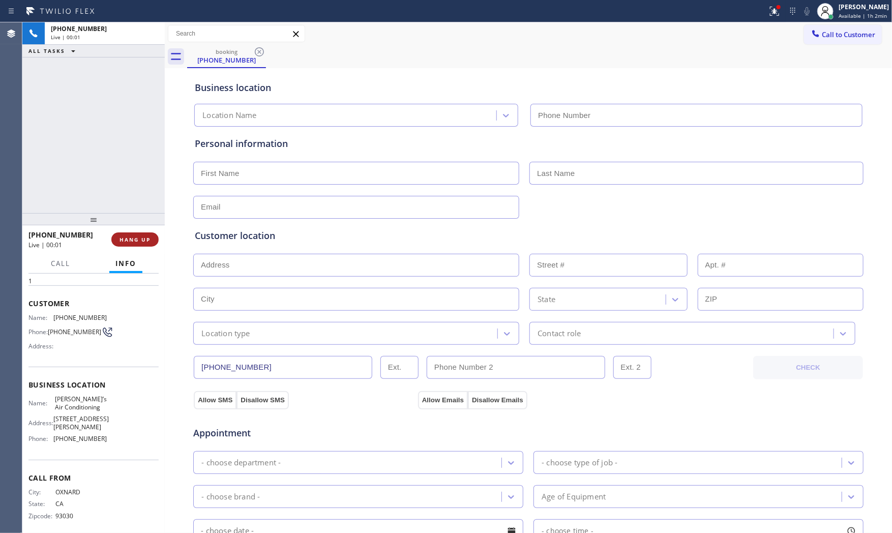
type input "(818) 853-9091"
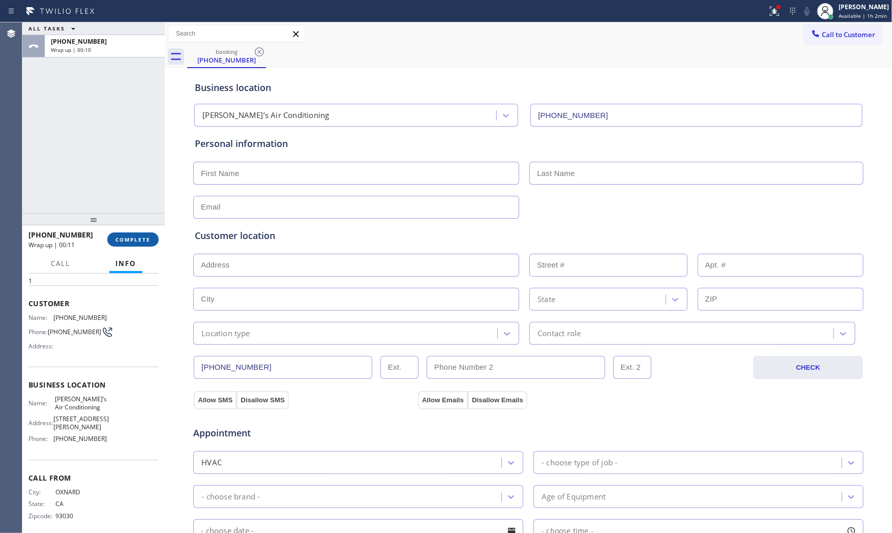
click at [150, 237] on span "COMPLETE" at bounding box center [132, 239] width 35 height 7
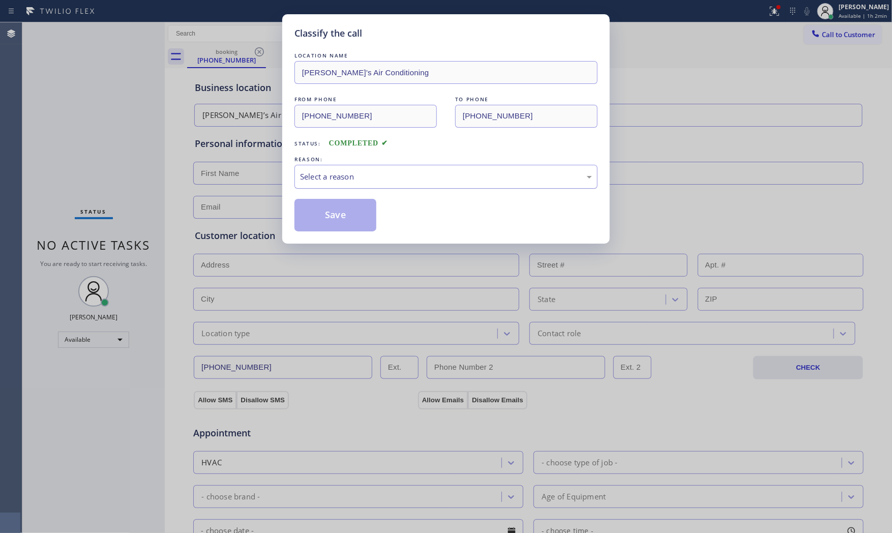
click at [334, 189] on div "Select a reason" at bounding box center [446, 177] width 303 height 24
click at [328, 211] on button "Save" at bounding box center [336, 215] width 82 height 33
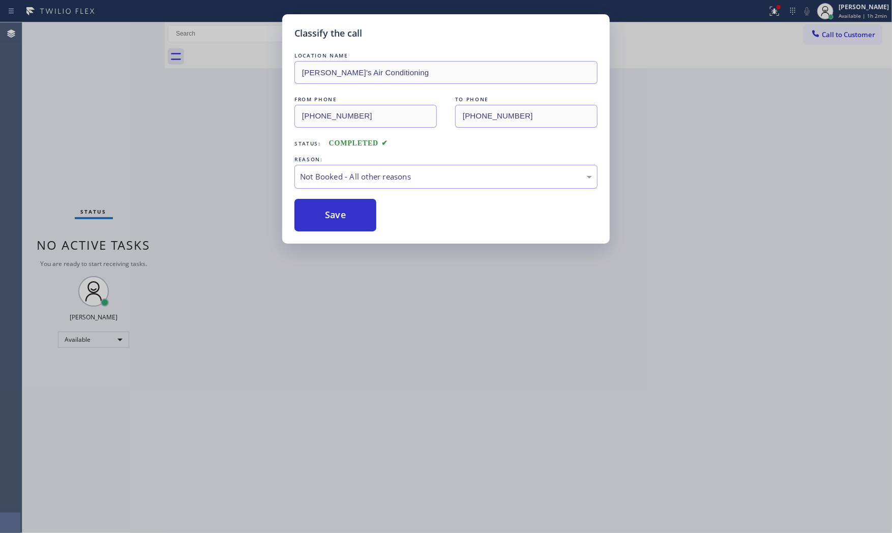
click at [328, 211] on button "Save" at bounding box center [336, 215] width 82 height 33
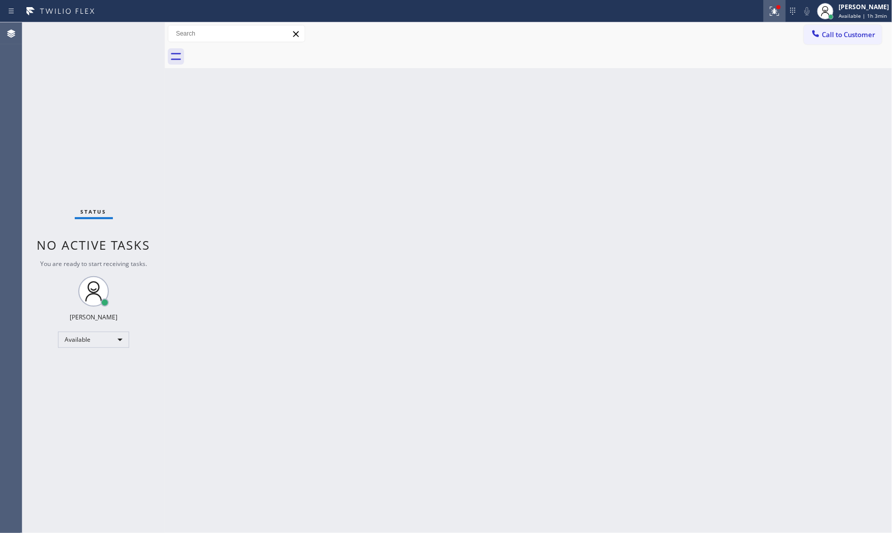
click at [773, 9] on icon at bounding box center [775, 11] width 12 height 12
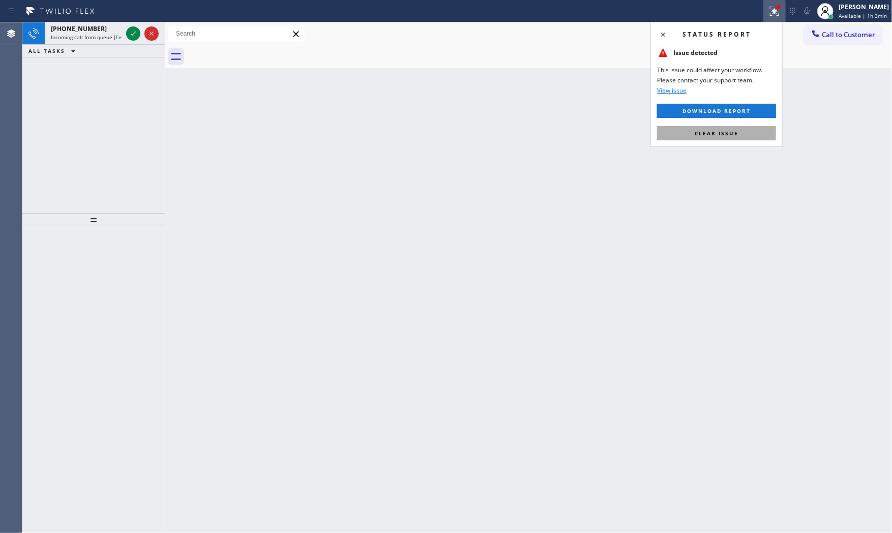
click at [729, 130] on span "Clear issue" at bounding box center [717, 133] width 44 height 7
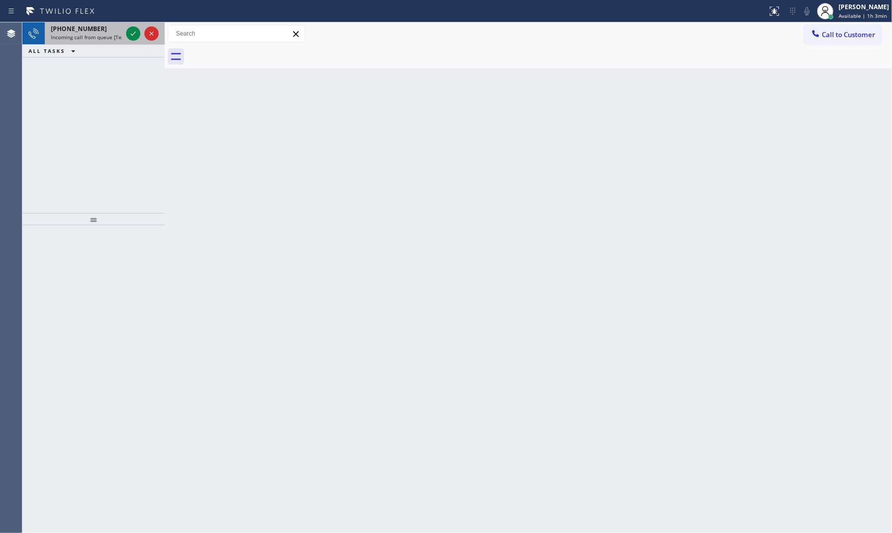
click at [113, 27] on div "+14155332520" at bounding box center [86, 28] width 71 height 9
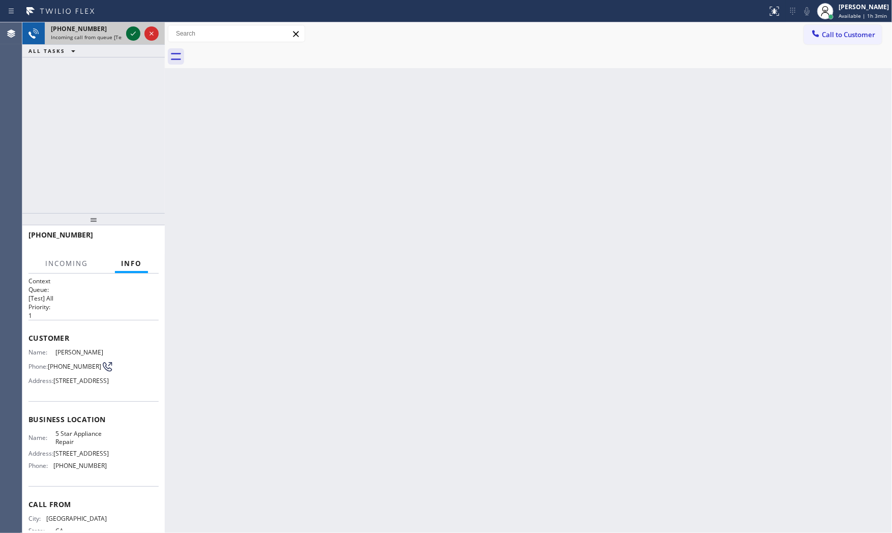
click at [134, 32] on icon at bounding box center [133, 33] width 12 height 12
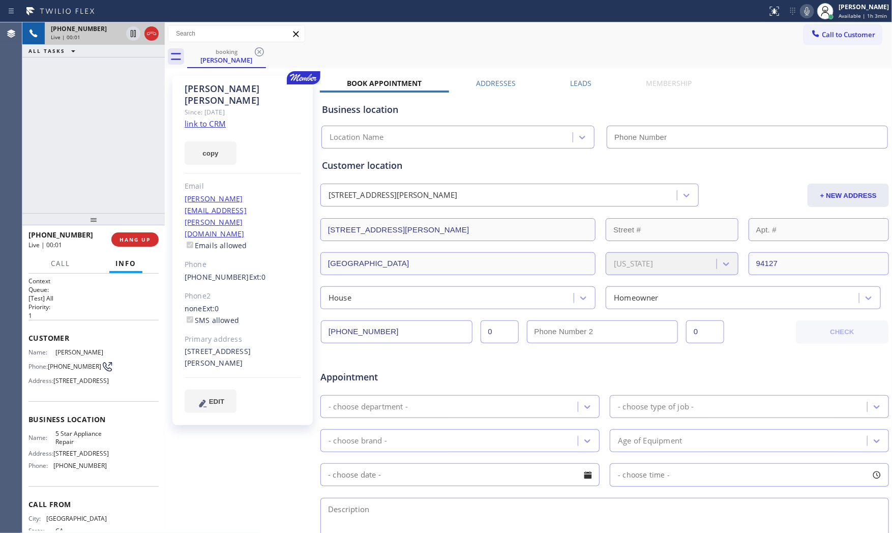
type input "[PHONE_NUMBER]"
click at [214, 119] on link "link to CRM" at bounding box center [205, 124] width 41 height 10
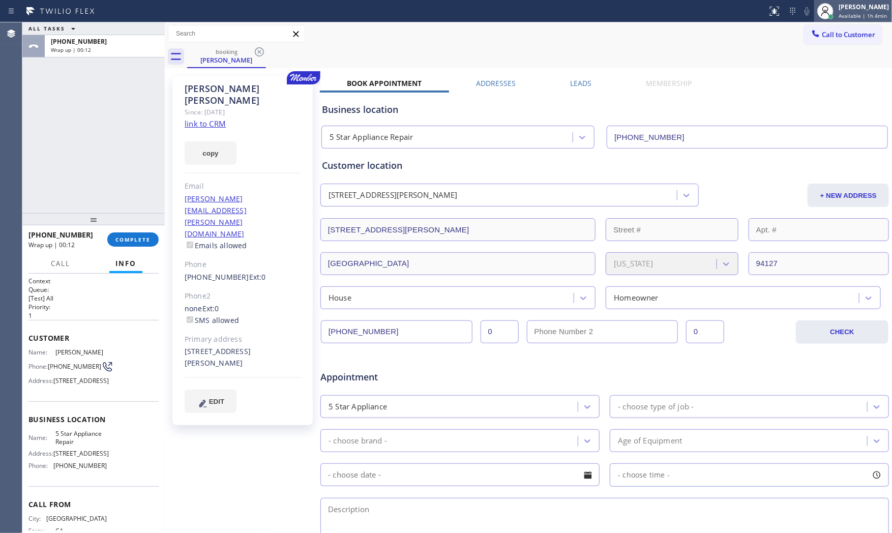
click at [858, 7] on div "[PERSON_NAME]" at bounding box center [864, 7] width 50 height 9
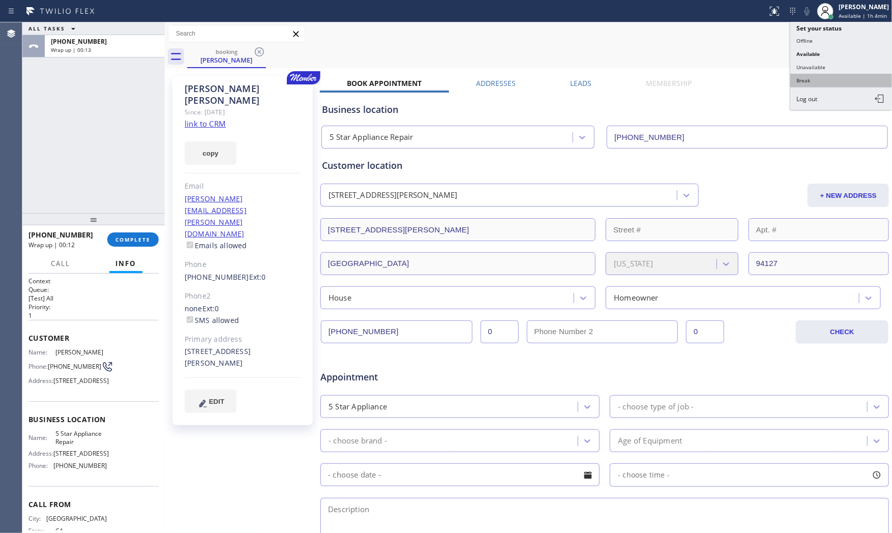
click at [816, 75] on button "Break" at bounding box center [842, 80] width 102 height 13
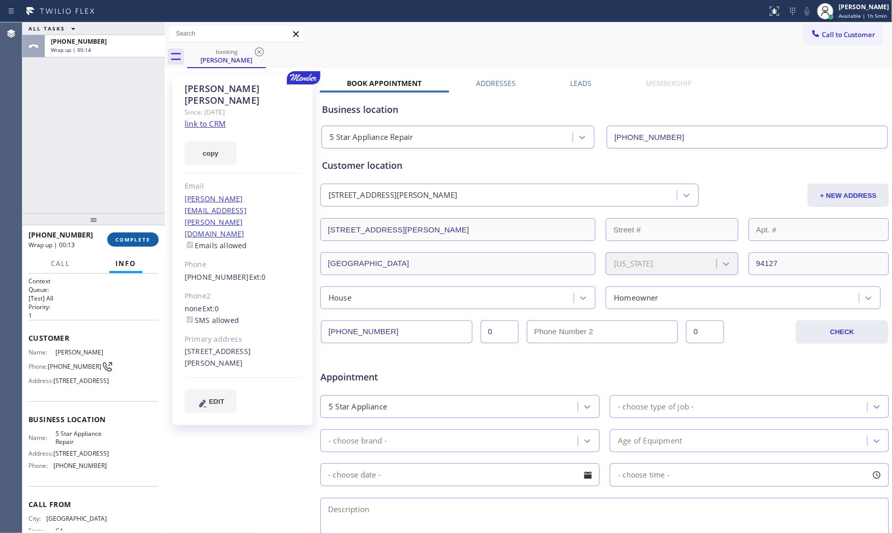
click at [138, 242] on span "COMPLETE" at bounding box center [132, 239] width 35 height 7
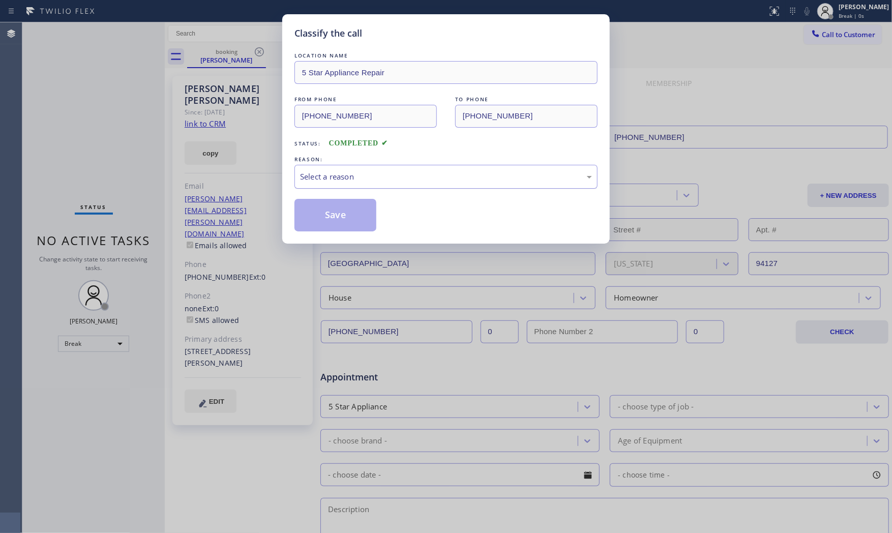
click at [299, 184] on div "Select a reason" at bounding box center [446, 177] width 303 height 24
click at [311, 215] on button "Save" at bounding box center [336, 215] width 82 height 33
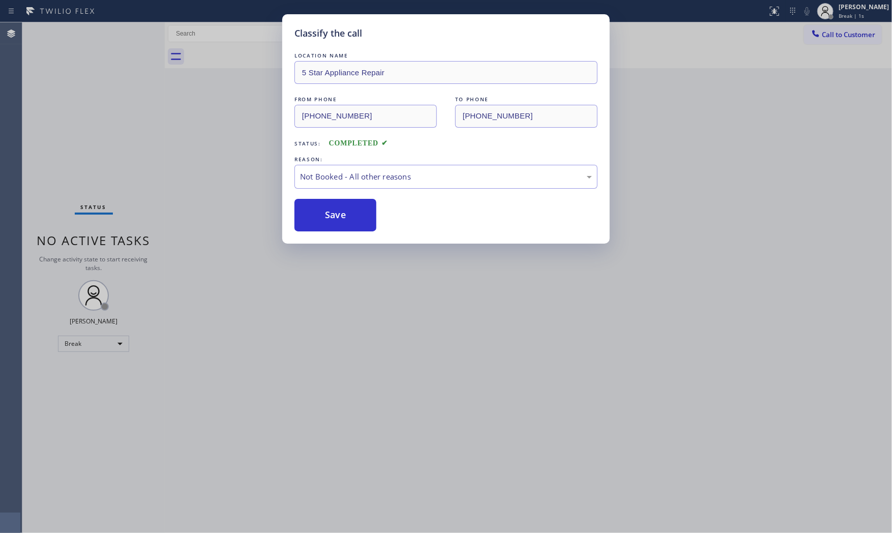
click at [311, 215] on button "Save" at bounding box center [336, 215] width 82 height 33
